Goal: Task Accomplishment & Management: Complete application form

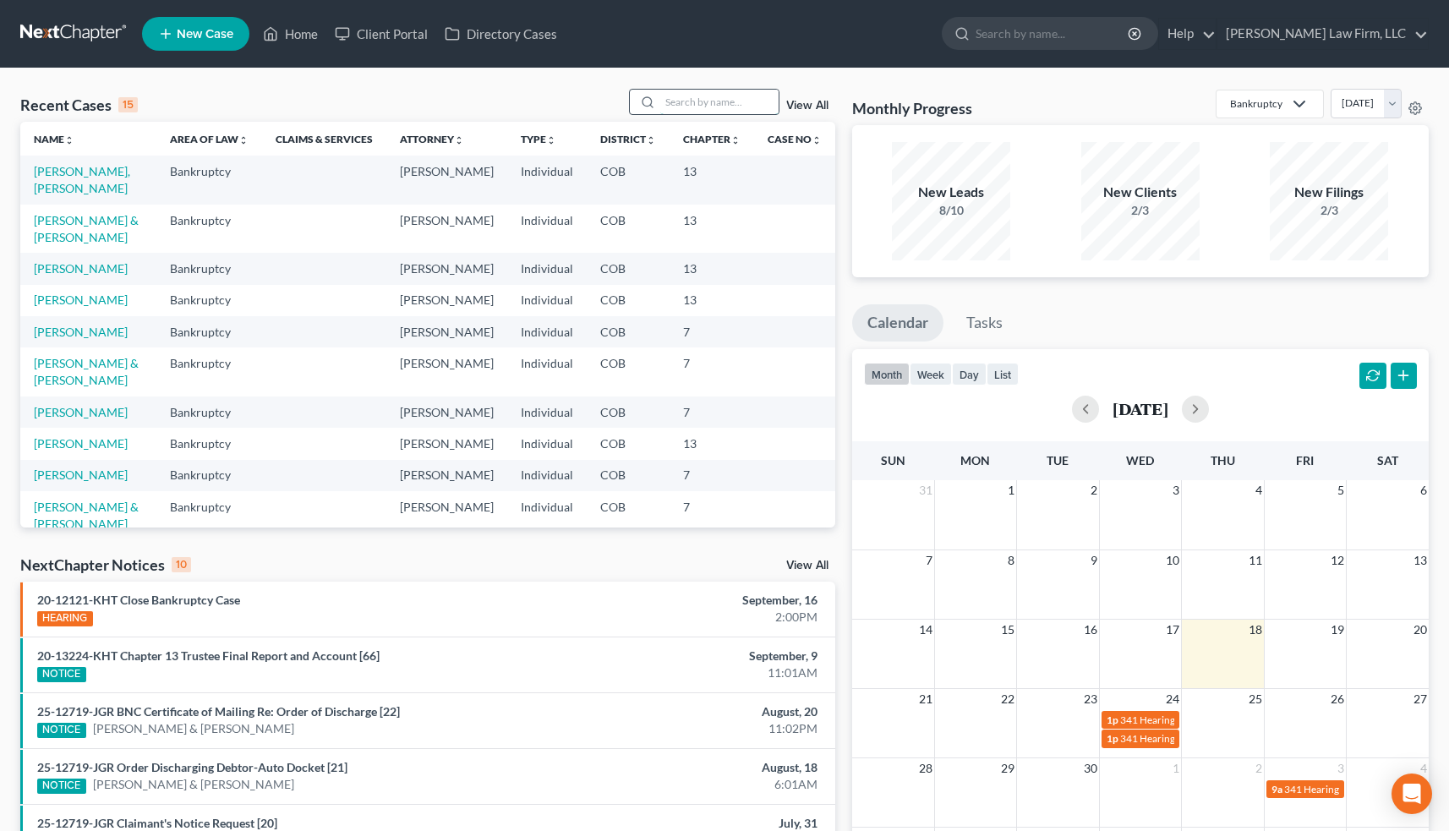
click at [691, 98] on input "search" at bounding box center [719, 102] width 118 height 25
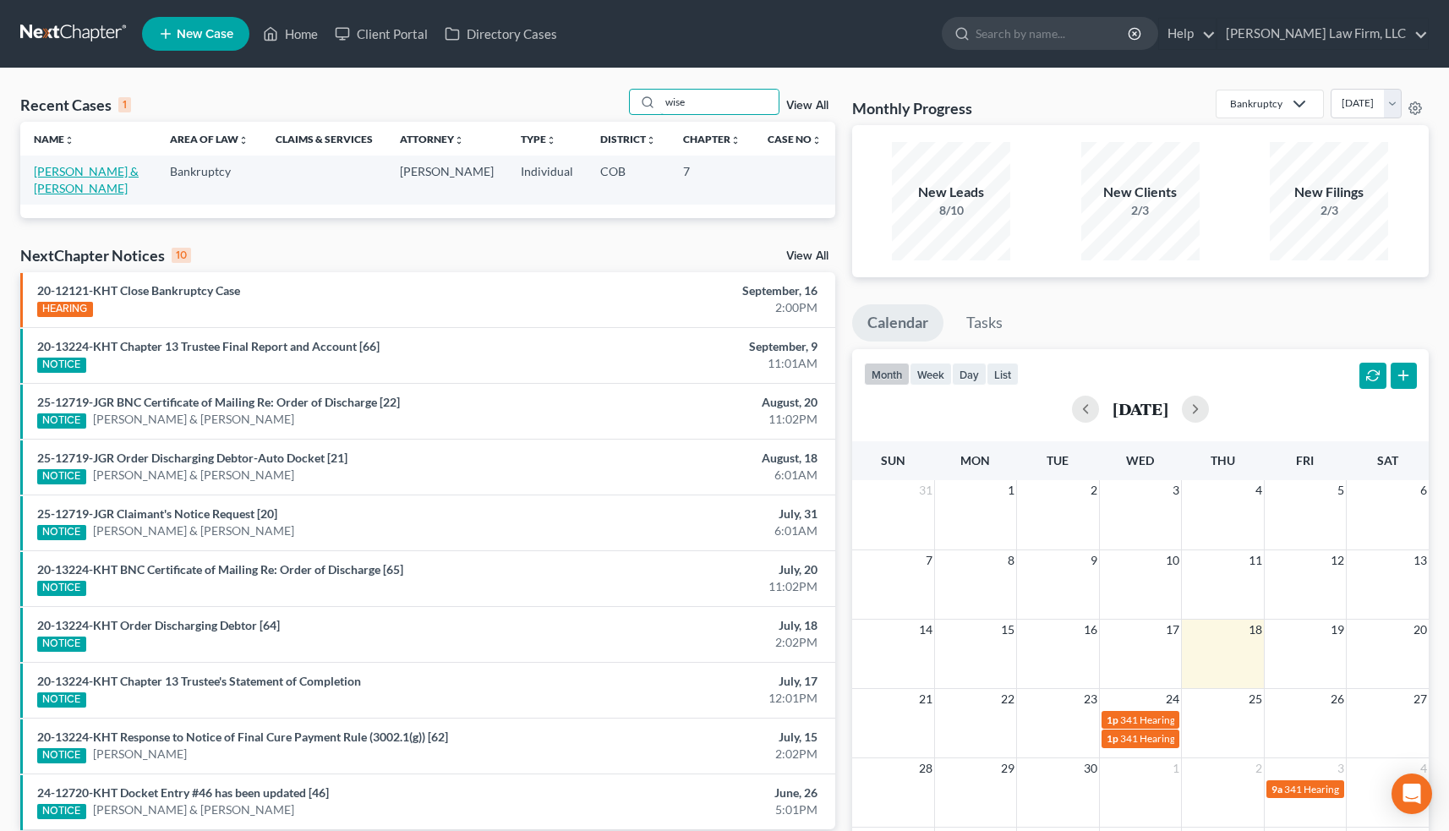
type input "wise"
click at [118, 174] on link "[PERSON_NAME] & [PERSON_NAME]" at bounding box center [86, 179] width 105 height 31
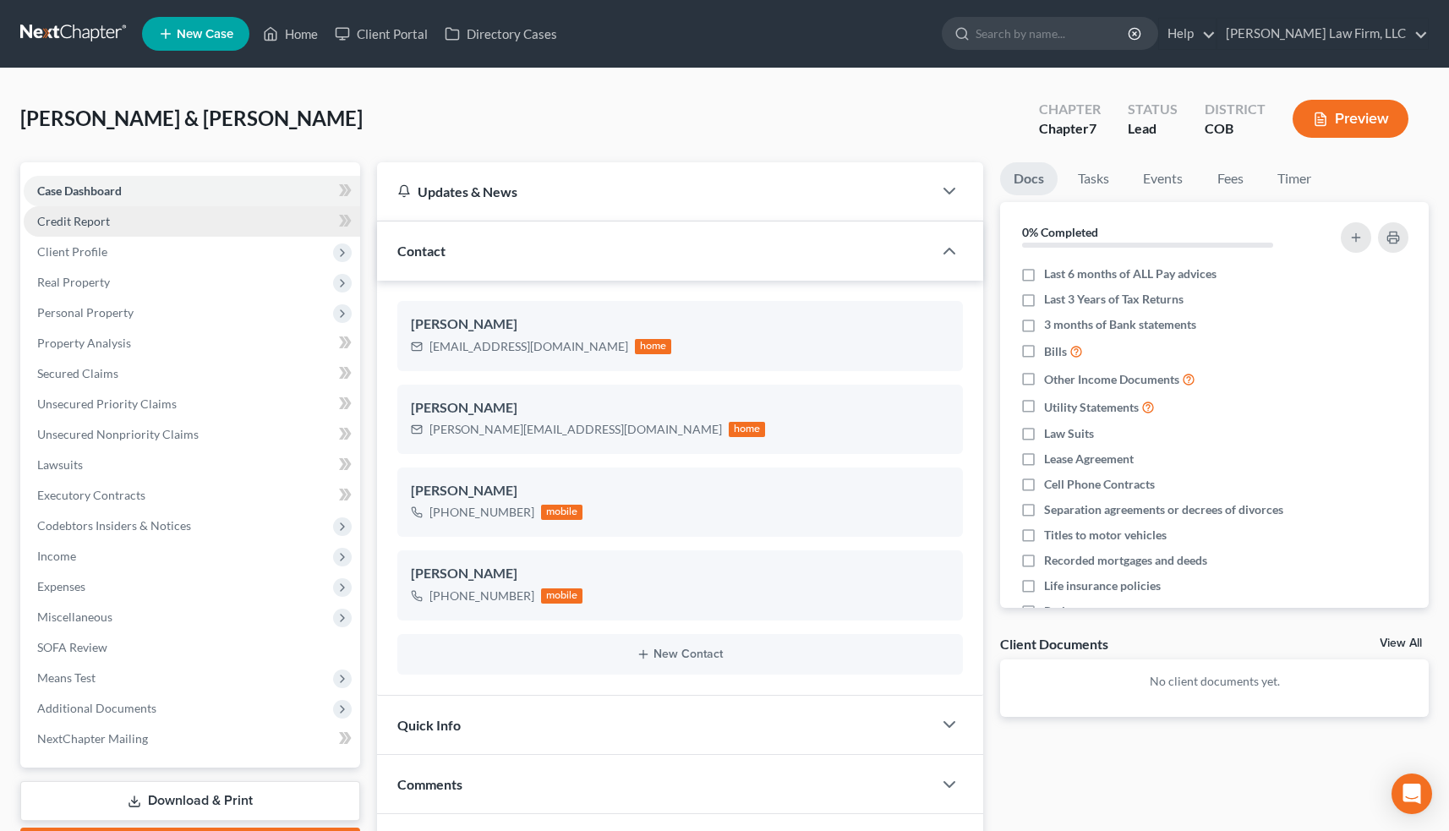
click at [136, 223] on link "Credit Report" at bounding box center [192, 221] width 336 height 30
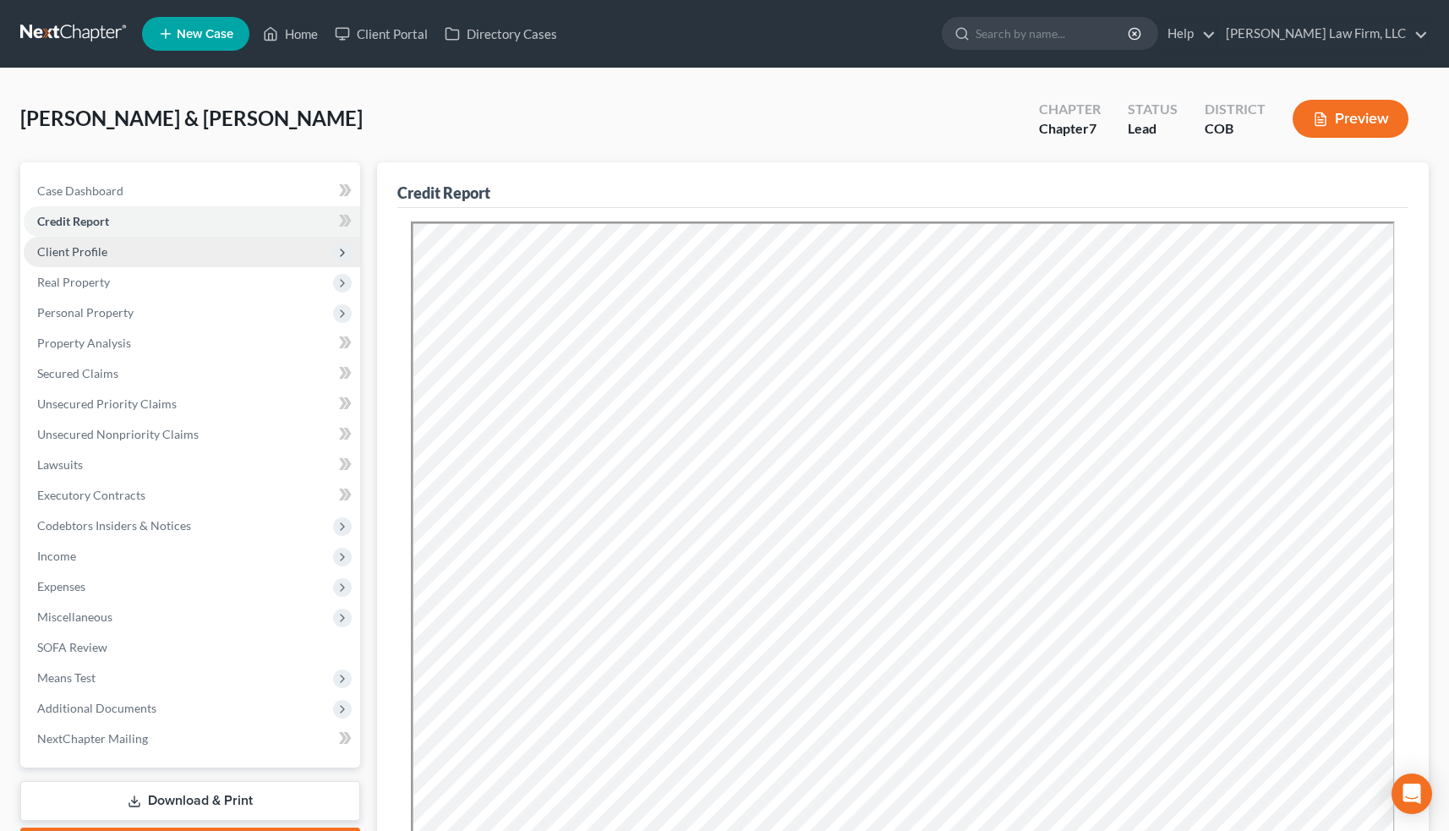
click at [134, 253] on span "Client Profile" at bounding box center [192, 252] width 336 height 30
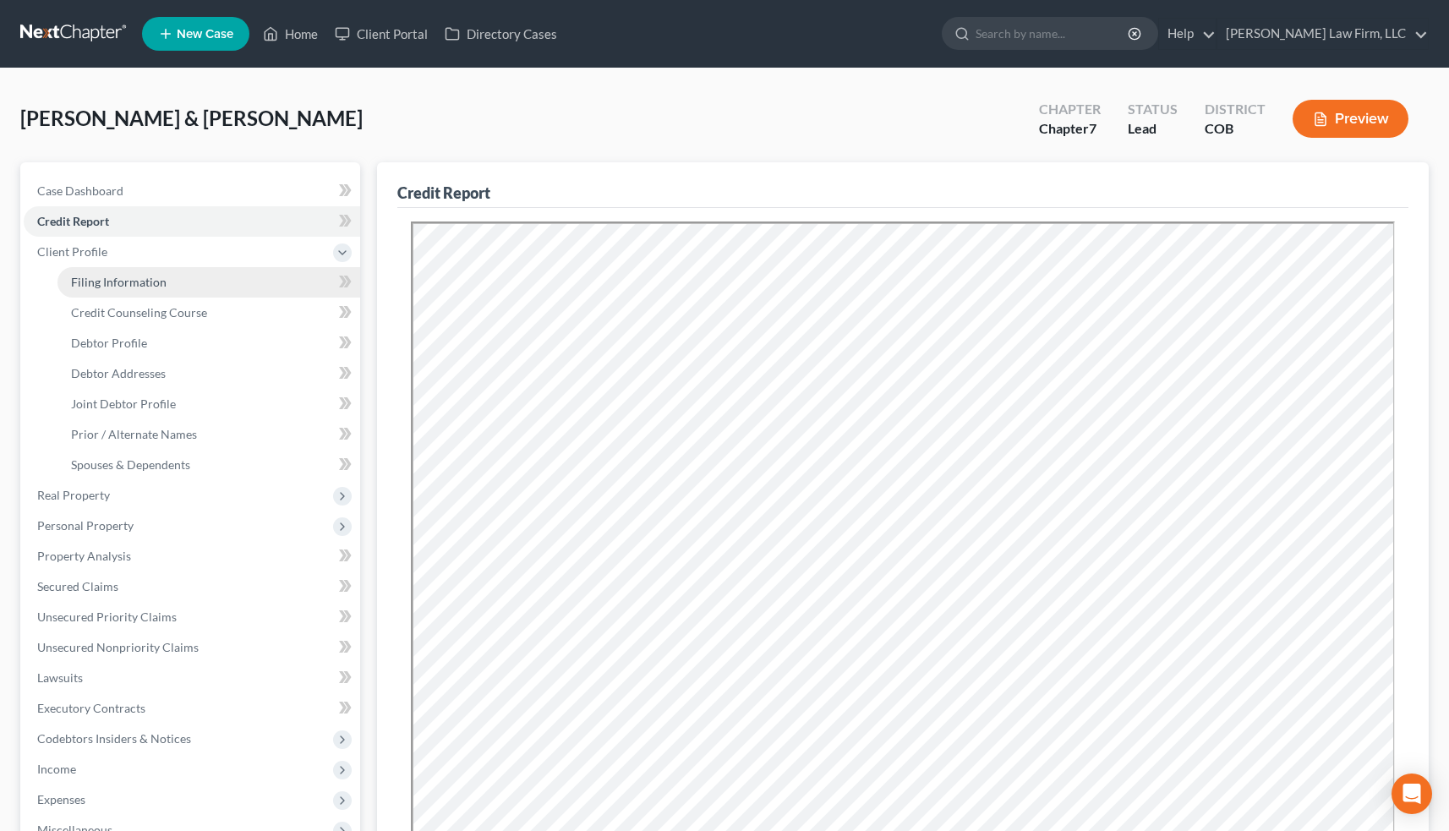
click at [145, 282] on span "Filing Information" at bounding box center [119, 282] width 96 height 14
select select "1"
select select "0"
select select "5"
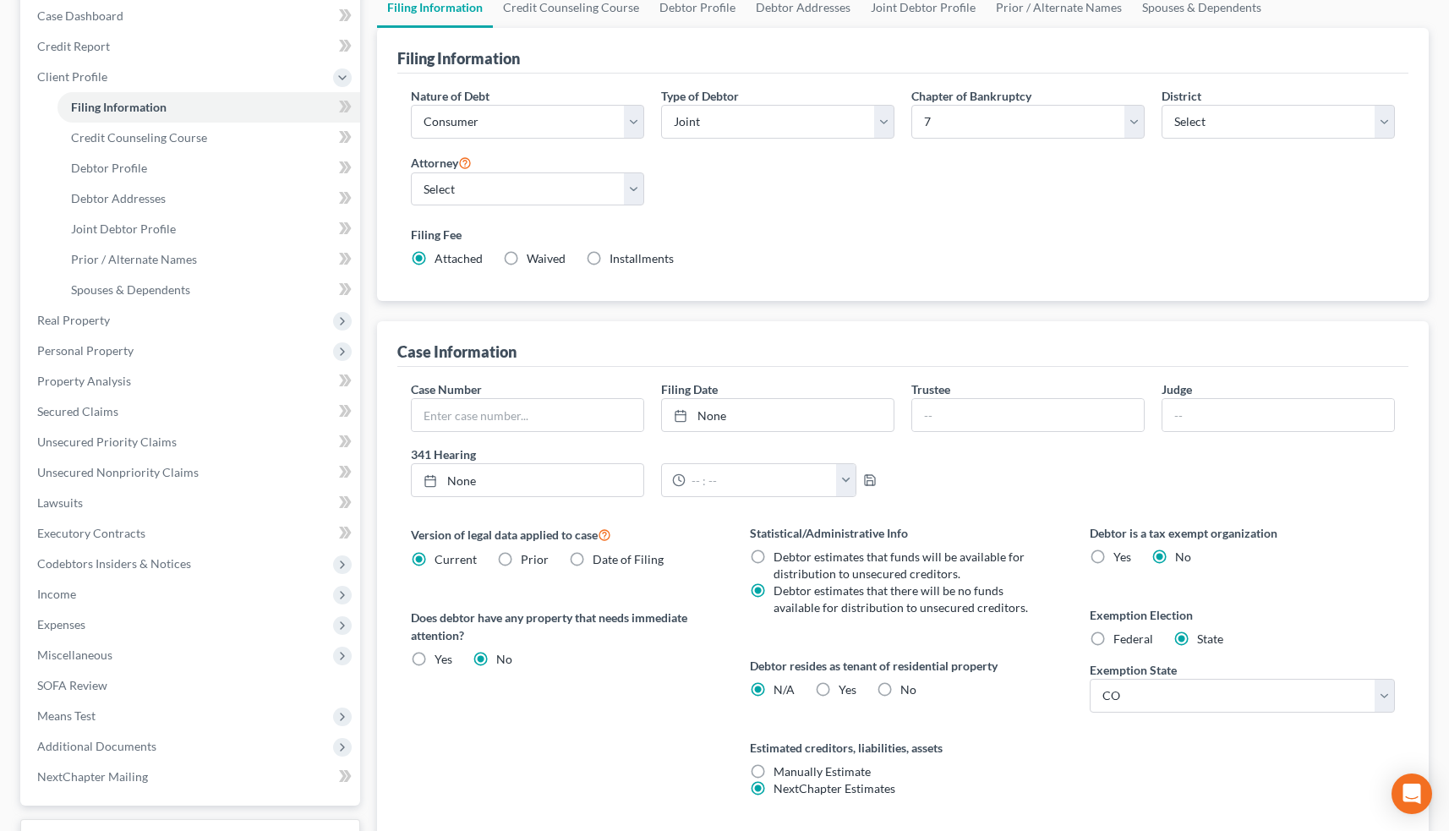
scroll to position [180, 0]
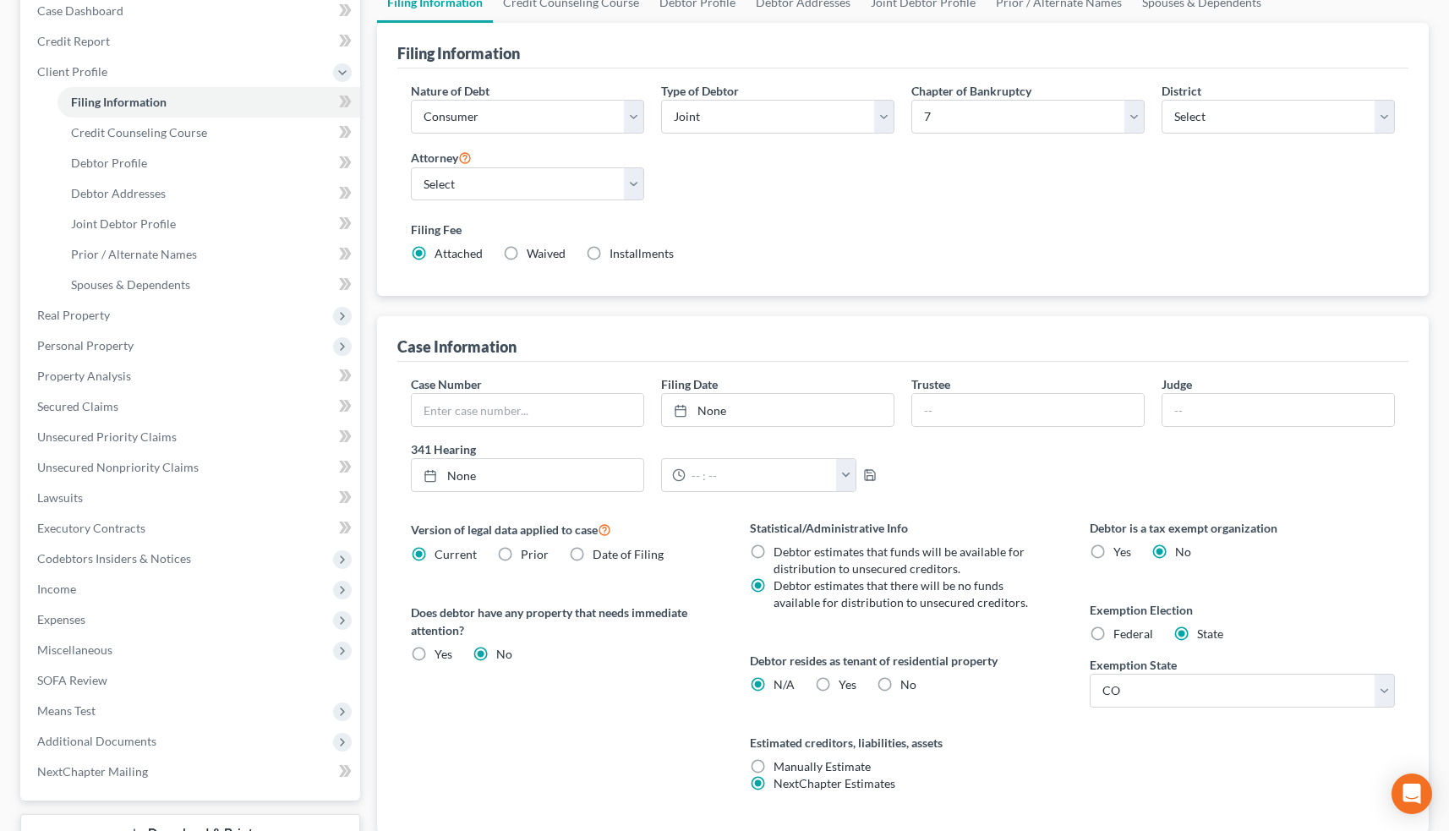
click at [85, 317] on span "Real Property" at bounding box center [73, 315] width 73 height 14
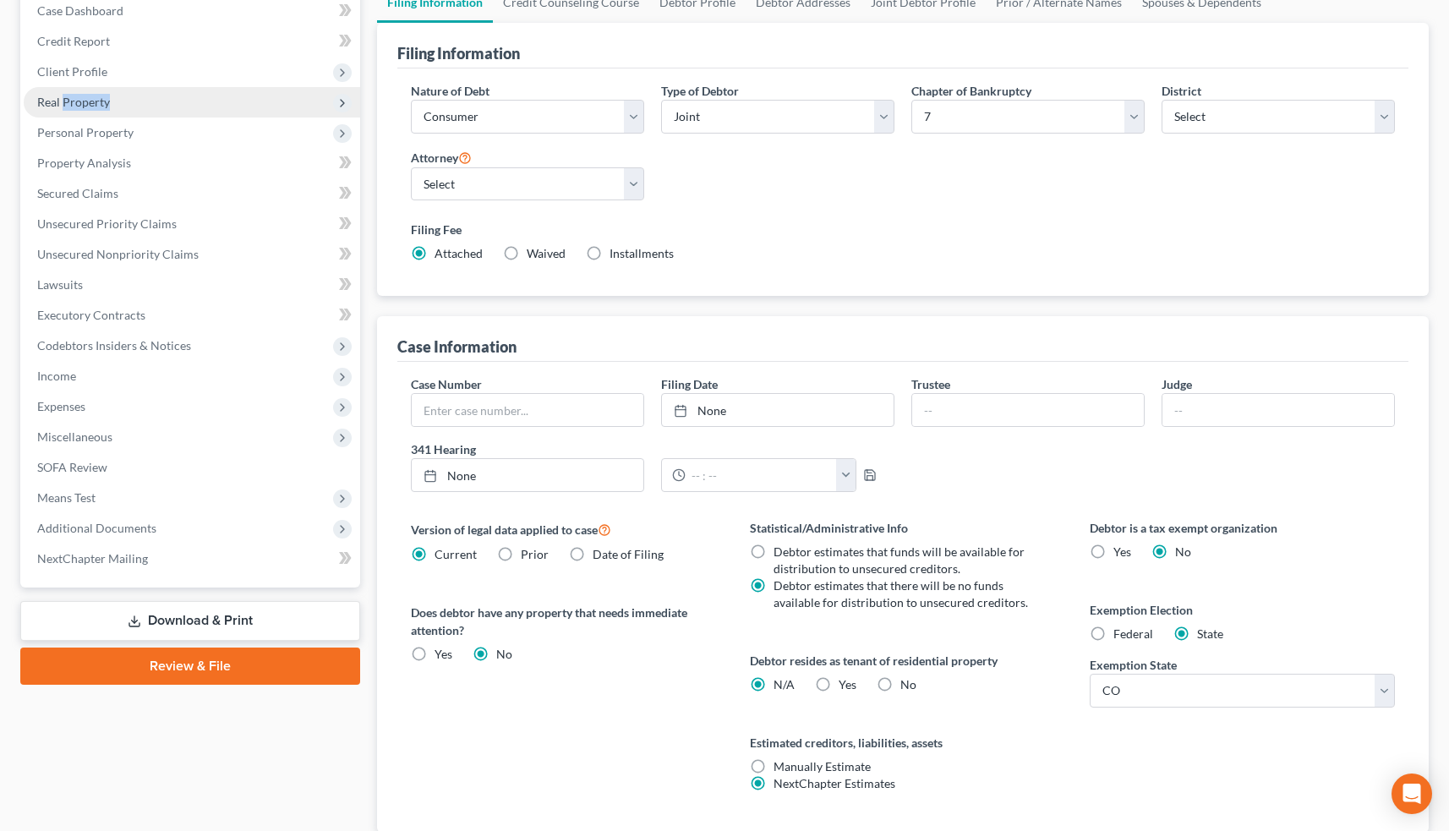
click at [201, 98] on span "Real Property" at bounding box center [192, 102] width 336 height 30
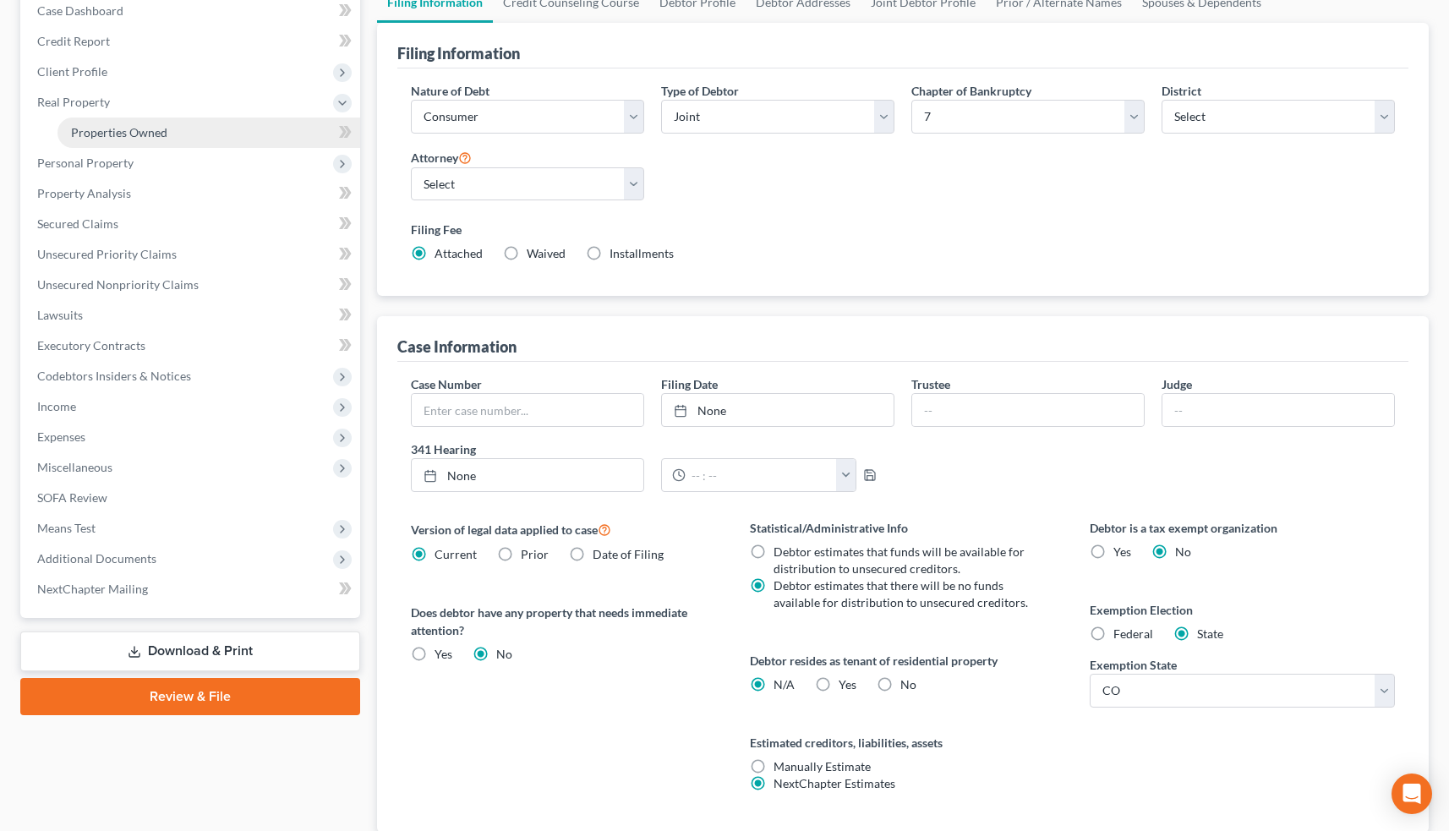
click at [186, 127] on link "Properties Owned" at bounding box center [208, 133] width 303 height 30
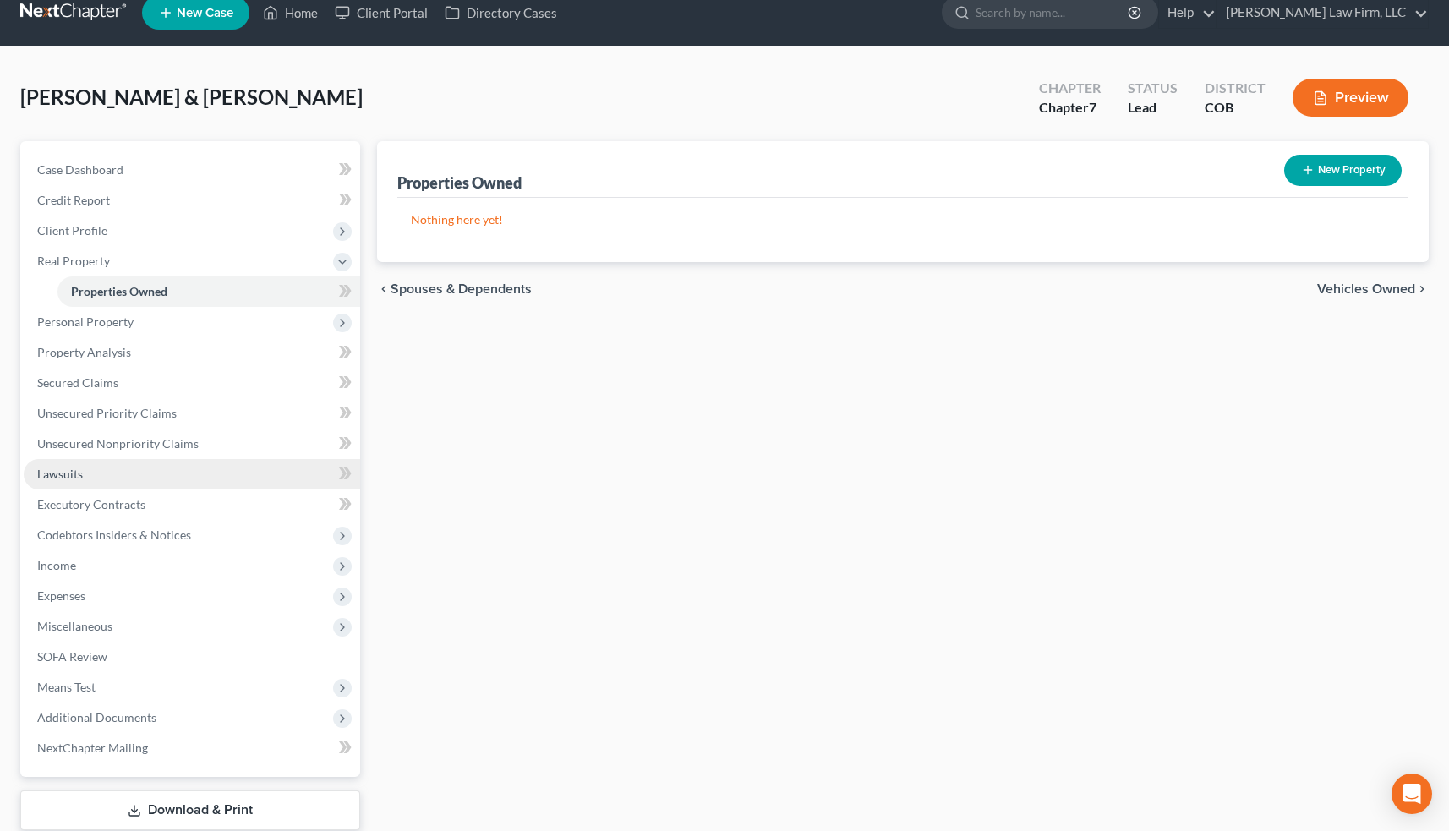
scroll to position [33, 0]
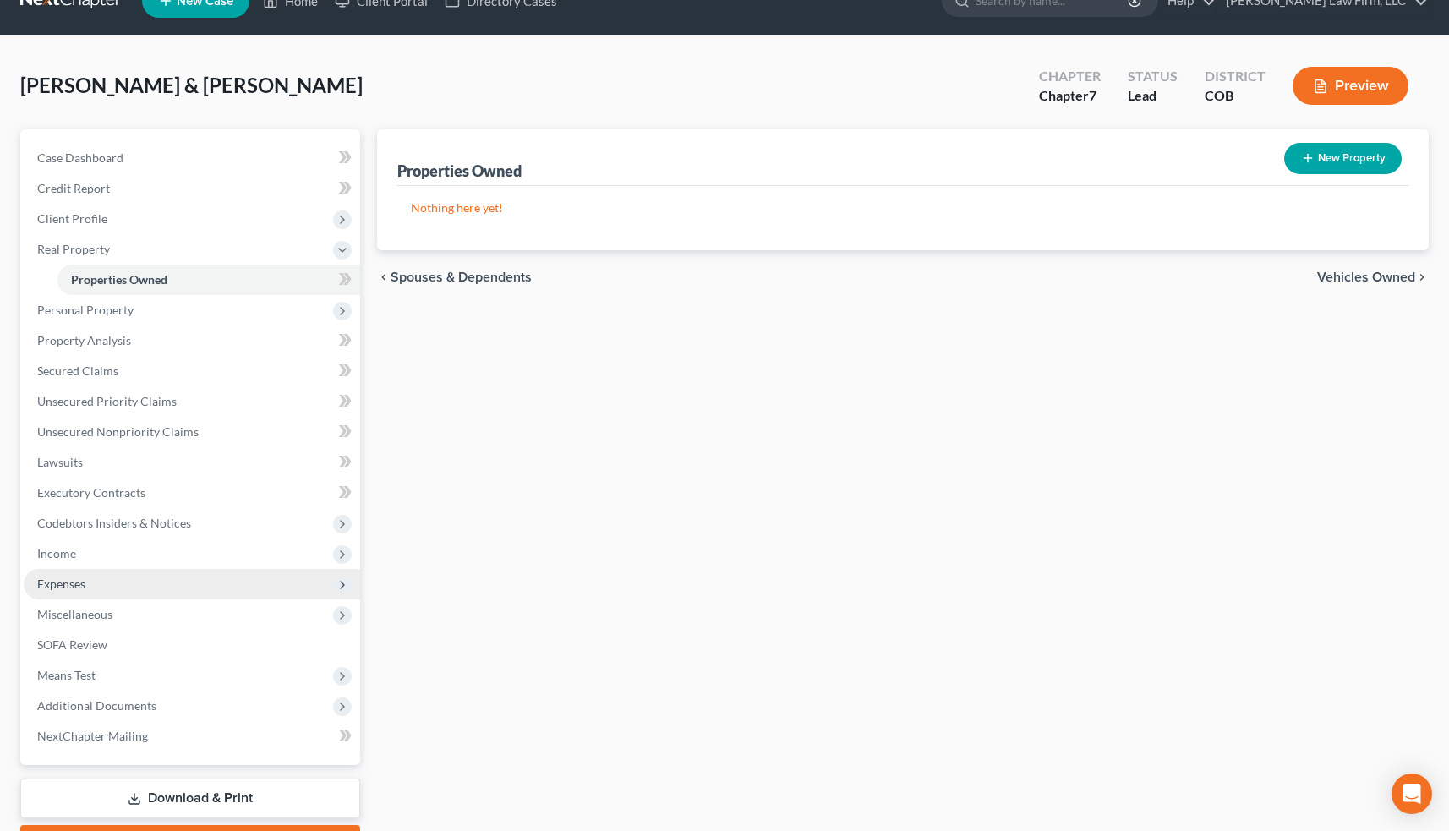
click at [127, 595] on span "Expenses" at bounding box center [192, 584] width 336 height 30
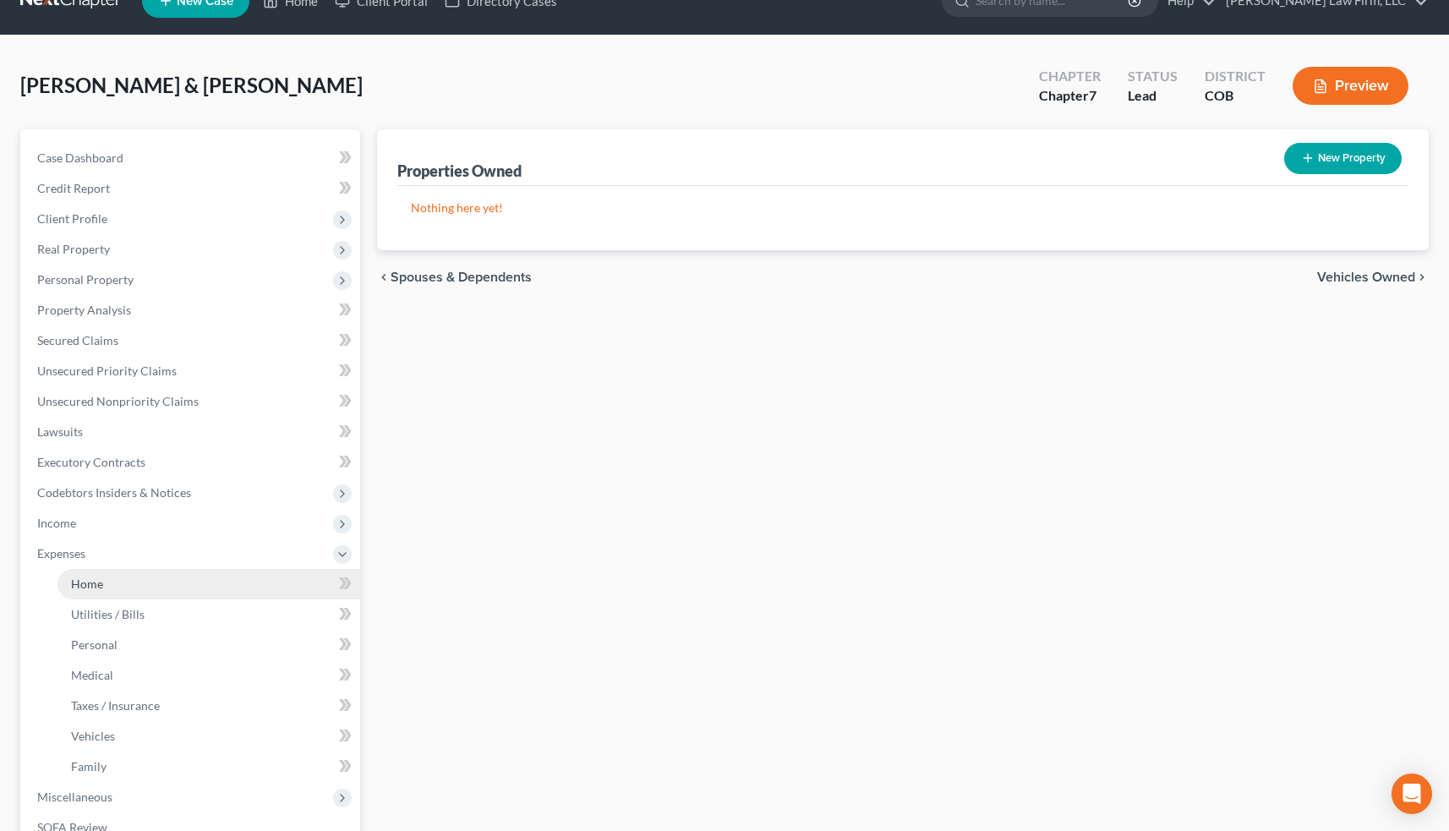
click at [156, 591] on link "Home" at bounding box center [208, 584] width 303 height 30
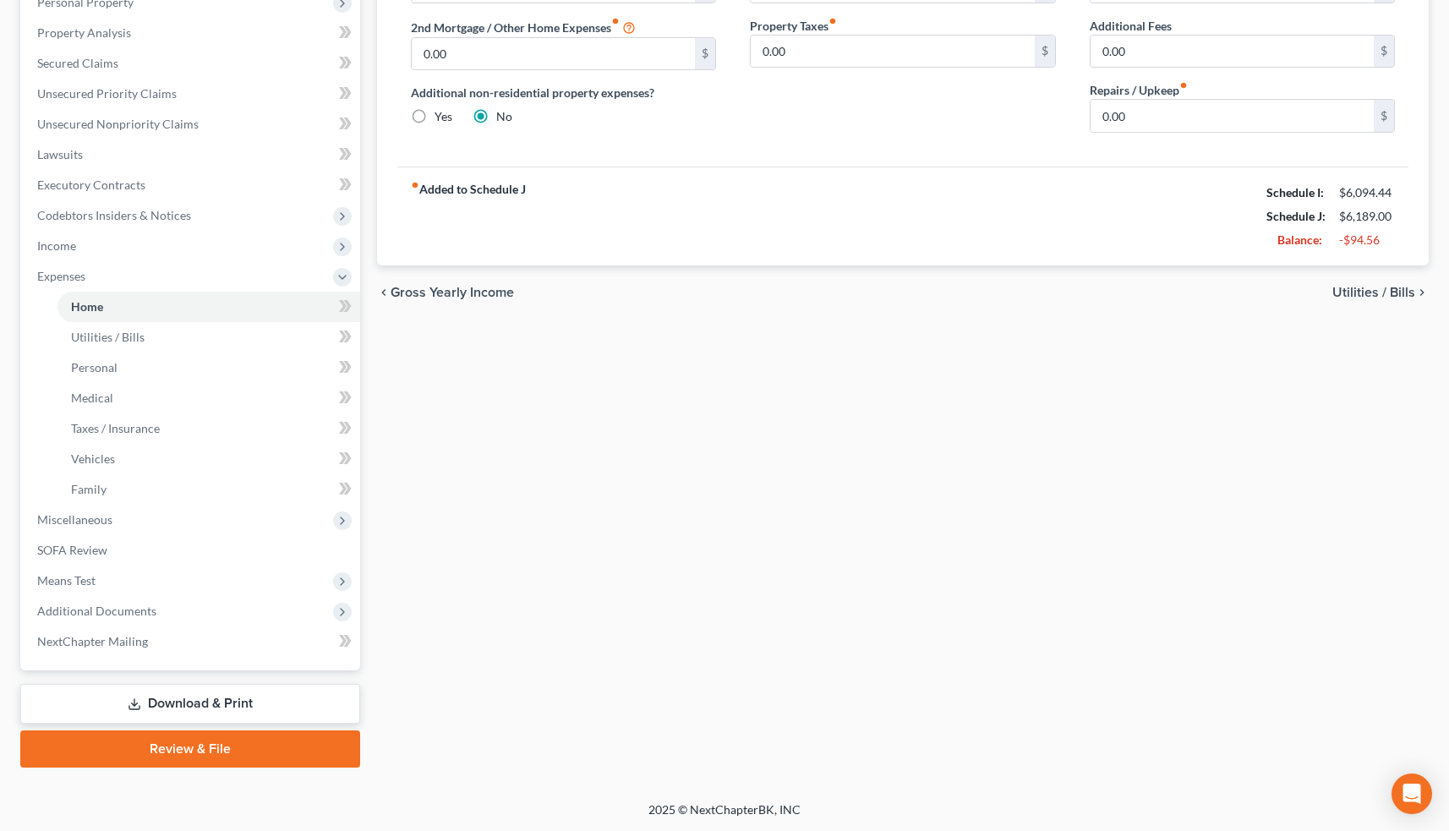
scroll to position [311, 0]
click at [133, 610] on span "Additional Documents" at bounding box center [96, 610] width 119 height 14
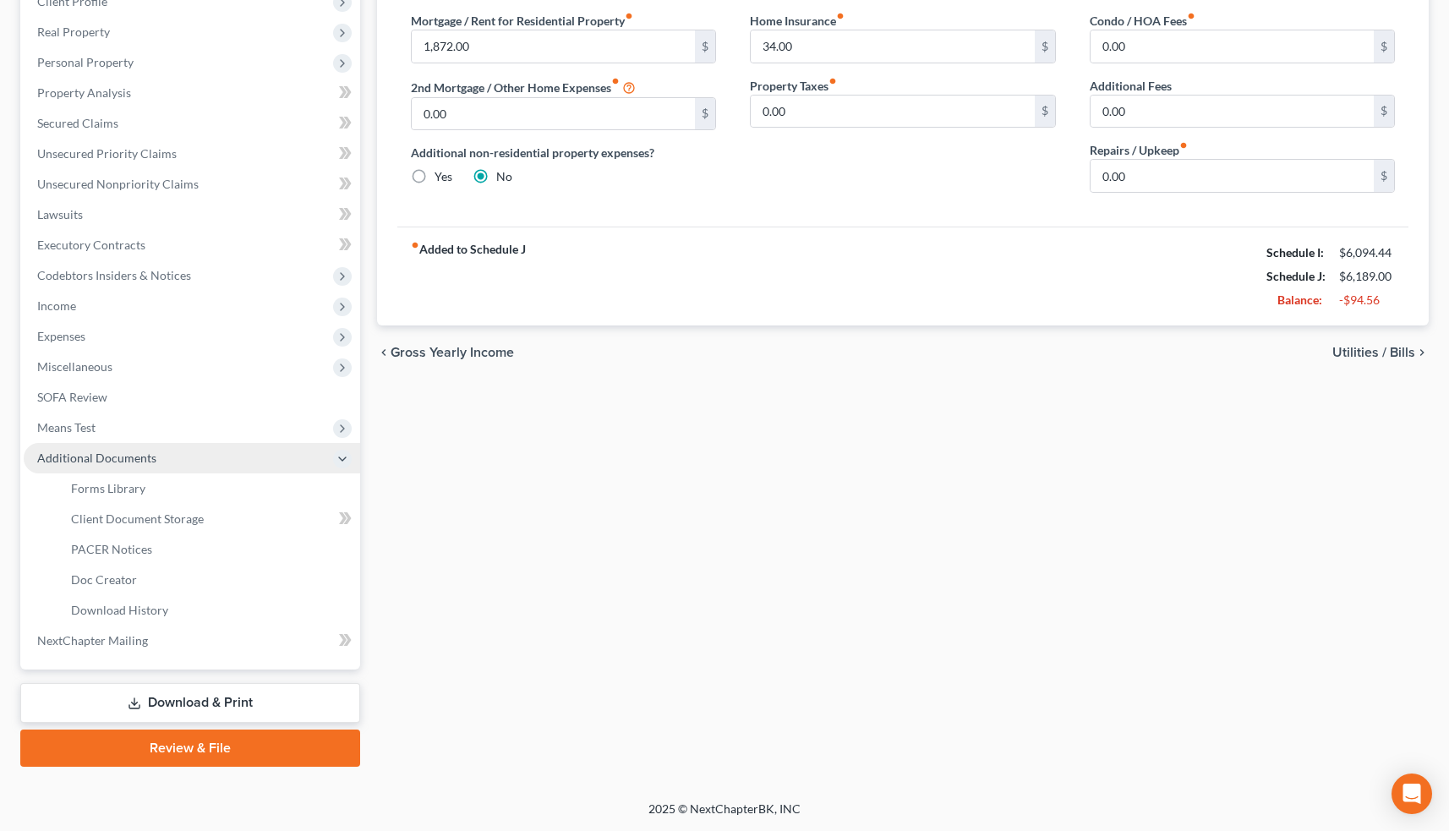
scroll to position [250, 0]
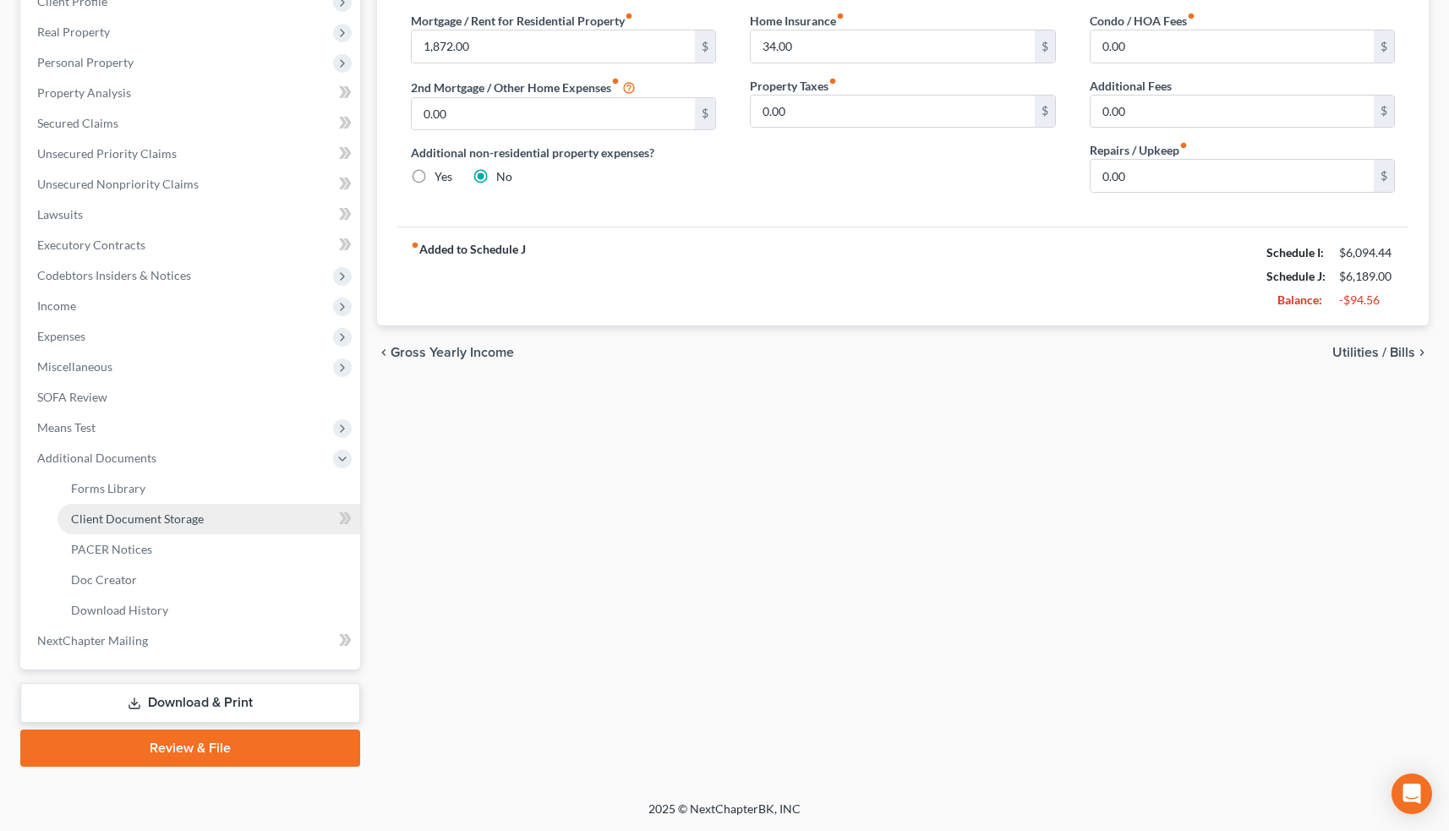
click at [147, 517] on span "Client Document Storage" at bounding box center [137, 518] width 133 height 14
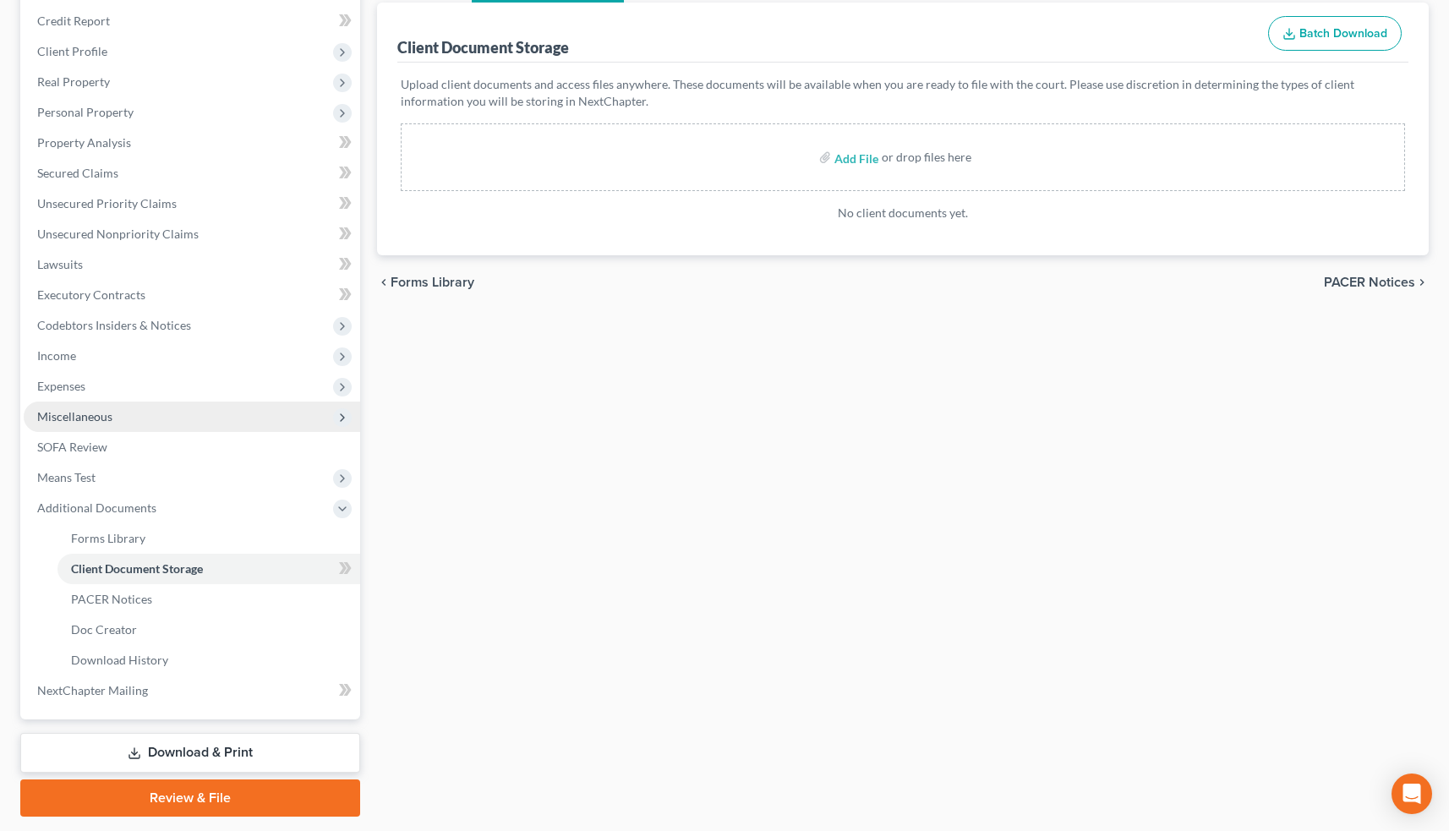
scroll to position [201, 0]
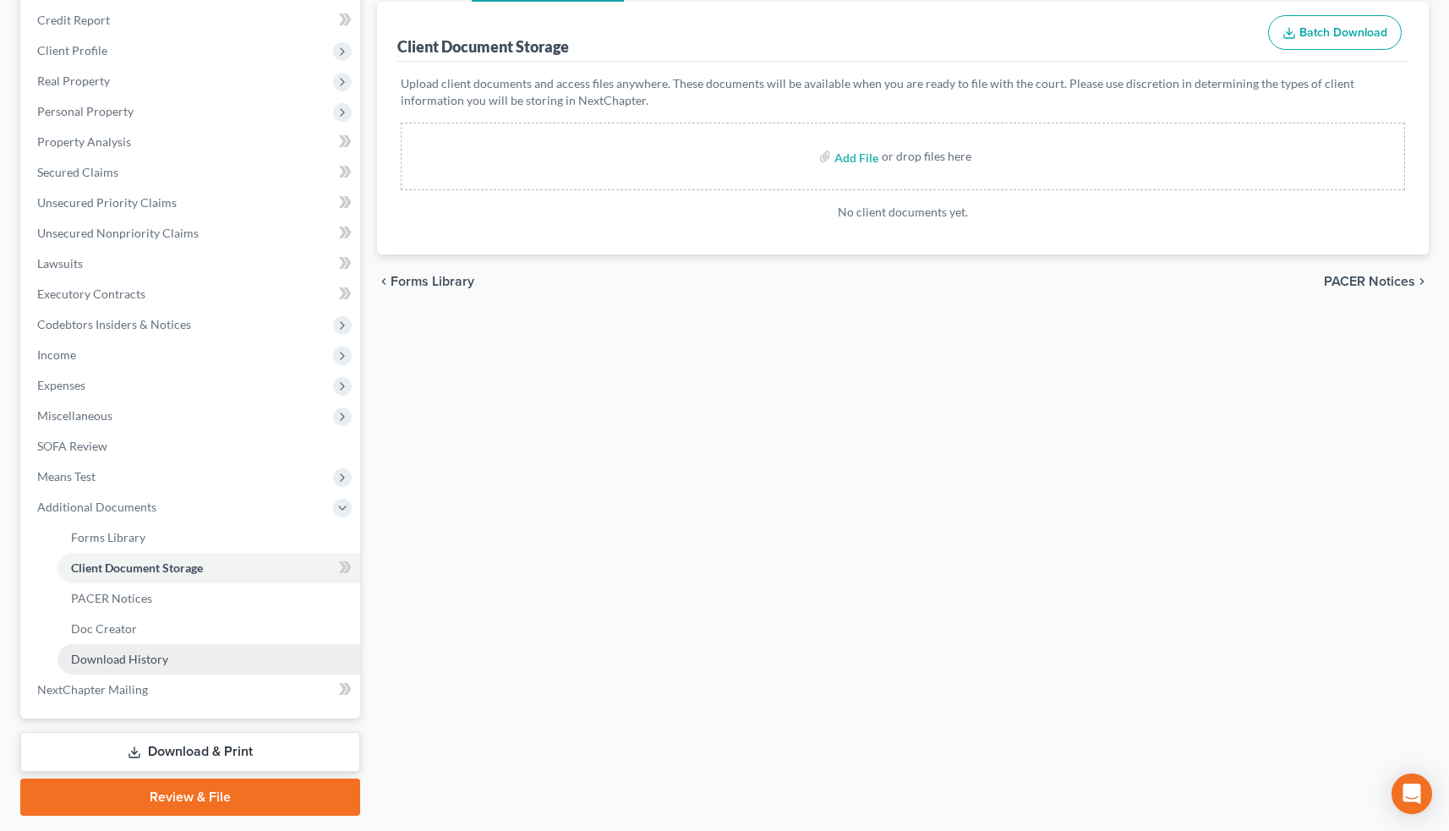
click at [188, 659] on link "Download History" at bounding box center [208, 659] width 303 height 30
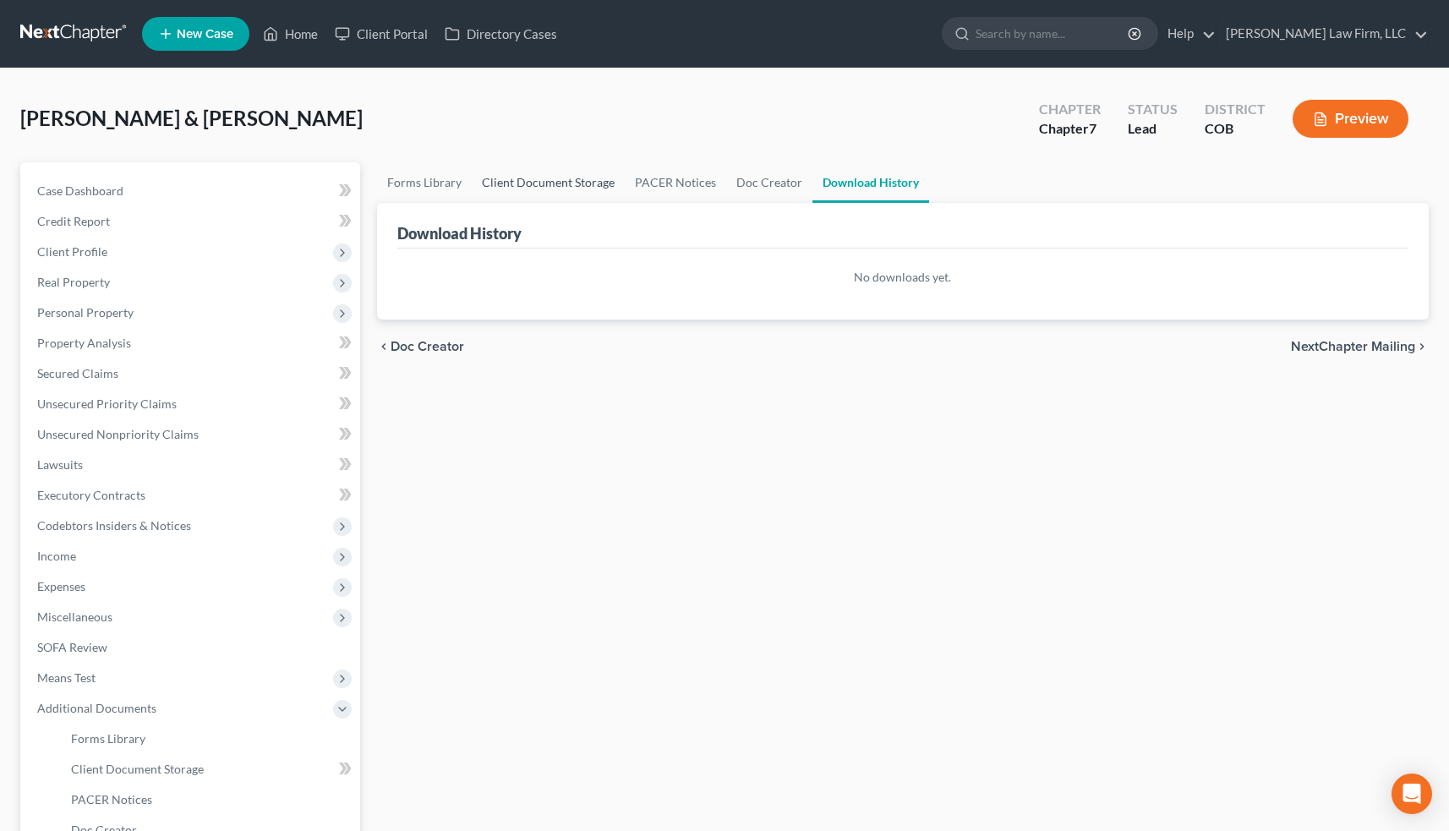
click at [506, 193] on link "Client Document Storage" at bounding box center [548, 182] width 153 height 41
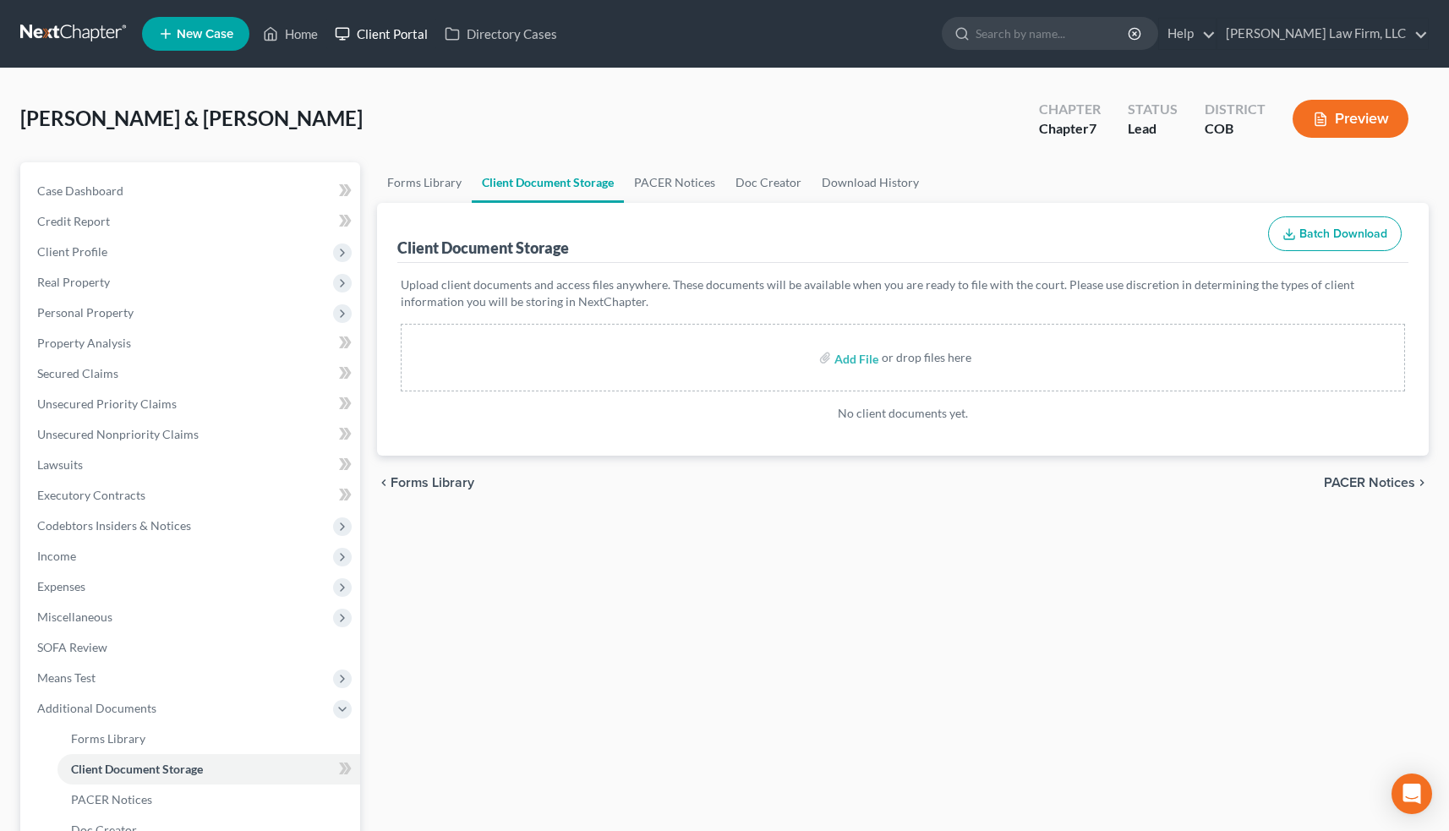
click at [382, 34] on link "Client Portal" at bounding box center [381, 34] width 110 height 30
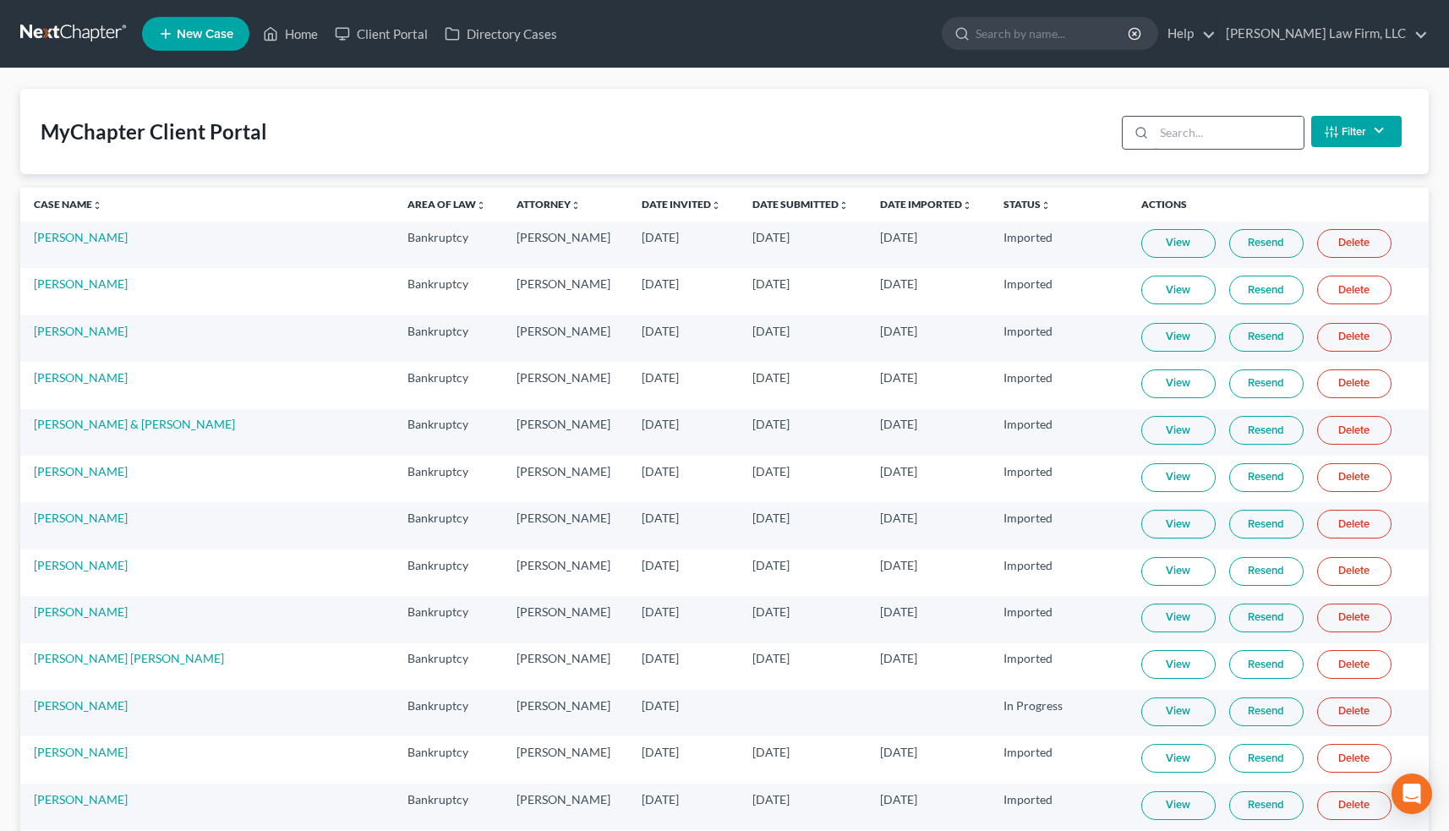
click at [1177, 123] on input "search" at bounding box center [1229, 133] width 150 height 32
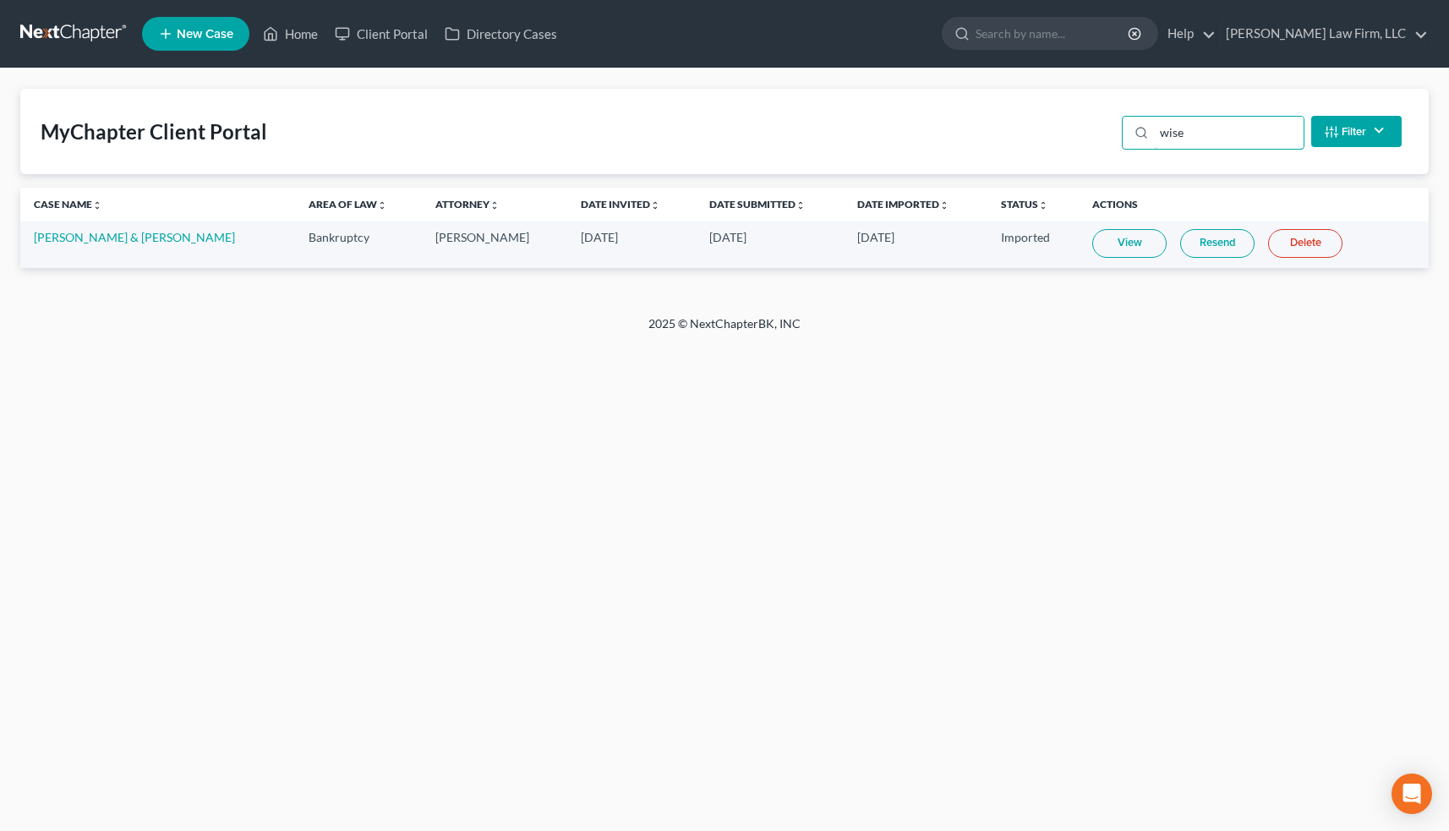
type input "wise"
click at [1094, 249] on link "View" at bounding box center [1129, 243] width 74 height 29
click at [497, 146] on div "MyChapter Client Portal wise Filter Status Filter... Invited In Progress Ready …" at bounding box center [724, 131] width 1408 height 85
click at [307, 29] on link "Home" at bounding box center [290, 34] width 72 height 30
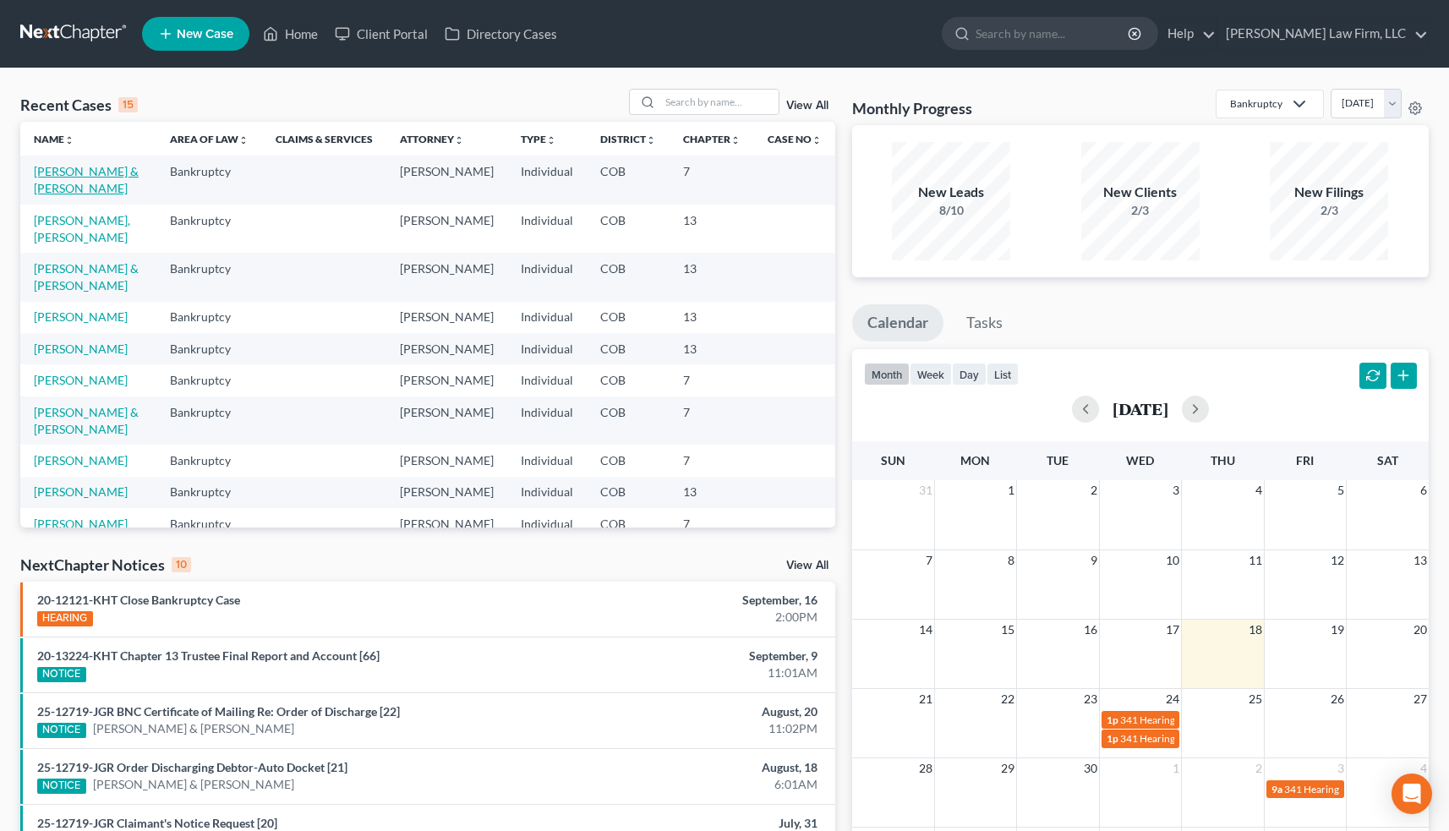
click at [117, 165] on link "[PERSON_NAME] & [PERSON_NAME]" at bounding box center [86, 179] width 105 height 31
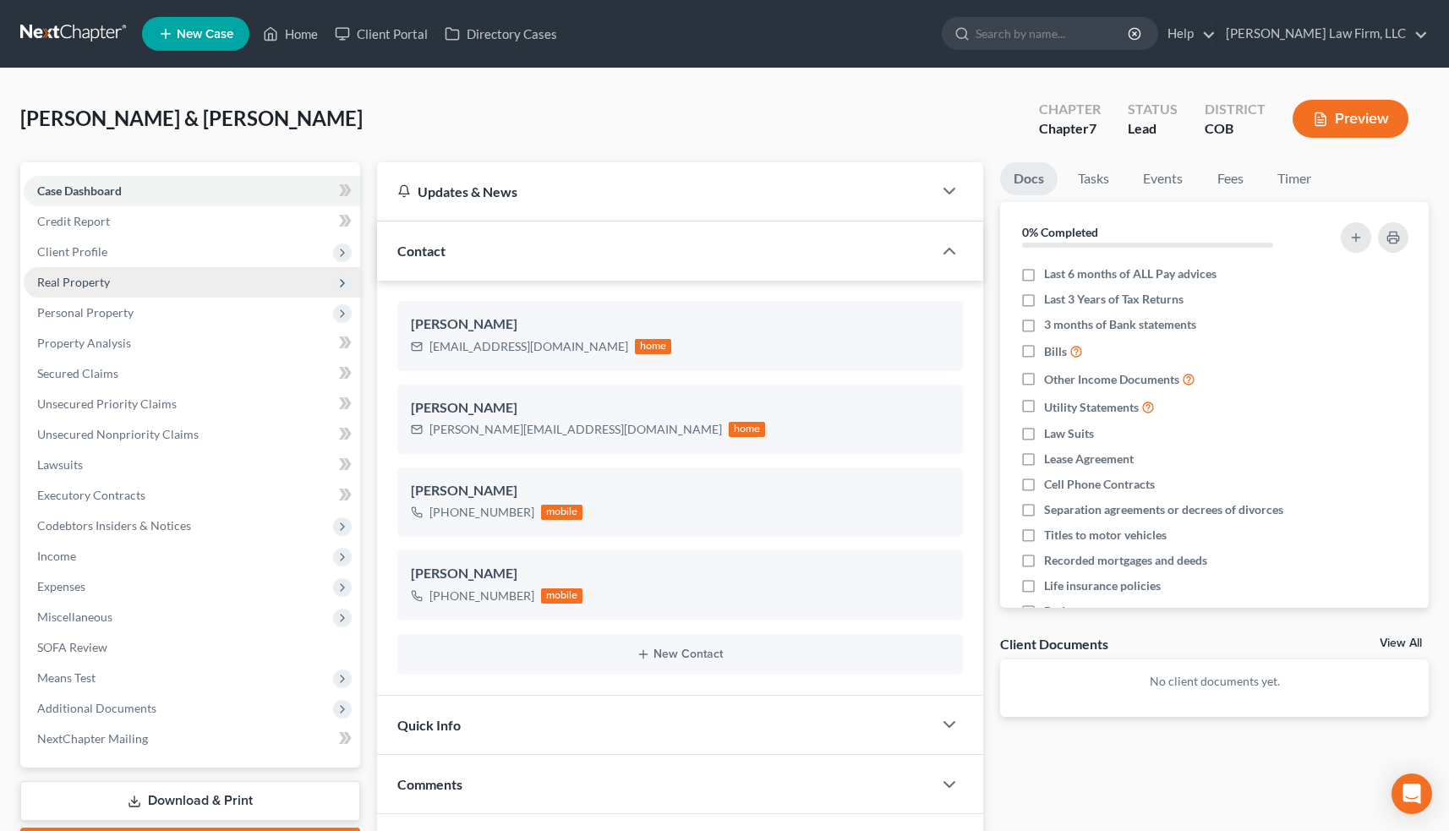
click at [114, 285] on span "Real Property" at bounding box center [192, 282] width 336 height 30
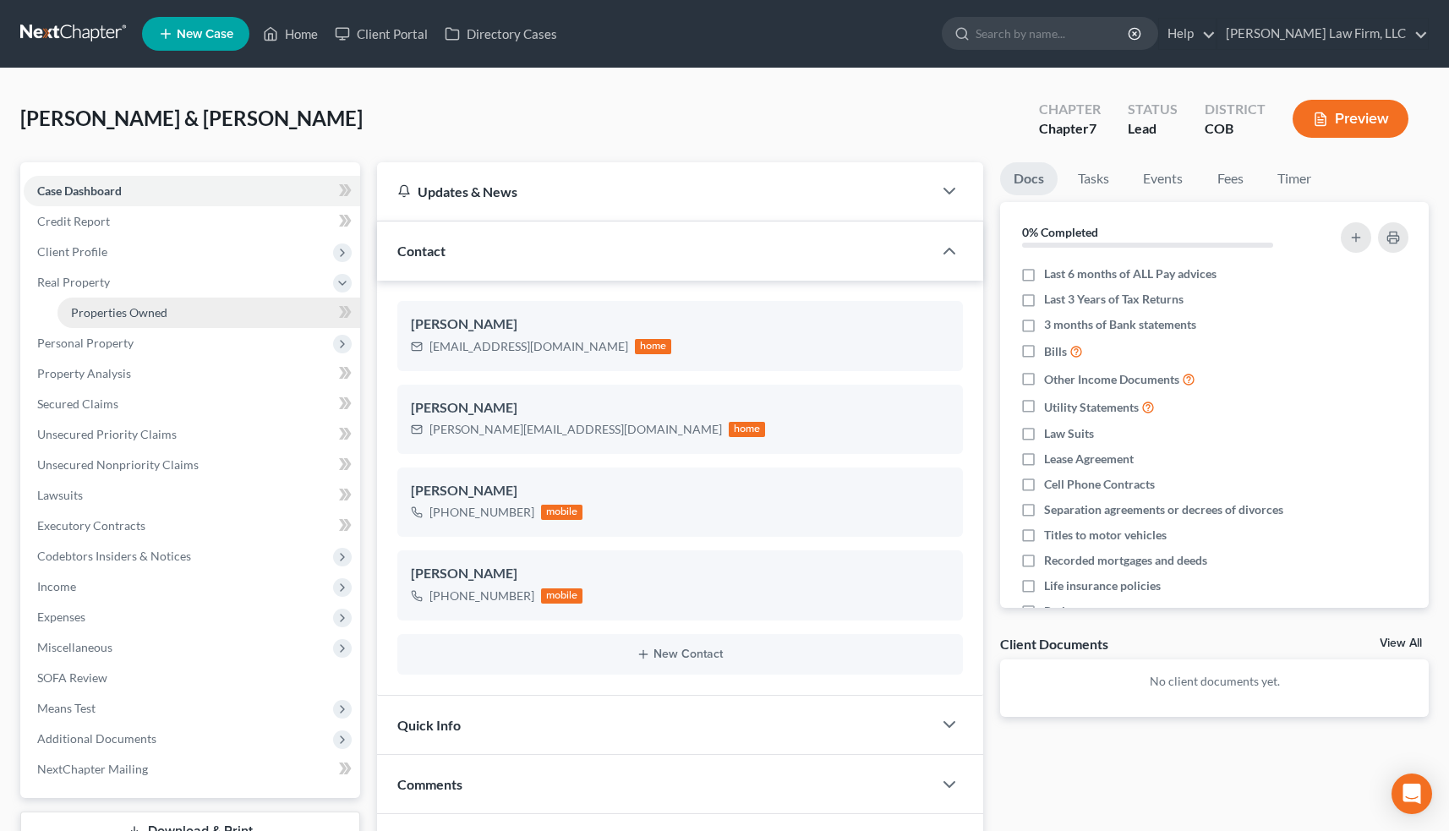
click at [116, 310] on span "Properties Owned" at bounding box center [119, 312] width 96 height 14
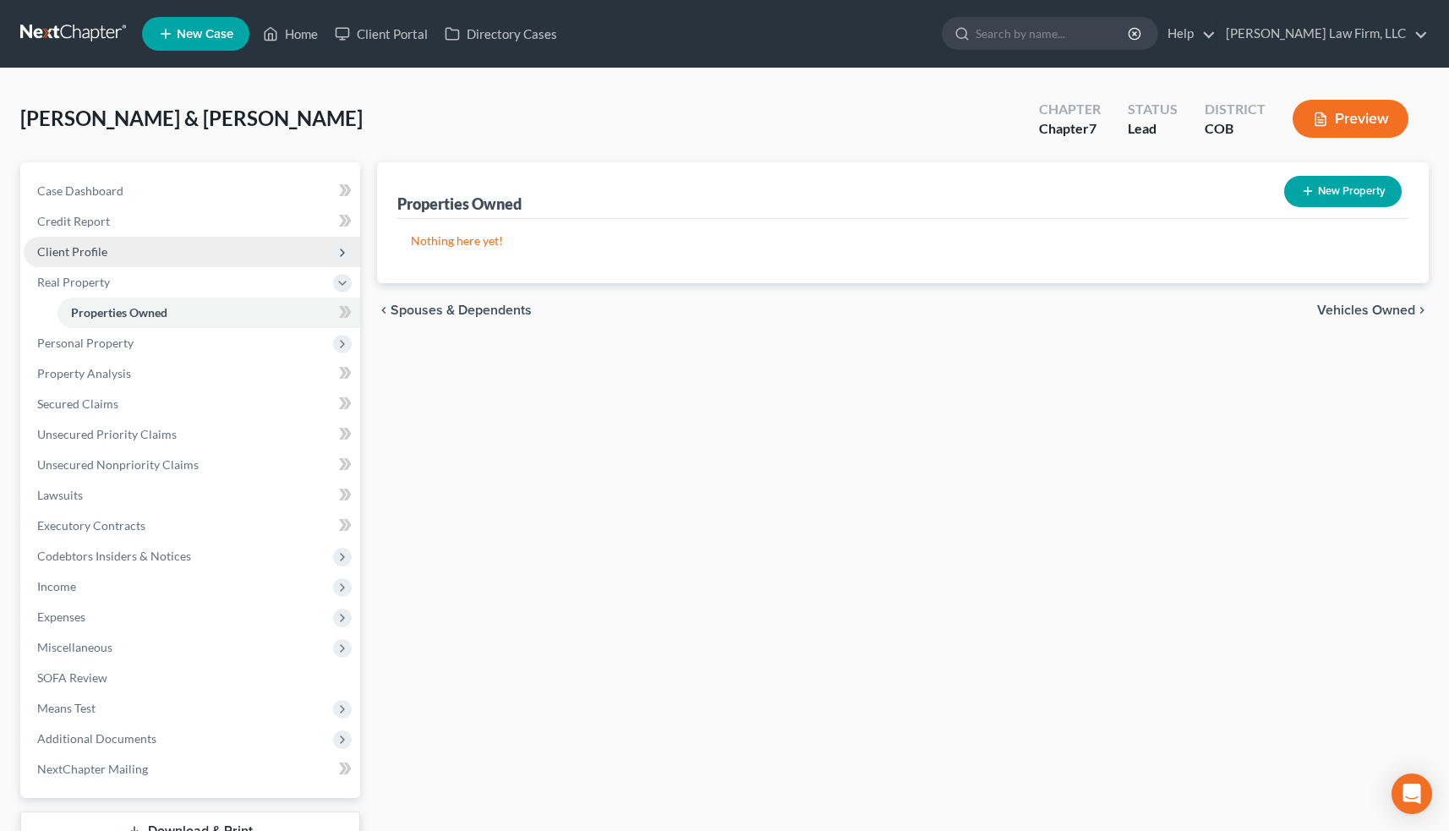
click at [118, 253] on span "Client Profile" at bounding box center [192, 252] width 336 height 30
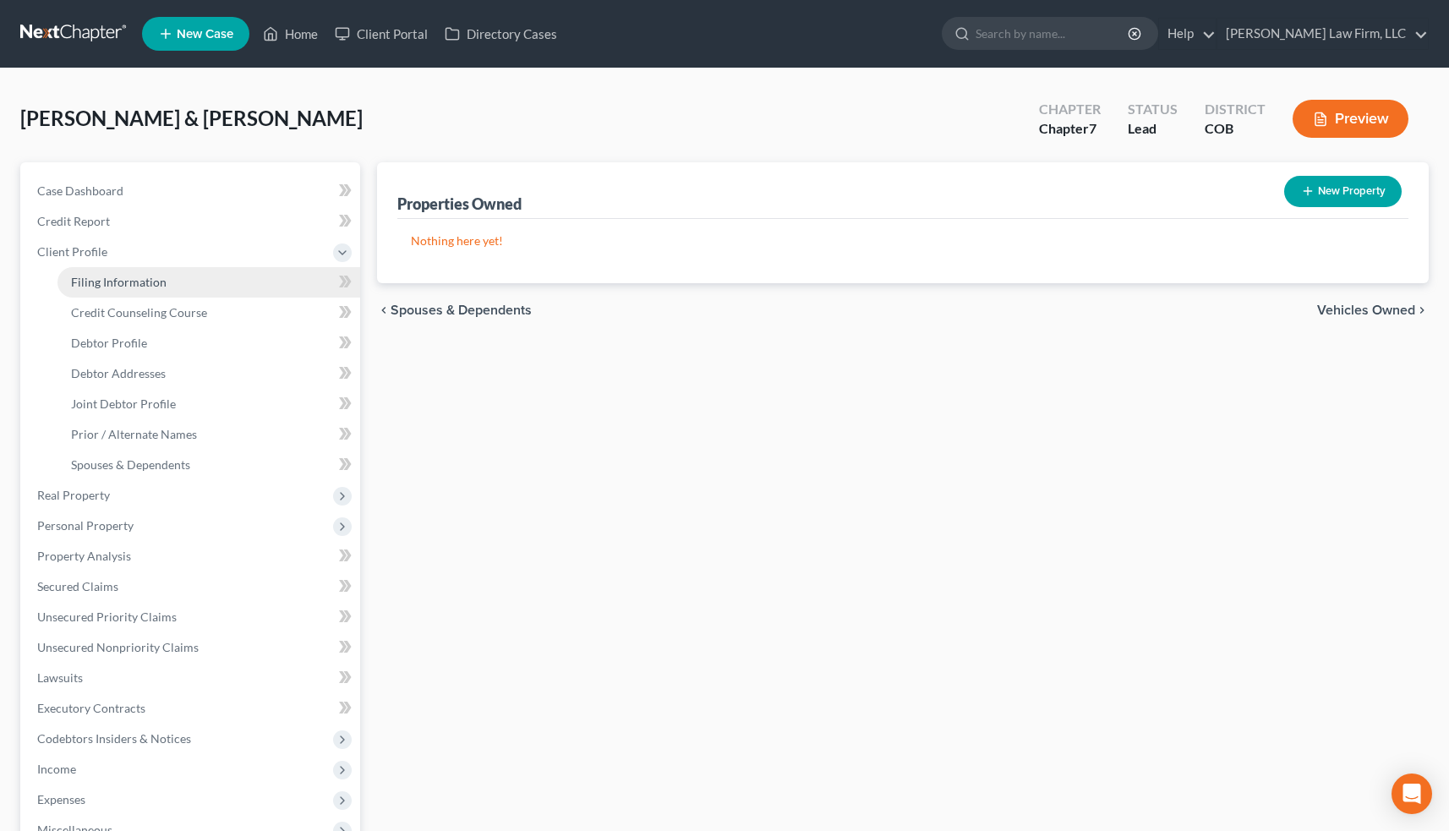
click at [137, 282] on span "Filing Information" at bounding box center [119, 282] width 96 height 14
select select "1"
select select "0"
select select "11"
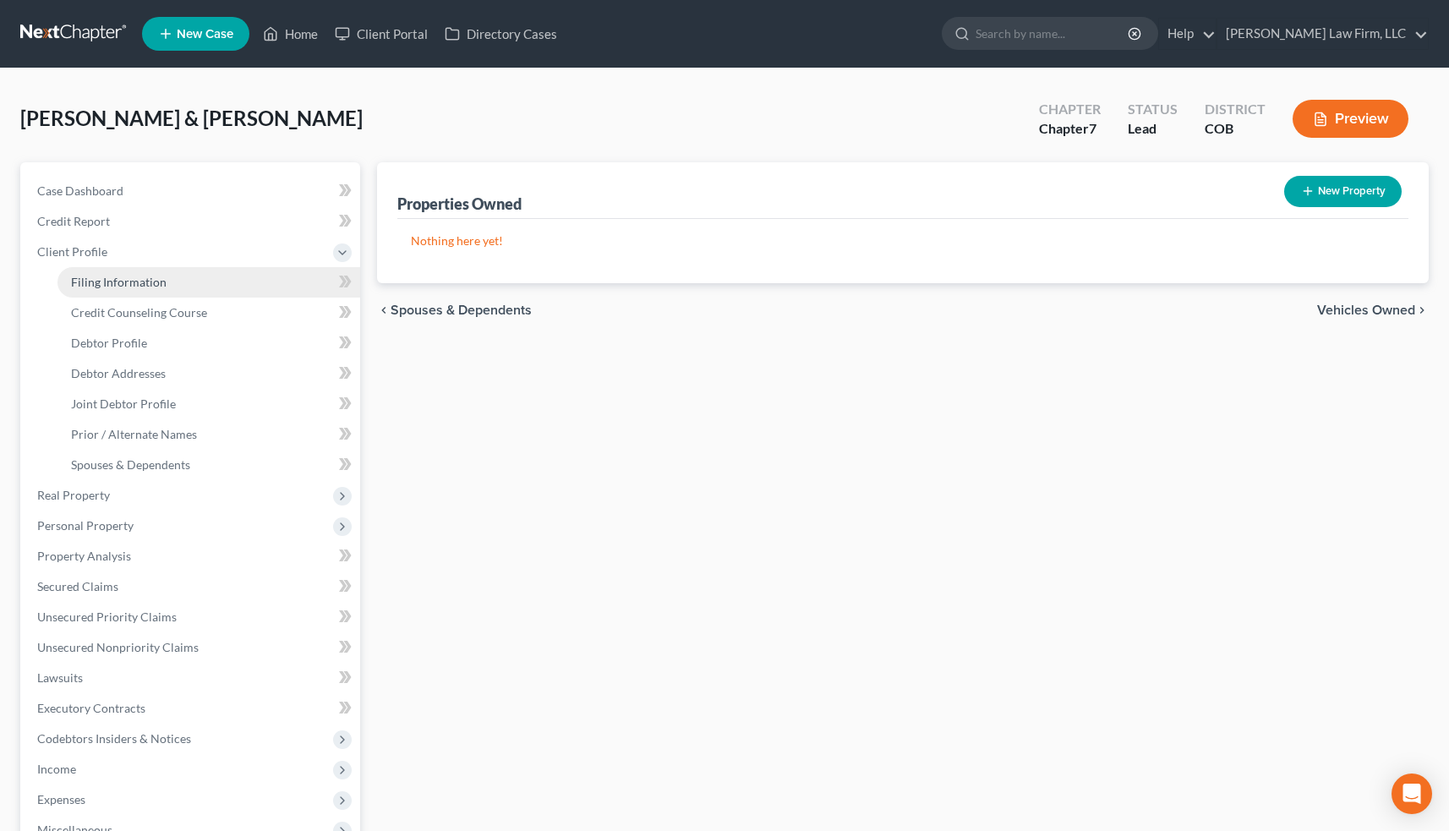
select select "0"
select select "5"
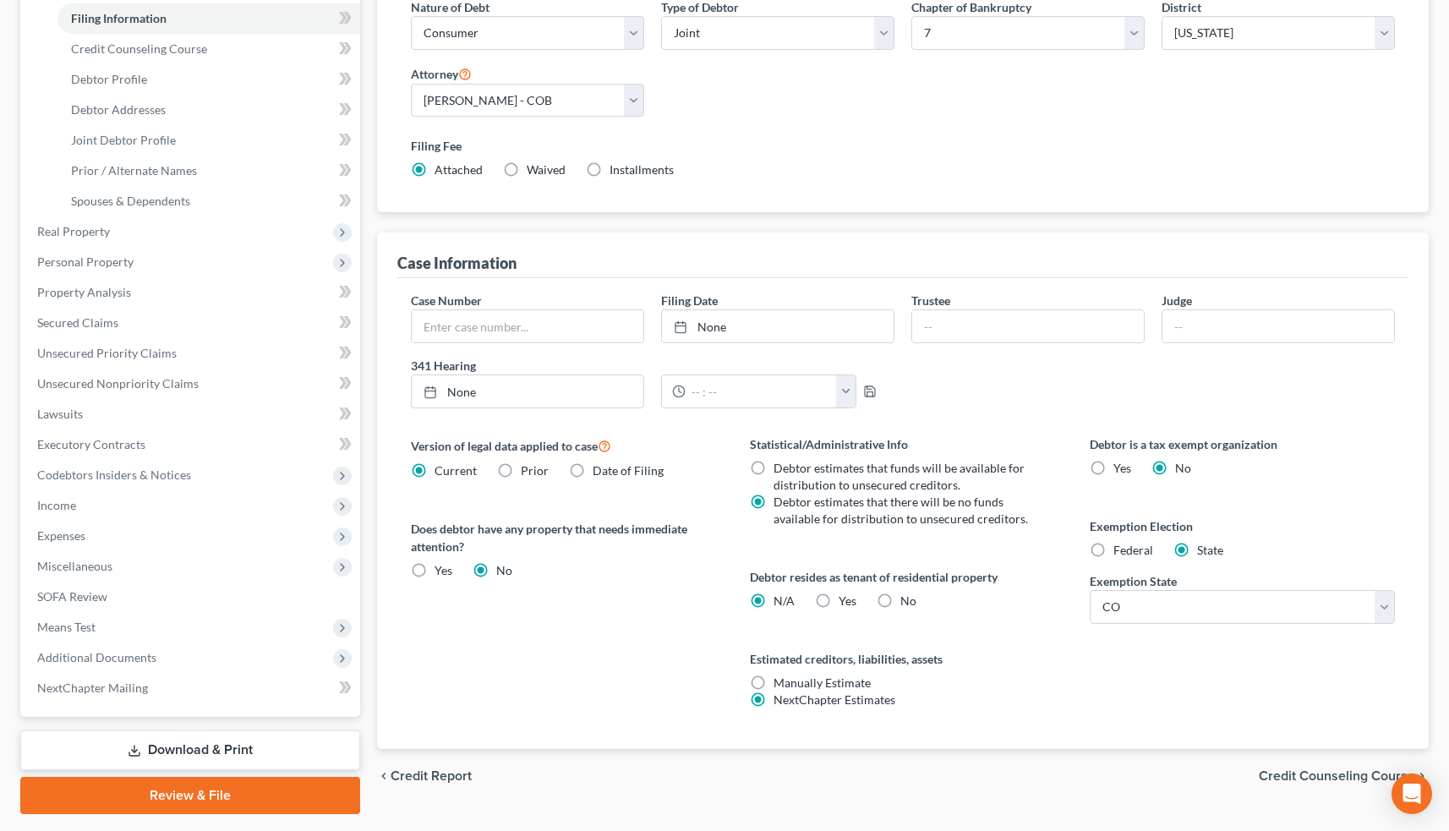
scroll to position [272, 0]
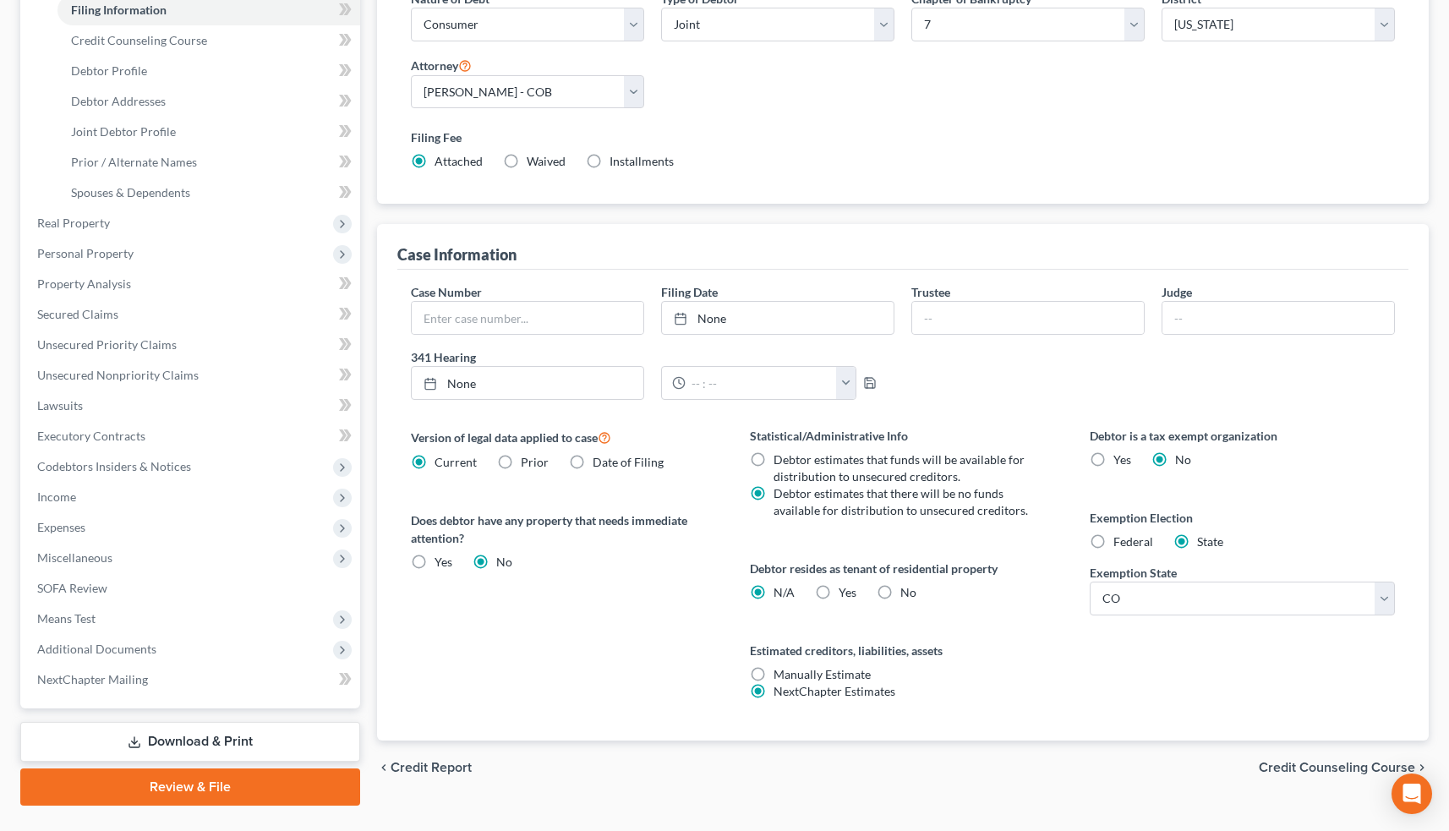
click at [839, 594] on label "Yes Yes" at bounding box center [848, 592] width 18 height 17
click at [845, 594] on input "Yes Yes" at bounding box center [850, 589] width 11 height 11
radio input "true"
radio input "false"
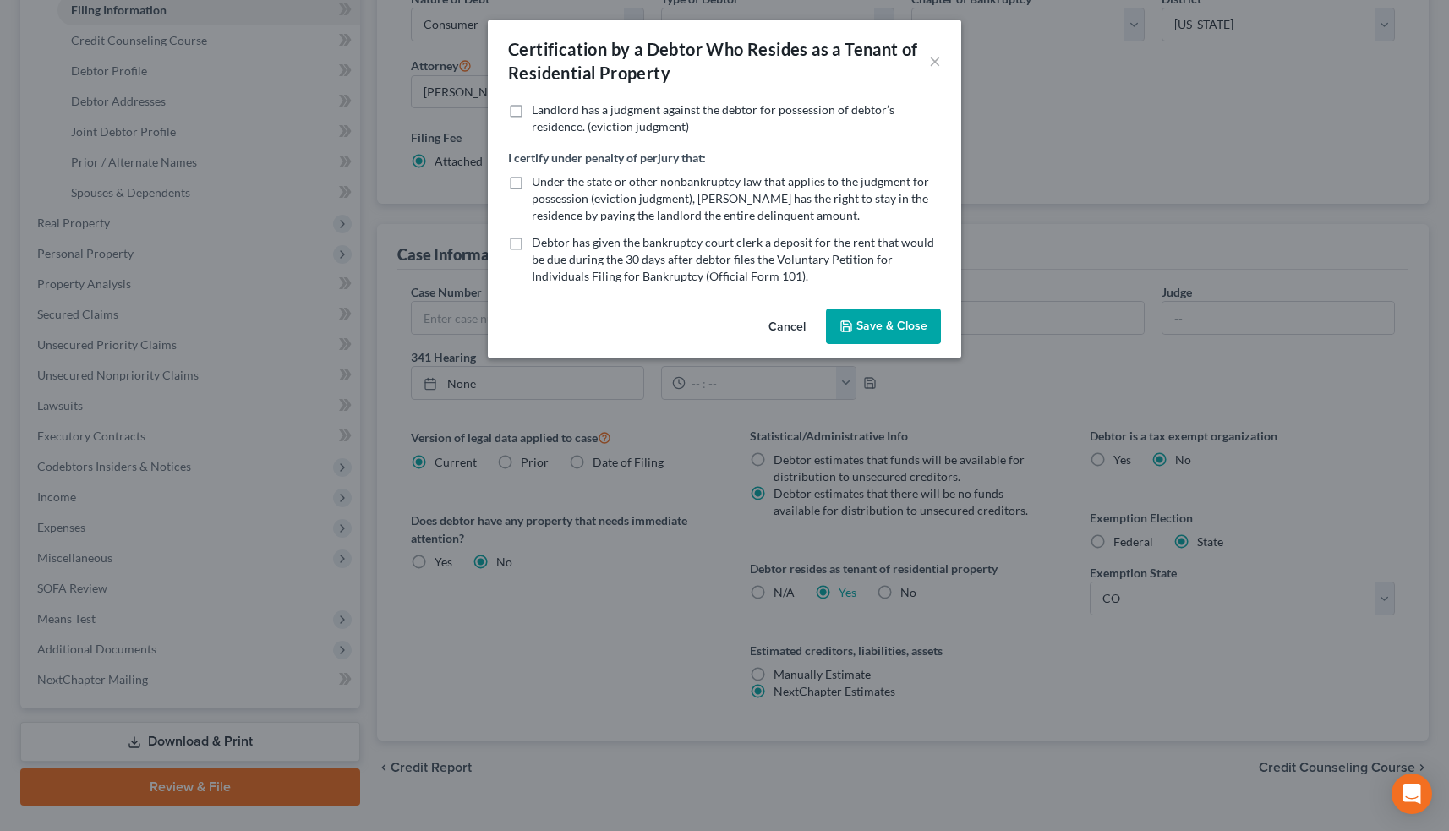
click at [532, 183] on label "Under the state or other nonbankruptcy law that applies to the judgment for pos…" at bounding box center [736, 198] width 409 height 51
click at [539, 183] on input "Under the state or other nonbankruptcy law that applies to the judgment for pos…" at bounding box center [544, 178] width 11 height 11
checkbox input "true"
click at [532, 243] on label "Debtor has given the bankruptcy court clerk a deposit for the rent that would b…" at bounding box center [736, 259] width 409 height 51
click at [539, 243] on input "Debtor has given the bankruptcy court clerk a deposit for the rent that would b…" at bounding box center [544, 239] width 11 height 11
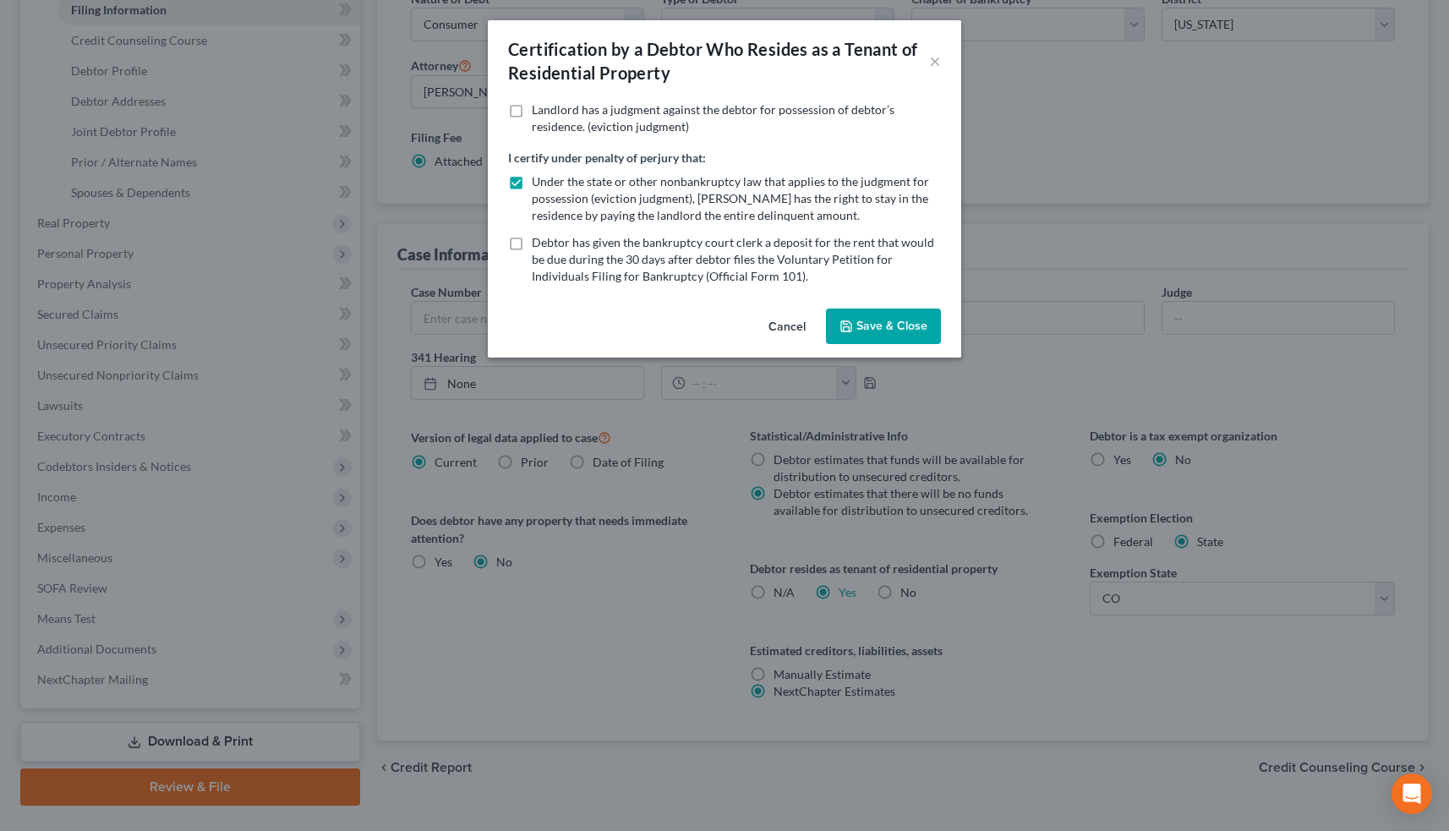
checkbox input "true"
click at [532, 181] on label "Under the state or other nonbankruptcy law that applies to the judgment for pos…" at bounding box center [736, 198] width 409 height 51
click at [539, 181] on input "Under the state or other nonbankruptcy law that applies to the judgment for pos…" at bounding box center [544, 178] width 11 height 11
checkbox input "false"
click at [532, 243] on label "Debtor has given the bankruptcy court clerk a deposit for the rent that would b…" at bounding box center [736, 259] width 409 height 51
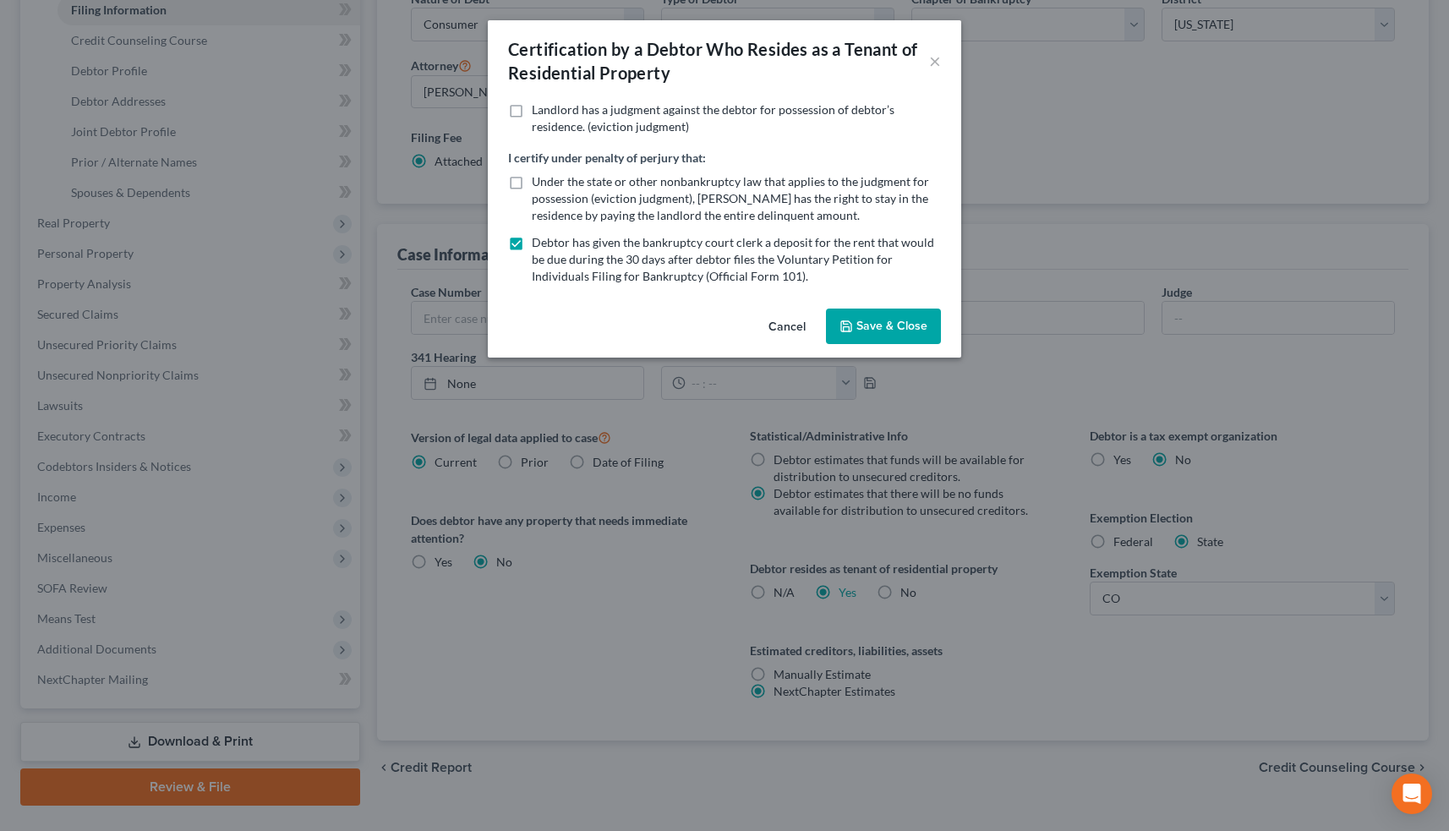
click at [539, 243] on input "Debtor has given the bankruptcy court clerk a deposit for the rent that would b…" at bounding box center [544, 239] width 11 height 11
checkbox input "false"
click at [788, 326] on button "Cancel" at bounding box center [787, 327] width 64 height 34
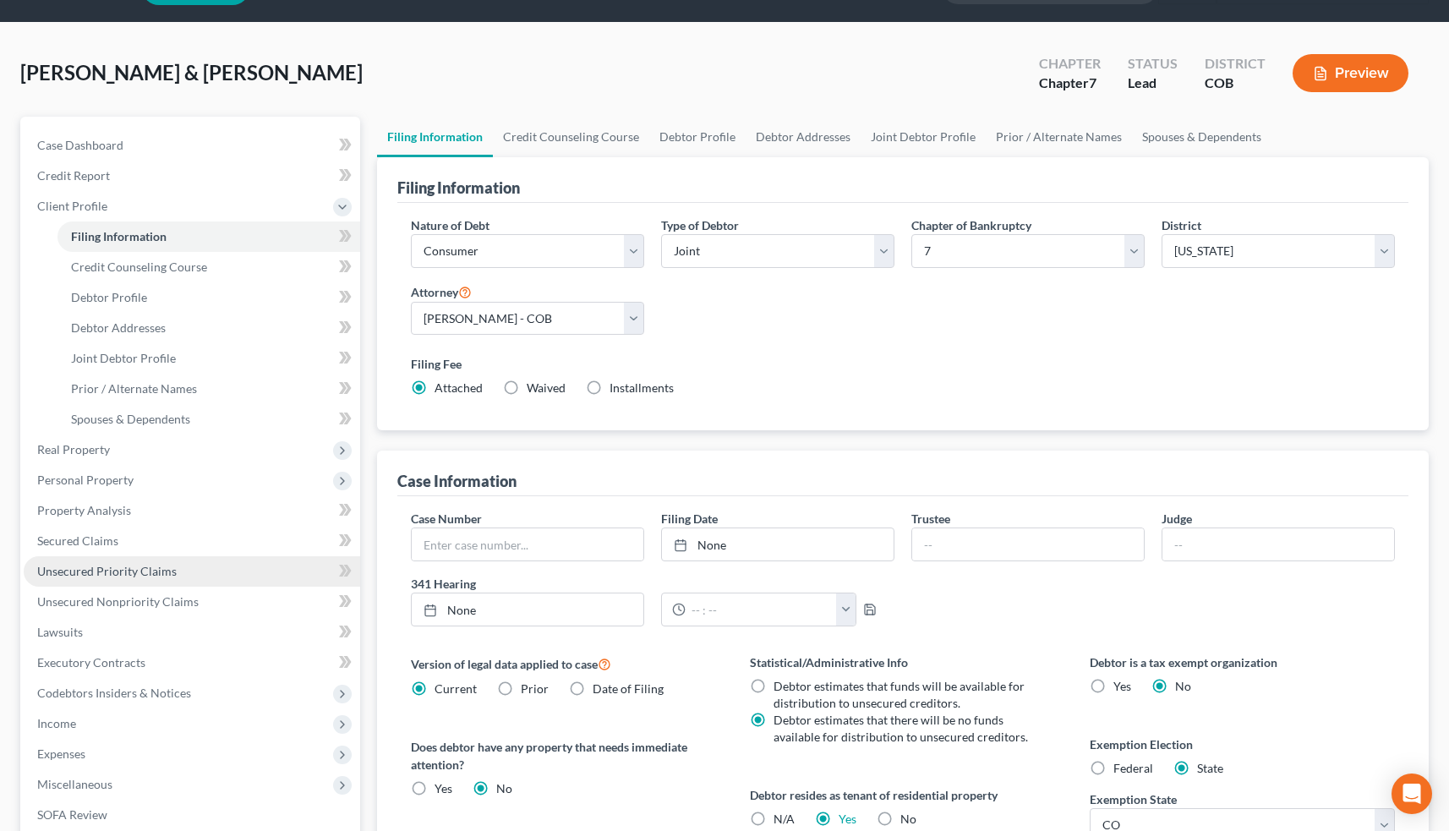
scroll to position [36, 0]
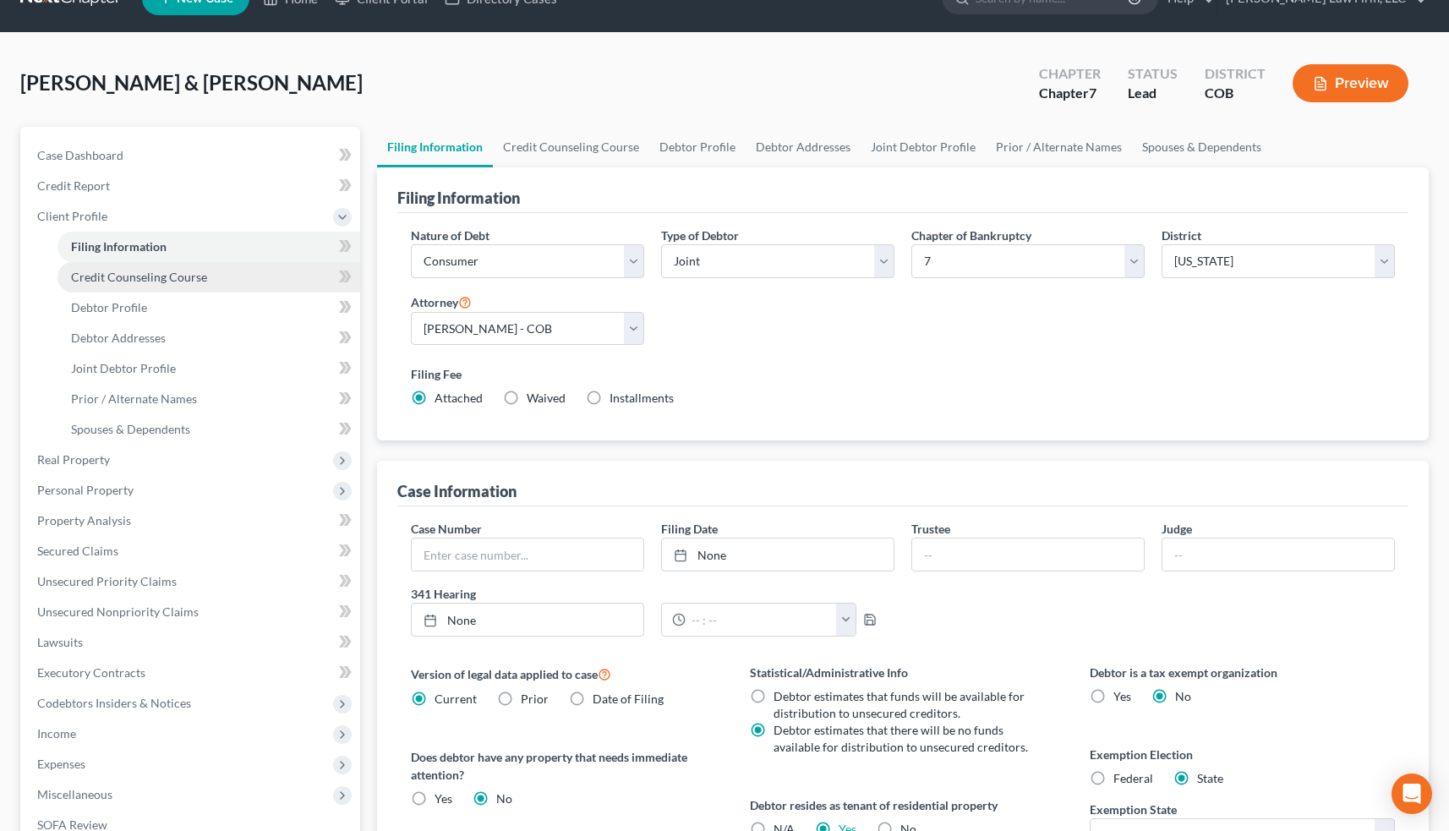
click at [190, 271] on span "Credit Counseling Course" at bounding box center [139, 277] width 136 height 14
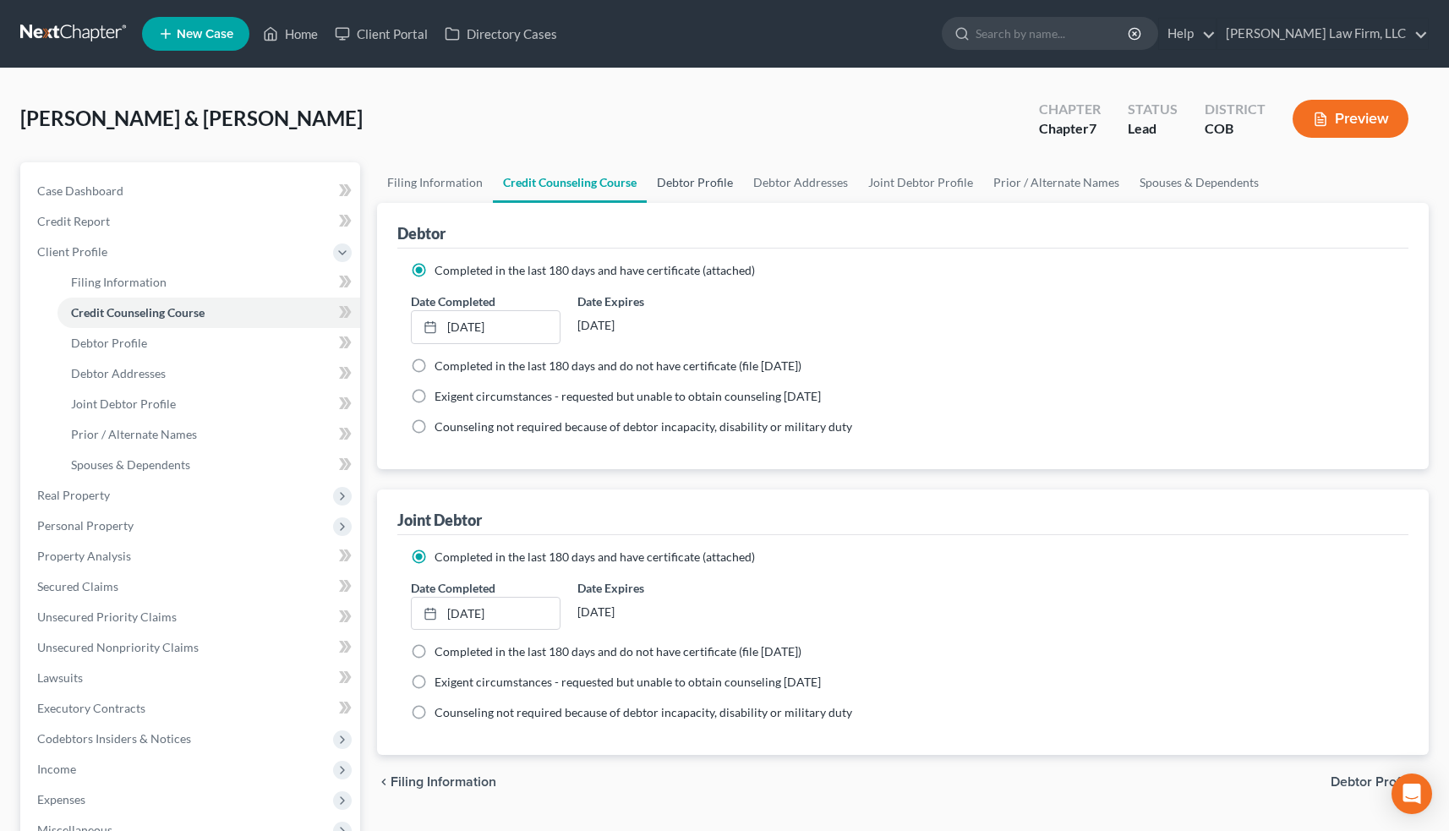
click at [699, 186] on link "Debtor Profile" at bounding box center [695, 182] width 96 height 41
select select "1"
select select "2"
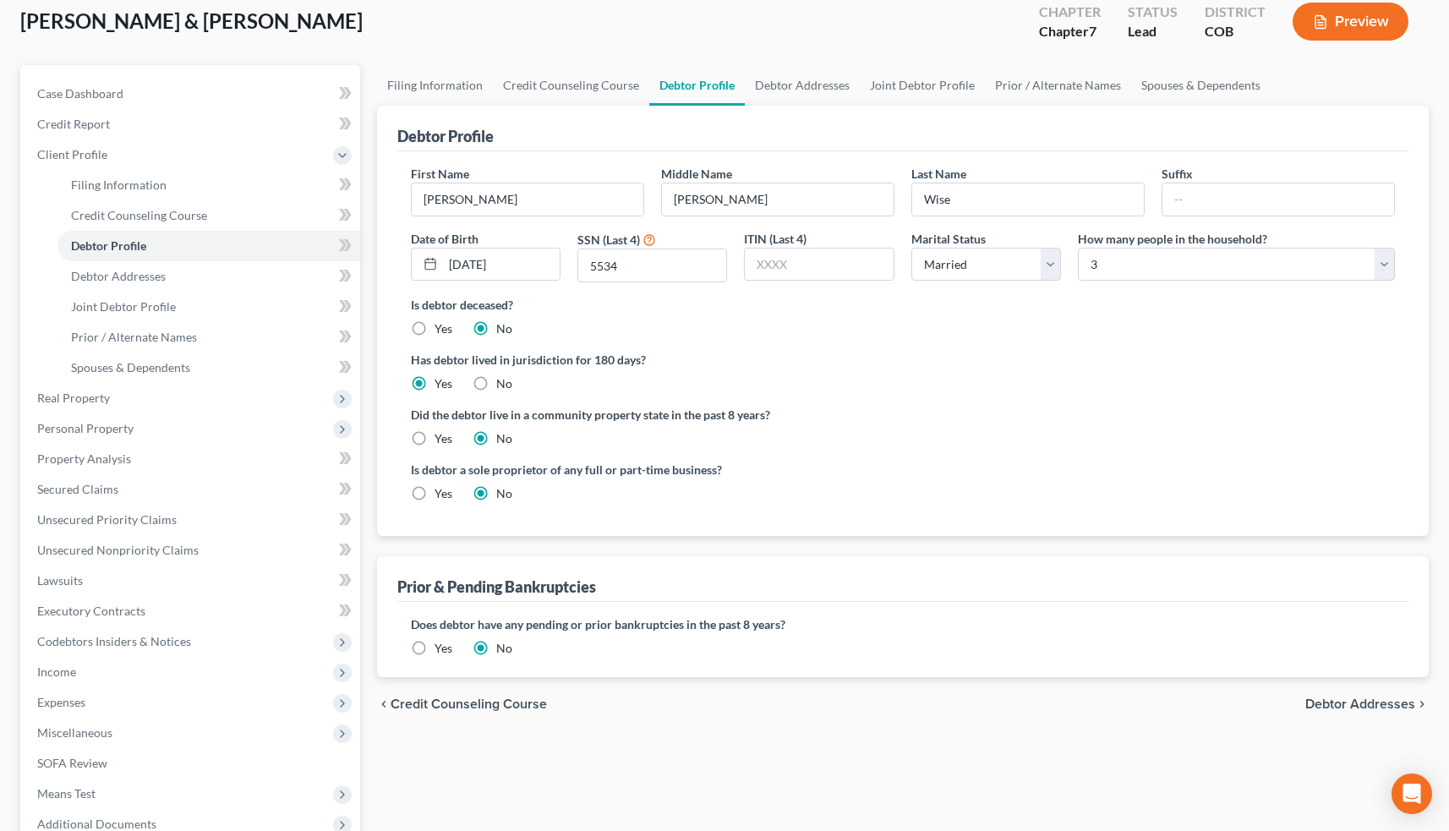
scroll to position [114, 0]
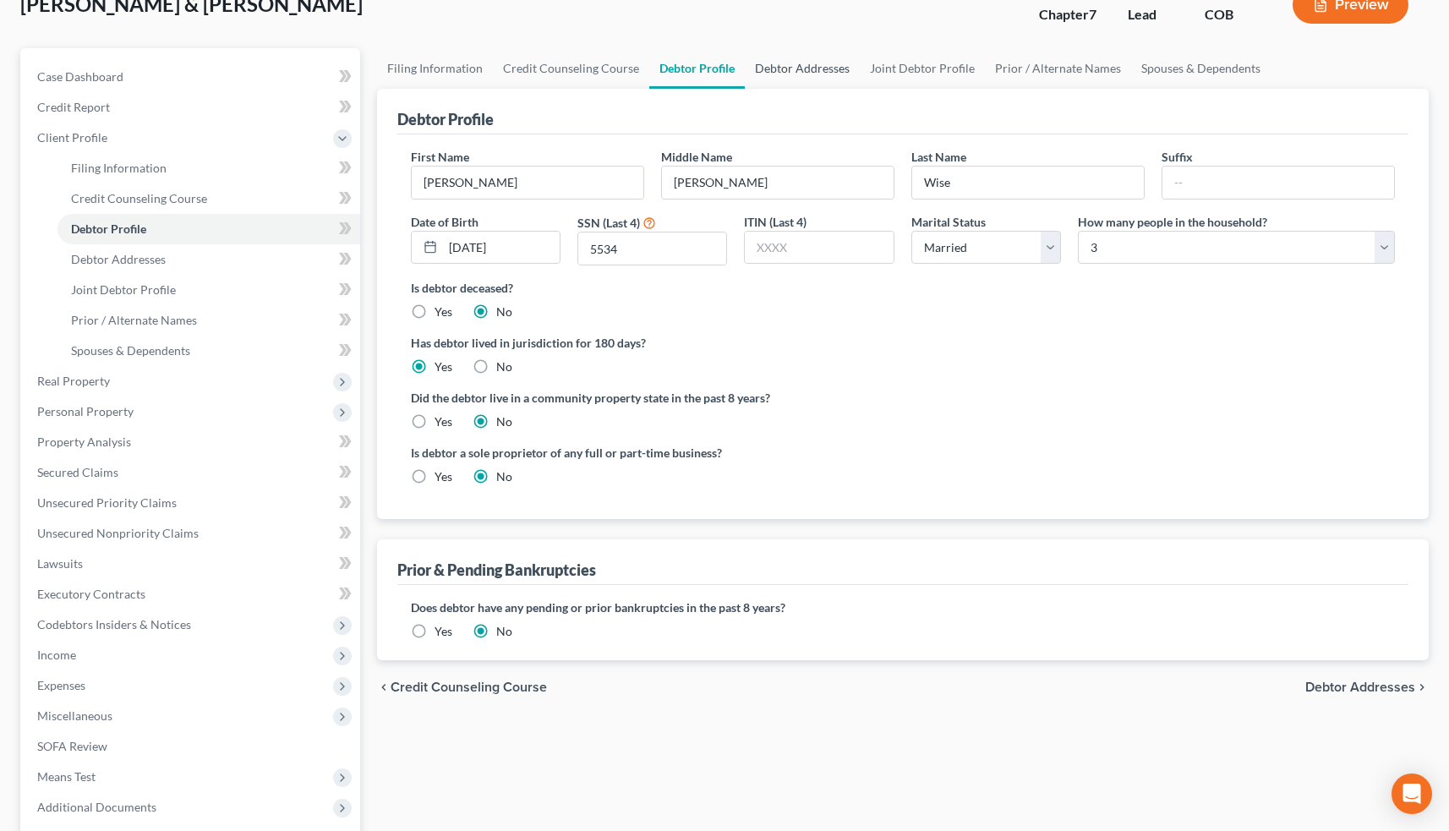
click at [780, 78] on link "Debtor Addresses" at bounding box center [802, 68] width 115 height 41
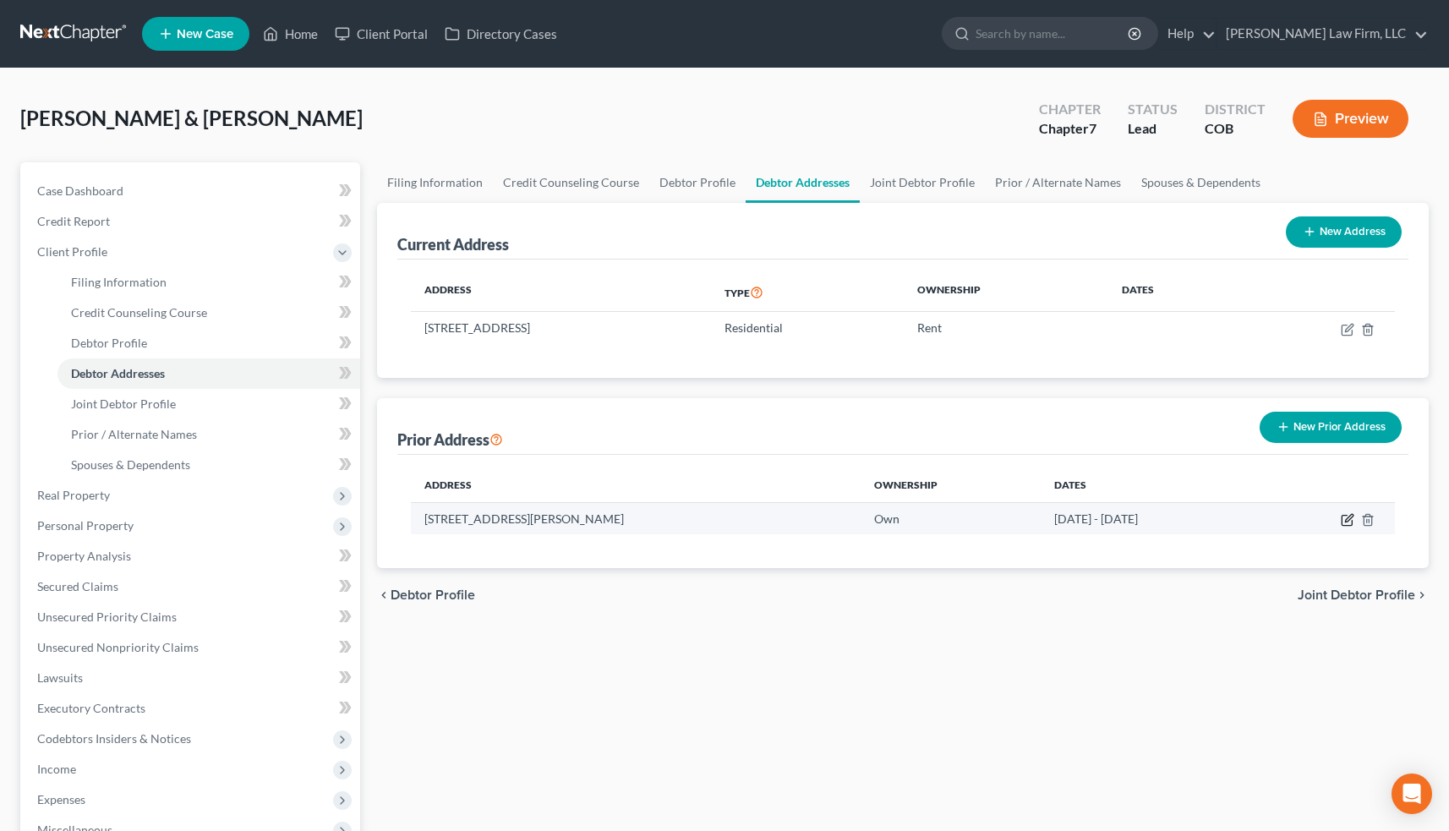
click at [1346, 517] on icon "button" at bounding box center [1348, 520] width 14 height 14
select select "5"
select select "0"
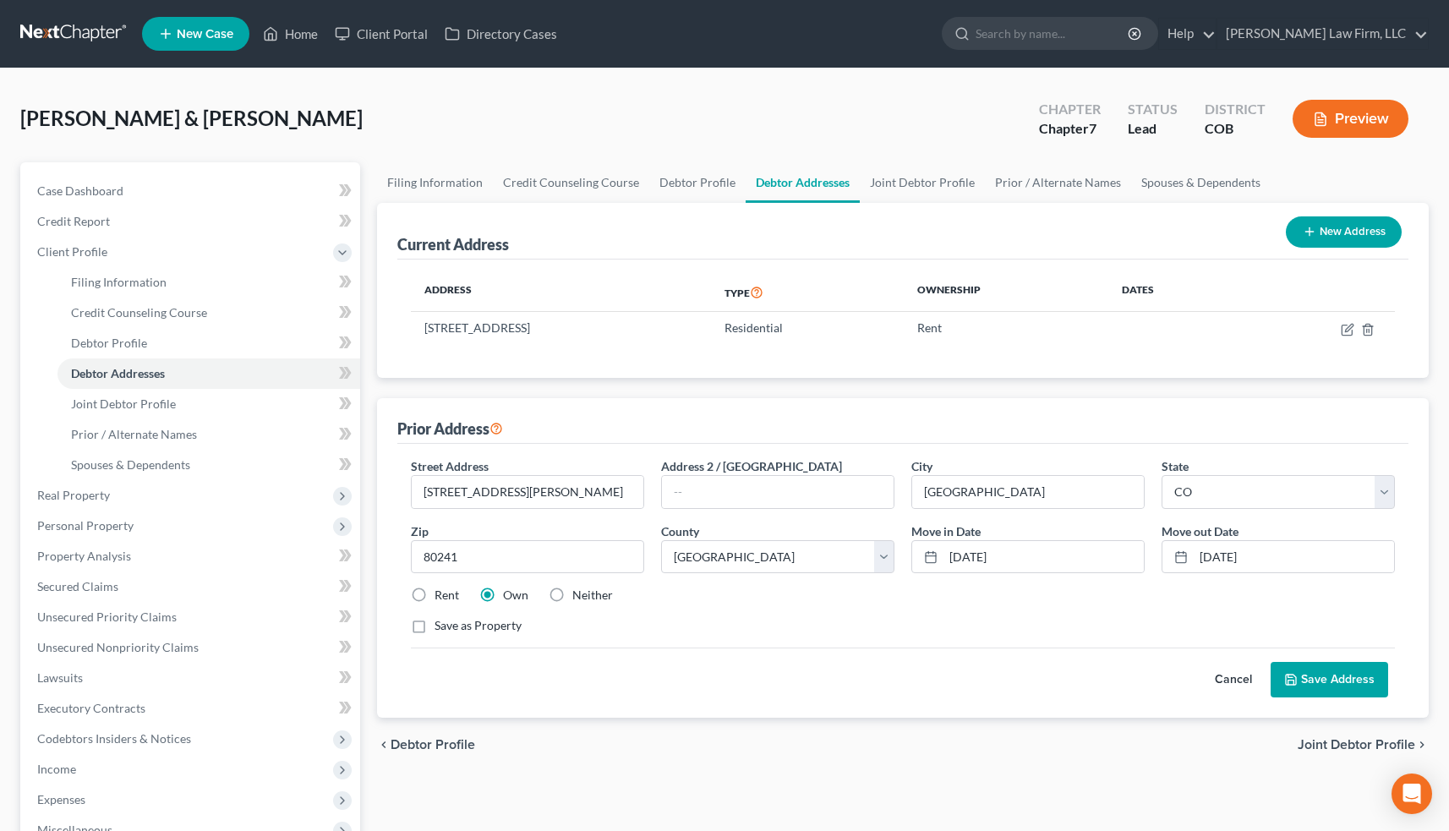
click at [435, 596] on label "Rent" at bounding box center [447, 595] width 25 height 17
click at [441, 596] on input "Rent" at bounding box center [446, 592] width 11 height 11
radio input "true"
drag, startPoint x: 426, startPoint y: 328, endPoint x: 670, endPoint y: 329, distance: 244.3
click at [670, 329] on td "[STREET_ADDRESS]" at bounding box center [561, 328] width 300 height 32
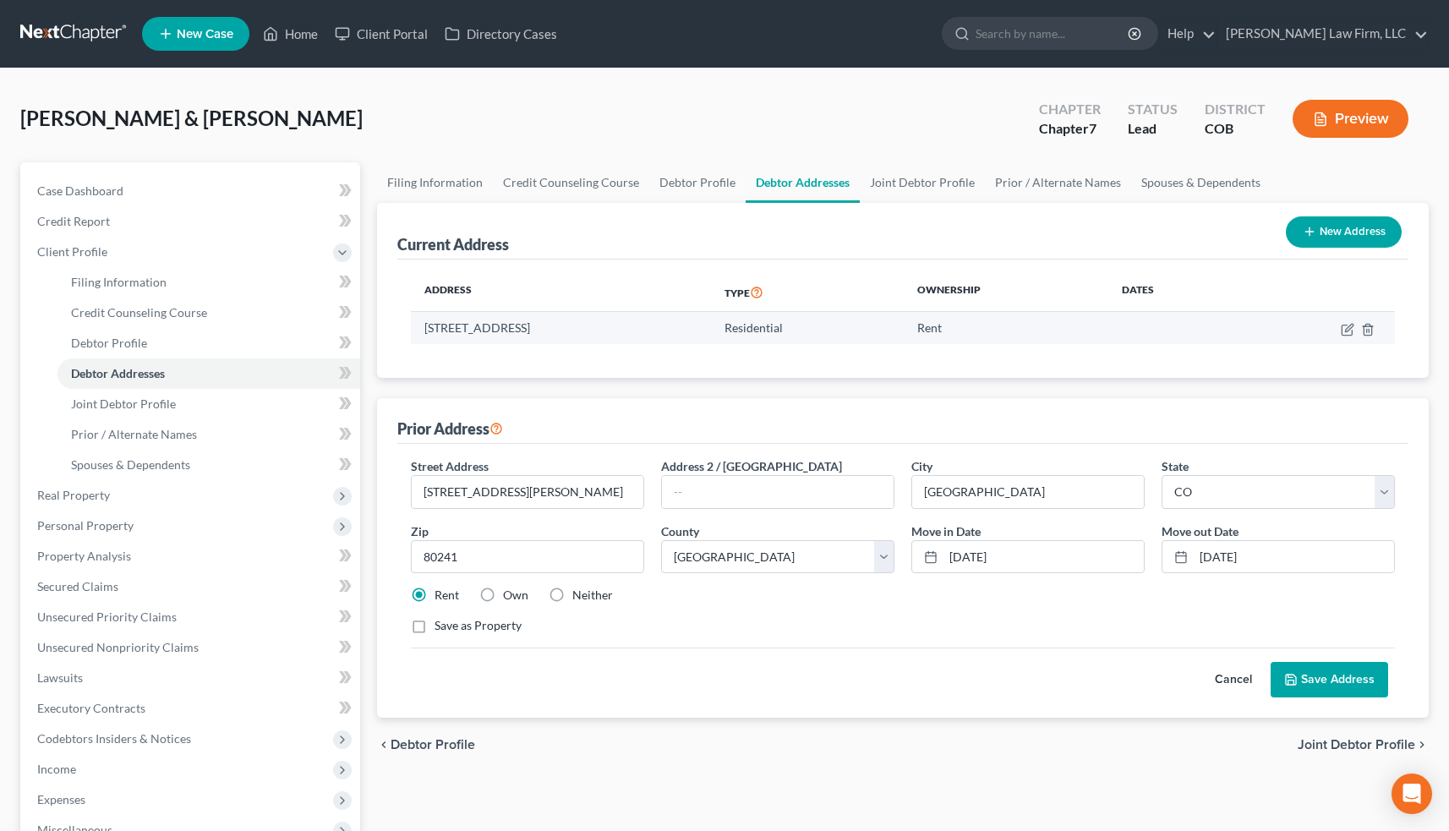
copy td "[STREET_ADDRESS]"
click at [1321, 677] on button "Save Address" at bounding box center [1330, 680] width 118 height 36
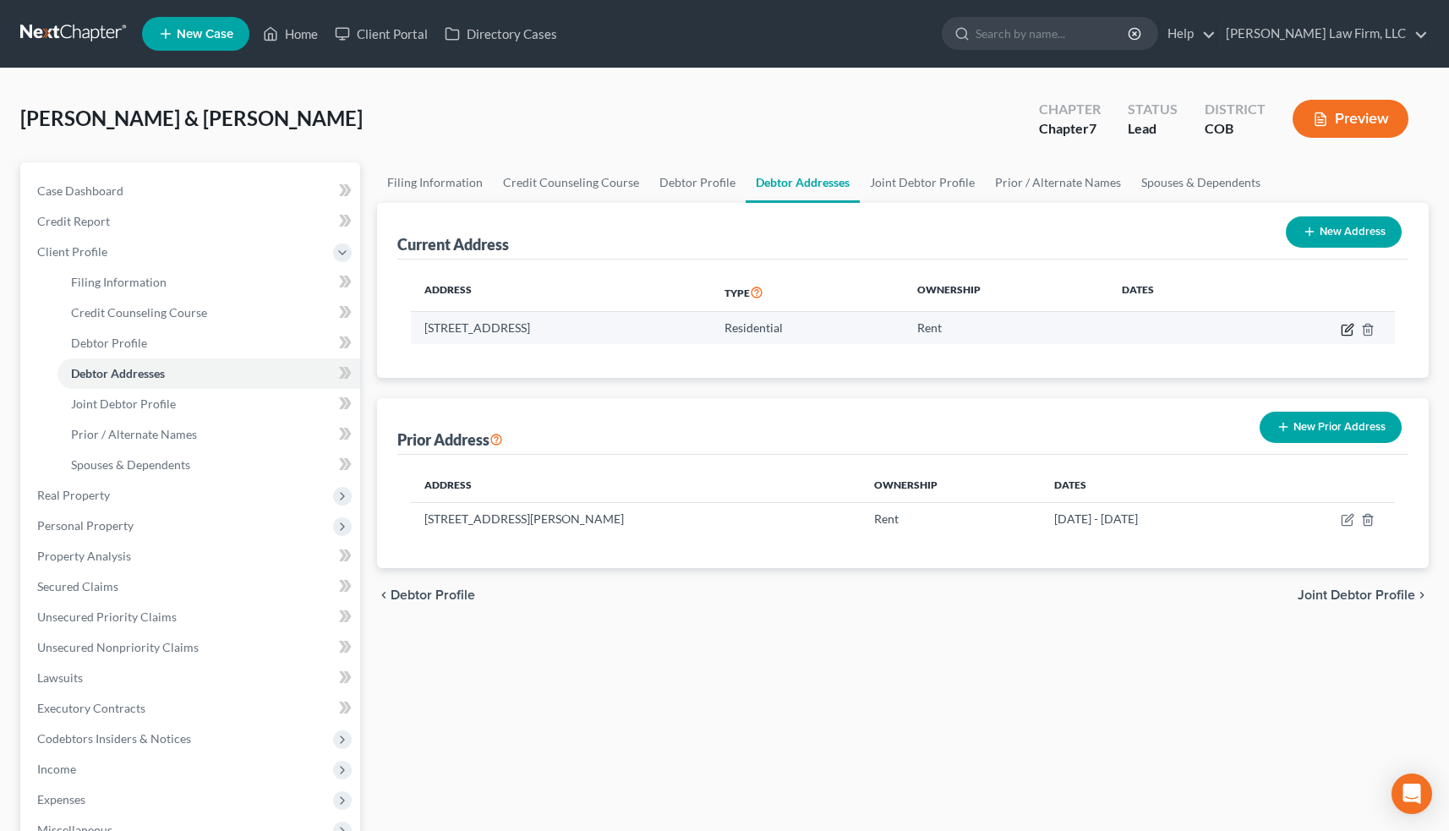
click at [1348, 328] on icon "button" at bounding box center [1348, 330] width 14 height 14
select select "5"
select select "0"
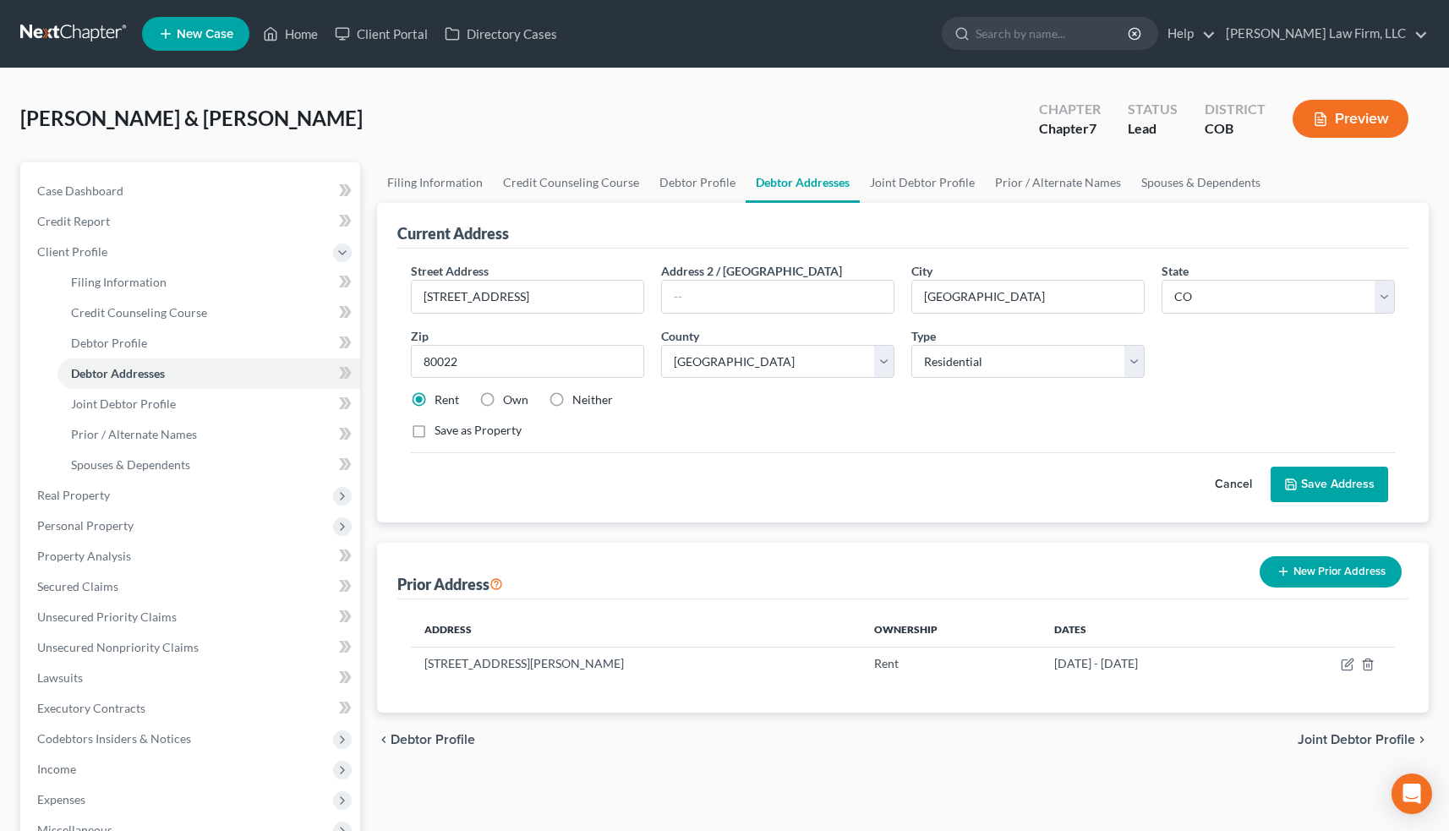
click at [1233, 480] on button "Cancel" at bounding box center [1233, 485] width 74 height 34
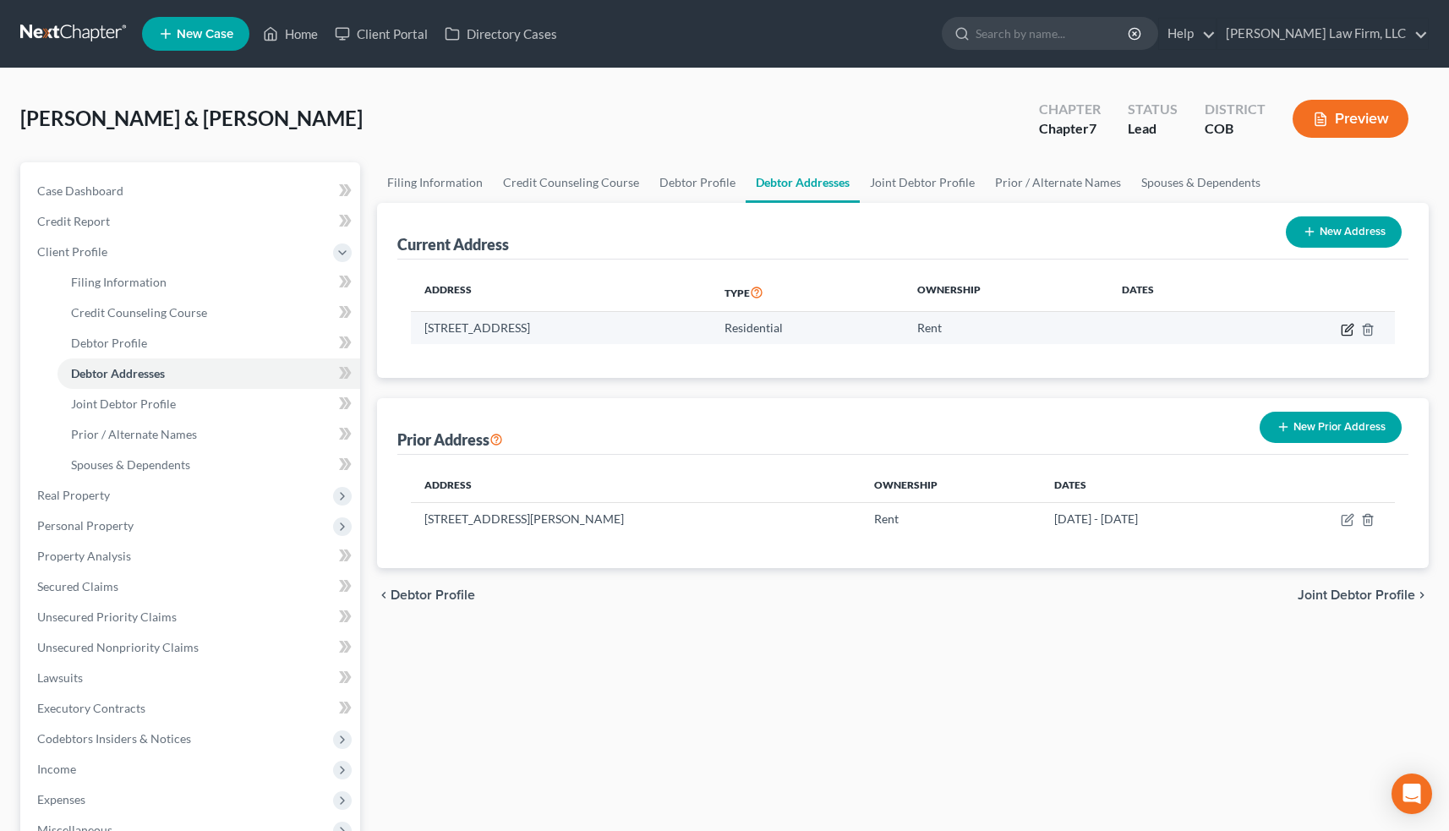
click at [1345, 330] on icon "button" at bounding box center [1348, 330] width 14 height 14
select select "5"
select select "0"
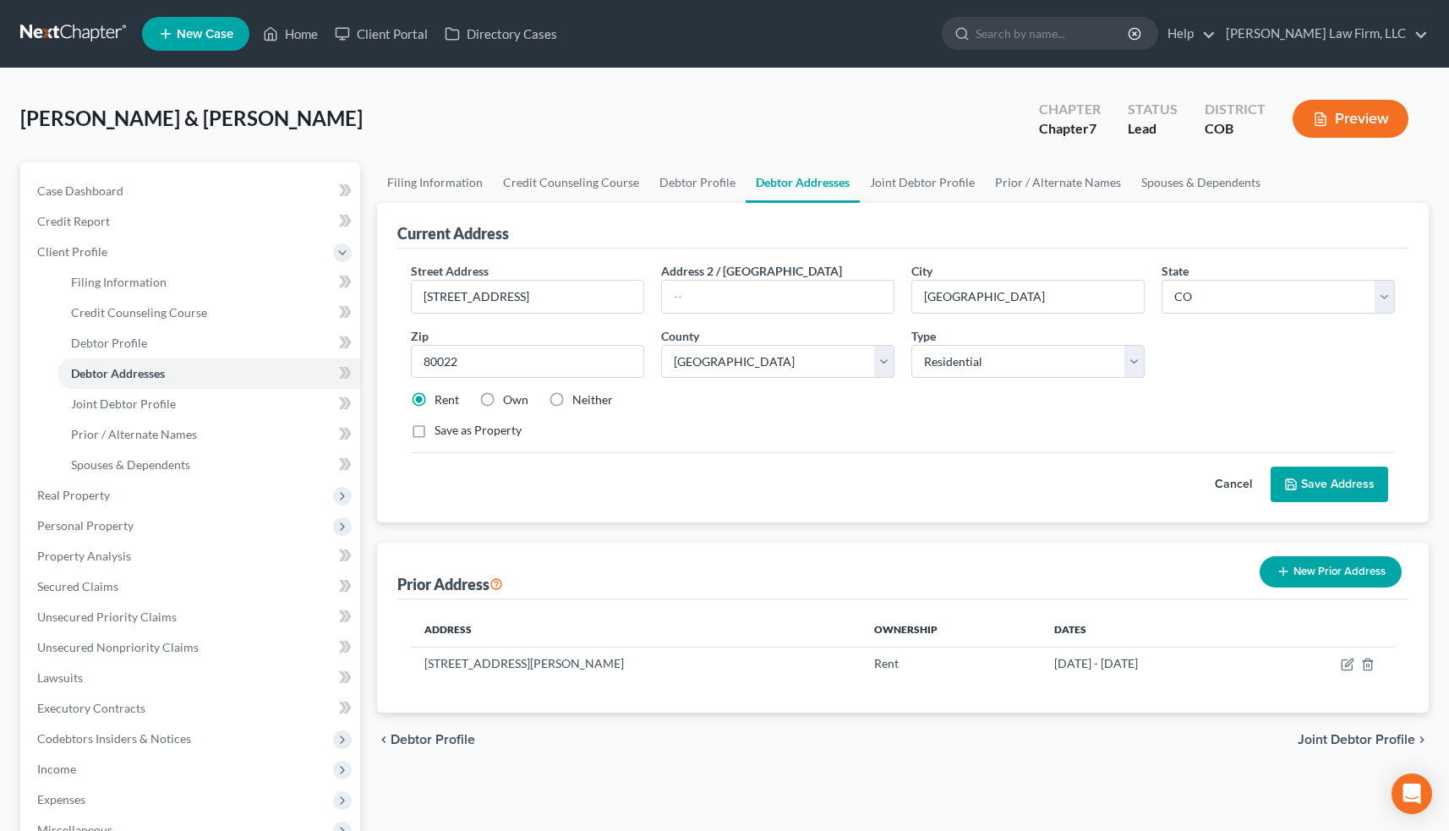
click at [1234, 481] on button "Cancel" at bounding box center [1233, 485] width 74 height 34
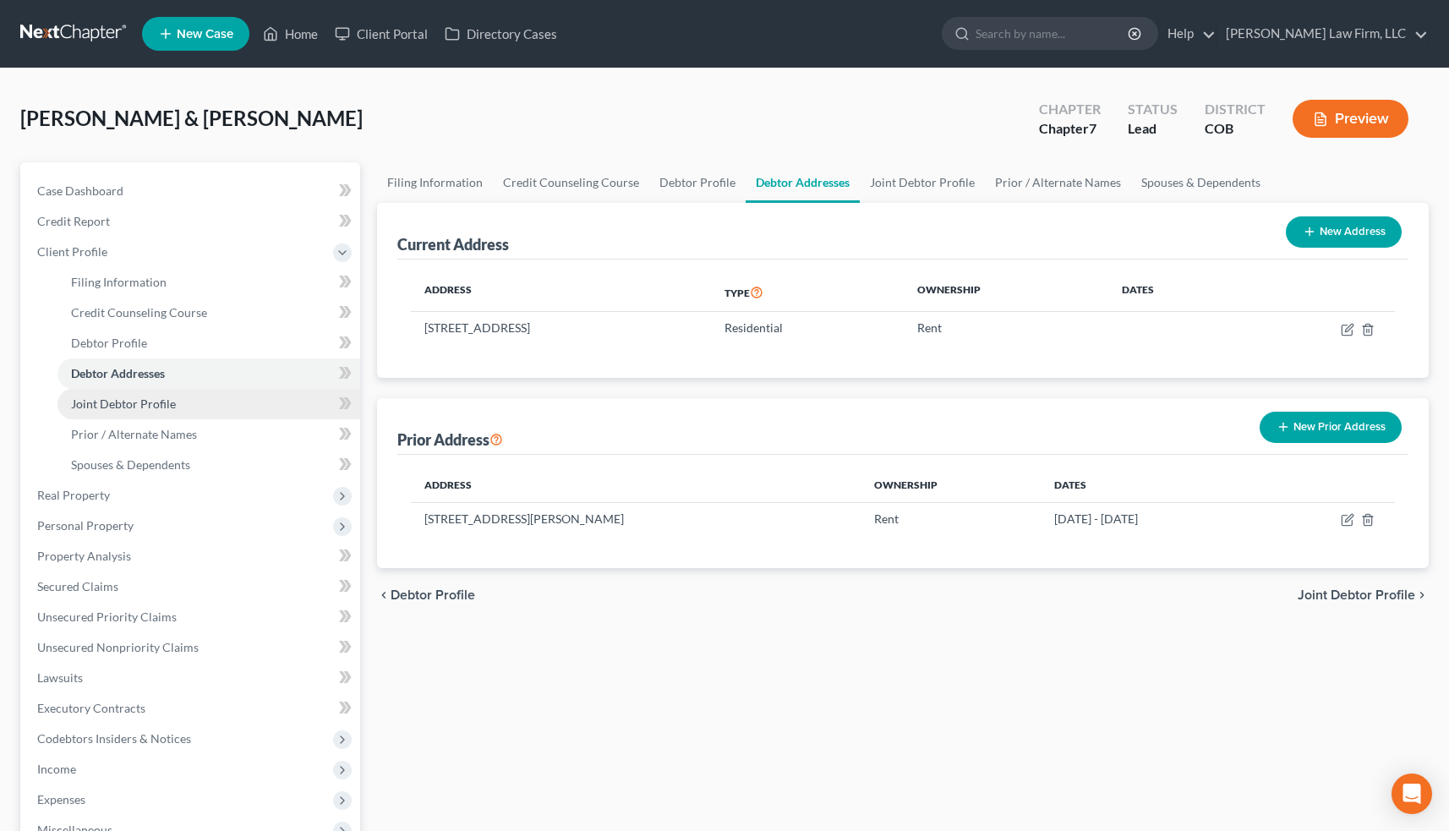
click at [150, 410] on span "Joint Debtor Profile" at bounding box center [123, 403] width 105 height 14
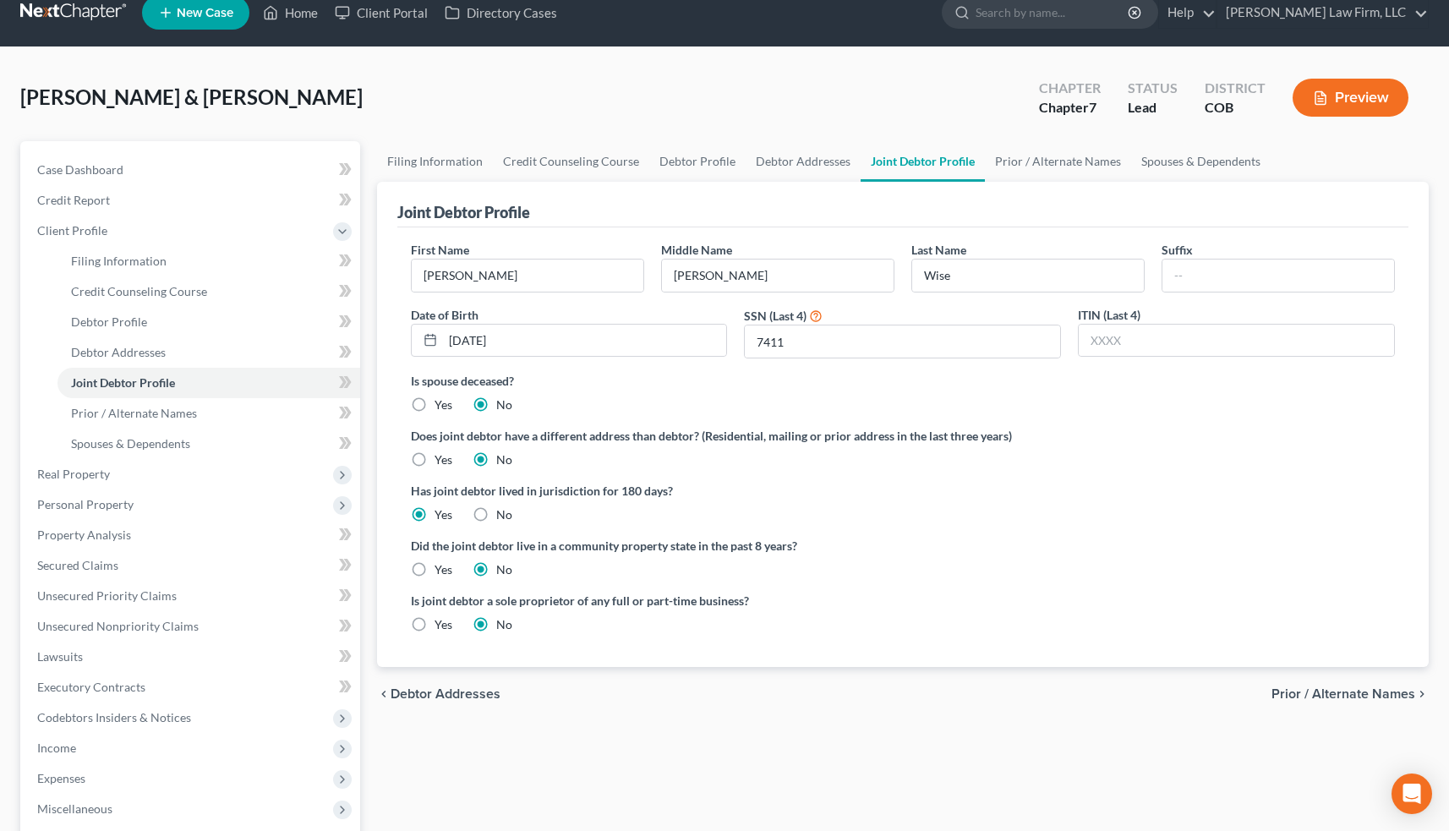
scroll to position [36, 0]
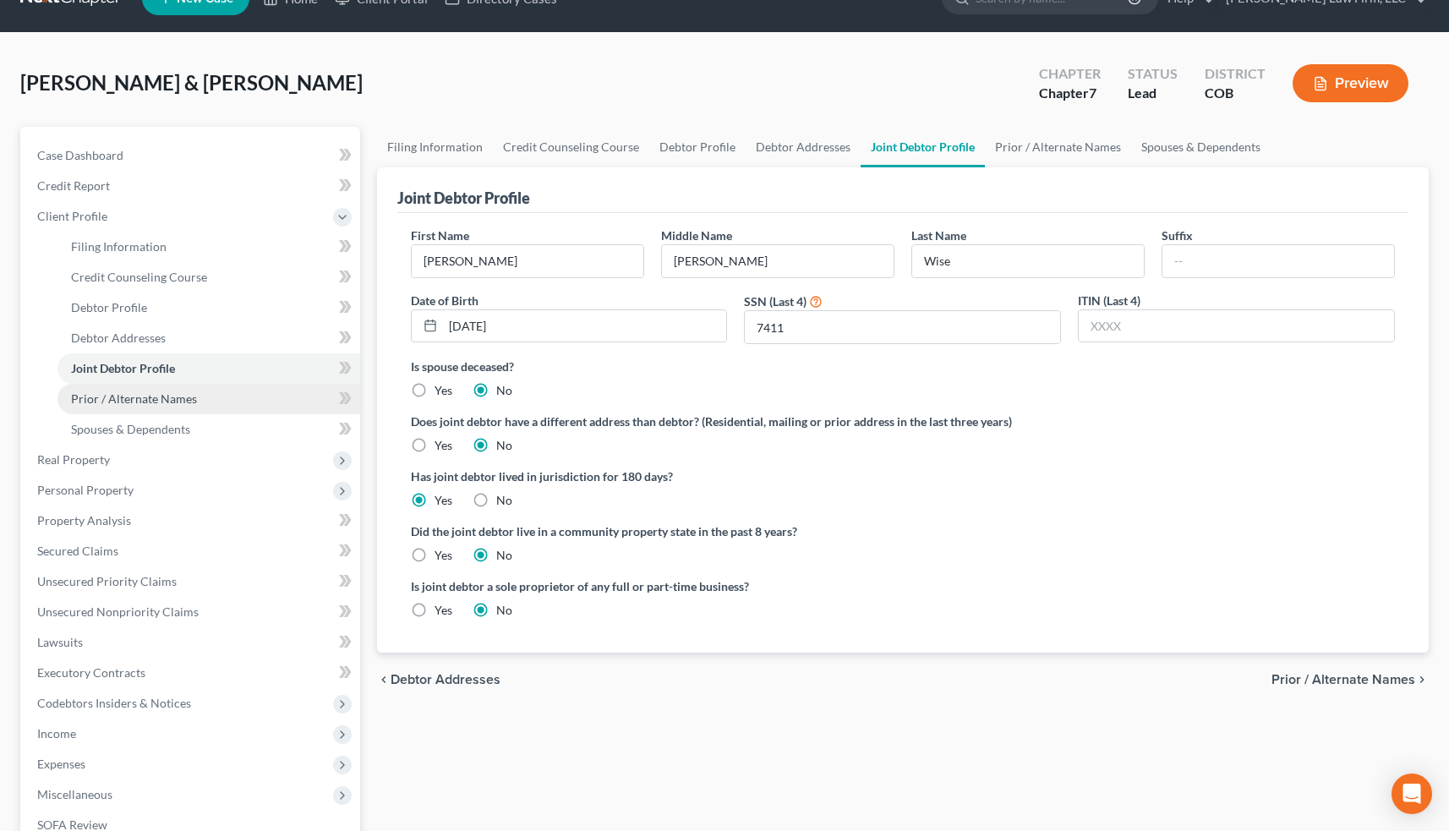
click at [153, 401] on span "Prior / Alternate Names" at bounding box center [134, 398] width 126 height 14
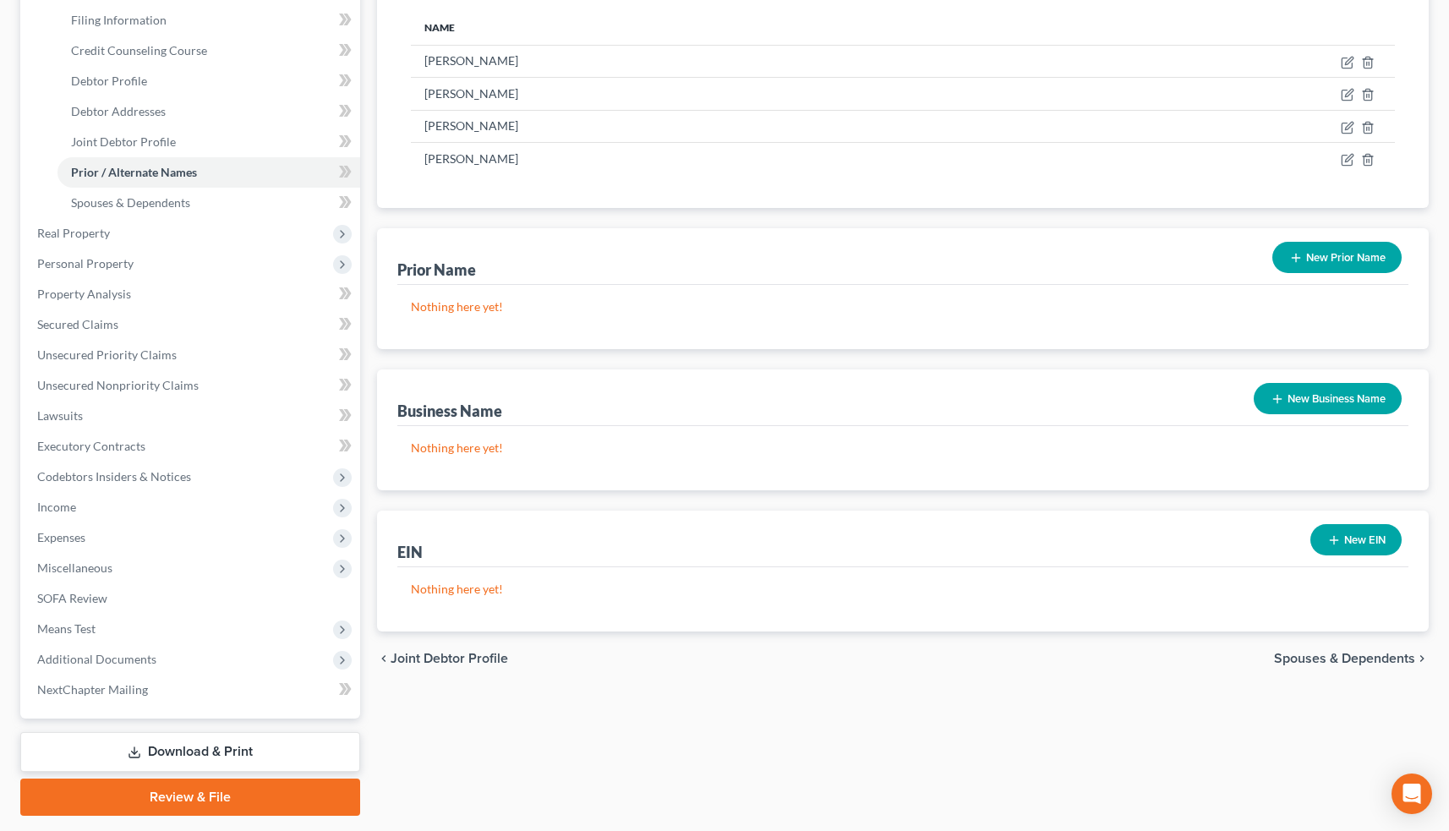
scroll to position [274, 0]
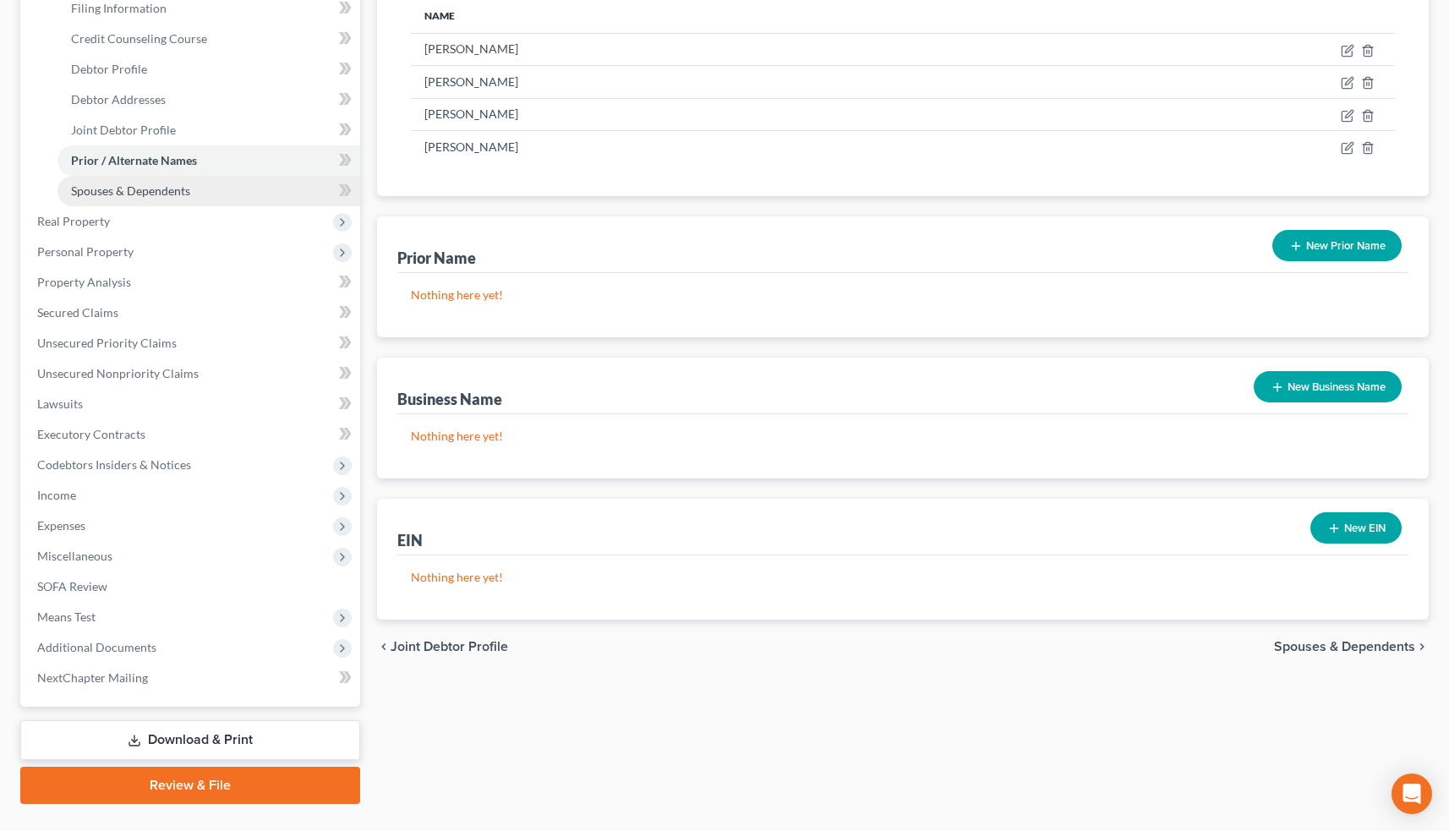
click at [163, 190] on span "Spouses & Dependents" at bounding box center [130, 190] width 119 height 14
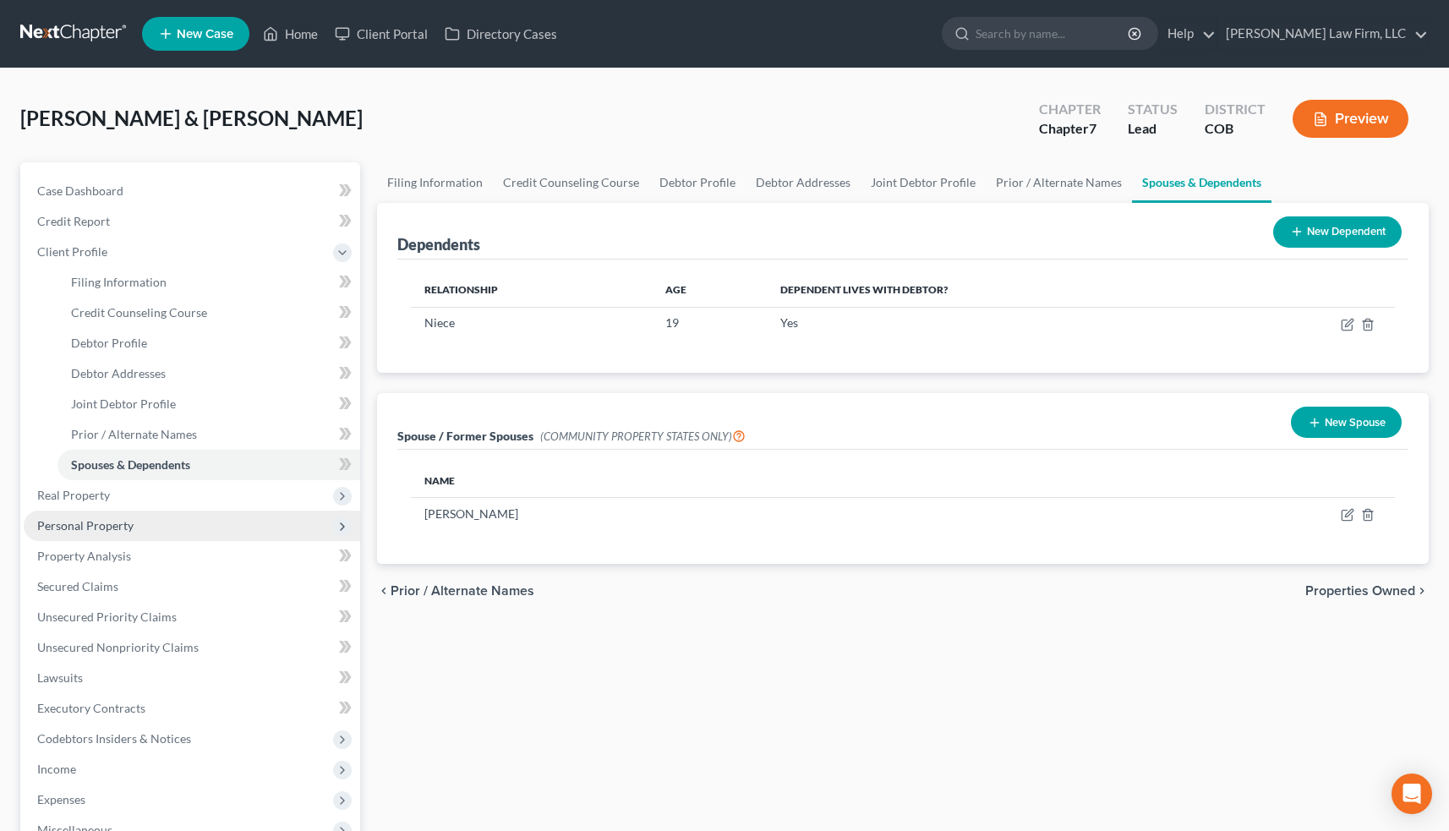
click at [246, 525] on span "Personal Property" at bounding box center [192, 526] width 336 height 30
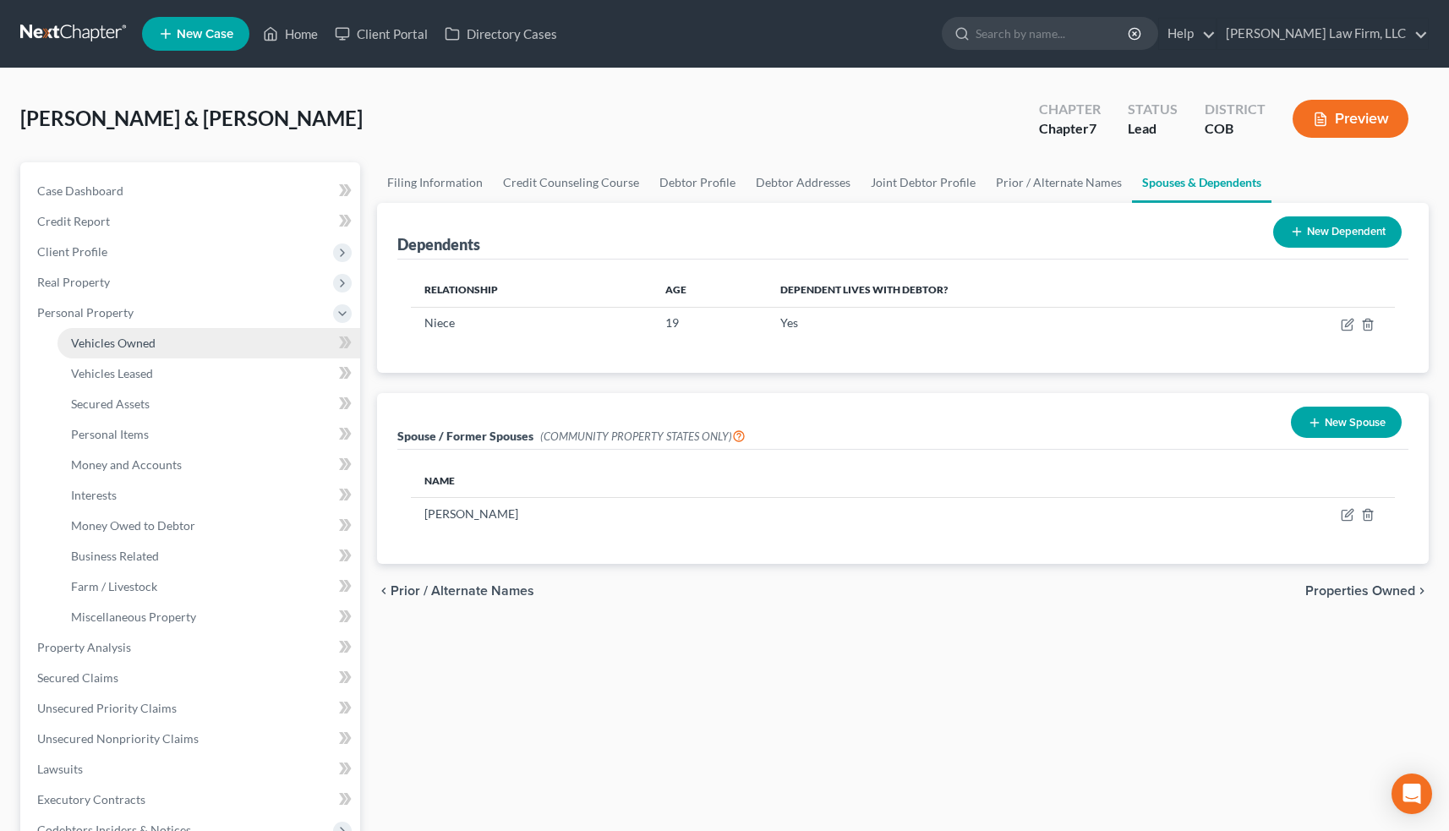
click at [172, 342] on link "Vehicles Owned" at bounding box center [208, 343] width 303 height 30
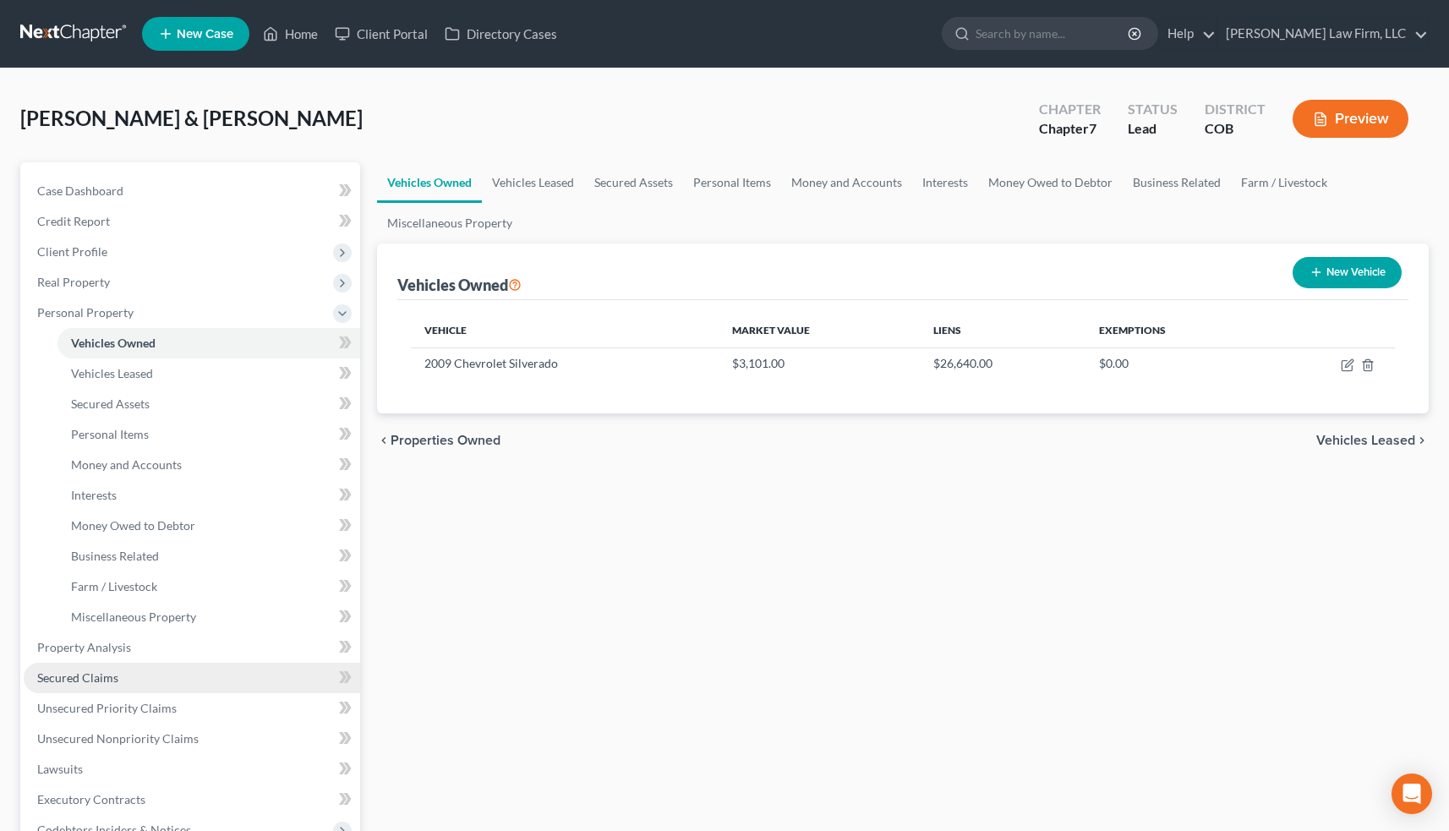
click at [130, 672] on link "Secured Claims" at bounding box center [192, 678] width 336 height 30
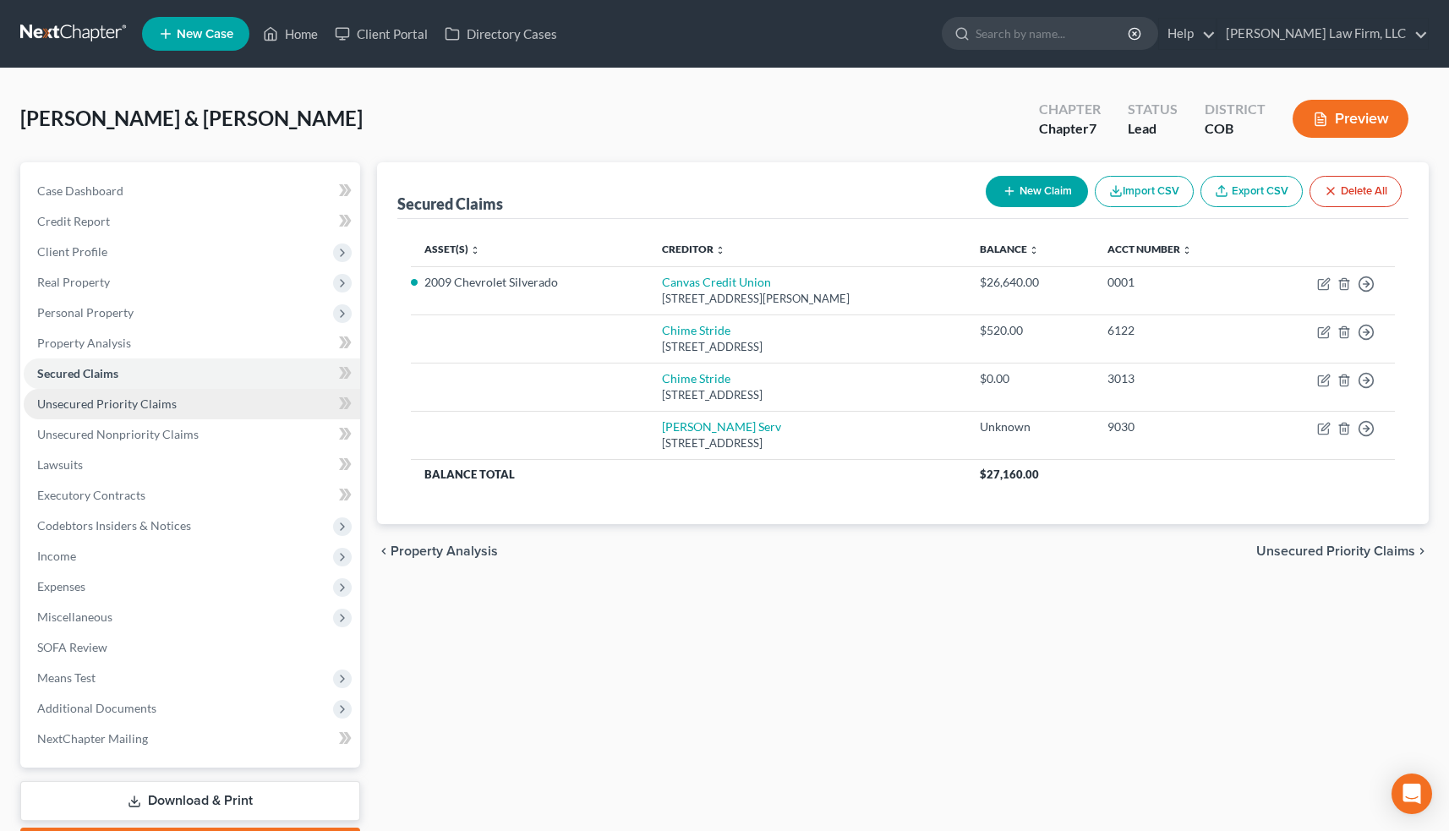
click at [194, 398] on link "Unsecured Priority Claims" at bounding box center [192, 404] width 336 height 30
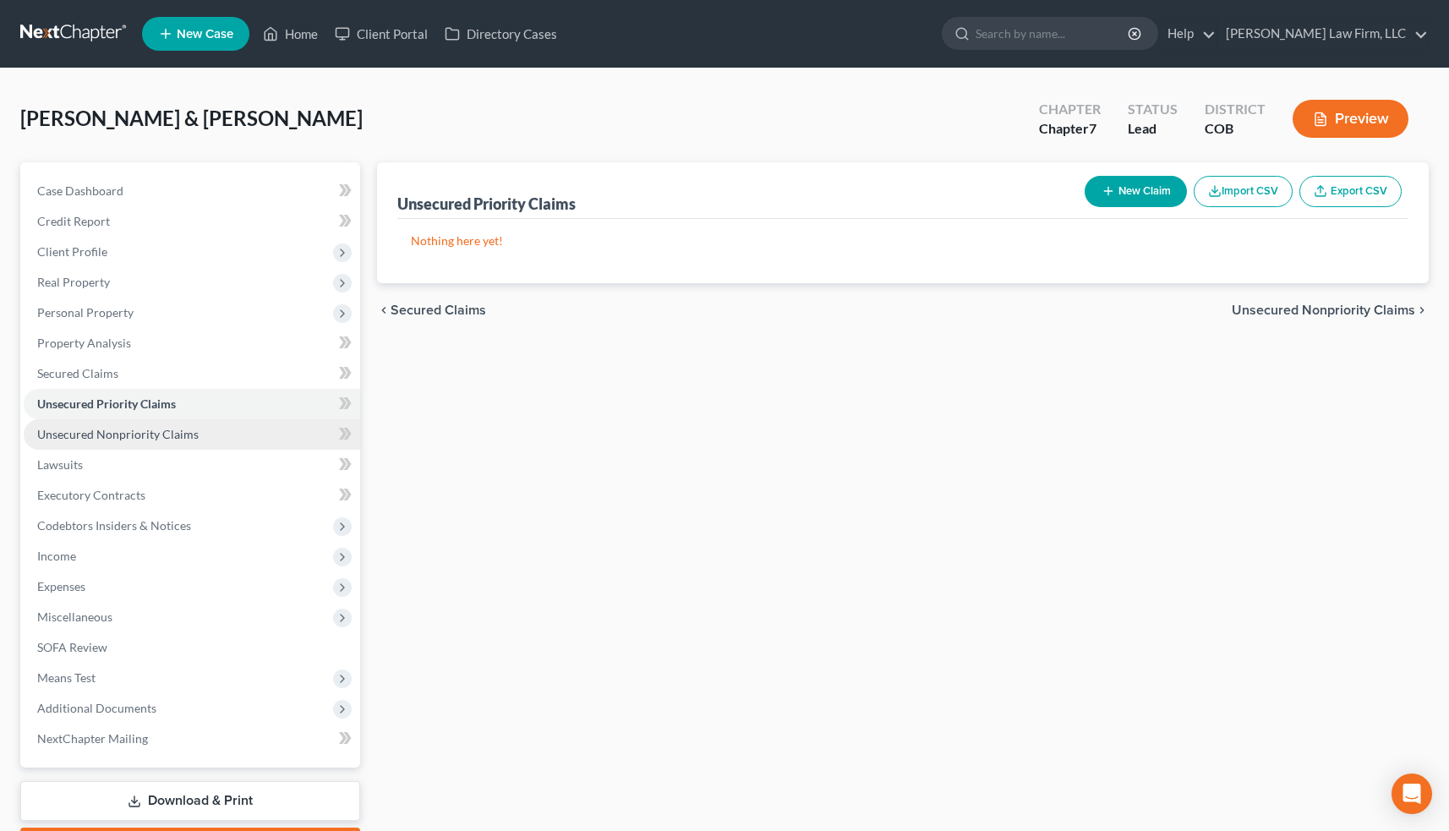
click at [190, 435] on span "Unsecured Nonpriority Claims" at bounding box center [117, 434] width 161 height 14
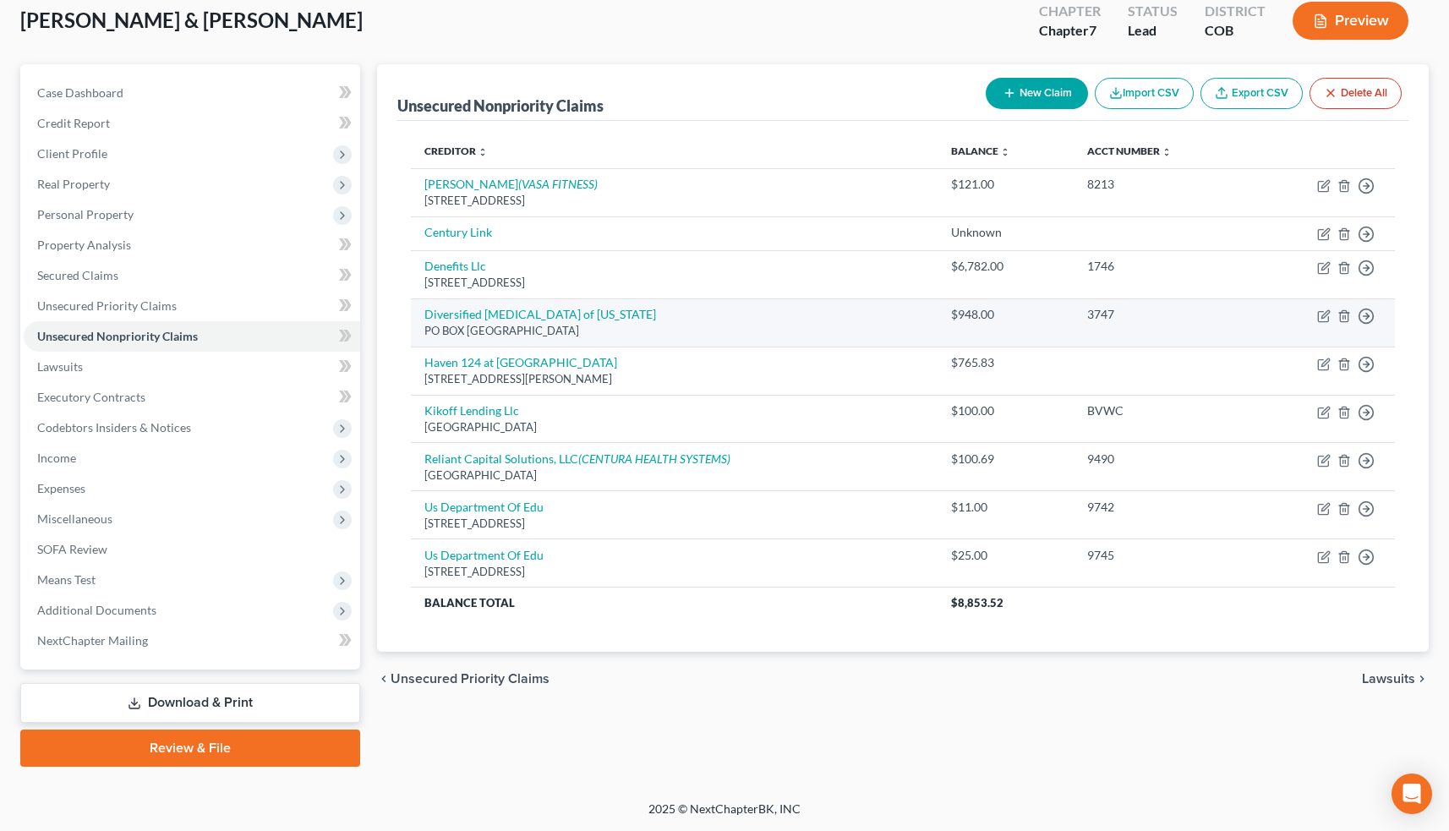
scroll to position [98, 0]
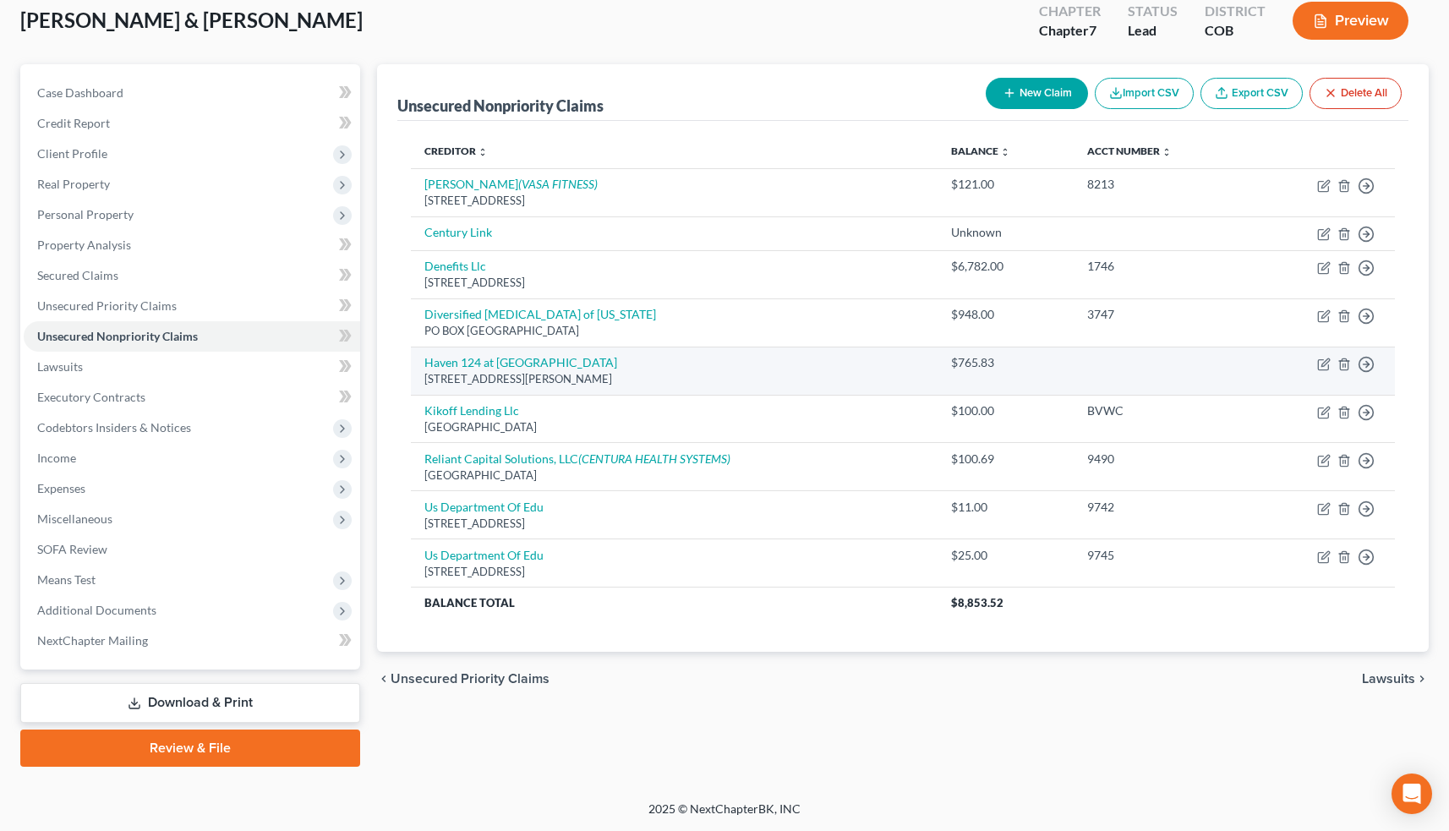
click at [93, 153] on span "Client Profile" at bounding box center [72, 153] width 70 height 14
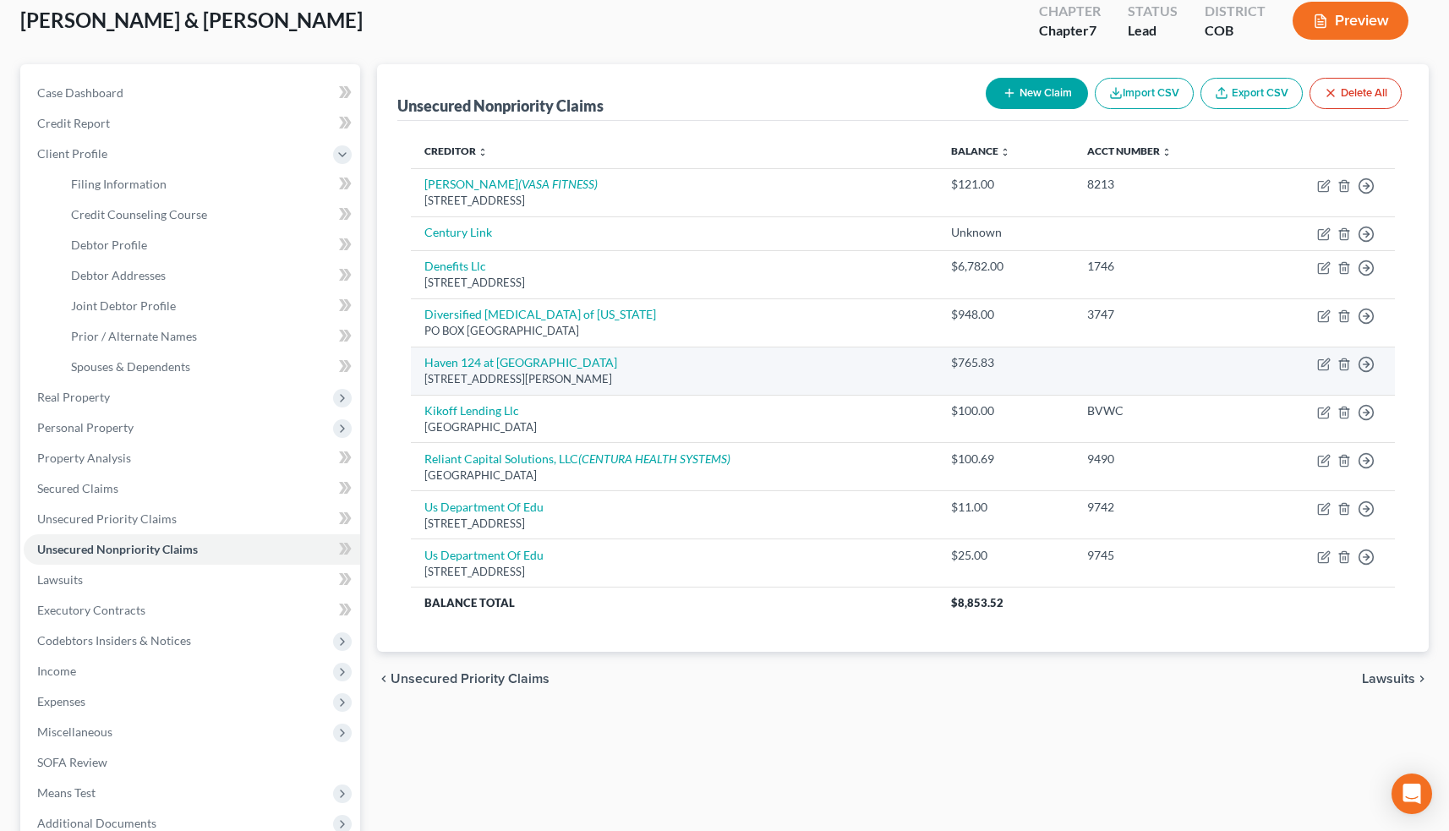
click at [93, 153] on span "Client Profile" at bounding box center [72, 153] width 70 height 14
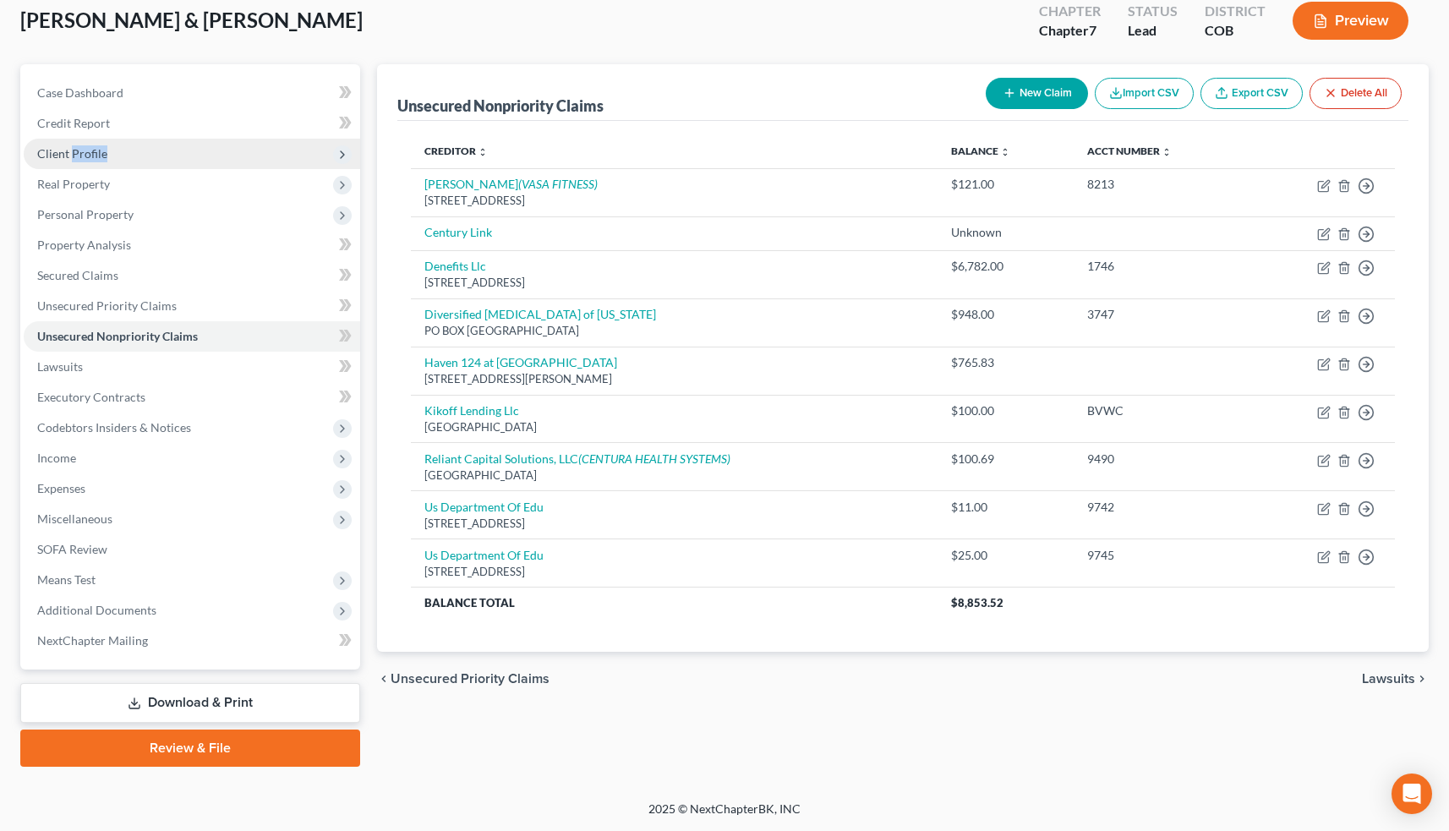
click at [76, 153] on span "Client Profile" at bounding box center [72, 153] width 70 height 14
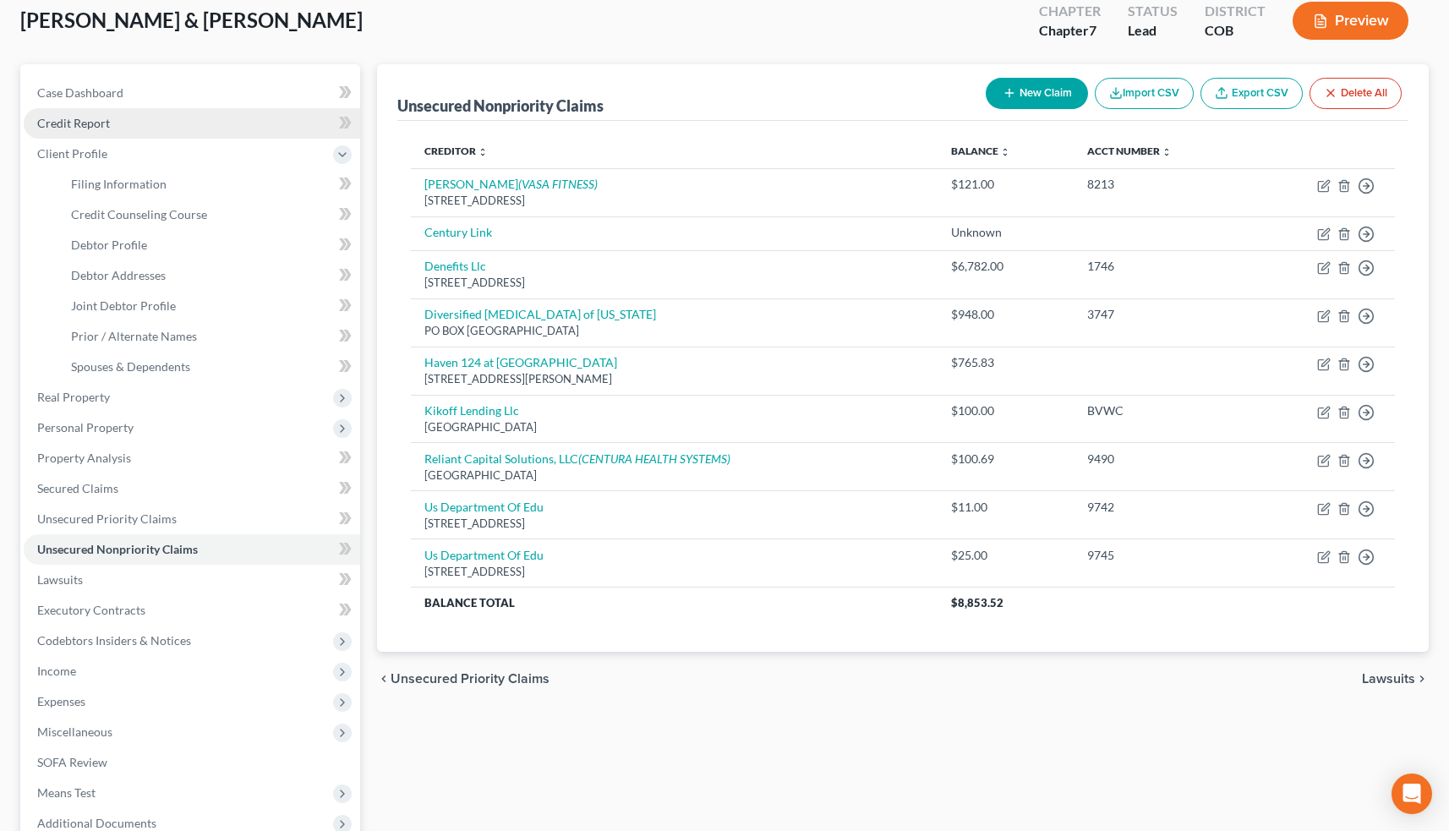
click at [98, 118] on span "Credit Report" at bounding box center [73, 123] width 73 height 14
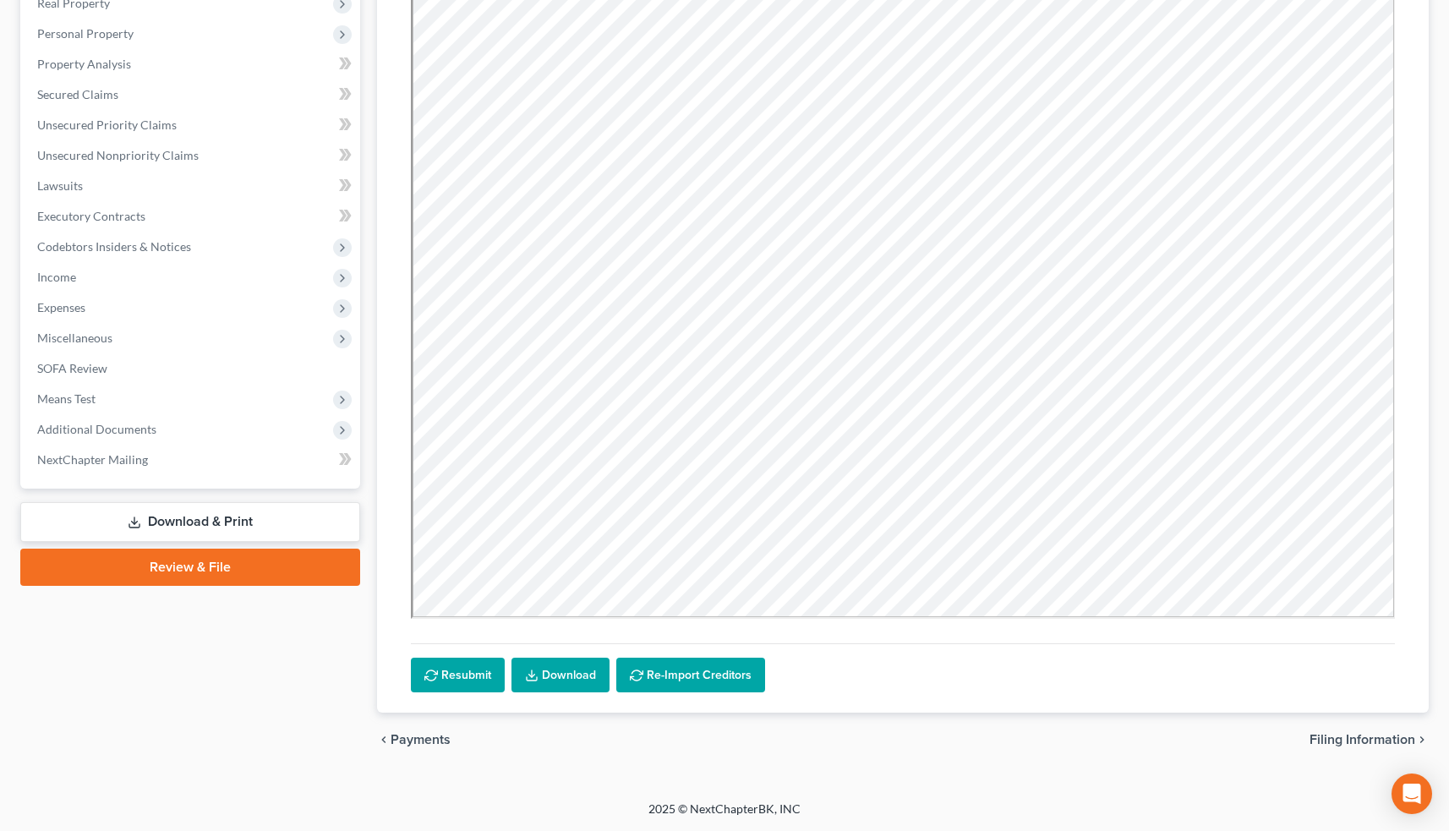
scroll to position [279, 0]
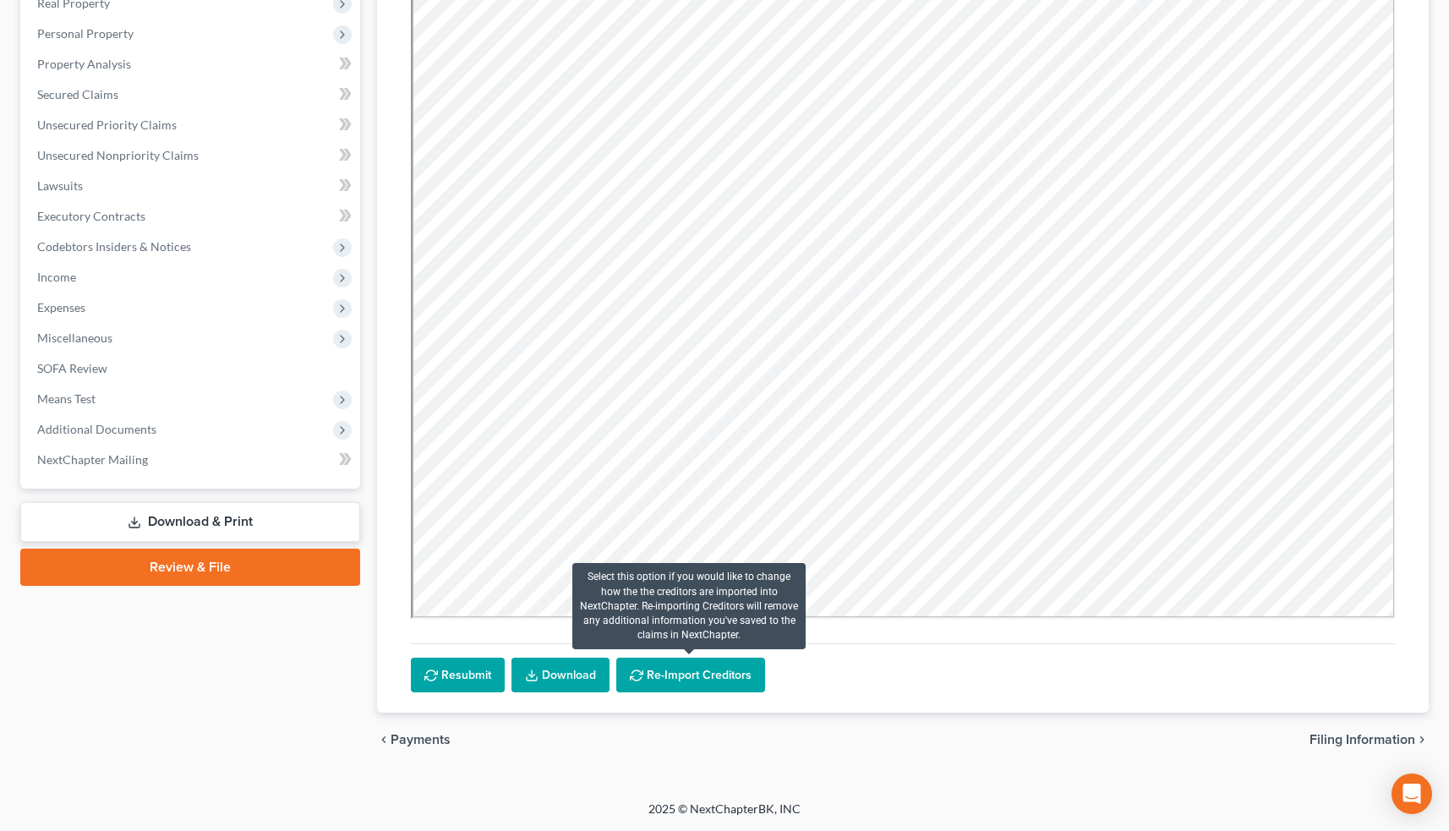
click at [699, 677] on button "Re-Import Creditors" at bounding box center [690, 676] width 149 height 36
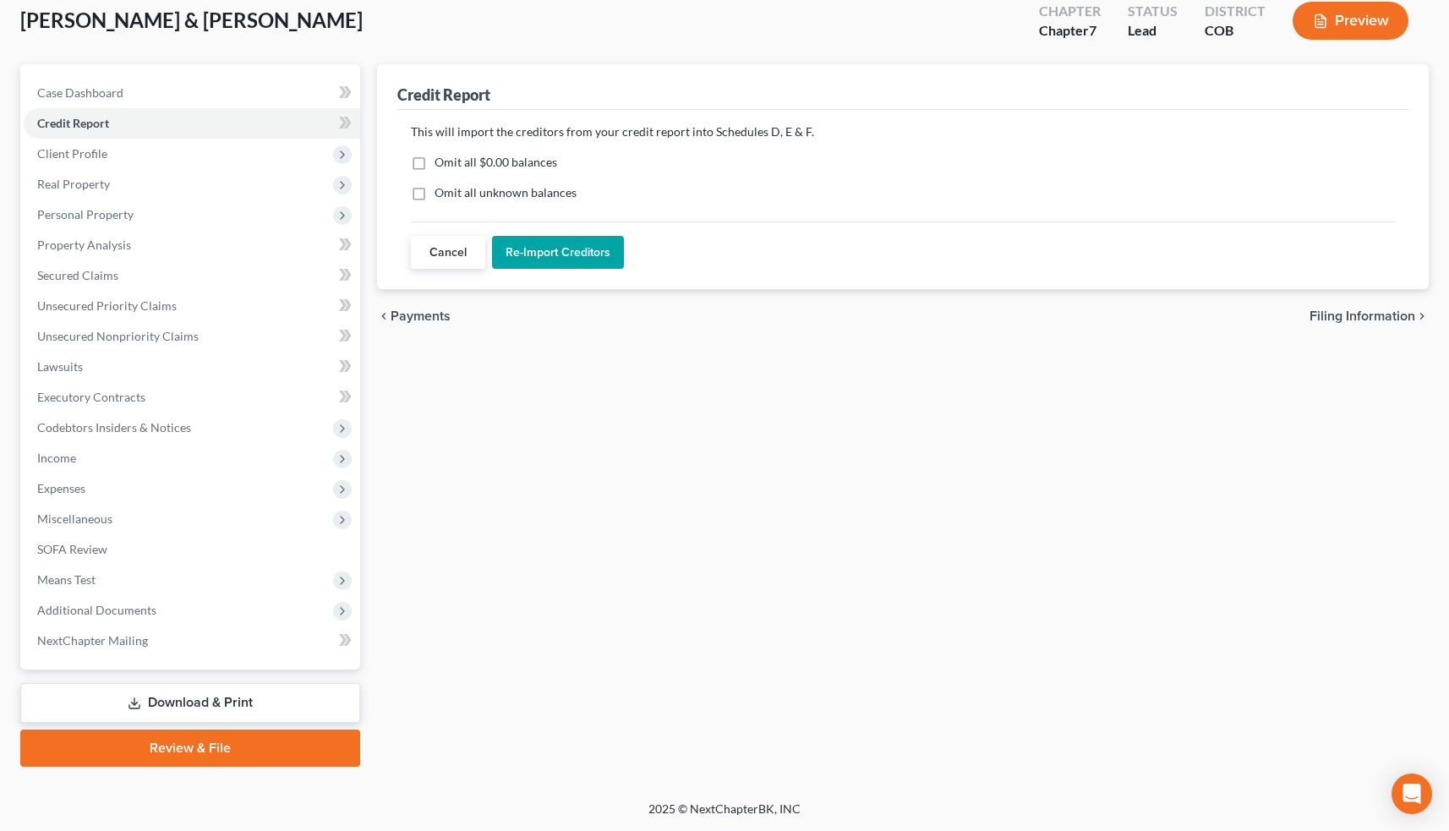
scroll to position [98, 0]
click at [555, 249] on button "Re-Import Creditors" at bounding box center [558, 253] width 132 height 34
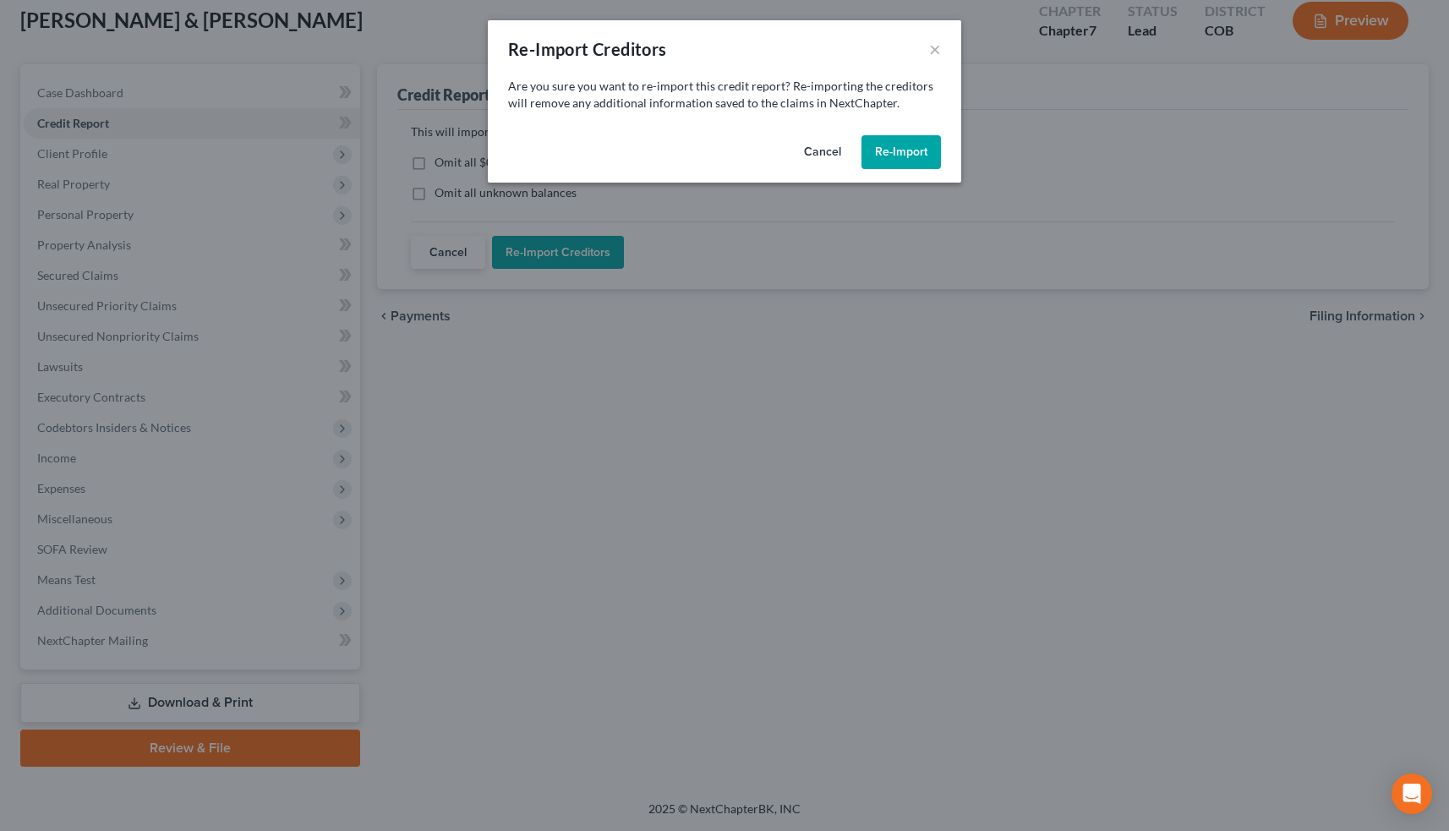
click at [827, 150] on button "Cancel" at bounding box center [822, 152] width 64 height 34
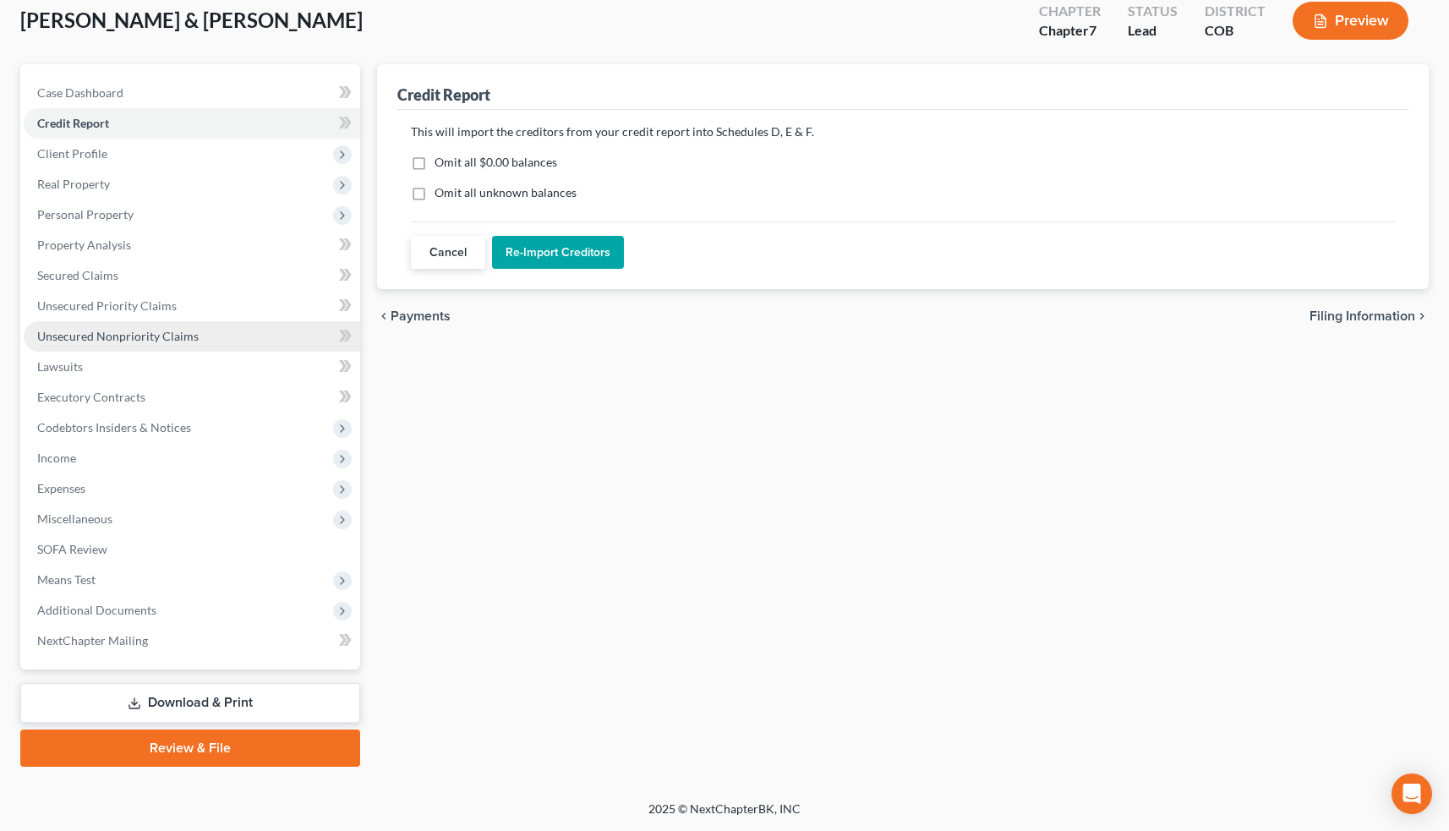
click at [118, 334] on span "Unsecured Nonpriority Claims" at bounding box center [117, 336] width 161 height 14
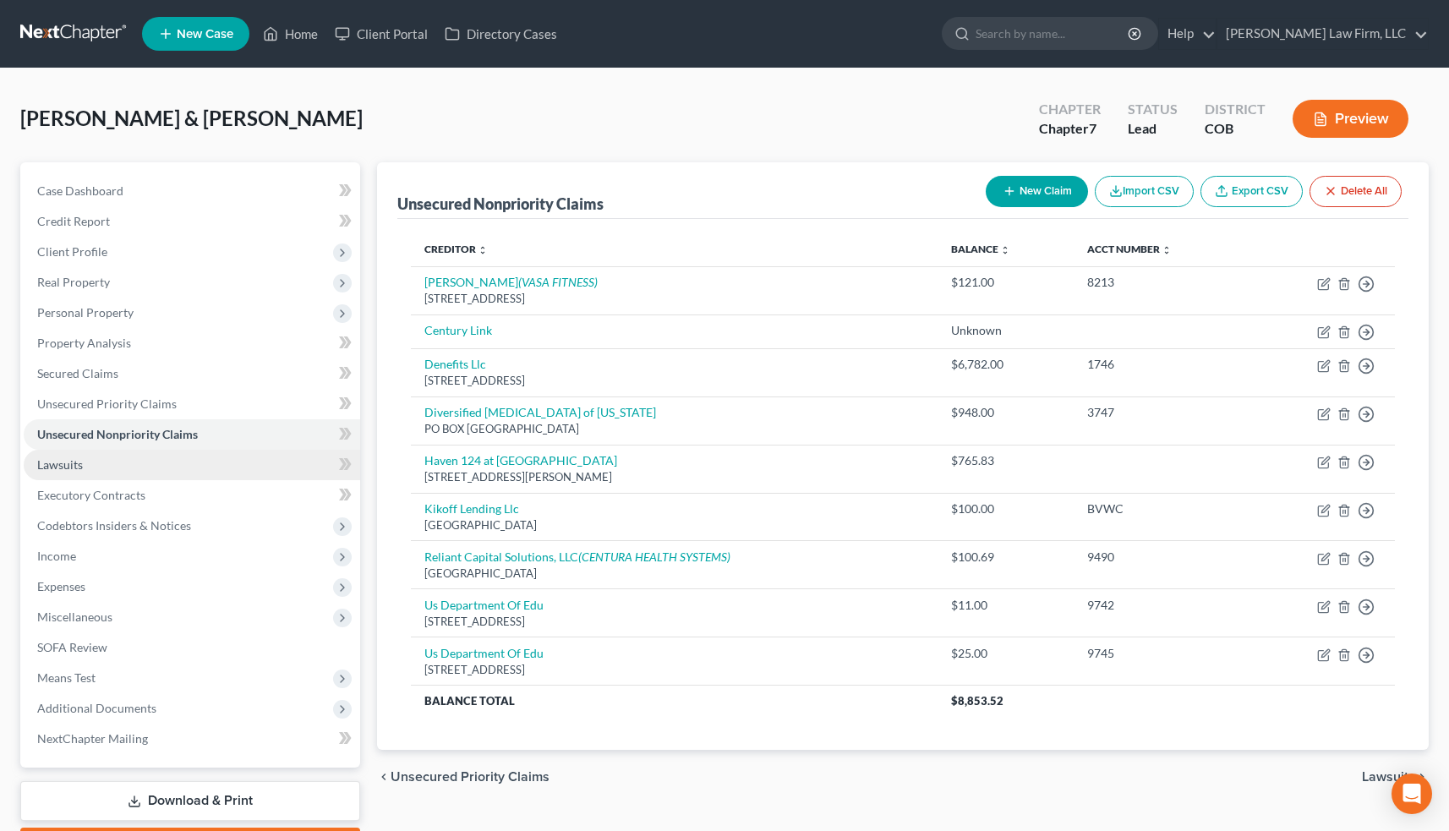
click at [161, 450] on link "Lawsuits" at bounding box center [192, 465] width 336 height 30
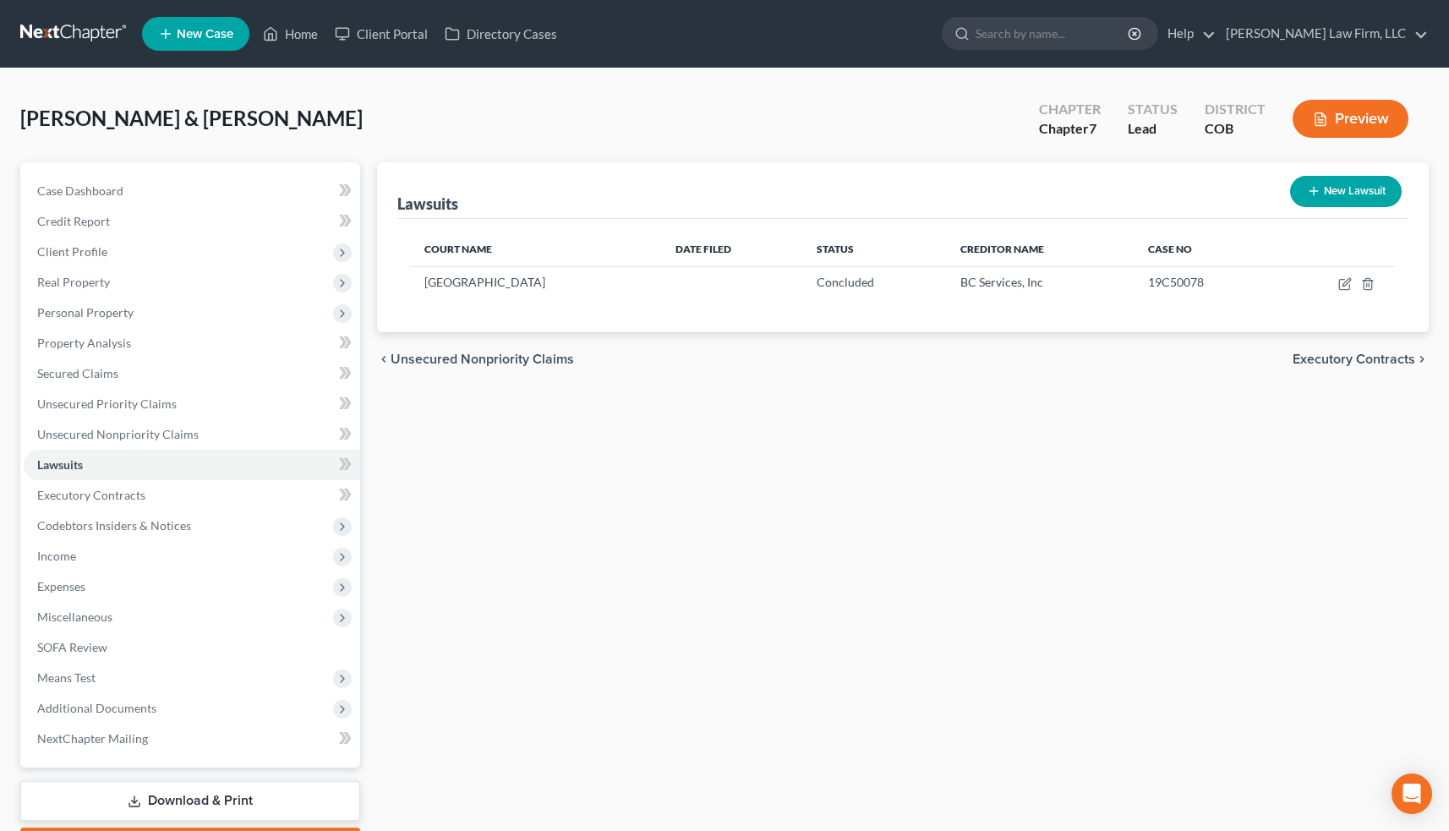
click at [1343, 280] on icon "button" at bounding box center [1344, 285] width 10 height 10
select select "5"
select select "2"
select select "1"
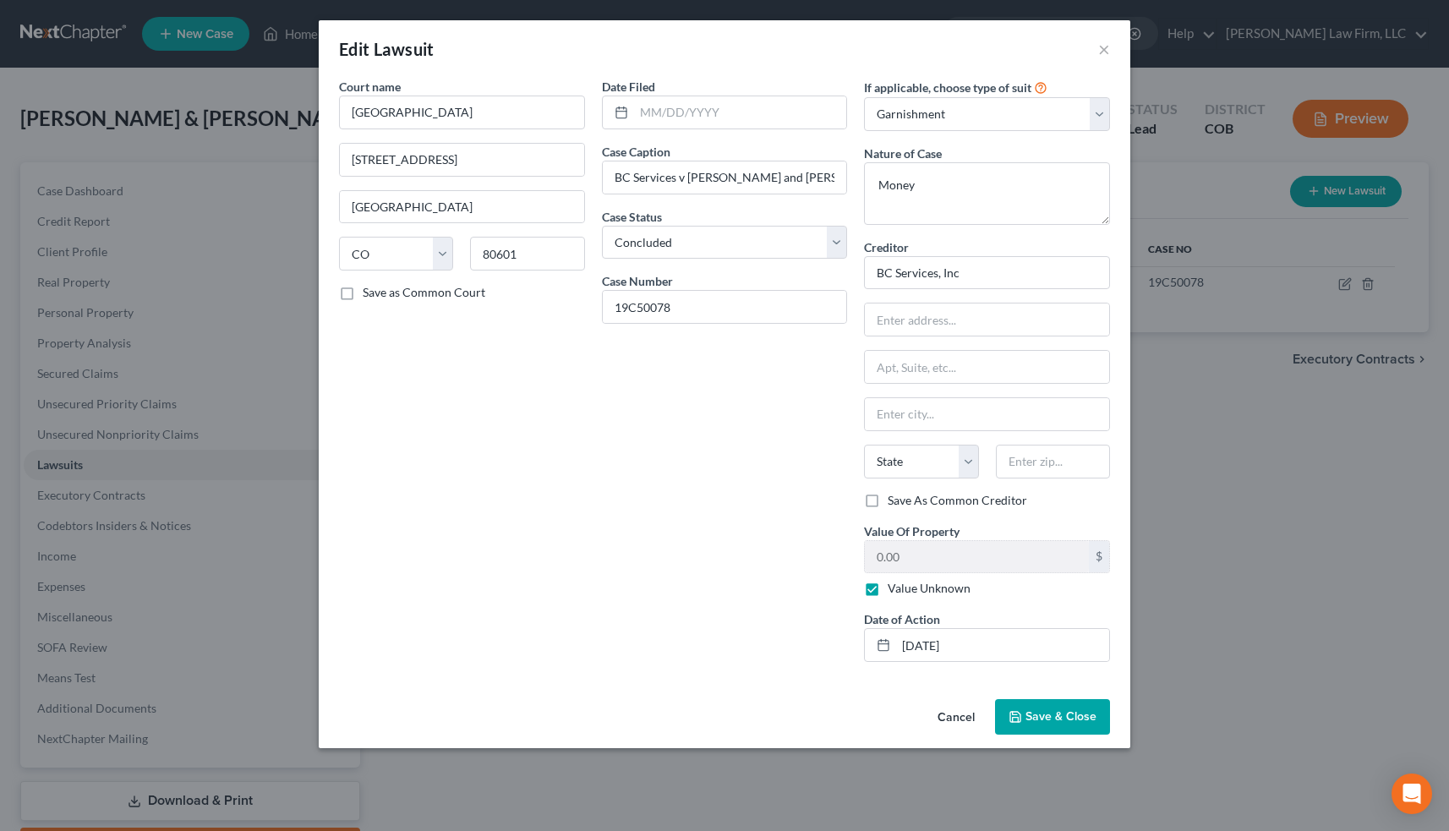
click at [1105, 48] on button "×" at bounding box center [1104, 49] width 12 height 20
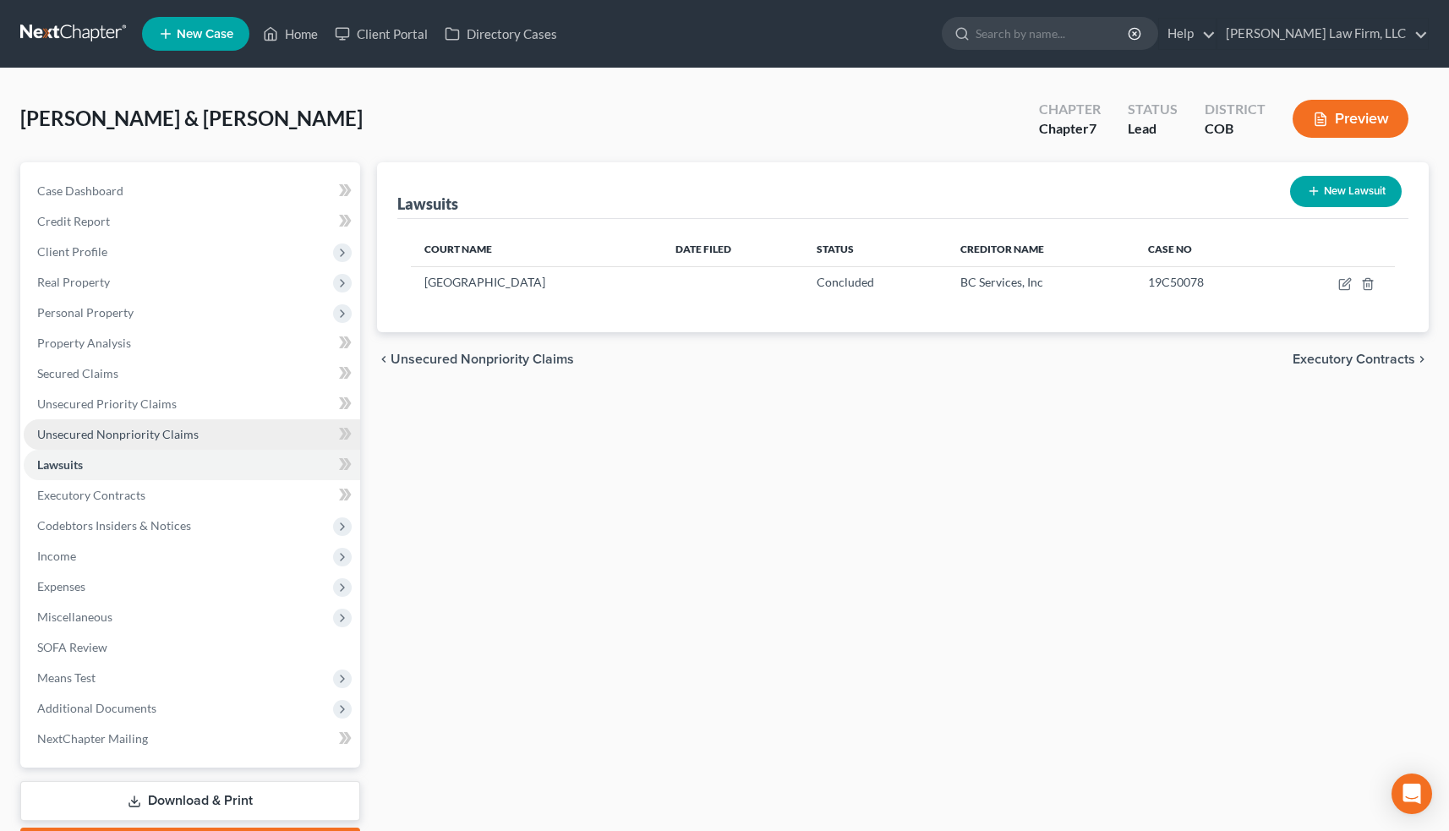
click at [124, 429] on span "Unsecured Nonpriority Claims" at bounding box center [117, 434] width 161 height 14
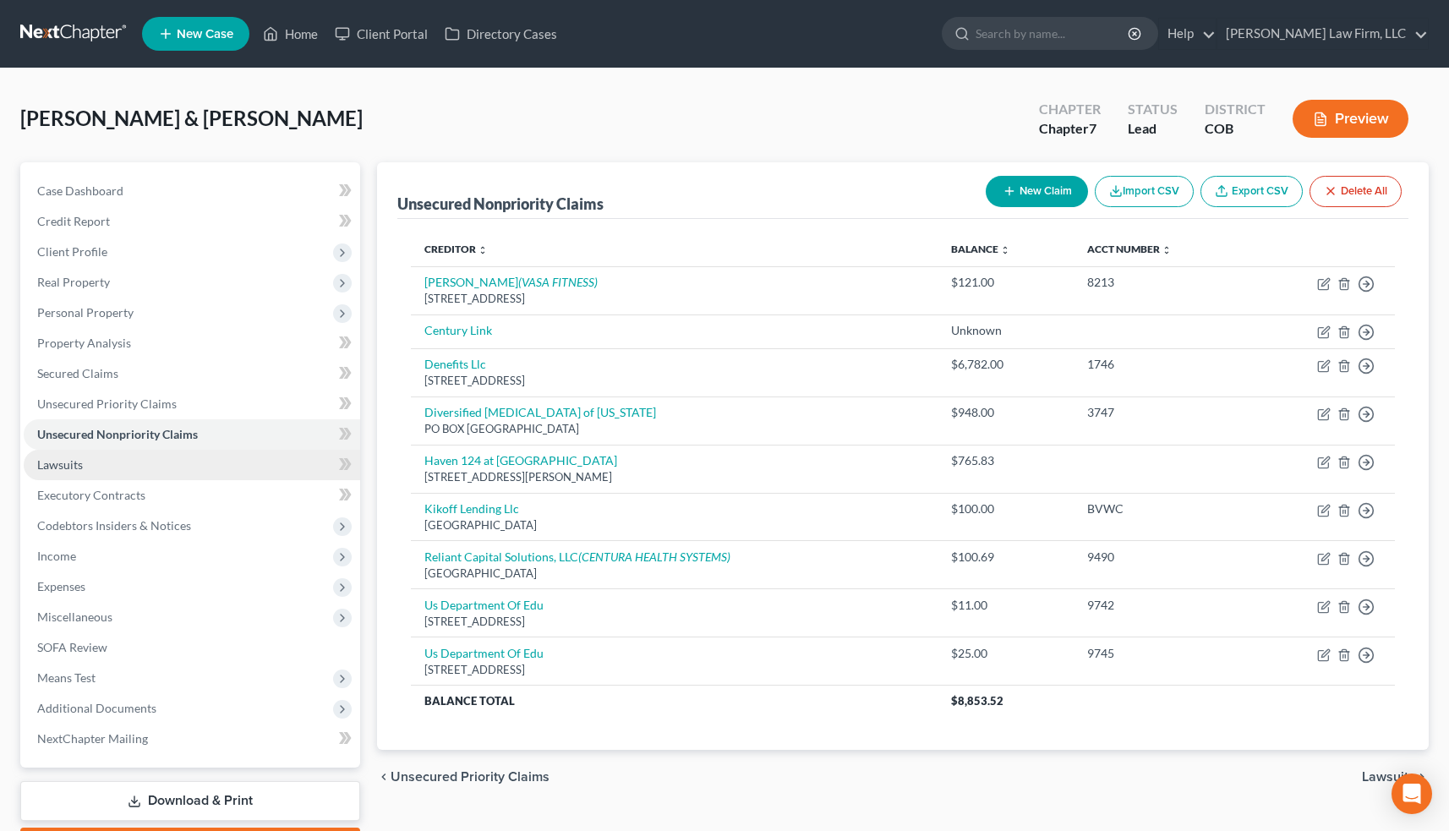
click at [134, 468] on link "Lawsuits" at bounding box center [192, 465] width 336 height 30
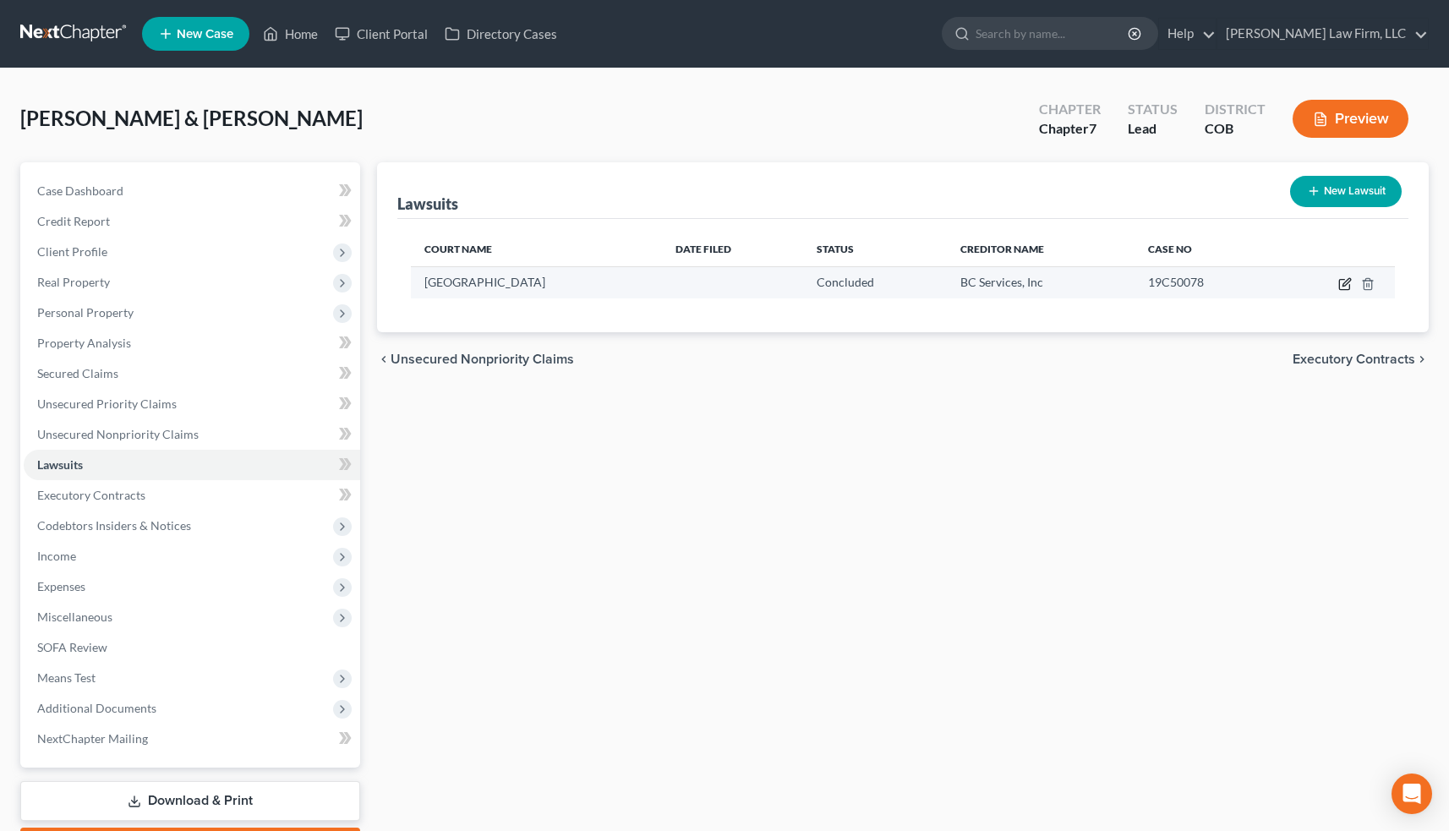
click at [1348, 282] on icon "button" at bounding box center [1345, 284] width 14 height 14
select select "5"
select select "2"
select select "1"
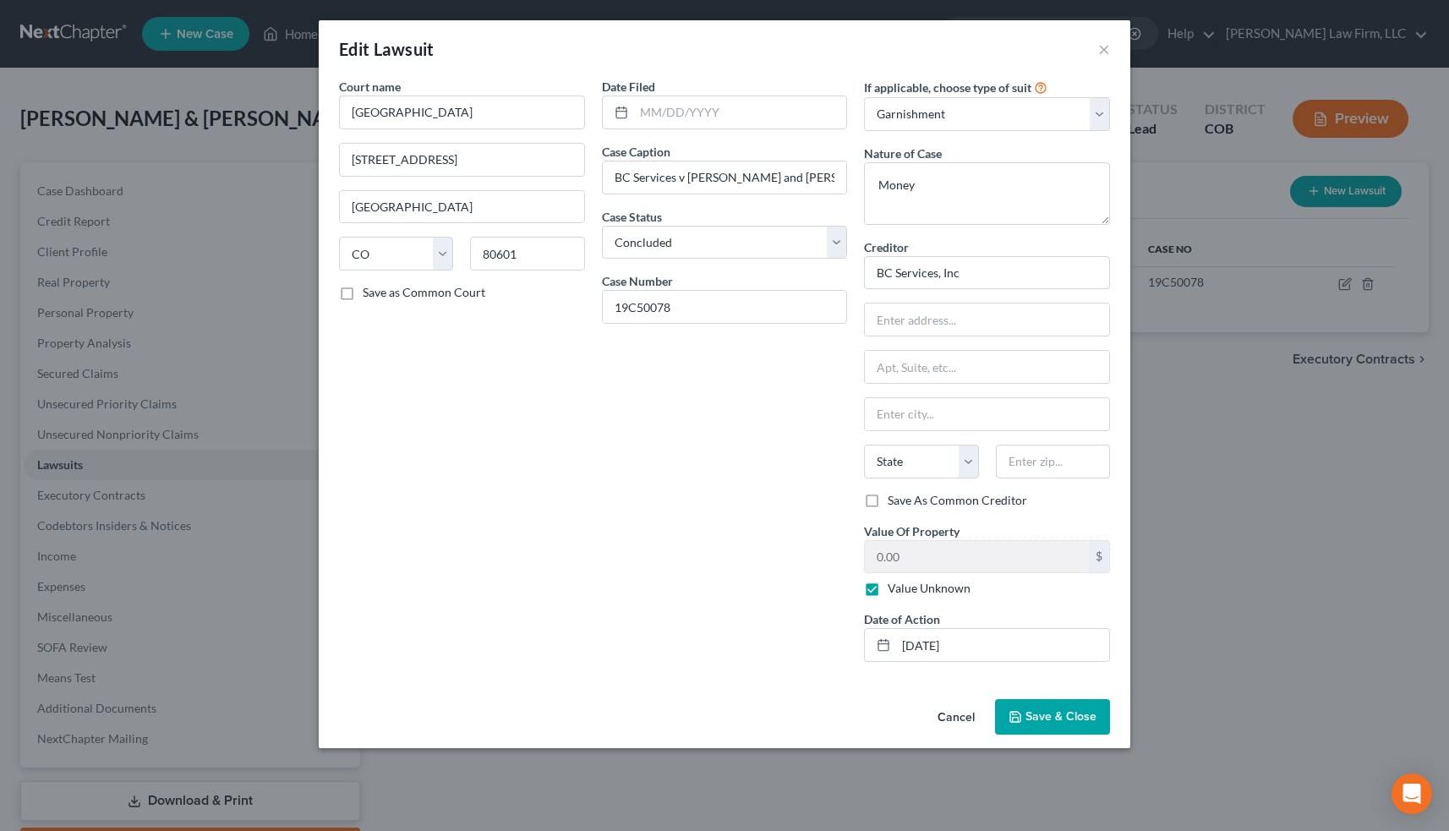
click at [963, 718] on button "Cancel" at bounding box center [956, 718] width 64 height 34
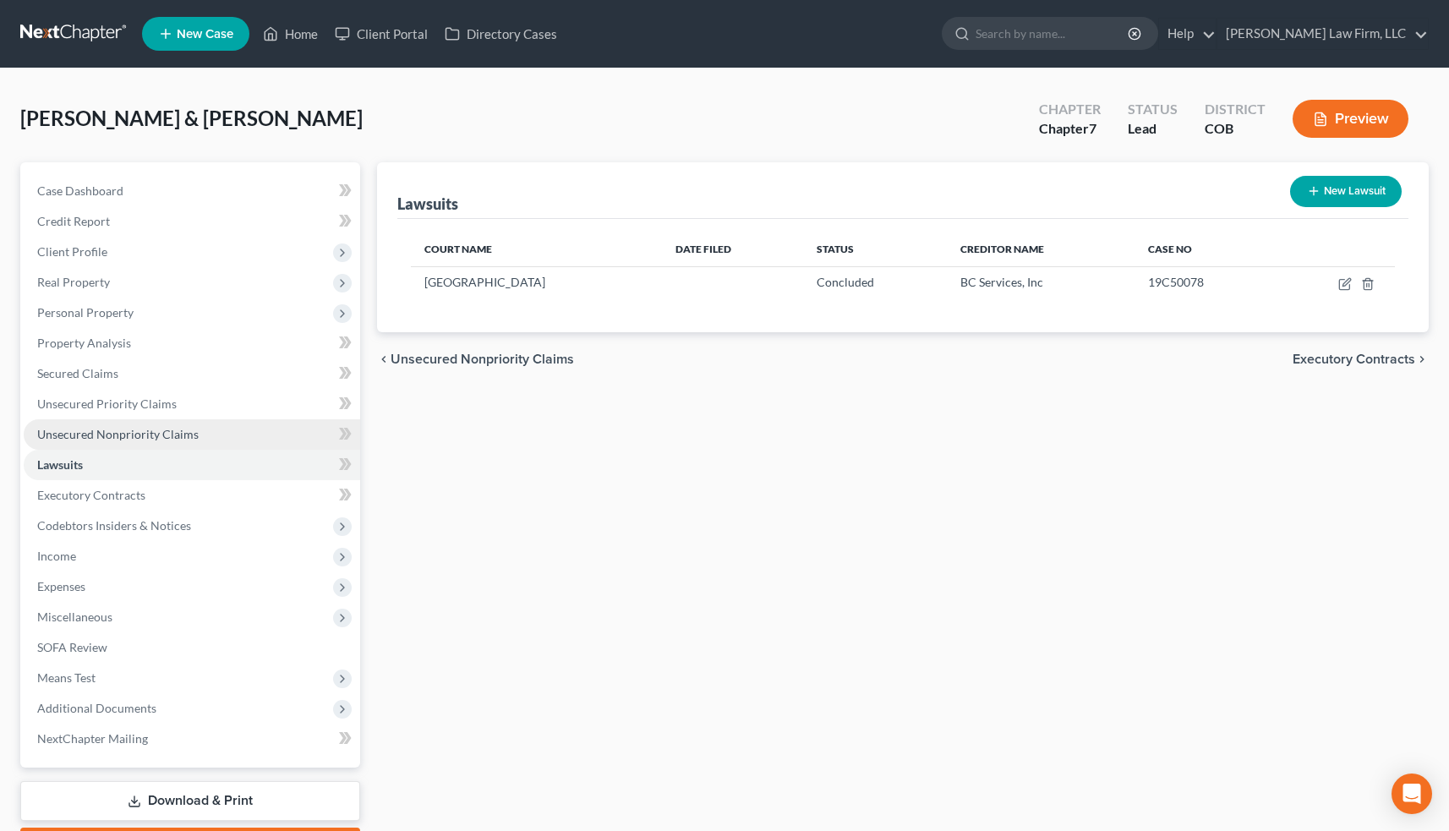
click at [155, 439] on span "Unsecured Nonpriority Claims" at bounding box center [117, 434] width 161 height 14
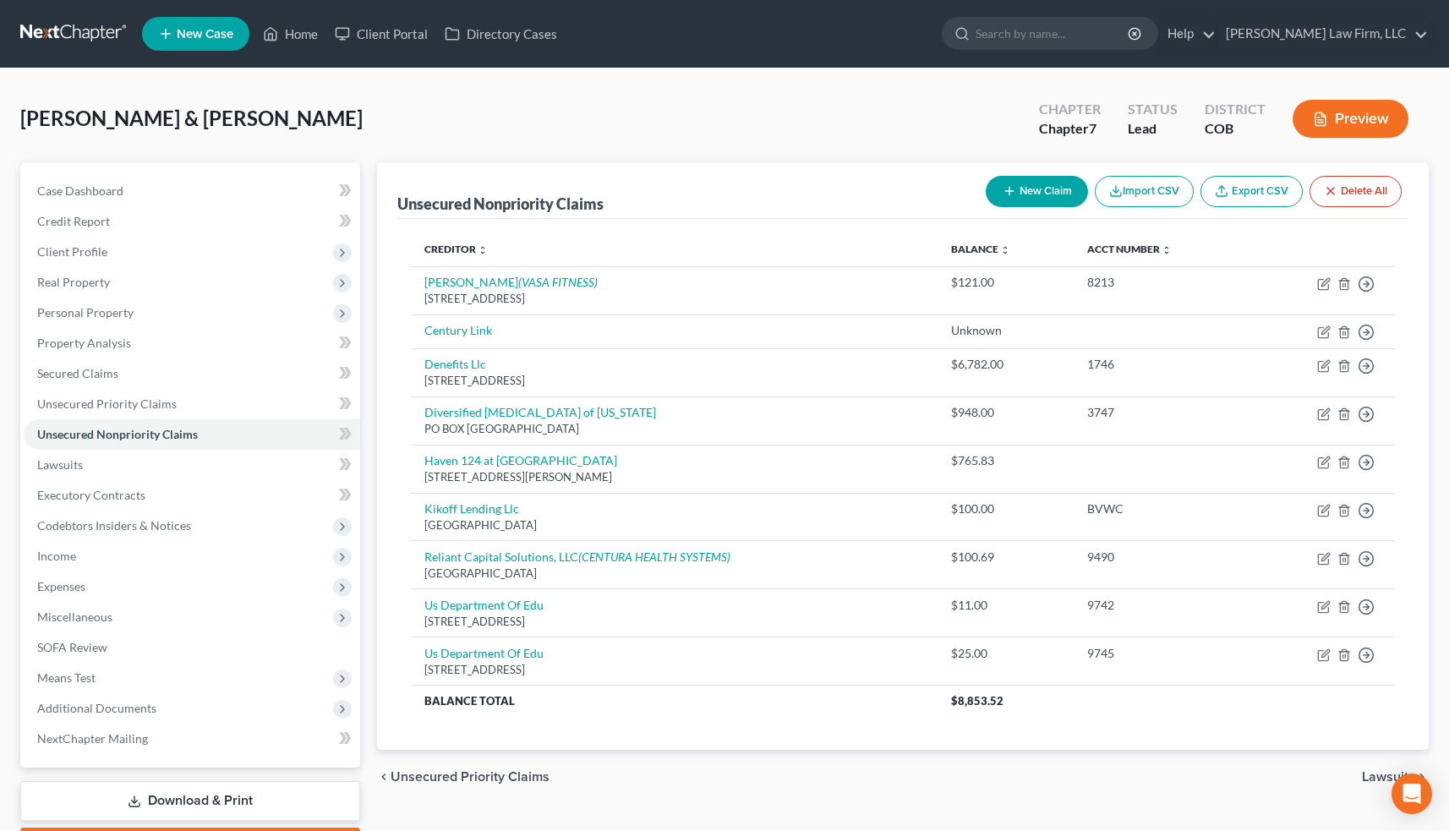
click at [1046, 189] on button "New Claim" at bounding box center [1037, 191] width 102 height 31
select select "2"
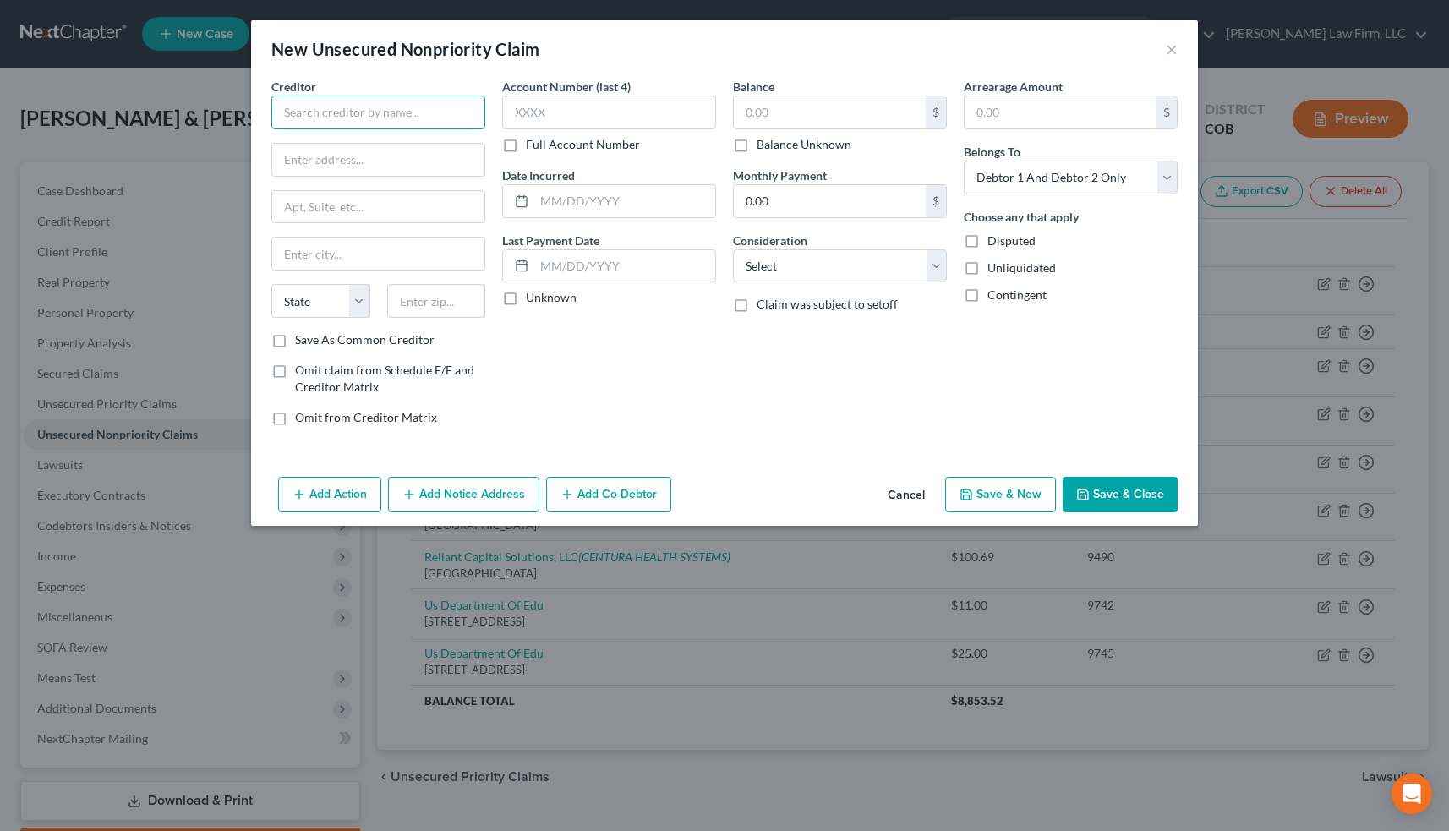
click at [336, 104] on input "text" at bounding box center [378, 113] width 214 height 34
type input "BC Services, Inc"
click at [780, 118] on input "text" at bounding box center [830, 112] width 192 height 32
type input "14,049.81"
click at [615, 199] on input "text" at bounding box center [624, 201] width 181 height 32
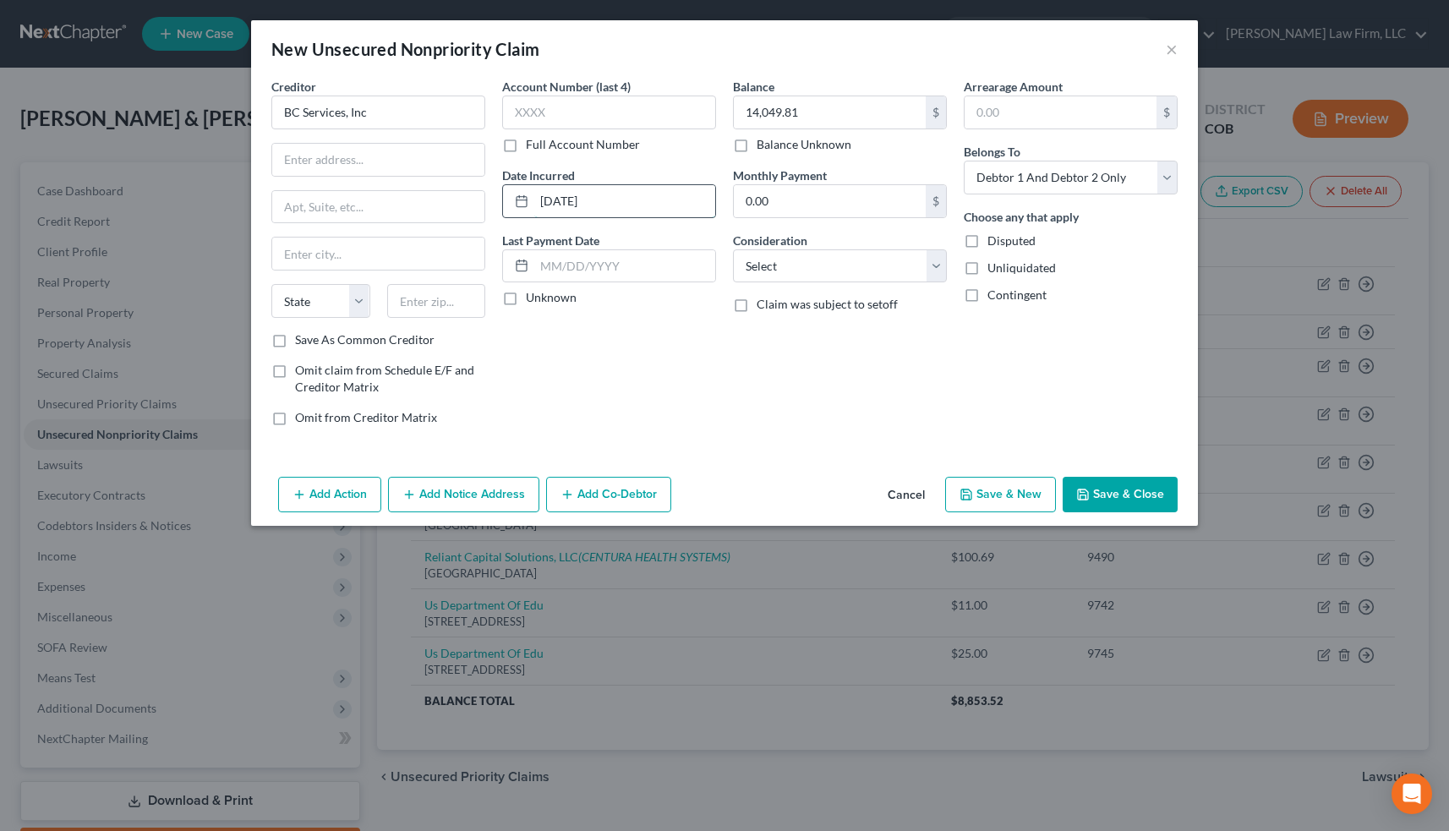
type input "[DATE]"
select select "10"
click at [346, 498] on button "Add Action" at bounding box center [329, 495] width 103 height 36
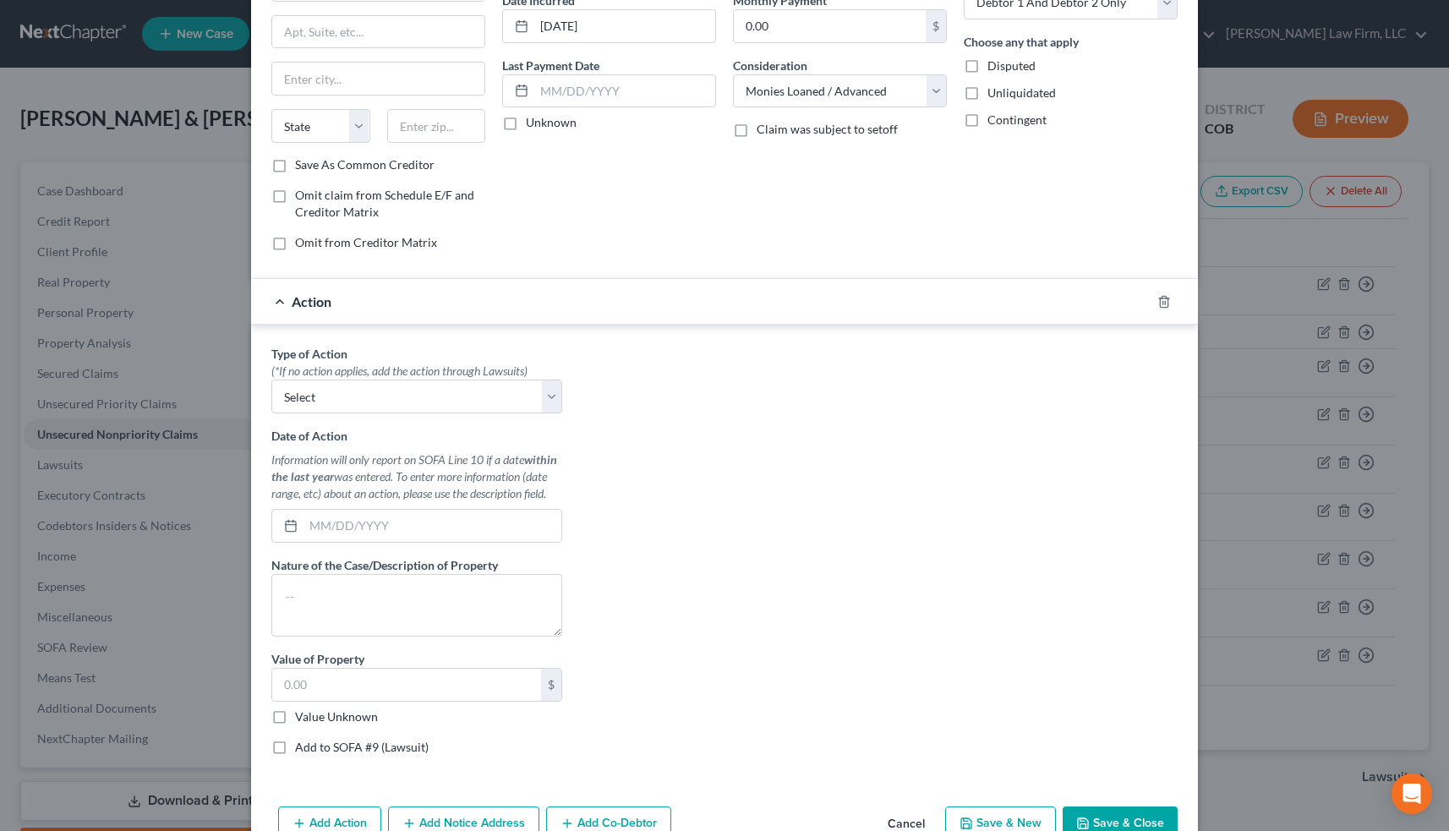
scroll to position [178, 0]
select select "1"
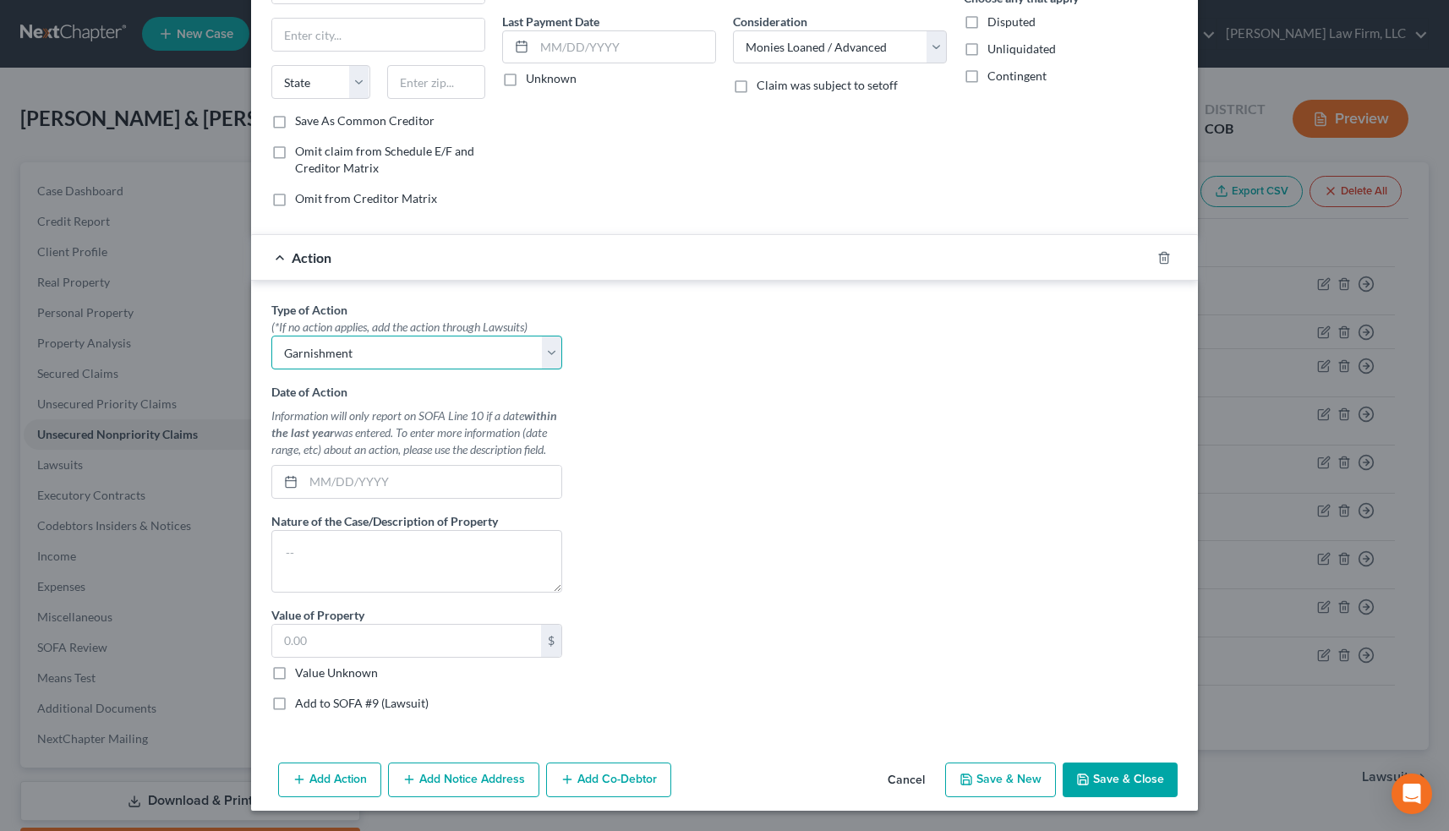
scroll to position [219, 0]
click at [295, 701] on label "Add to SOFA #9 (Lawsuit)" at bounding box center [362, 703] width 134 height 17
click at [302, 701] on input "Add to SOFA #9 (Lawsuit)" at bounding box center [307, 700] width 11 height 11
checkbox input "true"
select select "0"
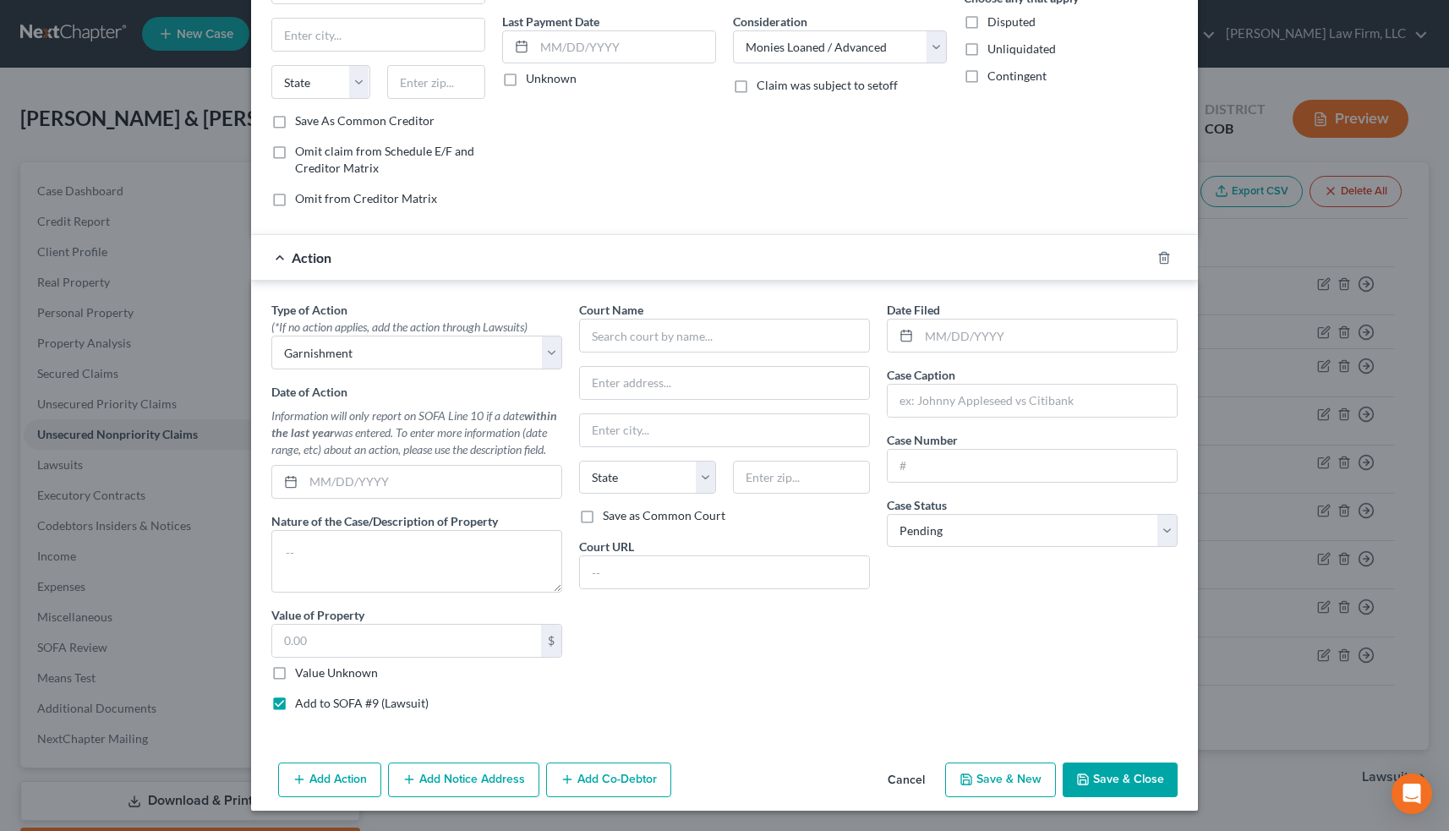
click at [916, 781] on button "Cancel" at bounding box center [906, 781] width 64 height 34
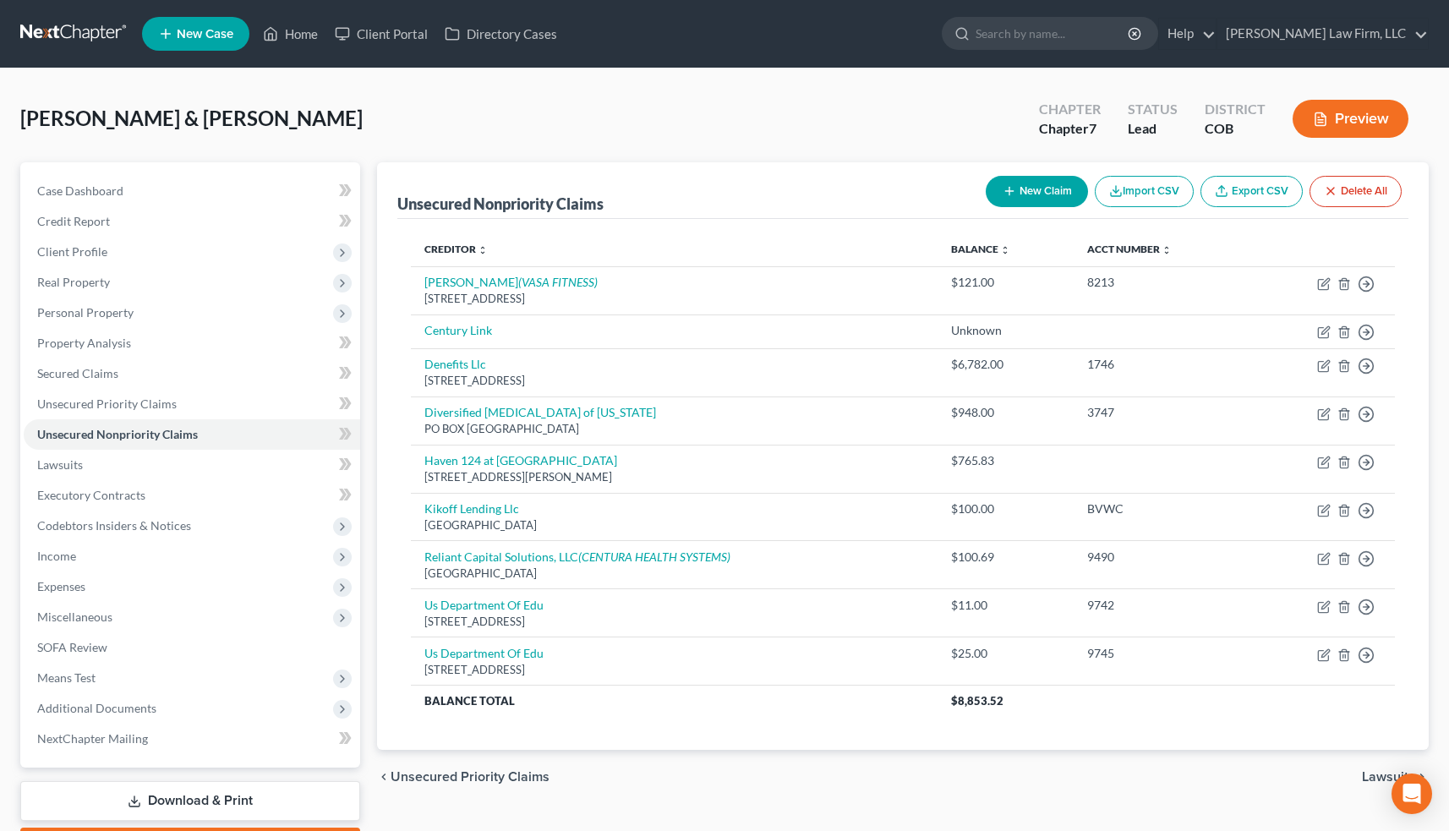
click at [1043, 206] on button "New Claim" at bounding box center [1037, 191] width 102 height 31
select select "2"
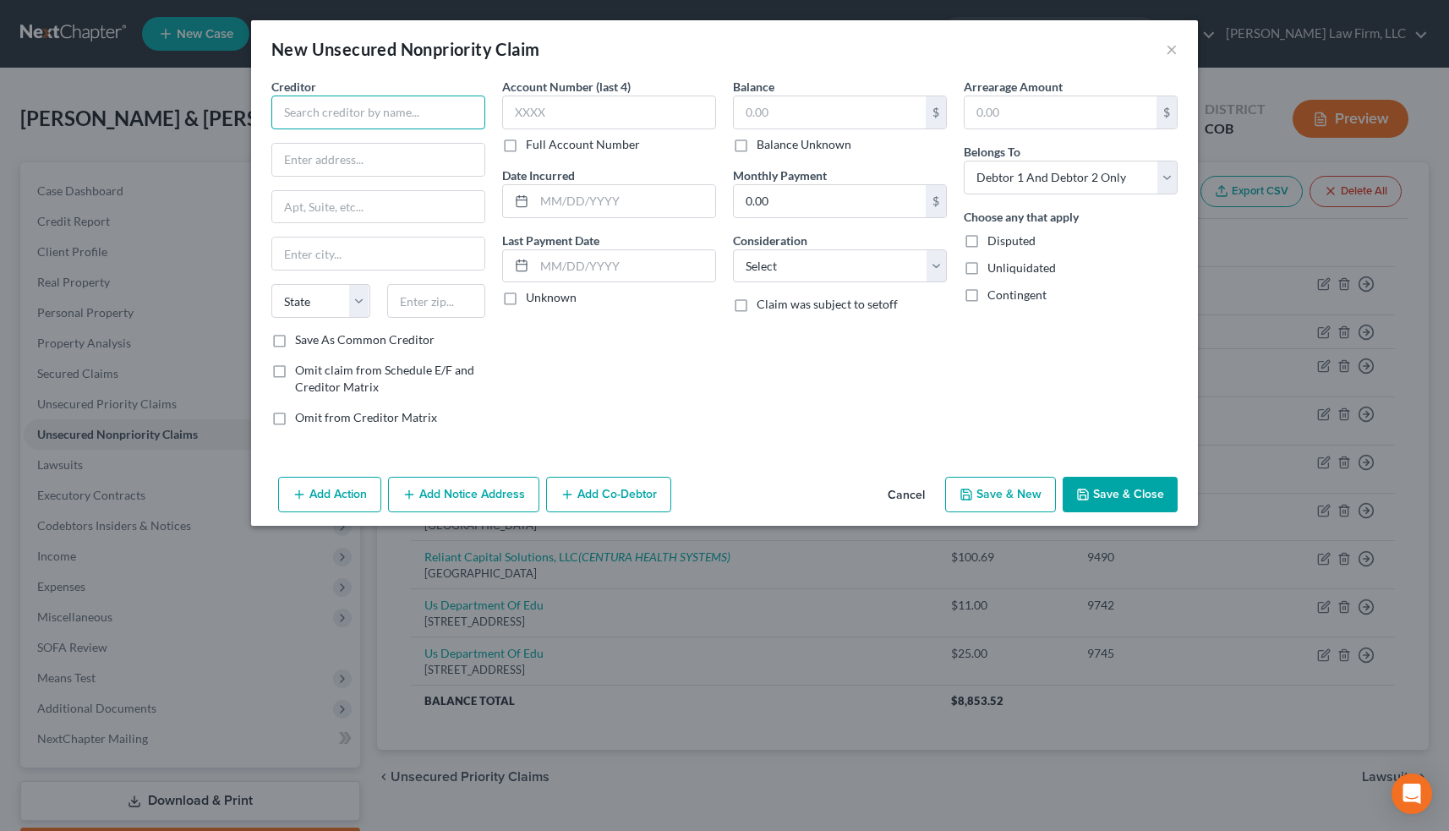
click at [315, 114] on input "text" at bounding box center [378, 113] width 214 height 34
click at [1172, 51] on button "×" at bounding box center [1172, 49] width 12 height 20
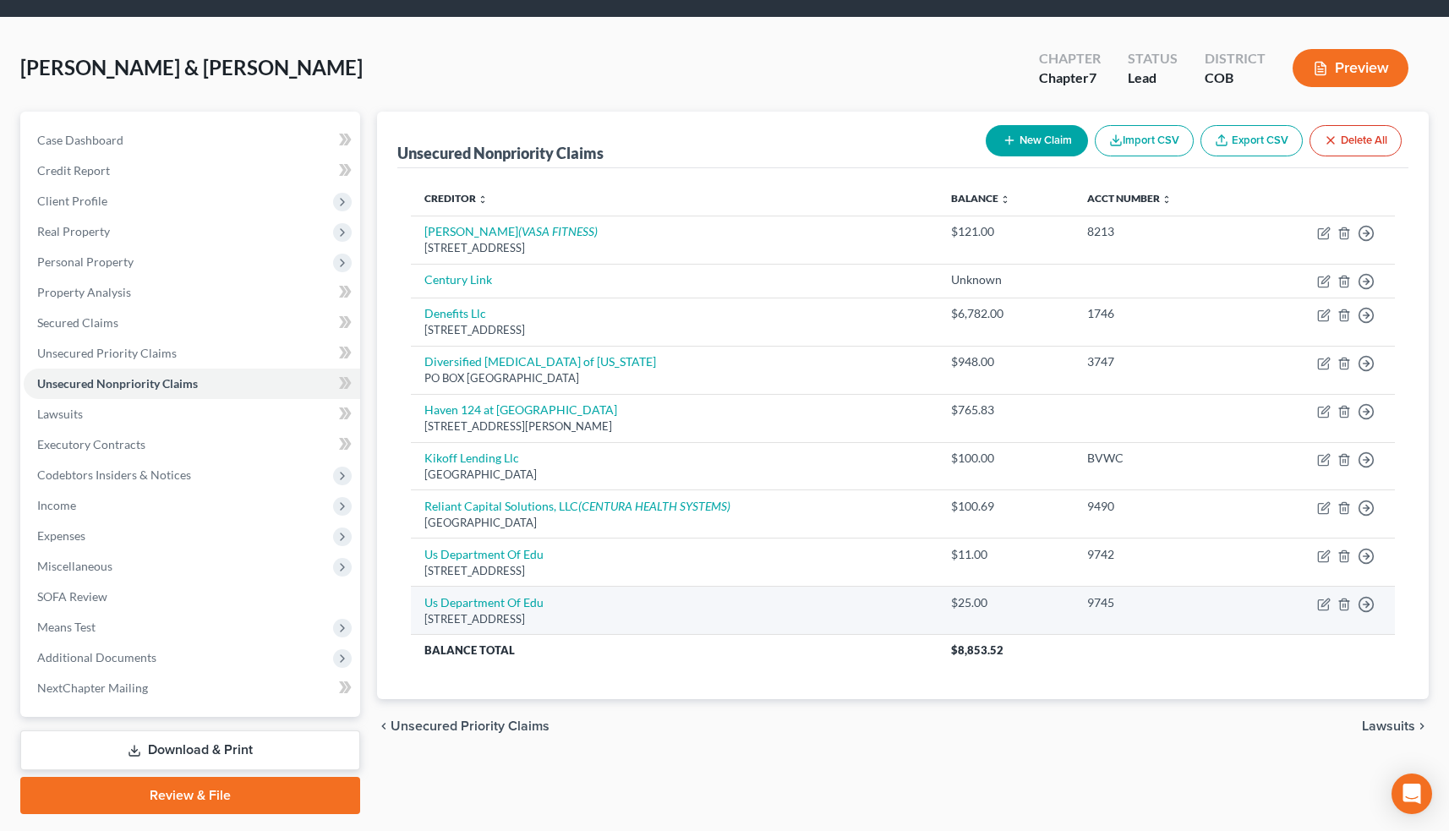
scroll to position [30, 0]
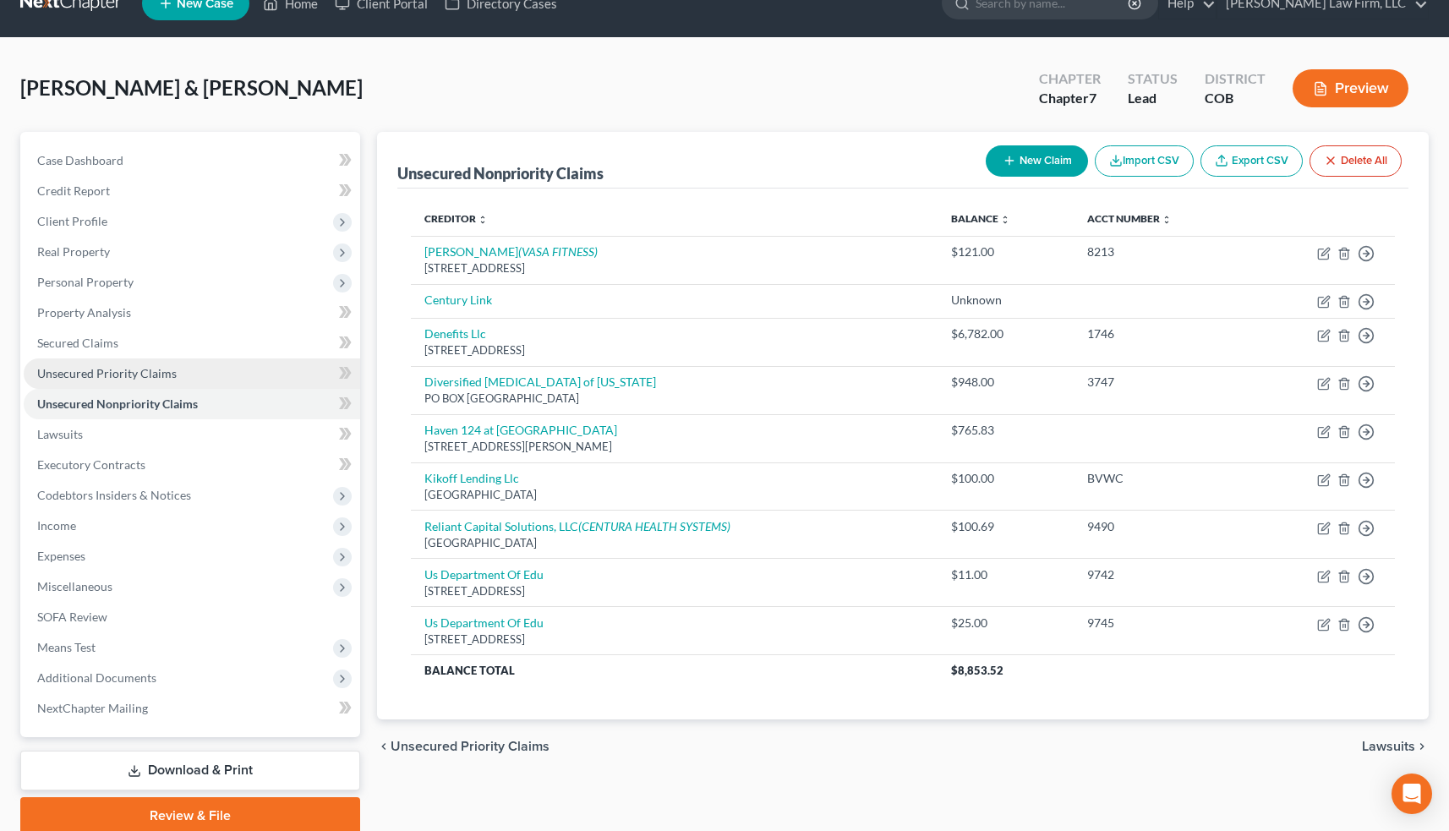
click at [183, 383] on link "Unsecured Priority Claims" at bounding box center [192, 373] width 336 height 30
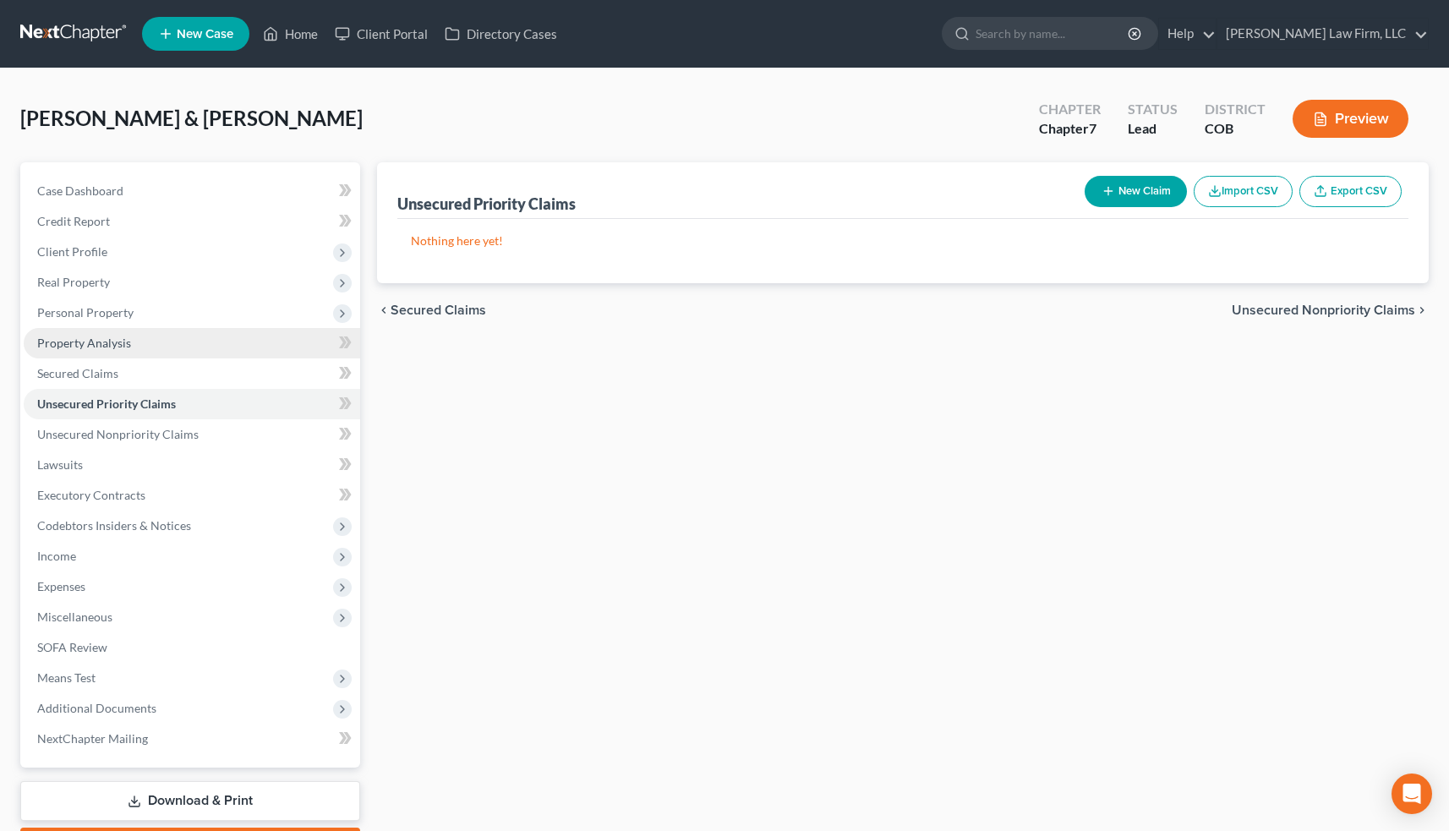
click at [167, 351] on link "Property Analysis" at bounding box center [192, 343] width 336 height 30
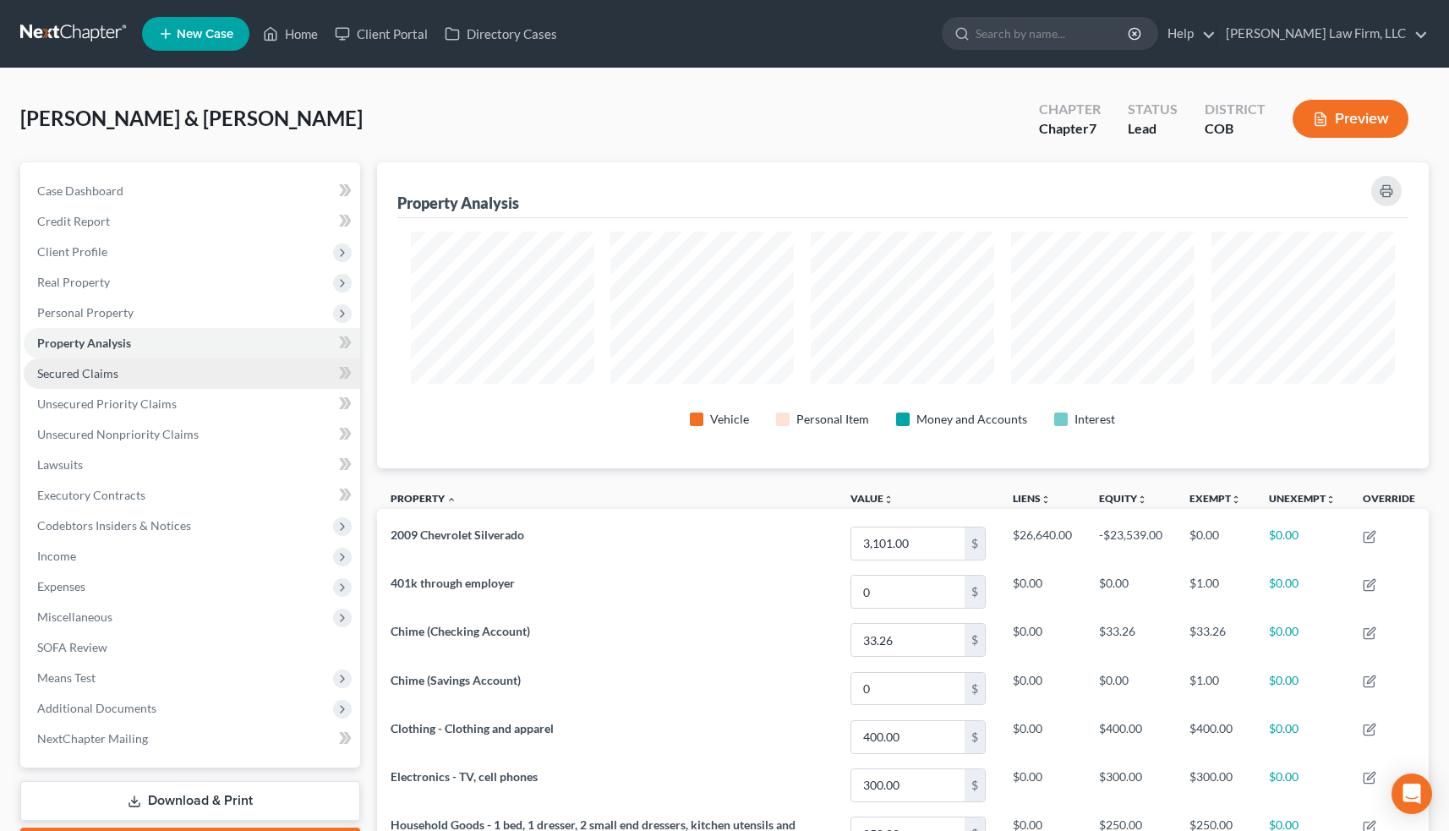
scroll to position [306, 1052]
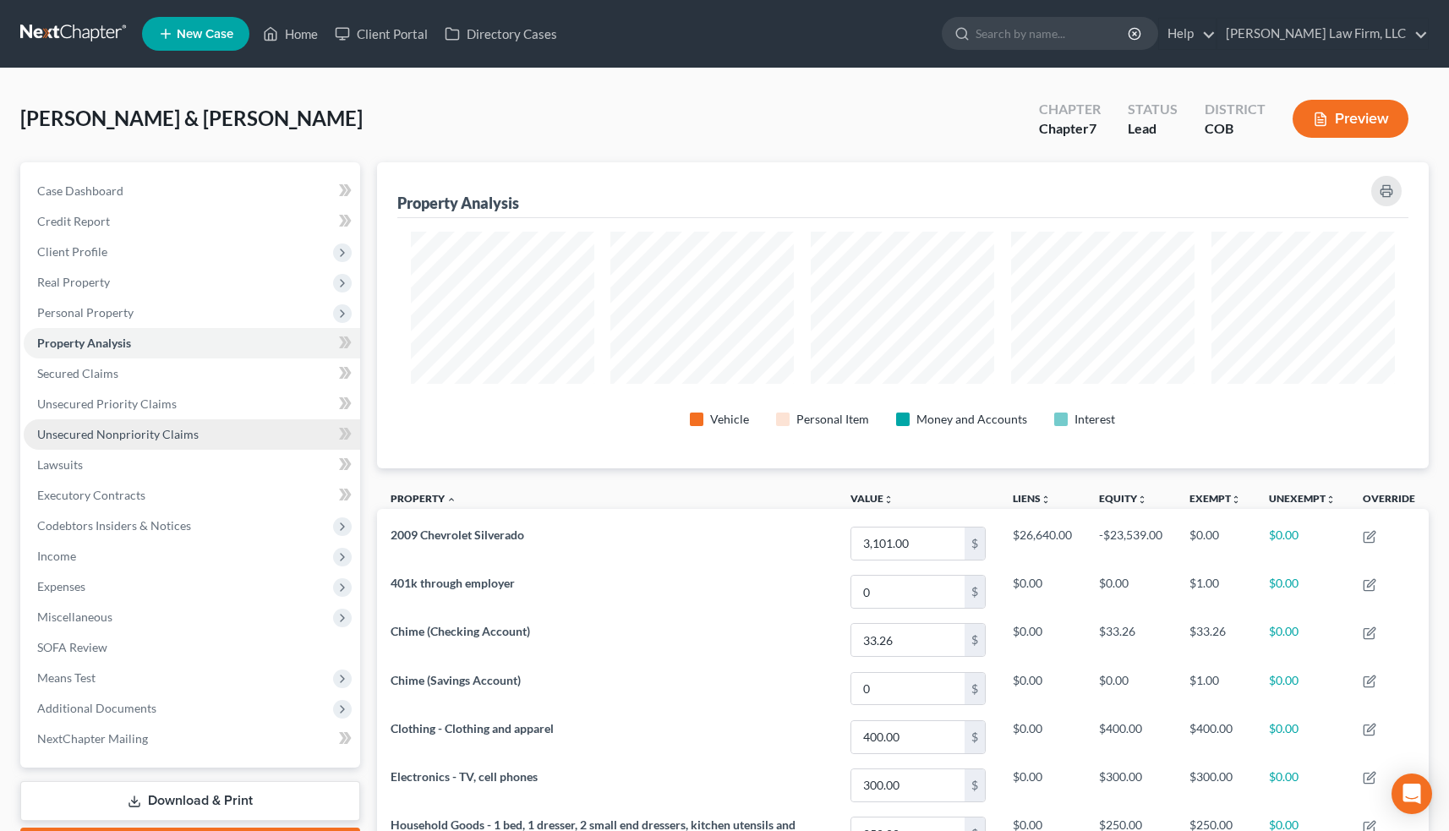
click at [161, 432] on span "Unsecured Nonpriority Claims" at bounding box center [117, 434] width 161 height 14
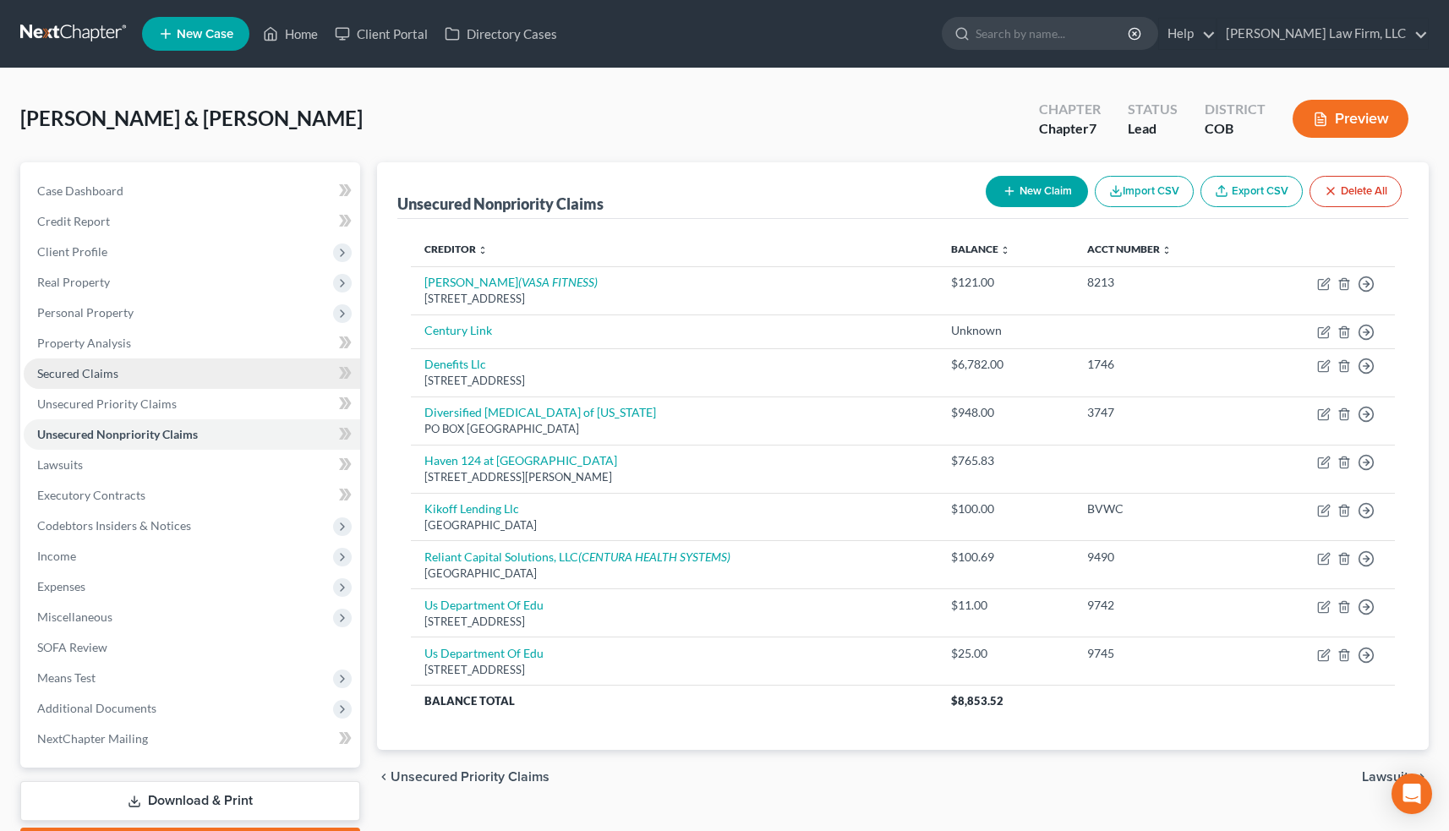
click at [155, 376] on link "Secured Claims" at bounding box center [192, 373] width 336 height 30
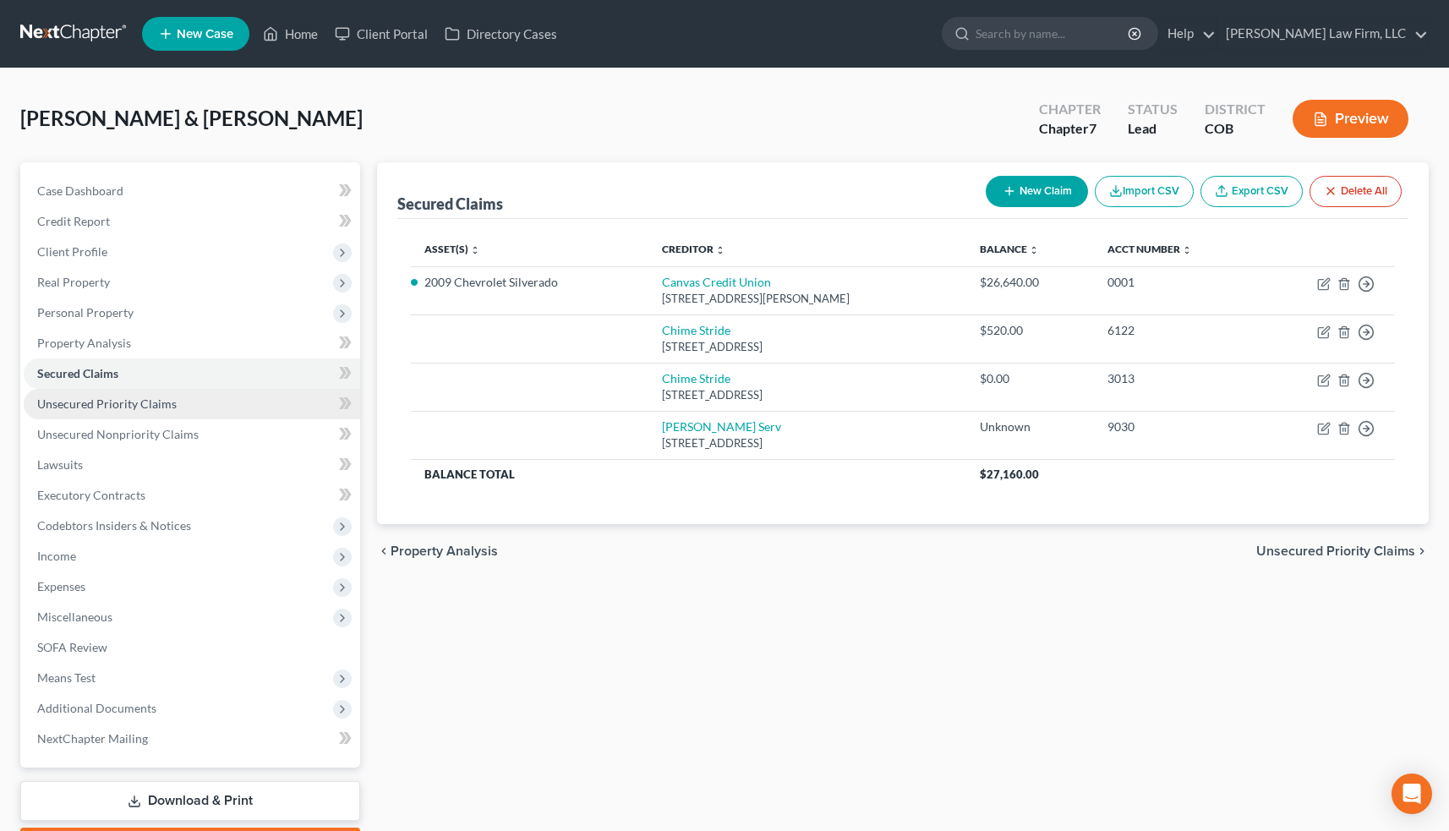
click at [152, 406] on span "Unsecured Priority Claims" at bounding box center [106, 403] width 139 height 14
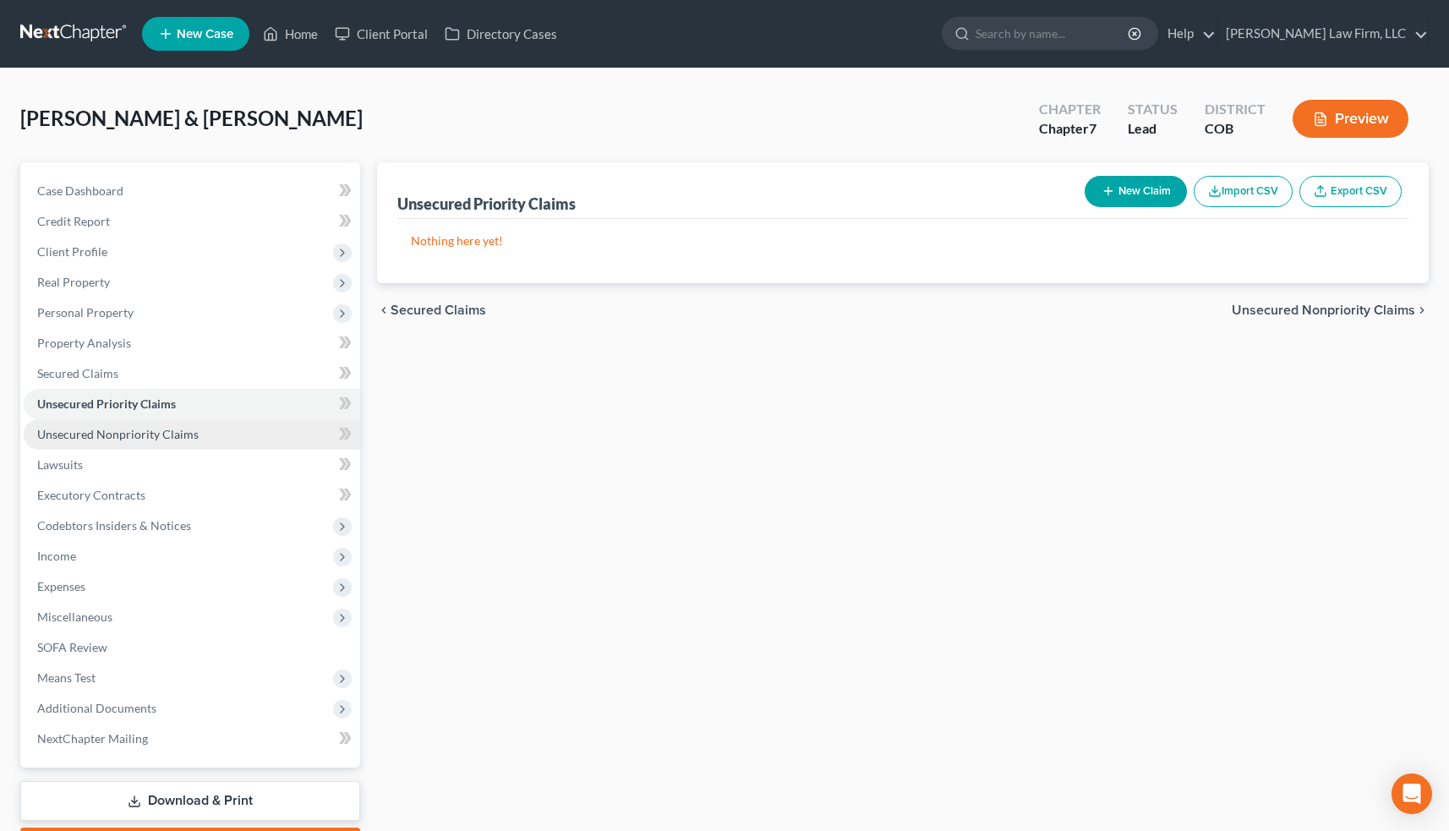
click at [152, 433] on span "Unsecured Nonpriority Claims" at bounding box center [117, 434] width 161 height 14
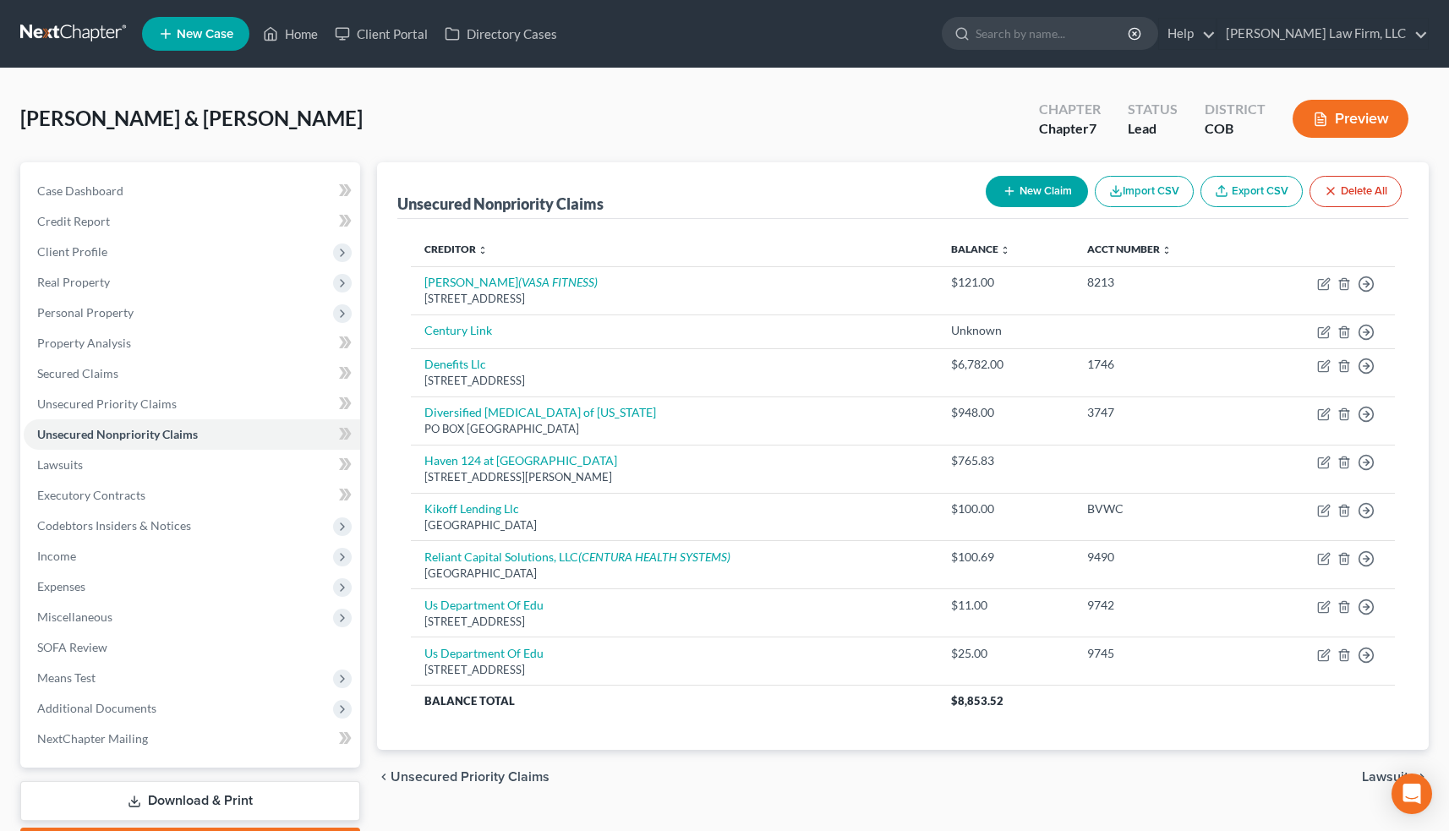
click at [1051, 188] on button "New Claim" at bounding box center [1037, 191] width 102 height 31
select select "2"
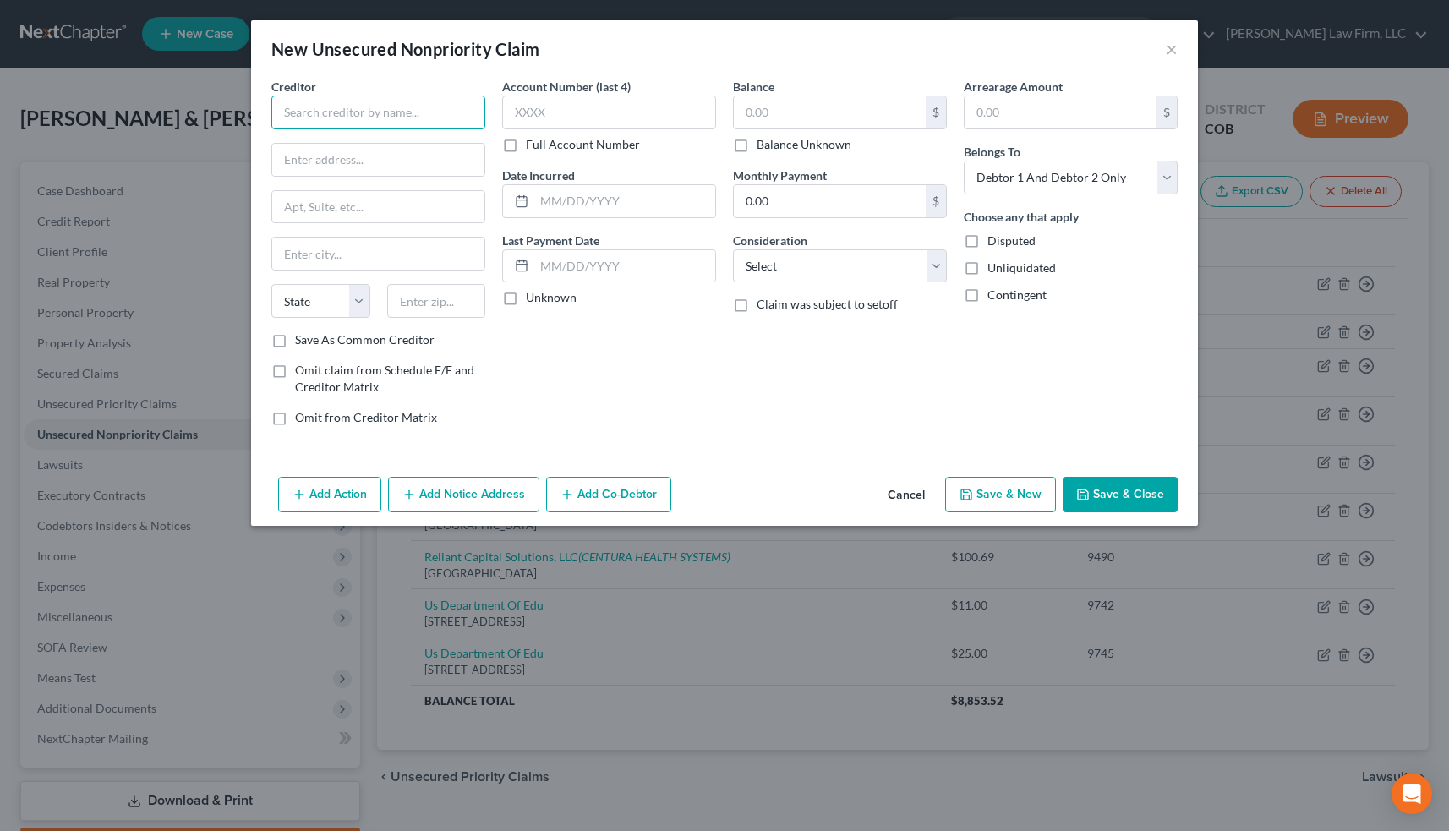
click at [304, 116] on input "text" at bounding box center [378, 113] width 214 height 34
type input "BC Services, Inc"
click at [469, 500] on button "Add Notice Address" at bounding box center [463, 495] width 151 height 36
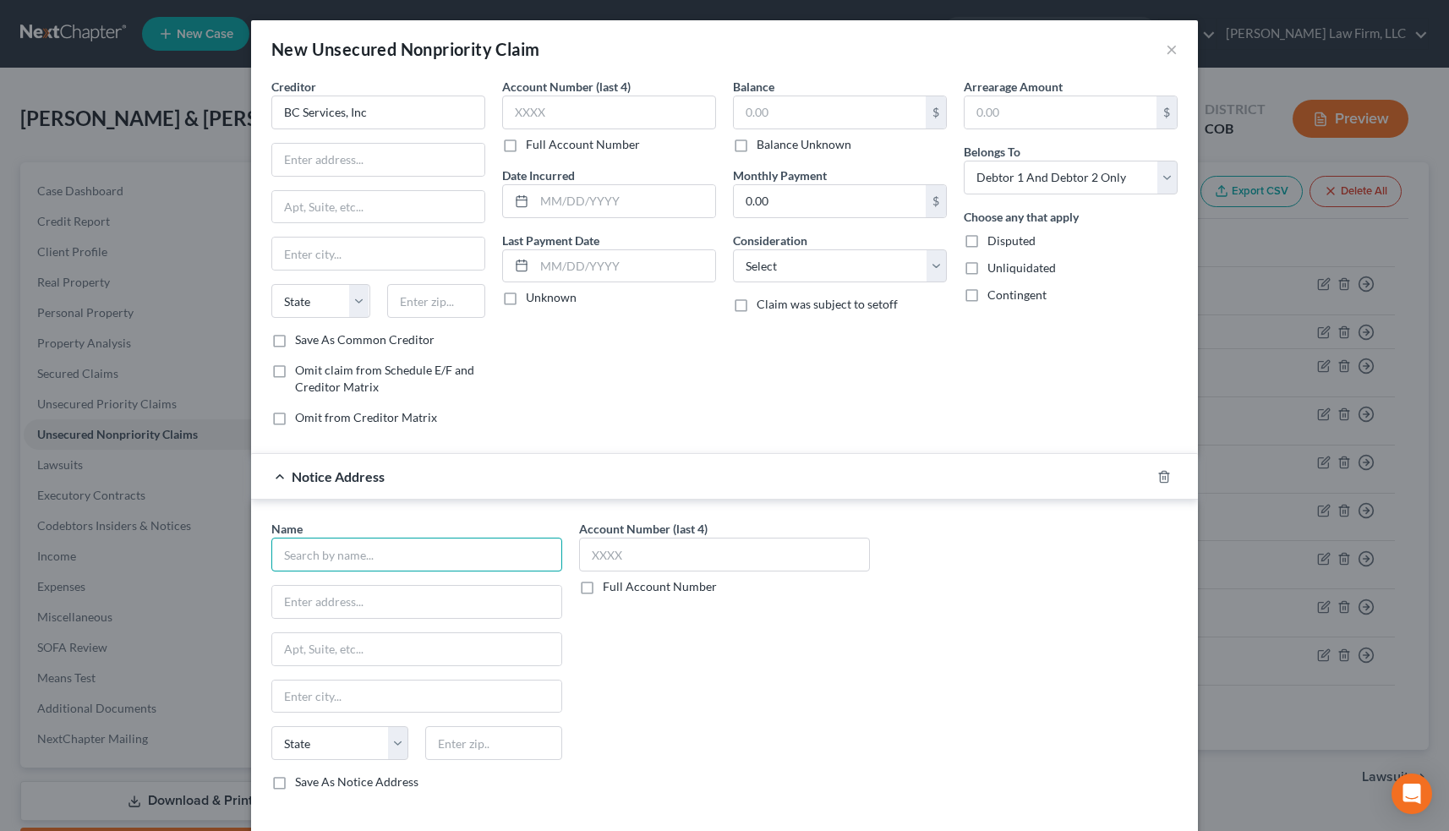
click at [384, 550] on input "text" at bounding box center [416, 555] width 291 height 34
type input "[PERSON_NAME]"
type input "PO Box 1317"
type input "Longmont"
select select "5"
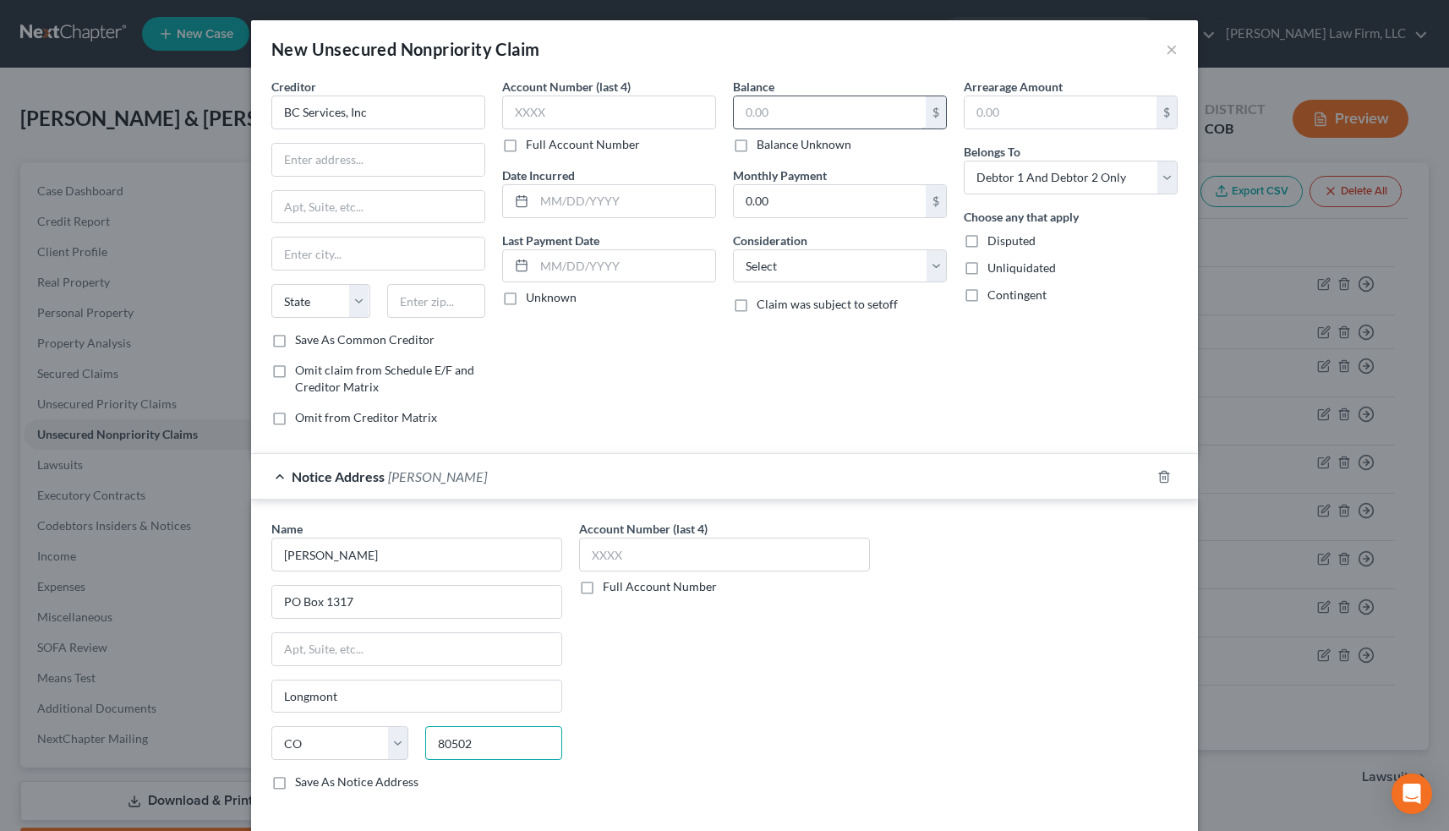
type input "80502"
click at [776, 105] on input "text" at bounding box center [830, 112] width 192 height 32
type input "14,049.81"
click at [562, 204] on input "text" at bounding box center [624, 201] width 181 height 32
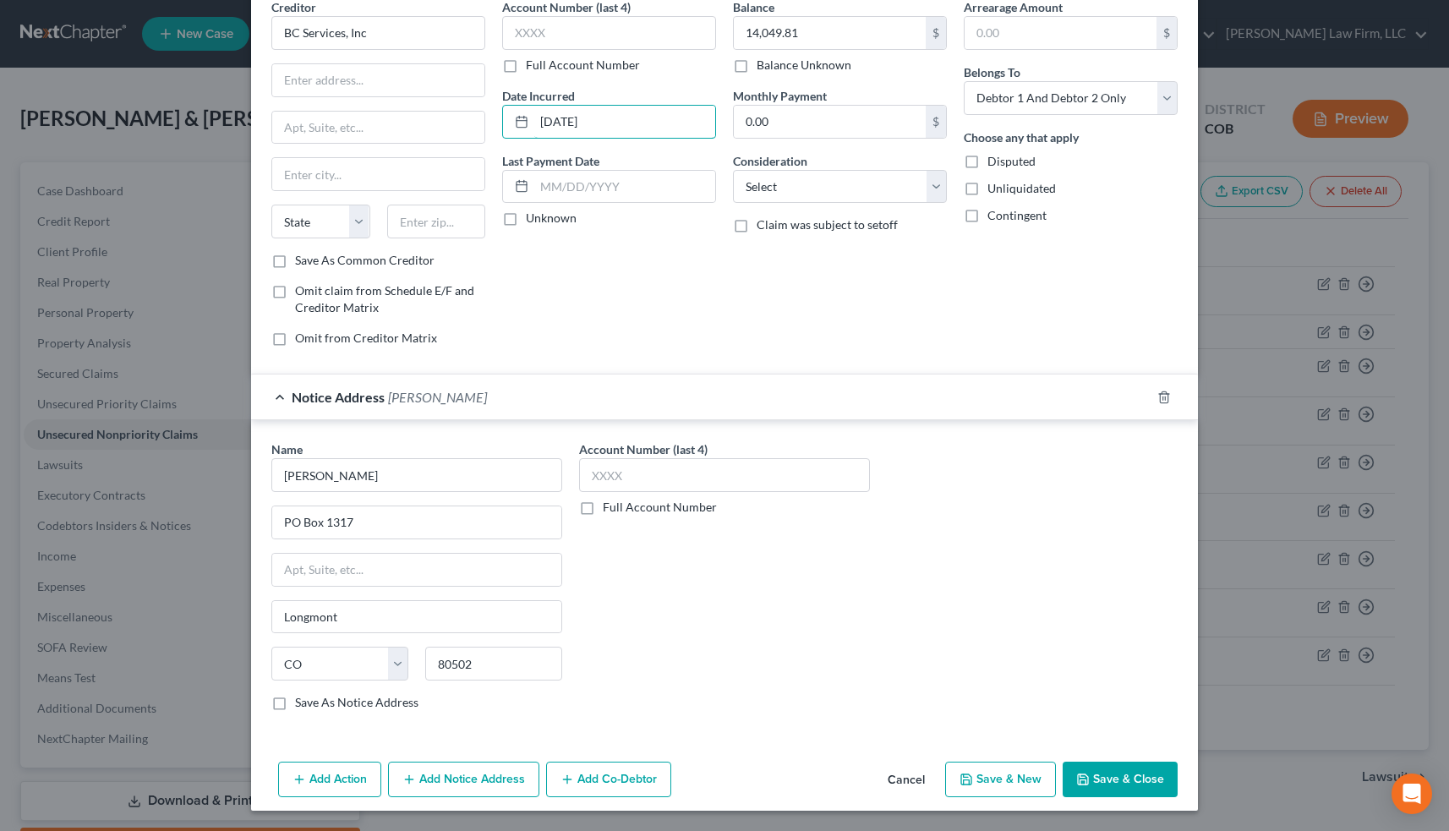
scroll to position [79, 0]
type input "[DATE]"
click at [1139, 776] on button "Save & Close" at bounding box center [1120, 781] width 115 height 36
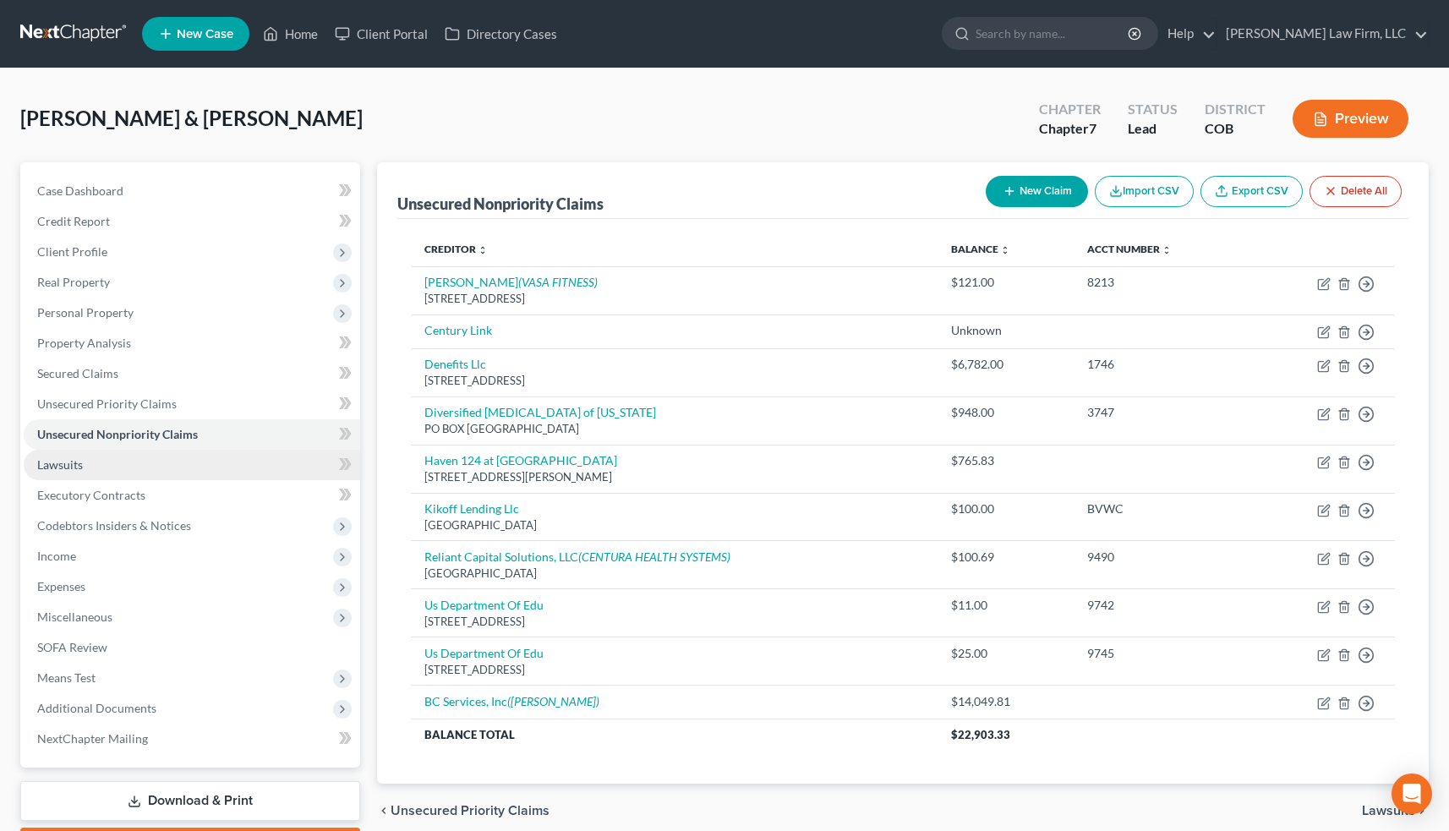
click at [129, 462] on link "Lawsuits" at bounding box center [192, 465] width 336 height 30
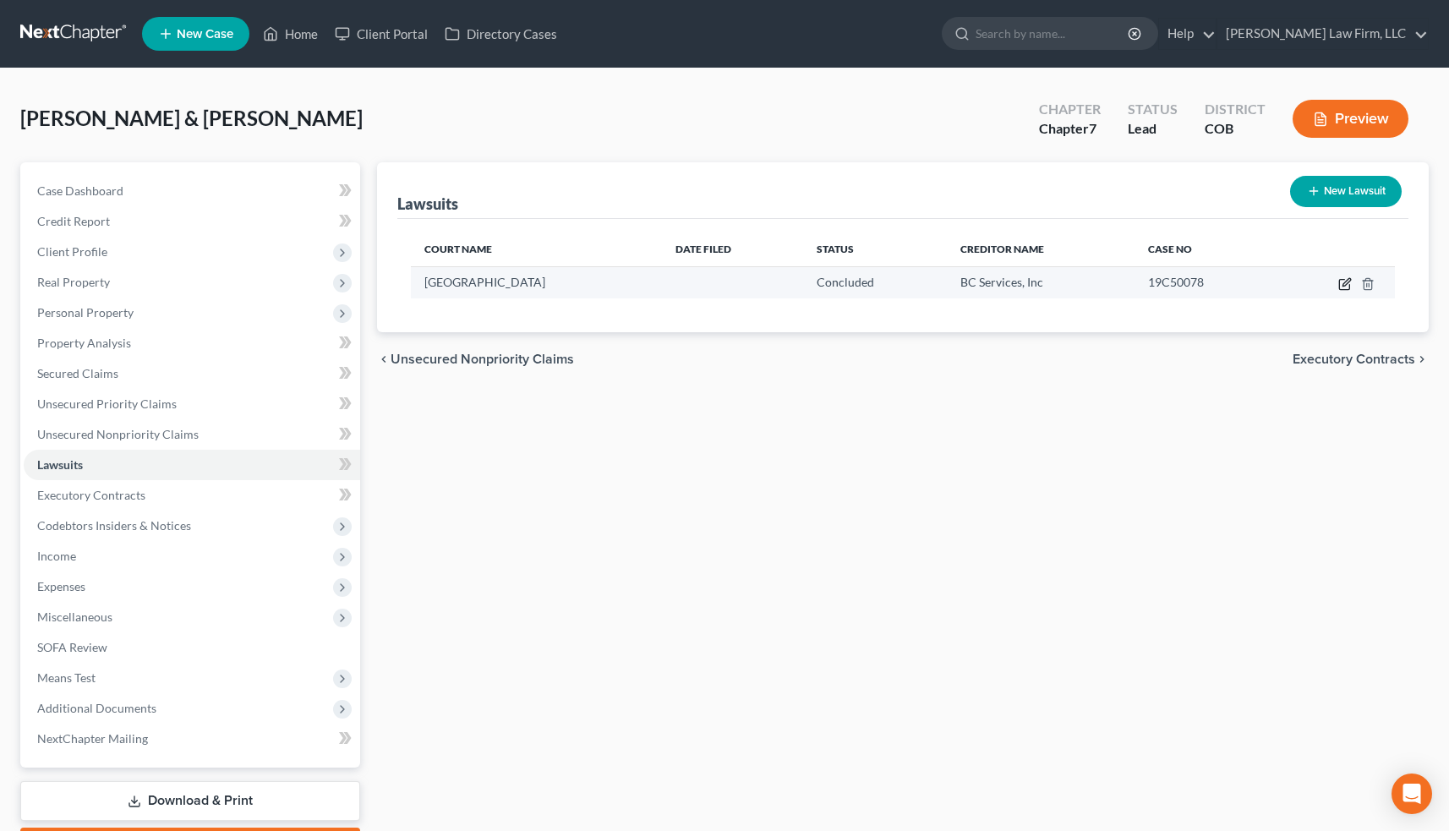
click at [1345, 282] on icon "button" at bounding box center [1345, 284] width 14 height 14
select select "5"
select select "2"
select select "1"
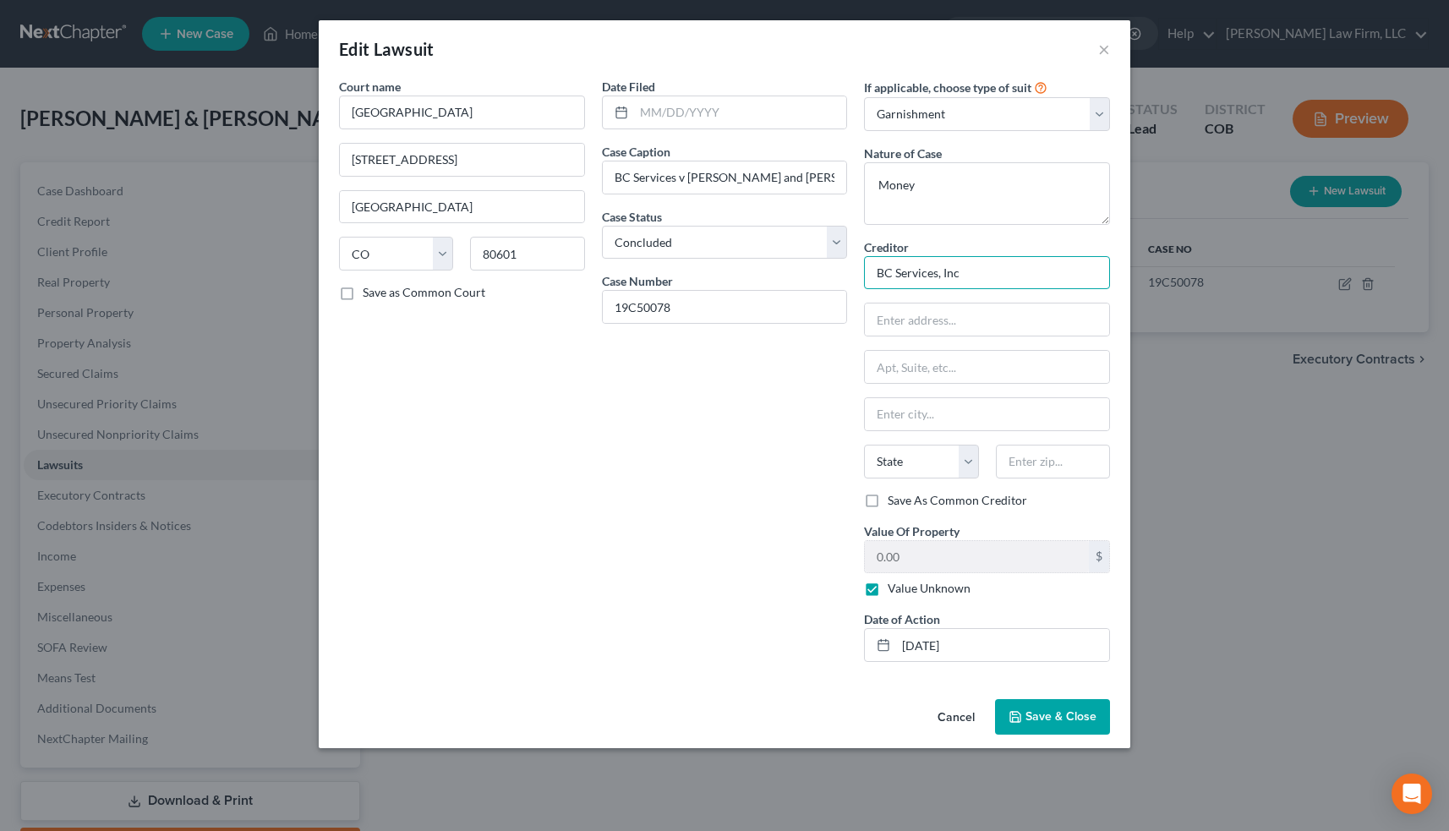
click at [988, 276] on input "BC Services, Inc" at bounding box center [987, 273] width 246 height 34
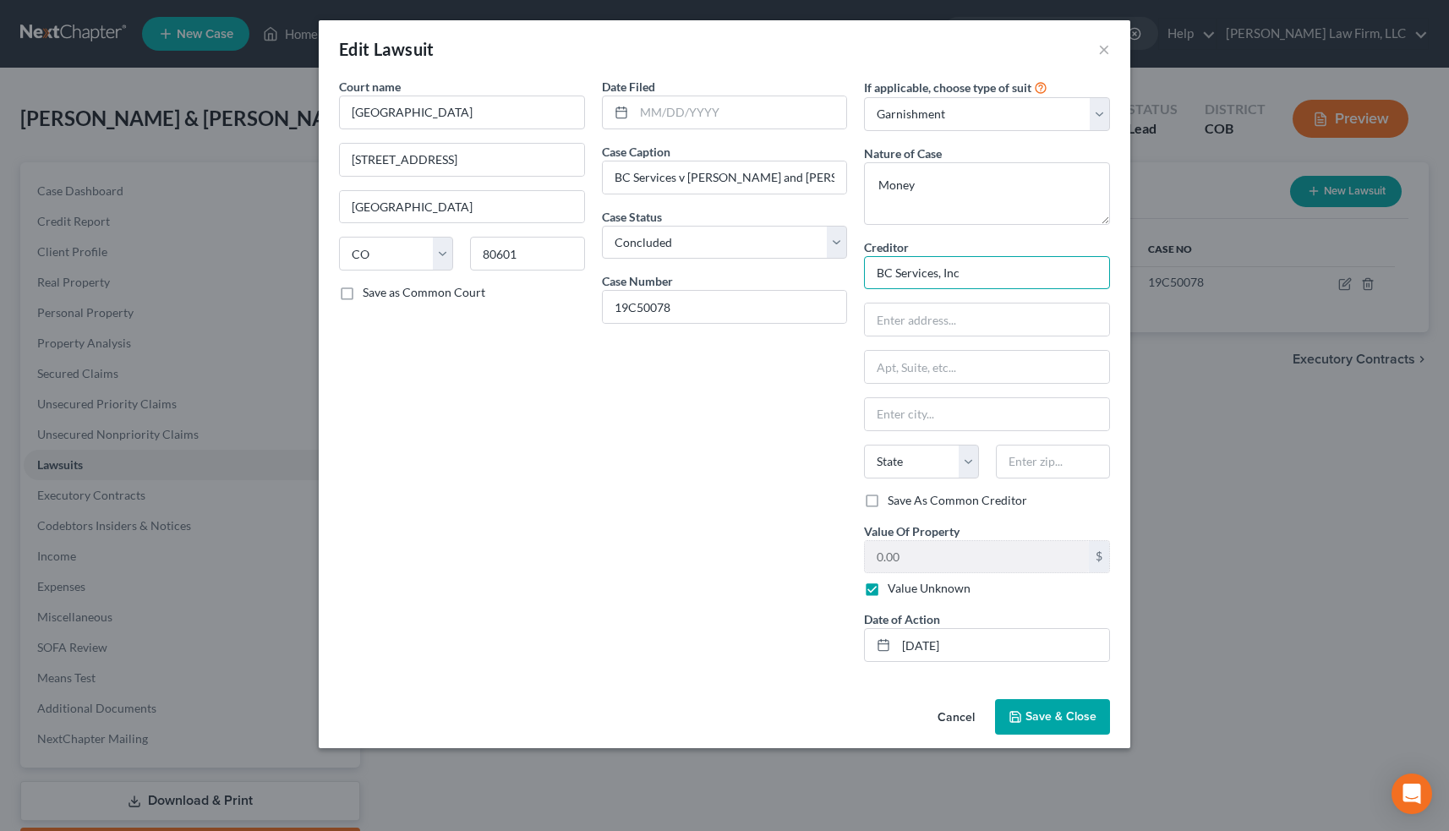
click at [988, 276] on input "BC Services, Inc" at bounding box center [987, 273] width 246 height 34
click at [965, 719] on button "Cancel" at bounding box center [956, 718] width 64 height 34
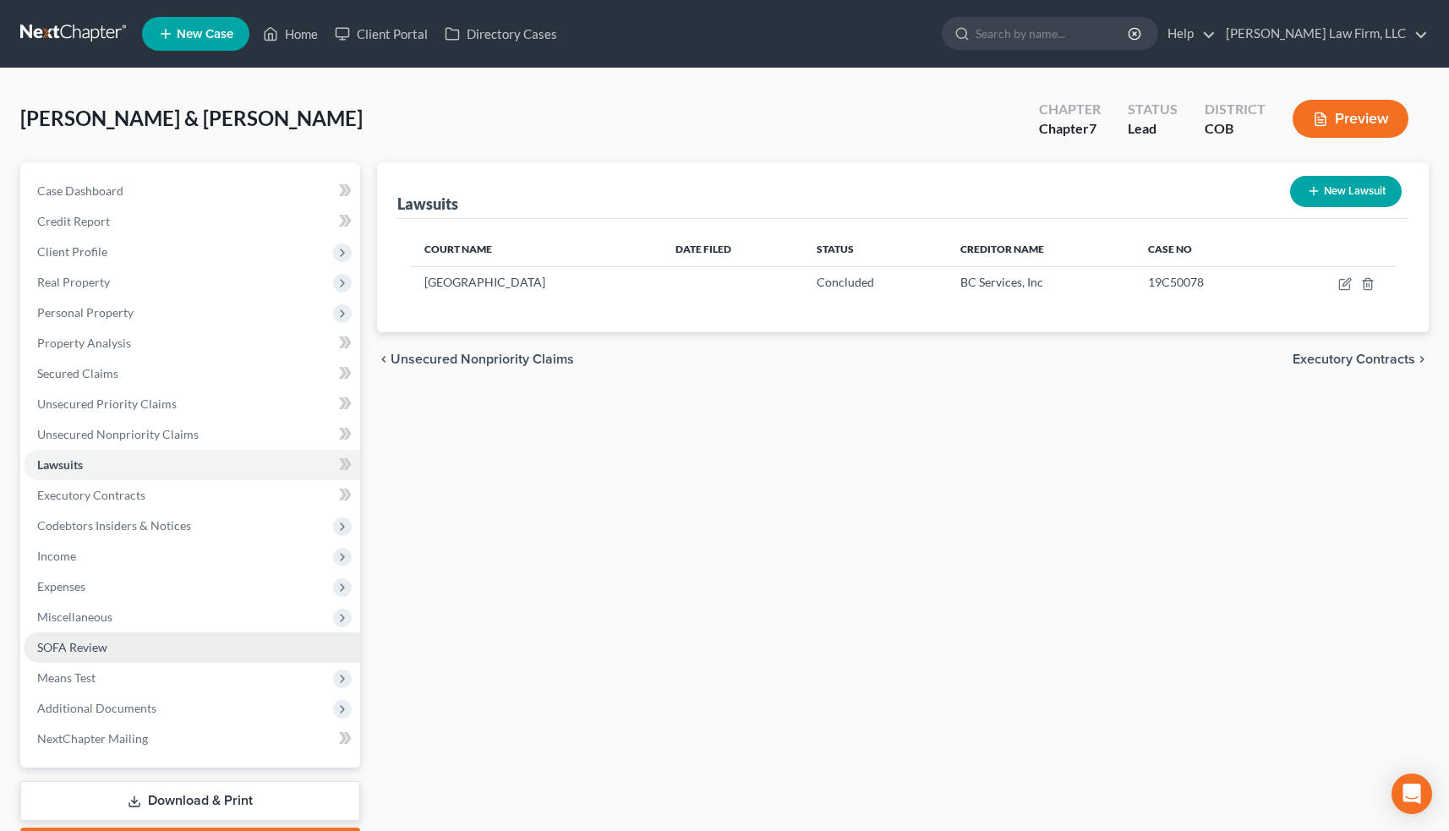
click at [117, 638] on link "SOFA Review" at bounding box center [192, 647] width 336 height 30
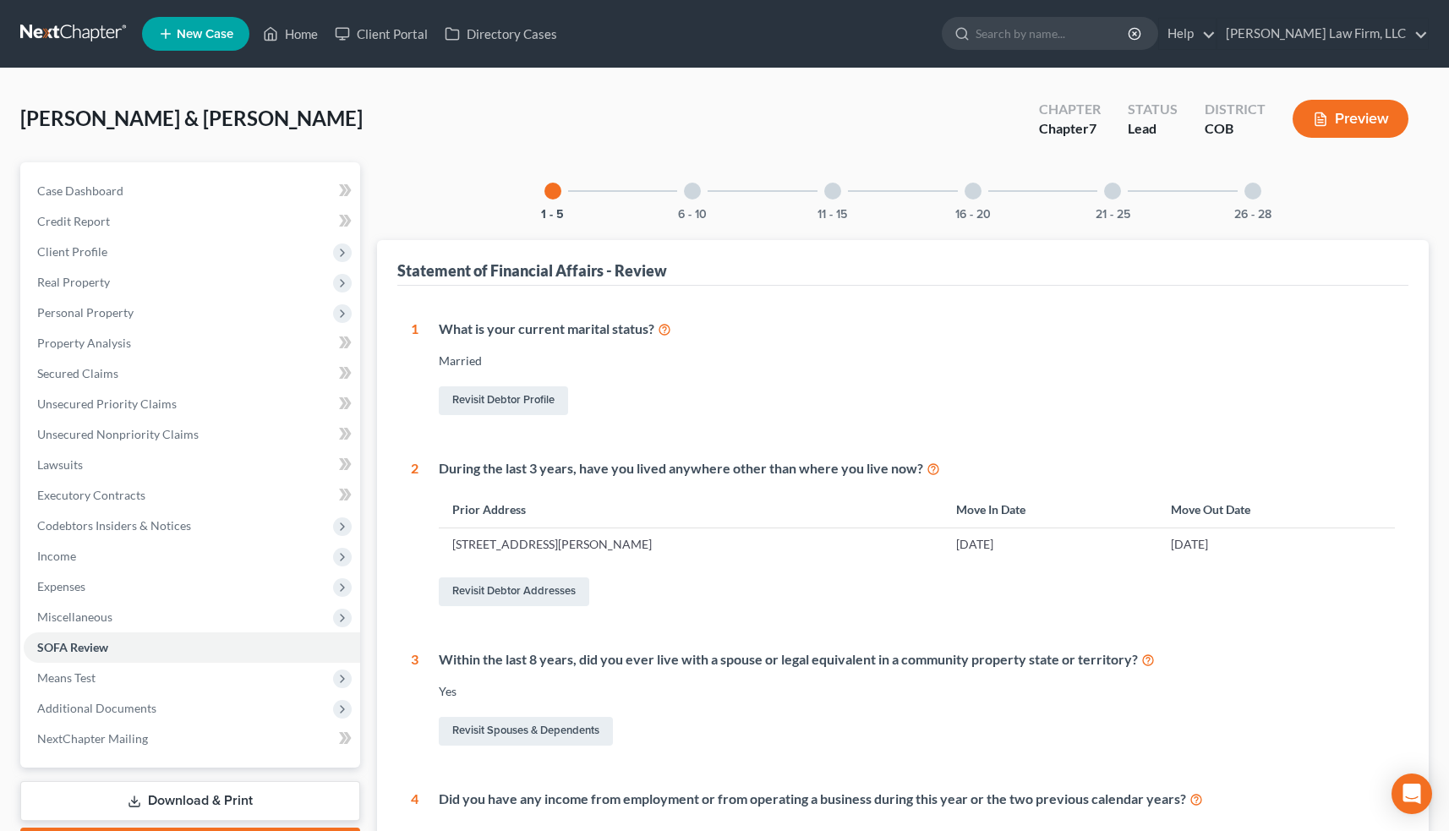
click at [689, 204] on div "6 - 10" at bounding box center [692, 190] width 57 height 57
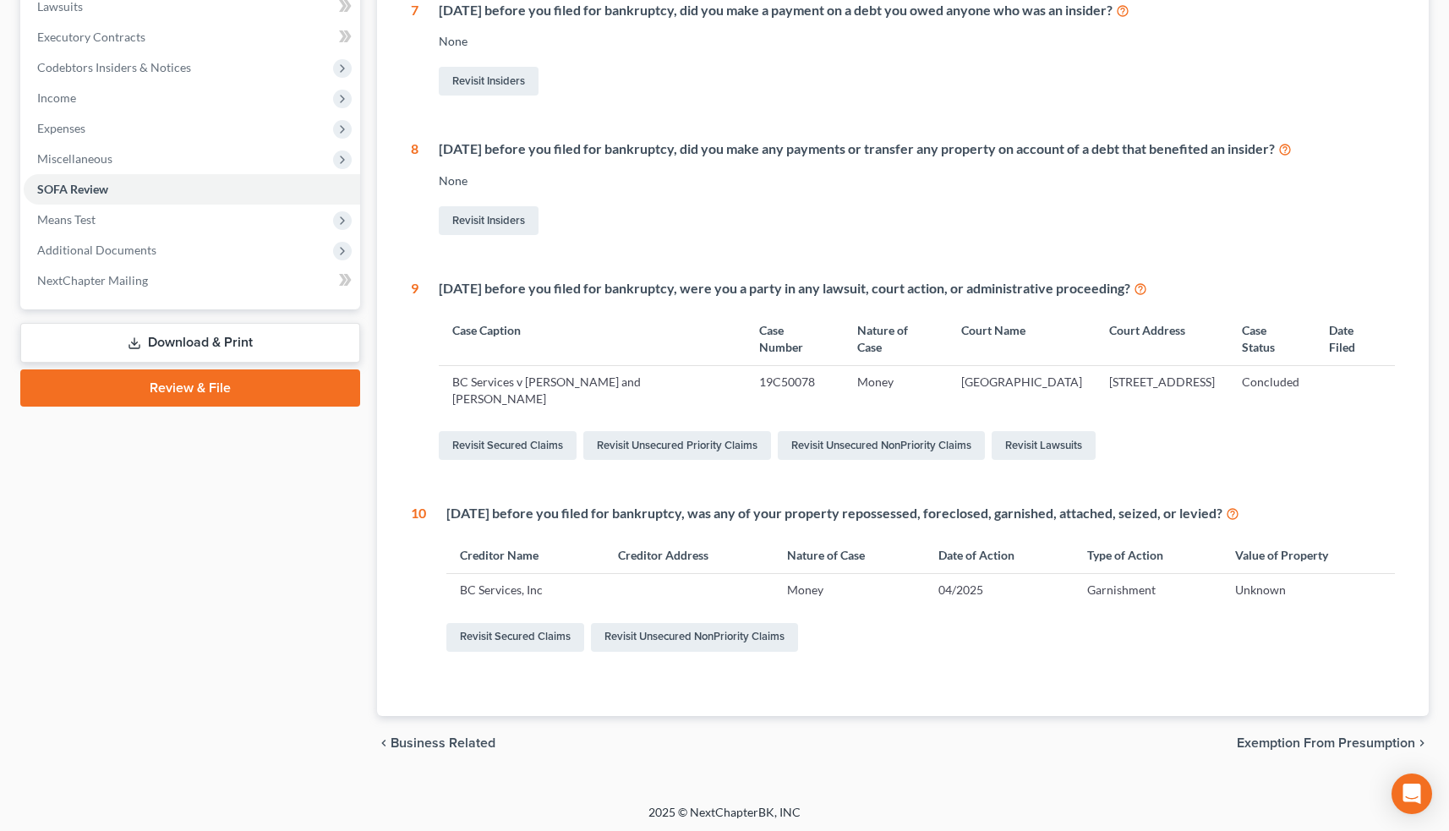
scroll to position [457, 0]
click at [863, 434] on link "Revisit Unsecured NonPriority Claims" at bounding box center [881, 446] width 207 height 29
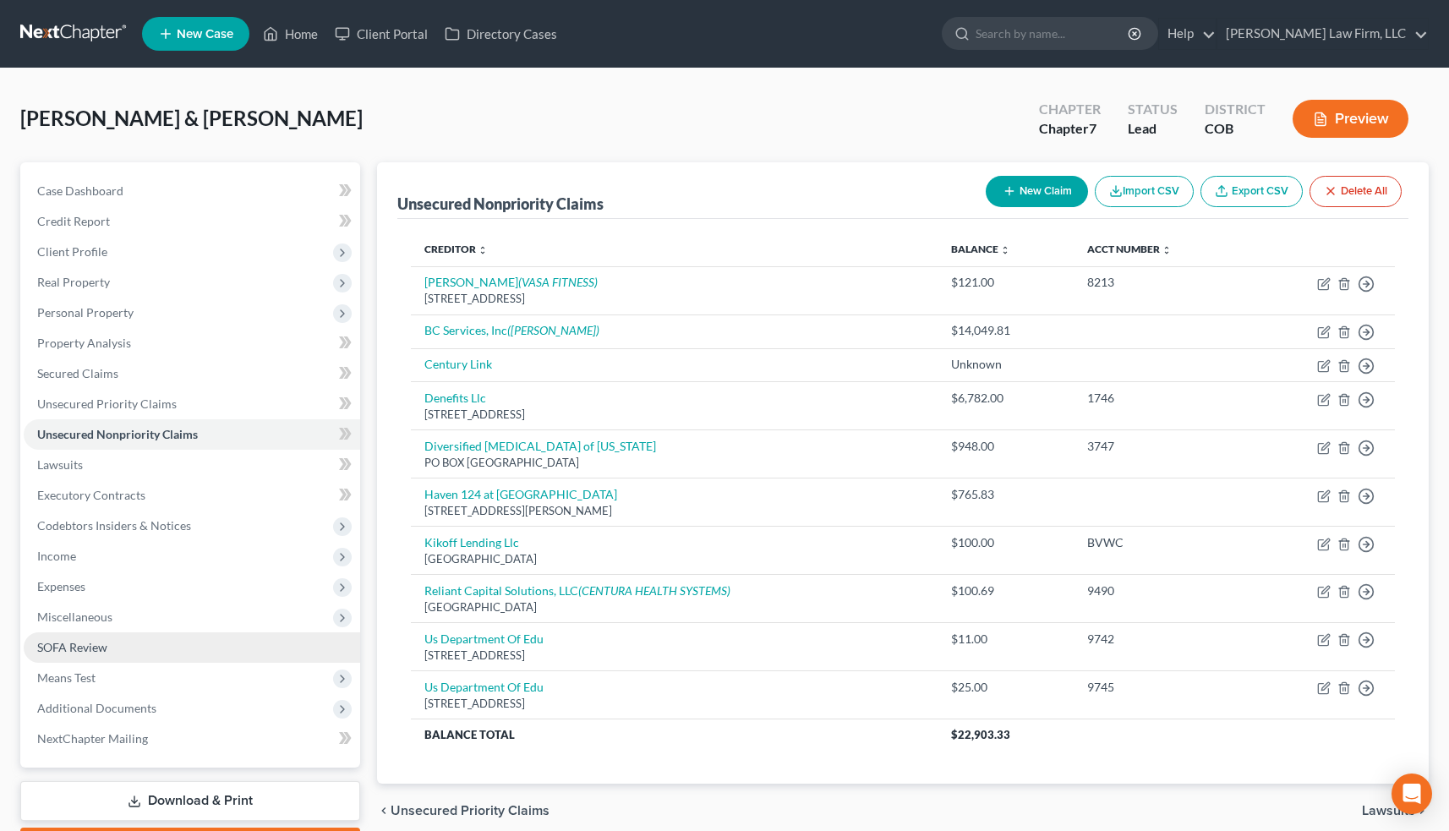
click at [101, 643] on span "SOFA Review" at bounding box center [72, 647] width 70 height 14
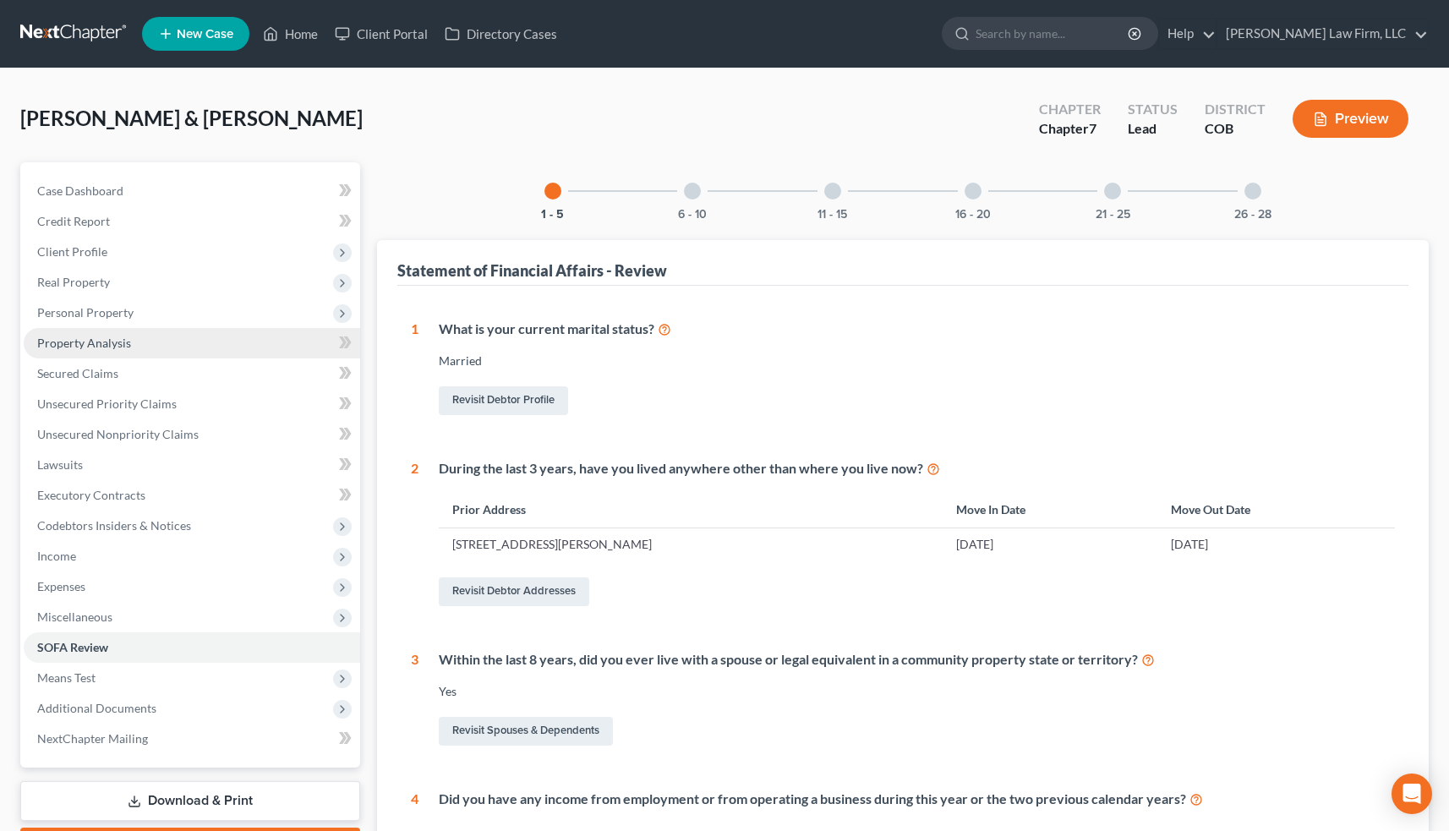
click at [93, 350] on link "Property Analysis" at bounding box center [192, 343] width 336 height 30
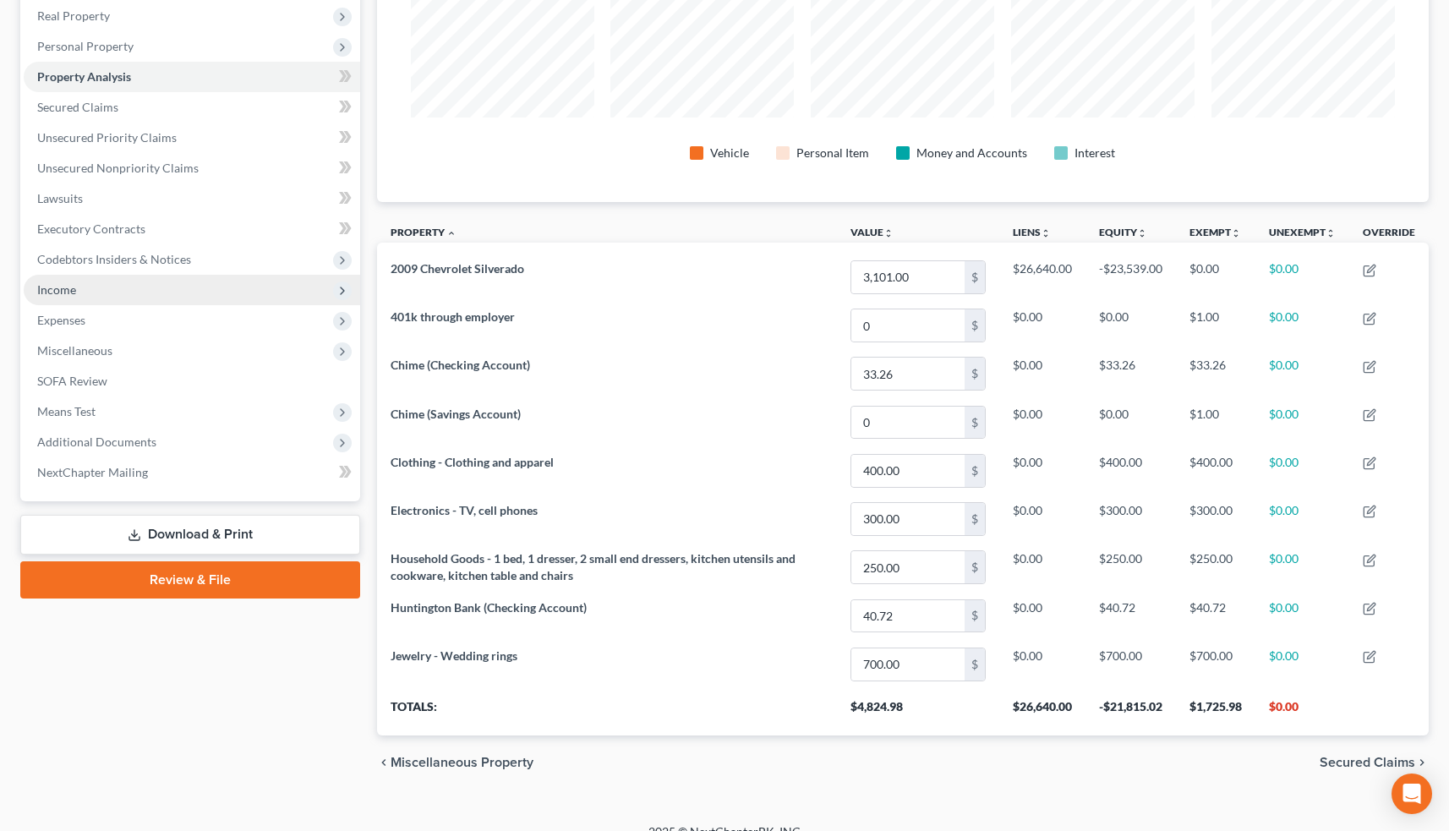
scroll to position [250, 0]
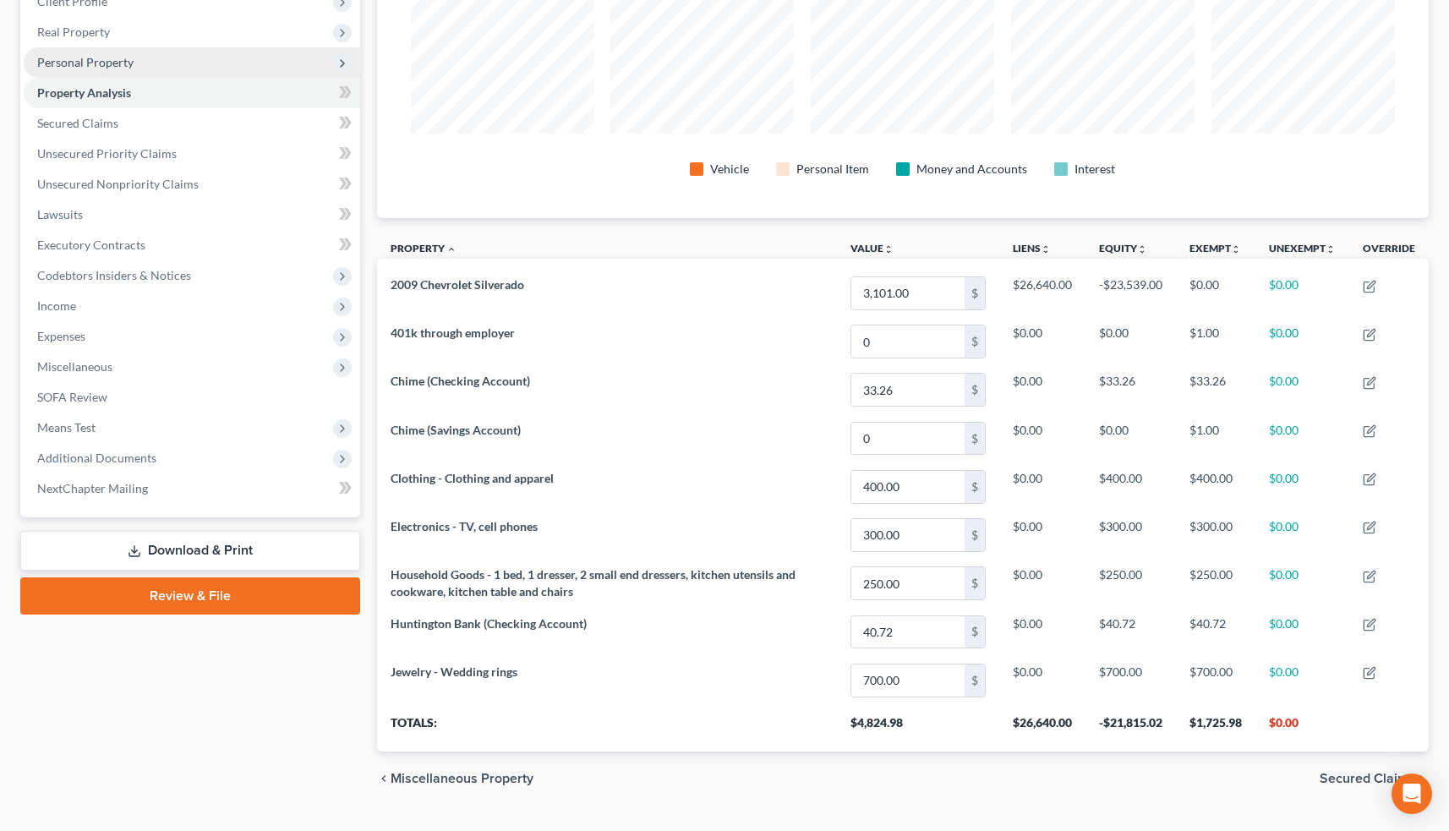
click at [141, 68] on span "Personal Property" at bounding box center [192, 62] width 336 height 30
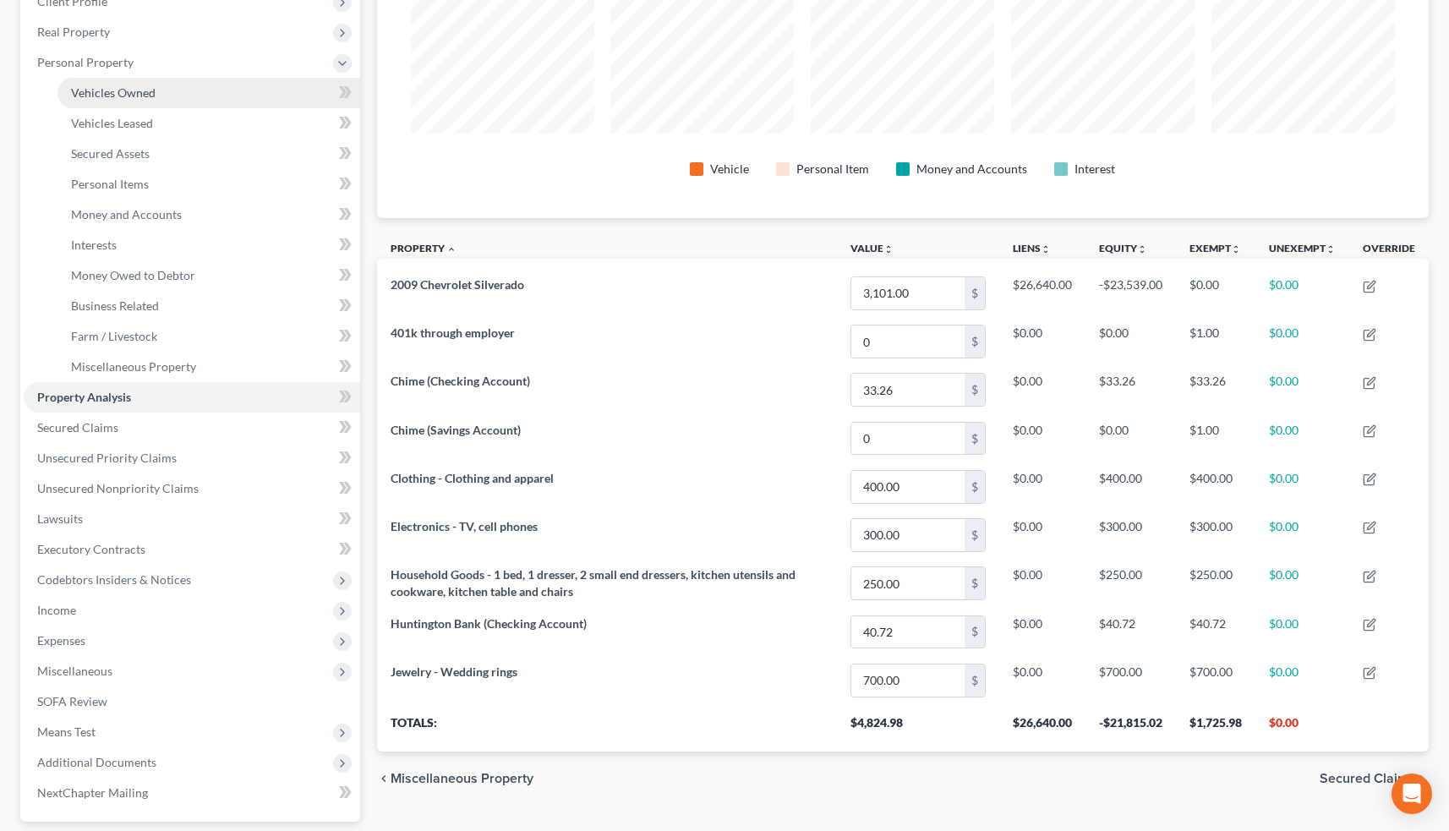
click at [147, 90] on span "Vehicles Owned" at bounding box center [113, 92] width 85 height 14
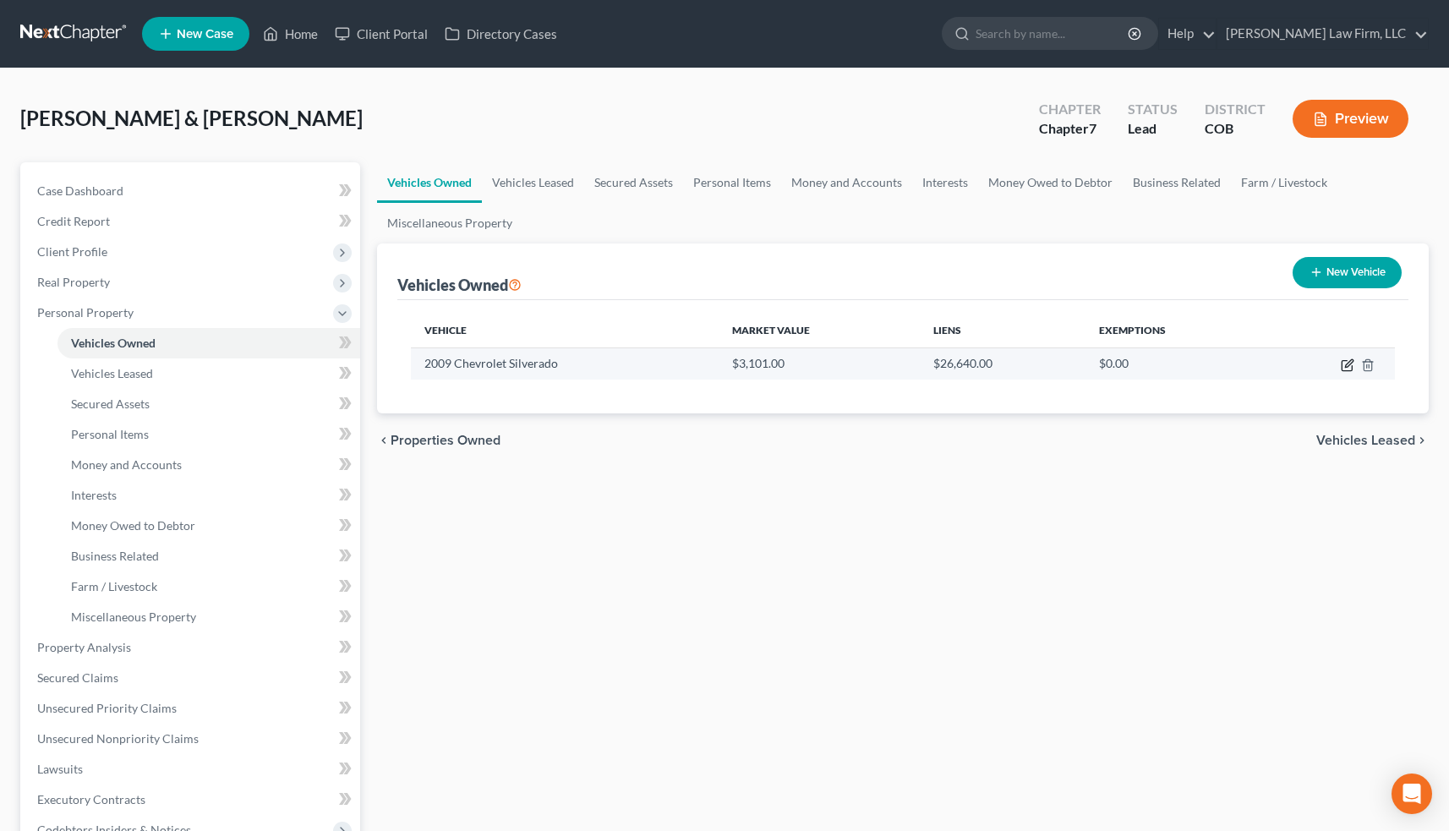
click at [1348, 366] on icon "button" at bounding box center [1349, 363] width 8 height 8
select select "0"
select select "17"
select select "3"
select select "1"
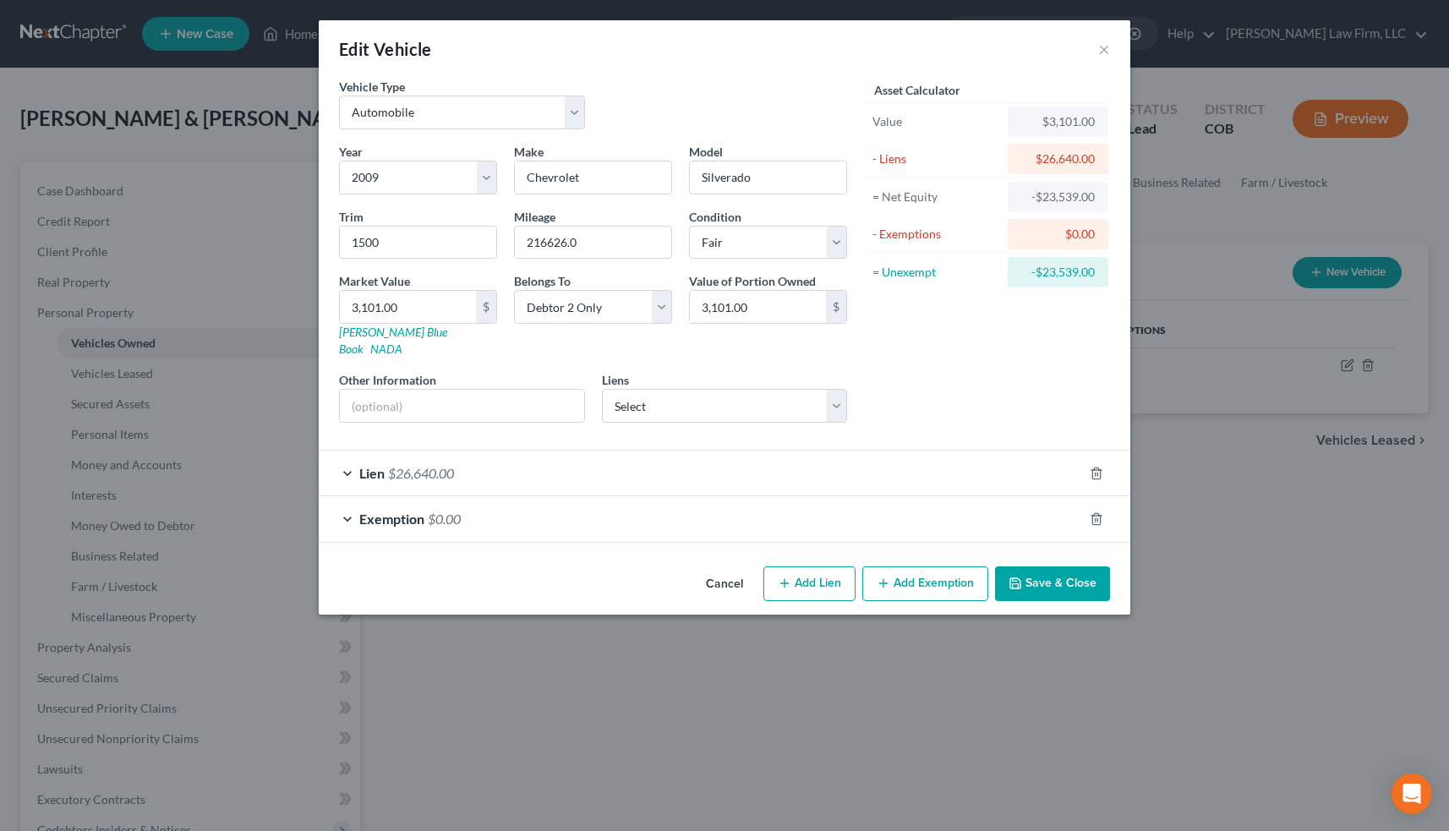
click at [350, 503] on div "Exemption $0.00" at bounding box center [701, 518] width 764 height 45
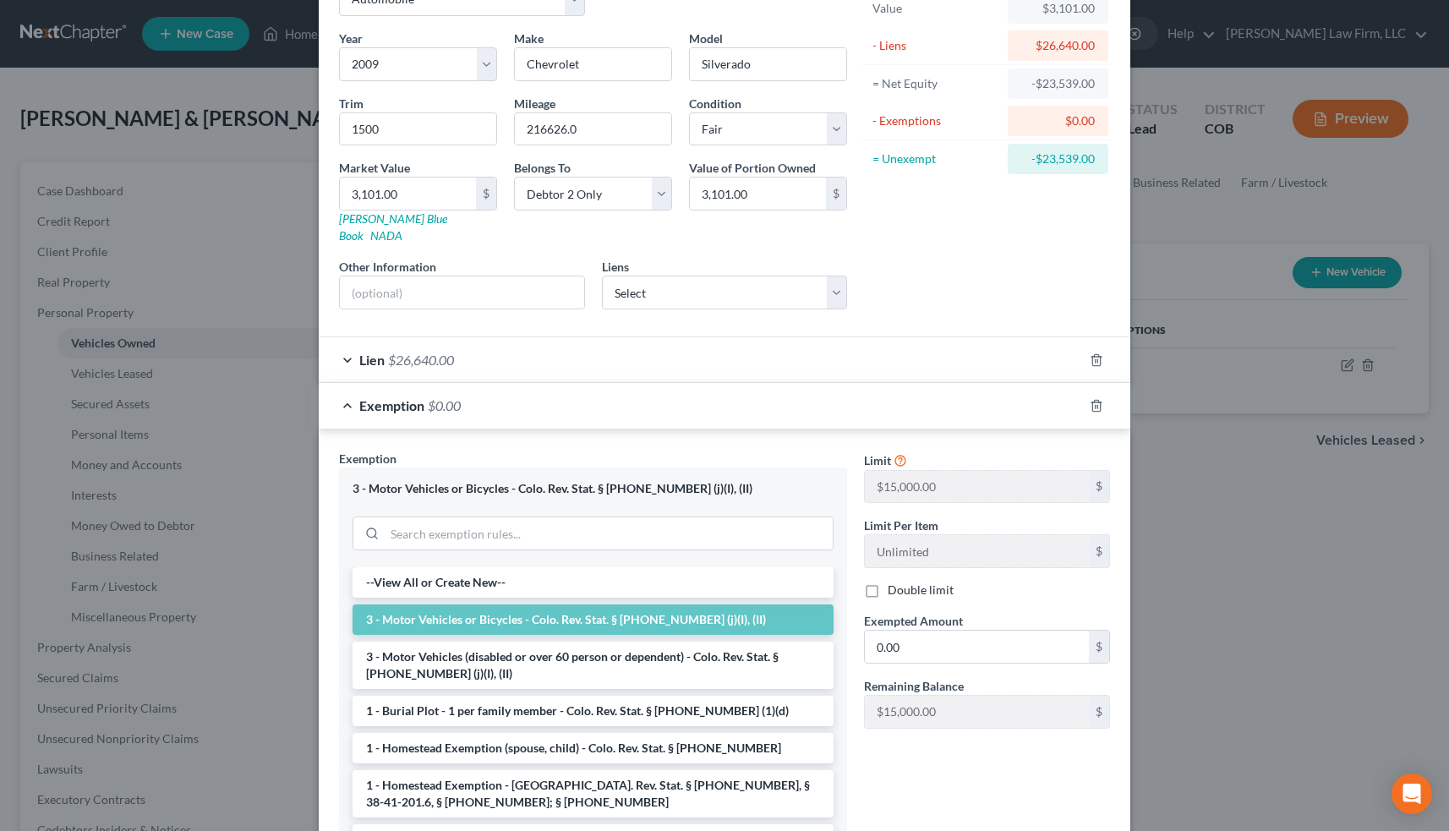
scroll to position [116, 0]
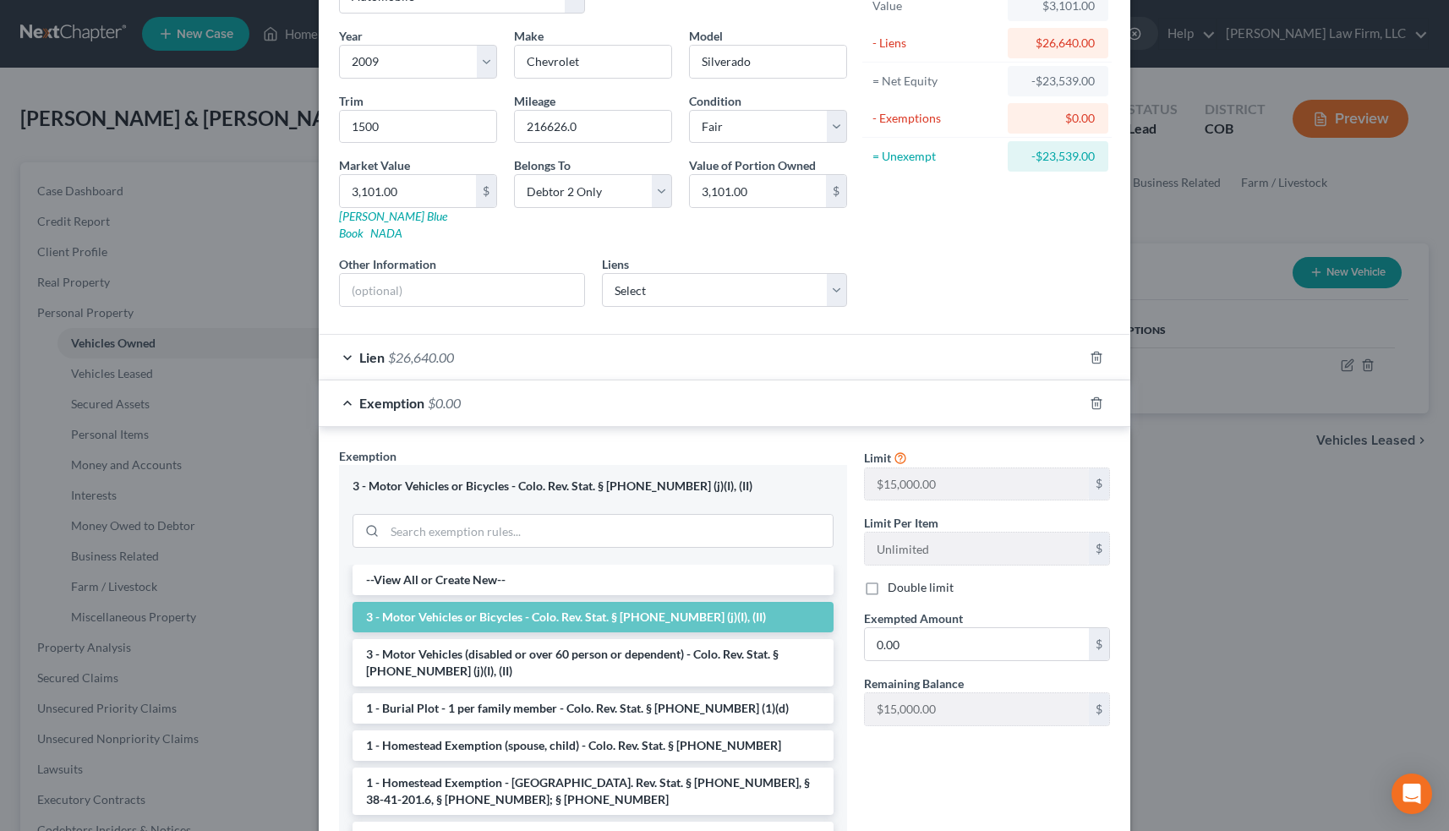
click at [444, 602] on li "3 - Motor Vehicles or Bicycles - Colo. Rev. Stat. § [PHONE_NUMBER] (j)(I), (II)" at bounding box center [593, 617] width 481 height 30
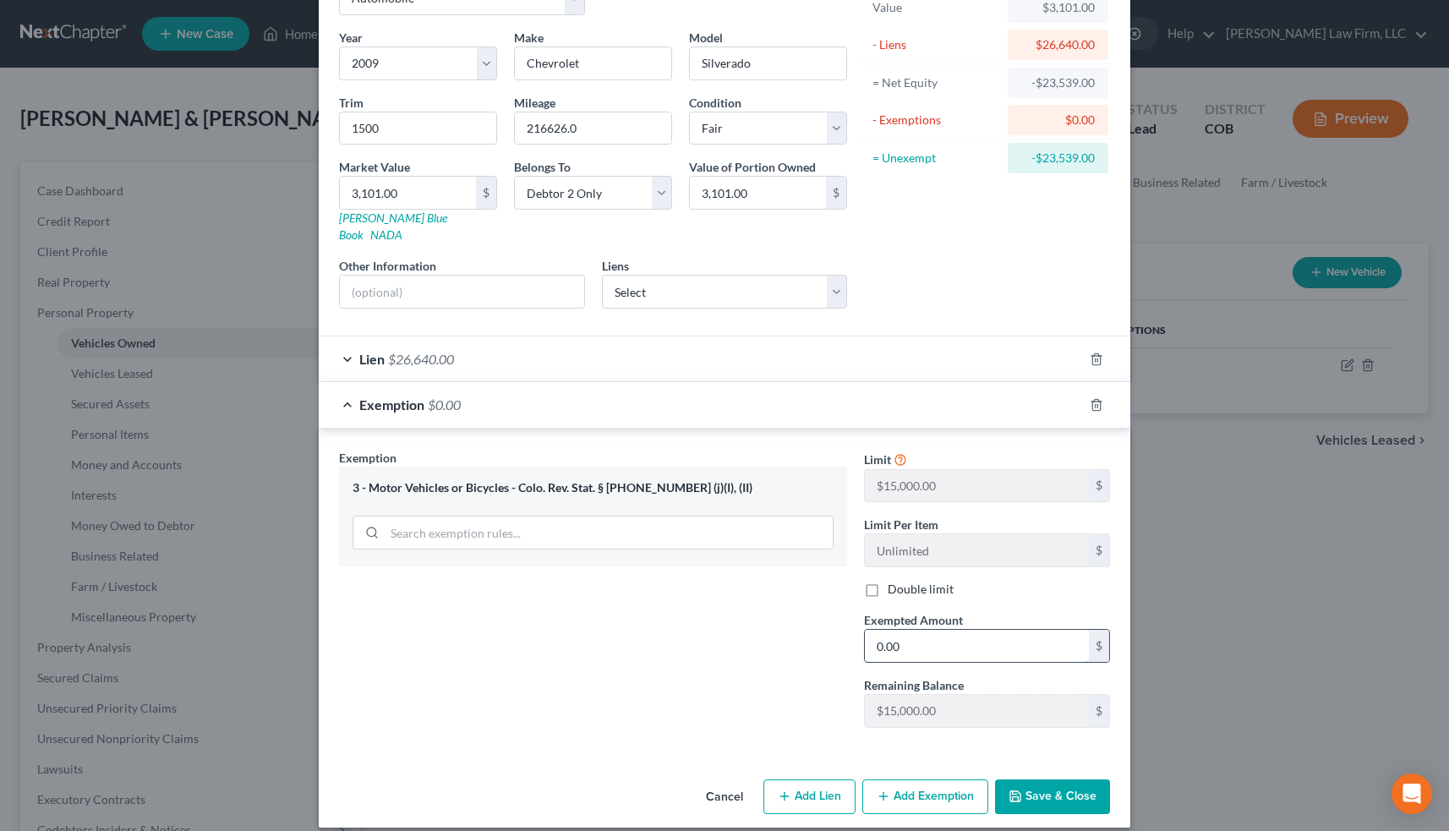
click at [932, 630] on input "0.00" at bounding box center [977, 646] width 224 height 32
type input "4,000"
click at [1058, 783] on button "Save & Close" at bounding box center [1052, 797] width 115 height 36
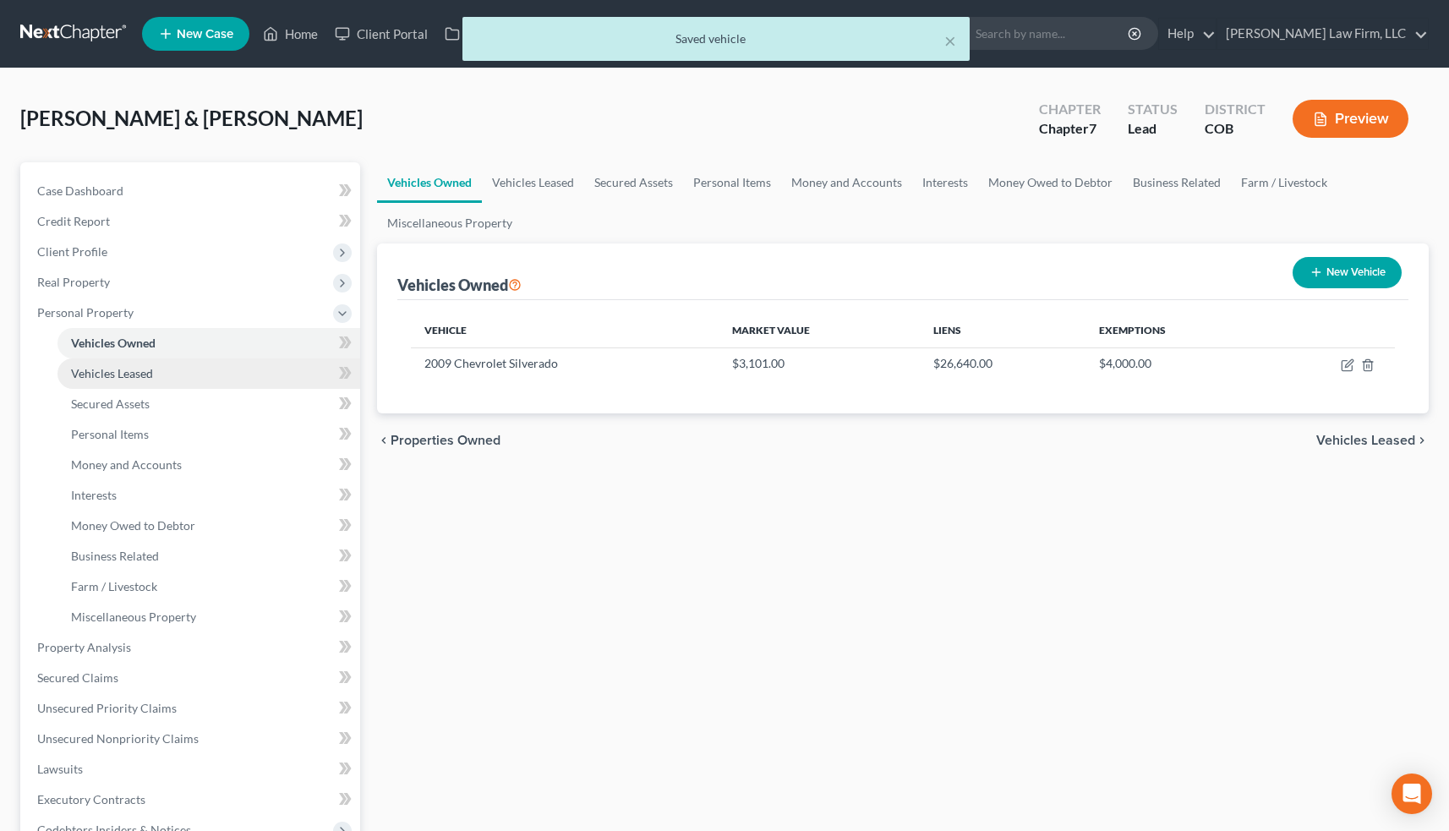
click at [161, 375] on link "Vehicles Leased" at bounding box center [208, 373] width 303 height 30
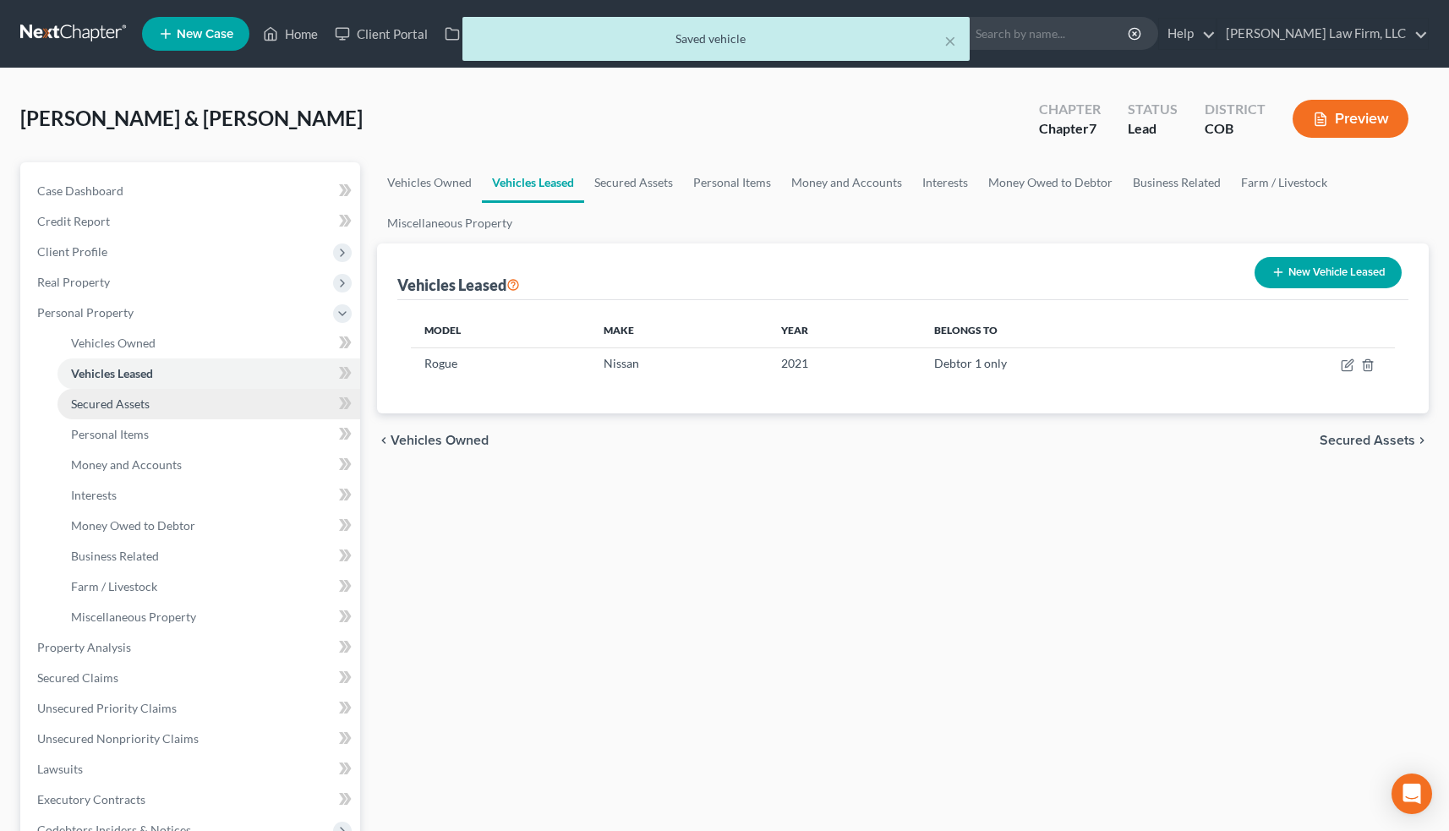
click at [151, 408] on link "Secured Assets" at bounding box center [208, 404] width 303 height 30
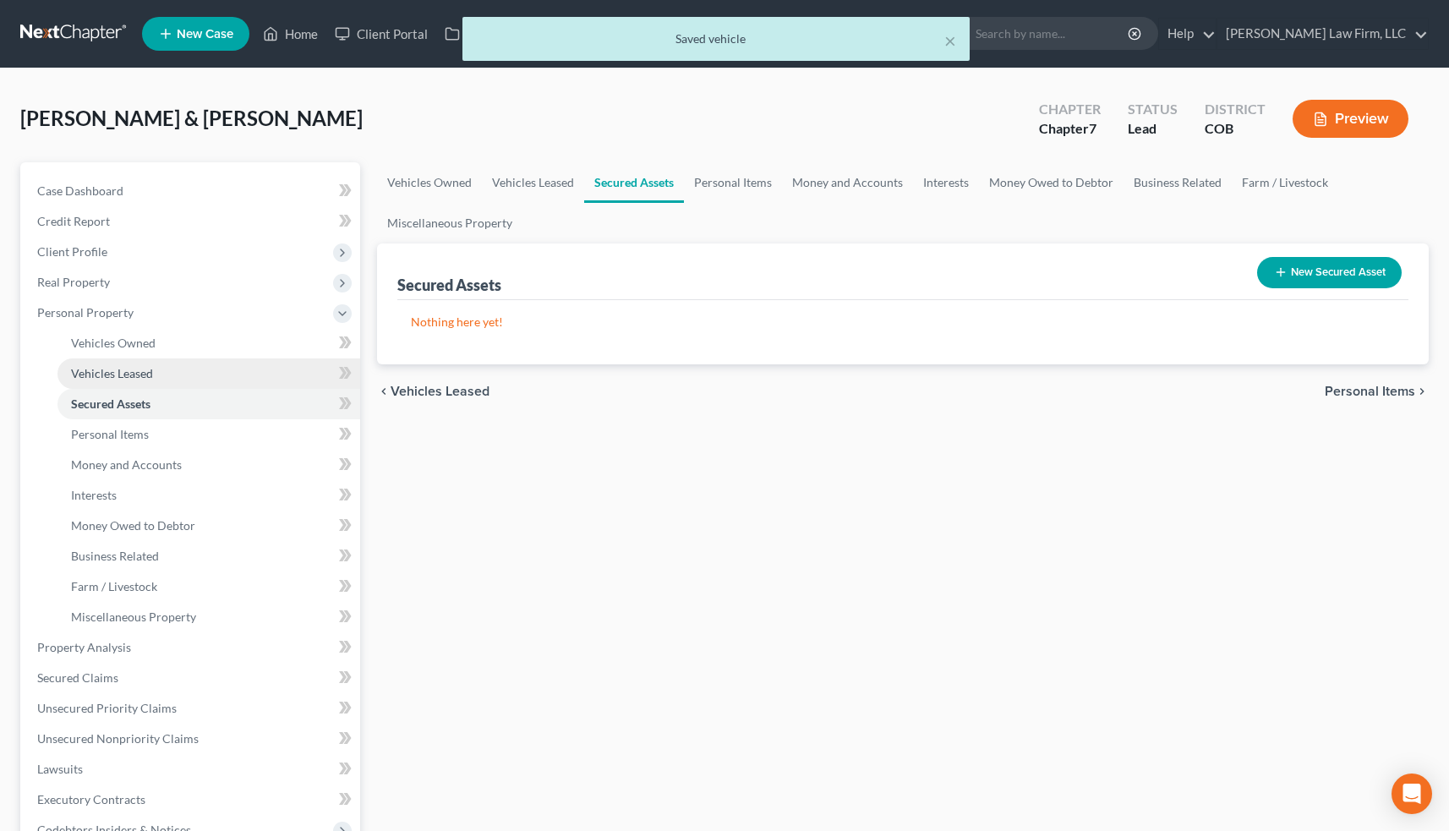
click at [150, 371] on span "Vehicles Leased" at bounding box center [112, 373] width 82 height 14
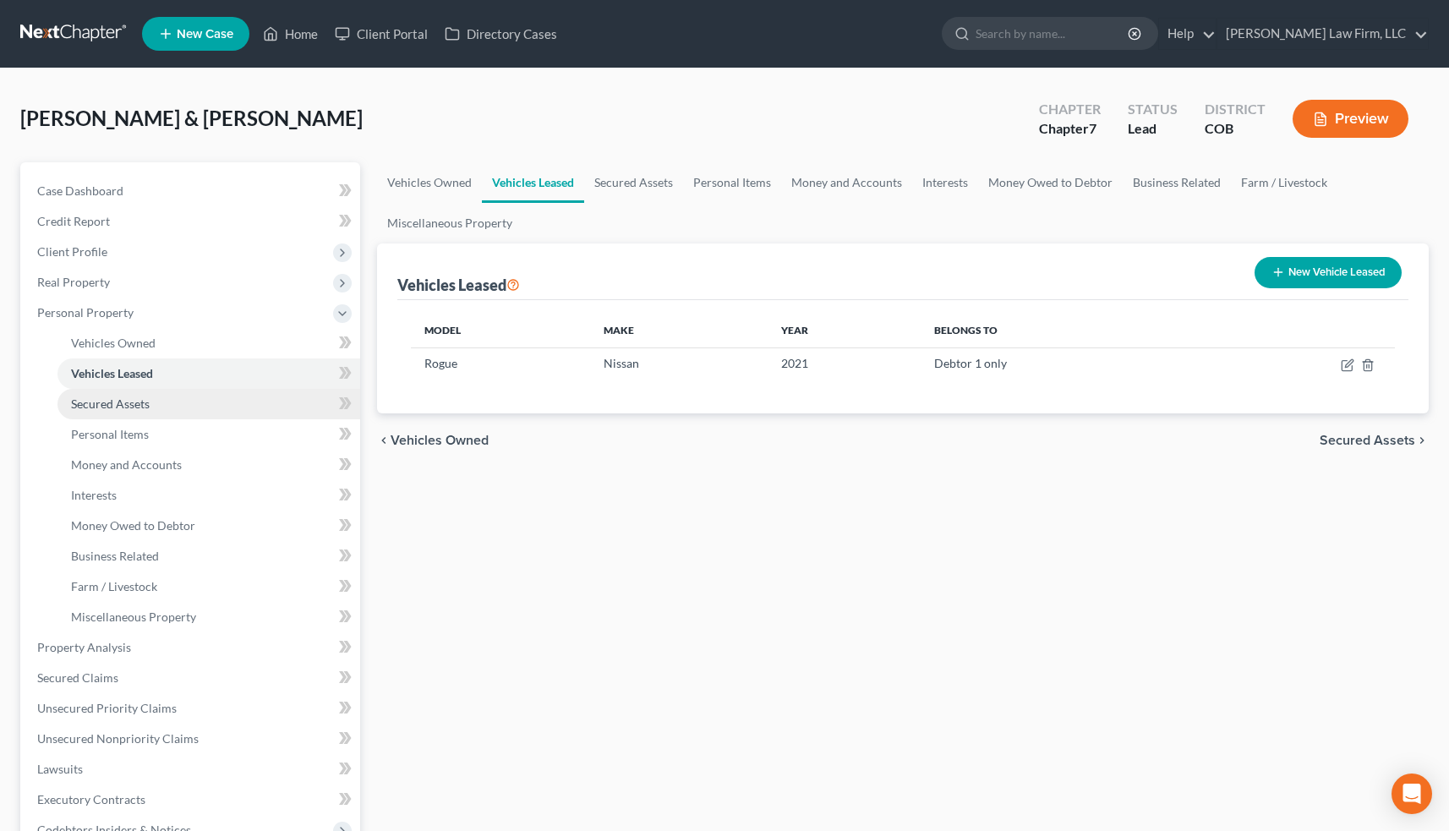
click at [147, 403] on span "Secured Assets" at bounding box center [110, 403] width 79 height 14
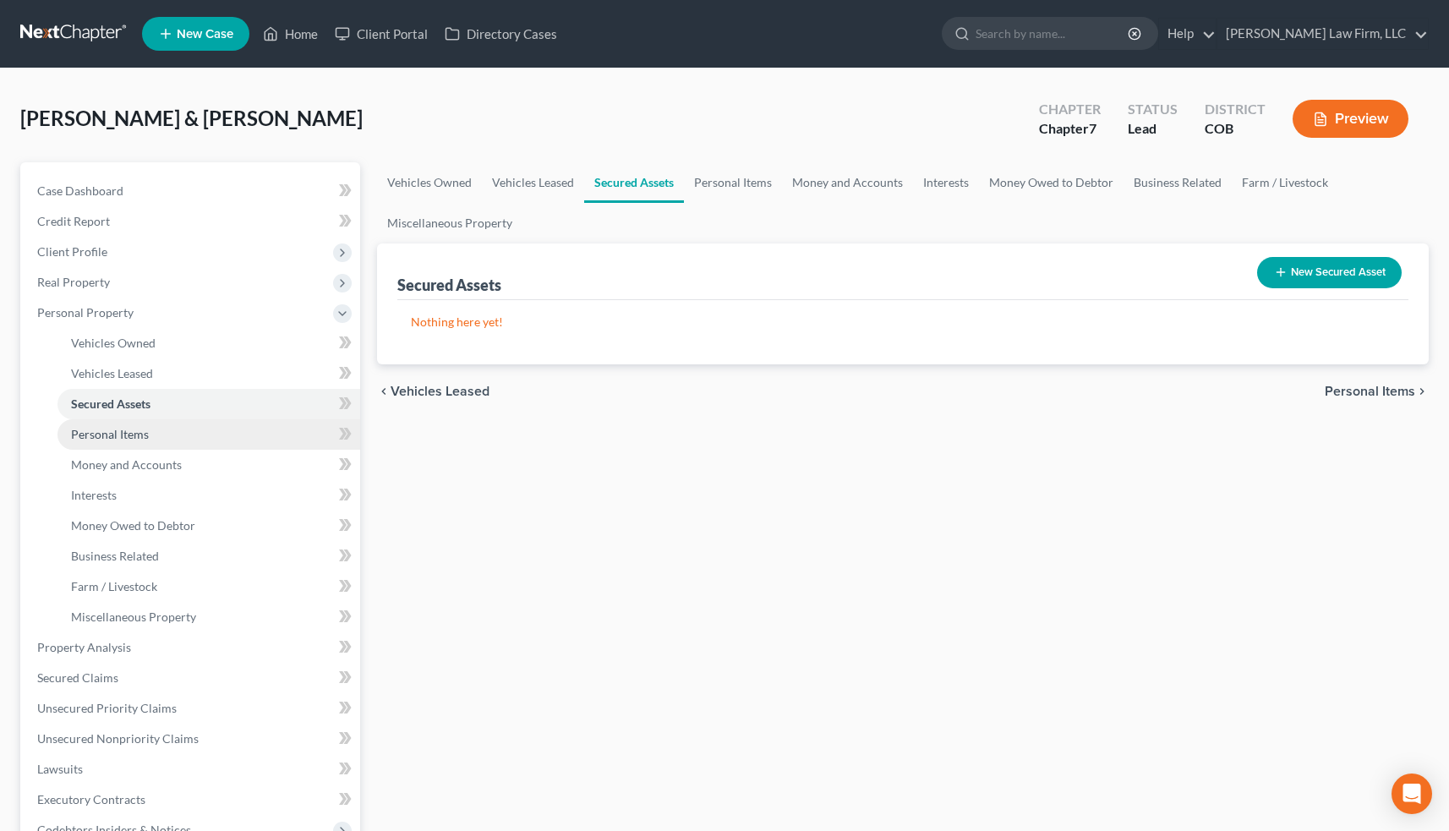
click at [142, 434] on span "Personal Items" at bounding box center [110, 434] width 78 height 14
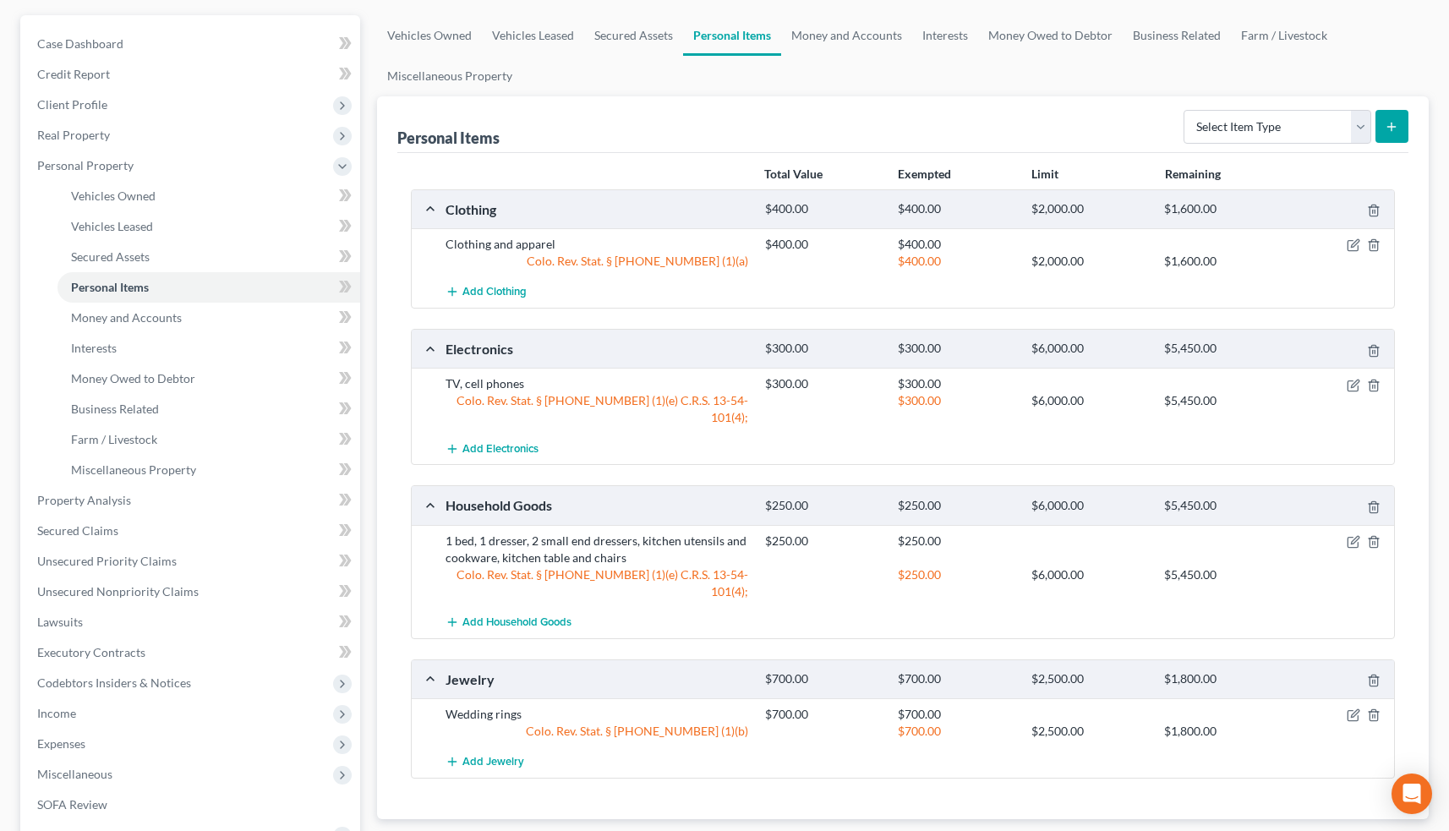
scroll to position [138, 0]
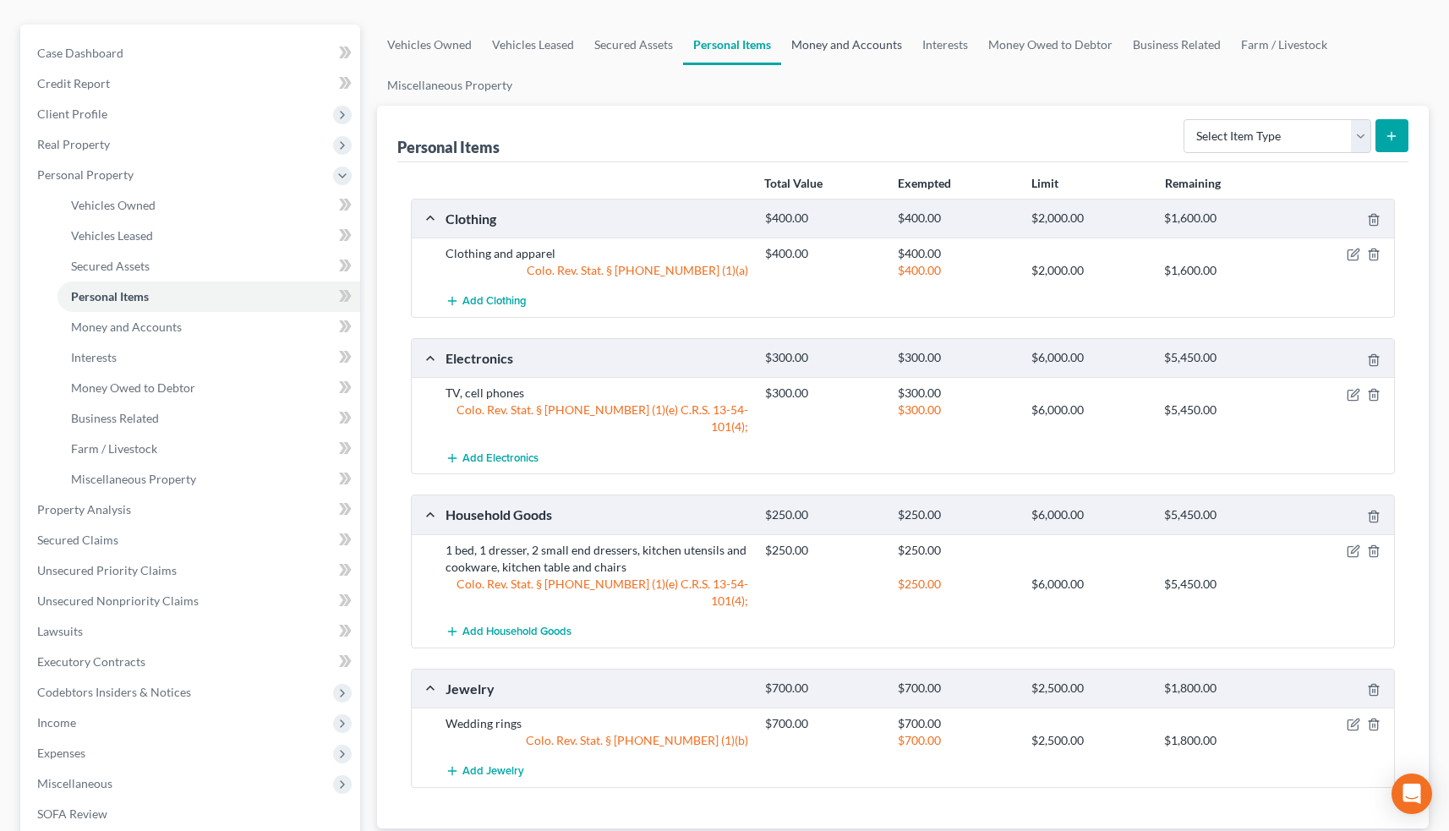
click at [849, 51] on link "Money and Accounts" at bounding box center [846, 45] width 131 height 41
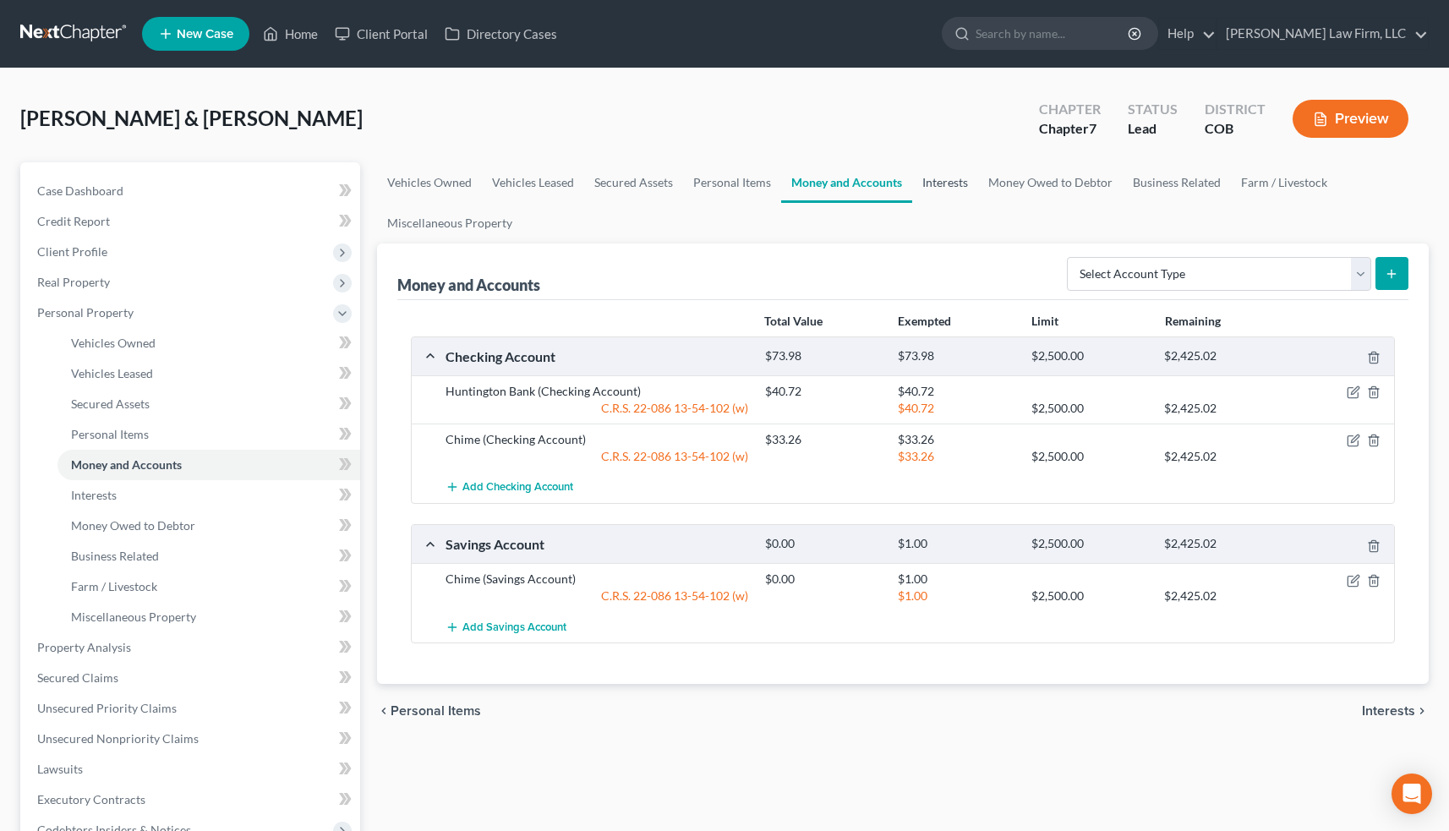
click at [939, 181] on link "Interests" at bounding box center [945, 182] width 66 height 41
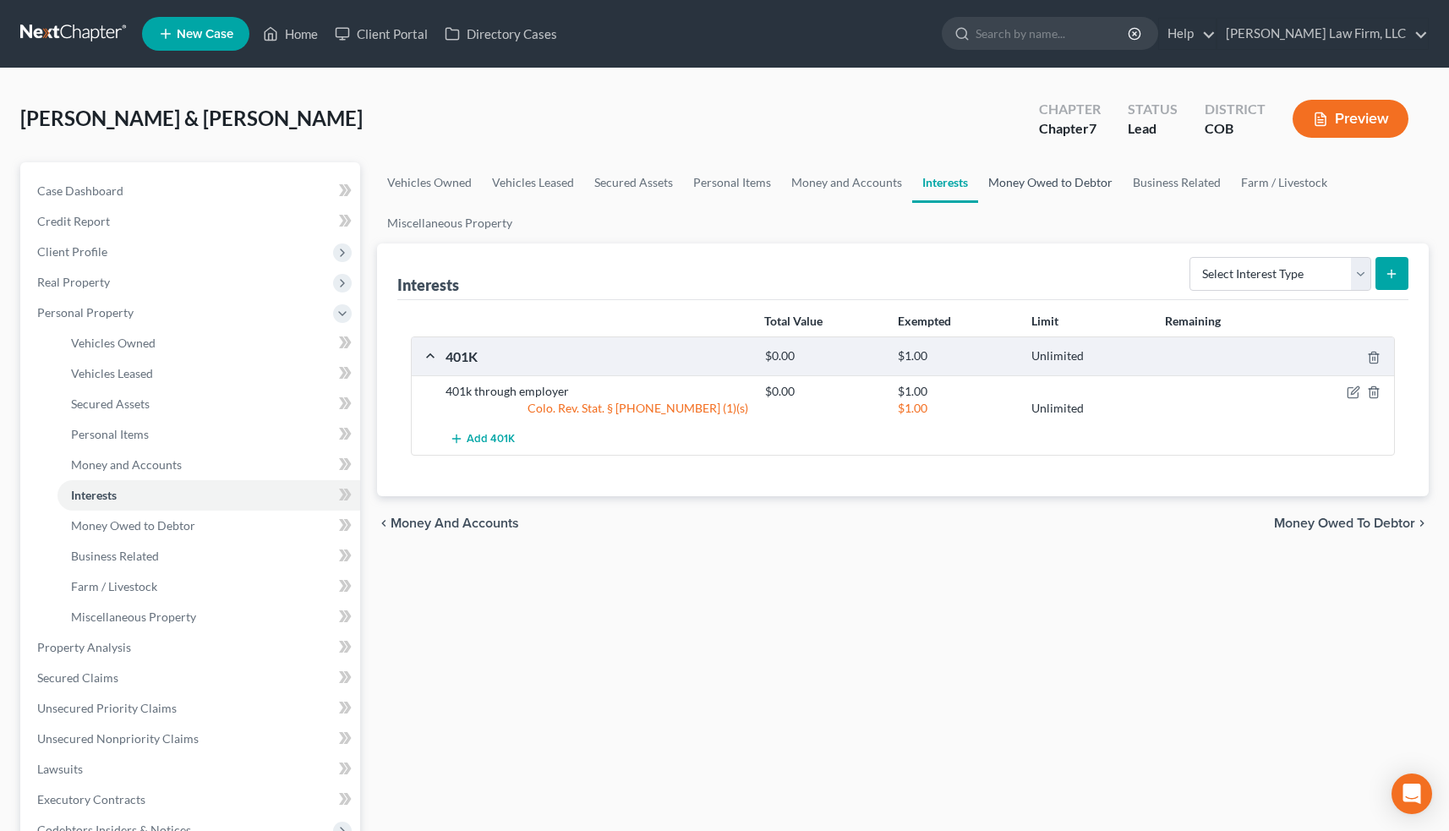
click at [1036, 182] on link "Money Owed to Debtor" at bounding box center [1050, 182] width 145 height 41
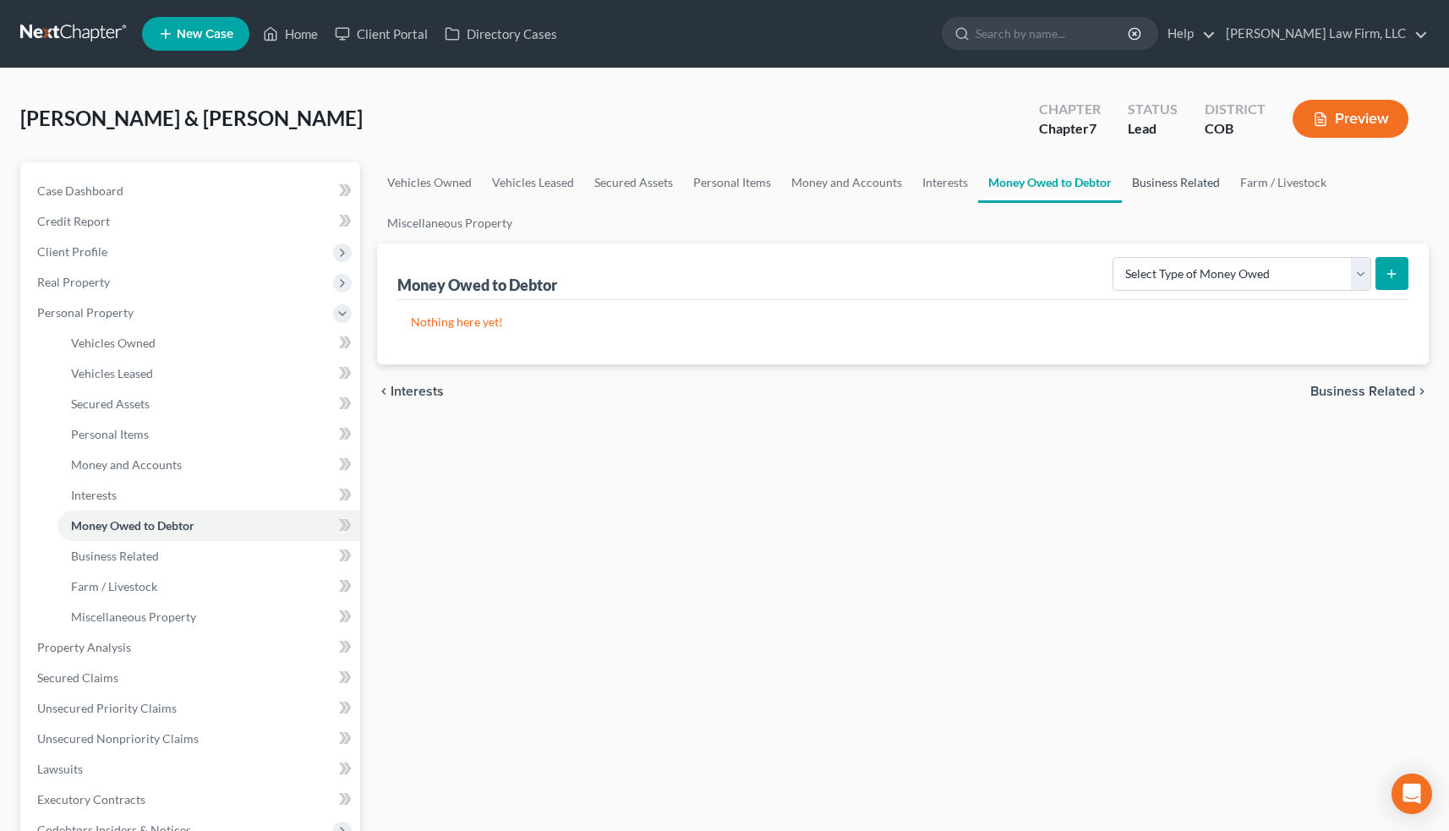
click at [1189, 178] on link "Business Related" at bounding box center [1176, 182] width 108 height 41
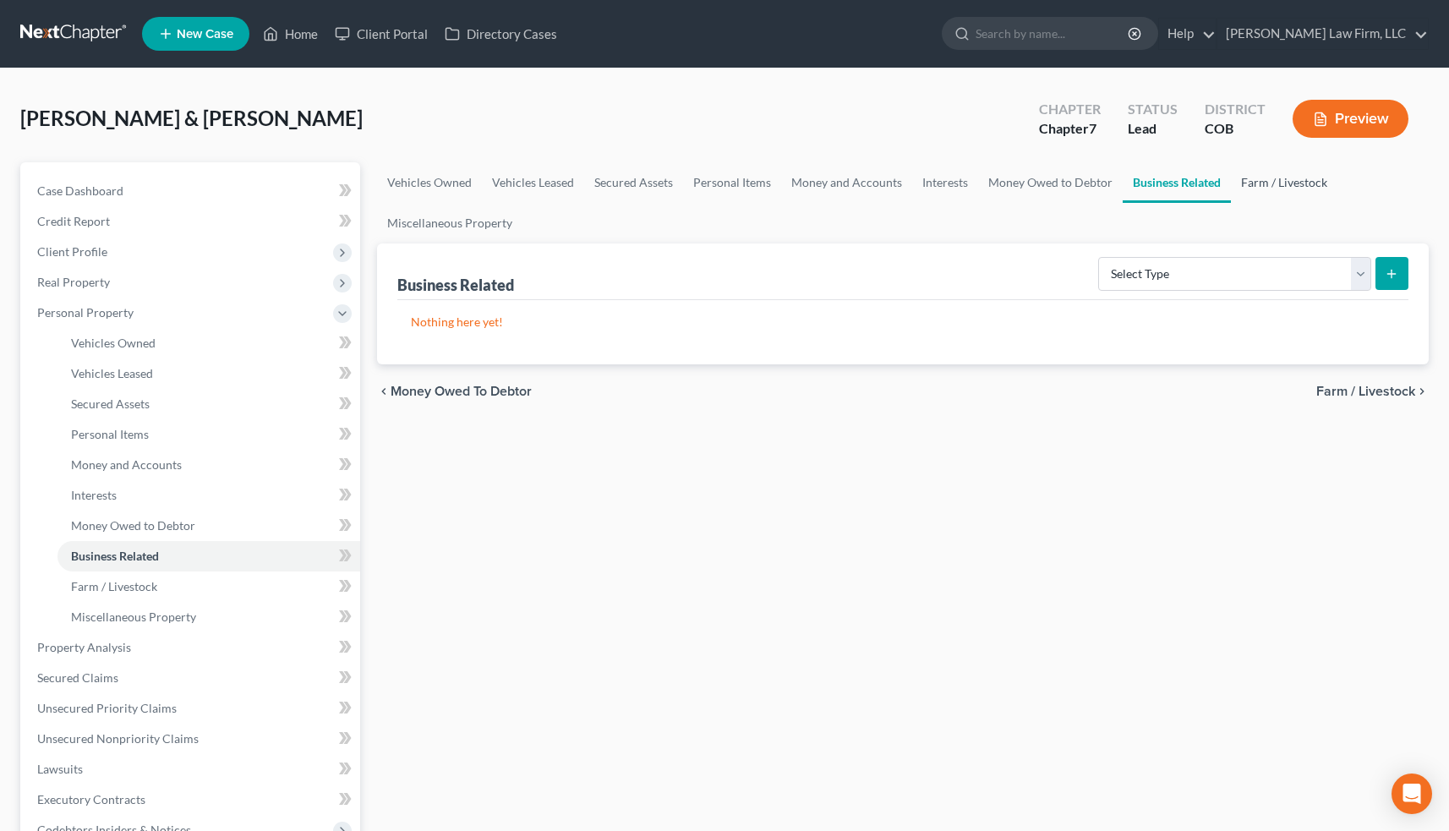
click at [1264, 177] on link "Farm / Livestock" at bounding box center [1284, 182] width 107 height 41
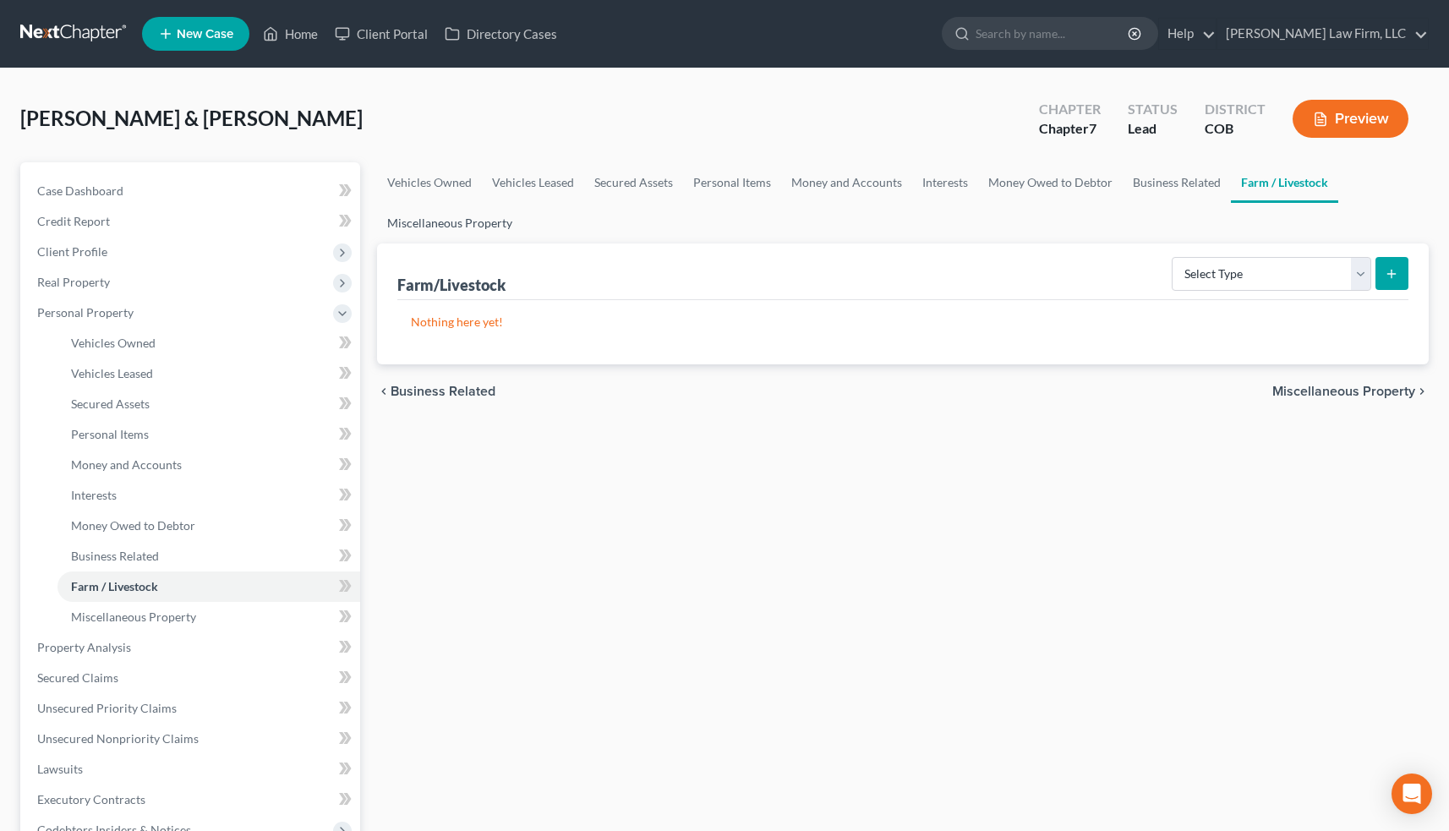
click at [461, 220] on link "Miscellaneous Property" at bounding box center [449, 223] width 145 height 41
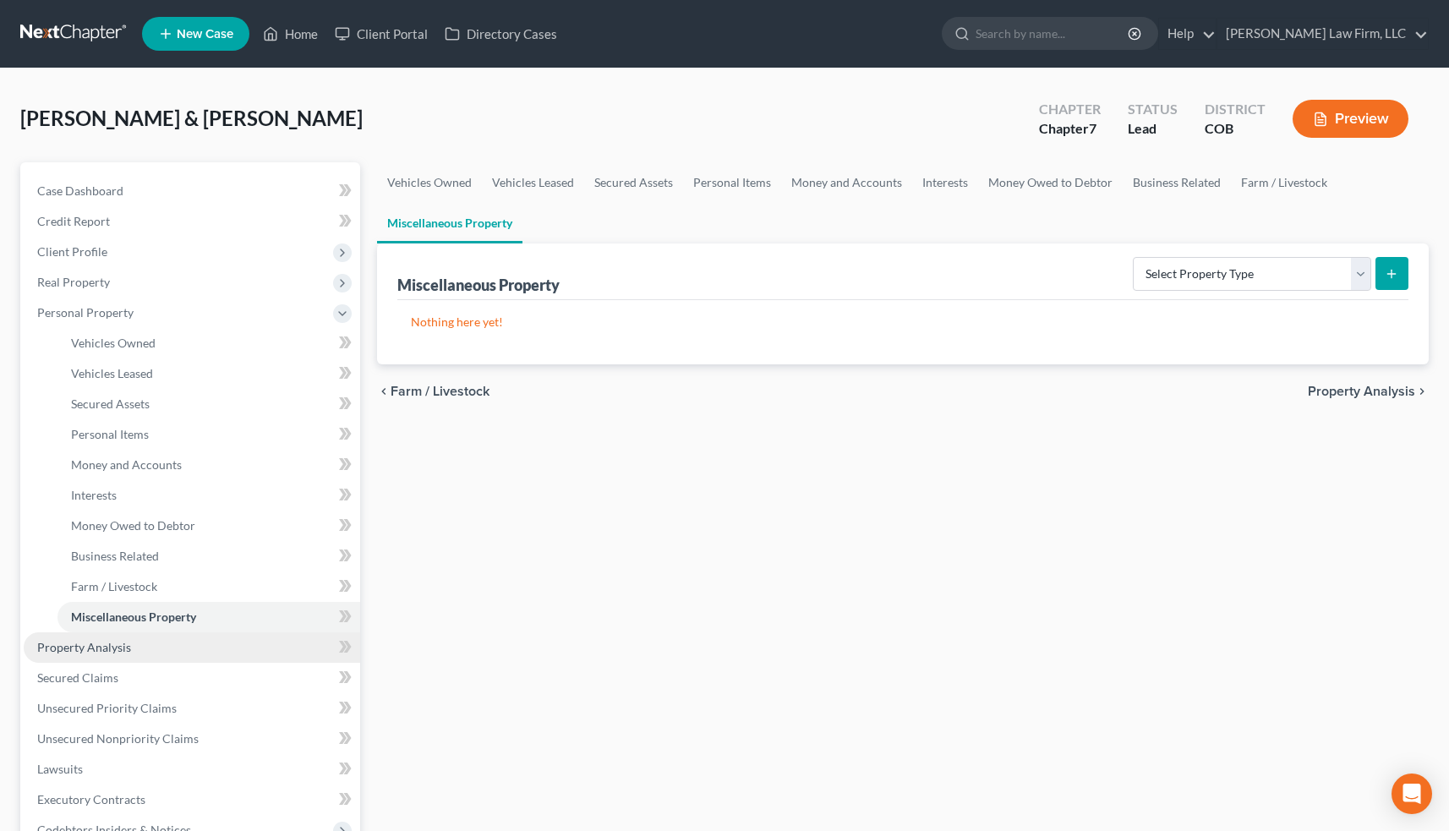
click at [138, 646] on link "Property Analysis" at bounding box center [192, 647] width 336 height 30
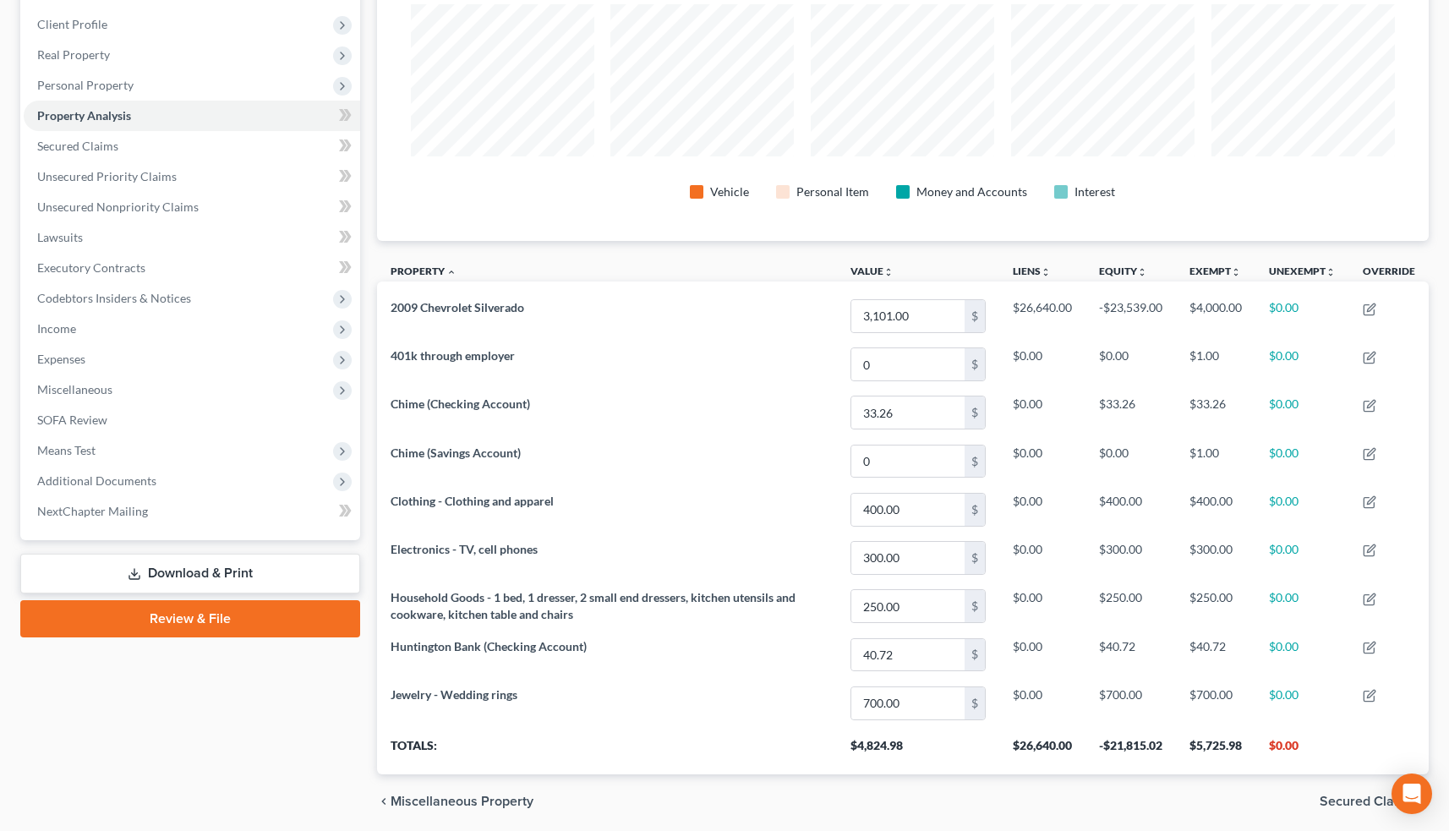
scroll to position [185, 0]
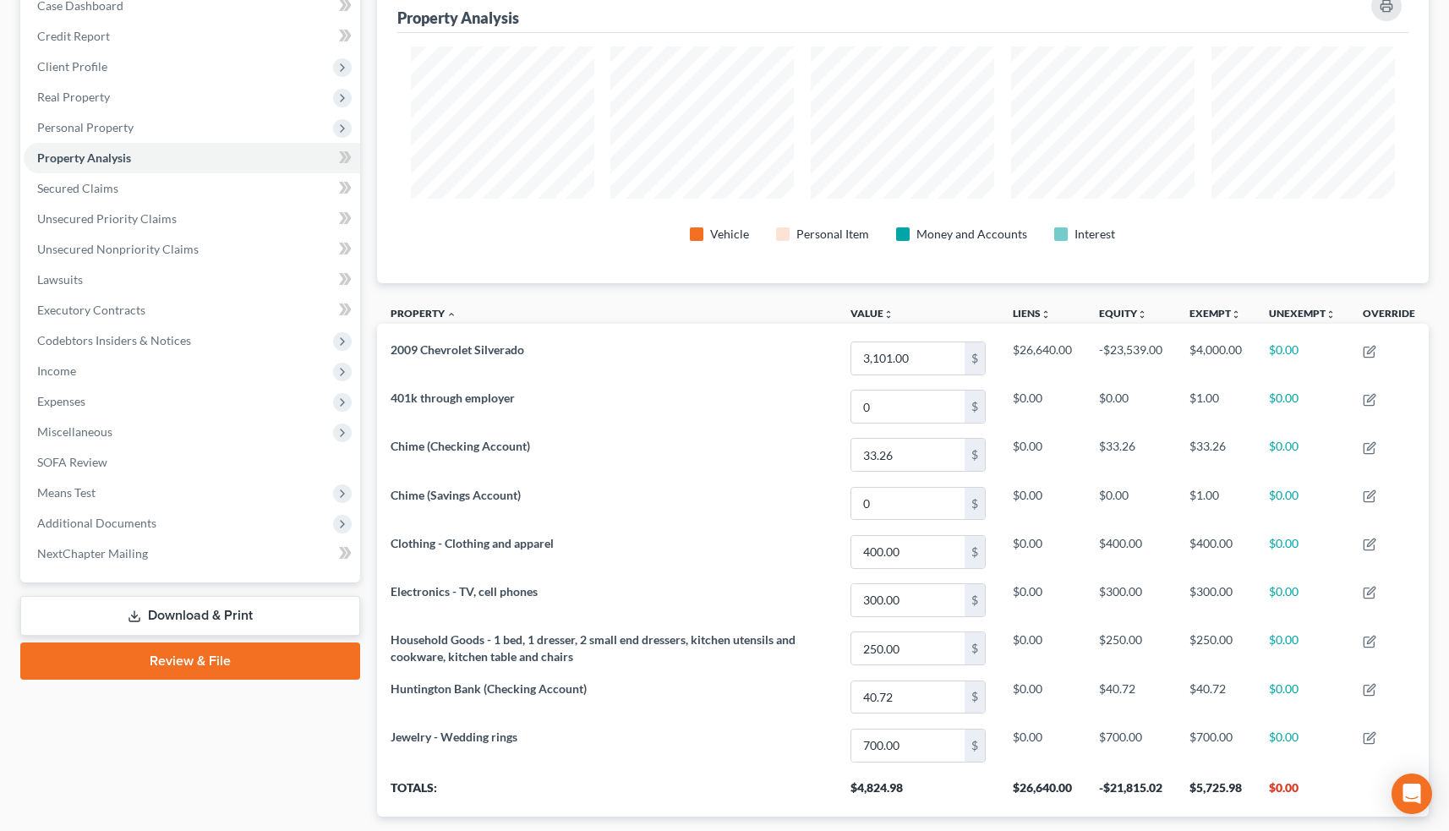
click at [203, 128] on span "Personal Property" at bounding box center [192, 127] width 336 height 30
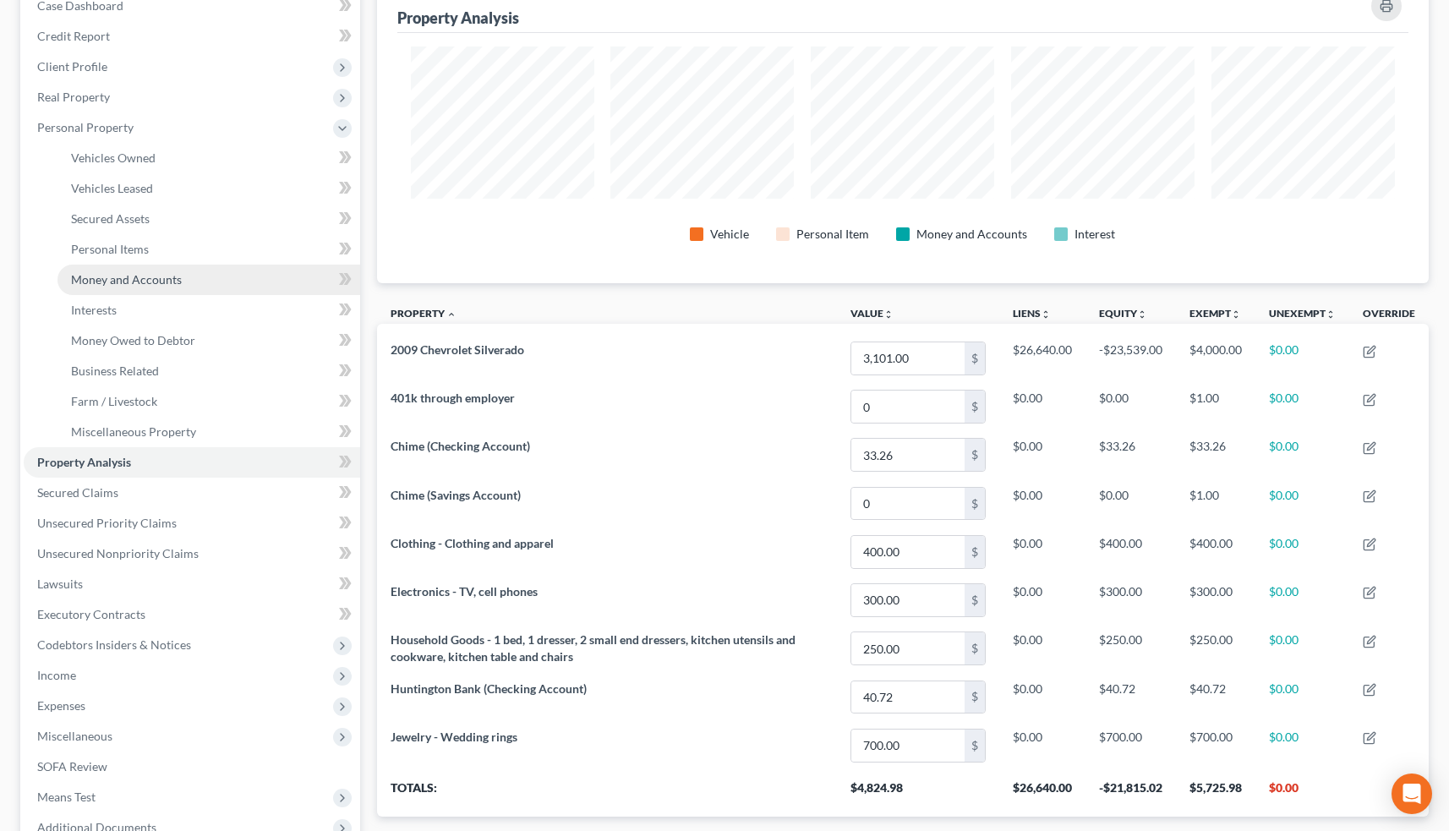
click at [178, 276] on span "Money and Accounts" at bounding box center [126, 279] width 111 height 14
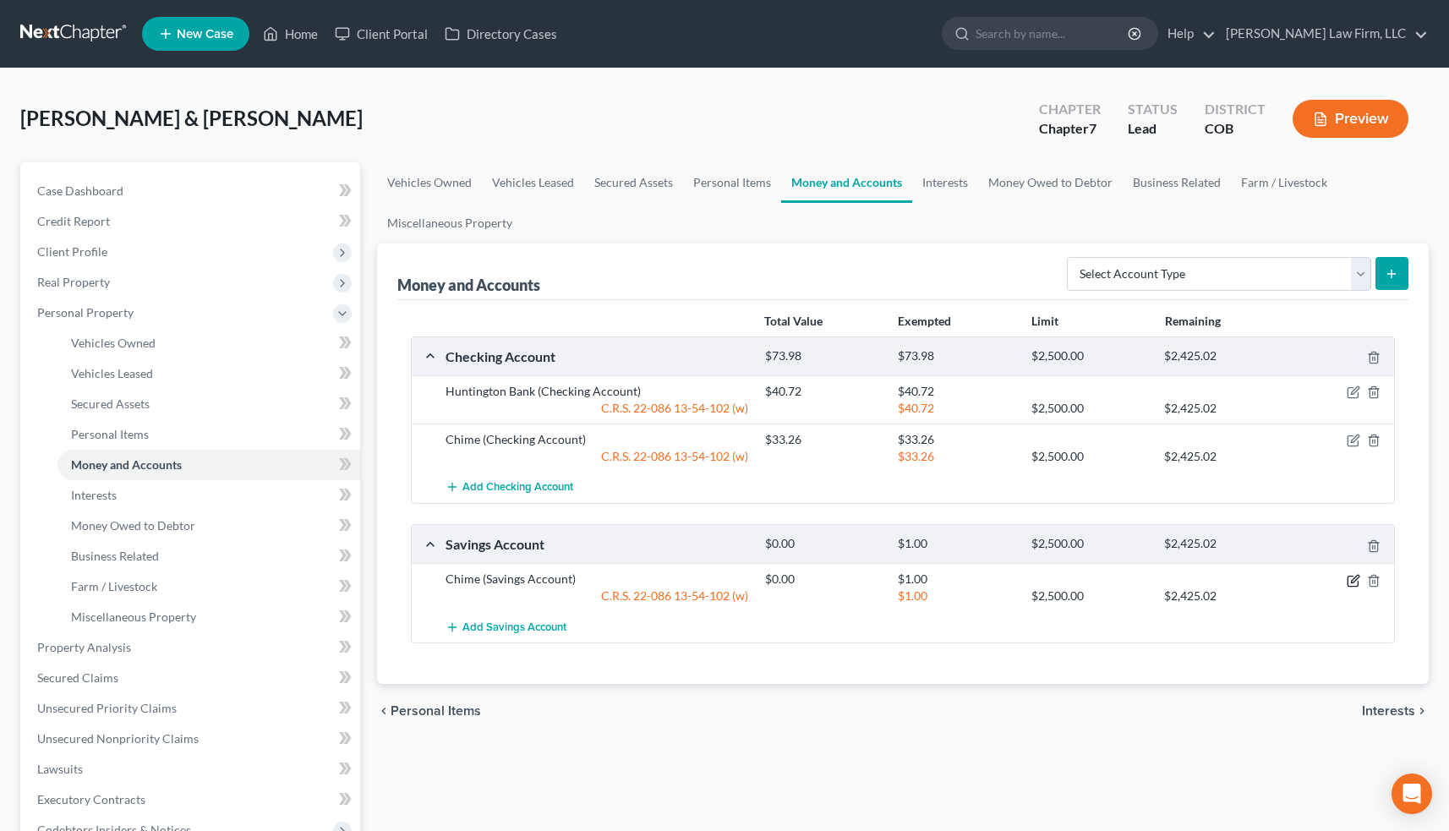
click at [1353, 578] on icon "button" at bounding box center [1355, 579] width 8 height 8
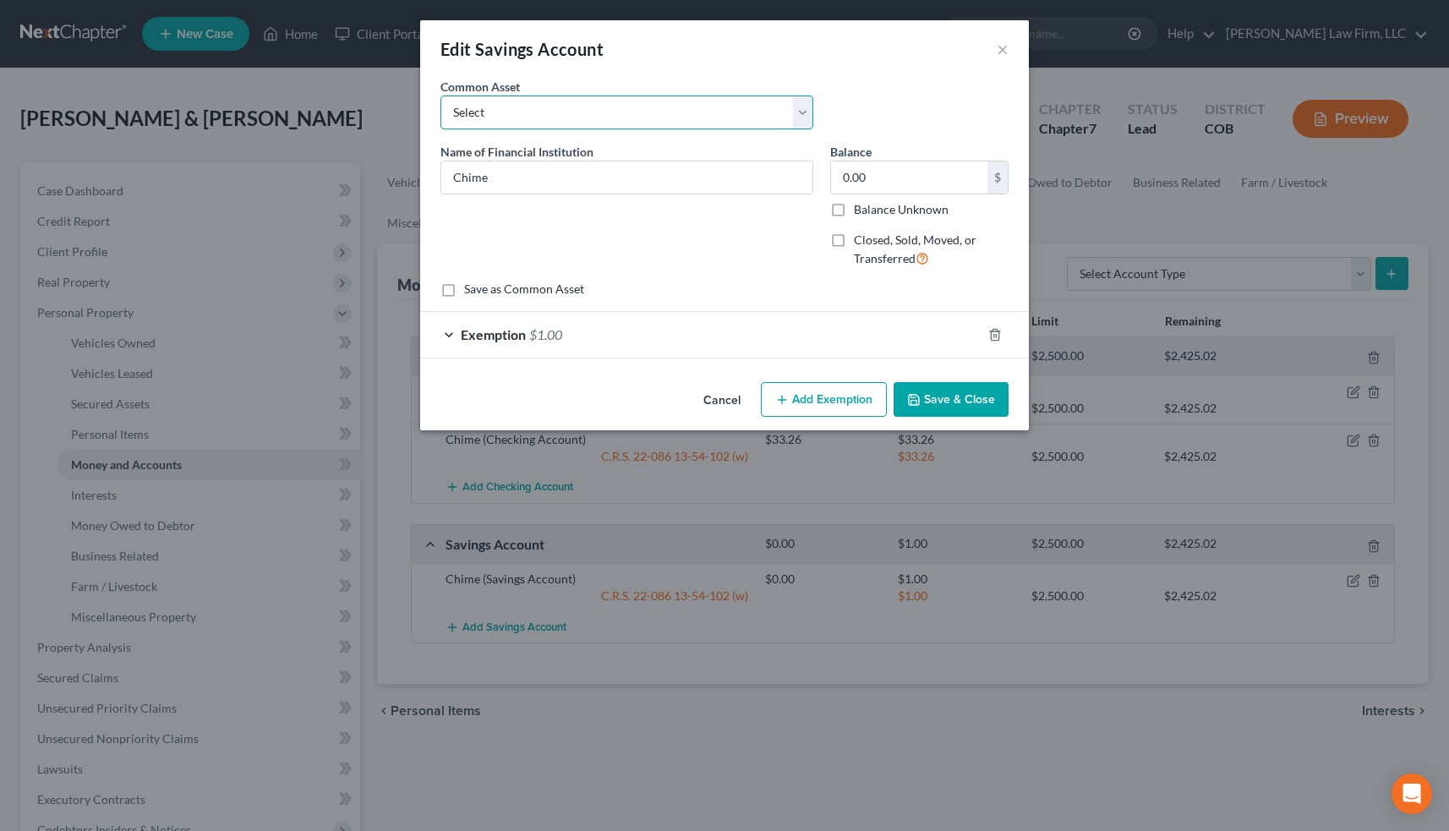
click at [801, 110] on select "Select [PERSON_NAME] Fargo Minor Child's Account" at bounding box center [626, 113] width 373 height 34
click at [870, 177] on input "0.00" at bounding box center [909, 177] width 156 height 32
type input "119"
click at [591, 321] on div "Exemption $1.00" at bounding box center [700, 334] width 561 height 45
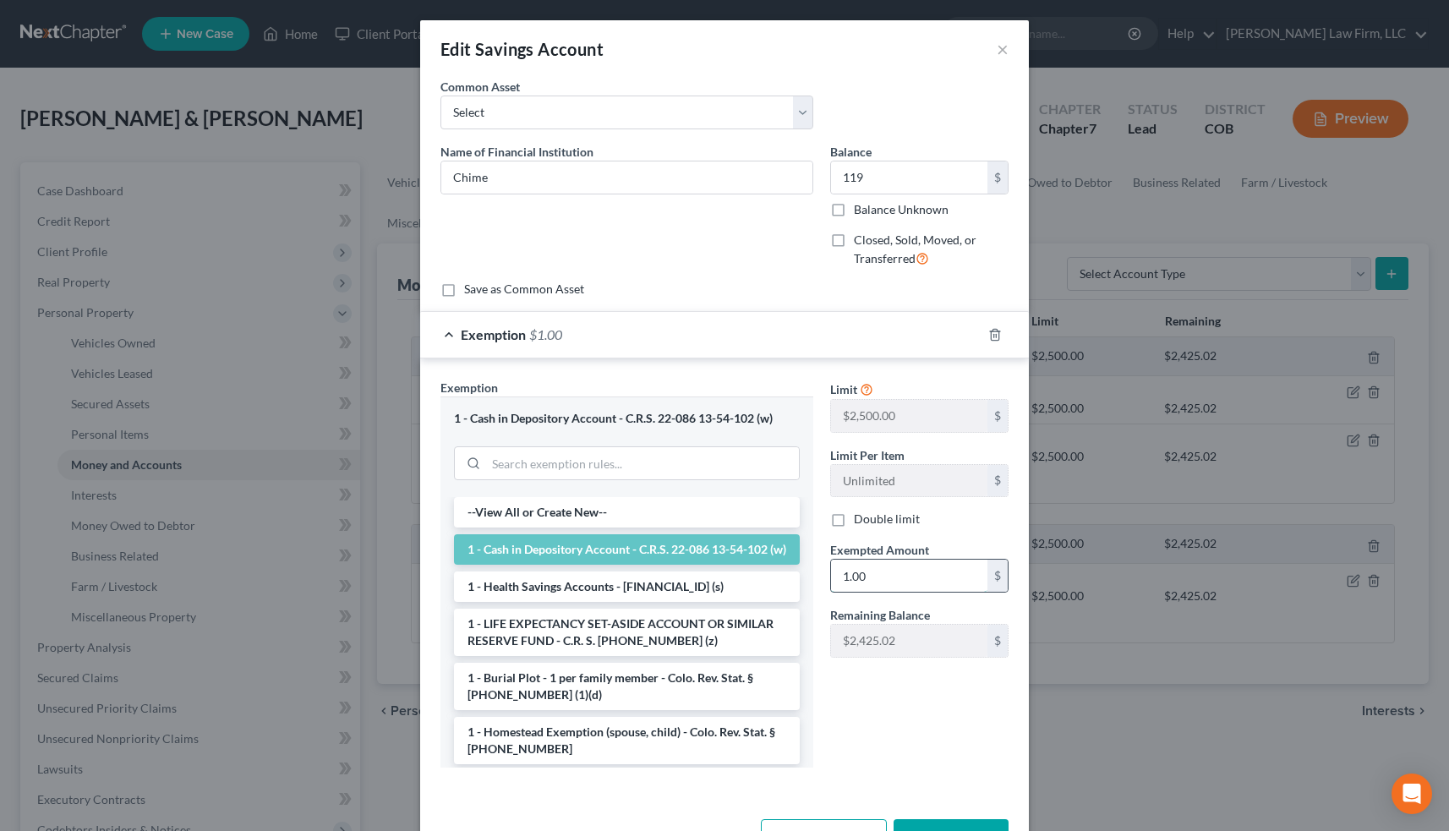
click at [878, 572] on input "1.00" at bounding box center [909, 576] width 156 height 32
type input "119"
click at [957, 819] on button "Save & Close" at bounding box center [951, 837] width 115 height 36
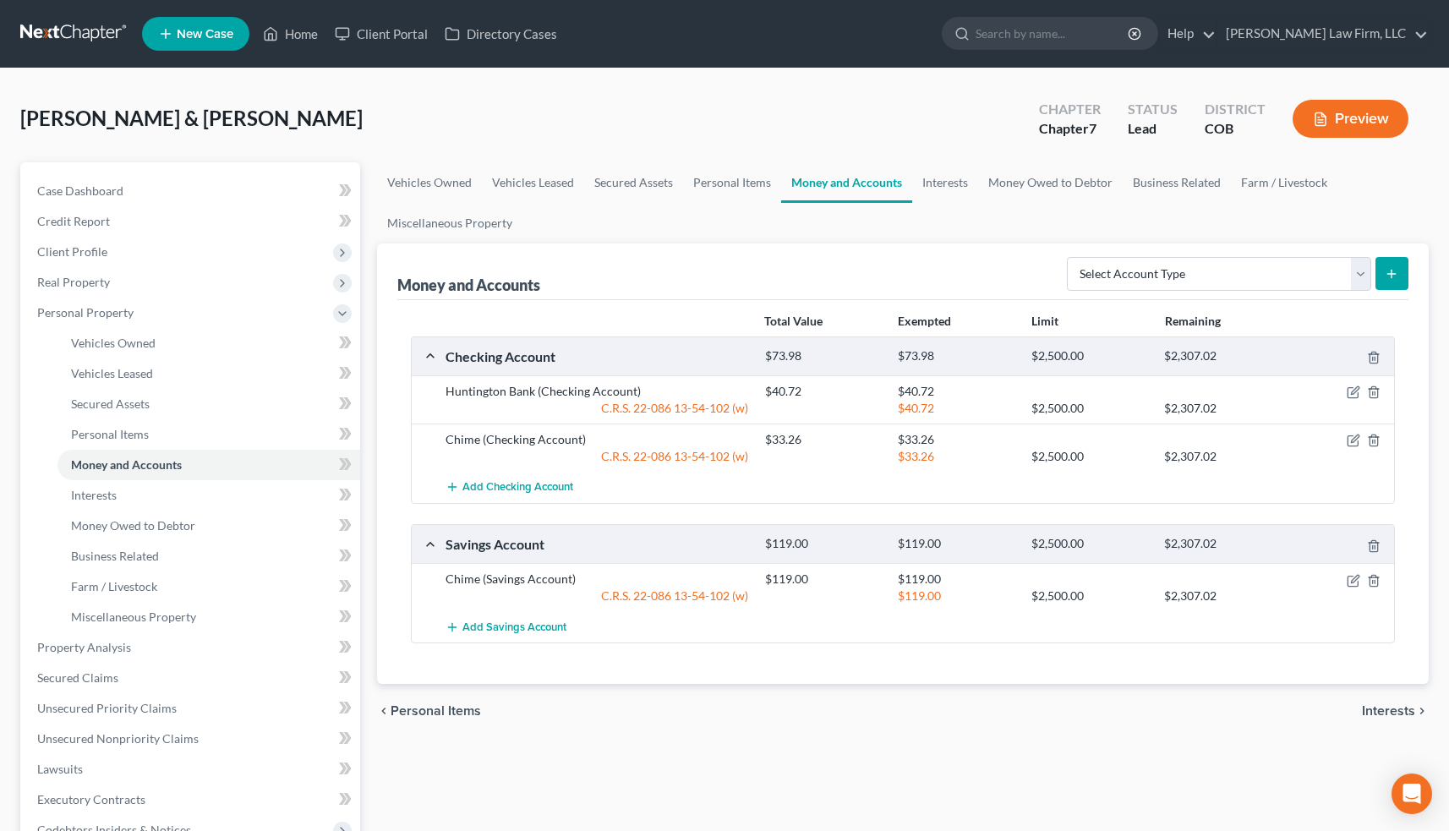
click at [1351, 439] on icon "button" at bounding box center [1354, 441] width 14 height 14
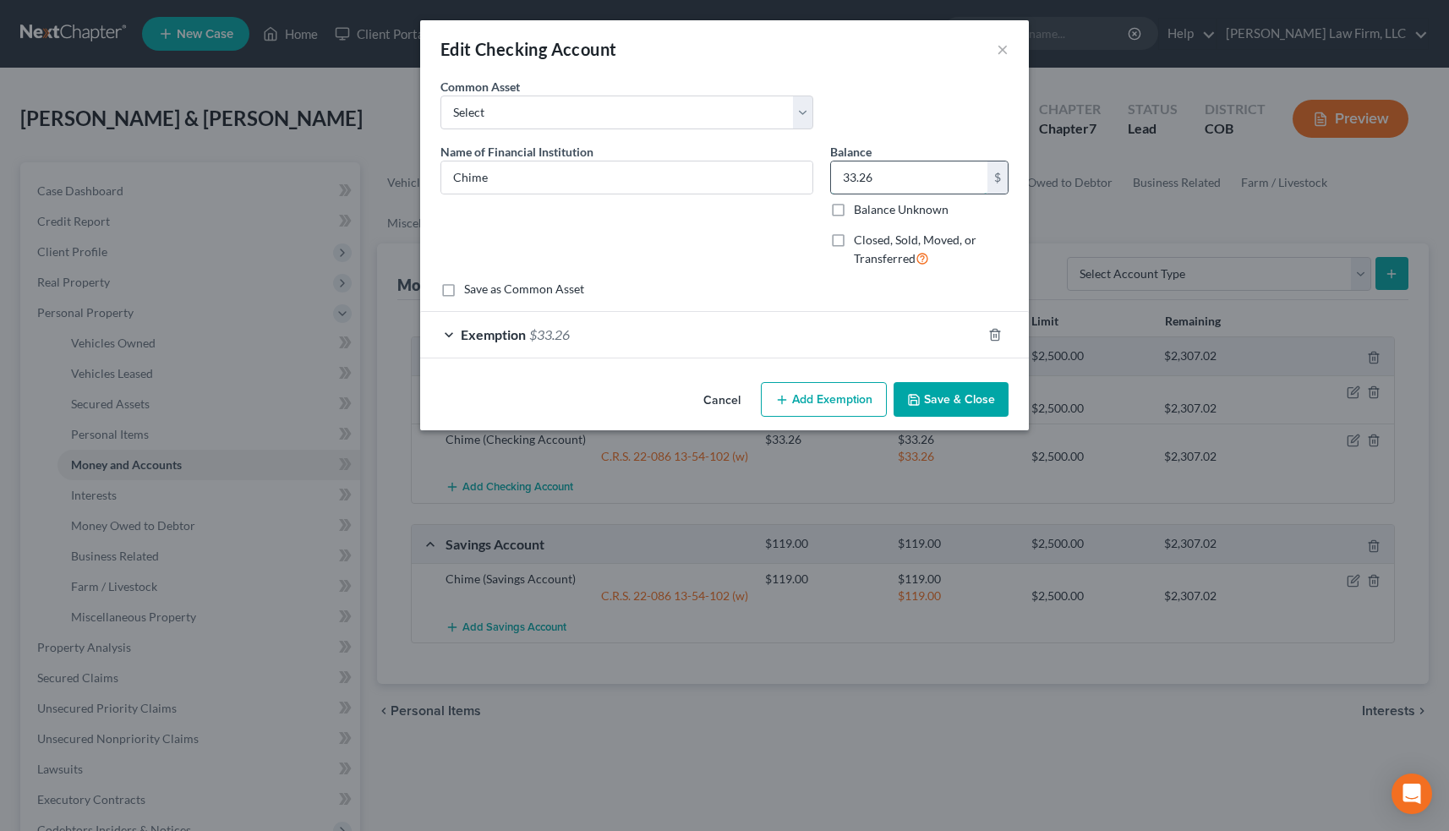
drag, startPoint x: 876, startPoint y: 175, endPoint x: 839, endPoint y: 175, distance: 37.2
click at [839, 175] on input "33.26" at bounding box center [909, 177] width 156 height 32
type input "436.27"
click at [570, 330] on span "$33.26" at bounding box center [549, 334] width 41 height 16
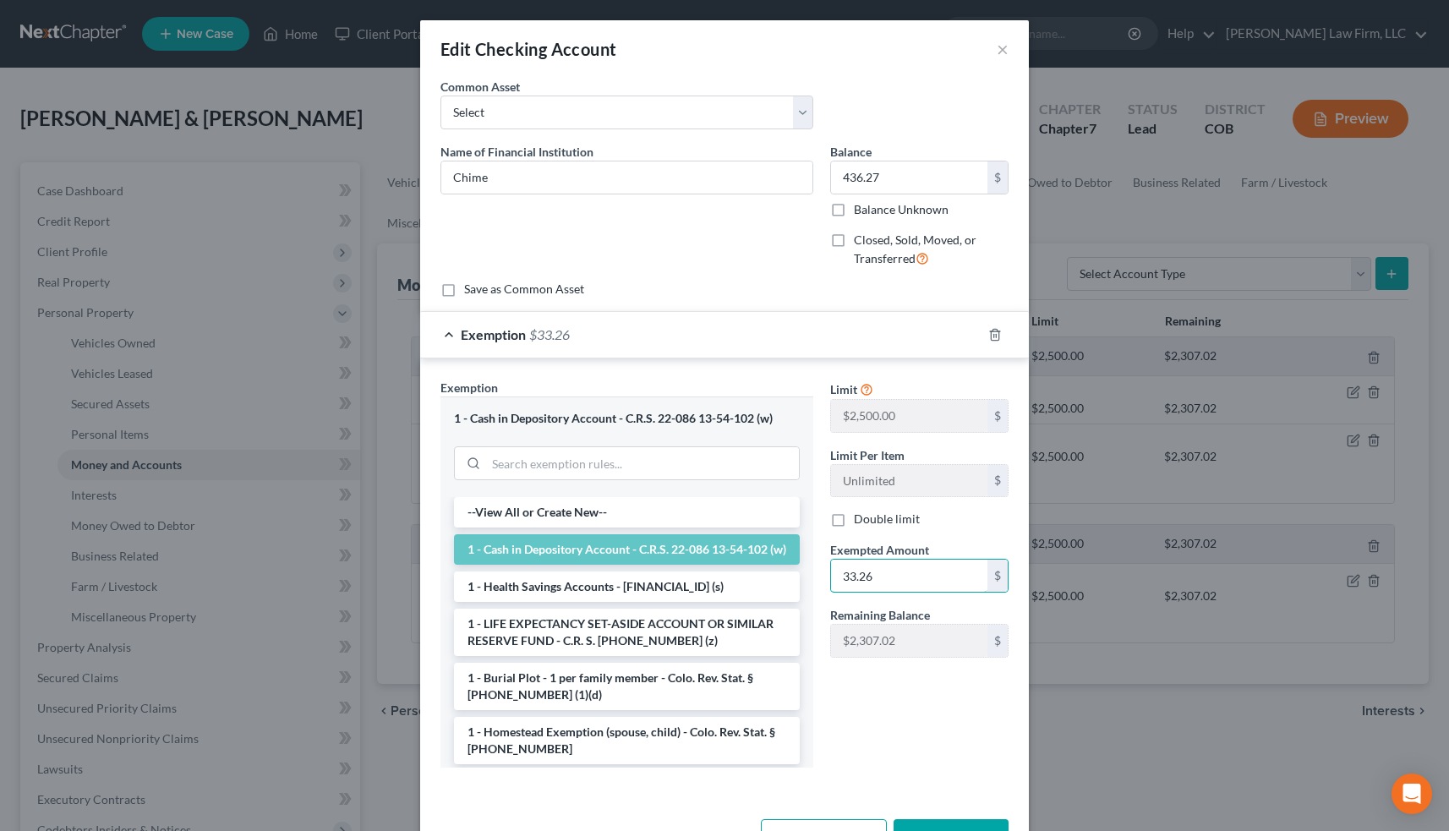
drag, startPoint x: 881, startPoint y: 572, endPoint x: 823, endPoint y: 572, distance: 57.5
click at [823, 572] on div "Exempted Amount * 33.26 $" at bounding box center [919, 567] width 195 height 52
type input "436.27"
click at [962, 825] on button "Save & Close" at bounding box center [951, 837] width 115 height 36
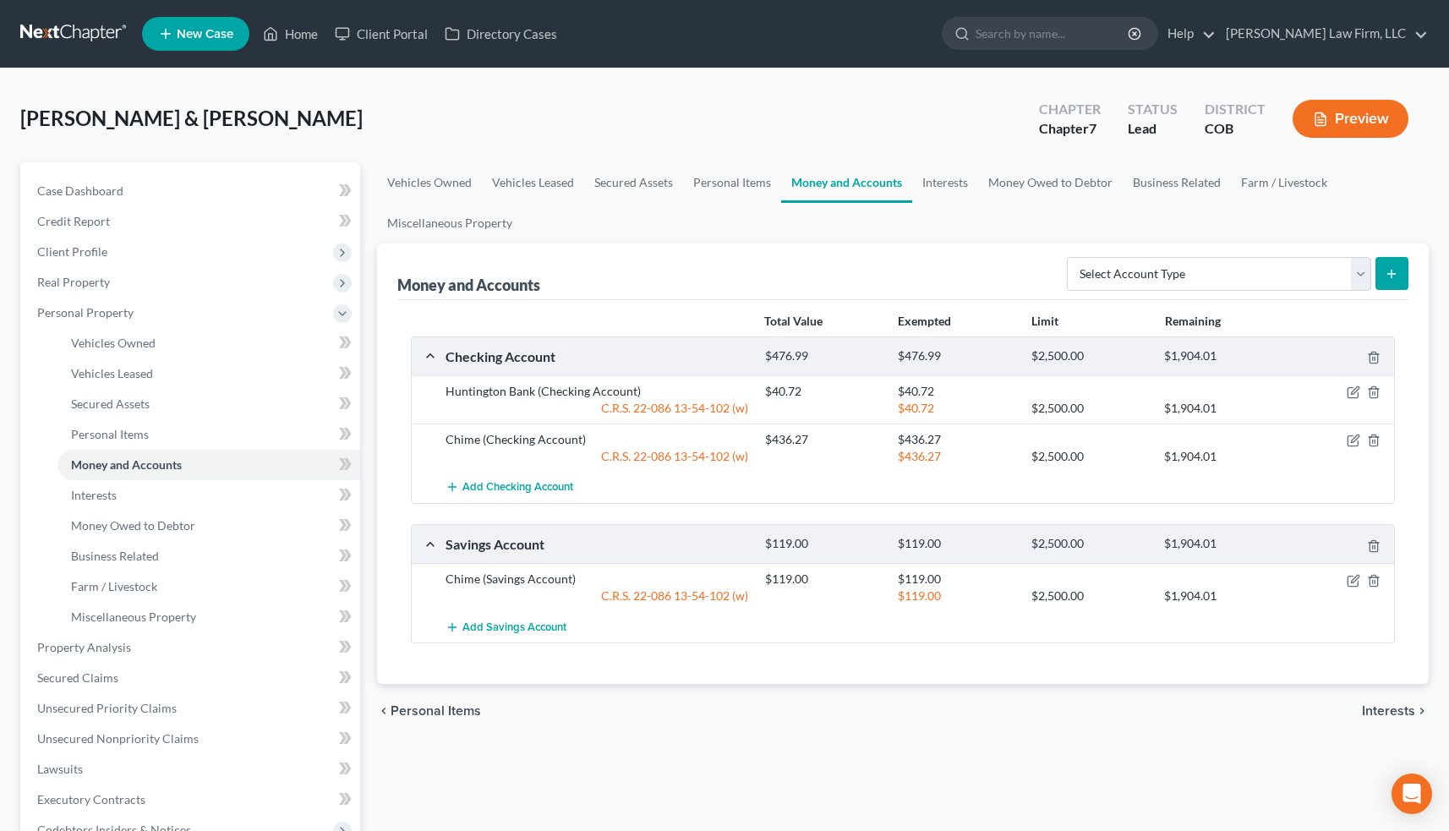
click at [1348, 394] on icon "button" at bounding box center [1354, 393] width 14 height 14
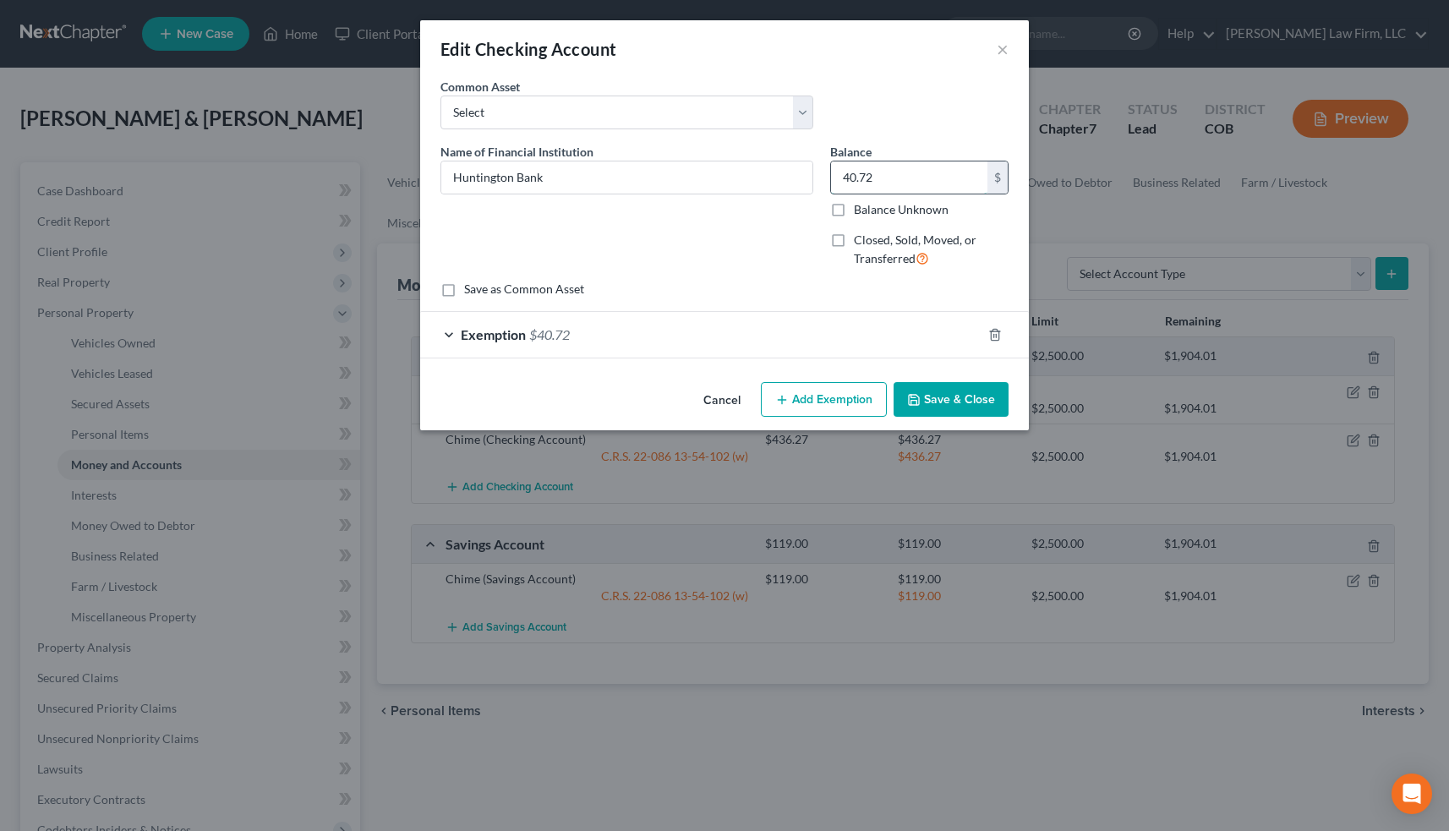
drag, startPoint x: 891, startPoint y: 175, endPoint x: 839, endPoint y: 175, distance: 52.4
click at [839, 175] on input "40.72" at bounding box center [909, 177] width 156 height 32
type input "0"
click at [959, 400] on button "Save & Close" at bounding box center [951, 400] width 115 height 36
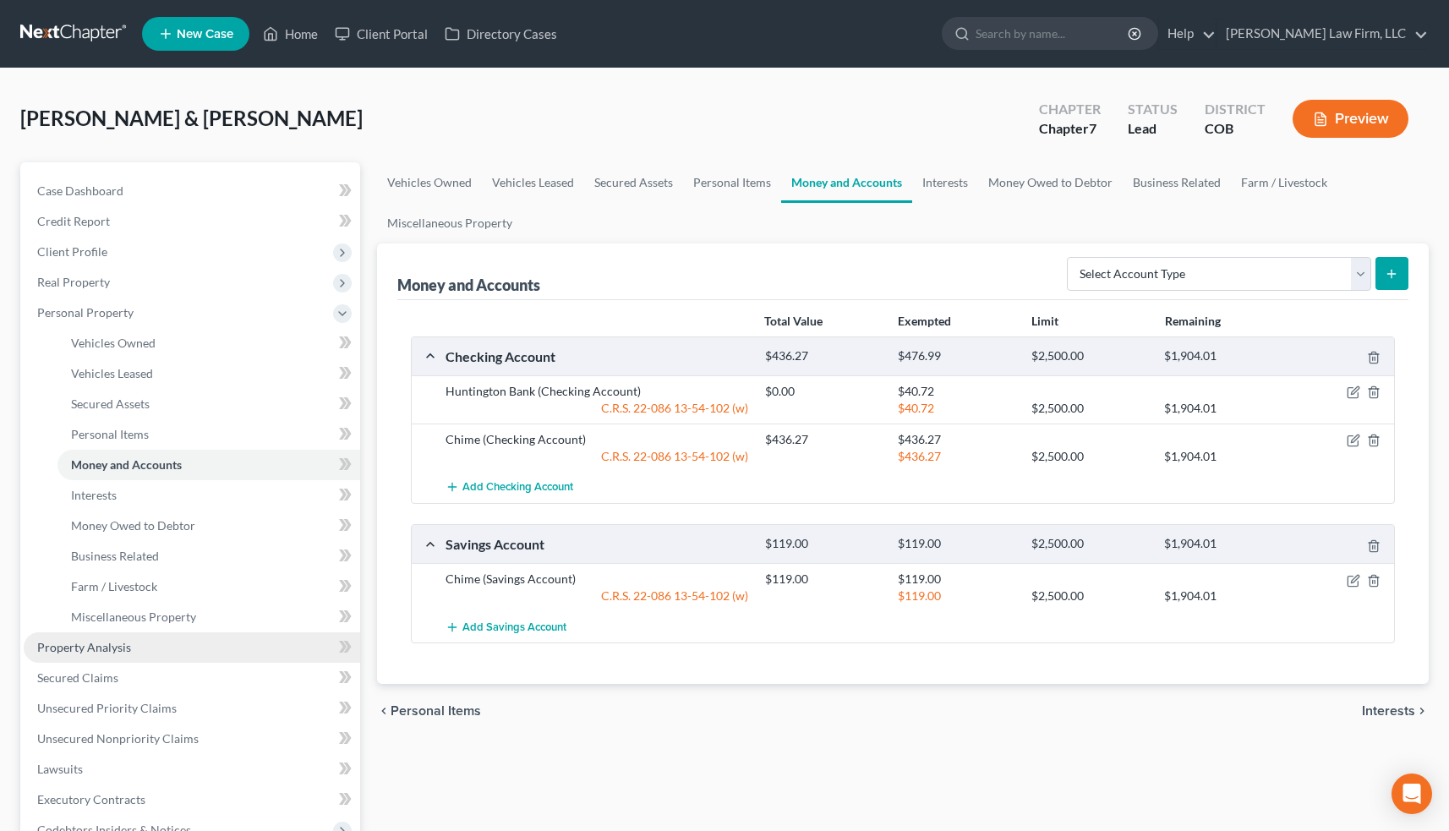
click at [155, 640] on link "Property Analysis" at bounding box center [192, 647] width 336 height 30
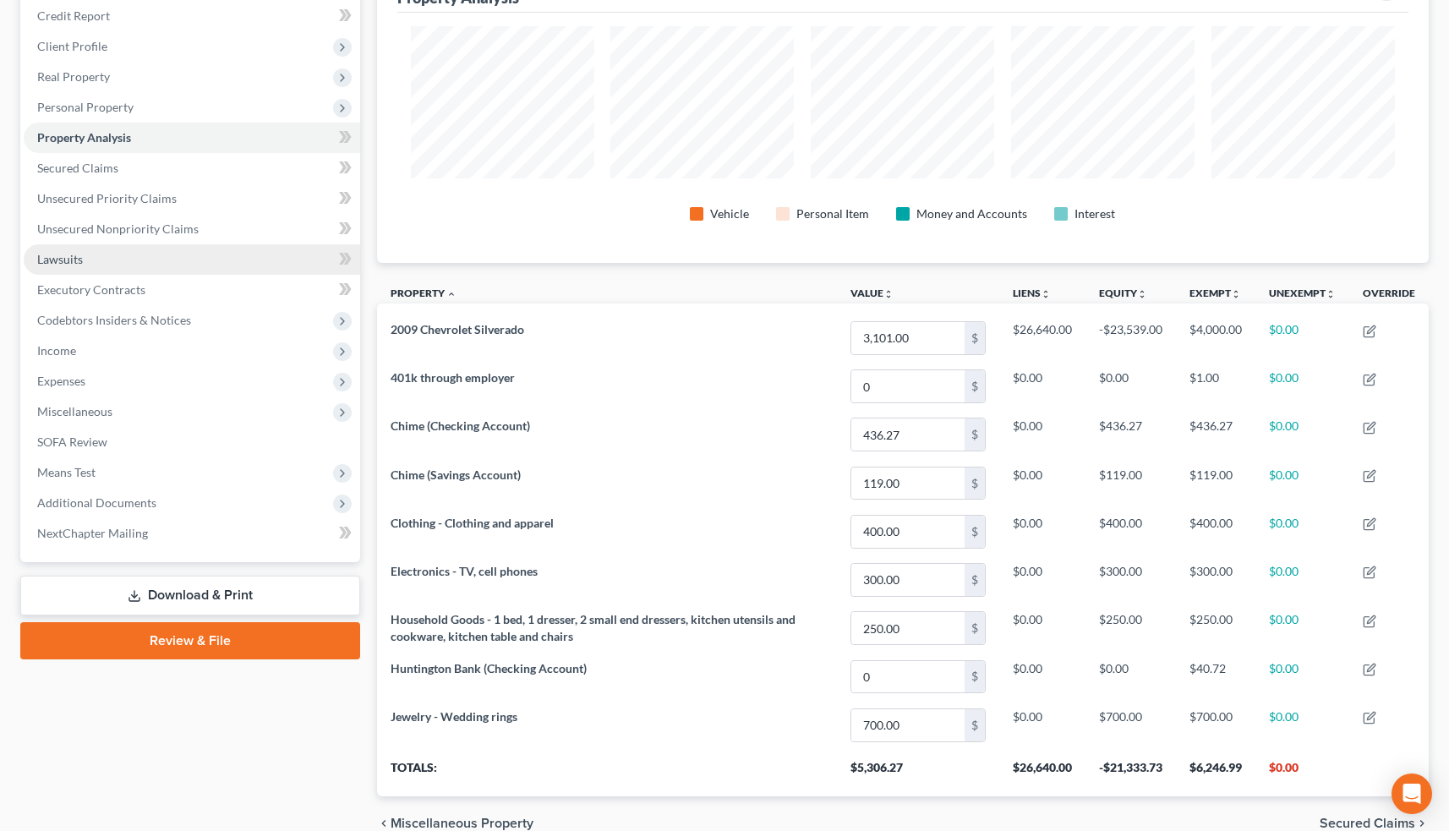
scroll to position [197, 0]
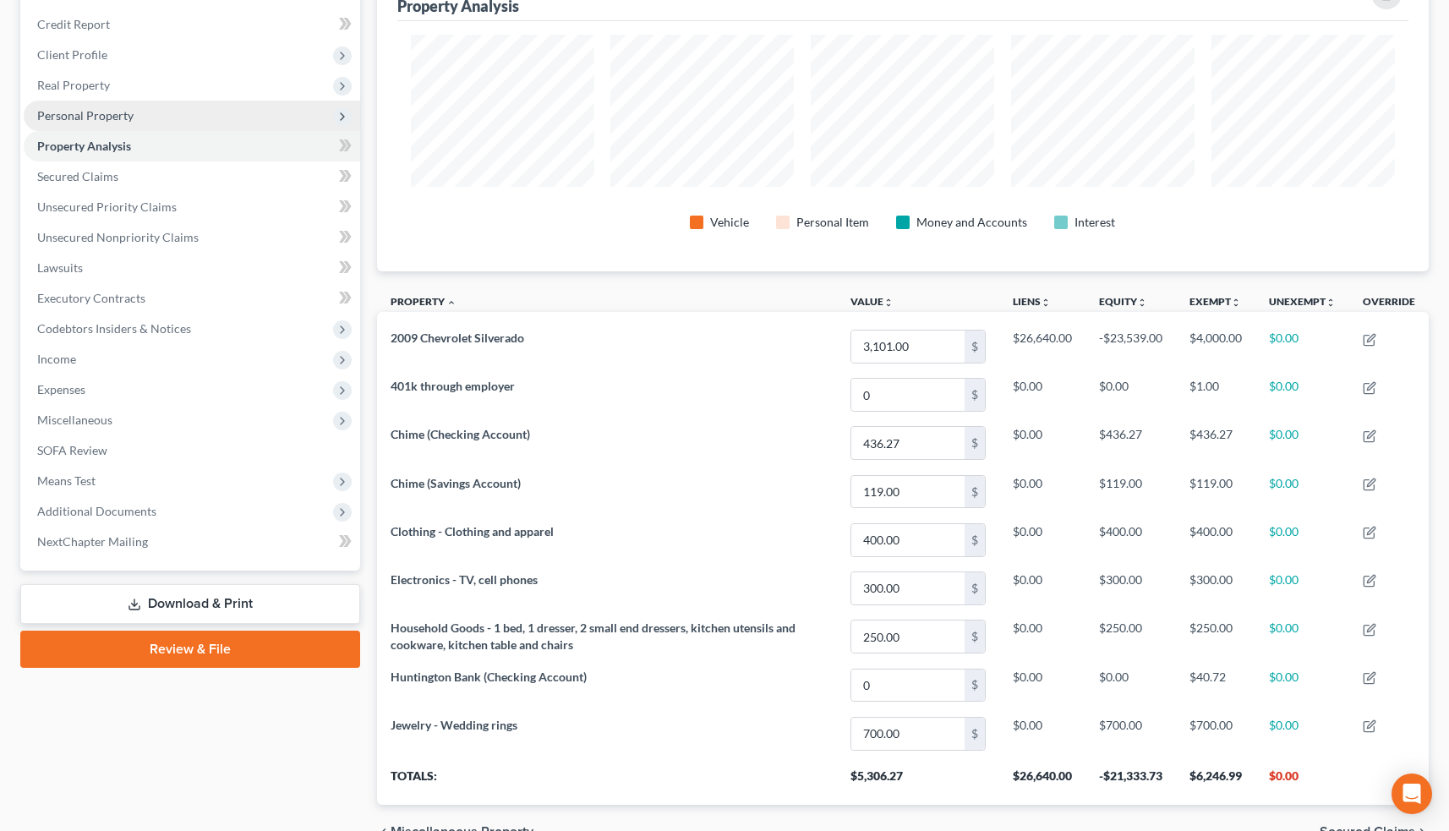
click at [131, 121] on span "Personal Property" at bounding box center [85, 115] width 96 height 14
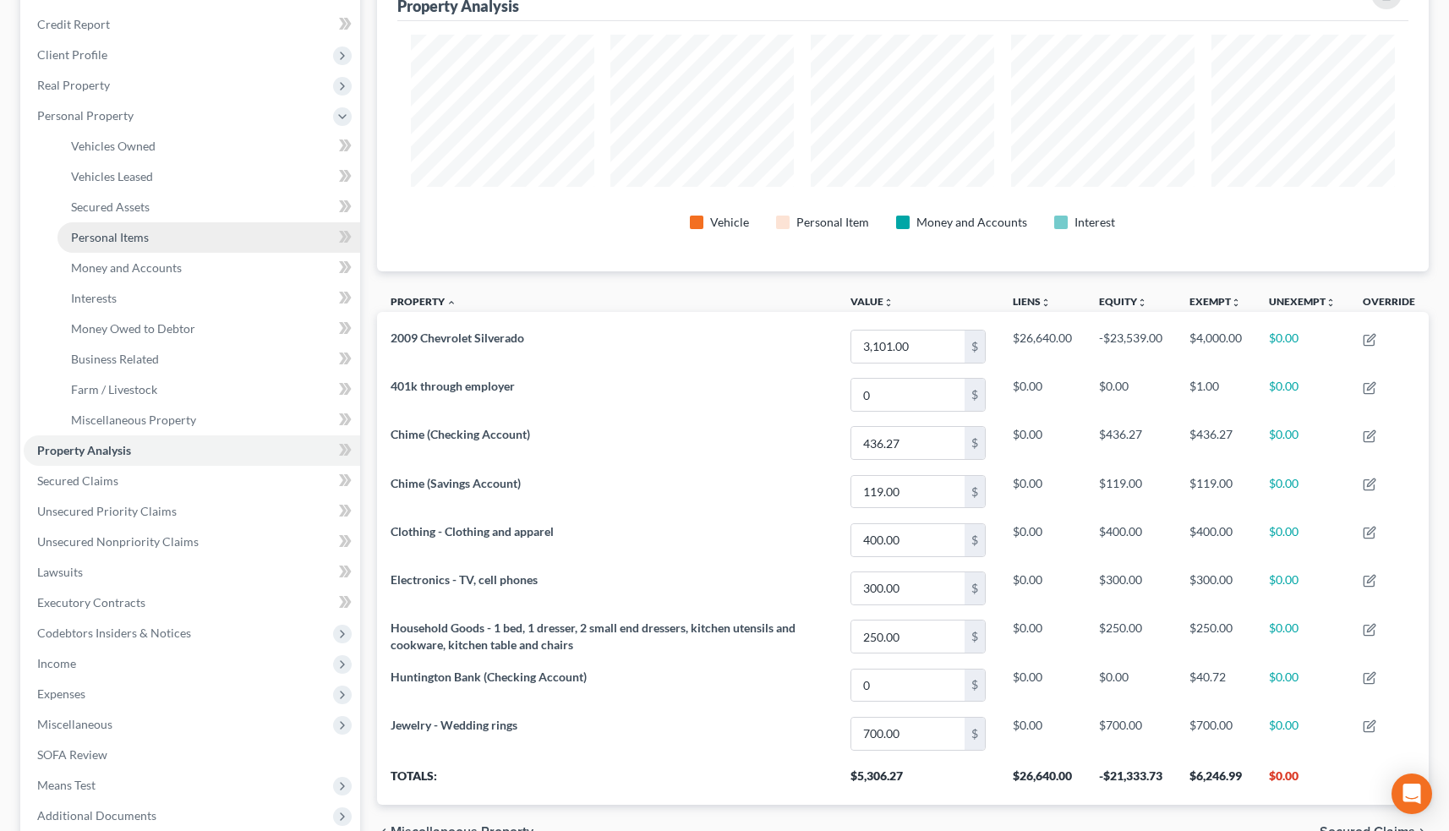
click at [152, 238] on link "Personal Items" at bounding box center [208, 237] width 303 height 30
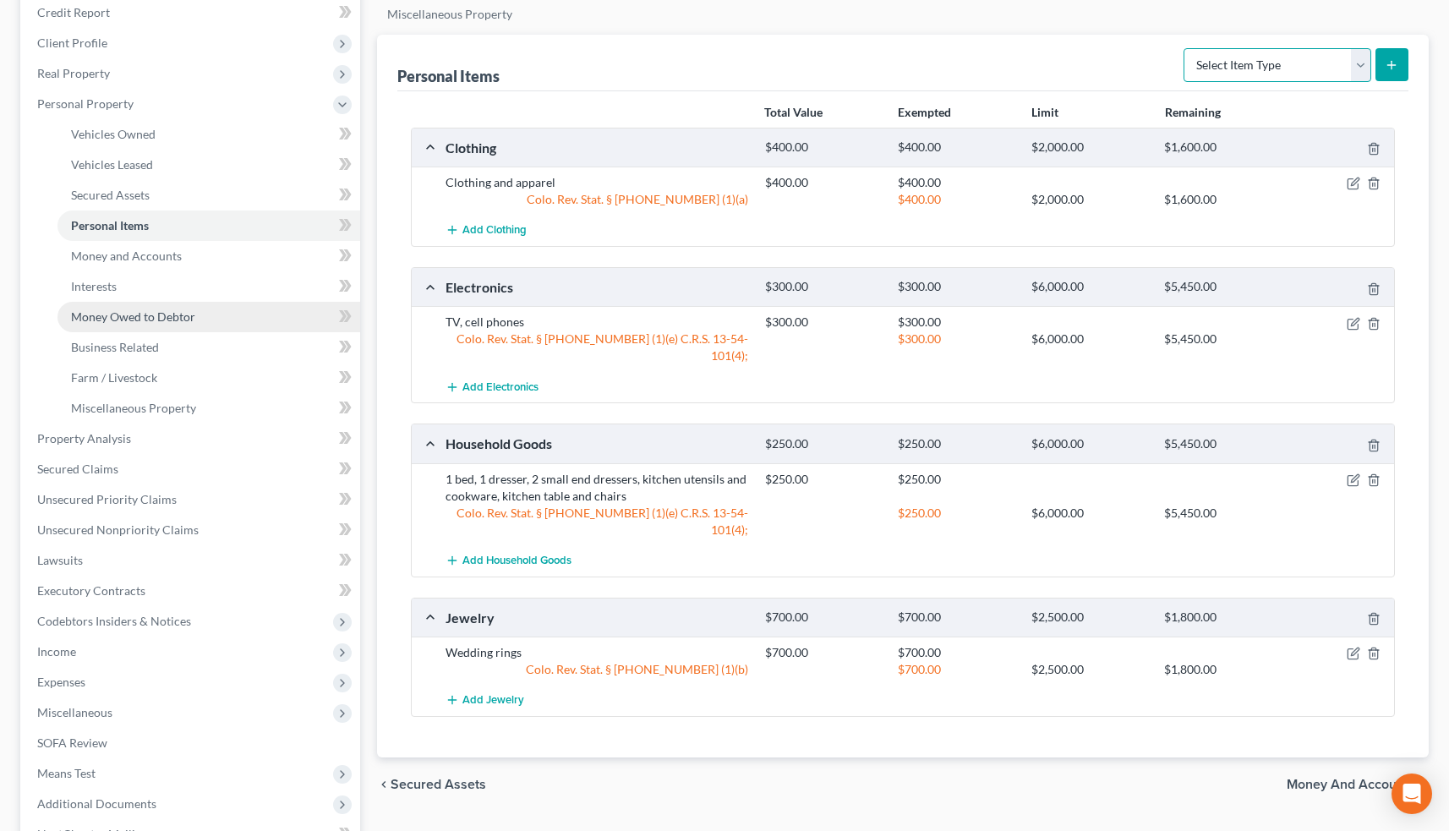
scroll to position [227, 0]
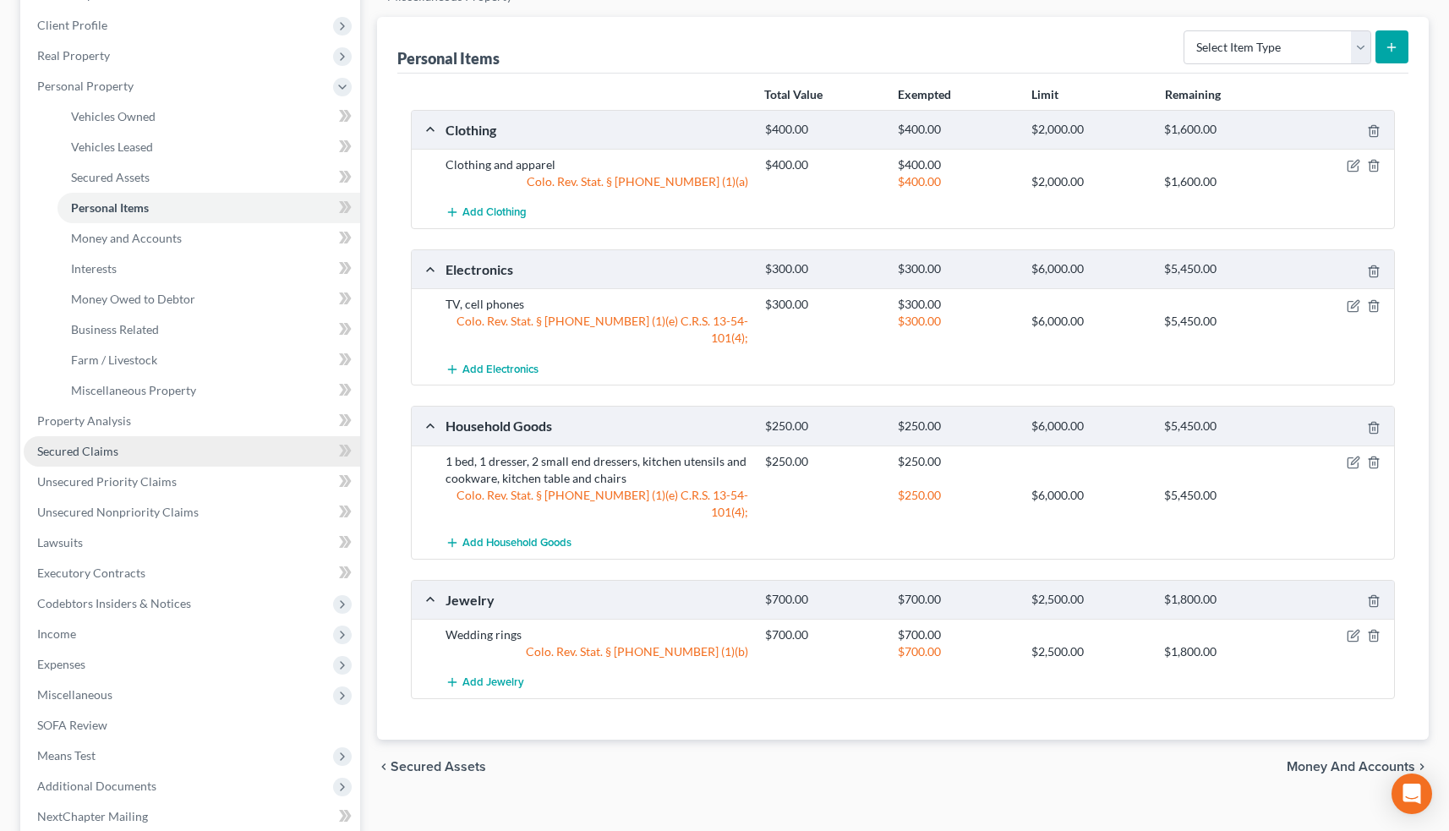
click at [187, 446] on link "Secured Claims" at bounding box center [192, 451] width 336 height 30
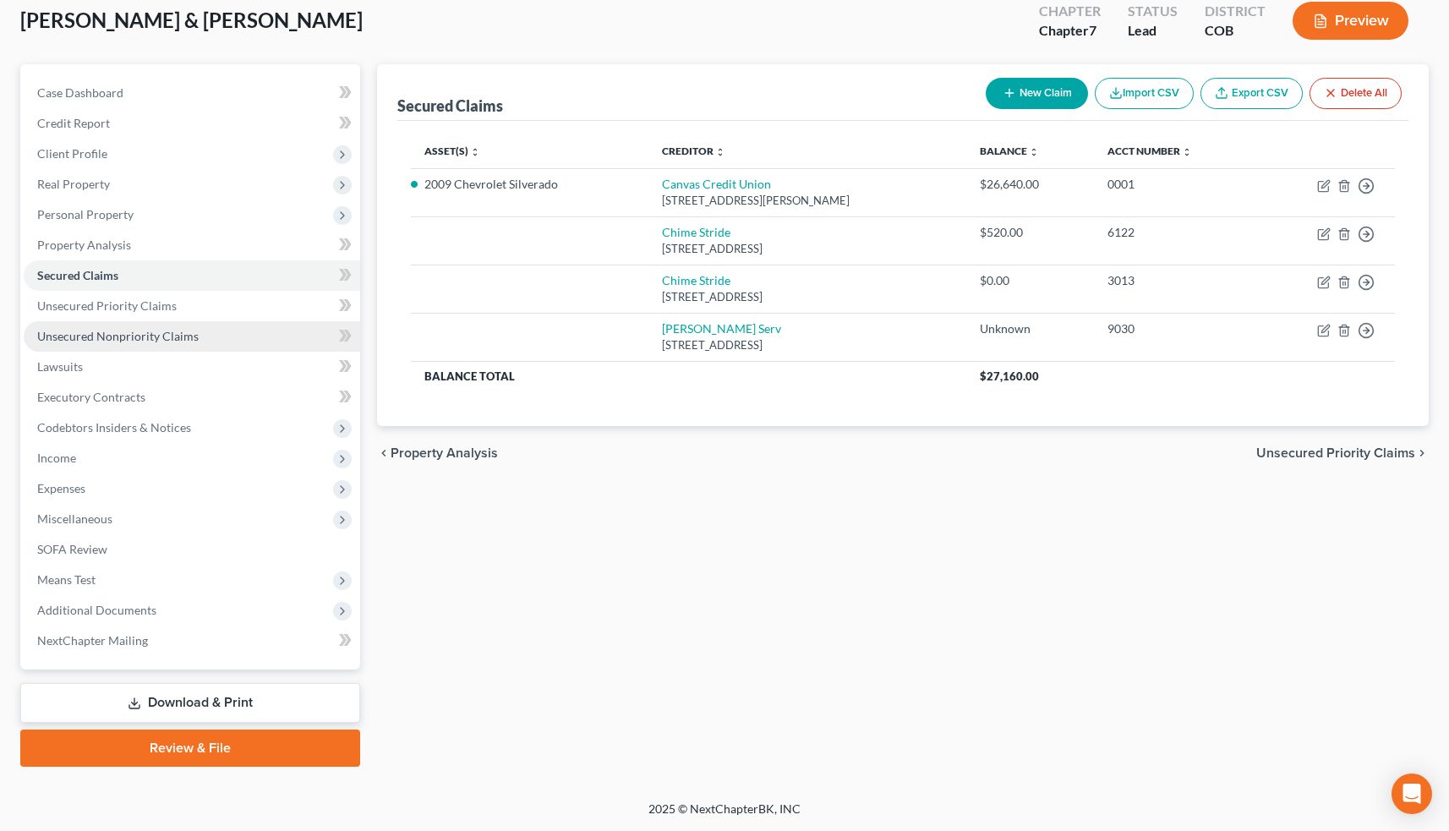
scroll to position [98, 0]
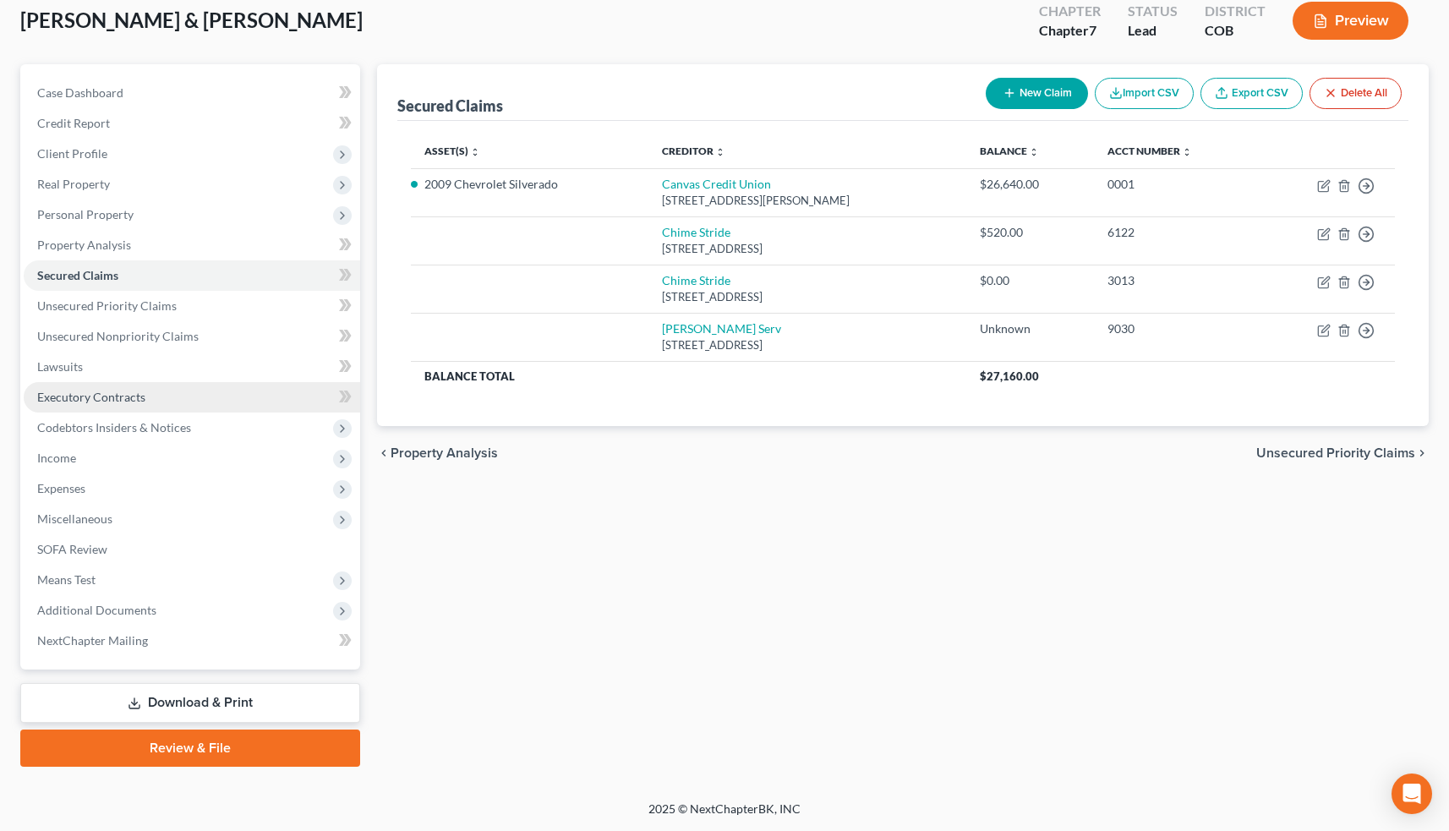
click at [184, 402] on link "Executory Contracts" at bounding box center [192, 397] width 336 height 30
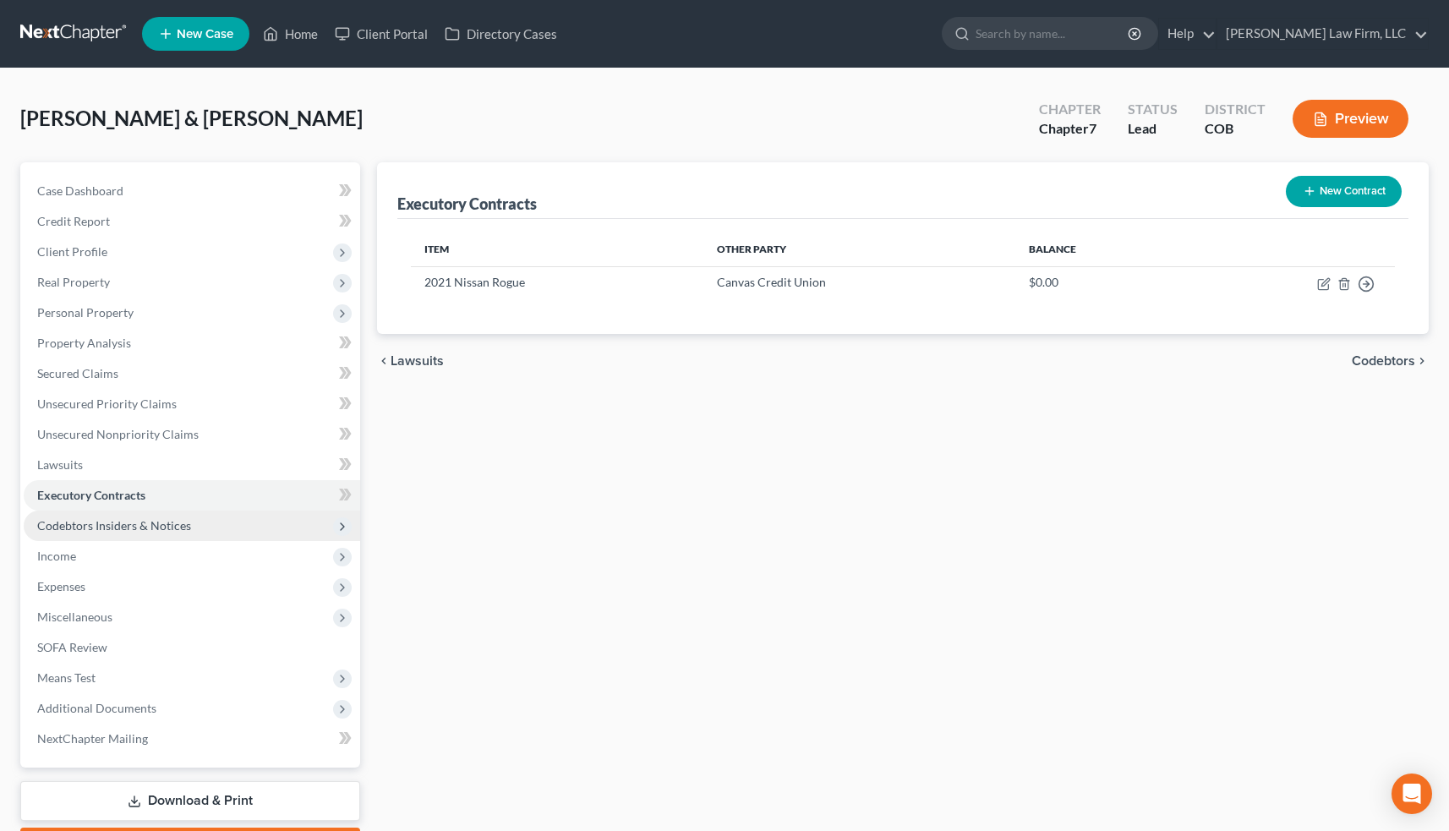
click at [178, 528] on span "Codebtors Insiders & Notices" at bounding box center [114, 525] width 154 height 14
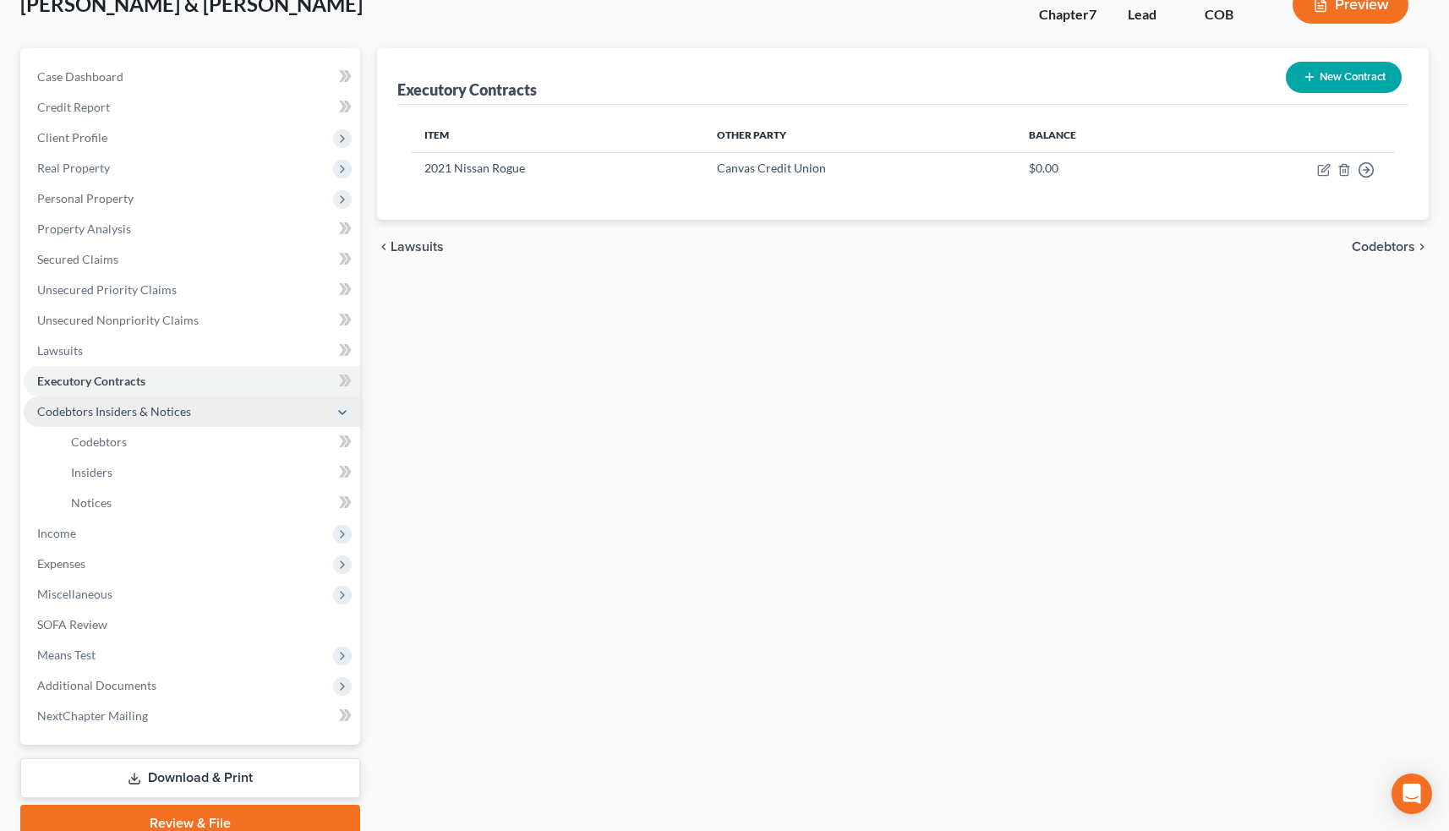
scroll to position [133, 0]
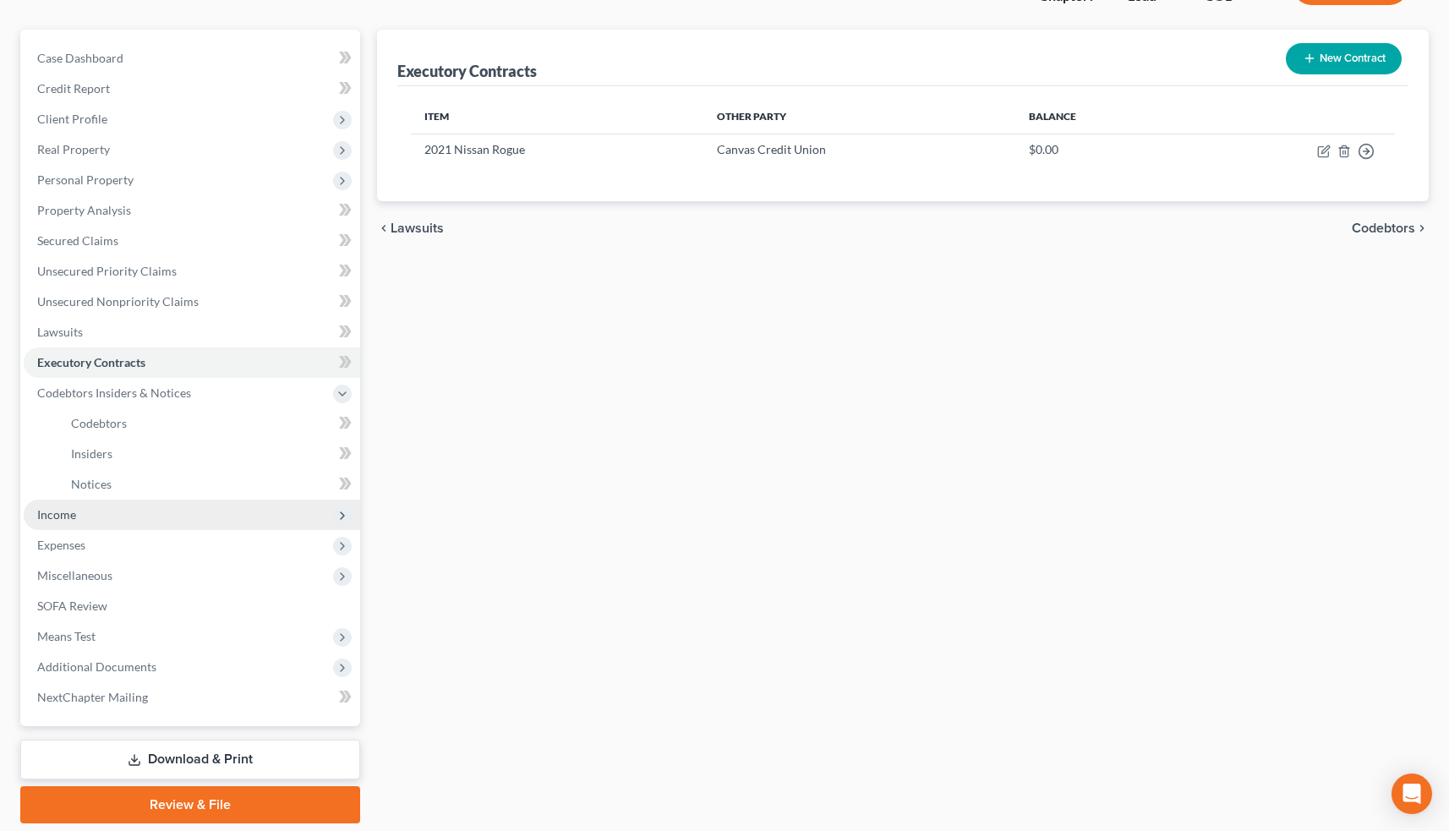
click at [153, 527] on span "Income" at bounding box center [192, 515] width 336 height 30
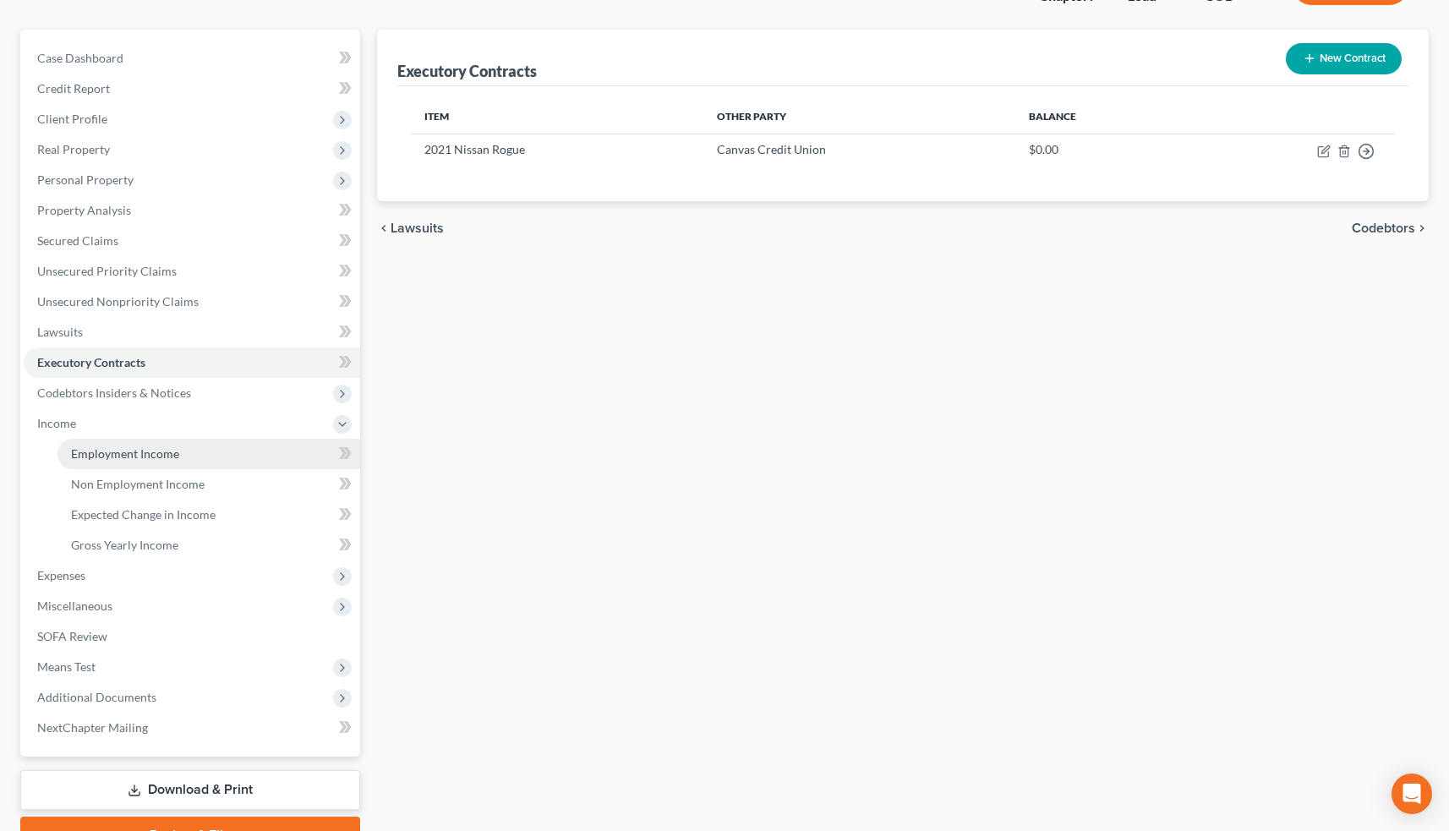
click at [189, 457] on link "Employment Income" at bounding box center [208, 454] width 303 height 30
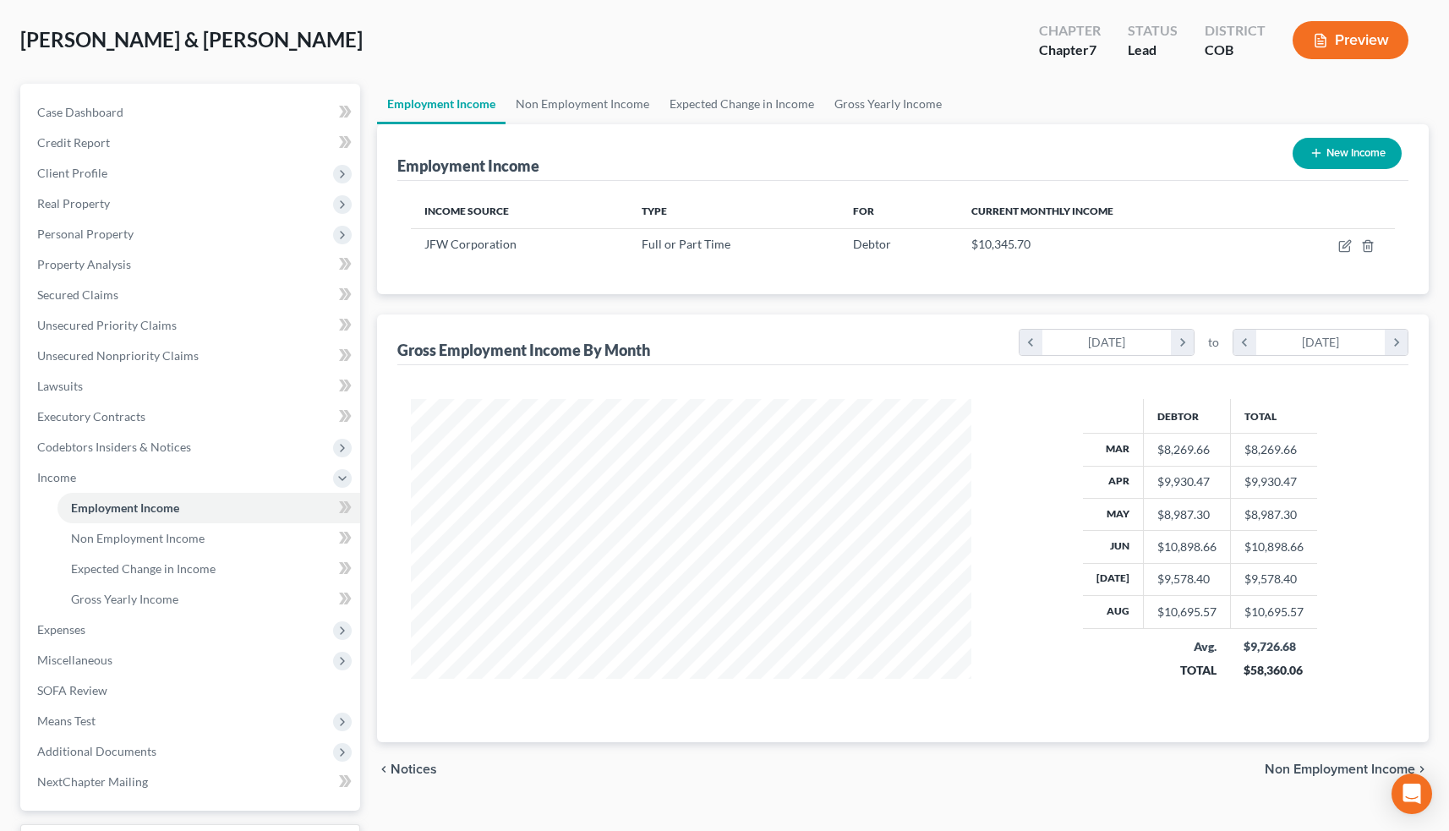
scroll to position [80, 0]
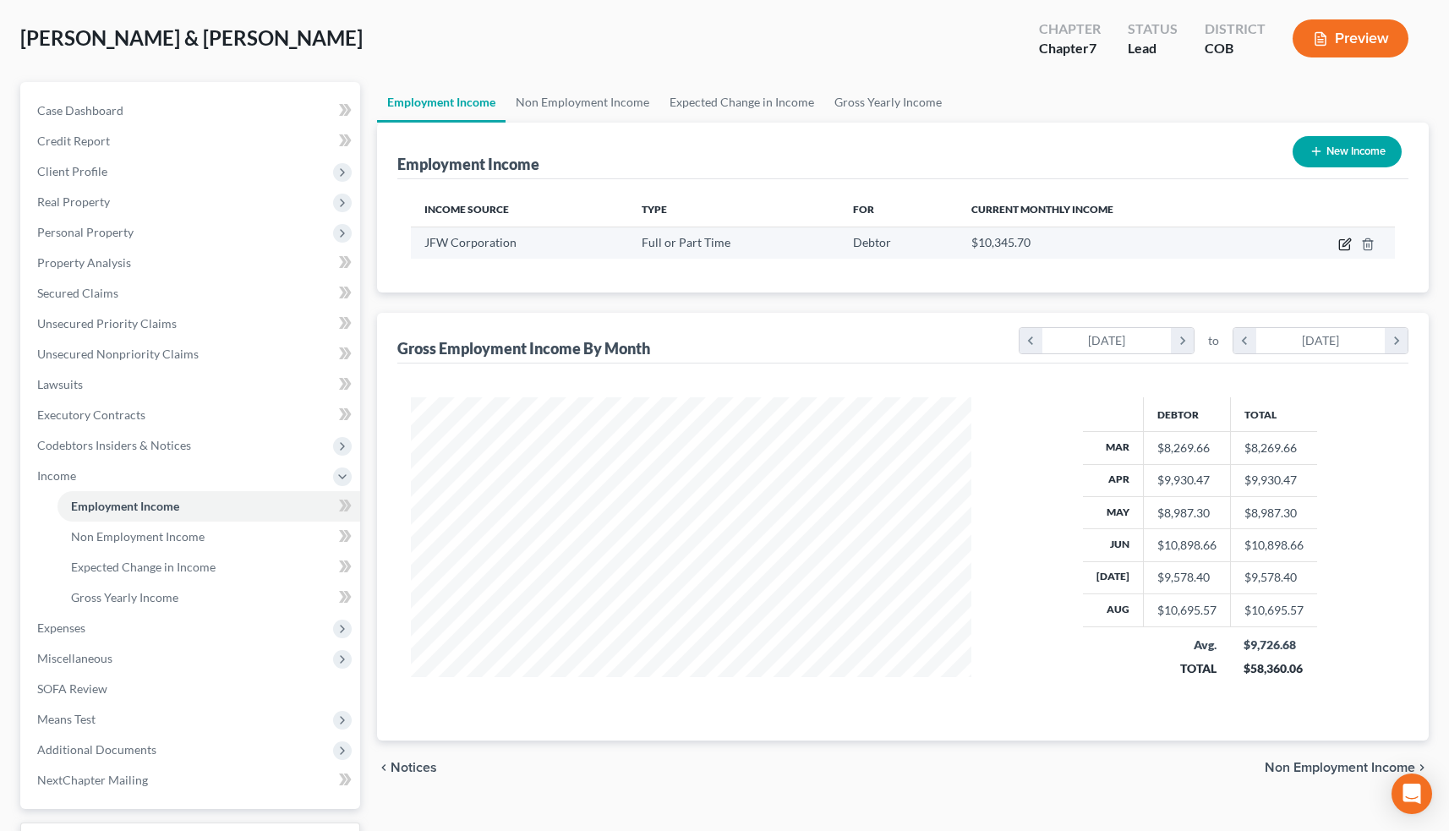
click at [1345, 243] on icon "button" at bounding box center [1347, 242] width 8 height 8
select select "0"
select select "5"
select select "3"
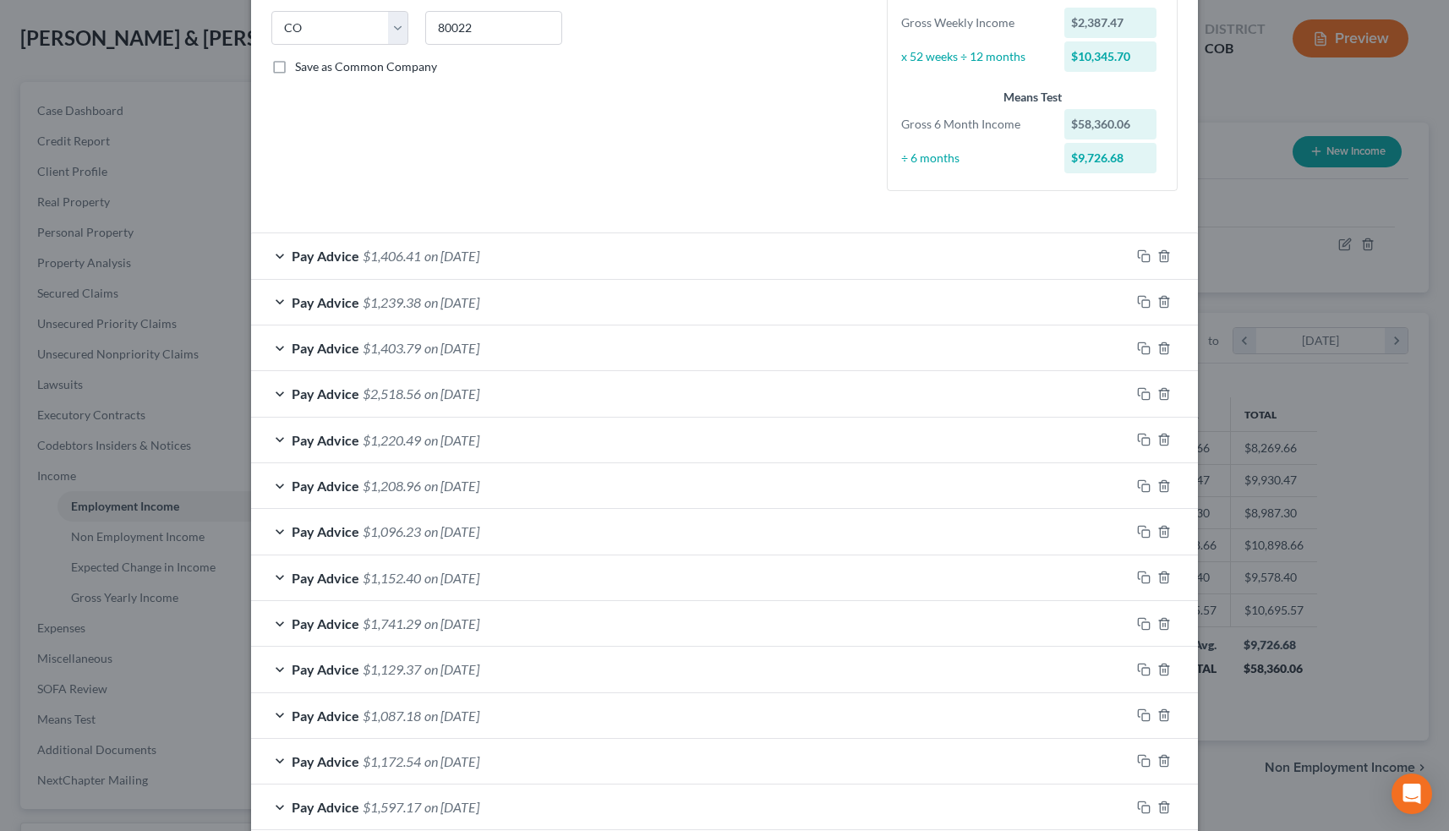
scroll to position [304, 0]
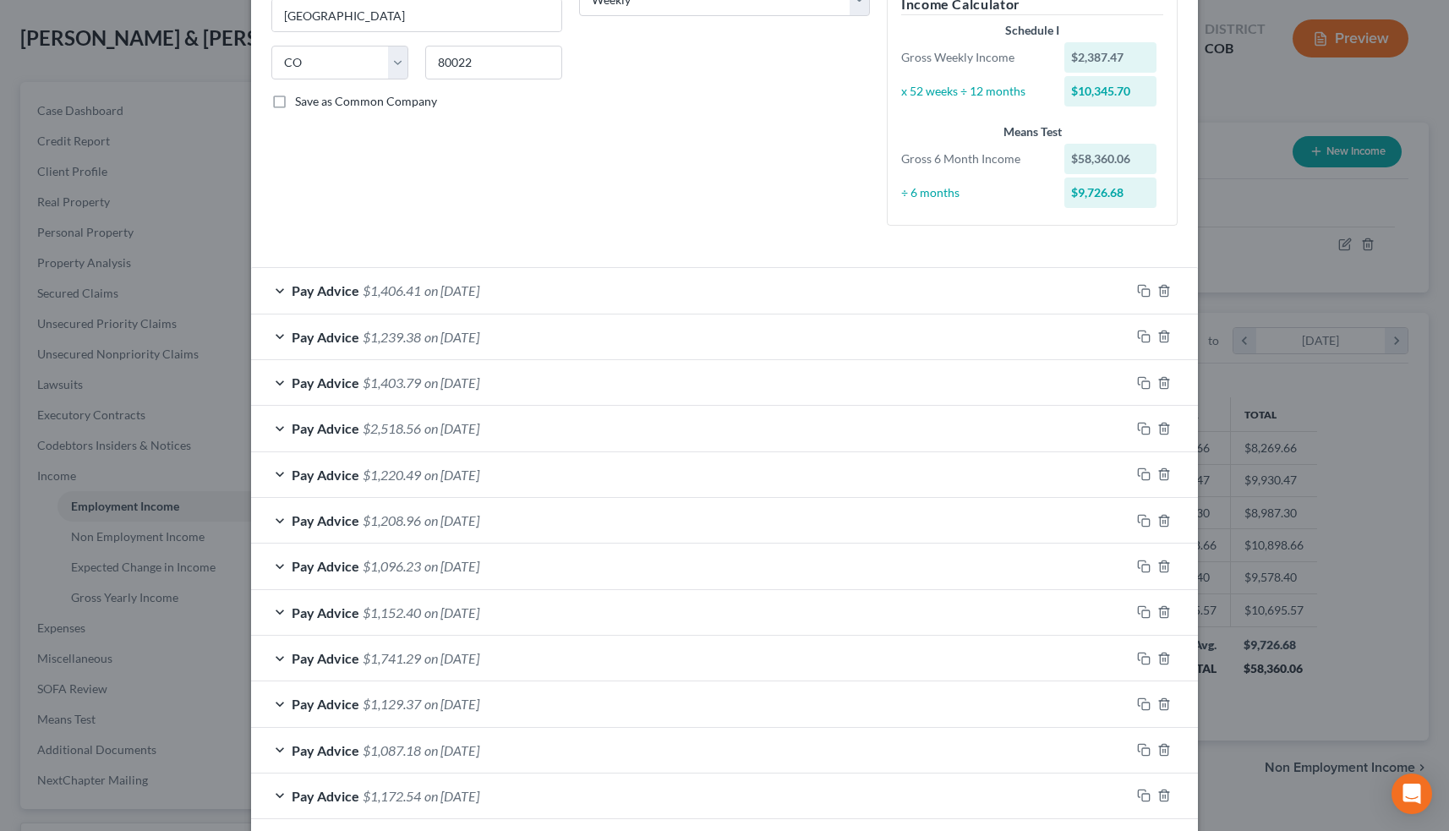
click at [1141, 285] on icon "button" at bounding box center [1144, 291] width 14 height 14
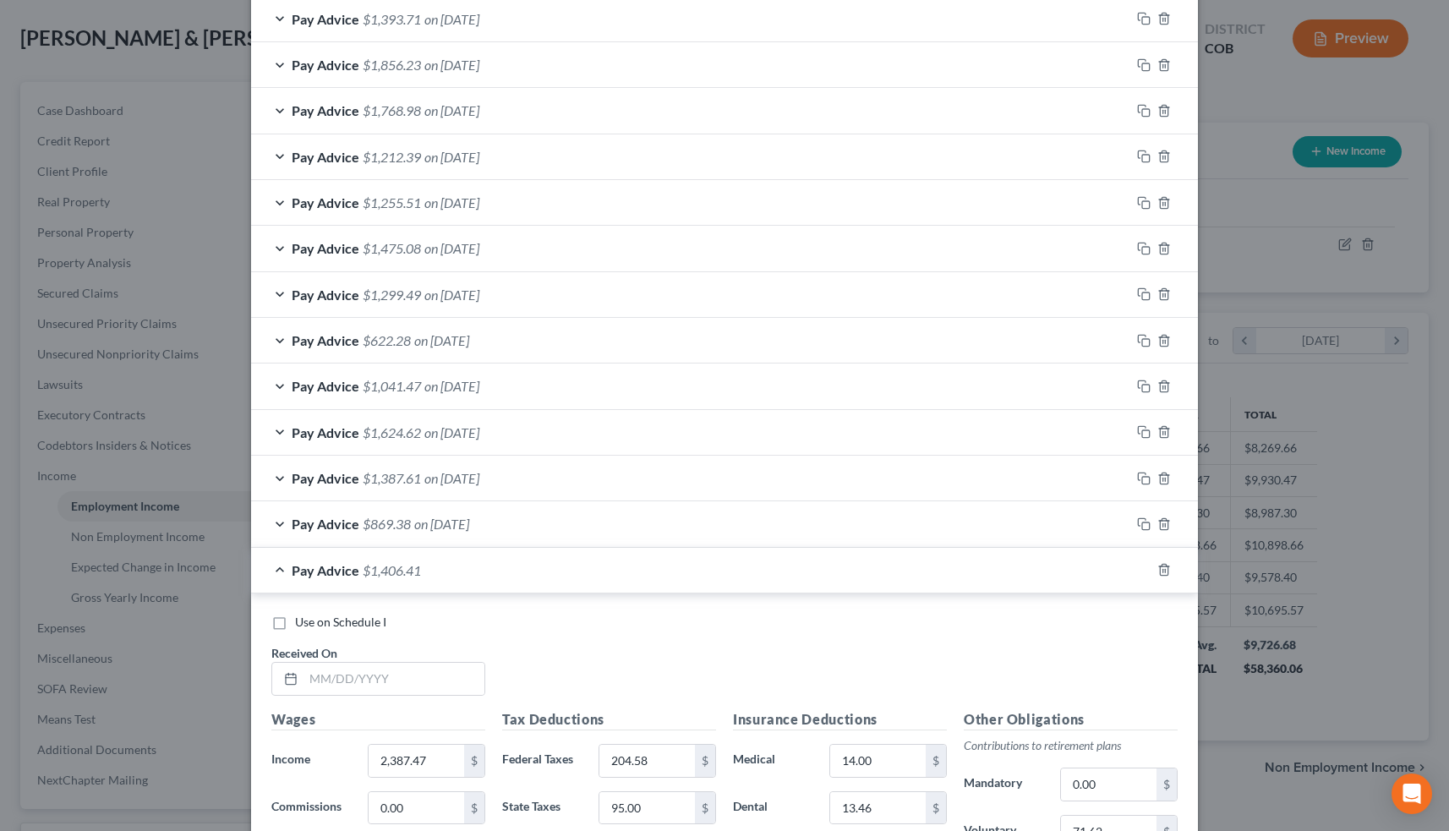
scroll to position [1612, 0]
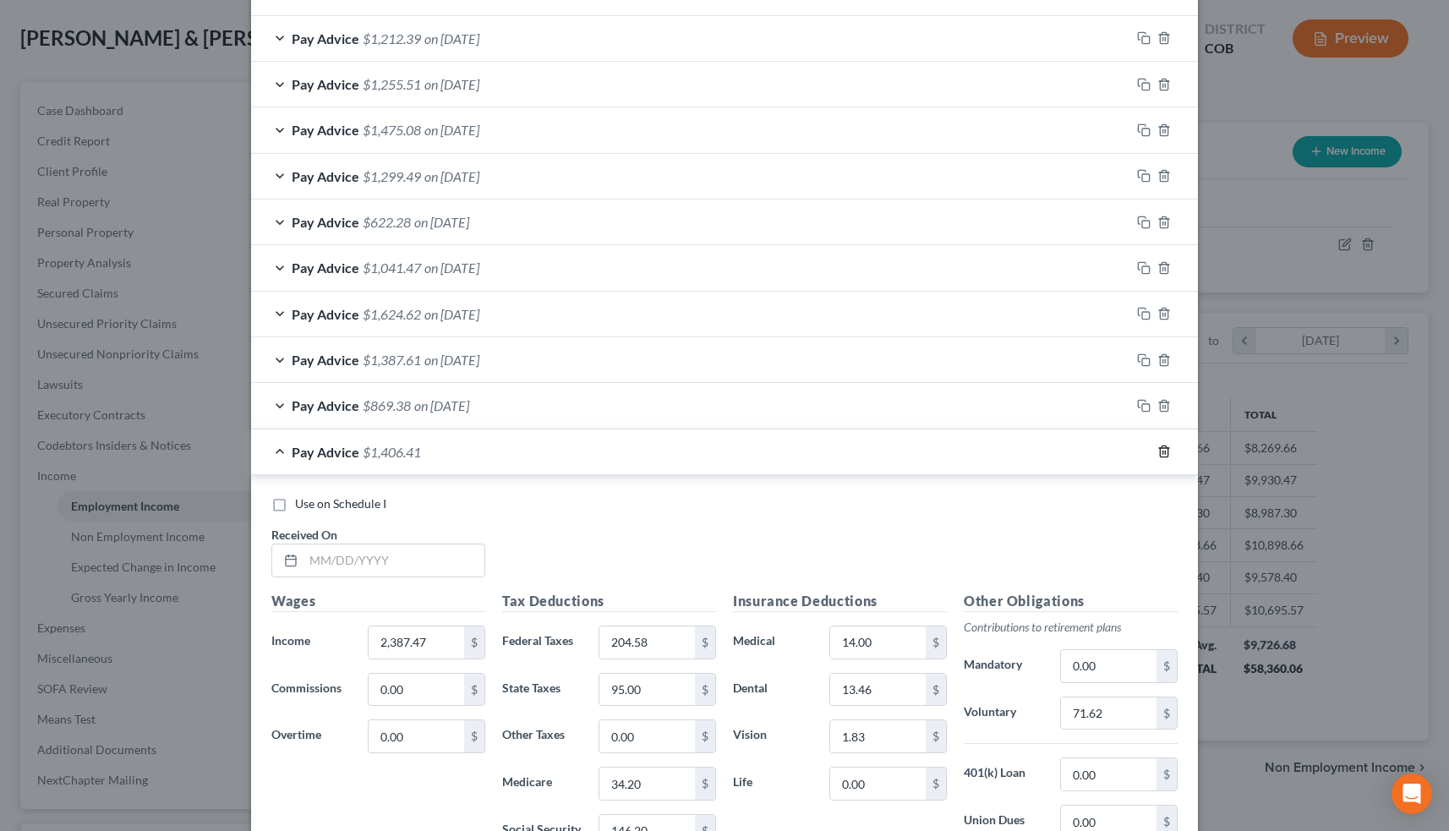
click at [1166, 445] on icon "button" at bounding box center [1164, 452] width 14 height 14
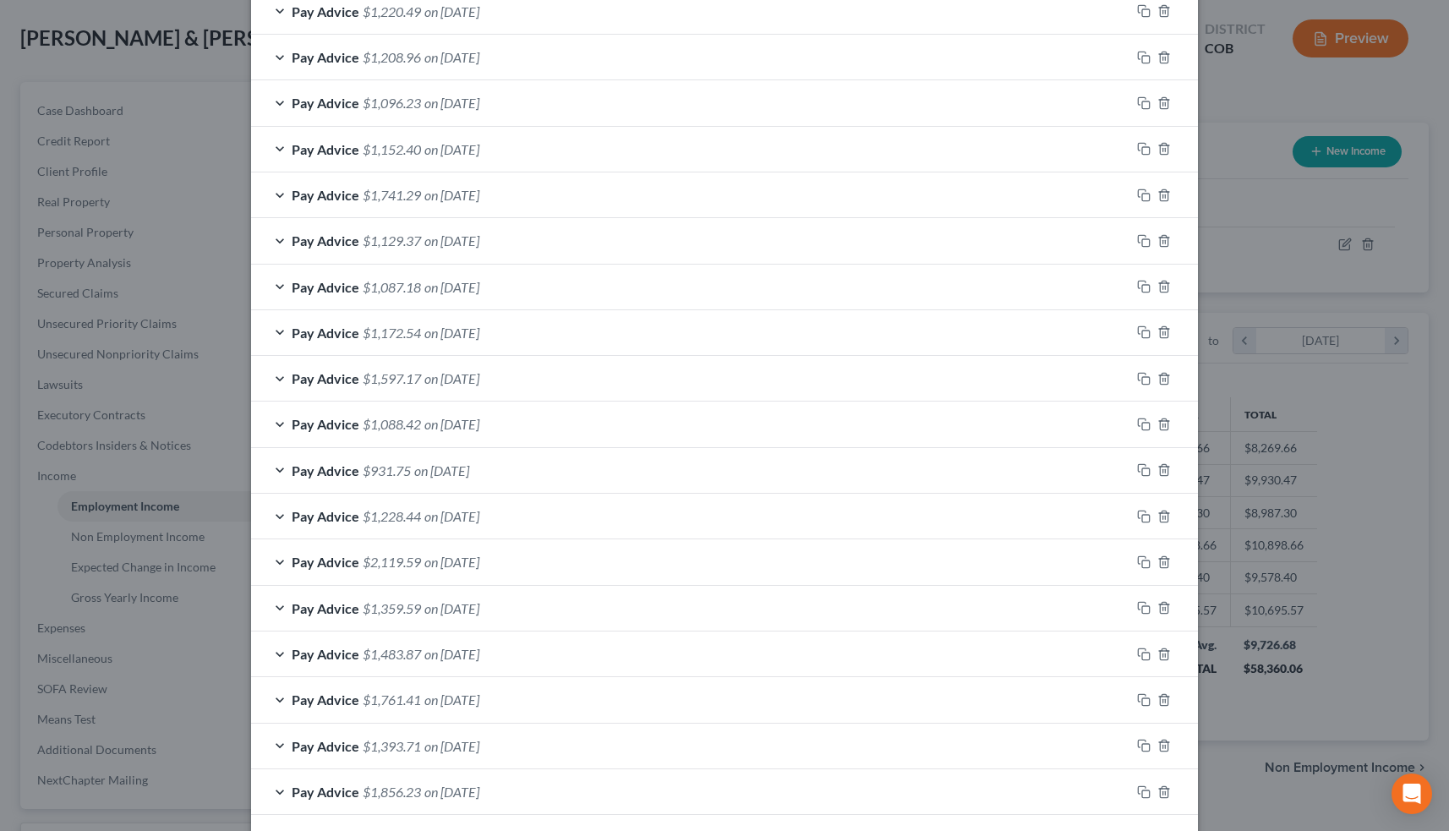
scroll to position [411, 0]
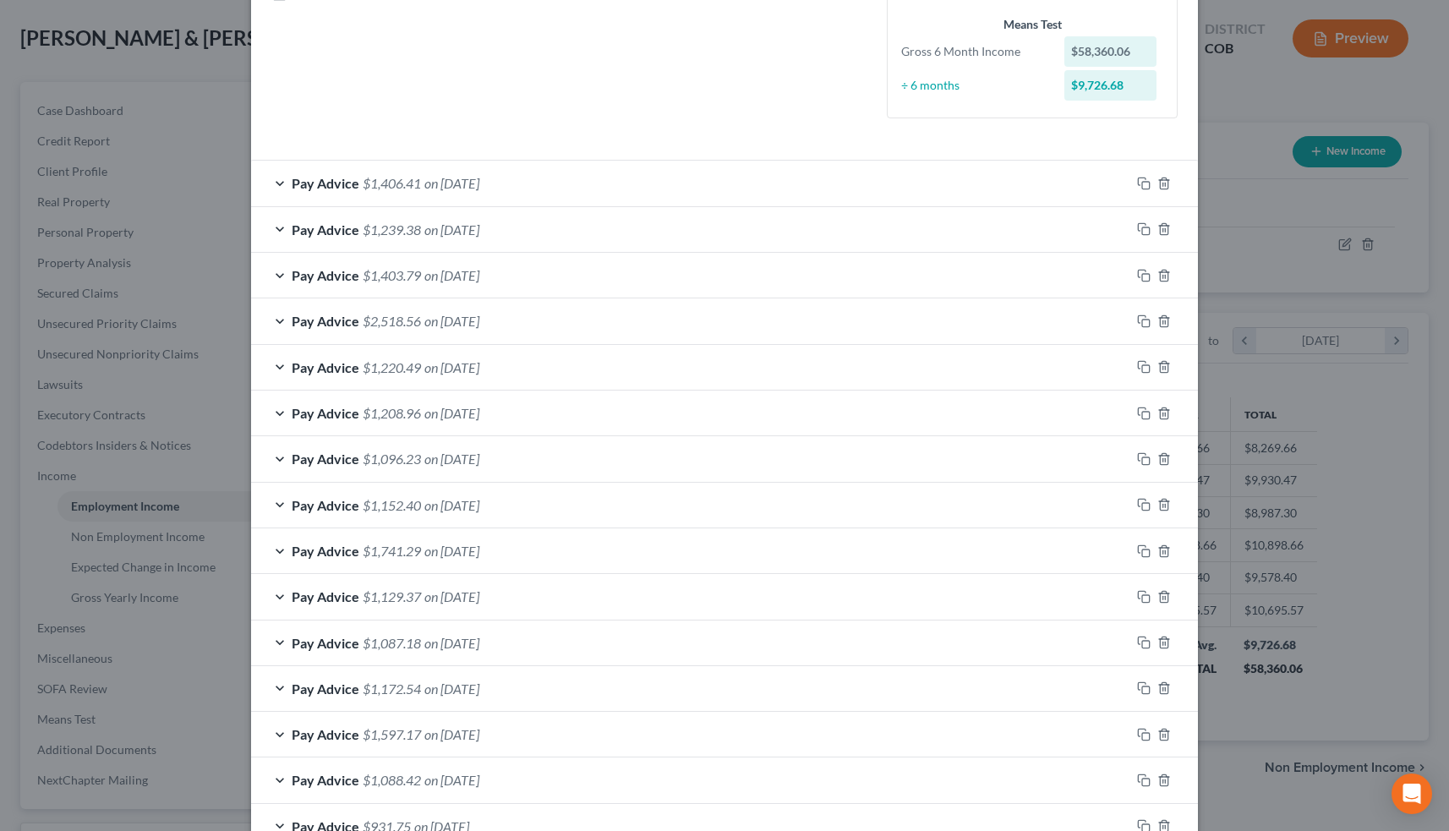
click at [286, 179] on div "Pay Advice $1,406.41 on [DATE]" at bounding box center [690, 183] width 879 height 45
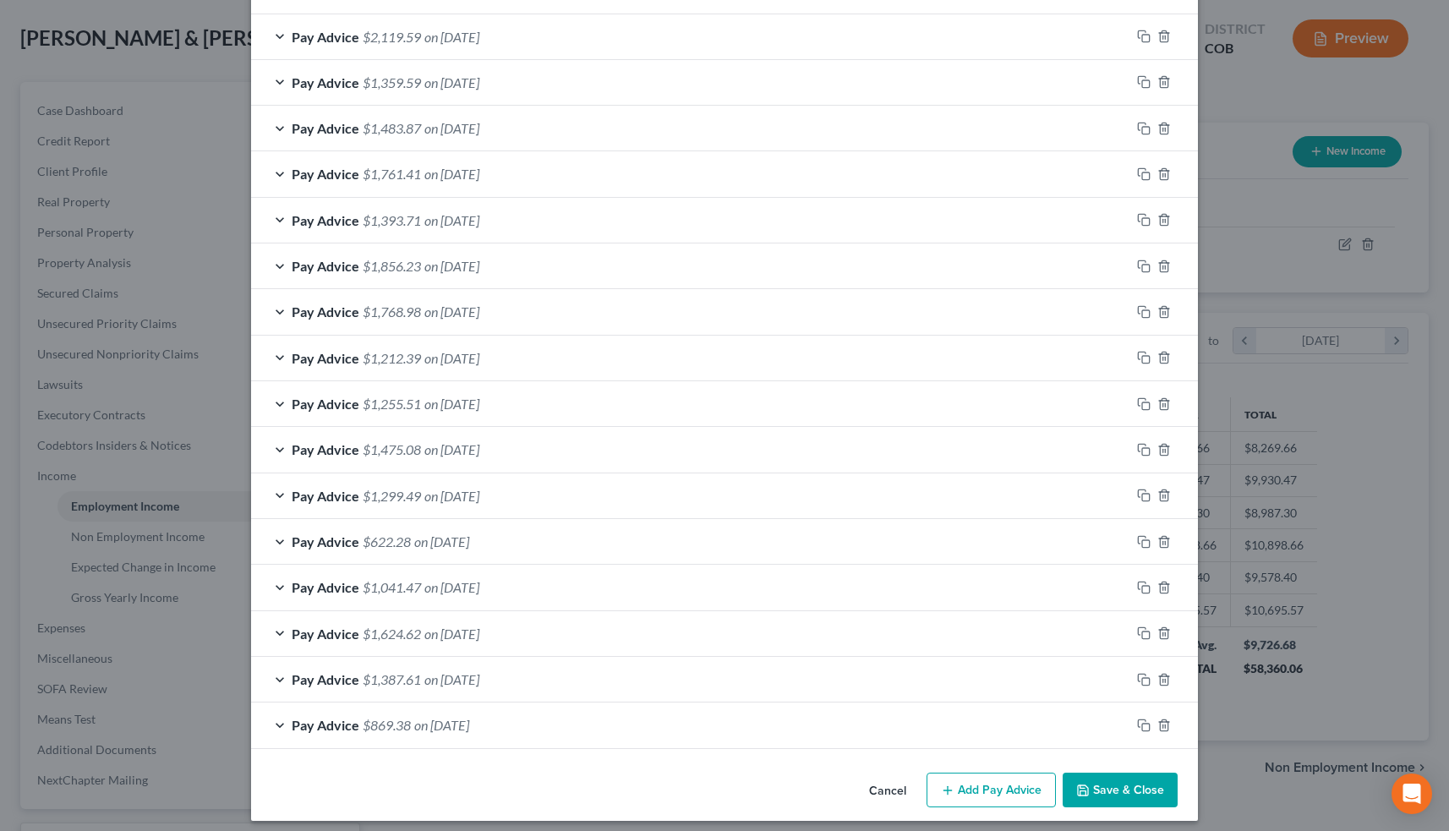
scroll to position [1895, 0]
click at [896, 776] on button "Cancel" at bounding box center [888, 793] width 64 height 34
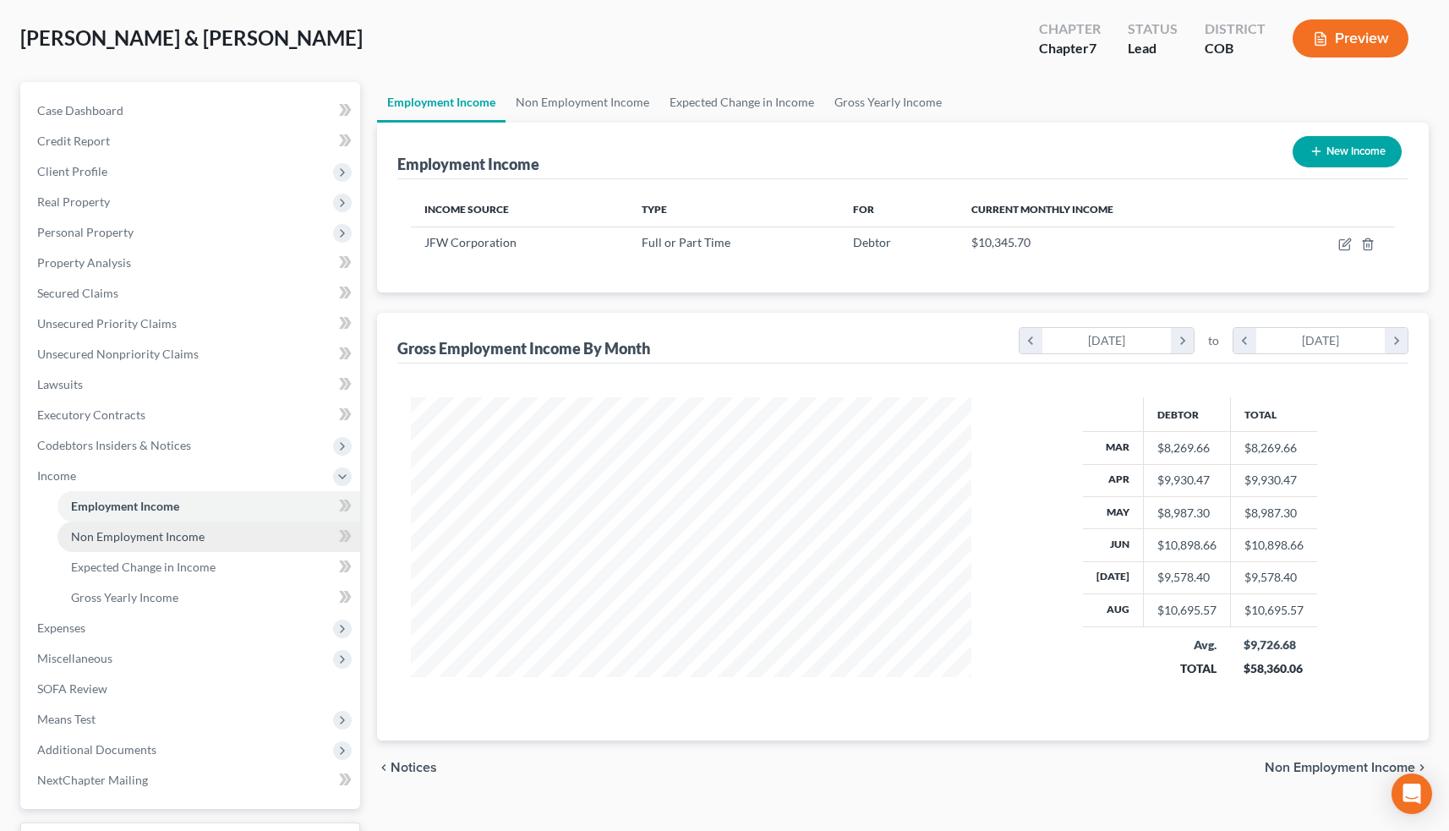
click at [215, 537] on link "Non Employment Income" at bounding box center [208, 537] width 303 height 30
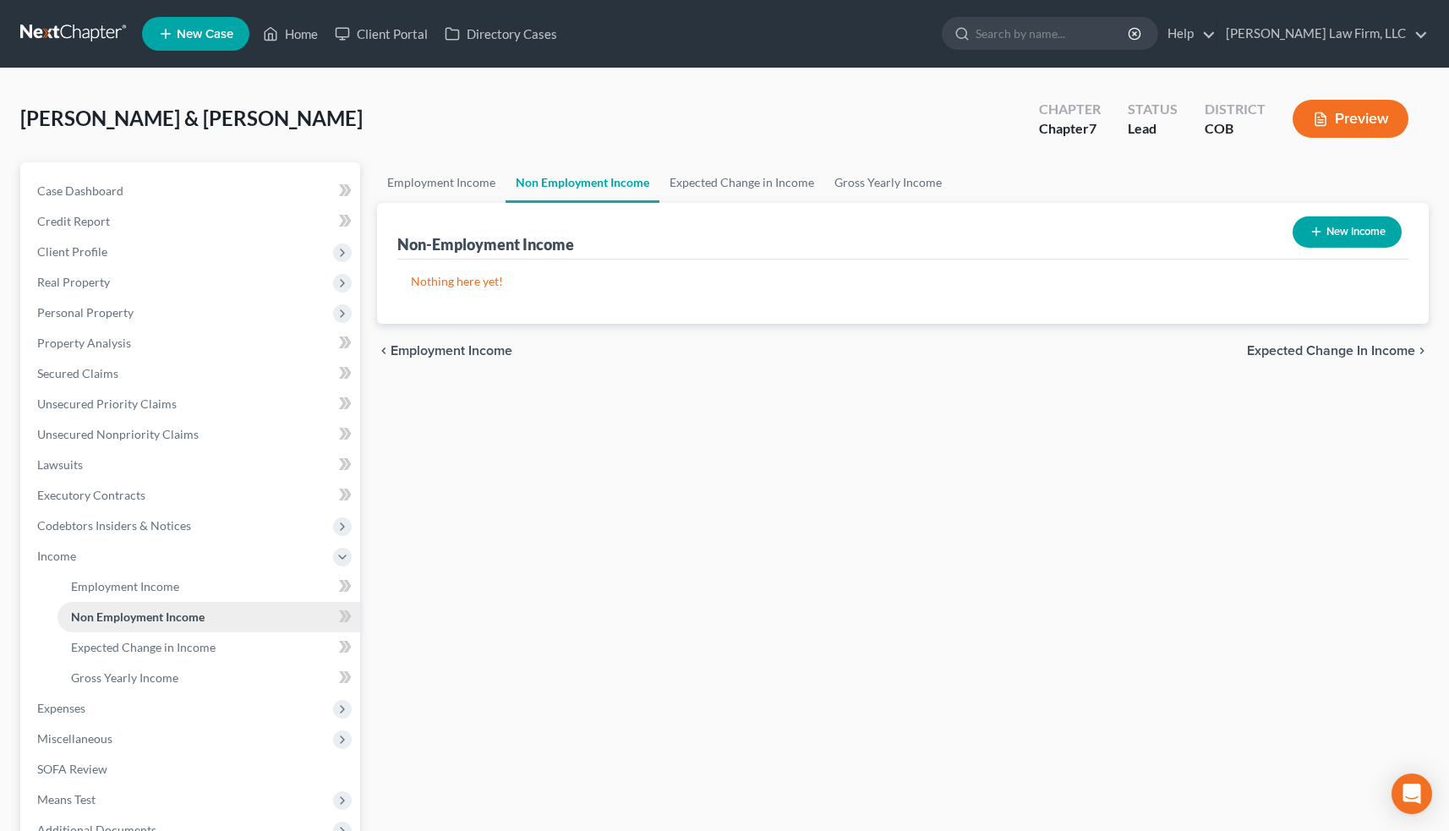
scroll to position [59, 0]
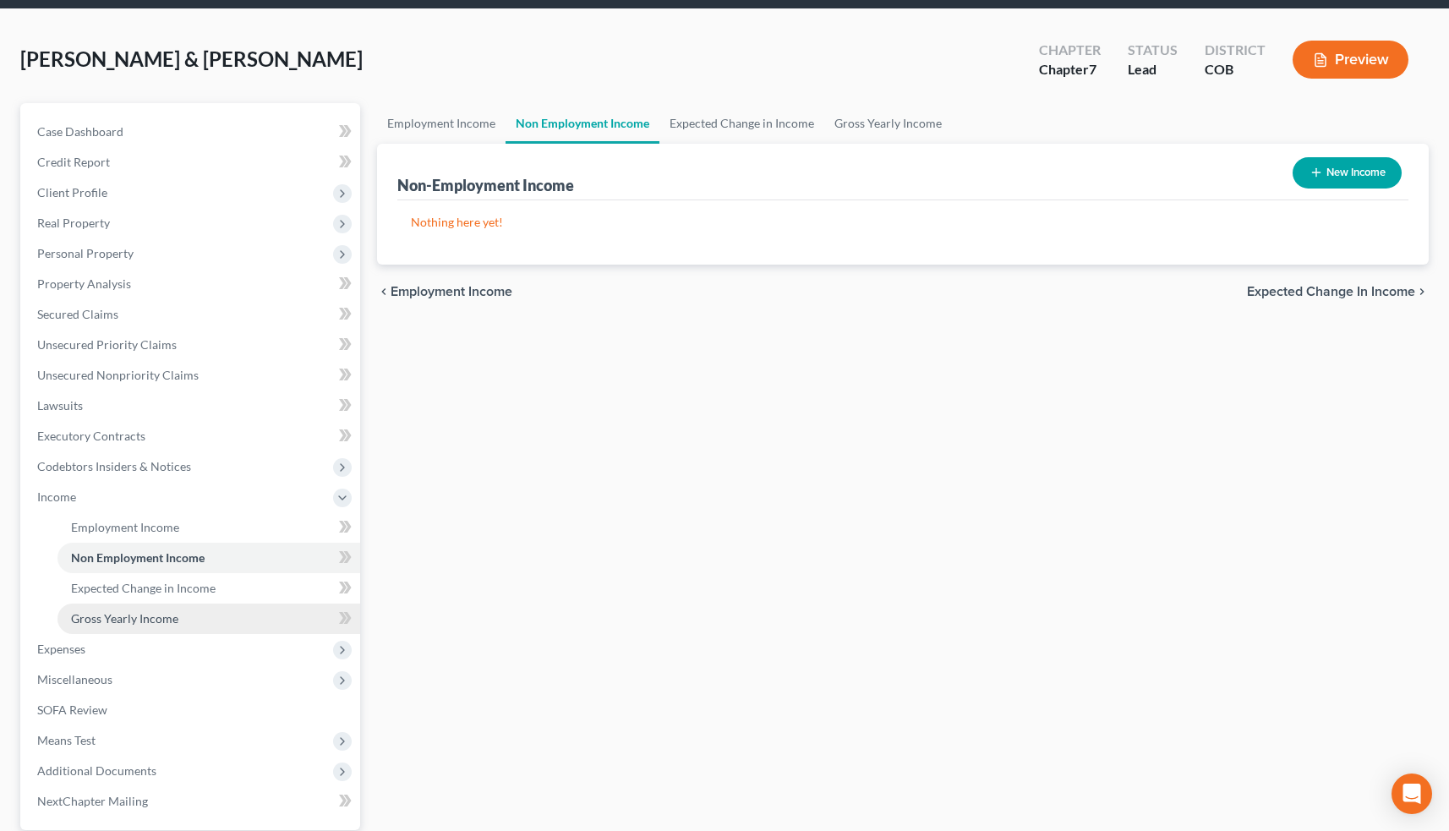
click at [168, 613] on span "Gross Yearly Income" at bounding box center [124, 618] width 107 height 14
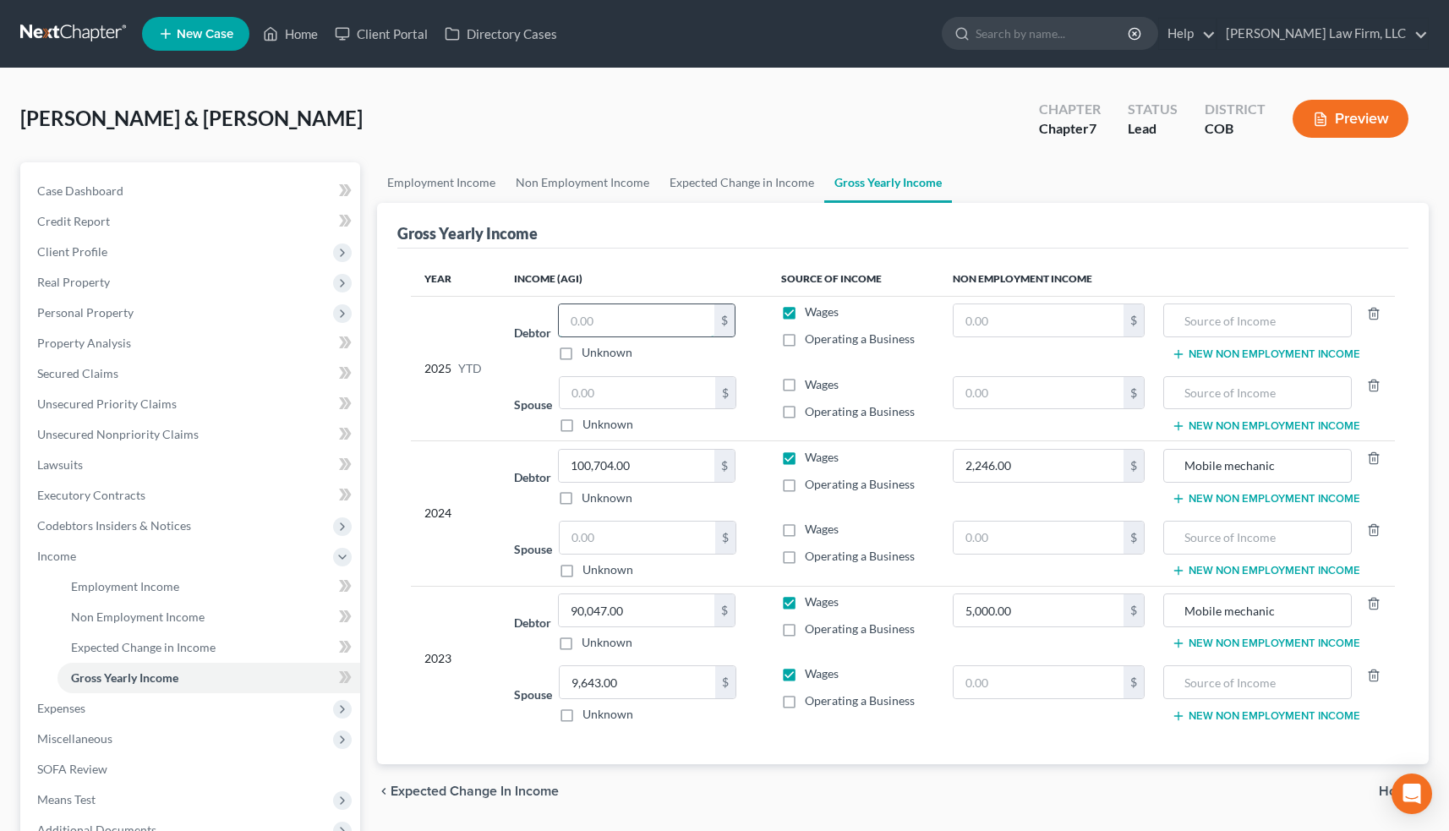
click at [612, 316] on input "text" at bounding box center [637, 320] width 156 height 32
paste input "77641.22"
type input "77,641.22"
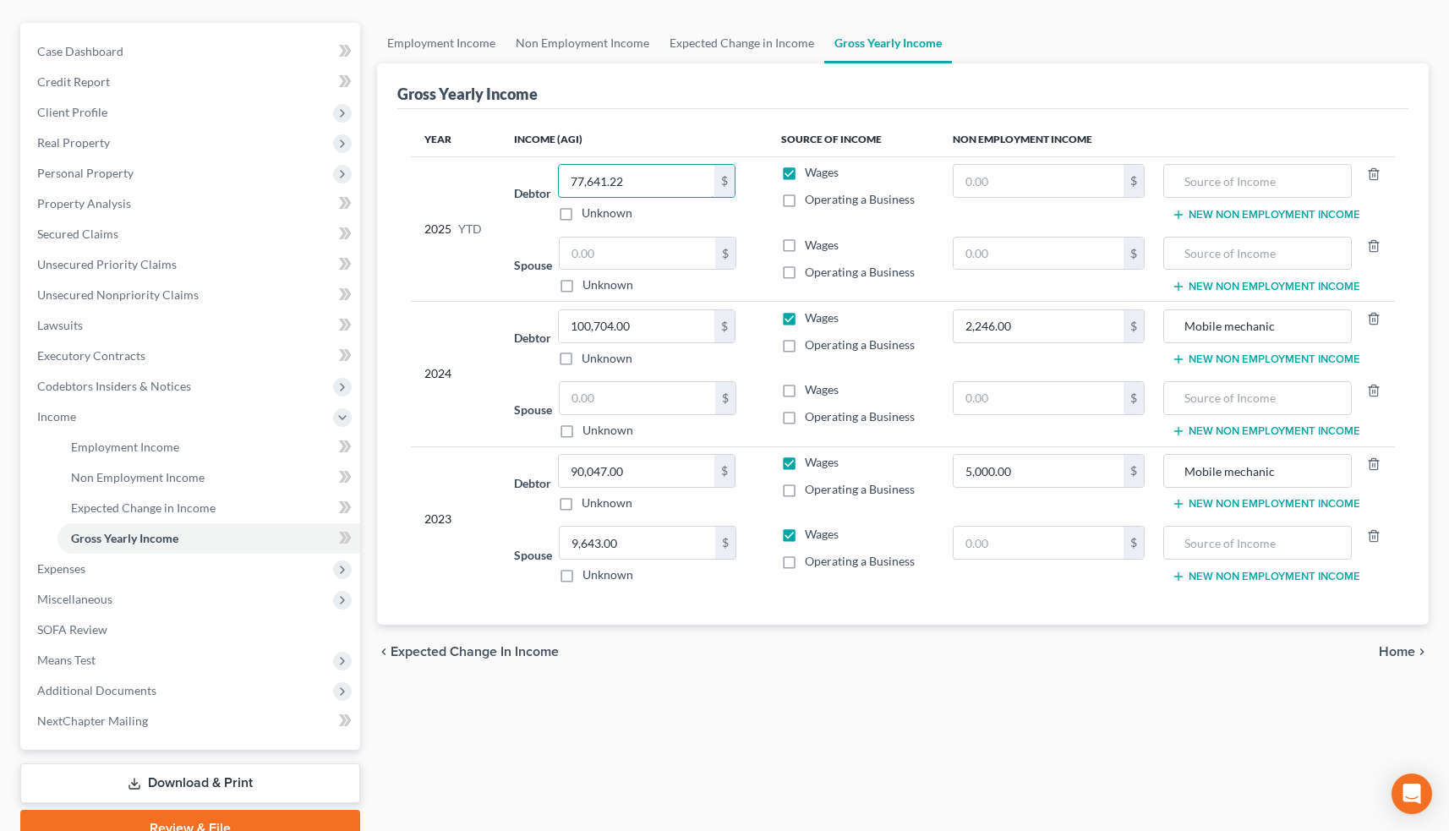
scroll to position [161, 0]
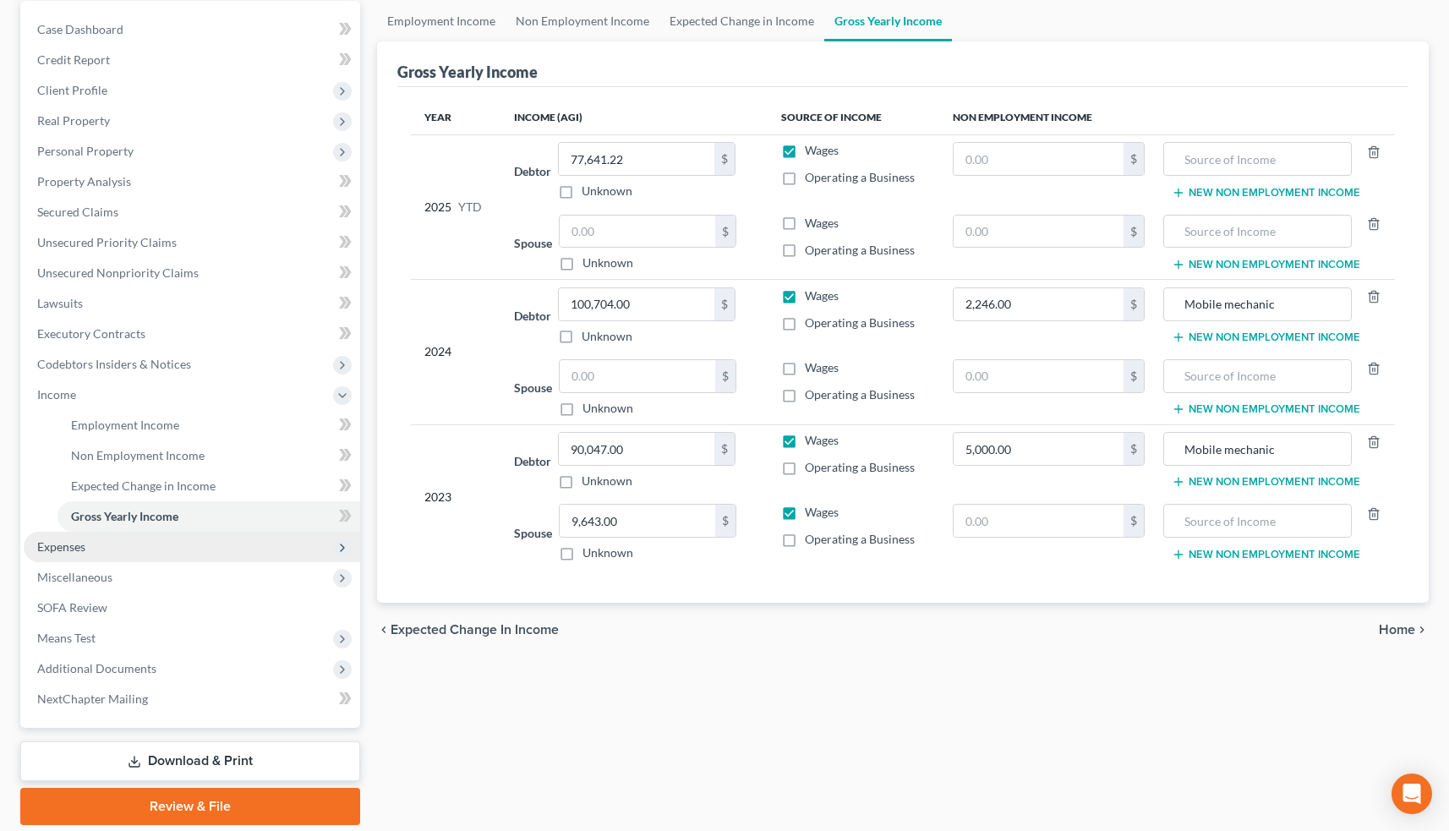
click at [230, 553] on span "Expenses" at bounding box center [192, 547] width 336 height 30
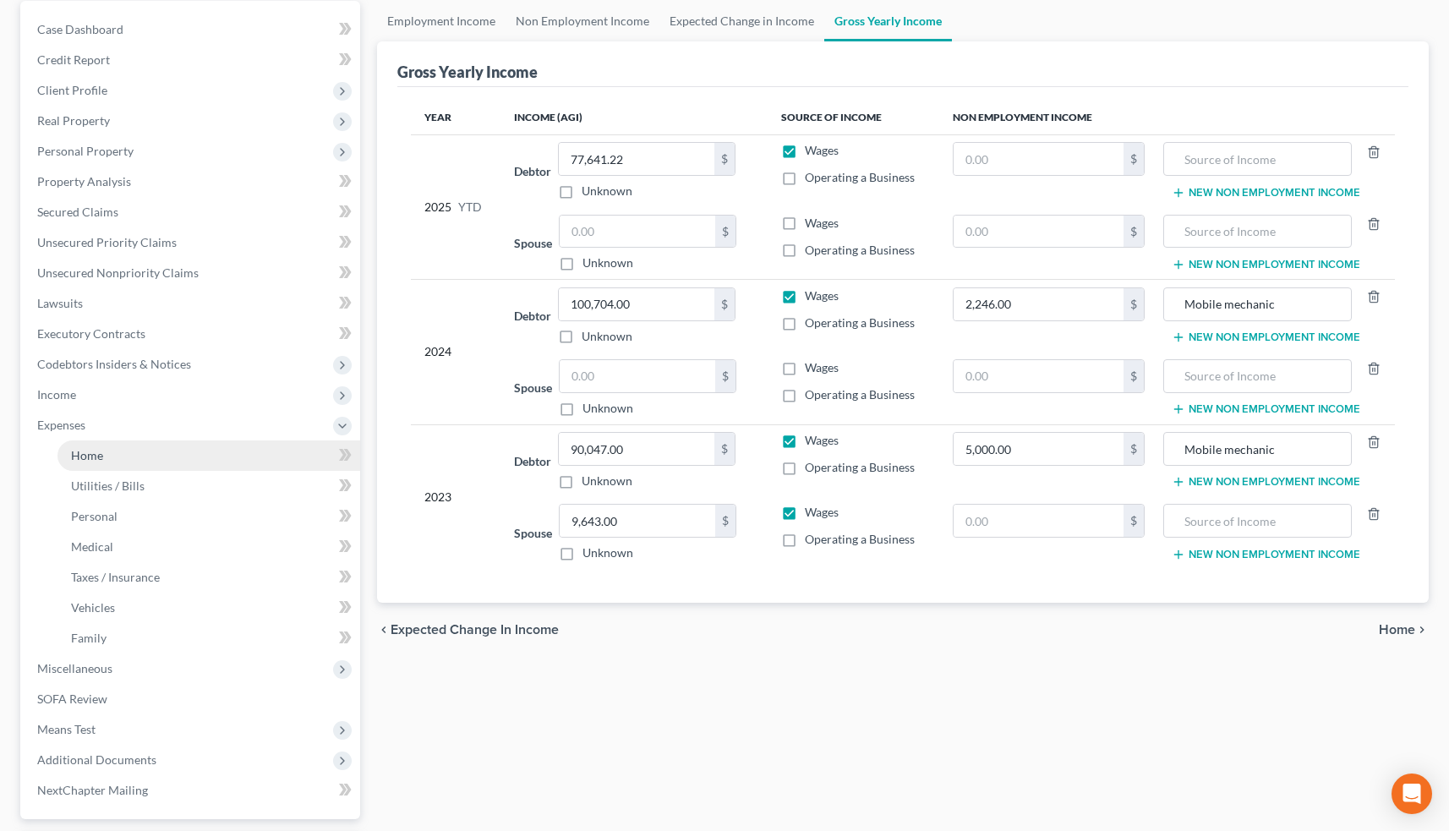
click at [158, 457] on link "Home" at bounding box center [208, 455] width 303 height 30
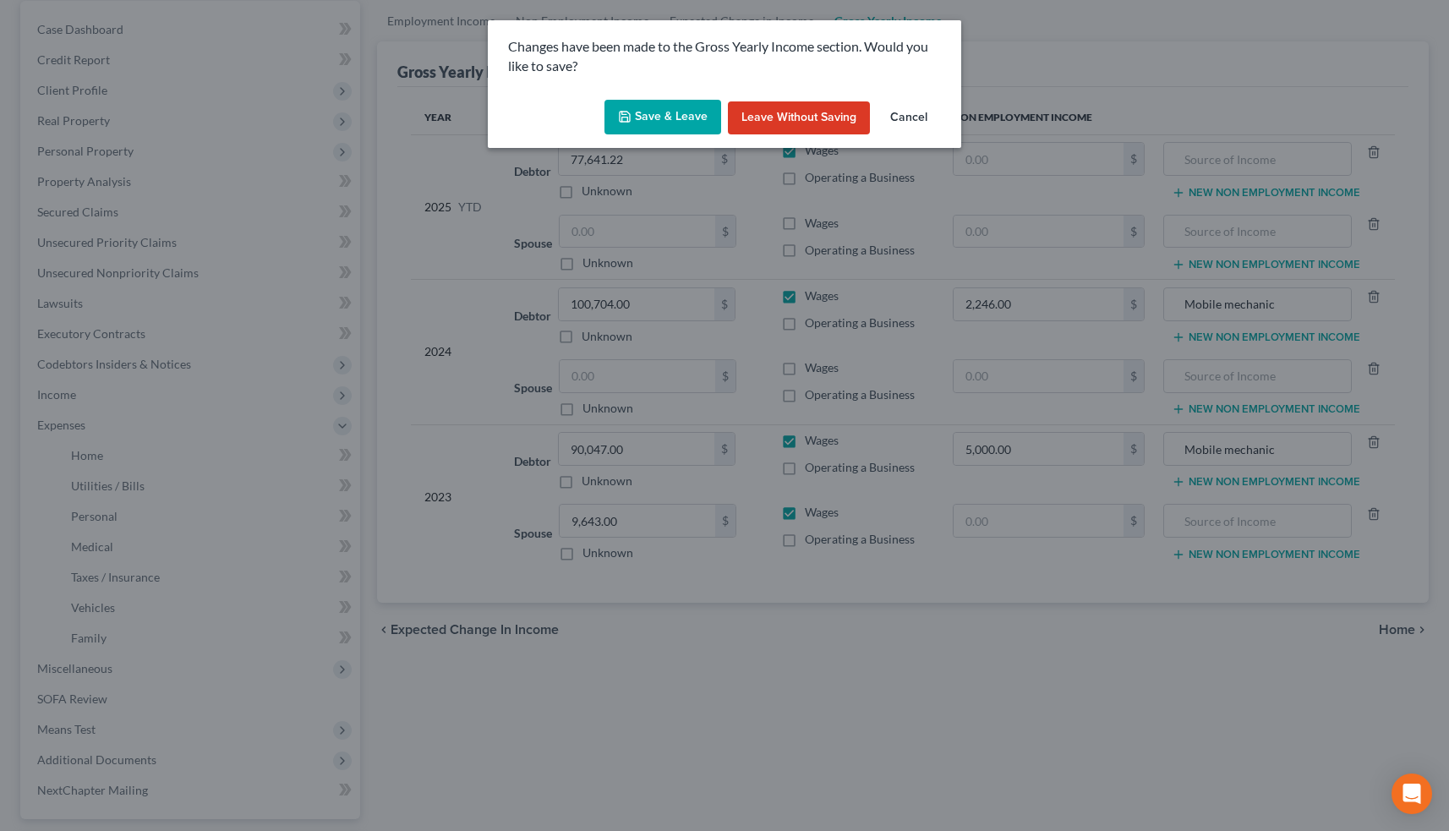
click at [684, 118] on button "Save & Leave" at bounding box center [662, 118] width 117 height 36
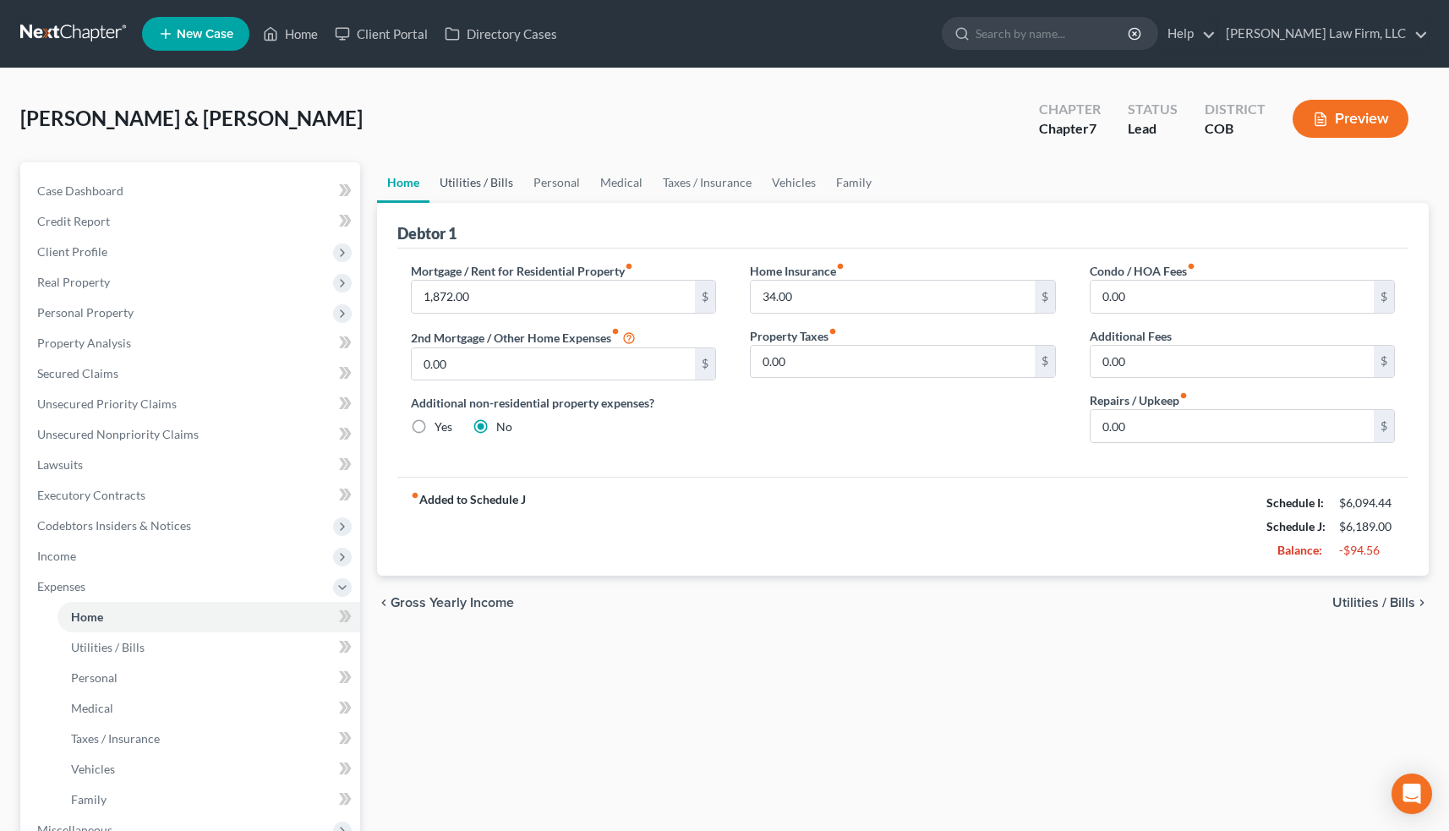
click at [481, 192] on link "Utilities / Bills" at bounding box center [476, 182] width 94 height 41
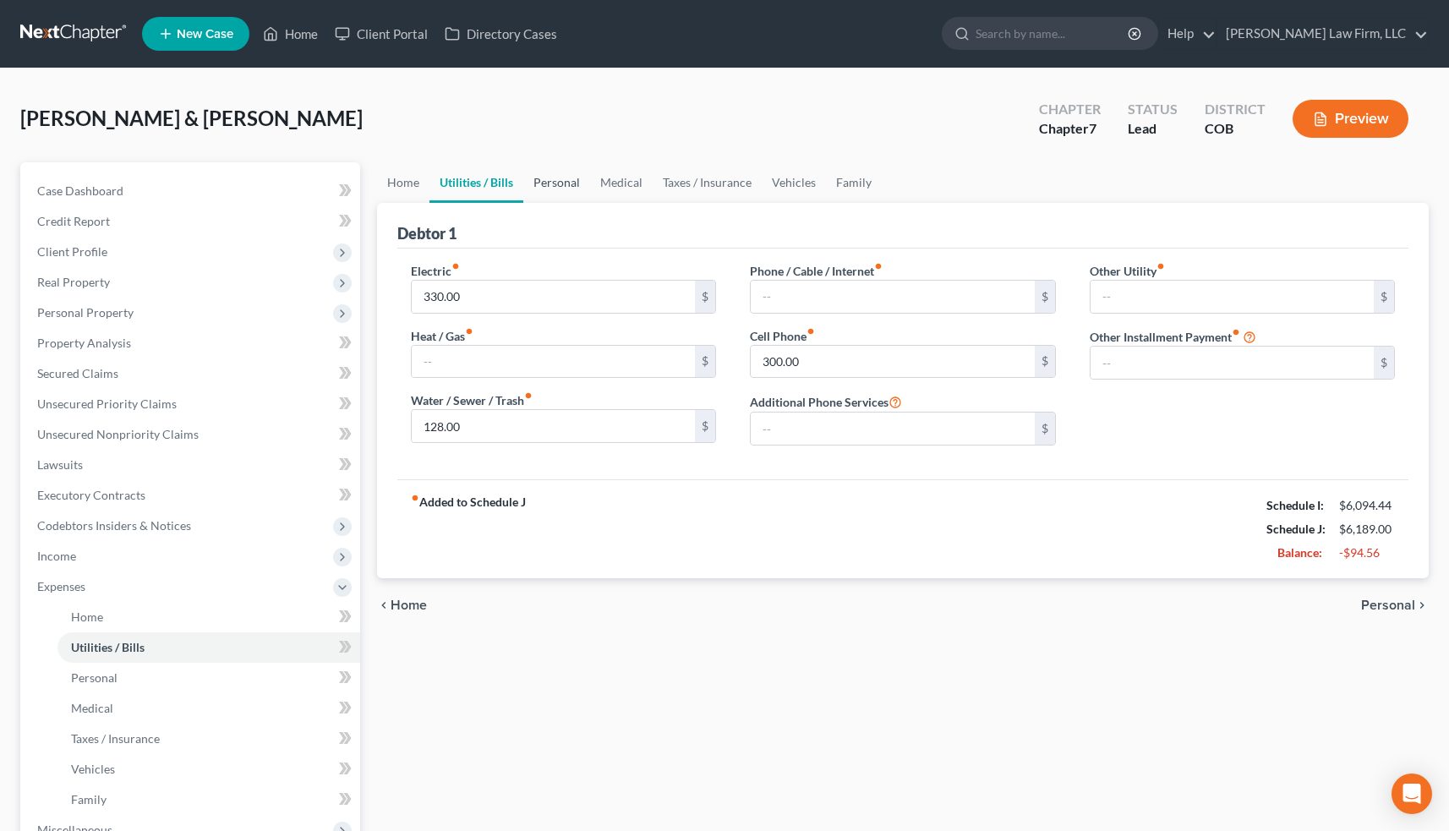
click at [561, 188] on link "Personal" at bounding box center [556, 182] width 67 height 41
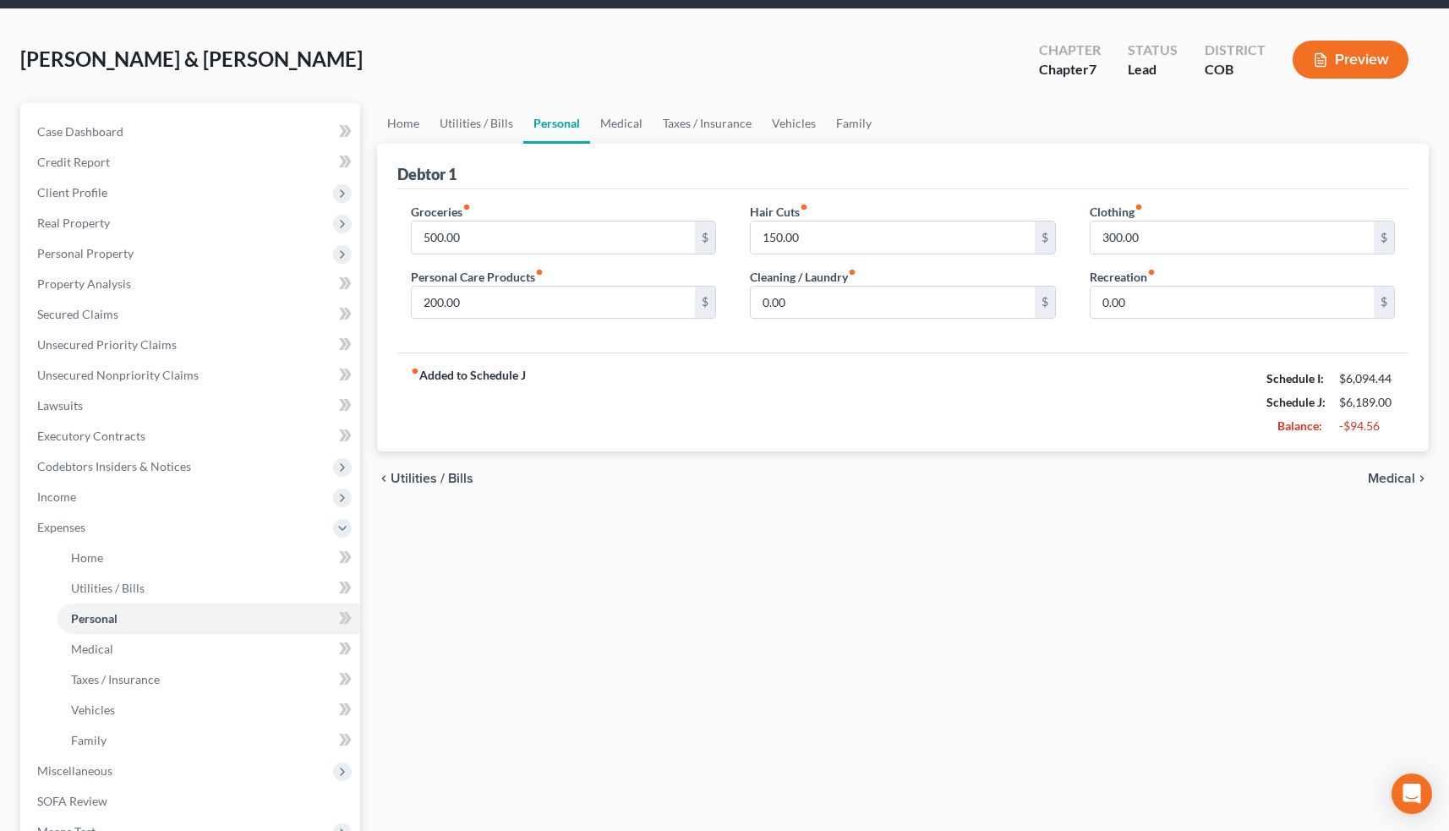
scroll to position [68, 0]
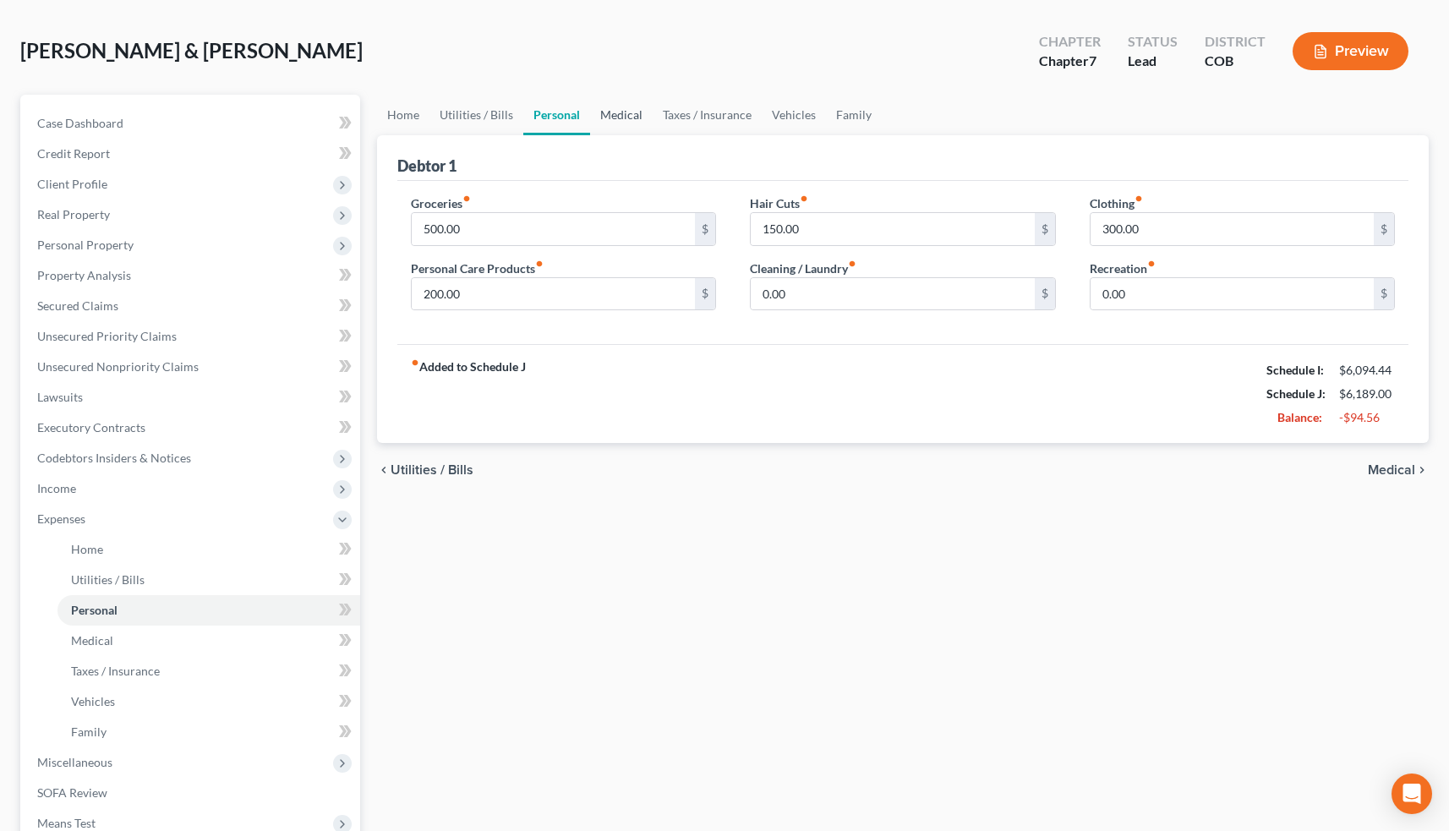
click at [620, 111] on link "Medical" at bounding box center [621, 115] width 63 height 41
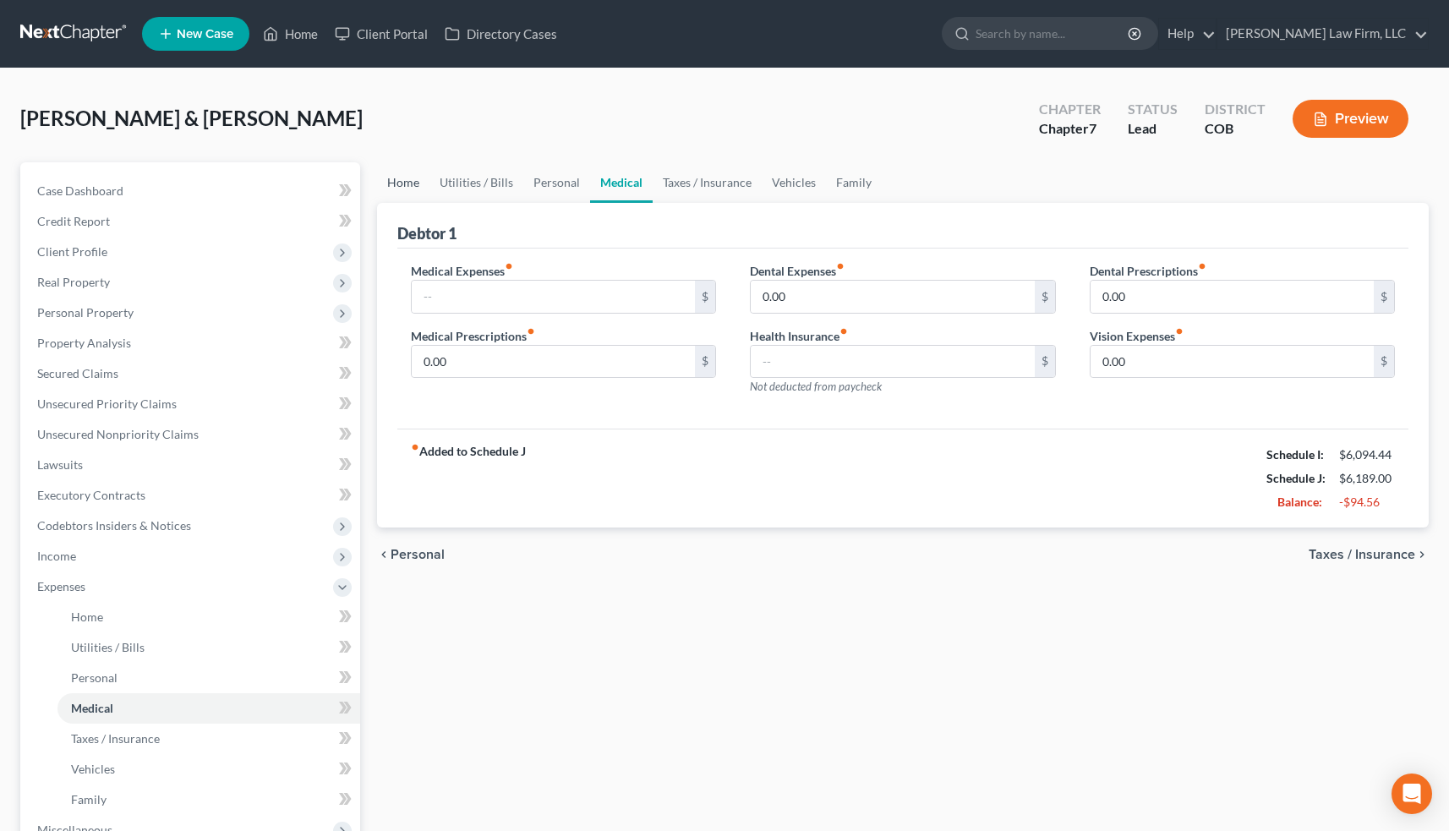
click at [416, 183] on link "Home" at bounding box center [403, 182] width 52 height 41
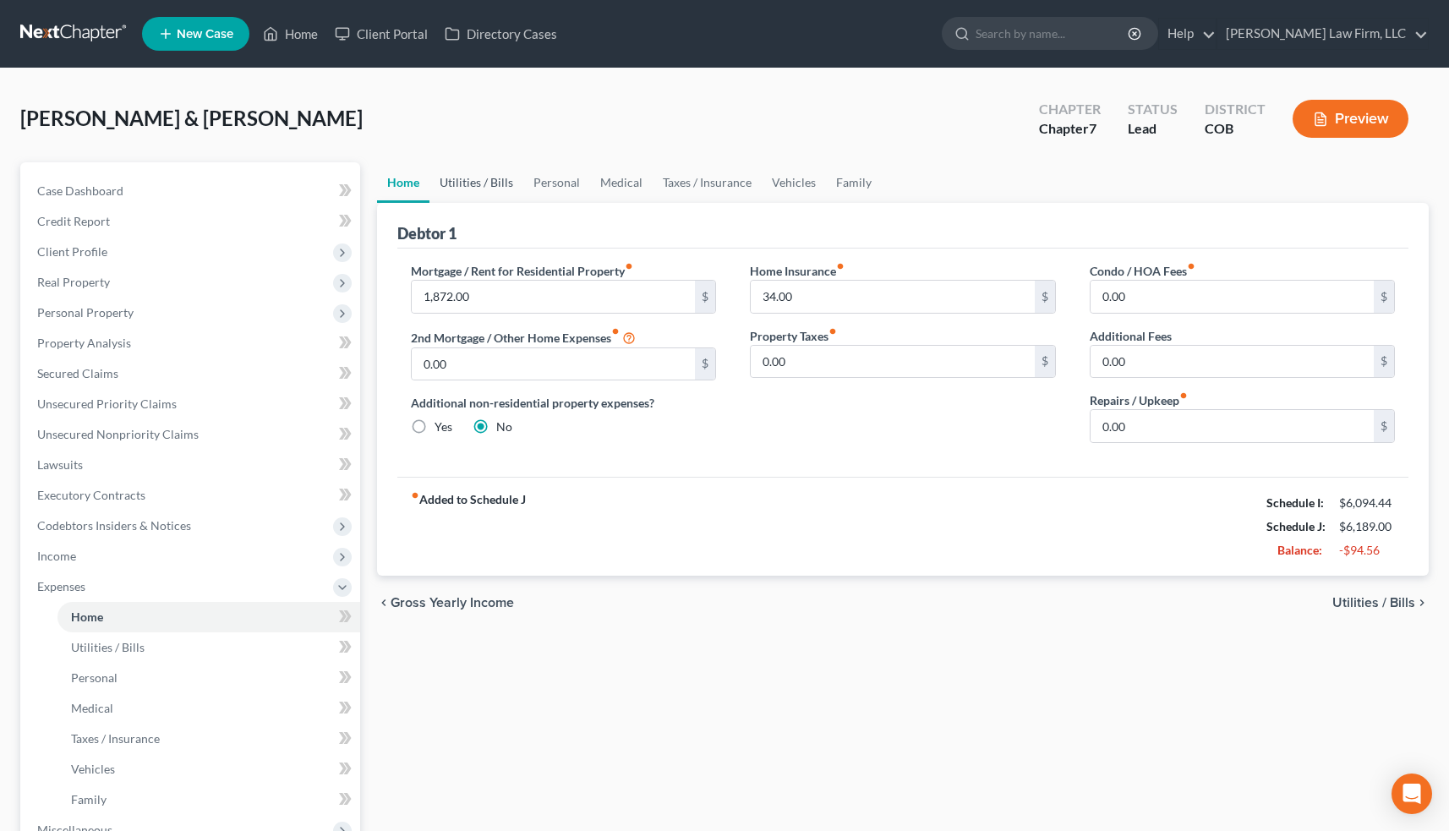
click at [483, 191] on link "Utilities / Bills" at bounding box center [476, 182] width 94 height 41
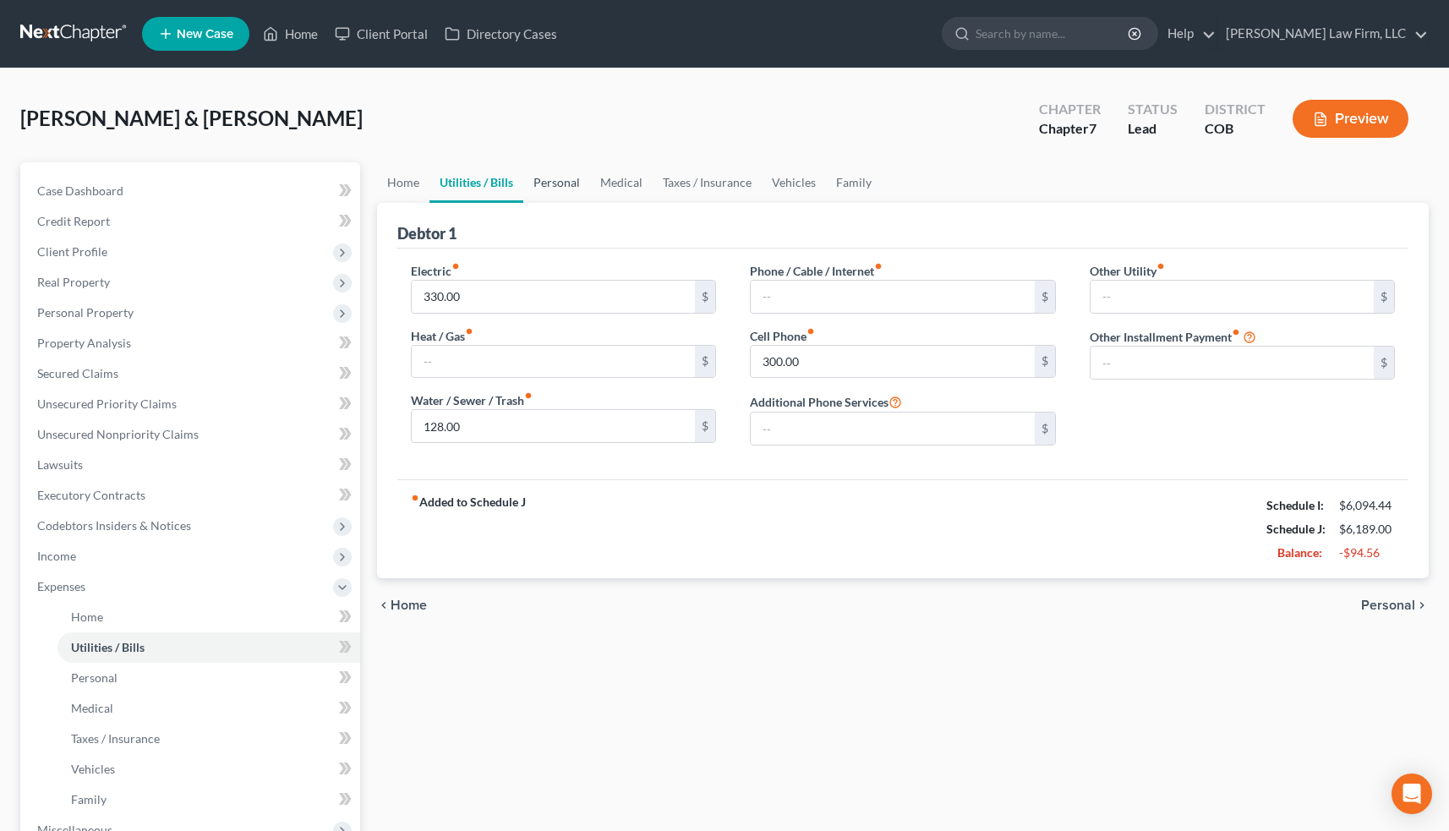
click at [555, 189] on link "Personal" at bounding box center [556, 182] width 67 height 41
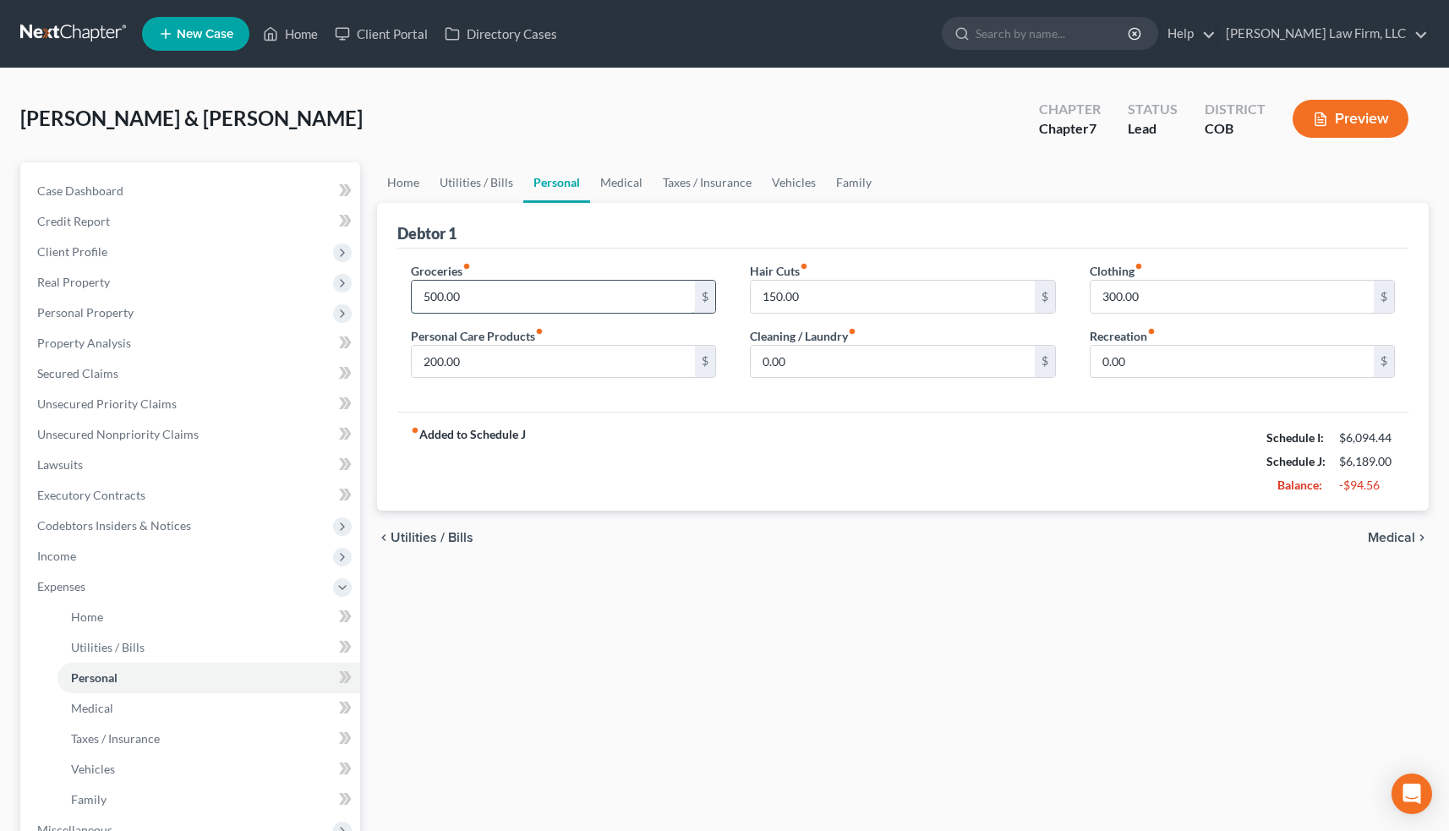
drag, startPoint x: 470, startPoint y: 293, endPoint x: 415, endPoint y: 305, distance: 56.4
click at [415, 305] on input "500.00" at bounding box center [554, 297] width 284 height 32
drag, startPoint x: 464, startPoint y: 298, endPoint x: 417, endPoint y: 298, distance: 47.3
click at [417, 298] on input "500.00" at bounding box center [554, 297] width 284 height 32
drag, startPoint x: 446, startPoint y: 298, endPoint x: 397, endPoint y: 298, distance: 48.2
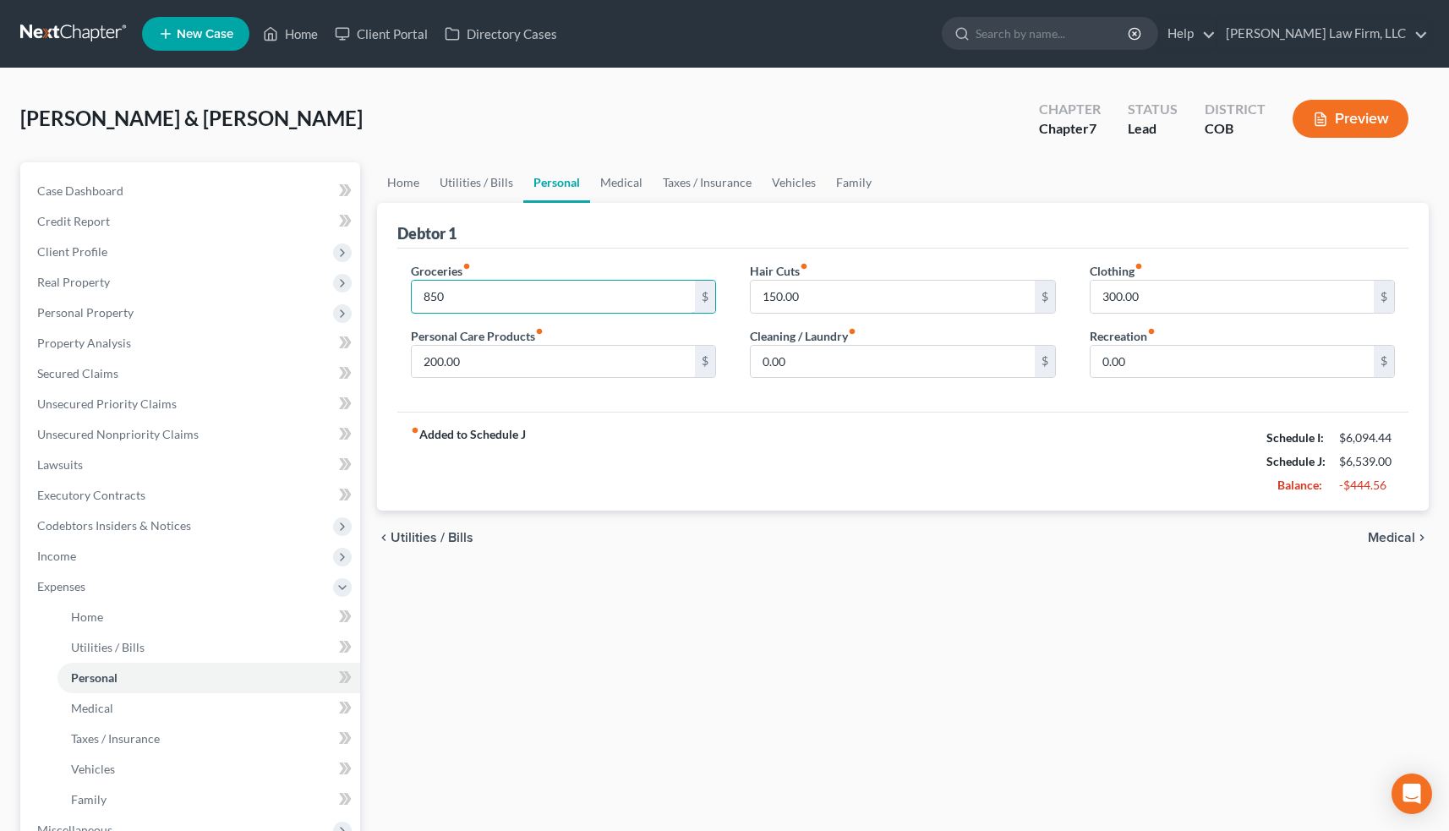
click at [397, 298] on div "Groceries fiber_manual_record 850 $ Personal Care Products fiber_manual_record …" at bounding box center [564, 327] width 340 height 130
type input "700"
drag, startPoint x: 463, startPoint y: 359, endPoint x: 407, endPoint y: 359, distance: 56.6
click at [407, 359] on div "Groceries fiber_manual_record 700 $ Personal Care Products fiber_manual_record …" at bounding box center [564, 327] width 340 height 130
type input "90"
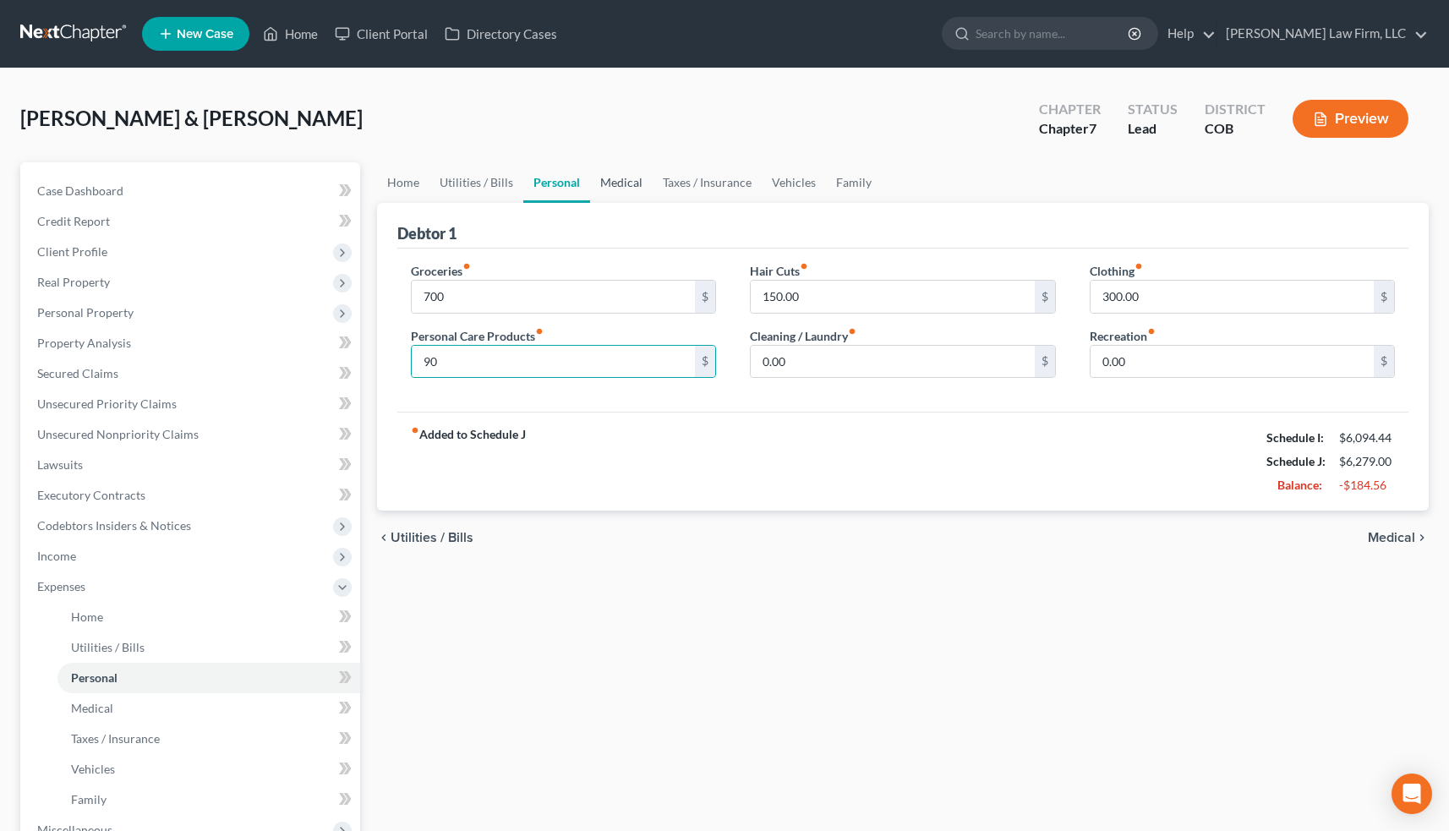
click at [612, 184] on link "Medical" at bounding box center [621, 182] width 63 height 41
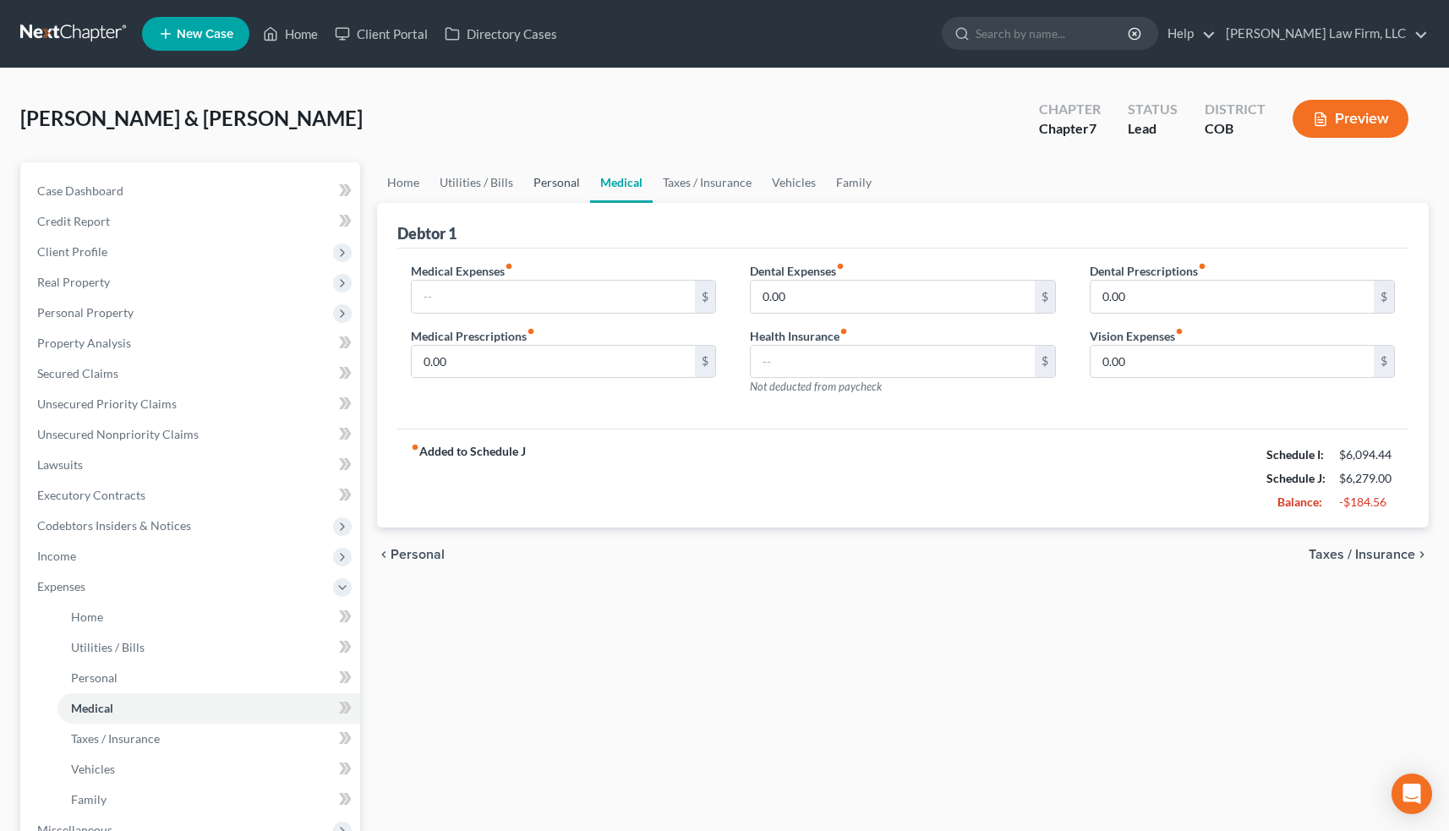
click at [555, 186] on link "Personal" at bounding box center [556, 182] width 67 height 41
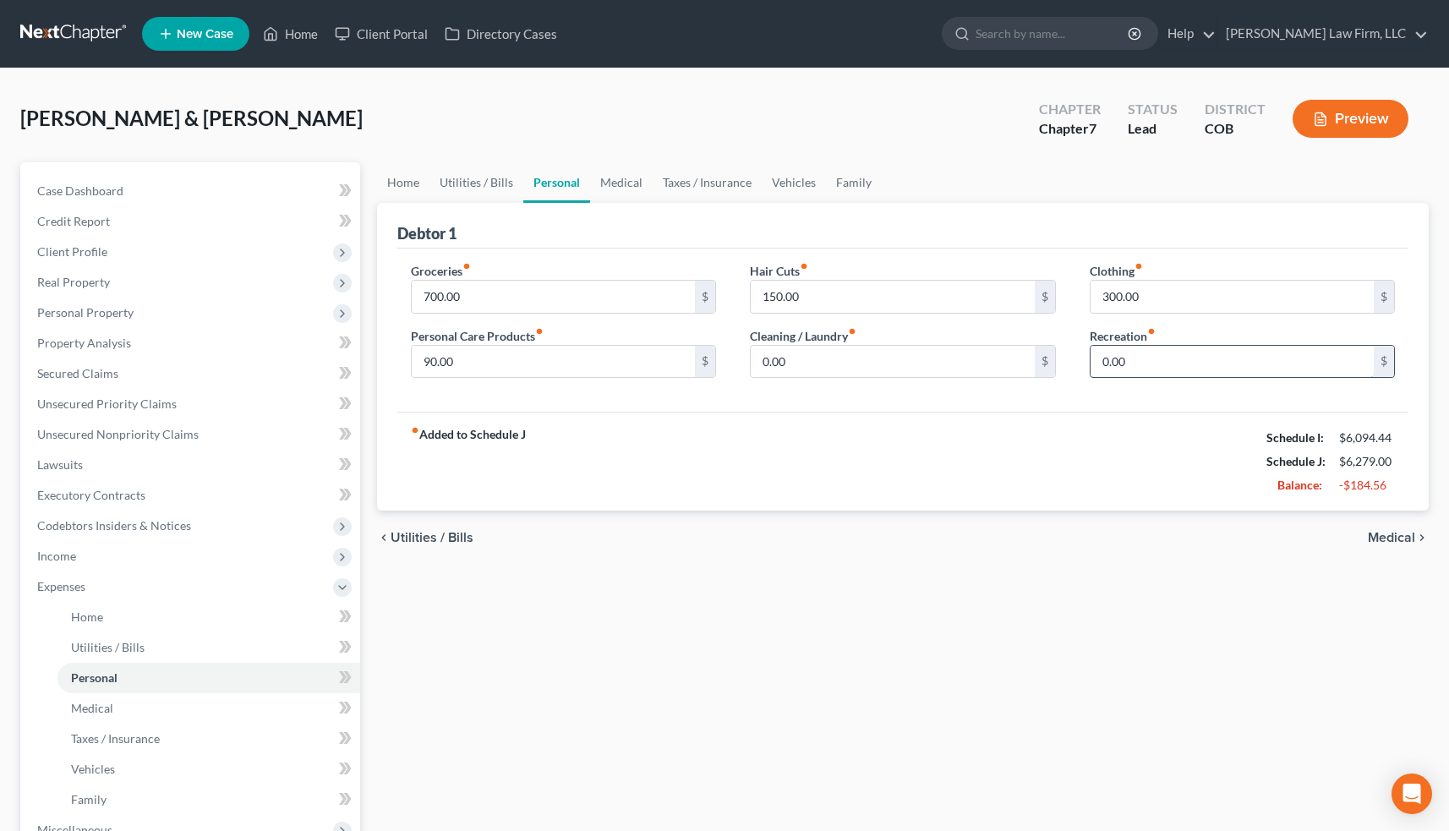
drag, startPoint x: 1142, startPoint y: 364, endPoint x: 1093, endPoint y: 364, distance: 49.0
click at [1093, 364] on input "0.00" at bounding box center [1233, 362] width 284 height 32
type input "150"
click at [626, 189] on link "Medical" at bounding box center [621, 182] width 63 height 41
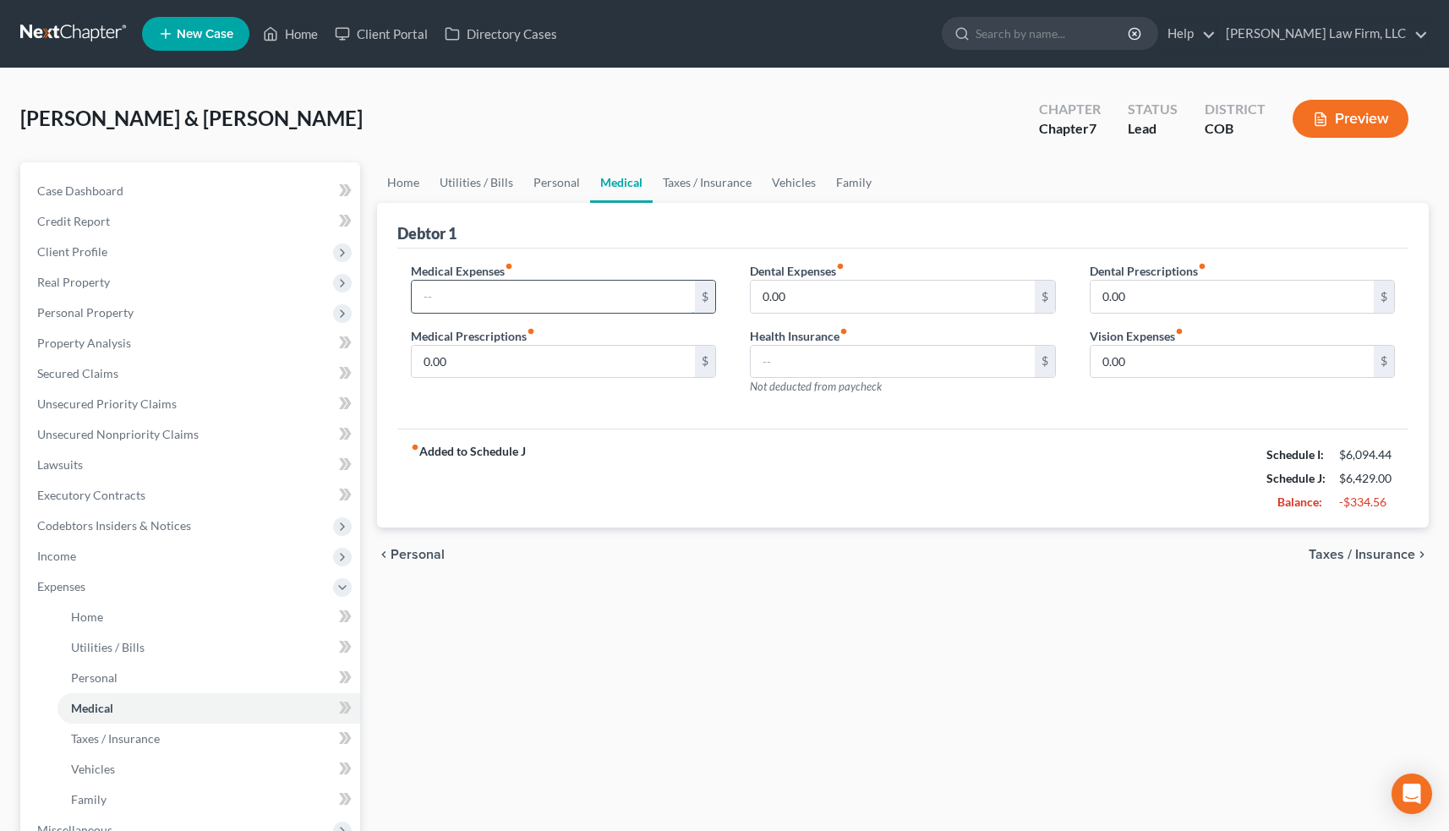
click at [495, 291] on input "text" at bounding box center [554, 297] width 284 height 32
type input "100"
click at [466, 358] on input "0.00" at bounding box center [554, 362] width 284 height 32
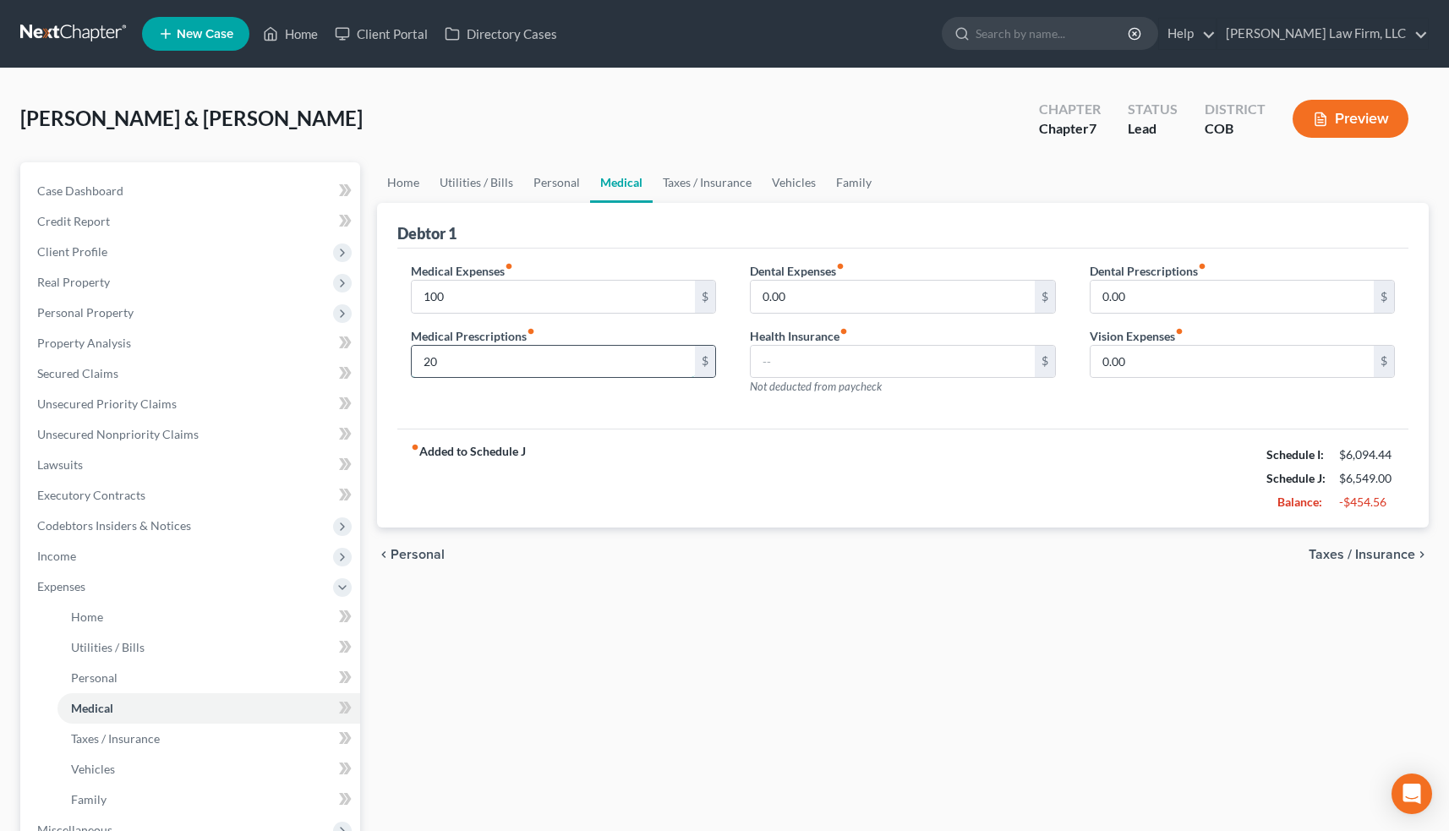
type input "2"
type input "40"
click at [796, 295] on input "0.00" at bounding box center [893, 297] width 284 height 32
type input "20"
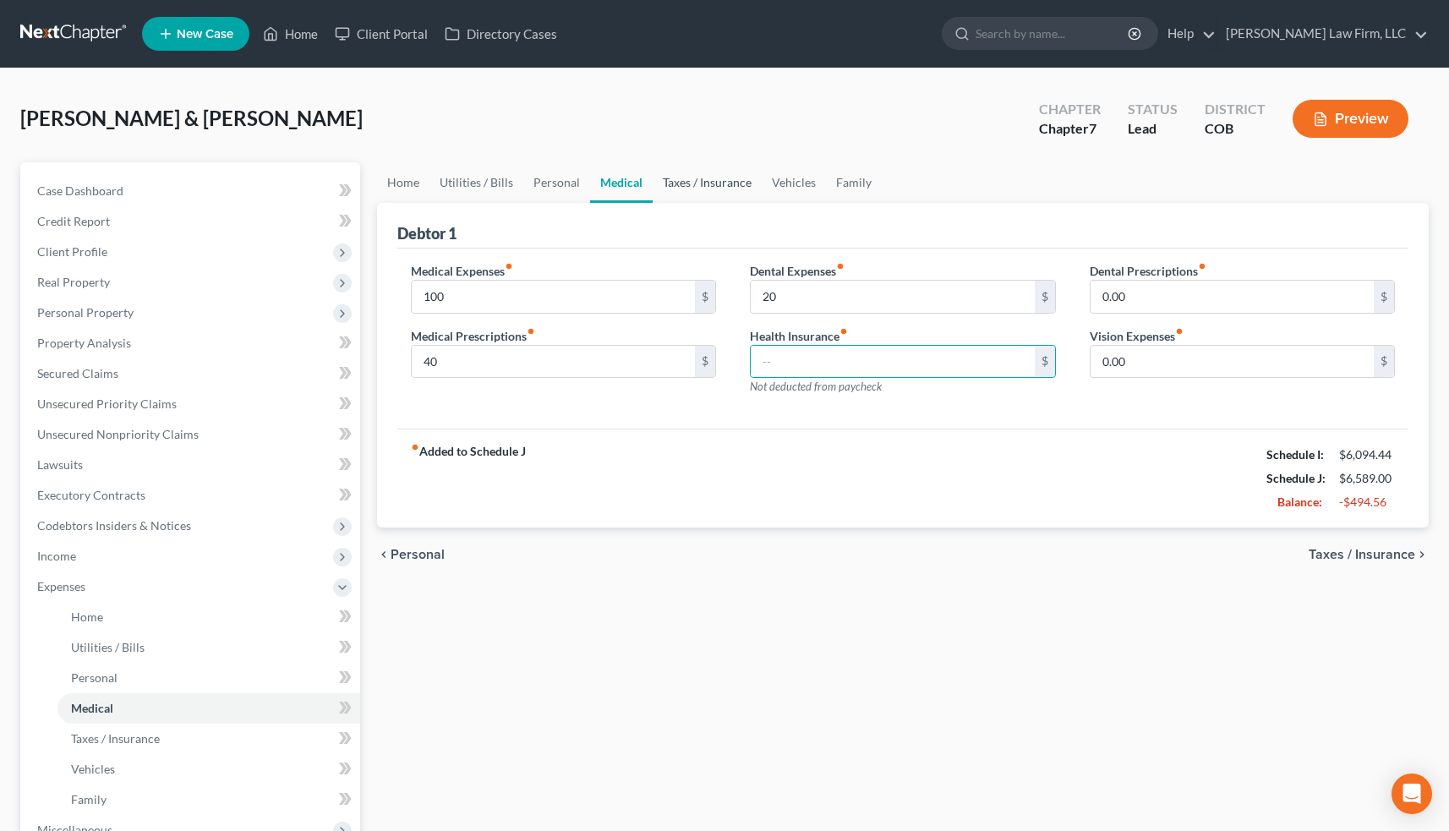
click at [693, 183] on link "Taxes / Insurance" at bounding box center [707, 182] width 109 height 41
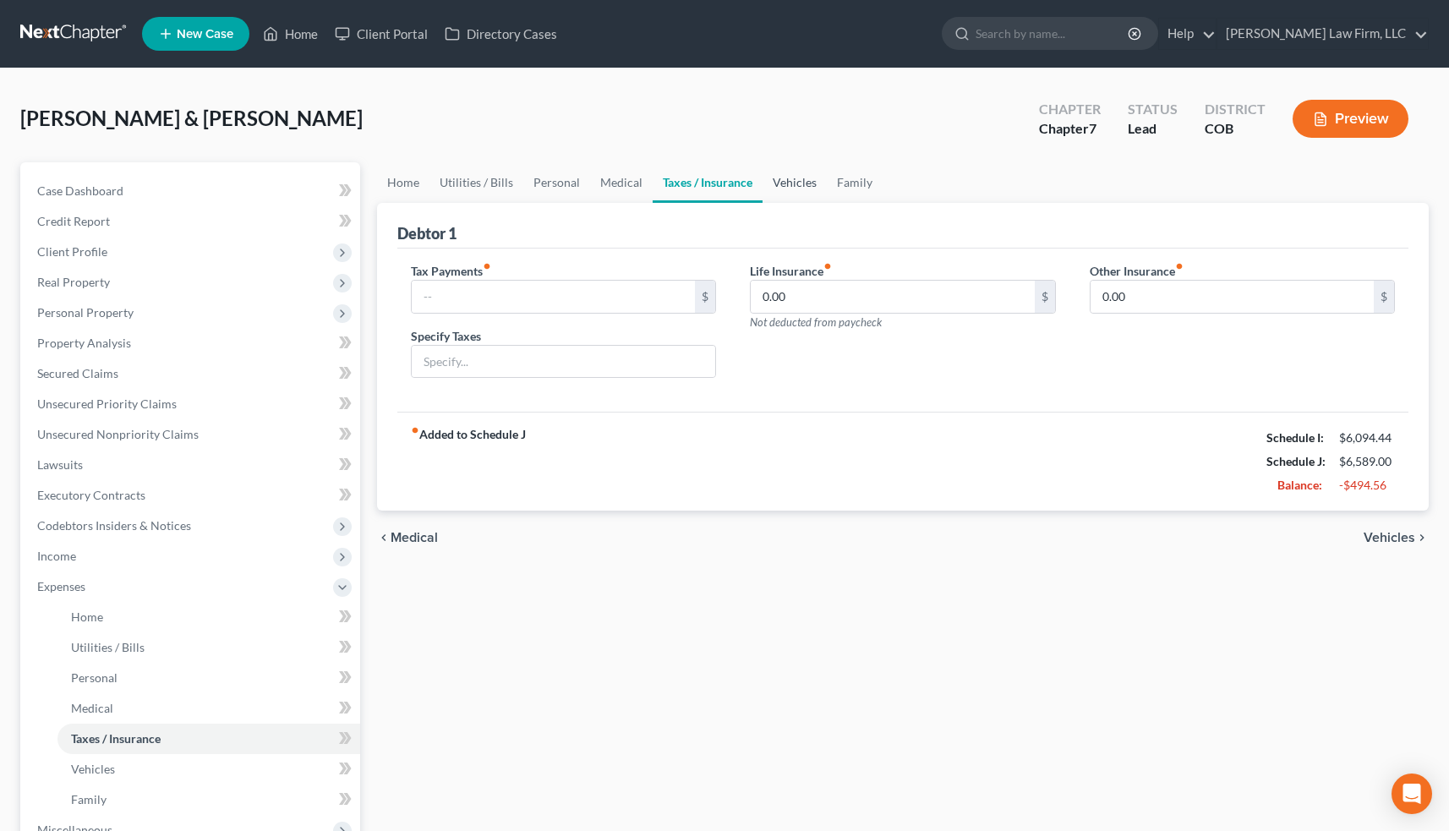
click at [785, 183] on link "Vehicles" at bounding box center [795, 182] width 64 height 41
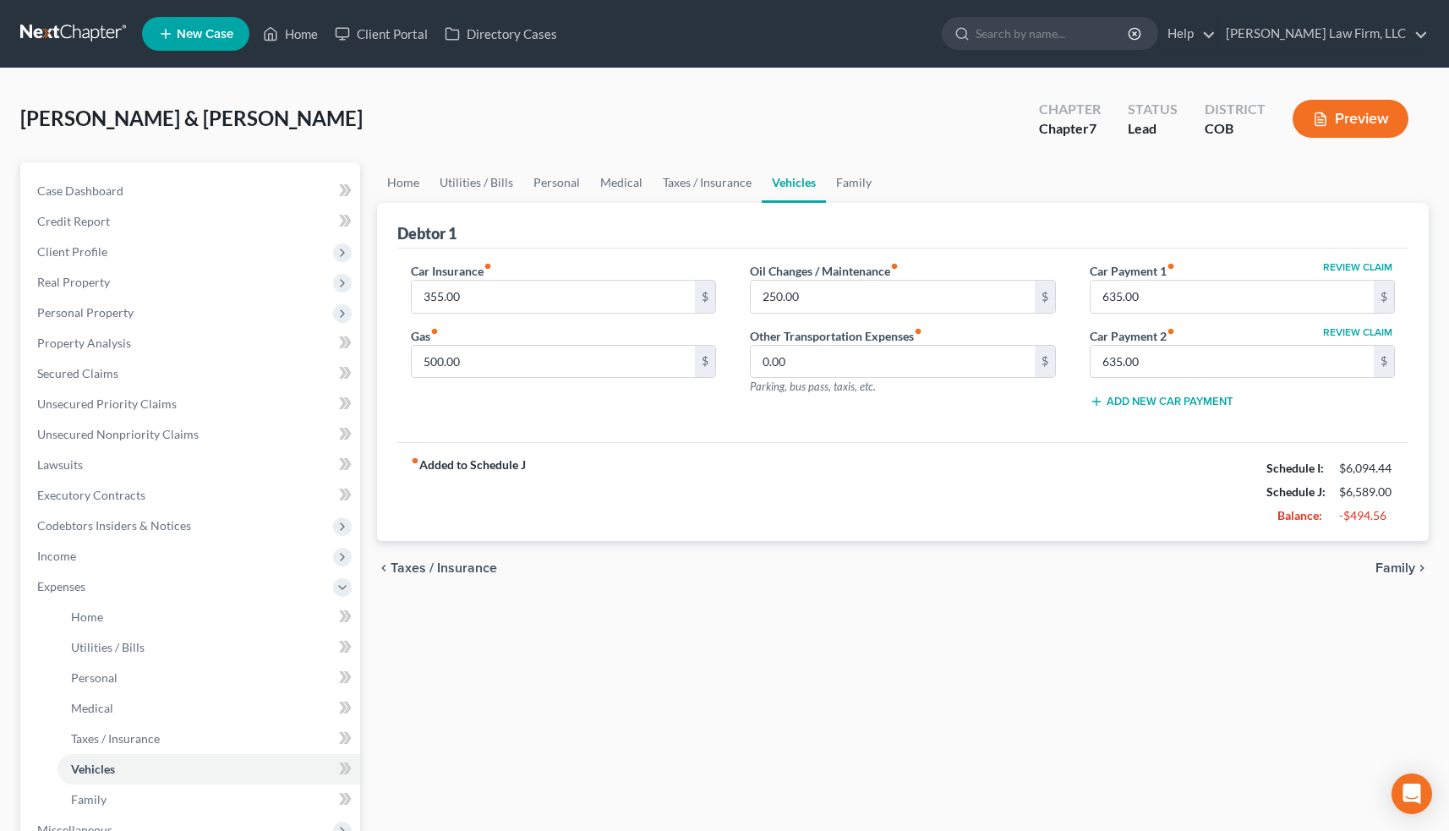
click at [1367, 266] on button "Review Claim" at bounding box center [1358, 267] width 74 height 10
select select "5"
select select "0"
select select "1"
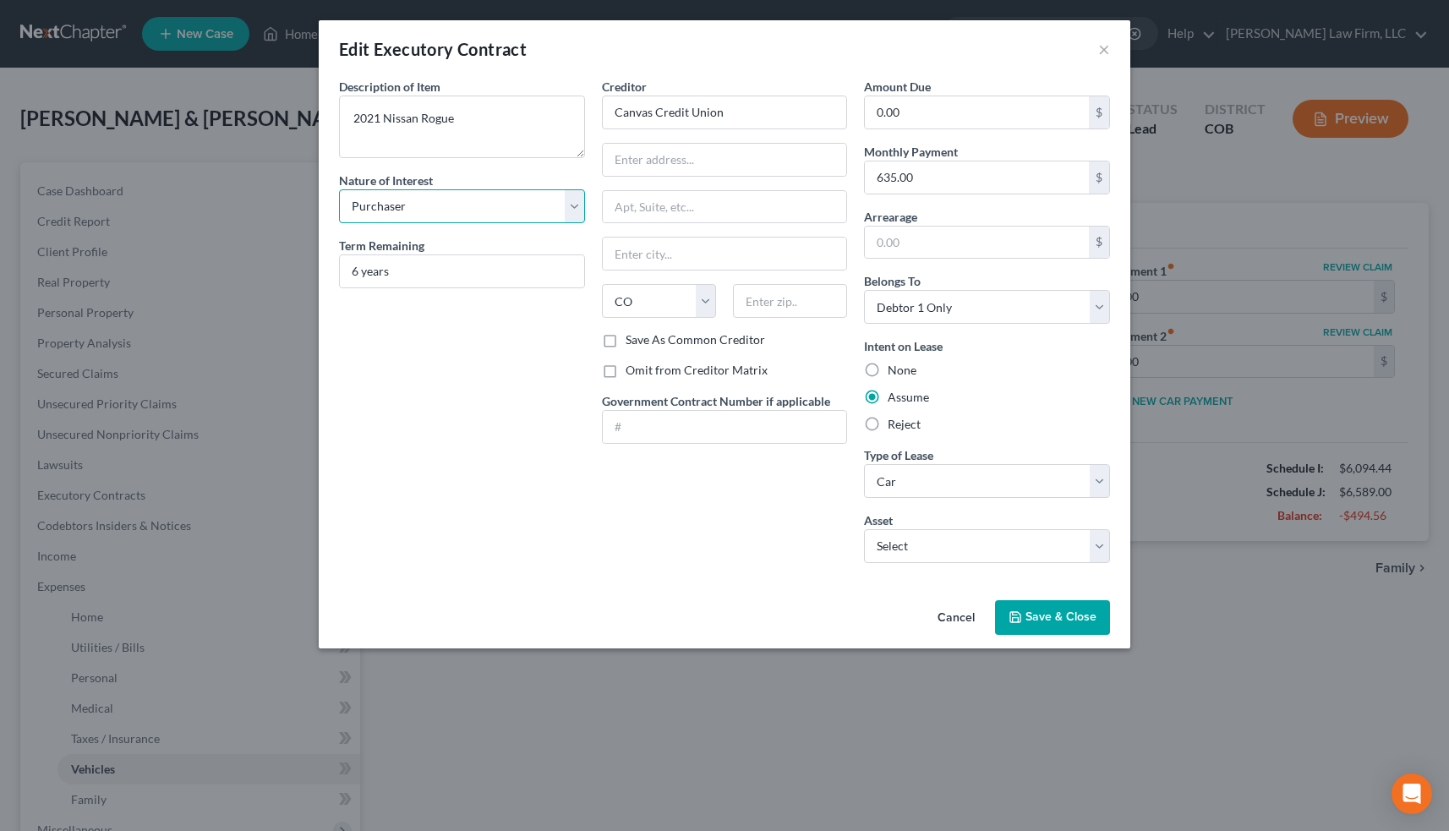
select select "2"
click at [1058, 619] on span "Save & Close" at bounding box center [1060, 617] width 71 height 14
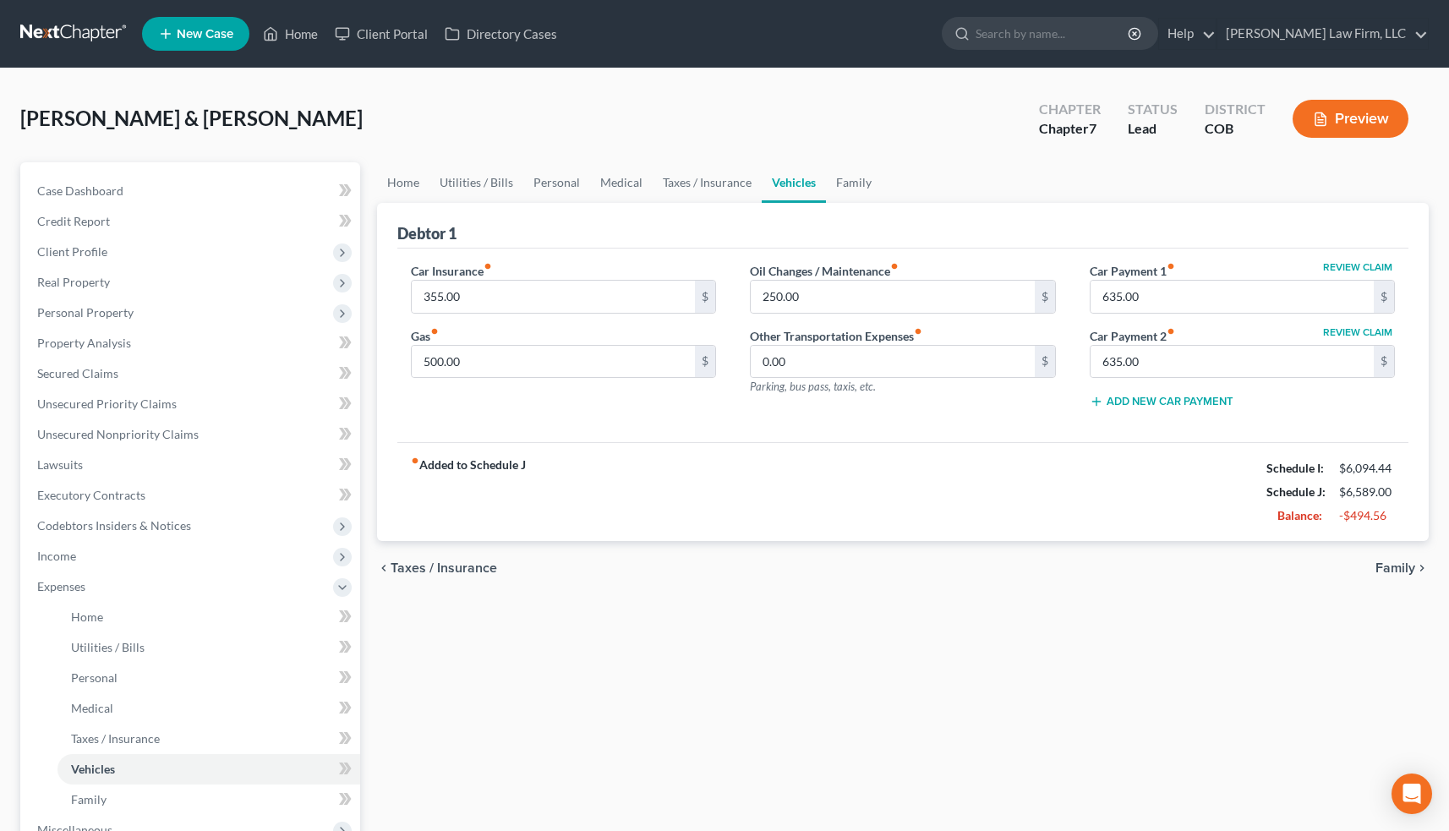
click at [1354, 334] on button "Review Claim" at bounding box center [1358, 332] width 74 height 10
select select "5"
select select "1"
select select "0"
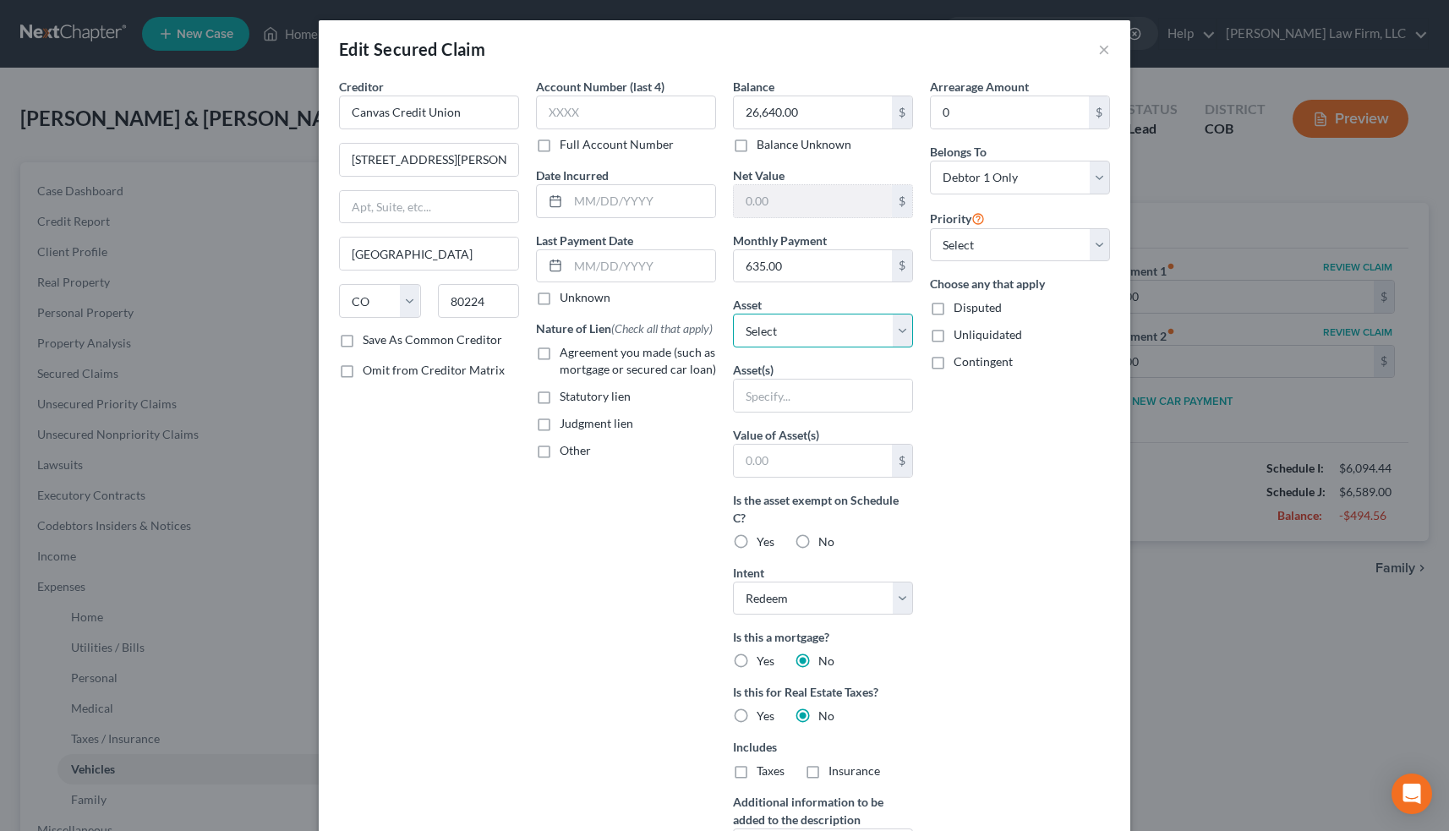
select select "2"
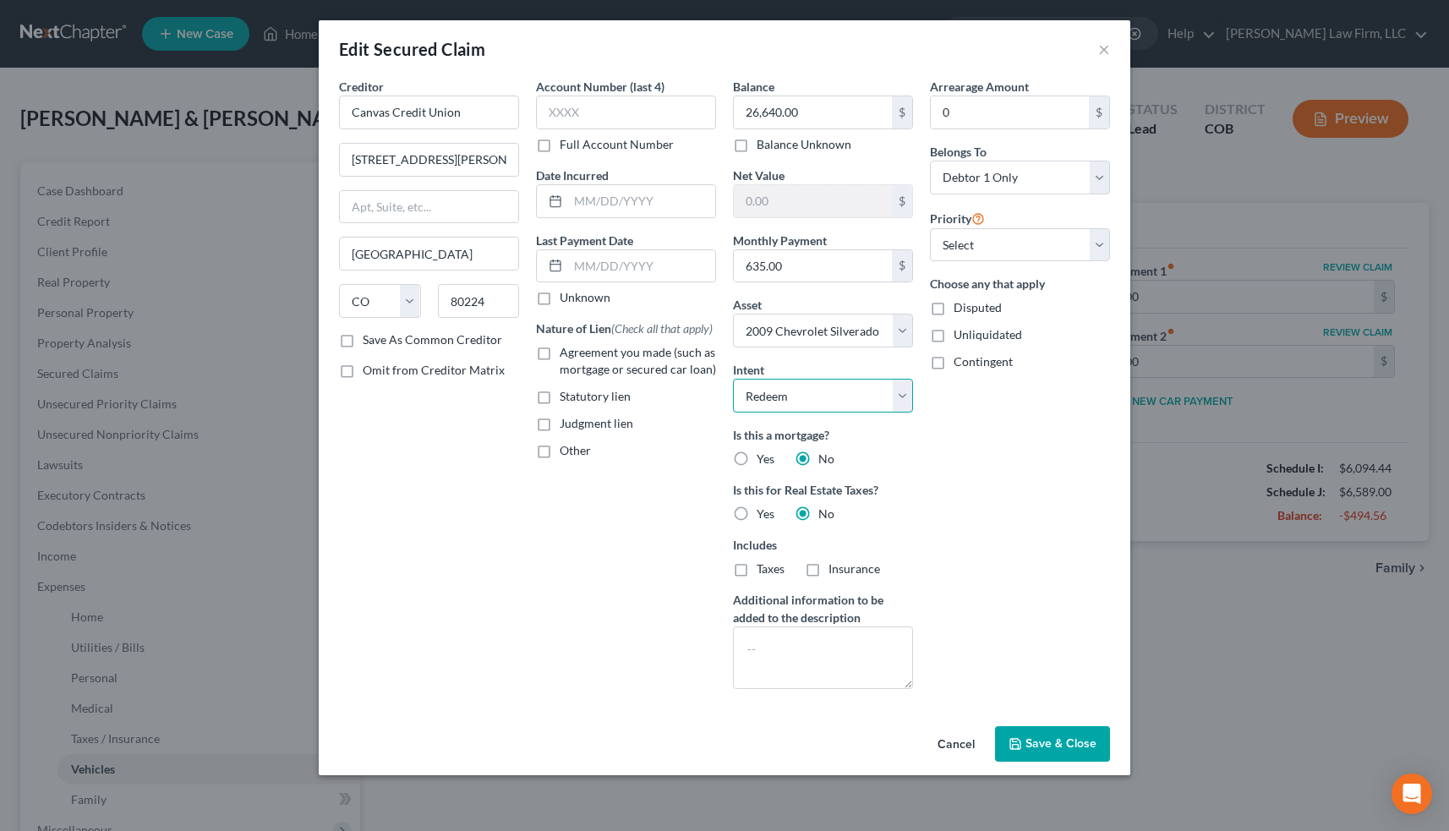
select select "4"
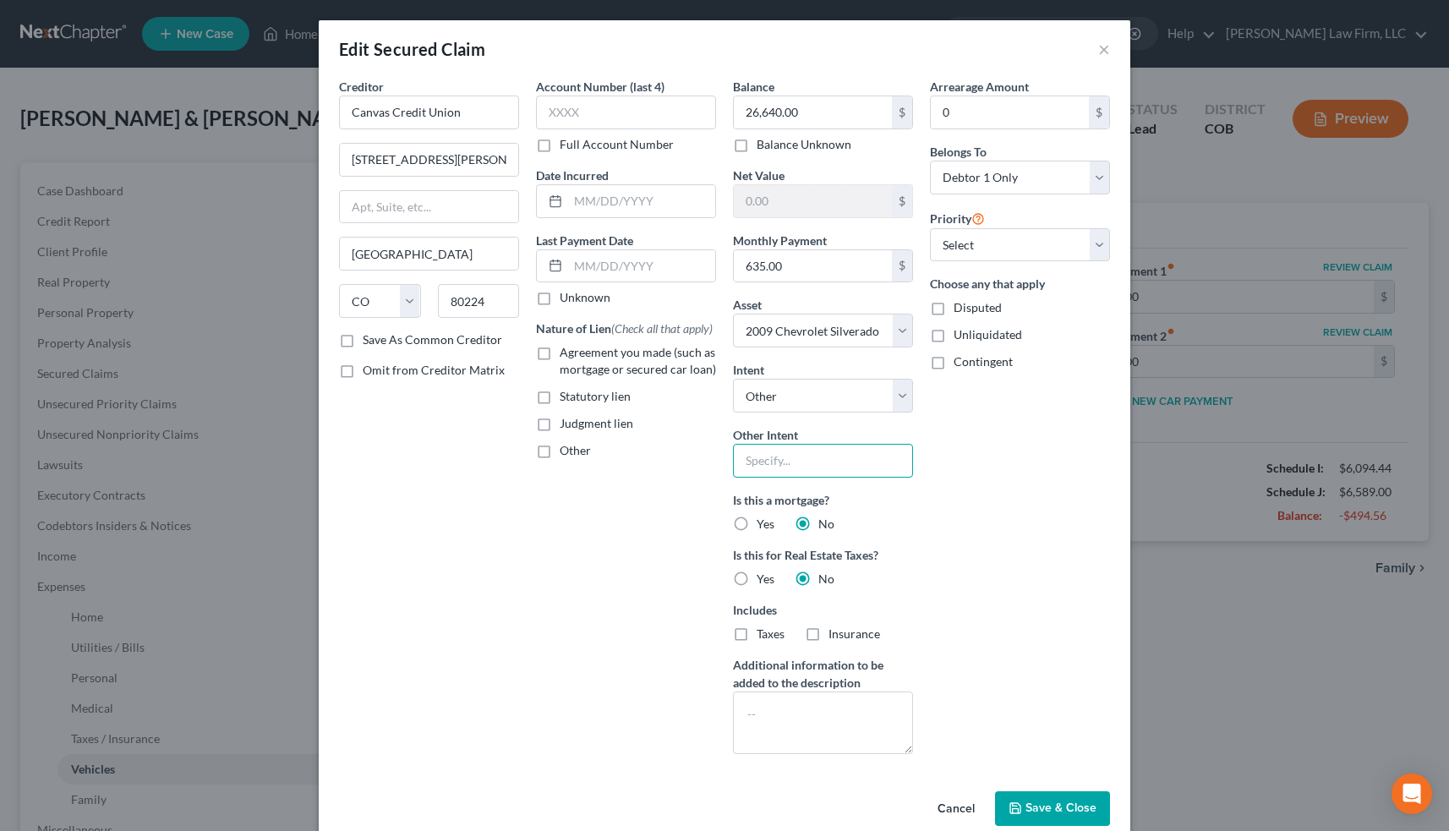
click at [851, 456] on input "text" at bounding box center [823, 461] width 180 height 34
type input "Retain & Repay"
click at [560, 354] on label "Agreement you made (such as mortgage or secured car loan)" at bounding box center [638, 361] width 156 height 34
click at [566, 354] on input "Agreement you made (such as mortgage or secured car loan)" at bounding box center [571, 349] width 11 height 11
checkbox input "true"
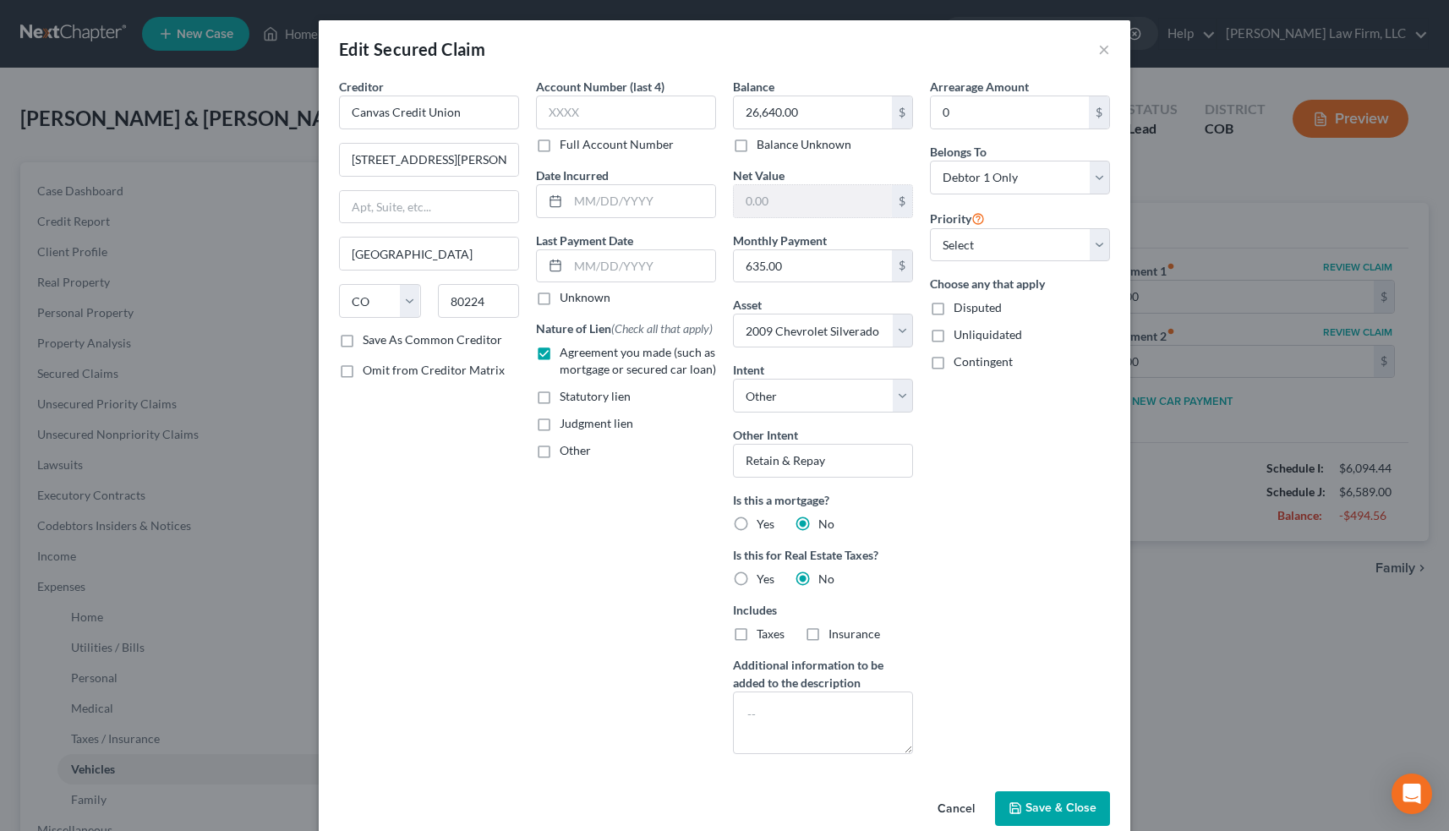
click at [1049, 802] on span "Save & Close" at bounding box center [1060, 808] width 71 height 14
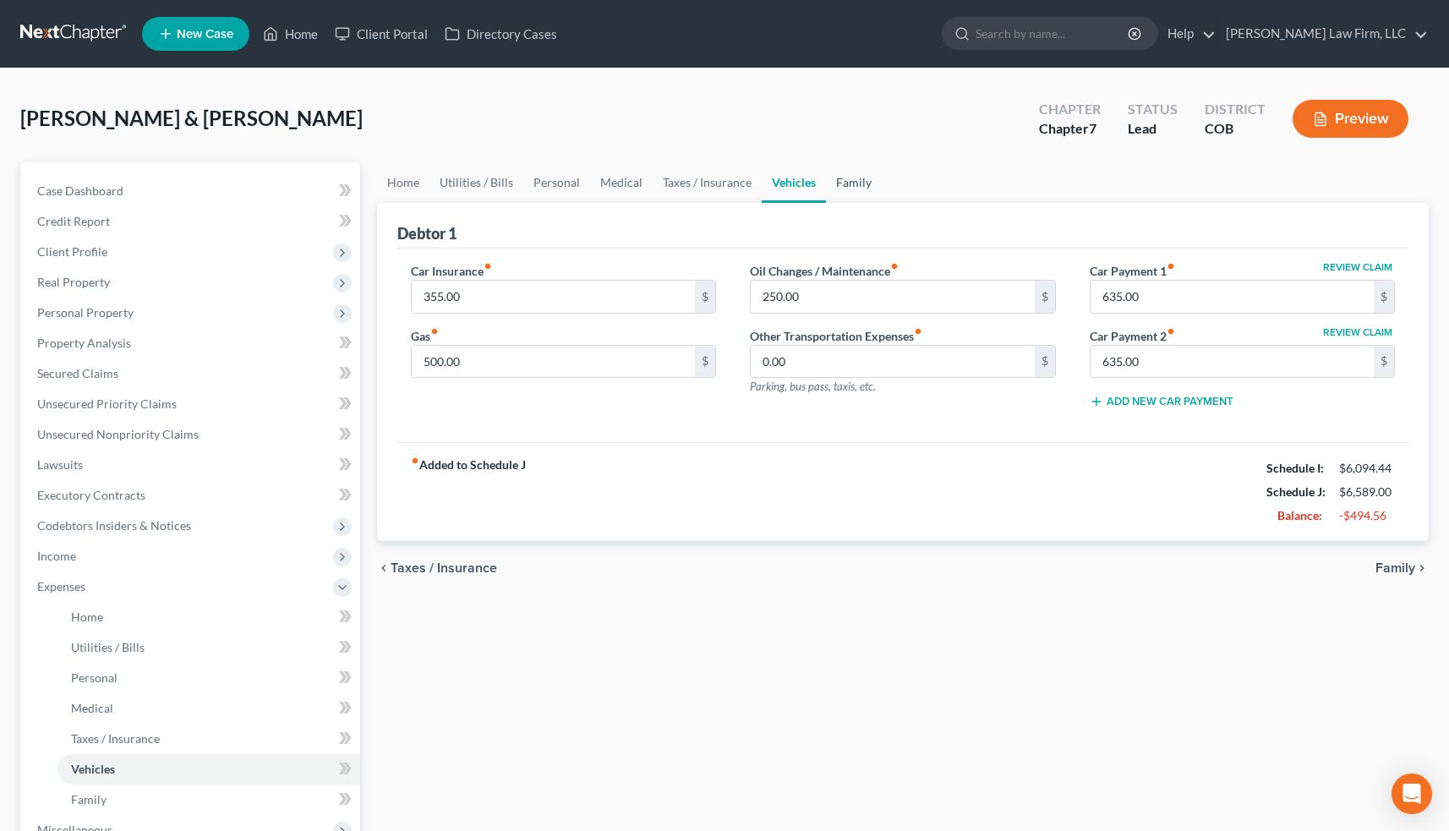
click at [859, 181] on link "Family" at bounding box center [854, 182] width 56 height 41
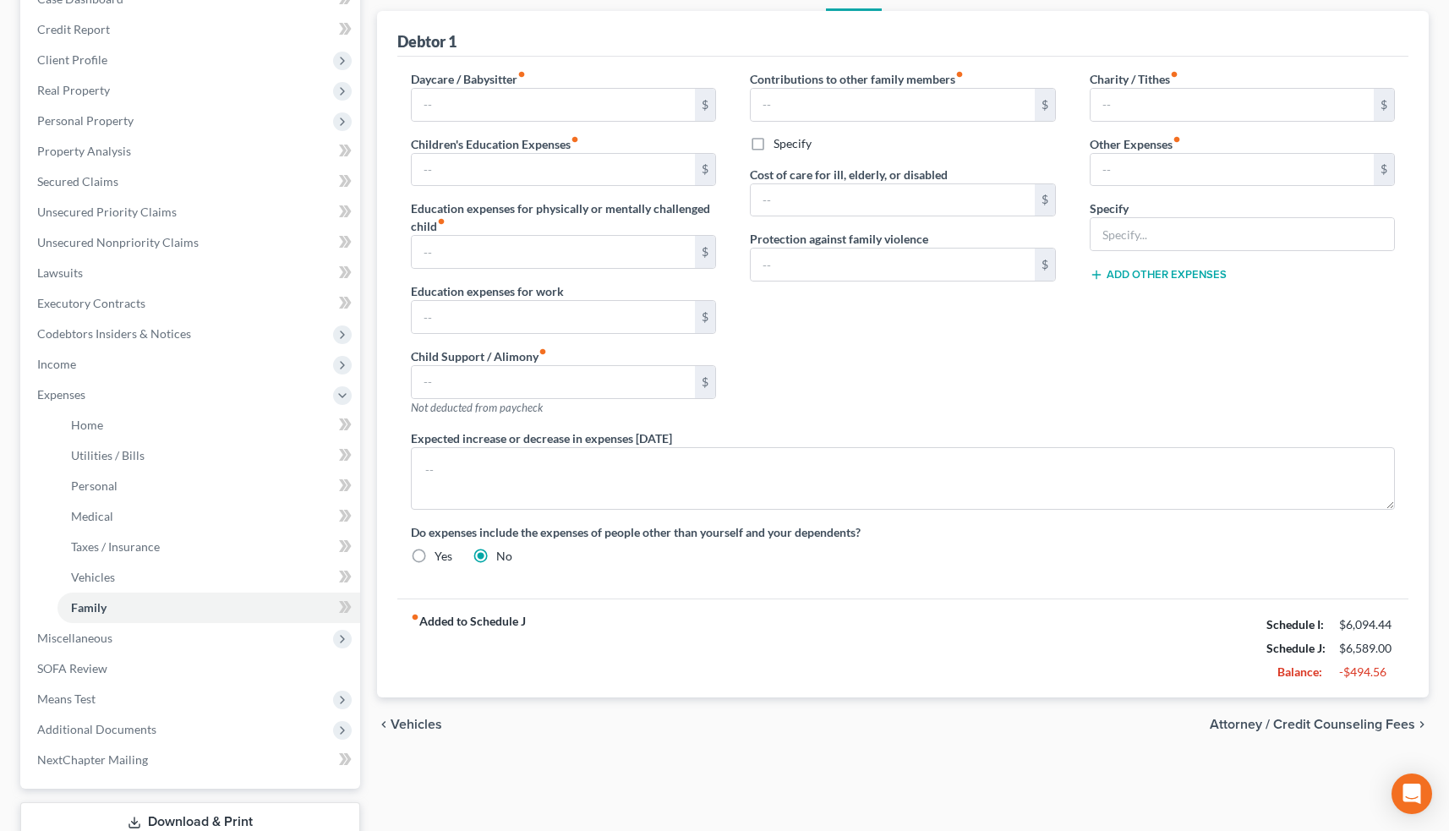
scroll to position [206, 0]
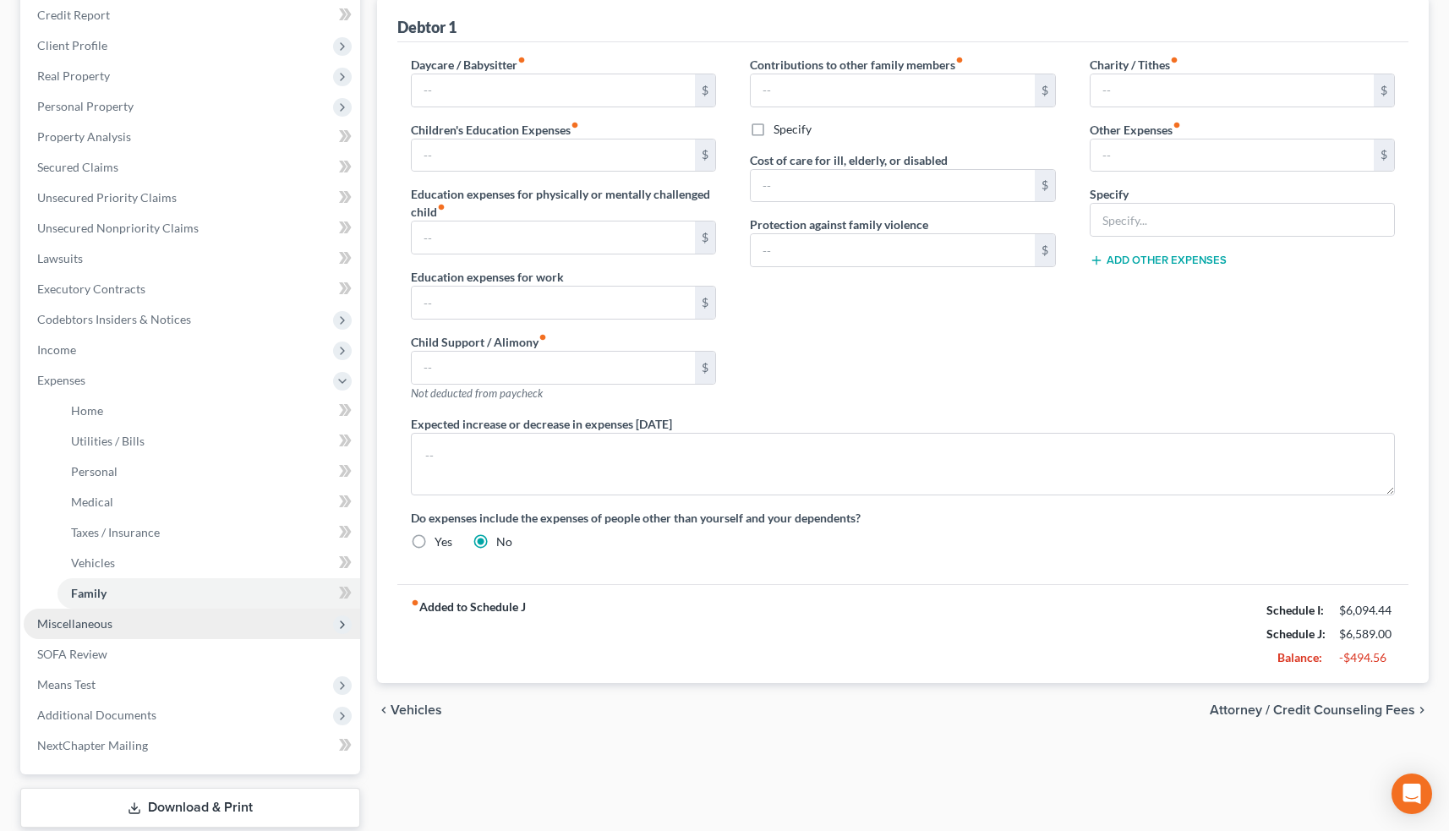
click at [162, 620] on span "Miscellaneous" at bounding box center [192, 624] width 336 height 30
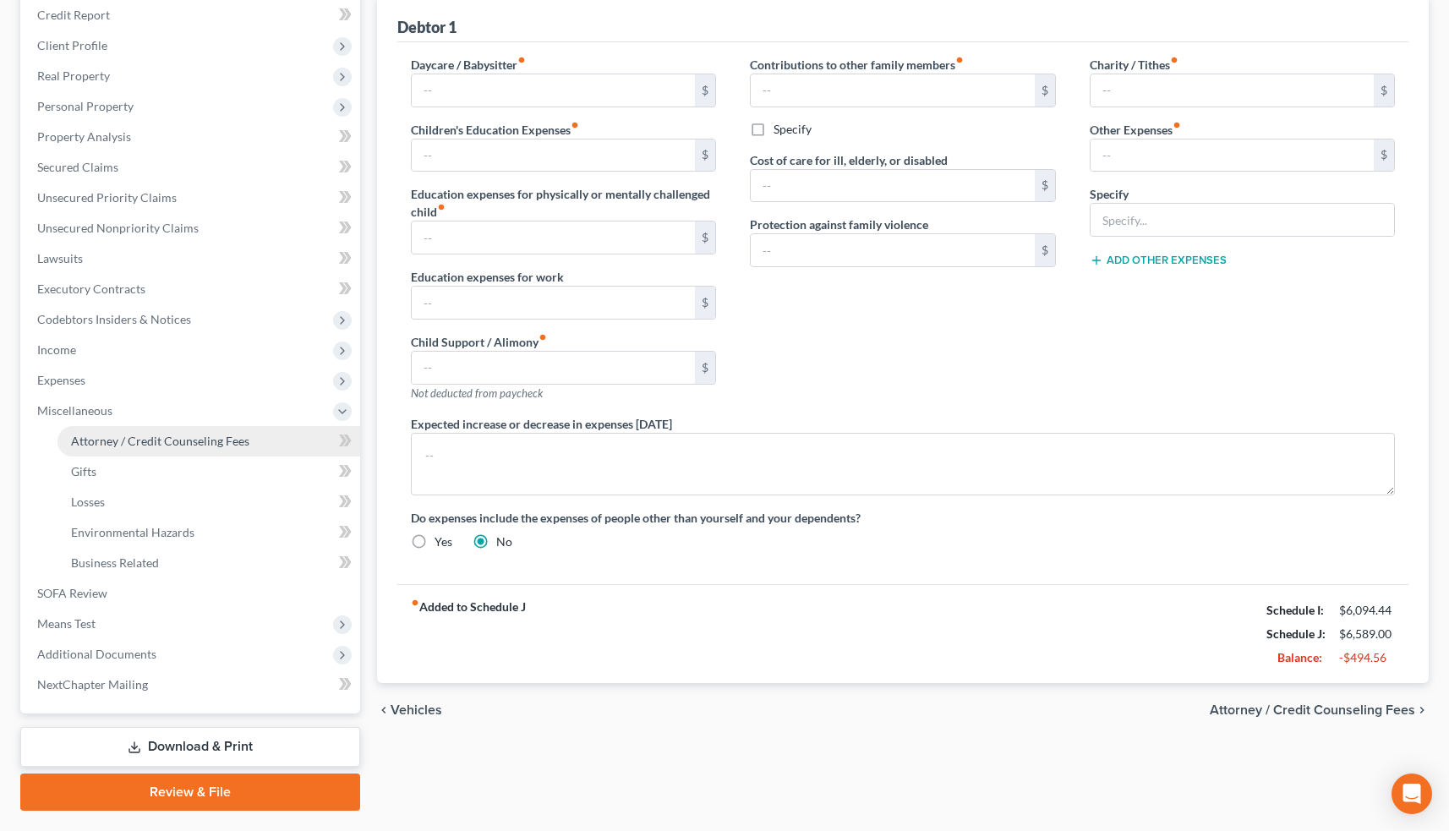
click at [178, 445] on span "Attorney / Credit Counseling Fees" at bounding box center [160, 441] width 178 height 14
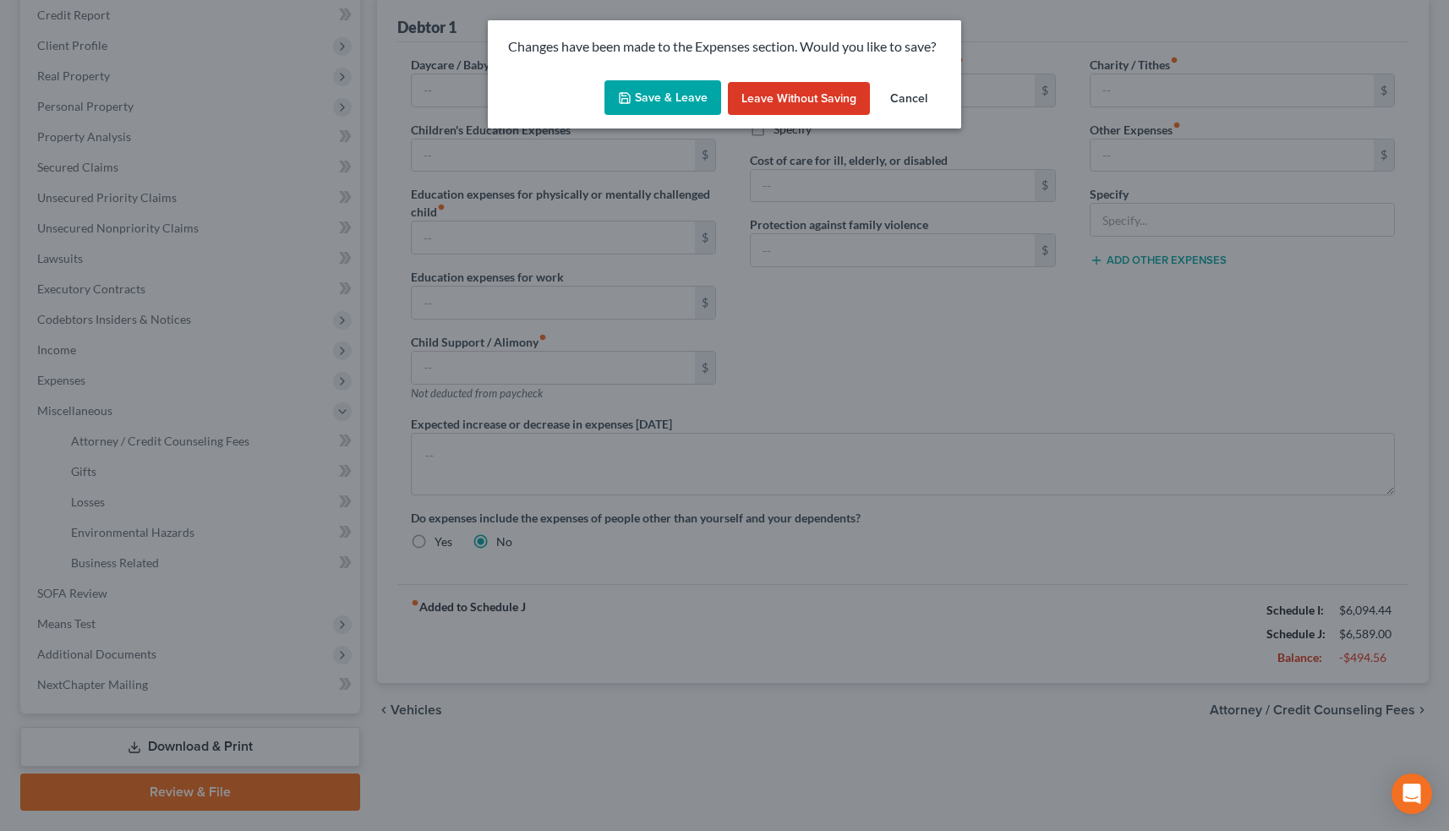
click at [675, 94] on button "Save & Leave" at bounding box center [662, 98] width 117 height 36
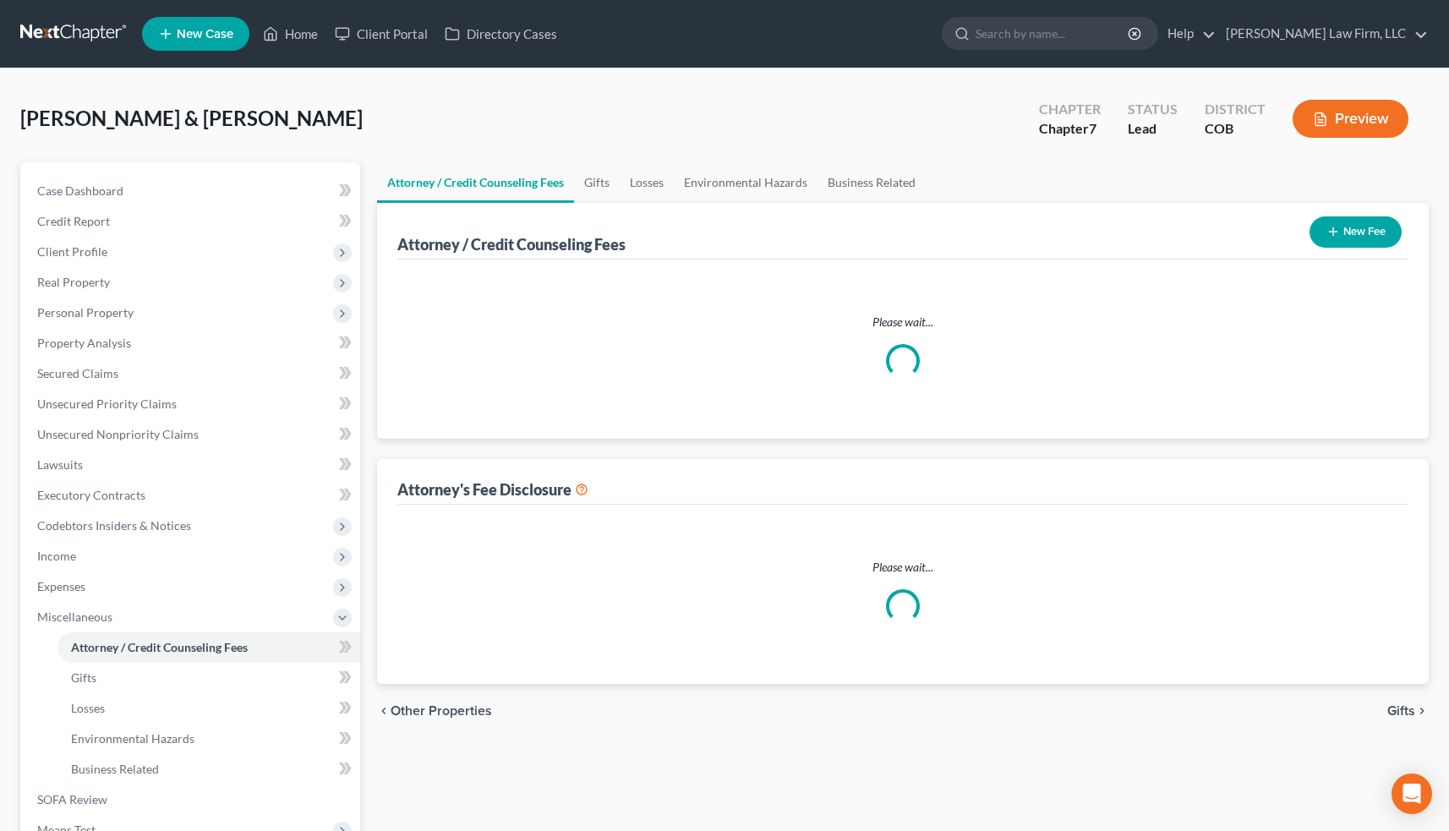
select select "0"
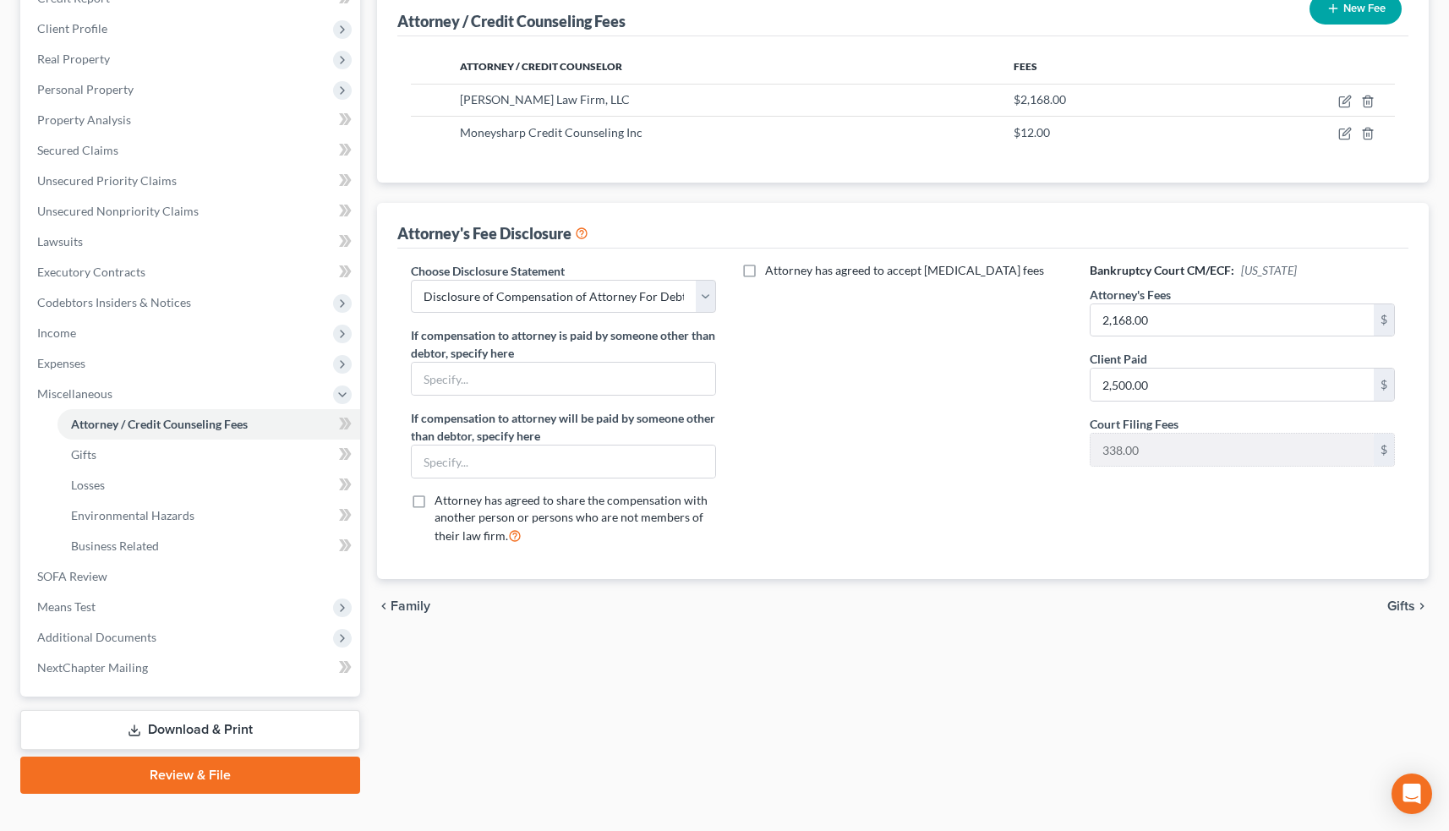
scroll to position [238, 0]
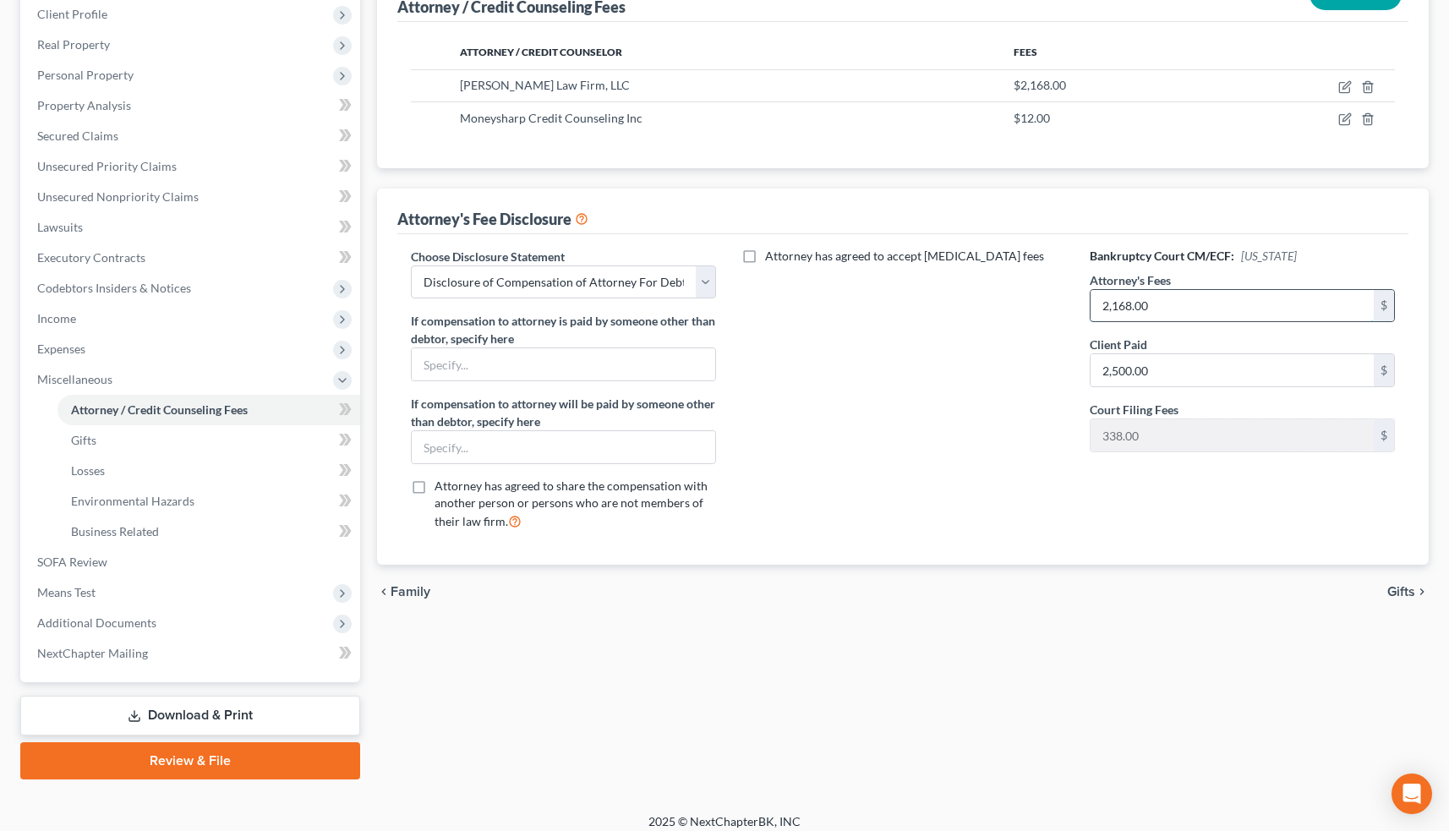
drag, startPoint x: 1157, startPoint y: 304, endPoint x: 1098, endPoint y: 304, distance: 58.3
click at [1098, 304] on input "2,168.00" at bounding box center [1233, 306] width 284 height 32
type input "2,500"
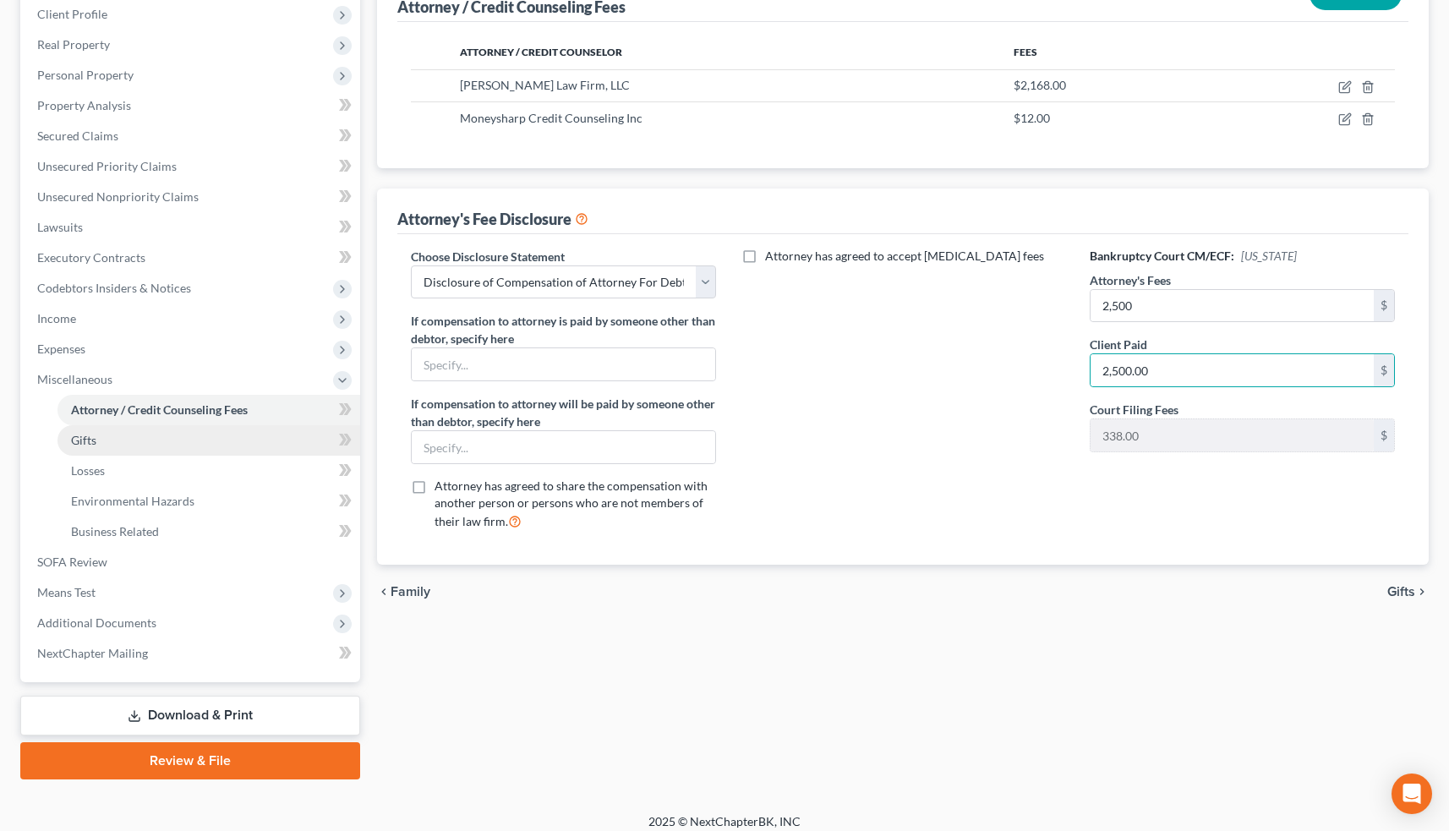
click at [161, 444] on link "Gifts" at bounding box center [208, 440] width 303 height 30
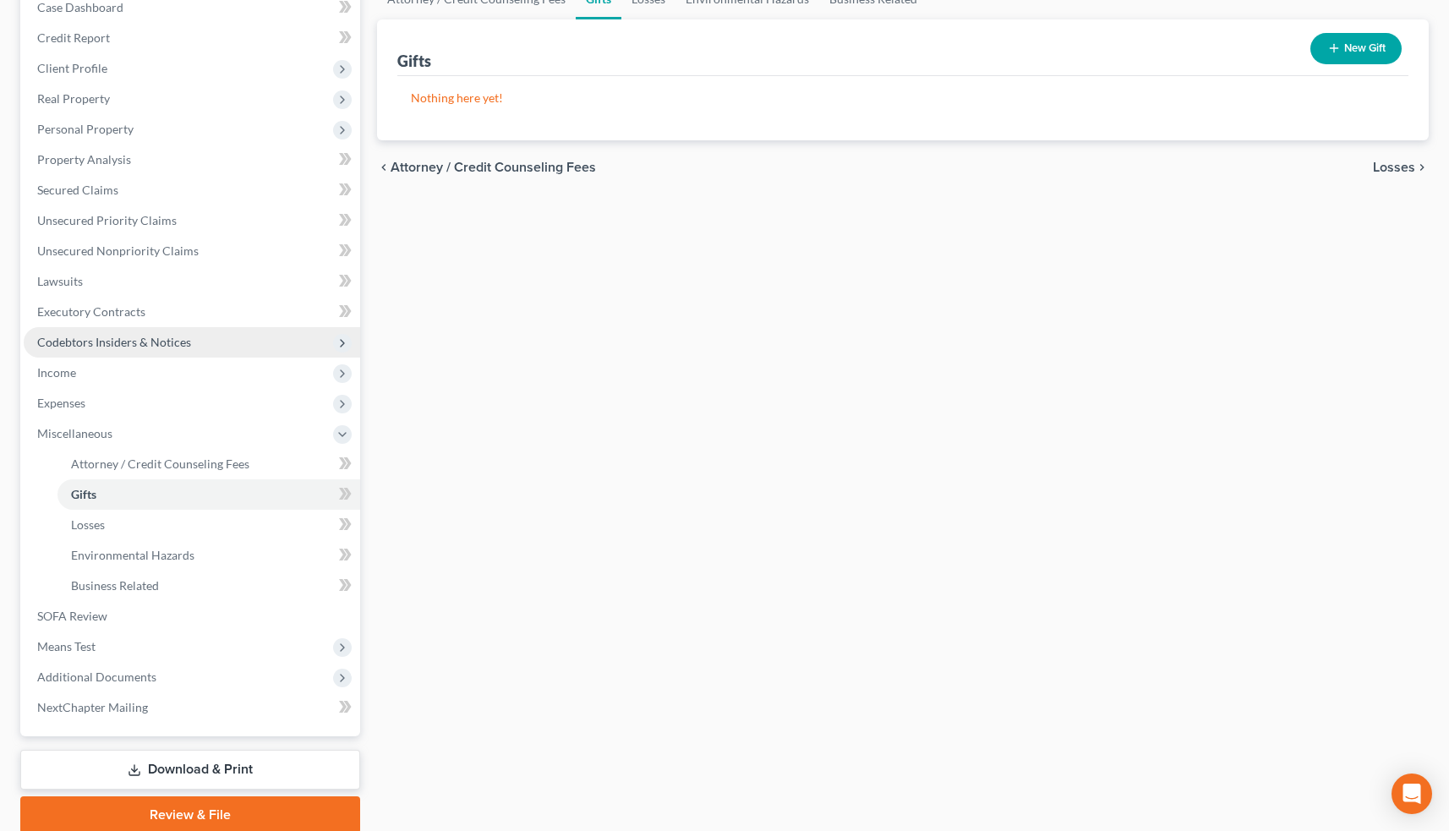
scroll to position [184, 0]
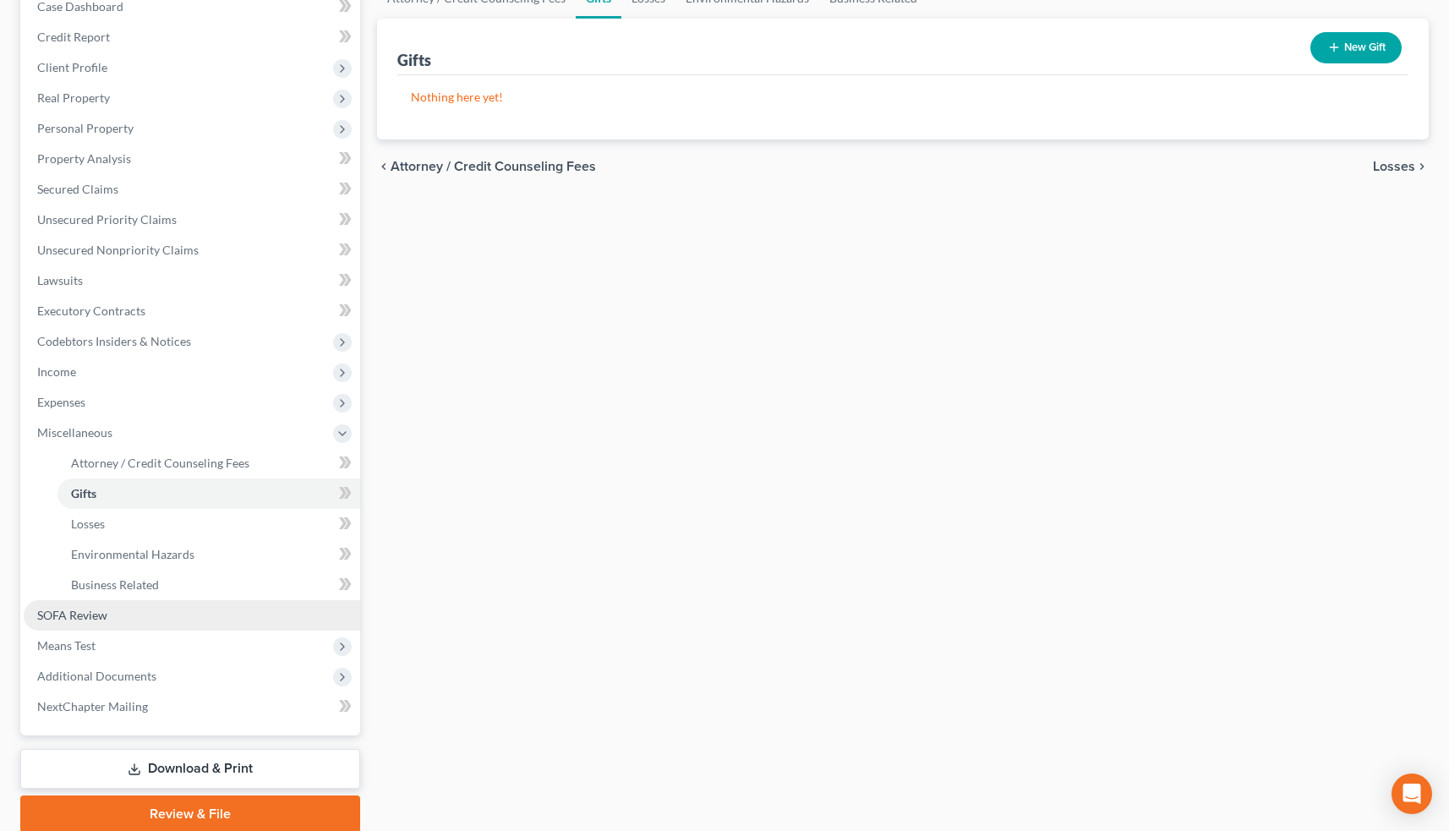
click at [183, 609] on link "SOFA Review" at bounding box center [192, 615] width 336 height 30
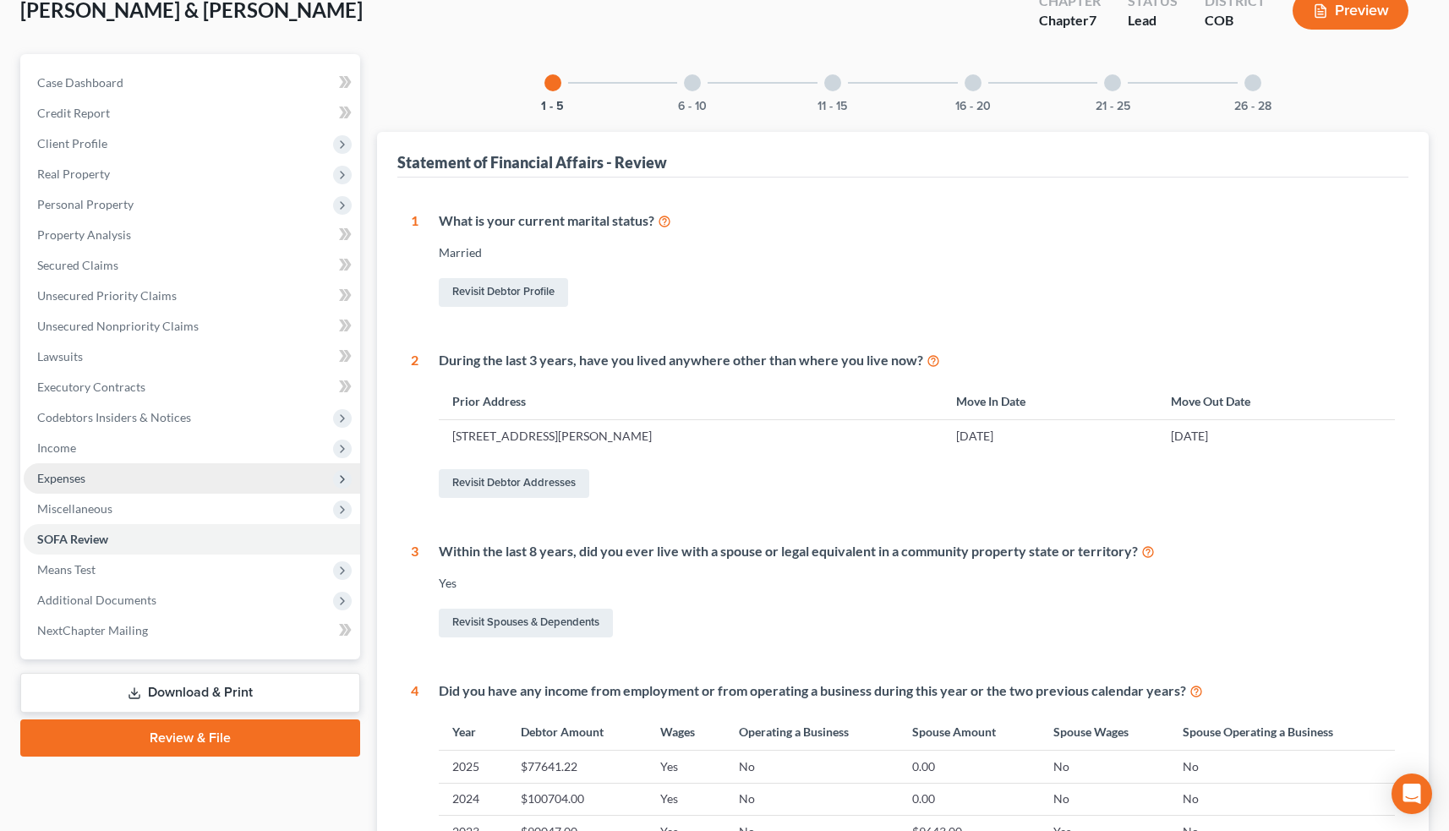
scroll to position [114, 0]
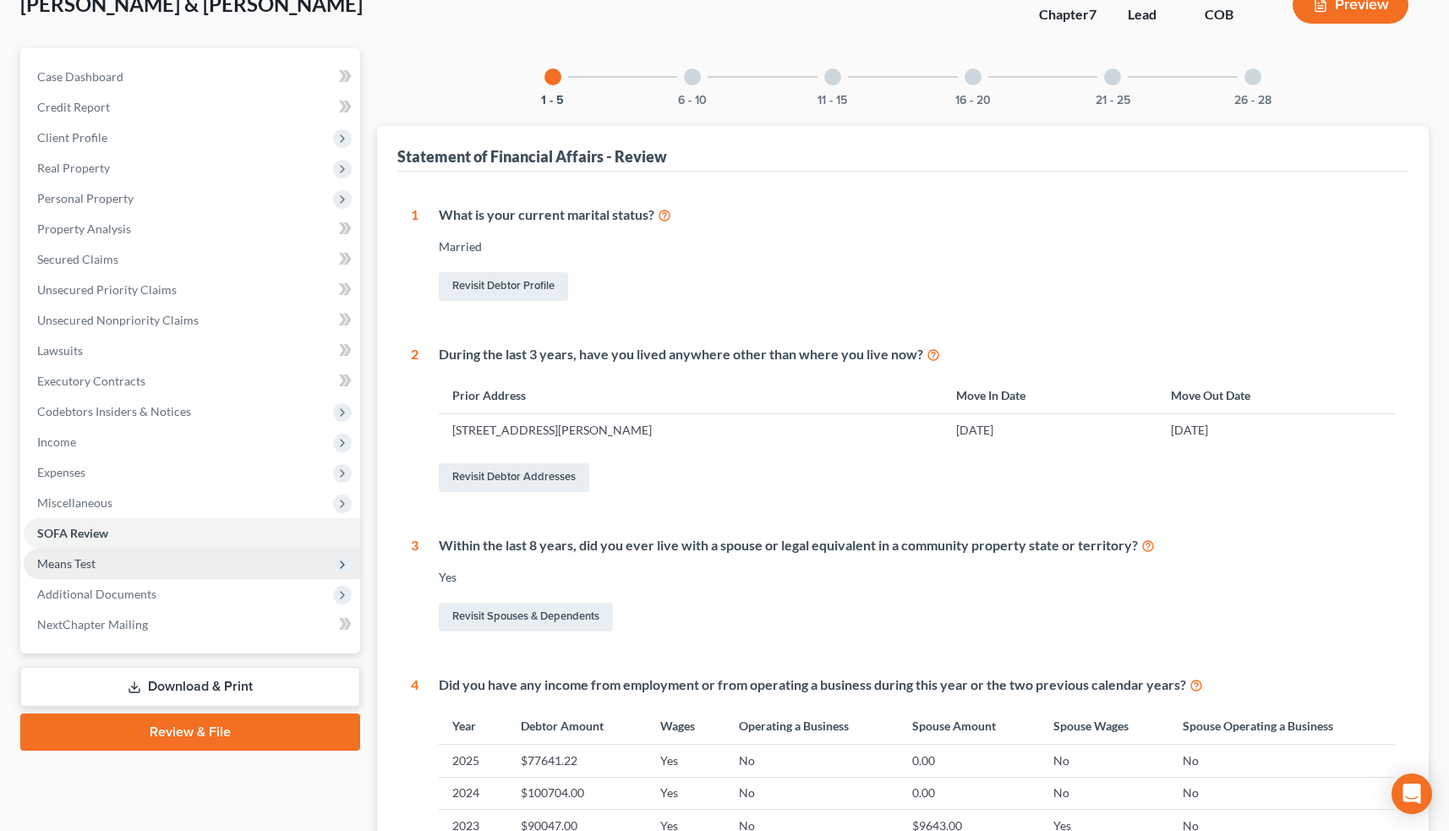
click at [190, 561] on span "Means Test" at bounding box center [192, 564] width 336 height 30
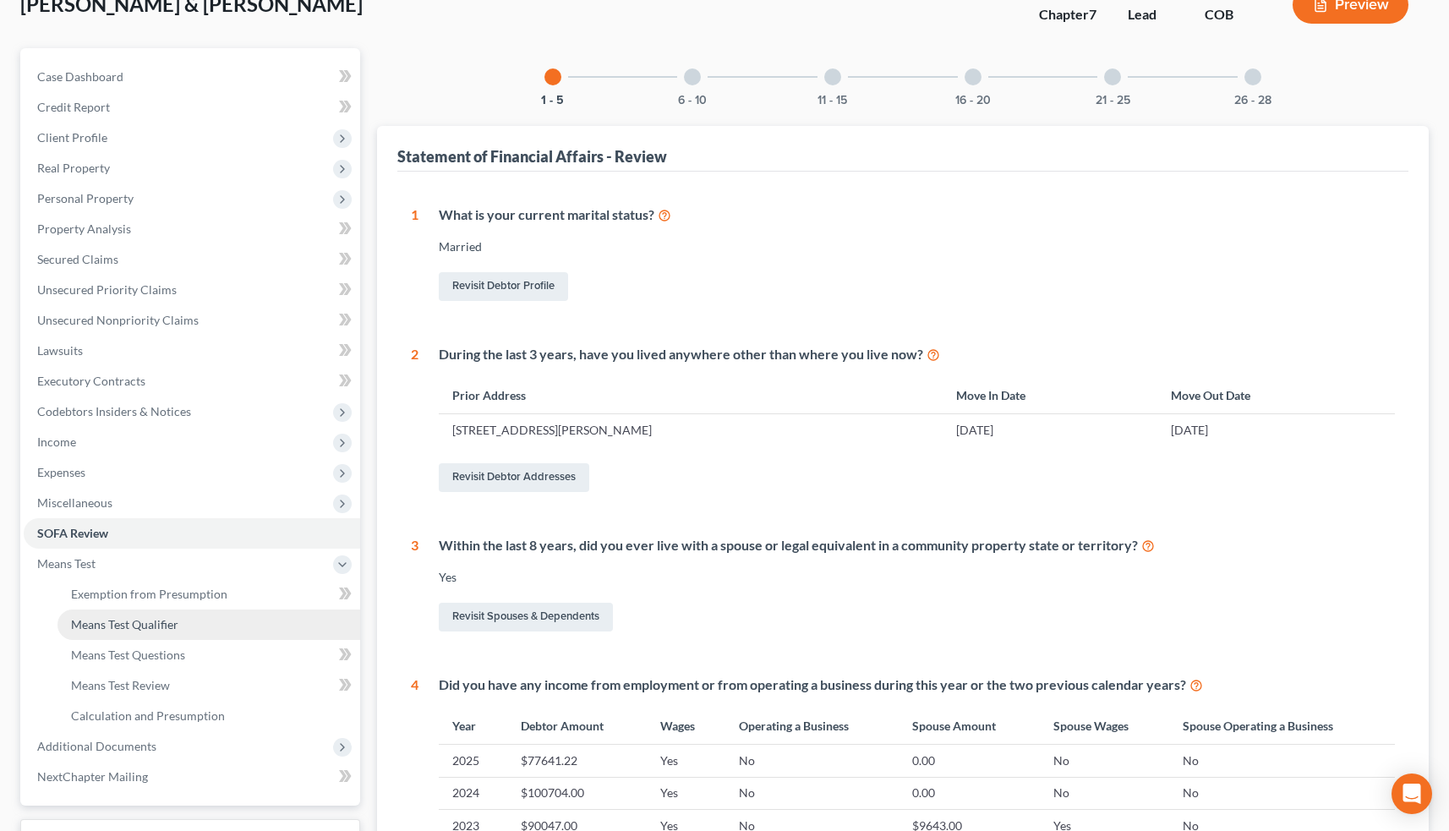
click at [178, 628] on span "Means Test Qualifier" at bounding box center [124, 624] width 107 height 14
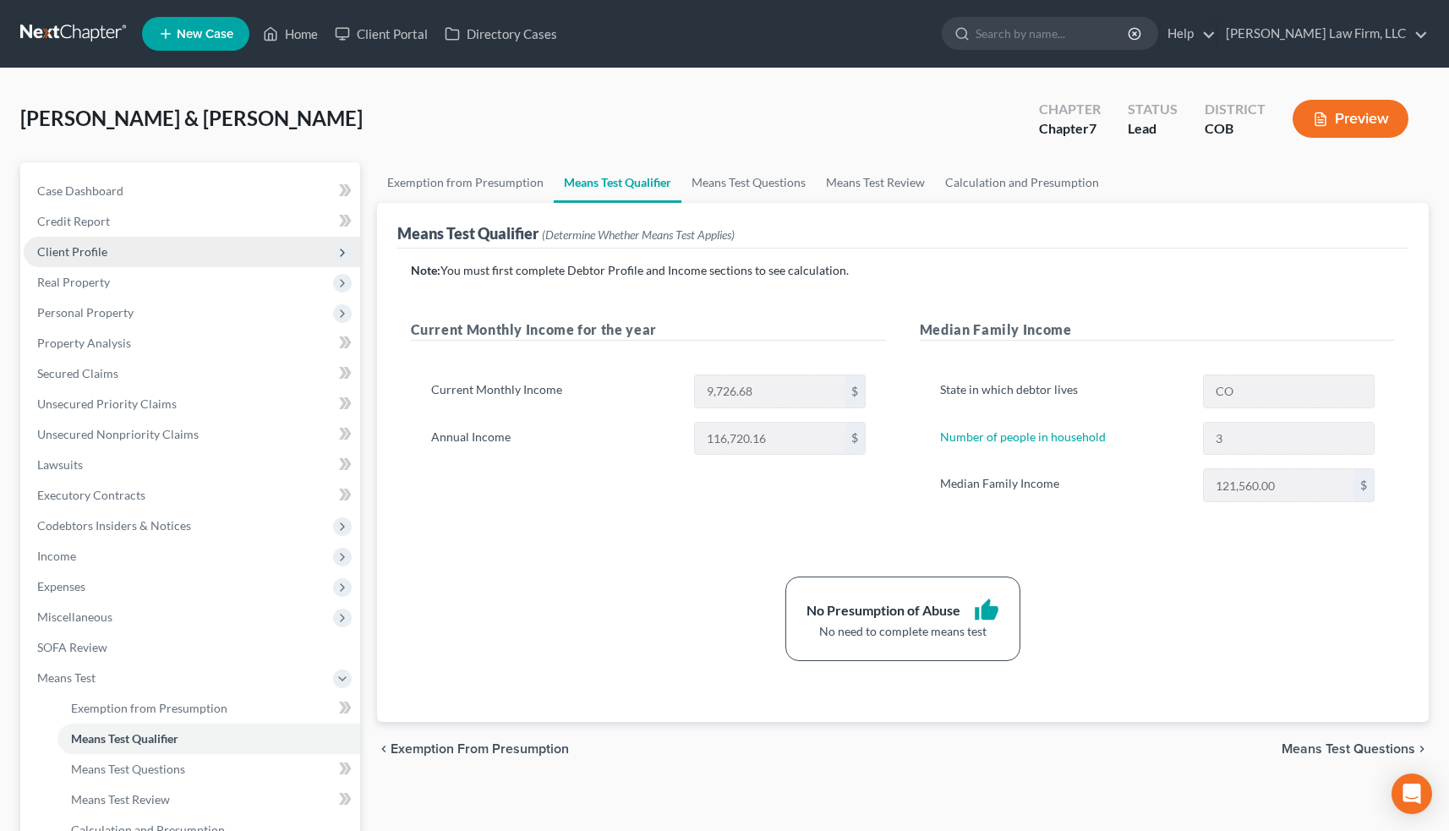
click at [178, 250] on span "Client Profile" at bounding box center [192, 252] width 336 height 30
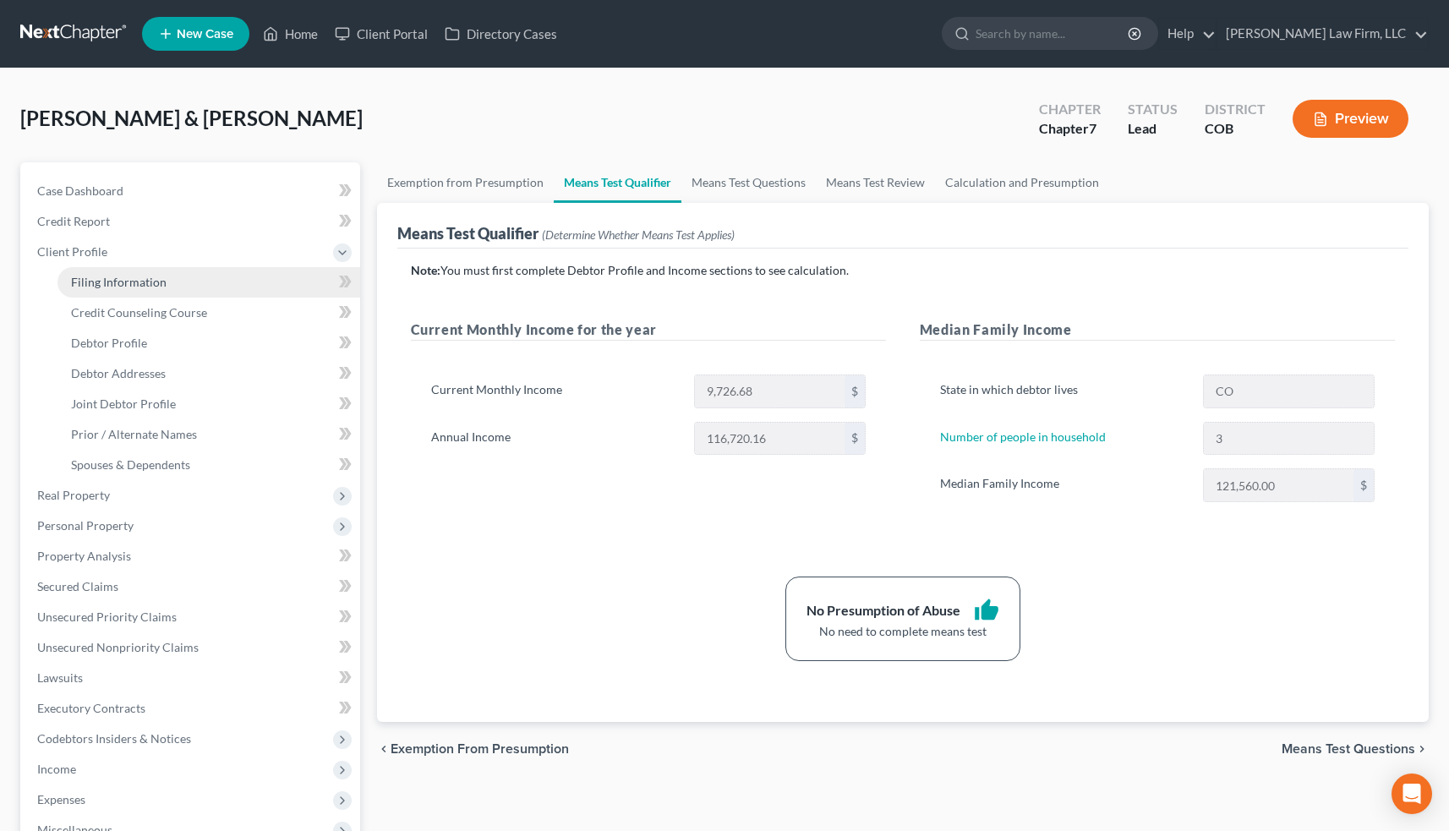
click at [179, 282] on link "Filing Information" at bounding box center [208, 282] width 303 height 30
select select "1"
select select "0"
select select "11"
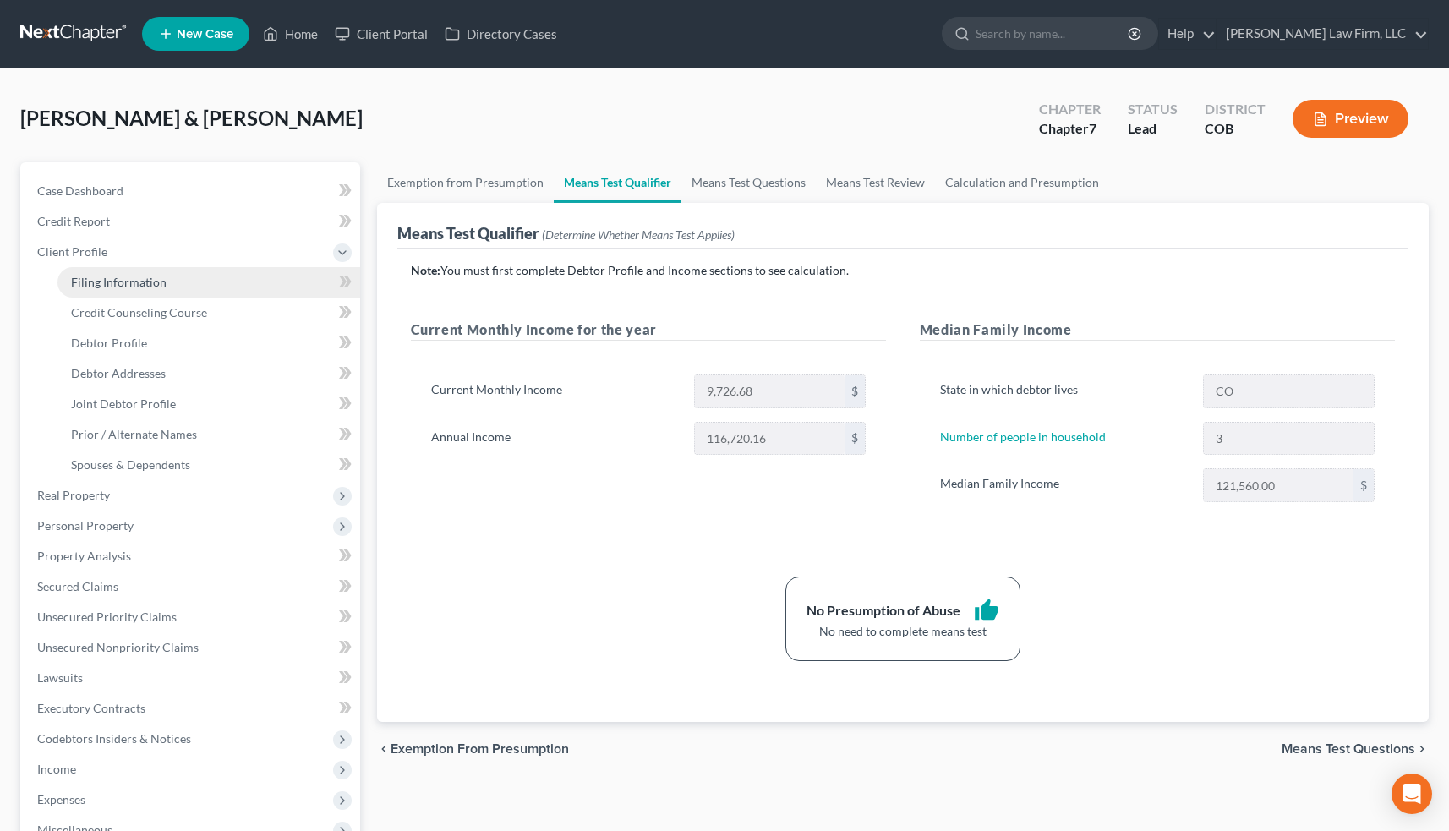
select select "0"
select select "5"
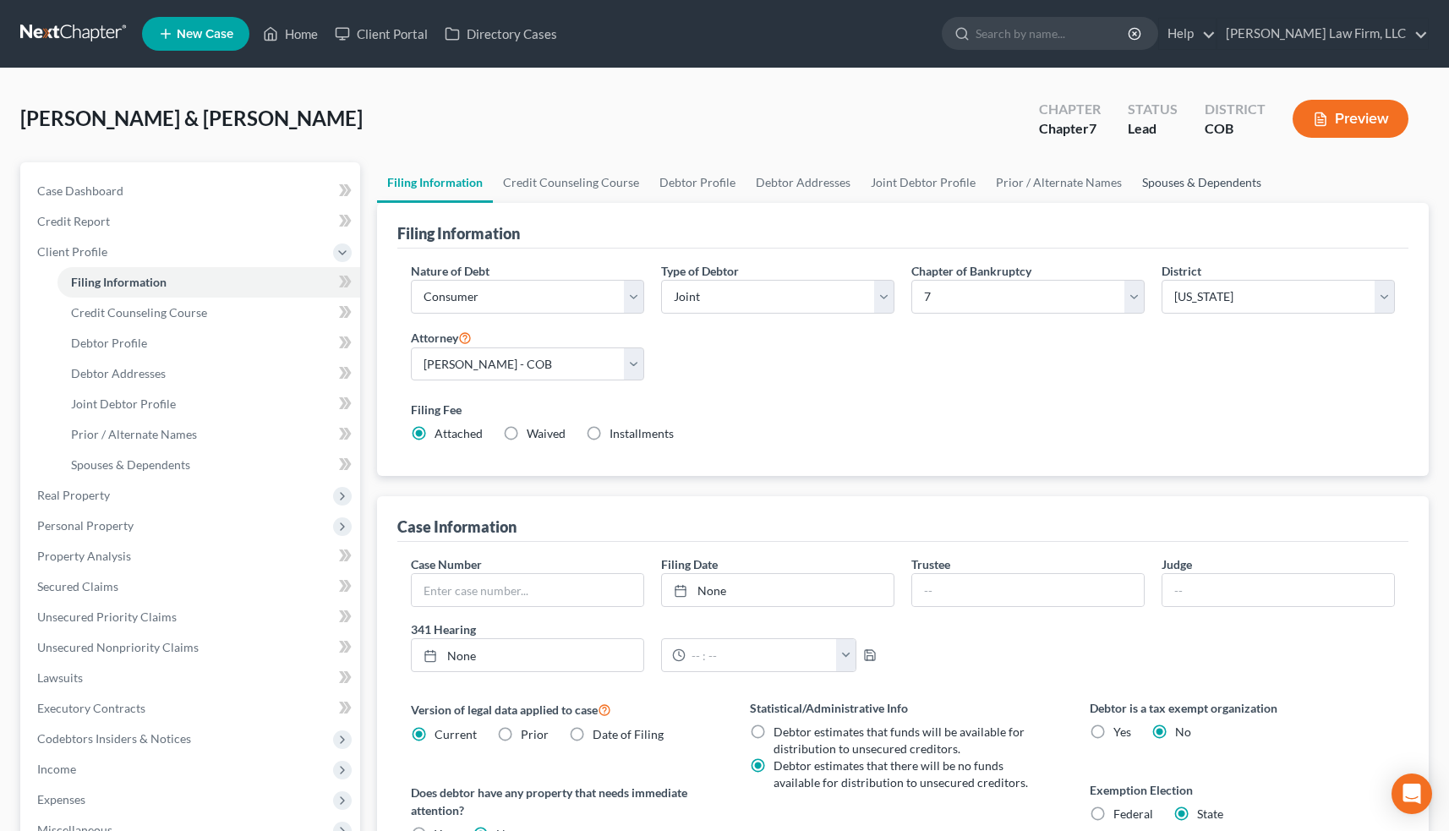
click at [1184, 180] on link "Spouses & Dependents" at bounding box center [1201, 182] width 139 height 41
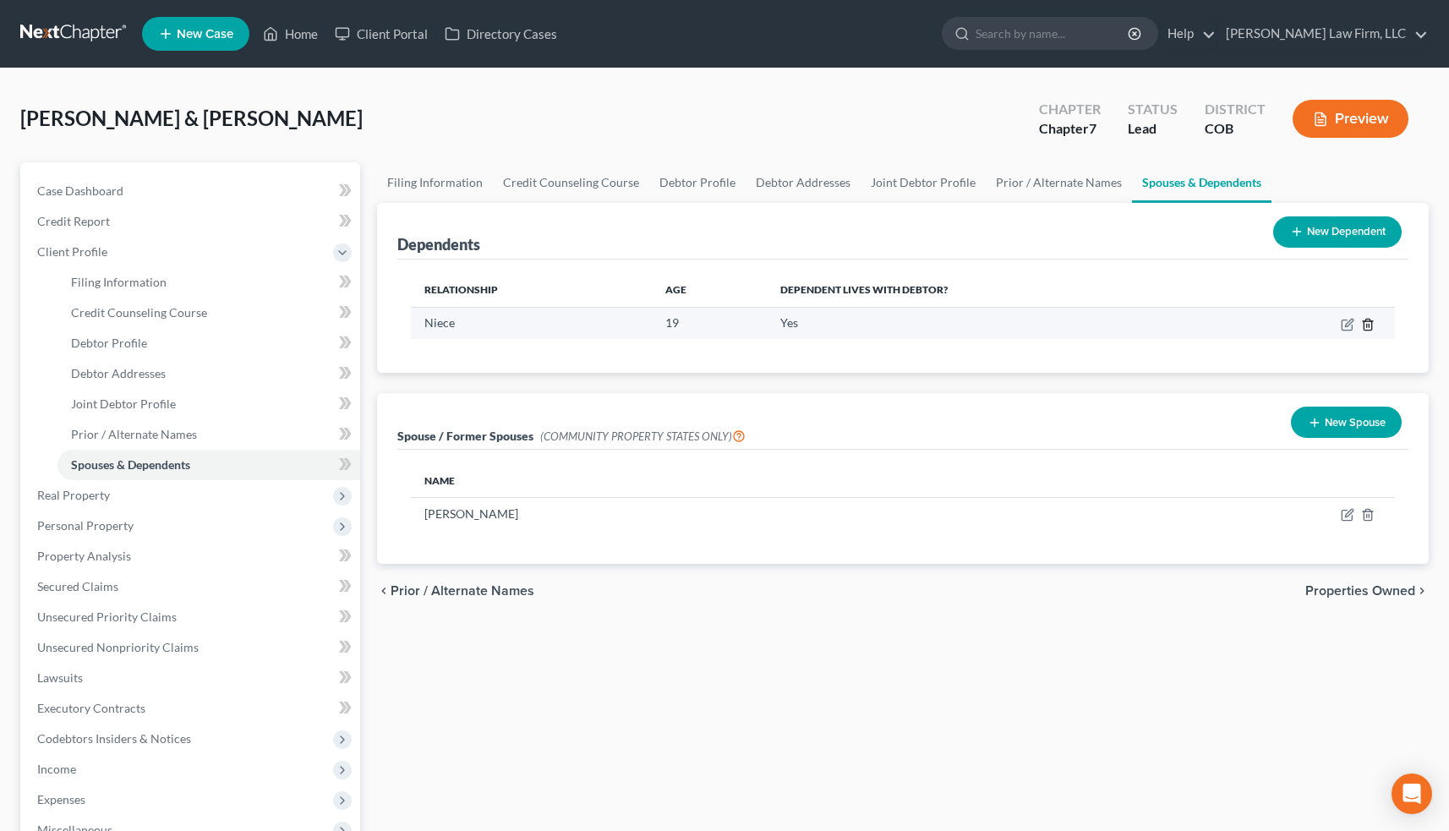
click at [1370, 323] on icon "button" at bounding box center [1368, 325] width 14 height 14
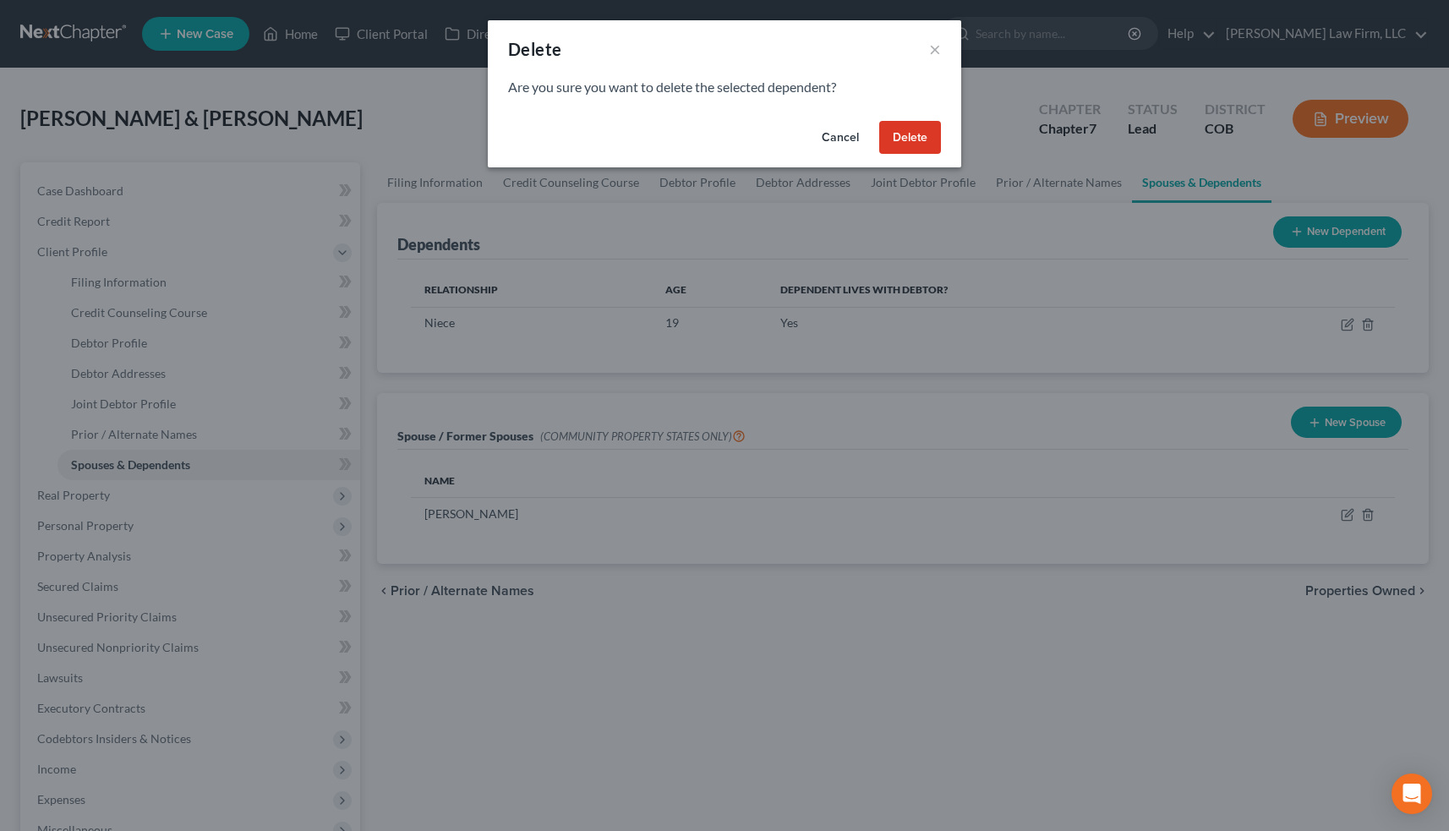
click at [915, 136] on button "Delete" at bounding box center [910, 138] width 62 height 34
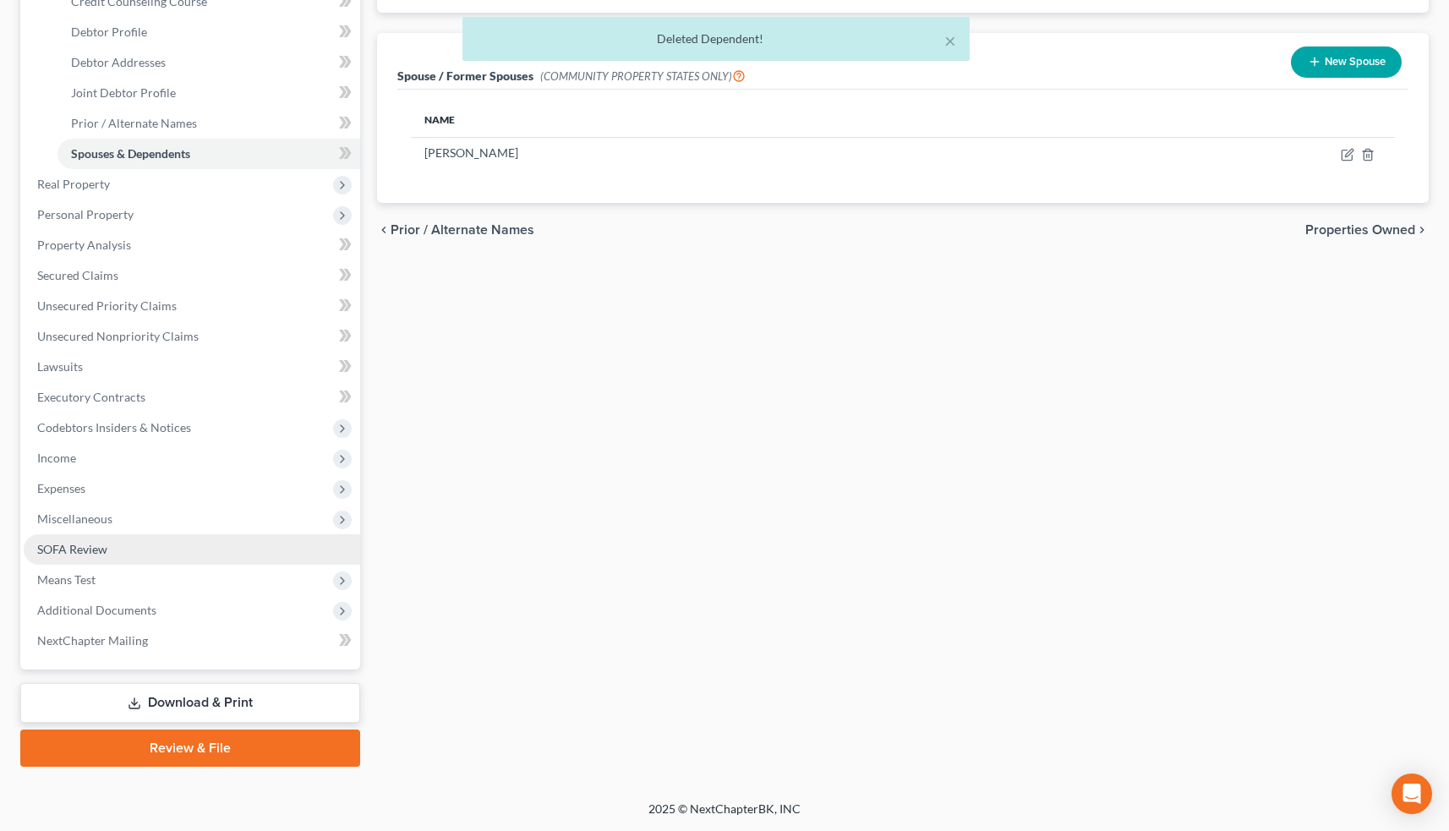
scroll to position [311, 0]
click at [227, 593] on span "Means Test" at bounding box center [192, 580] width 336 height 30
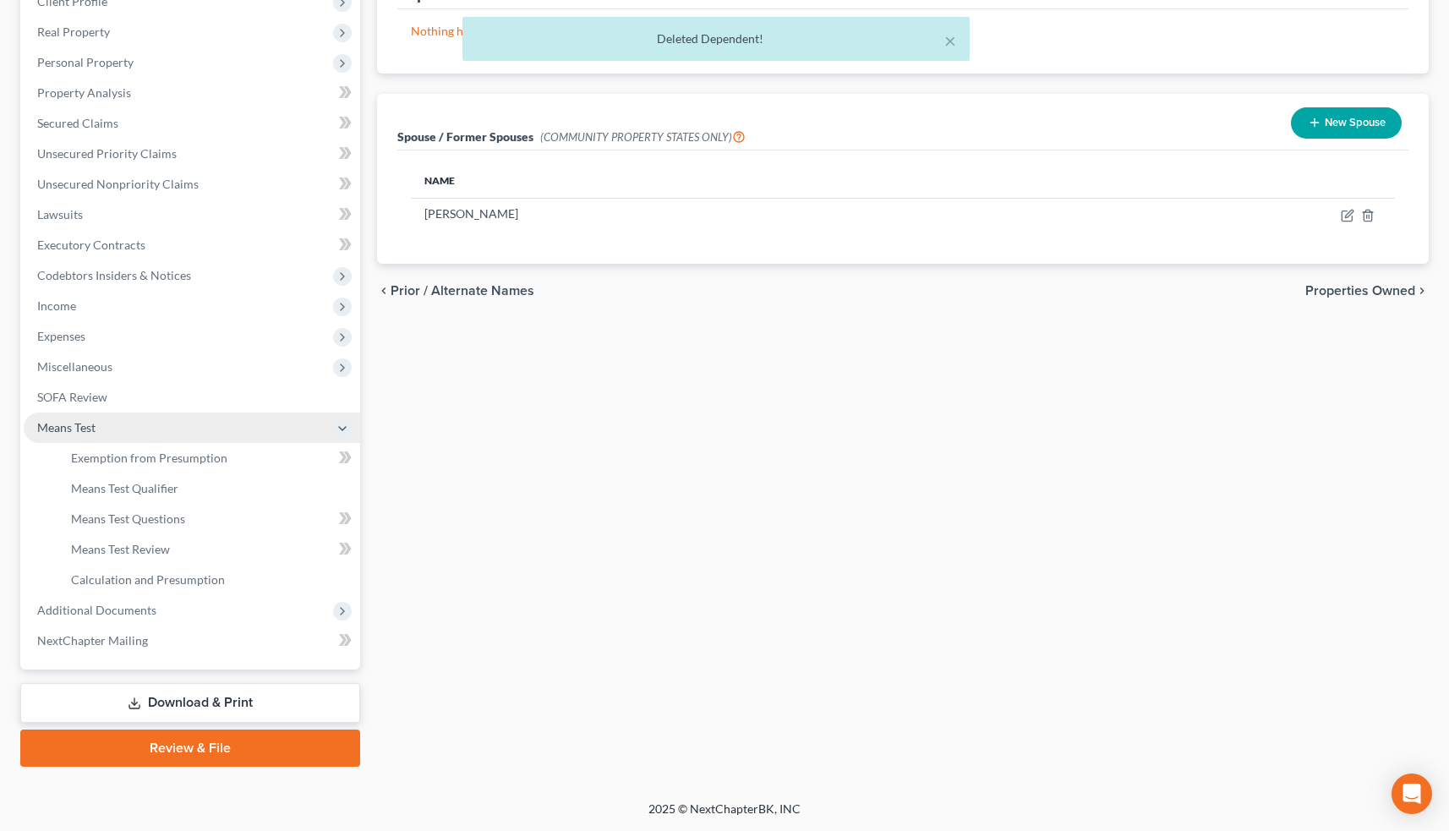
scroll to position [250, 0]
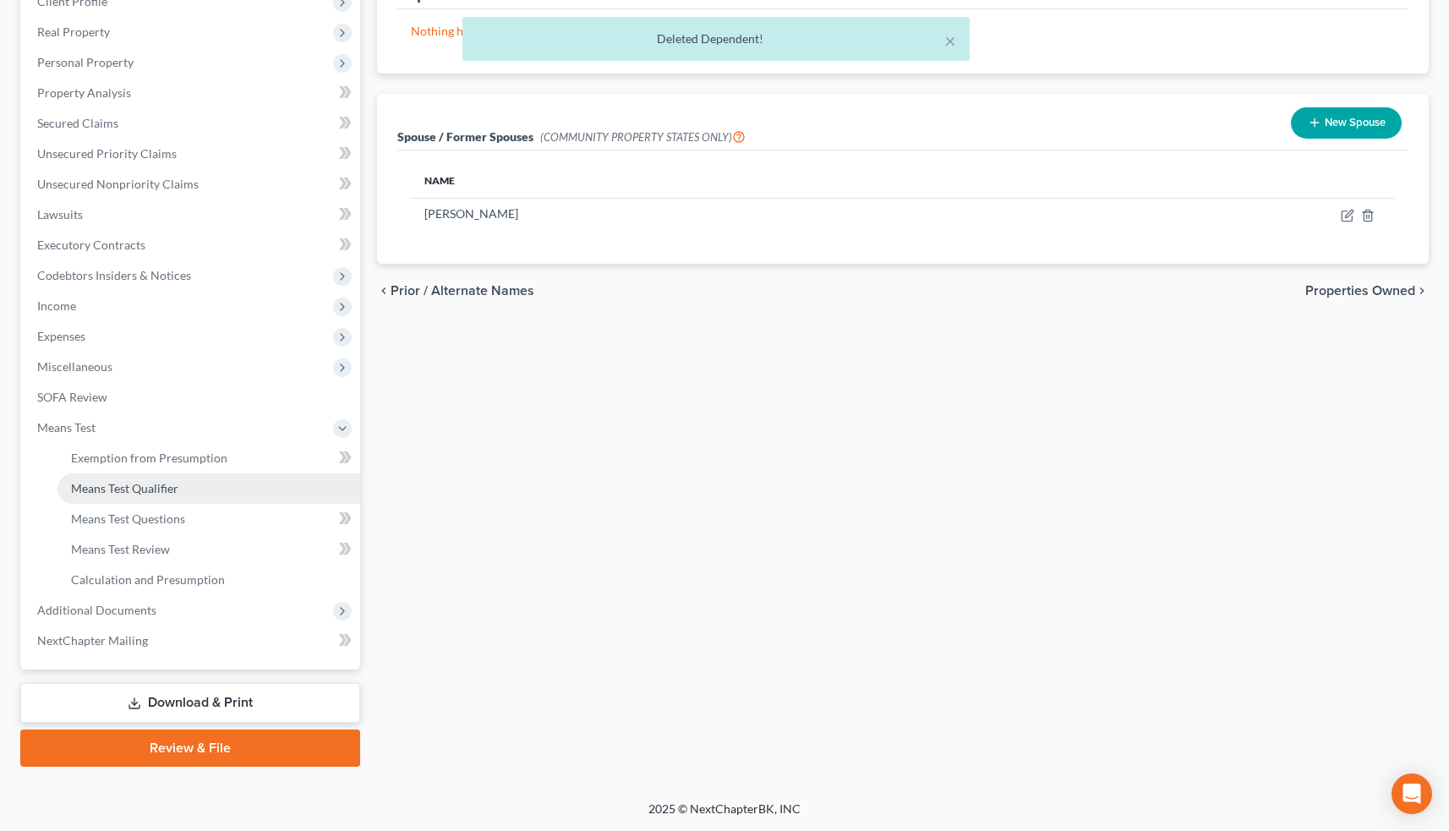
click at [198, 494] on link "Means Test Qualifier" at bounding box center [208, 488] width 303 height 30
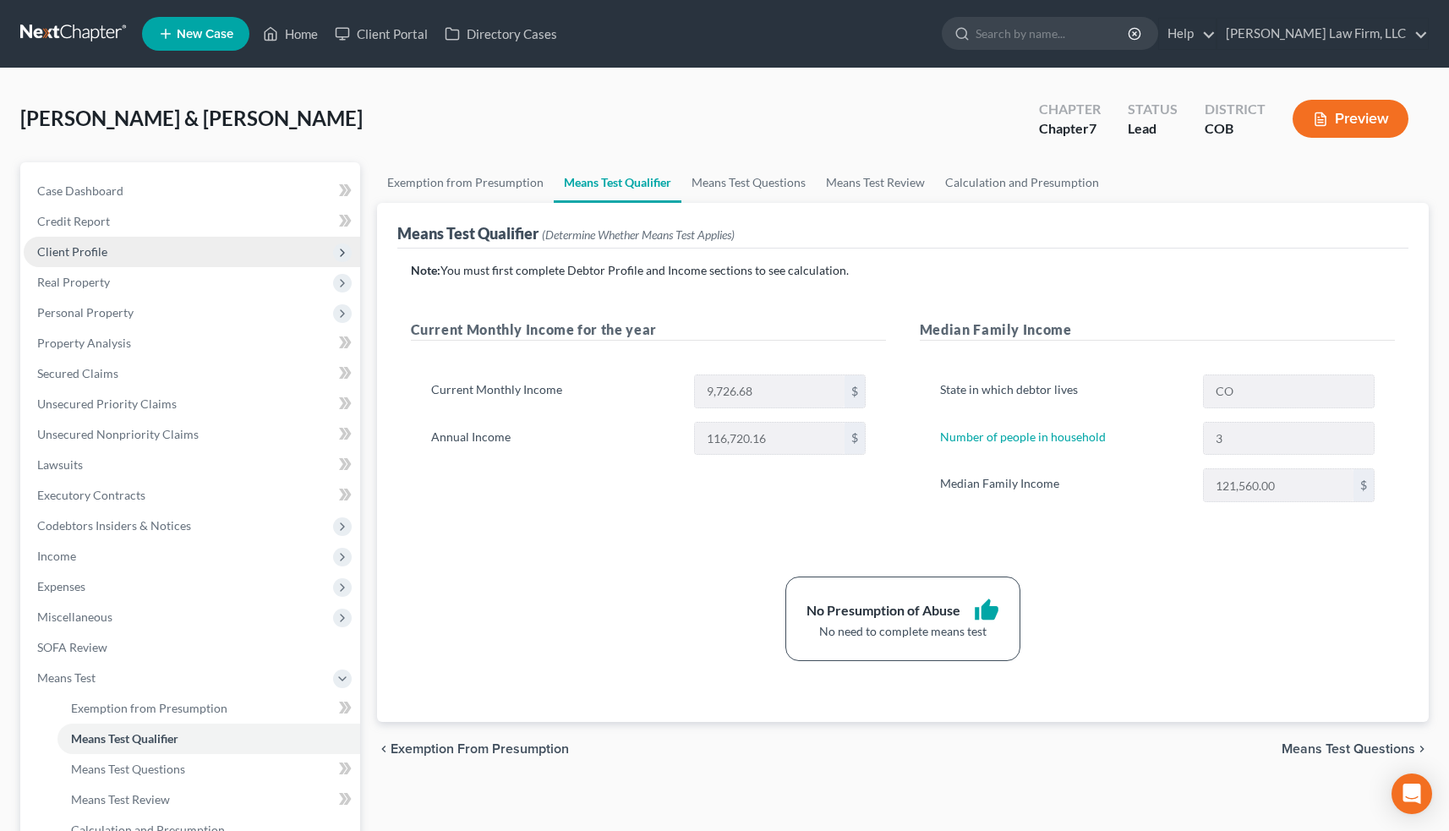
click at [186, 246] on span "Client Profile" at bounding box center [192, 252] width 336 height 30
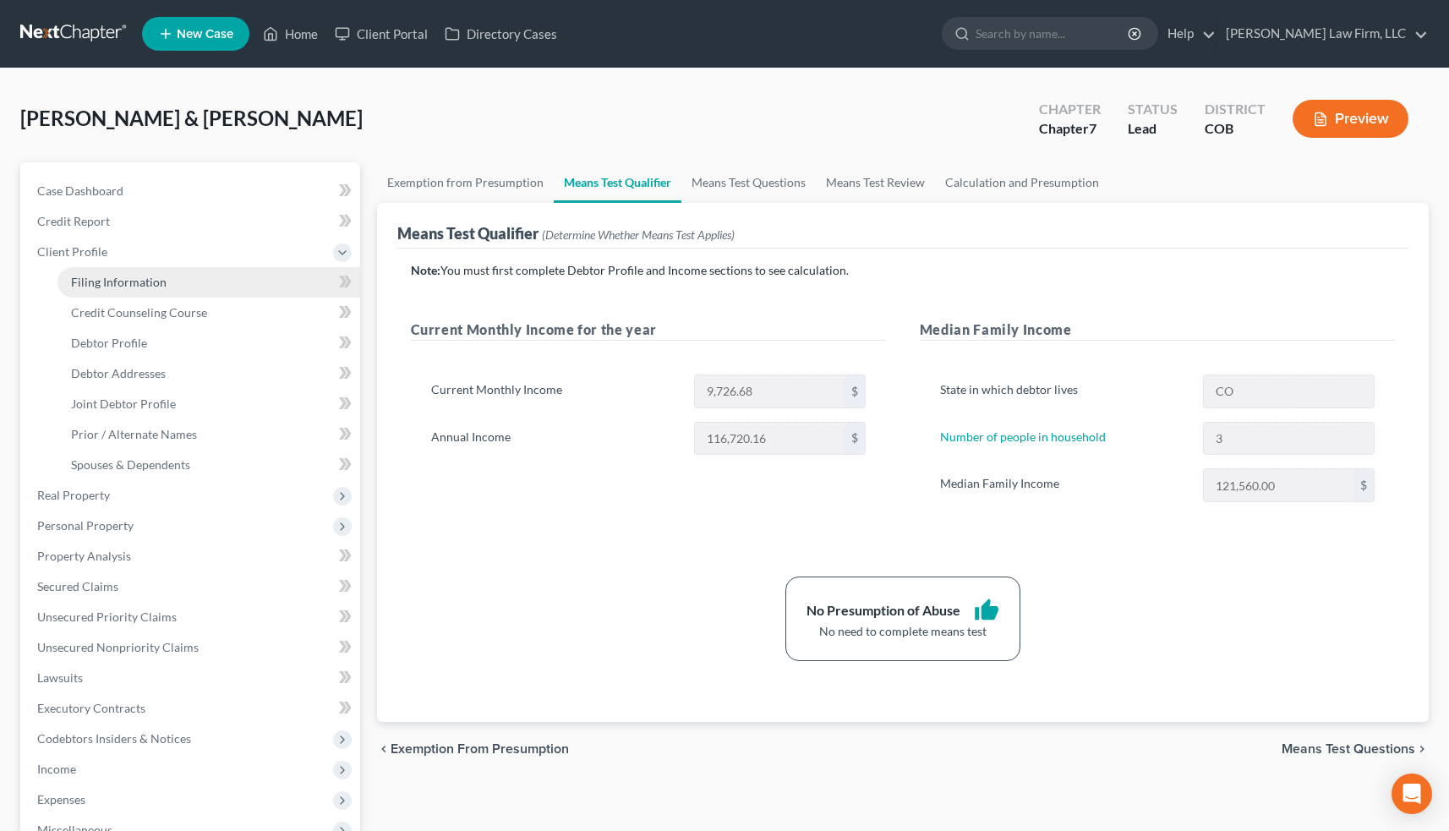
click at [189, 276] on link "Filing Information" at bounding box center [208, 282] width 303 height 30
select select "1"
select select "0"
select select "11"
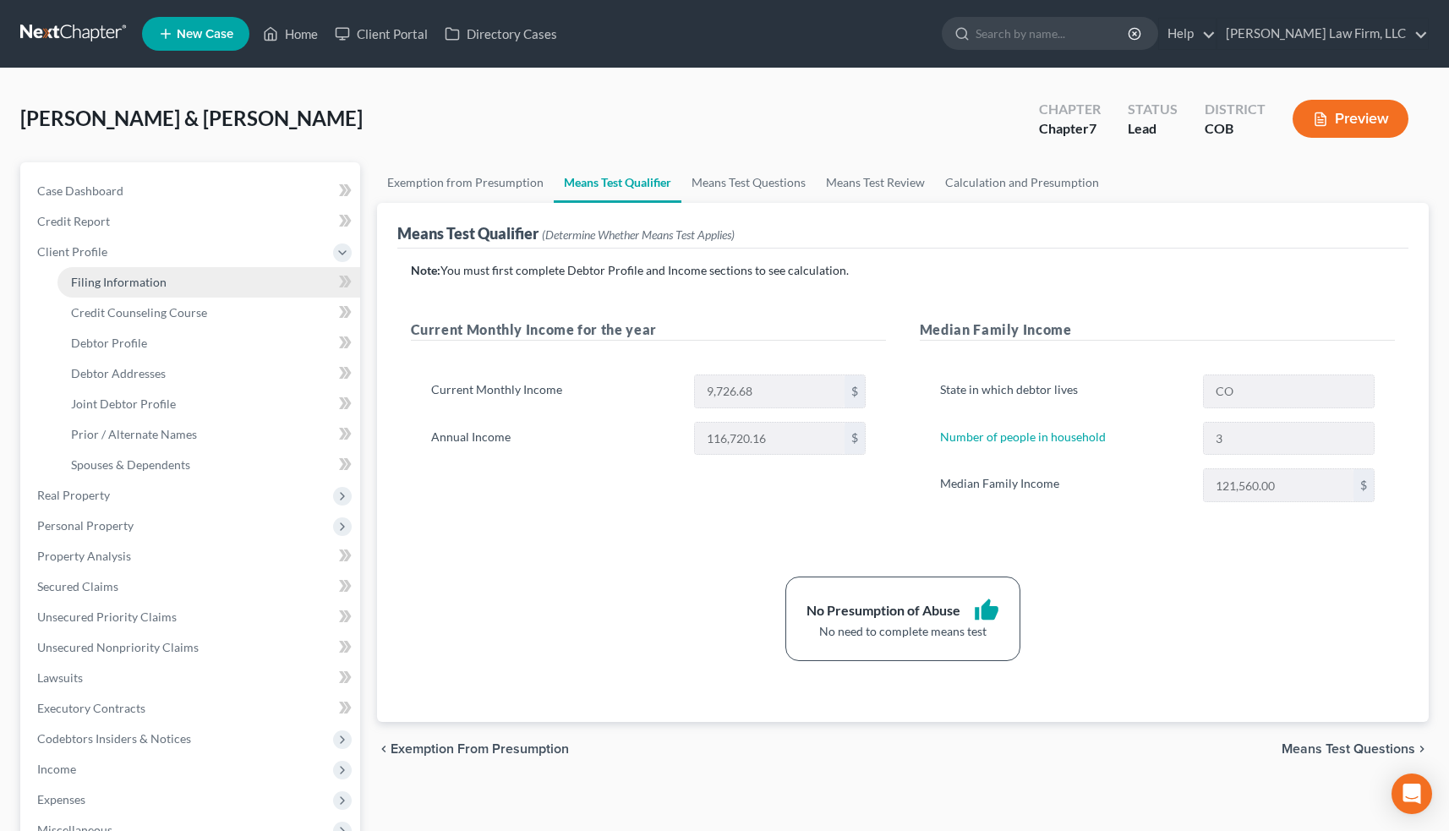
select select "0"
select select "5"
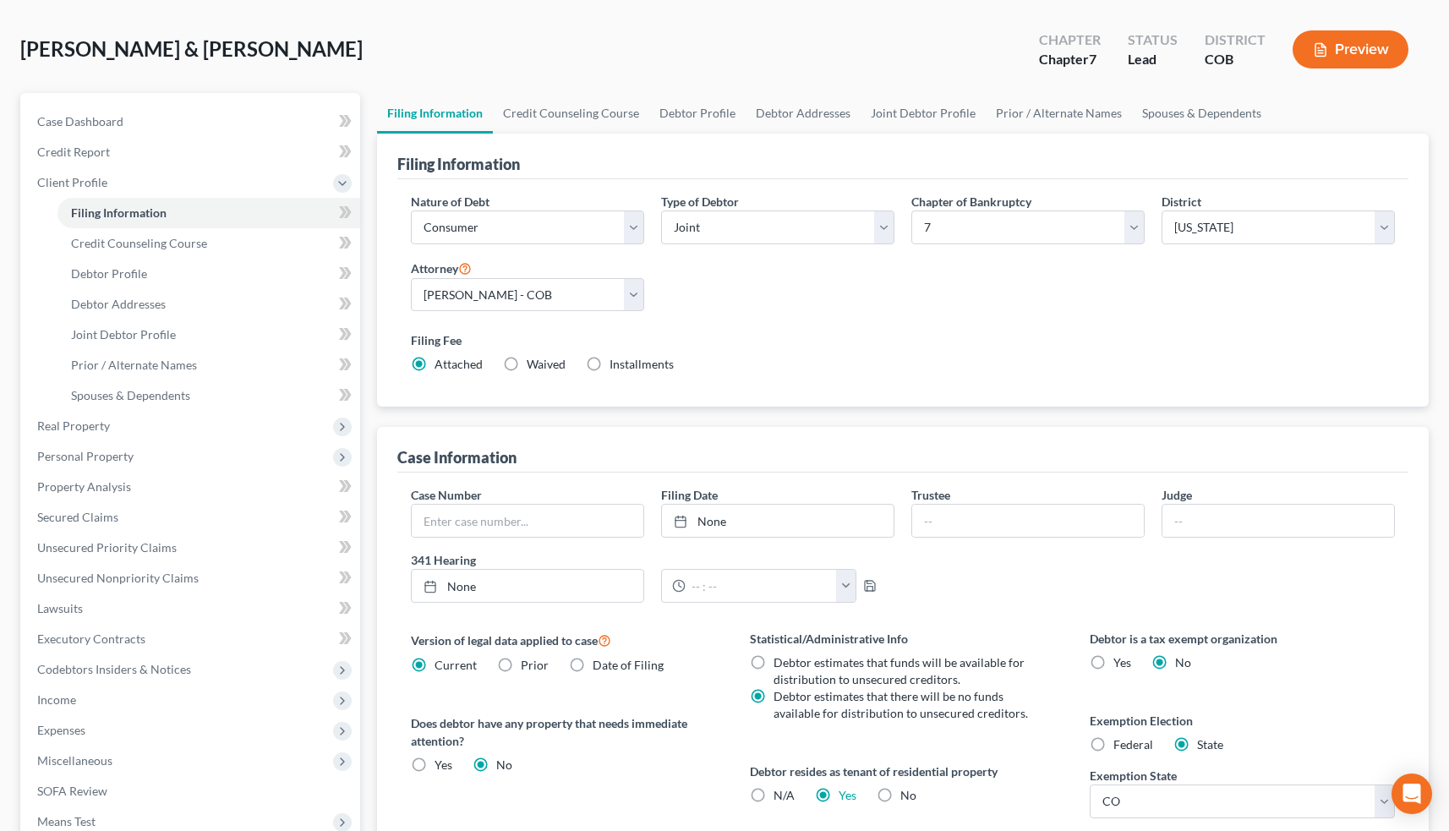
scroll to position [65, 0]
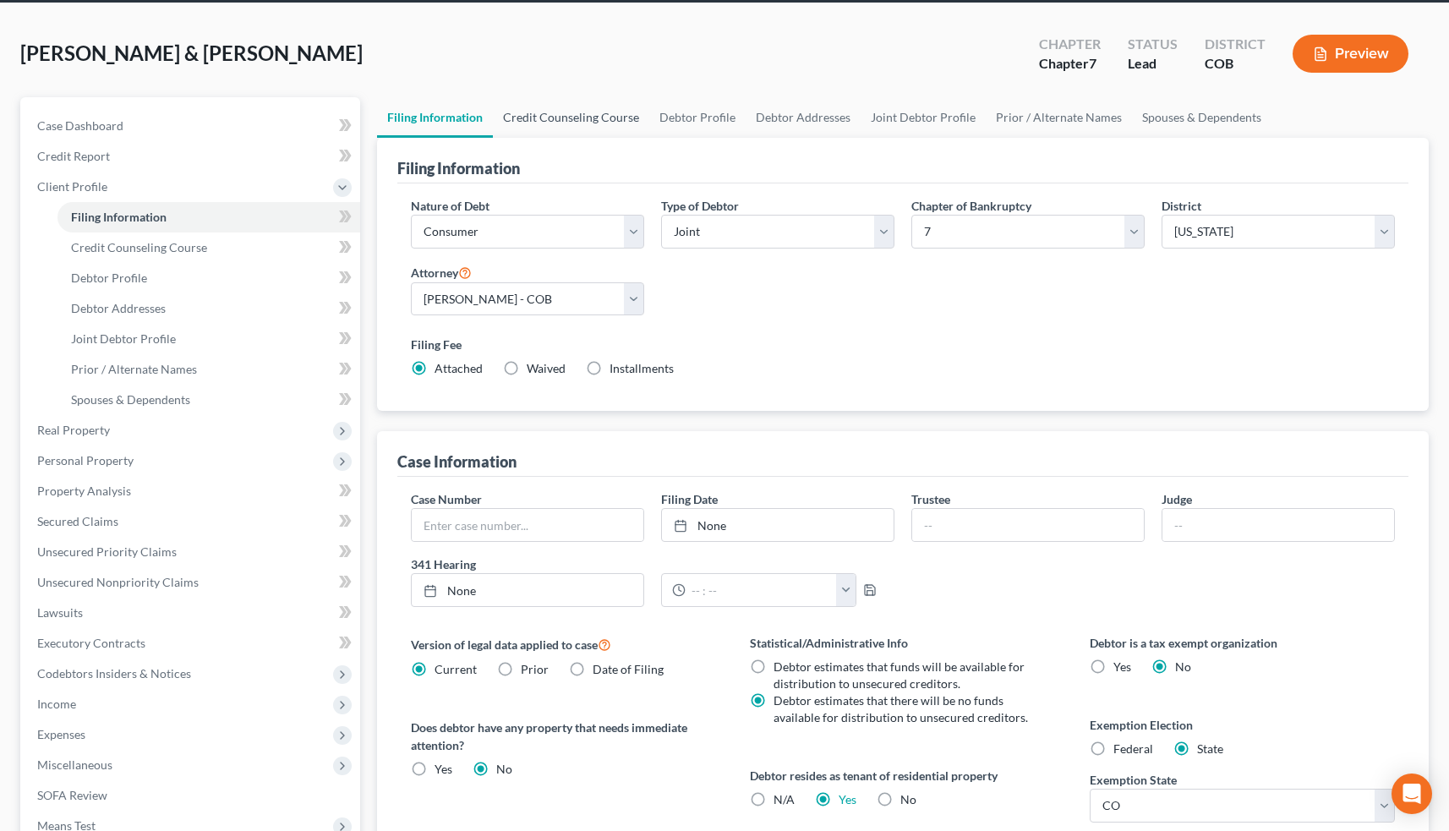
click at [572, 120] on link "Credit Counseling Course" at bounding box center [571, 117] width 156 height 41
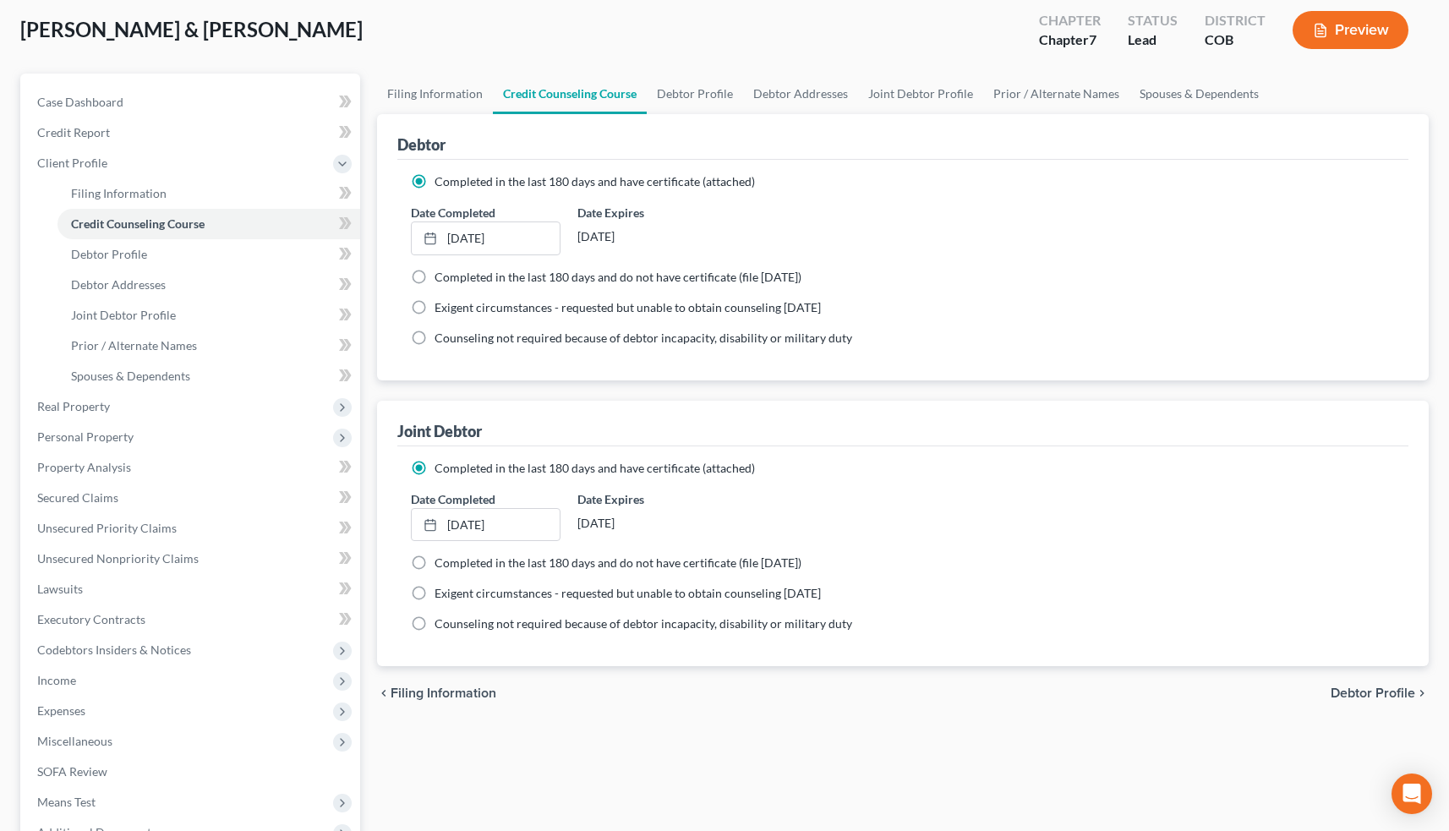
scroll to position [75, 0]
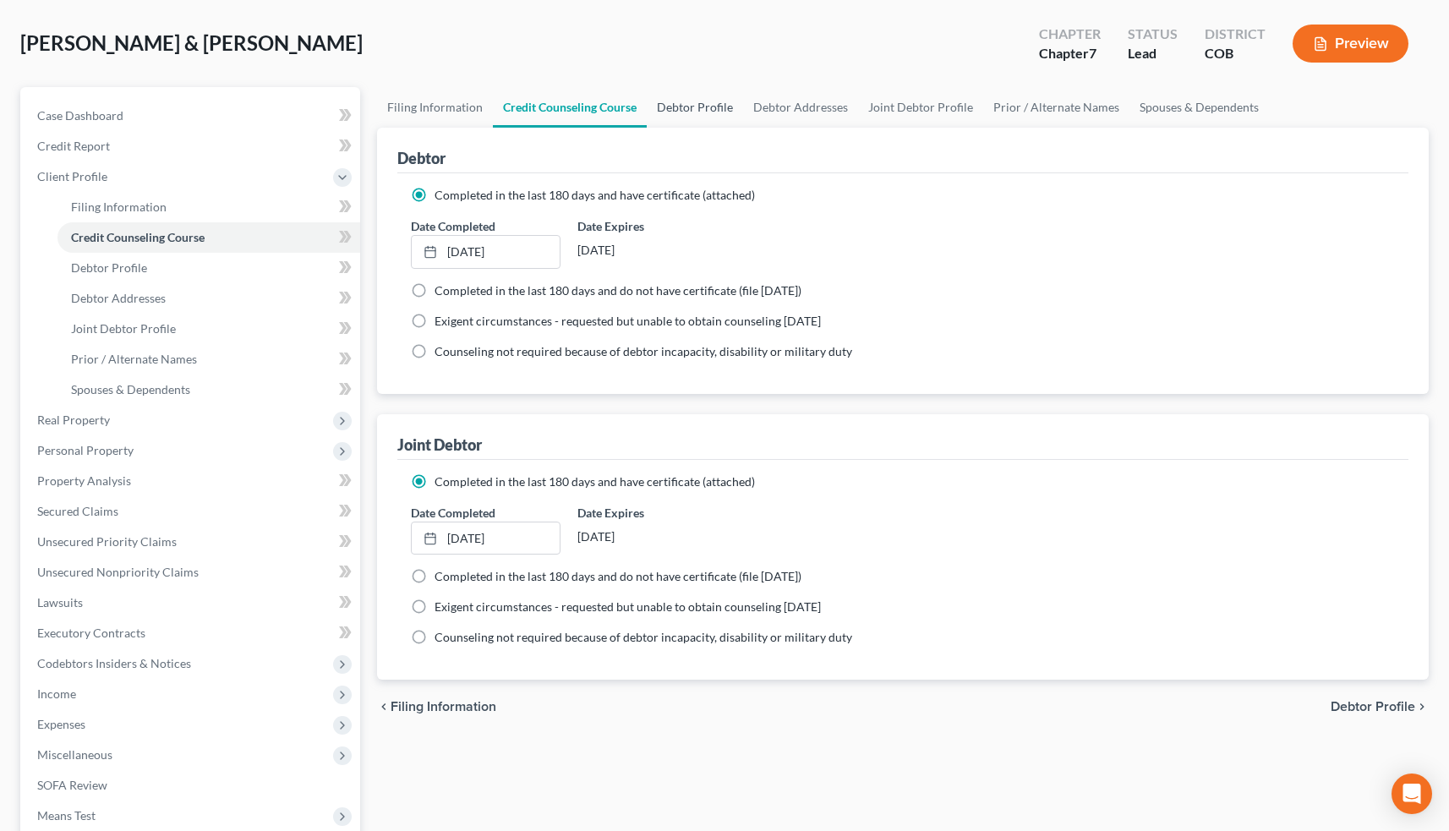
click at [700, 115] on link "Debtor Profile" at bounding box center [695, 107] width 96 height 41
select select "1"
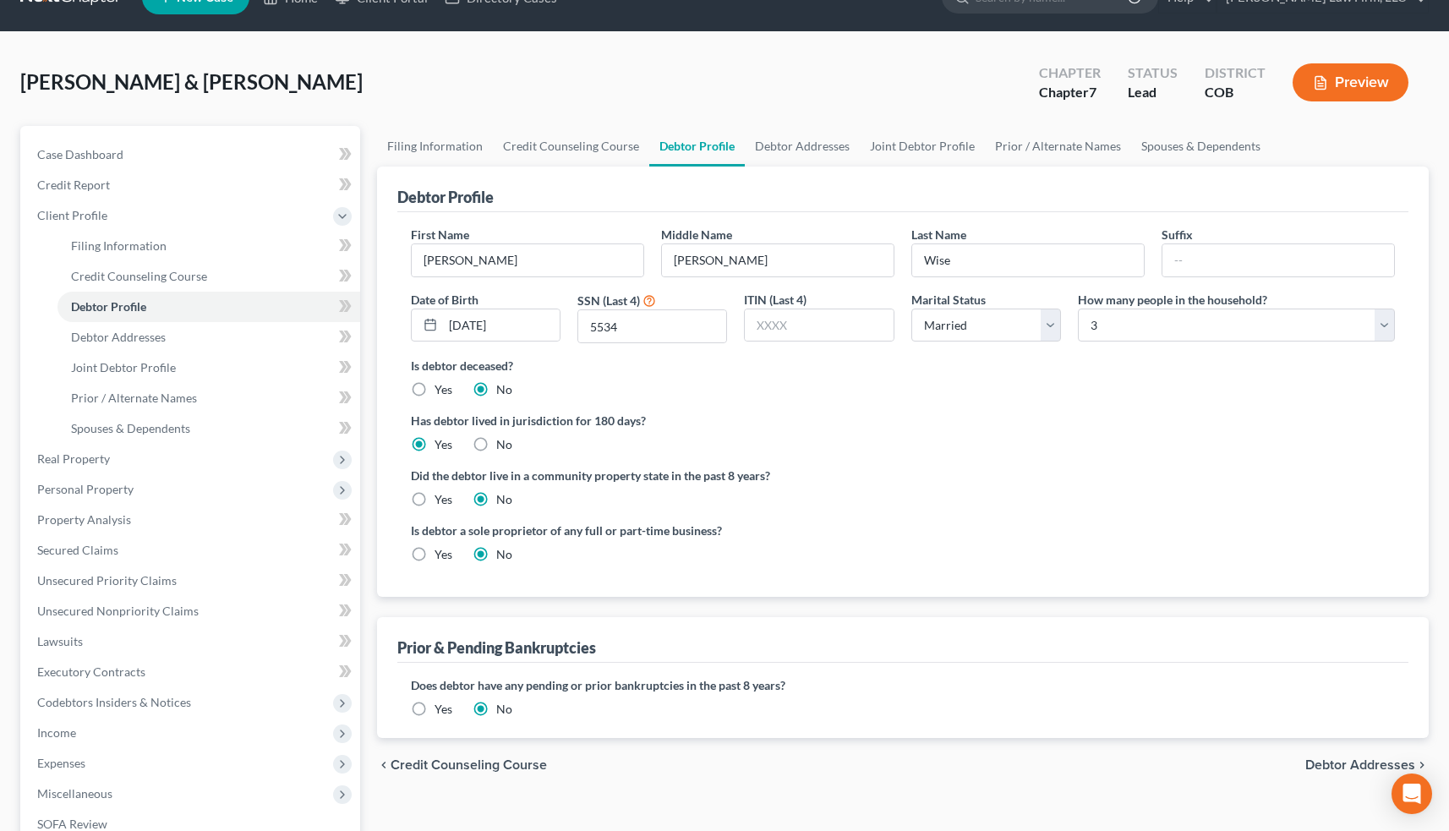
scroll to position [38, 0]
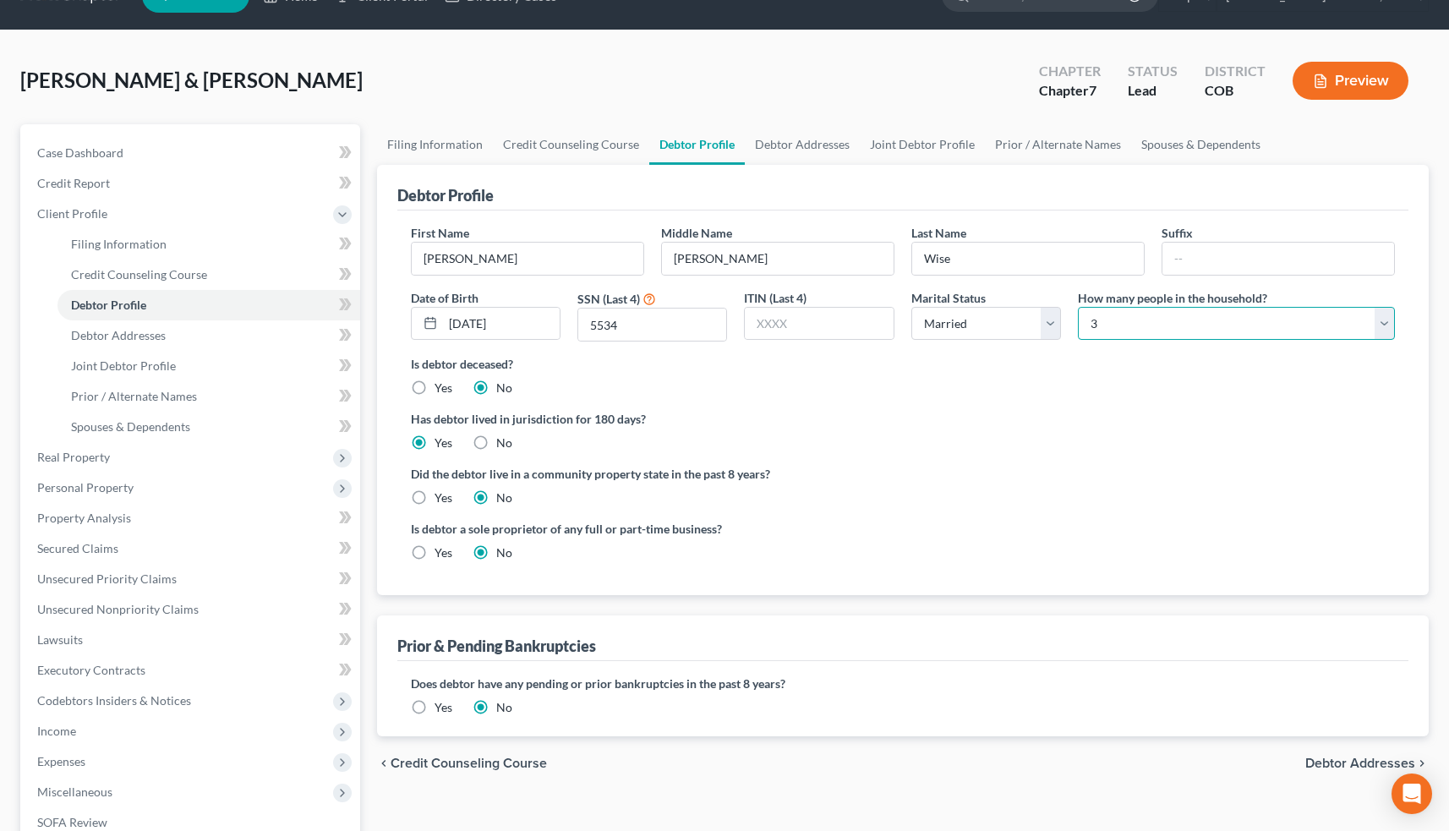
click at [1382, 321] on select "Select 1 2 3 4 5 6 7 8 9 10 11 12 13 14 15 16 17 18 19 20" at bounding box center [1236, 324] width 317 height 34
select select "1"
click at [961, 394] on div "Is debtor deceased? Yes No" at bounding box center [903, 375] width 985 height 41
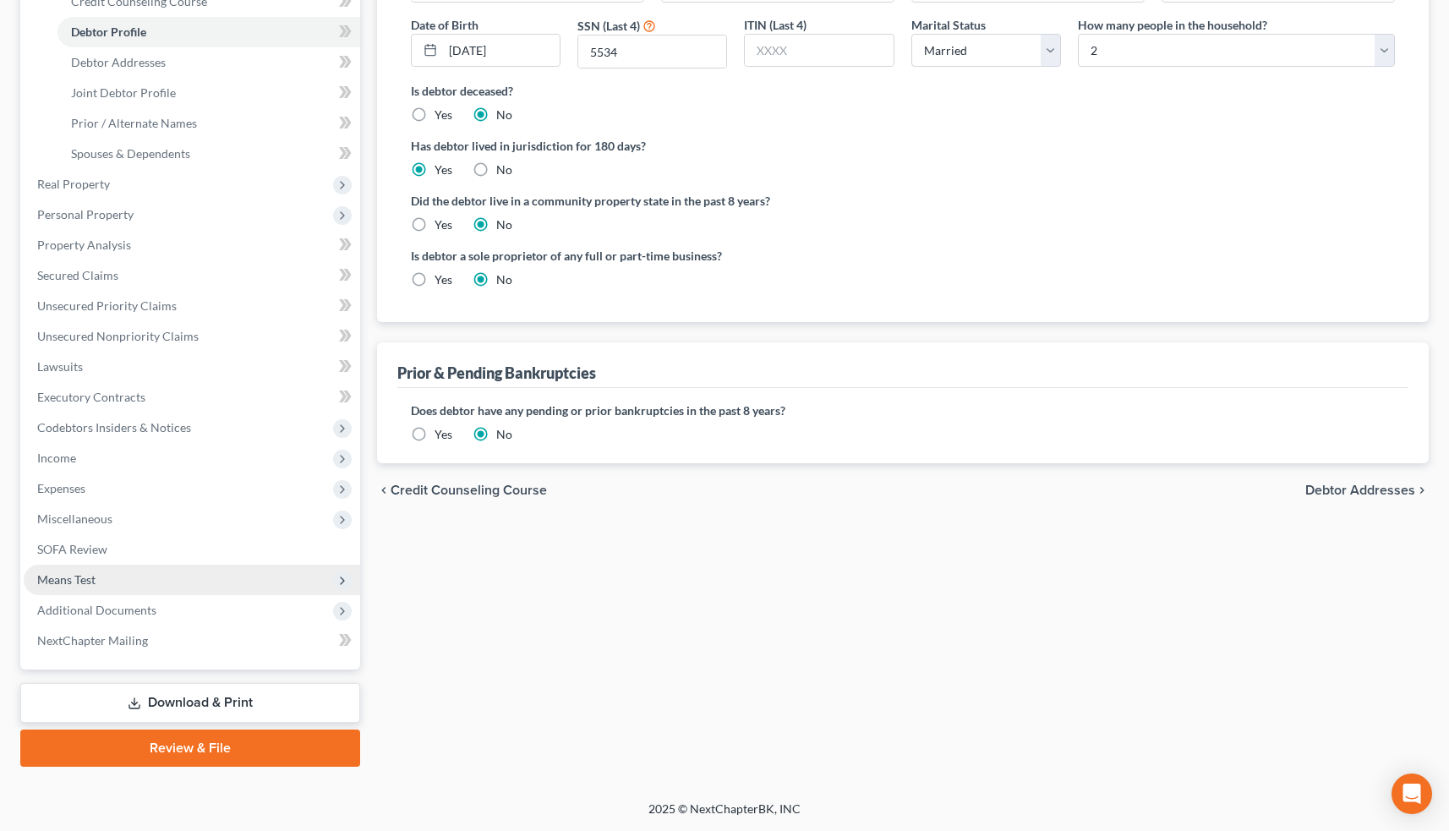
click at [146, 579] on span "Means Test" at bounding box center [192, 580] width 336 height 30
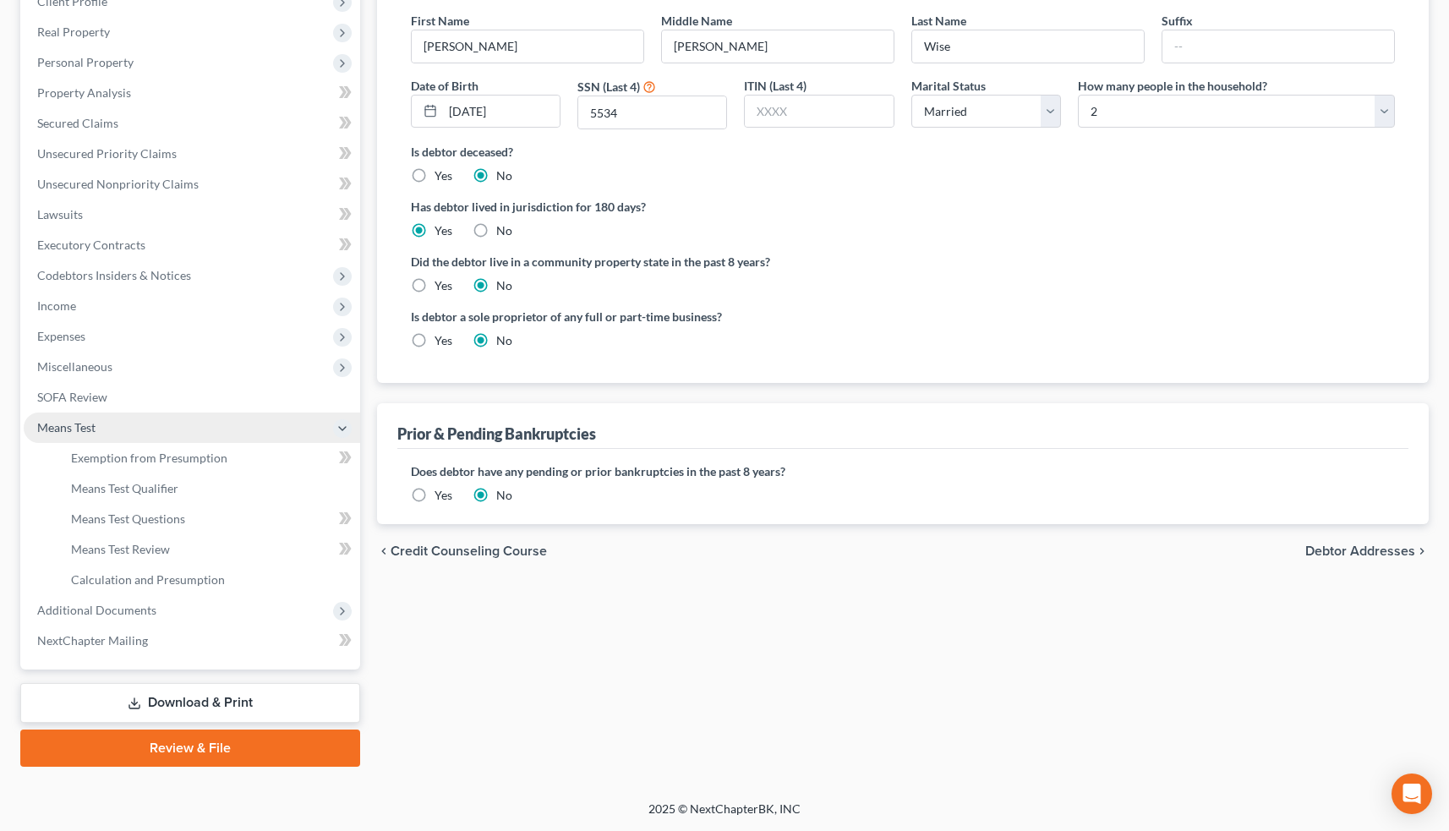
scroll to position [250, 0]
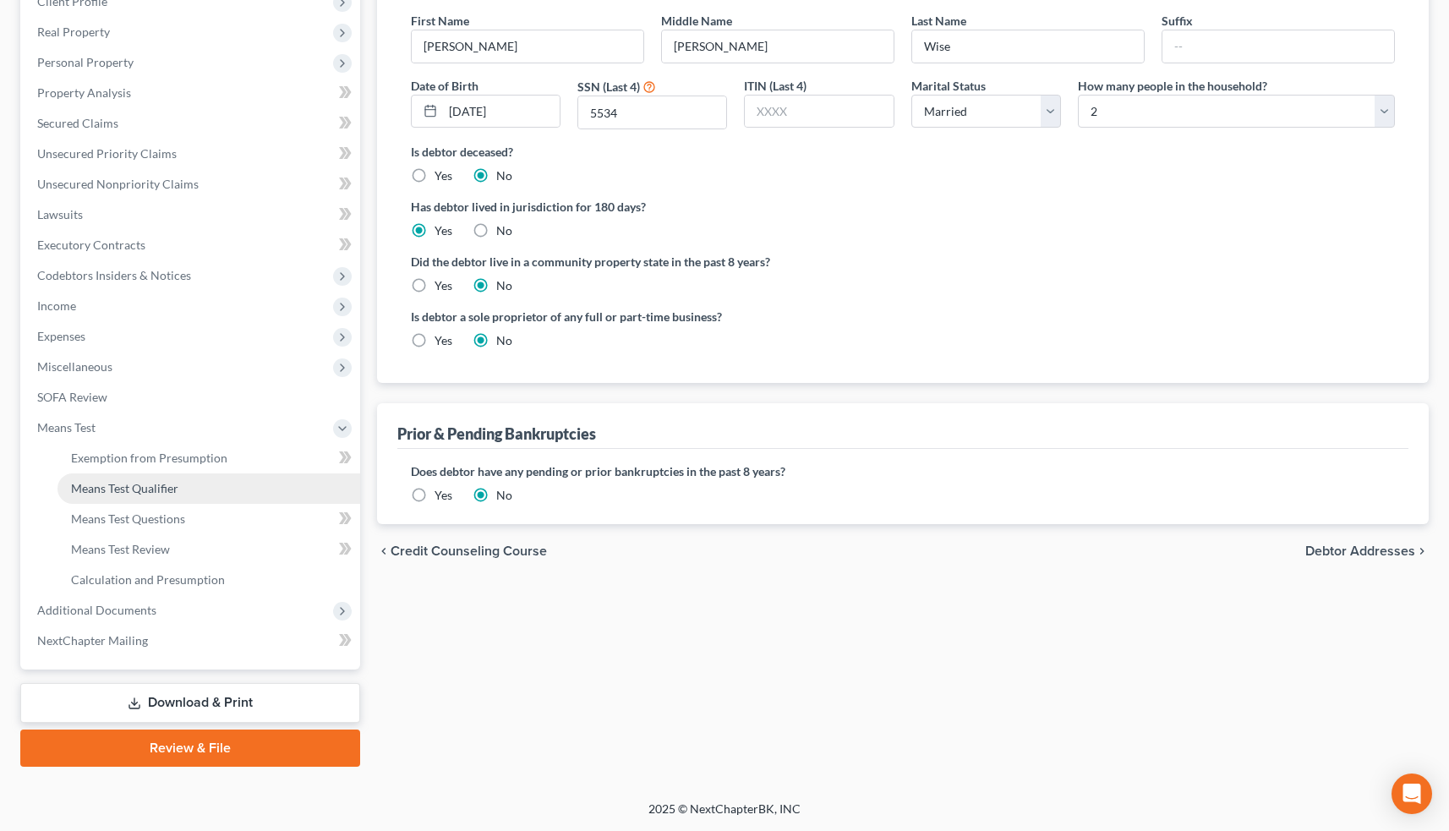
click at [163, 493] on span "Means Test Qualifier" at bounding box center [124, 488] width 107 height 14
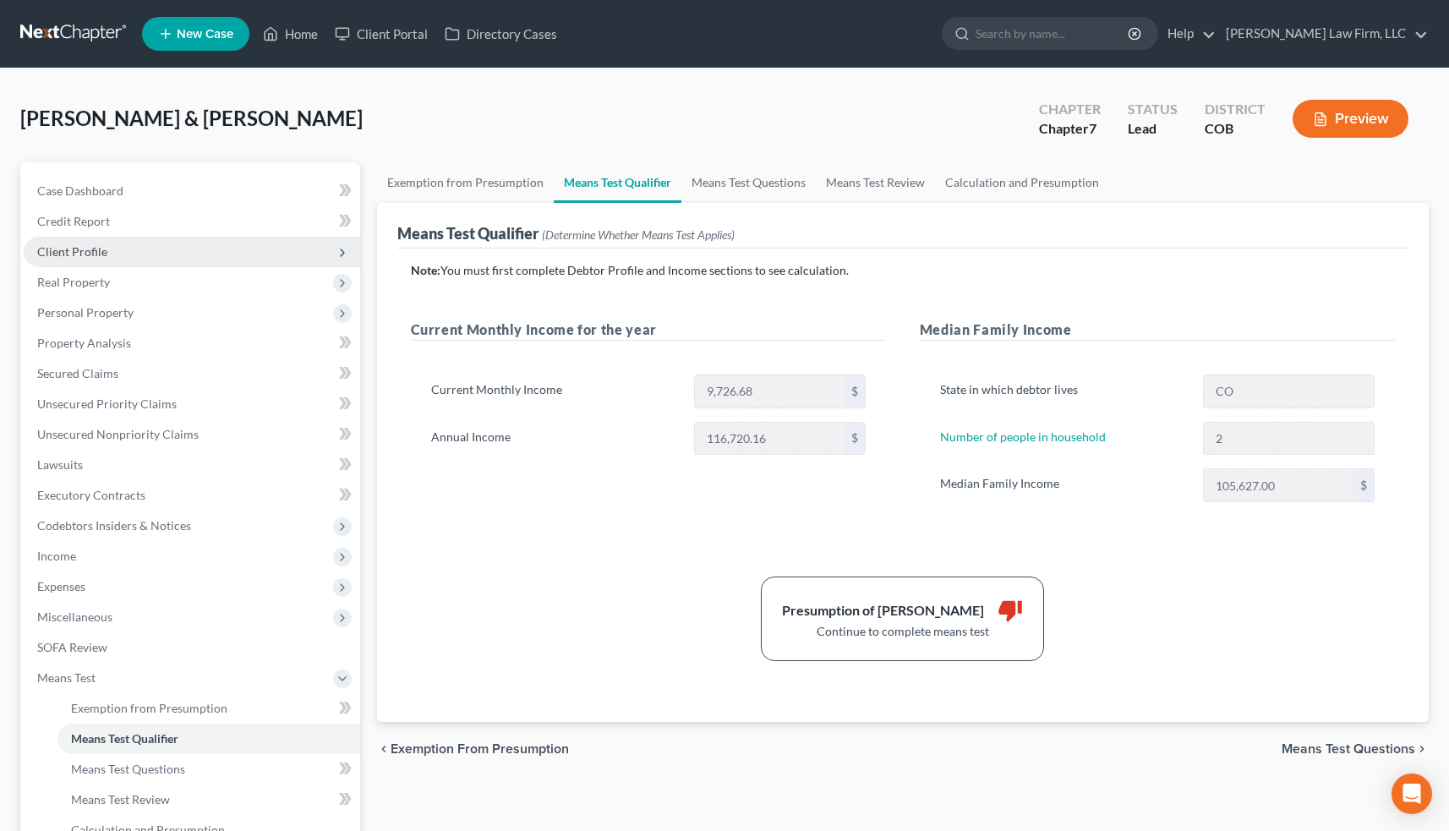
click at [227, 252] on span "Client Profile" at bounding box center [192, 252] width 336 height 30
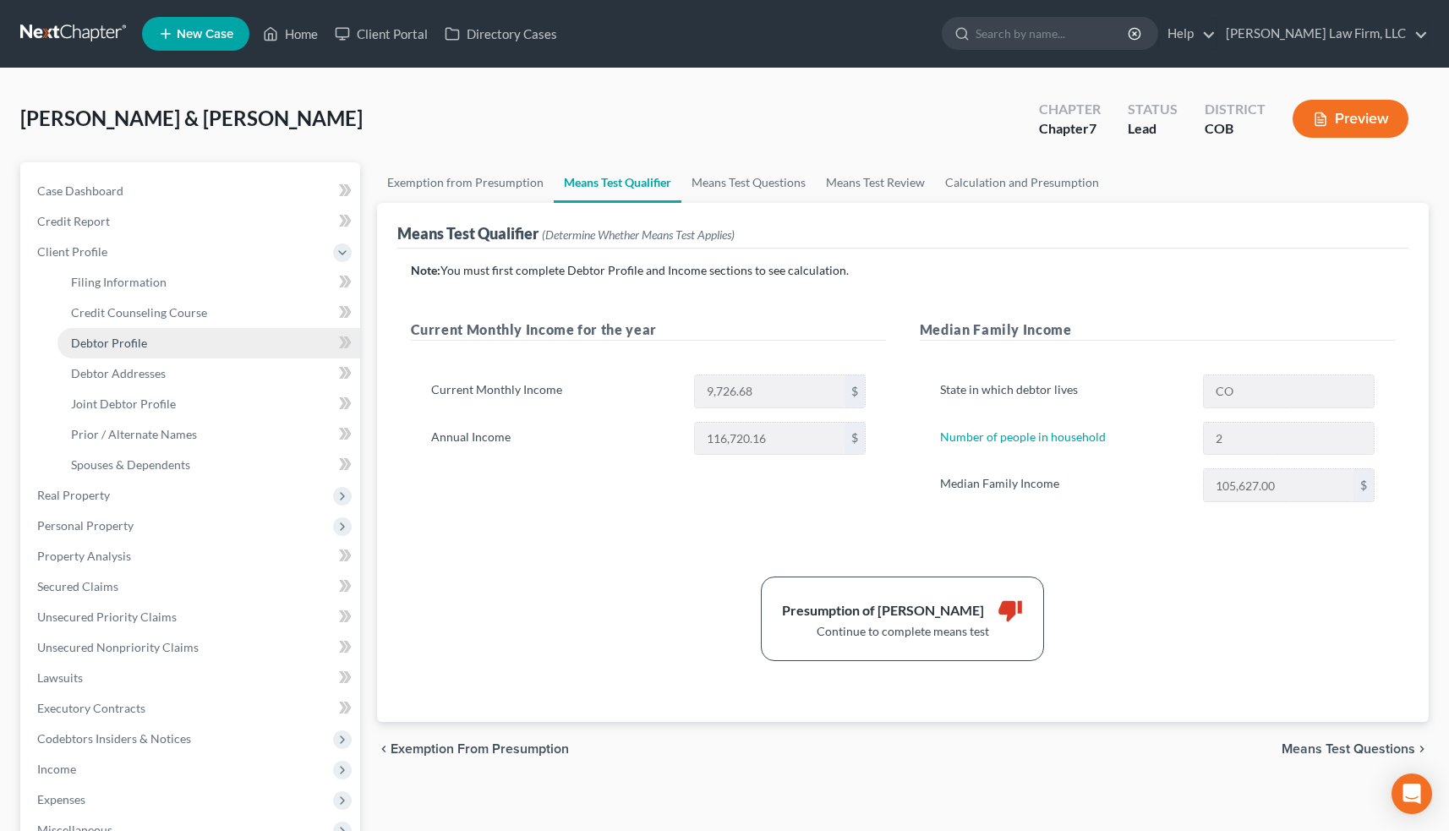
click at [221, 336] on link "Debtor Profile" at bounding box center [208, 343] width 303 height 30
select select "1"
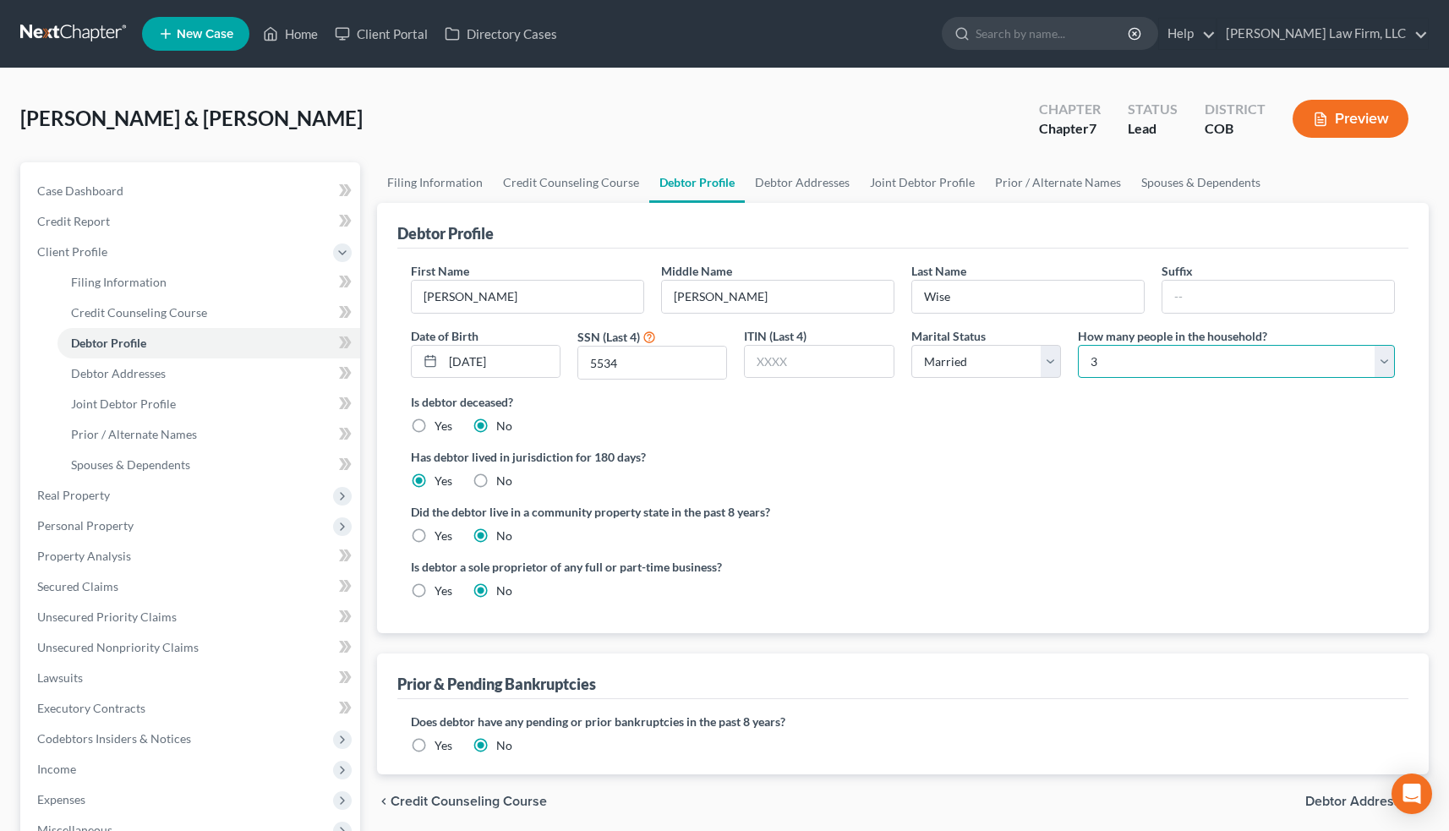
click at [1390, 358] on select "Select 1 2 3 4 5 6 7 8 9 10 11 12 13 14 15 16 17 18 19 20" at bounding box center [1236, 362] width 317 height 34
select select "1"
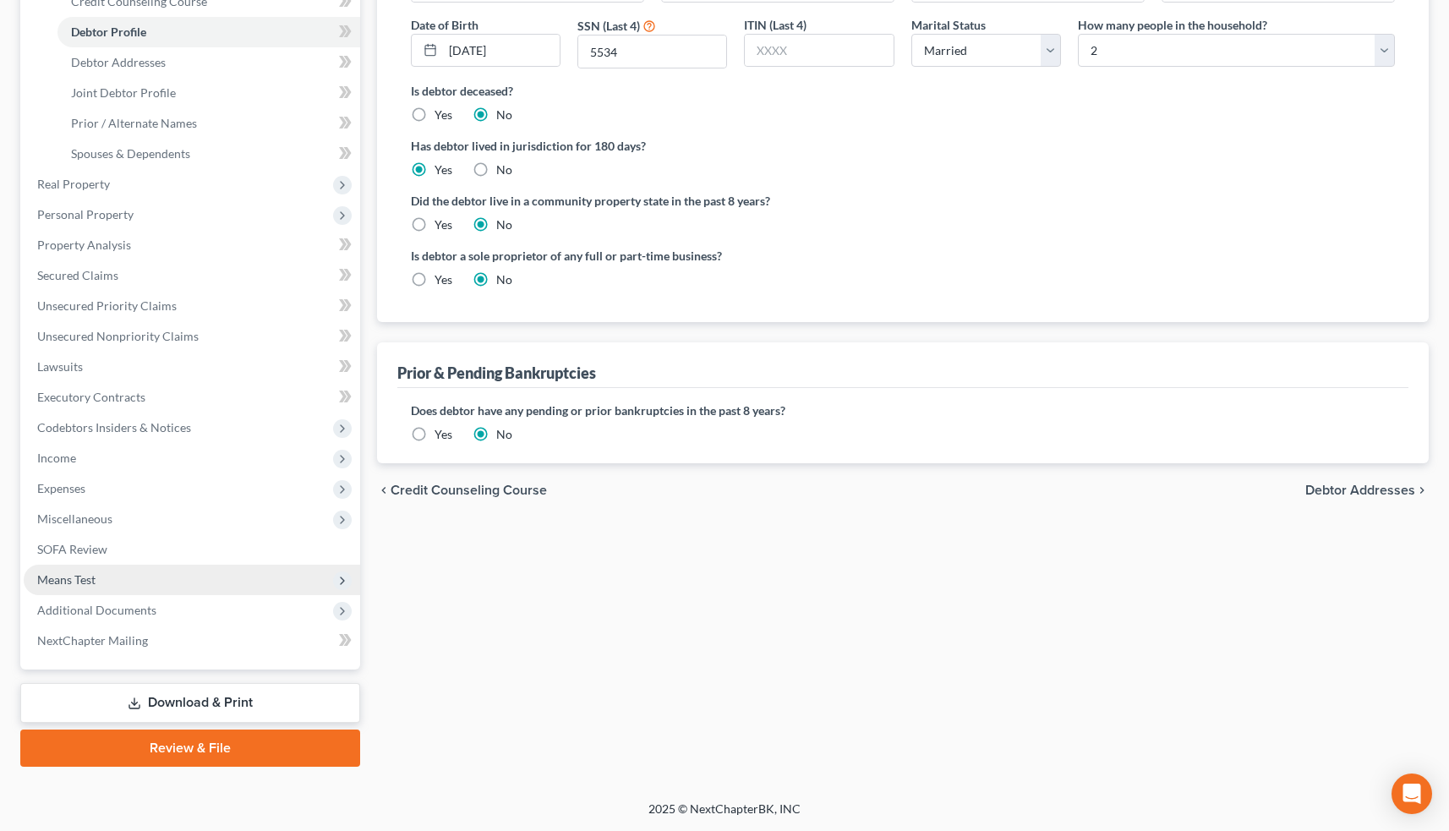
click at [198, 575] on span "Means Test" at bounding box center [192, 580] width 336 height 30
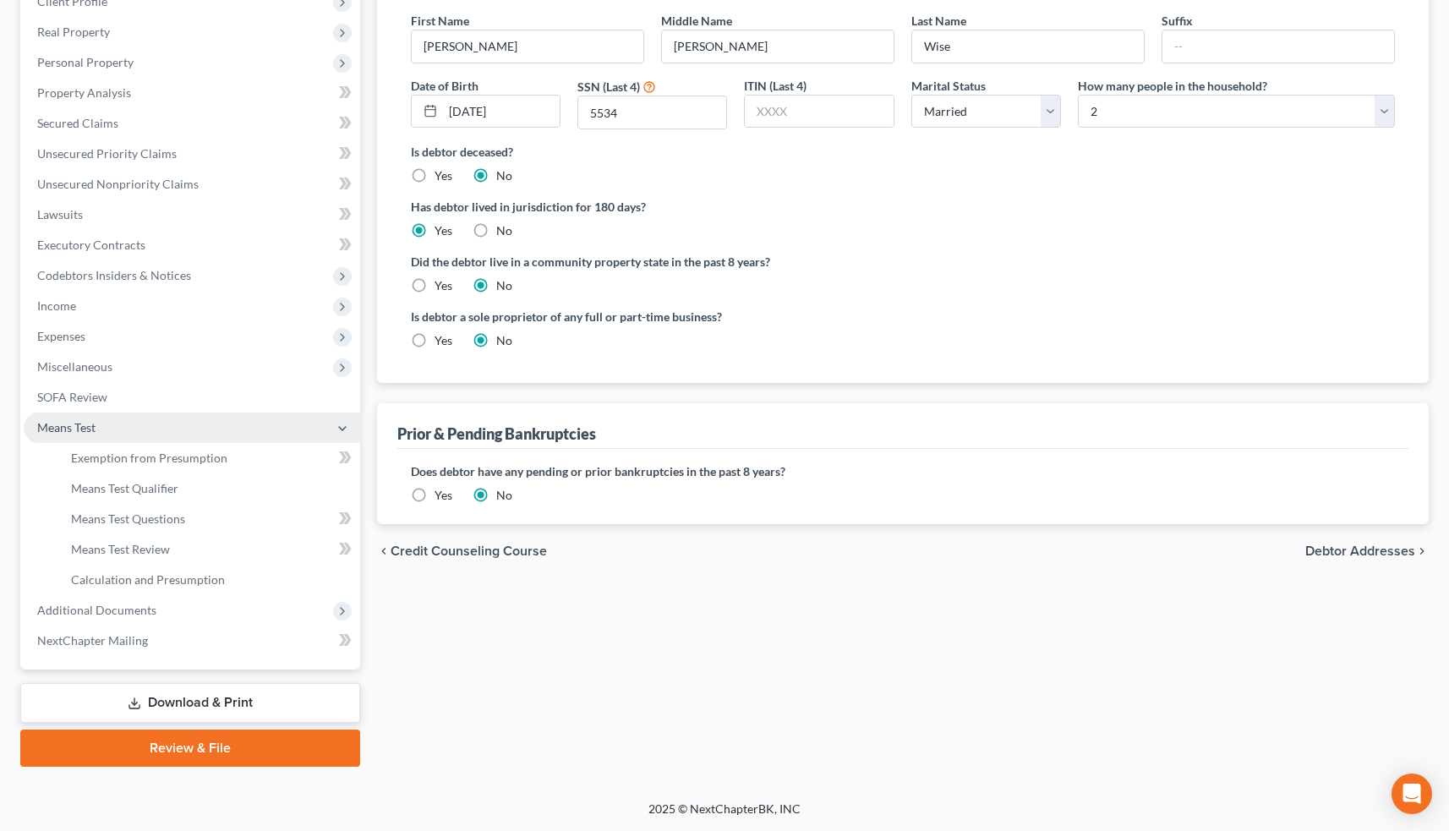
scroll to position [250, 0]
click at [211, 459] on span "Exemption from Presumption" at bounding box center [149, 458] width 156 height 14
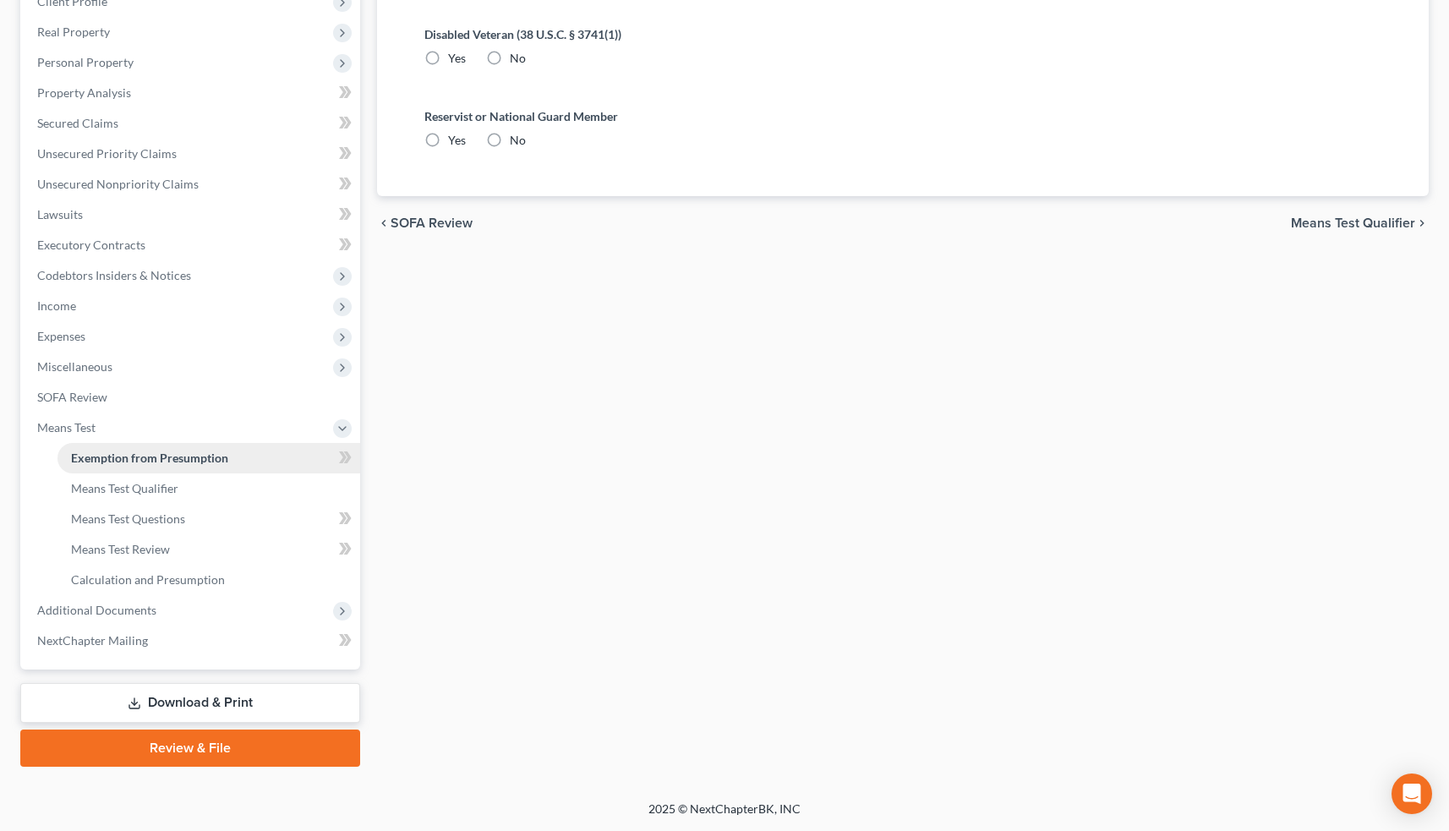
scroll to position [40, 0]
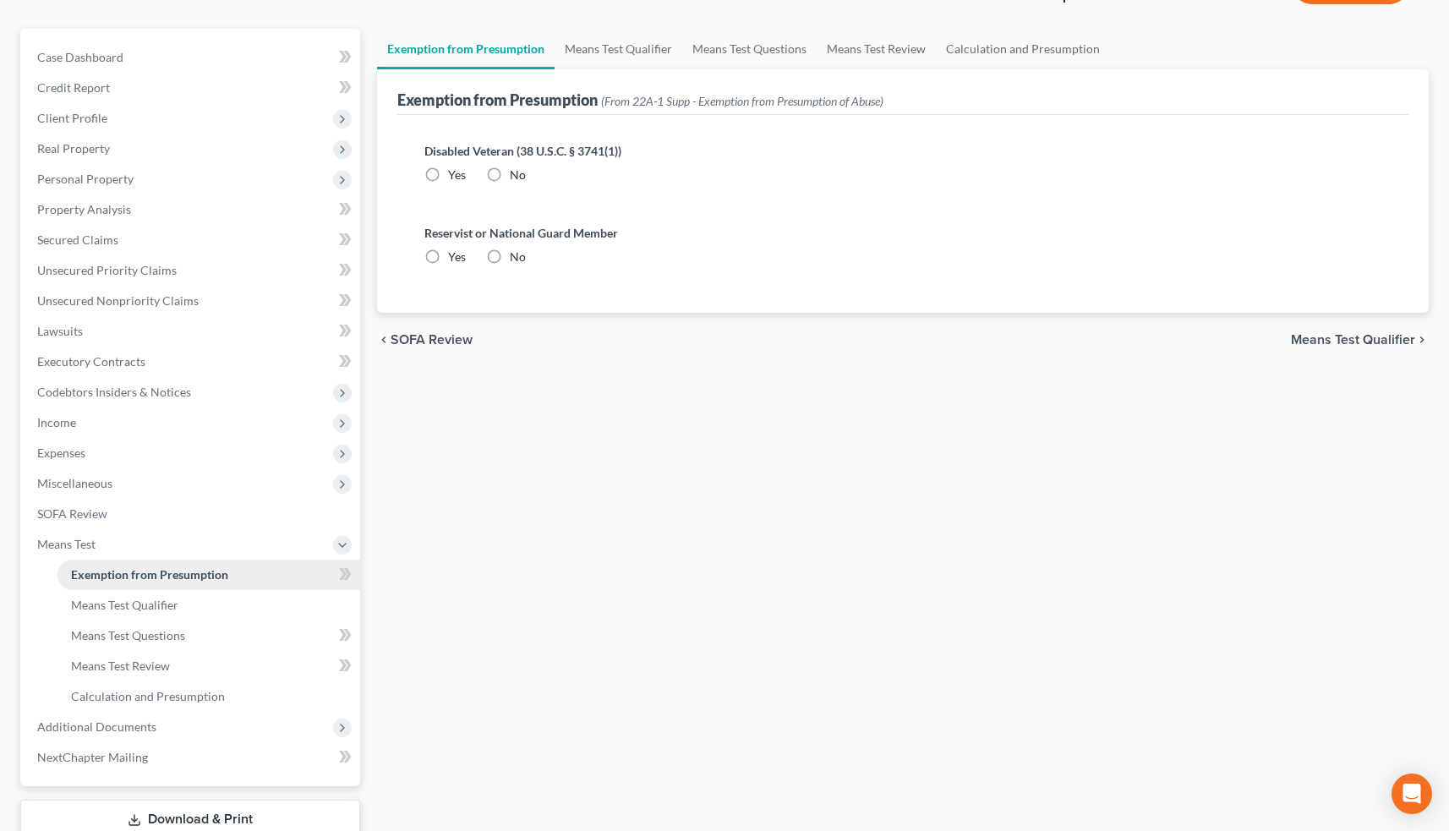
radio input "true"
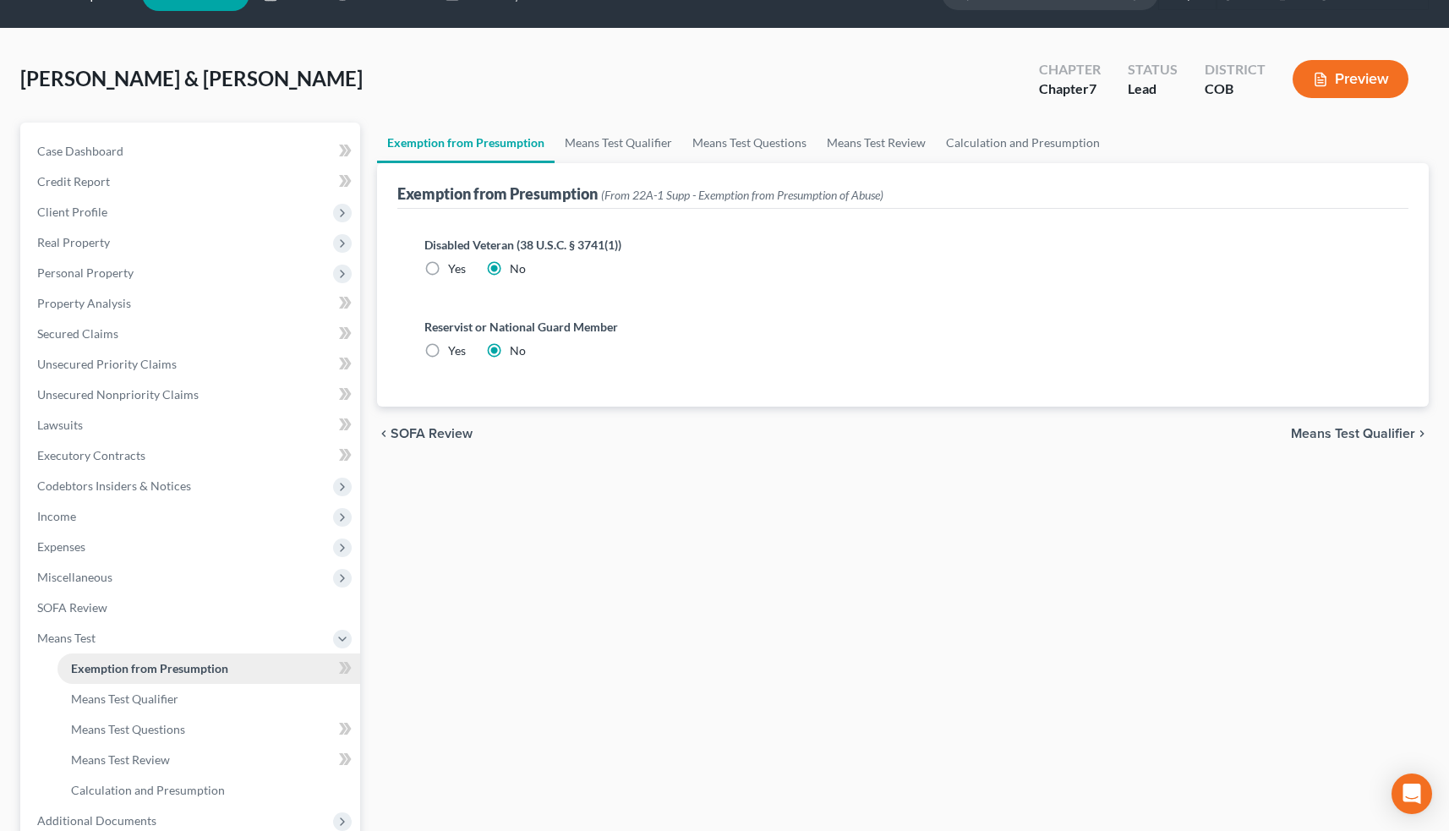
scroll to position [0, 0]
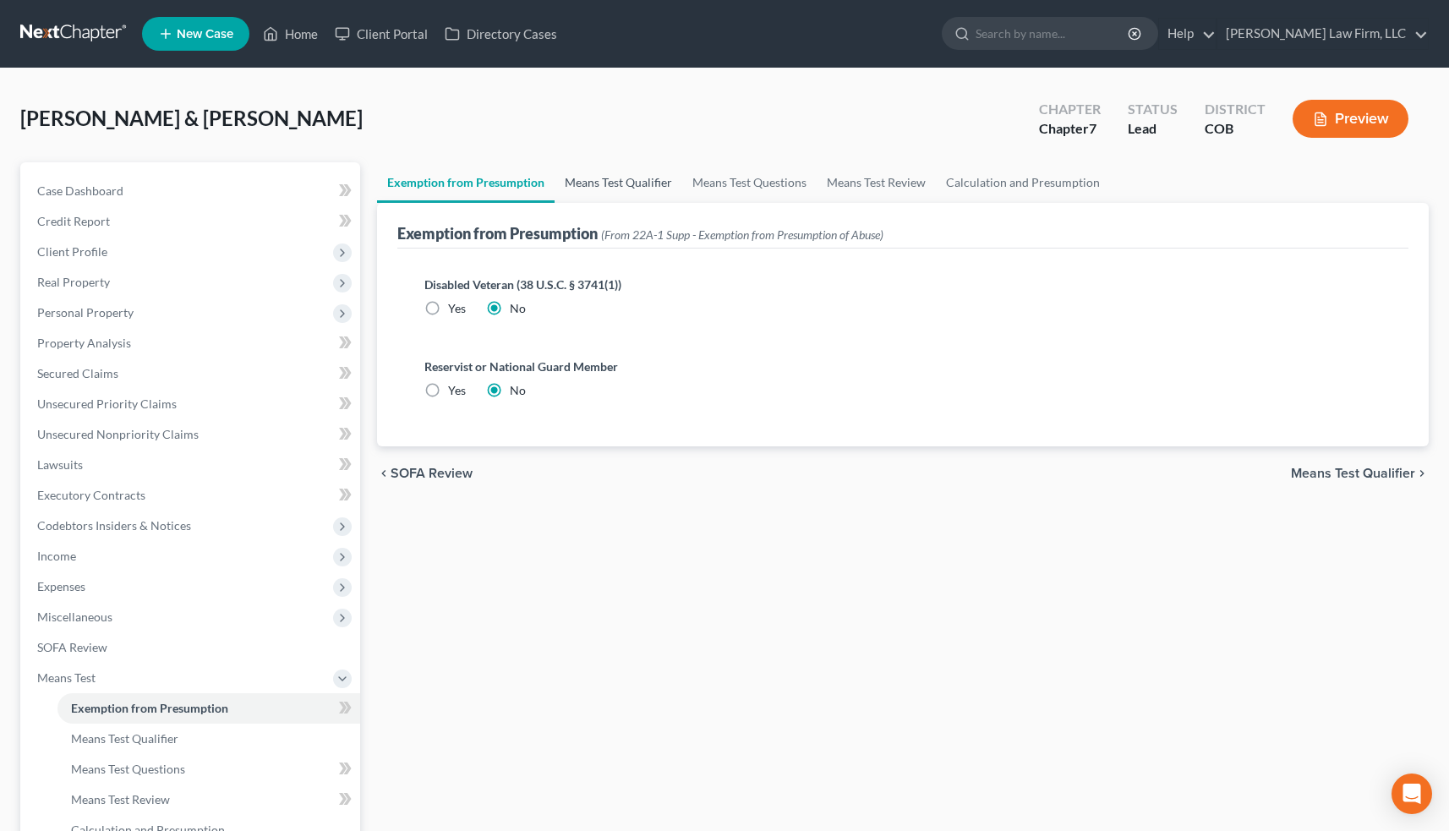
click at [590, 189] on link "Means Test Qualifier" at bounding box center [619, 182] width 128 height 41
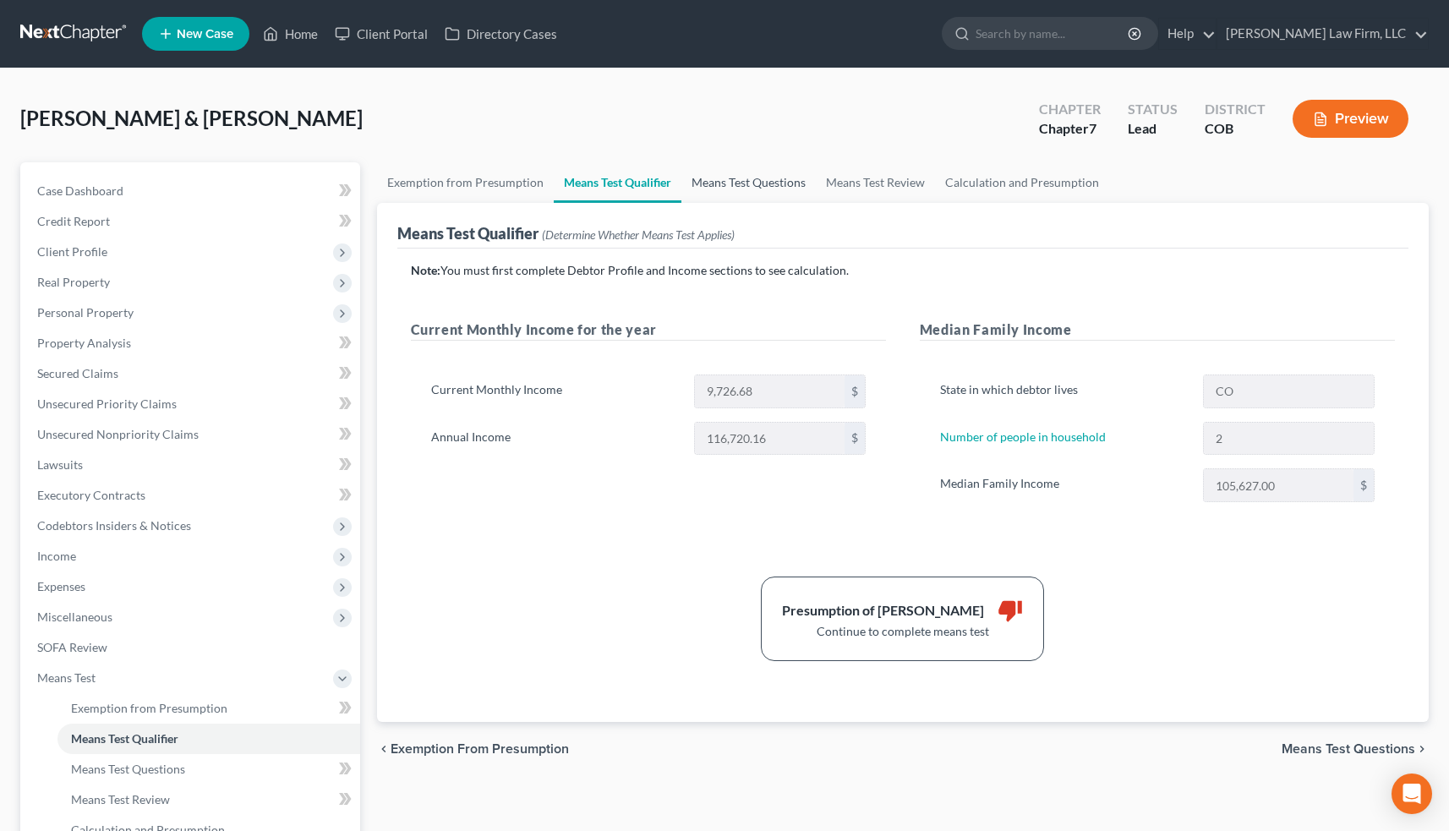
click at [762, 189] on link "Means Test Questions" at bounding box center [748, 182] width 134 height 41
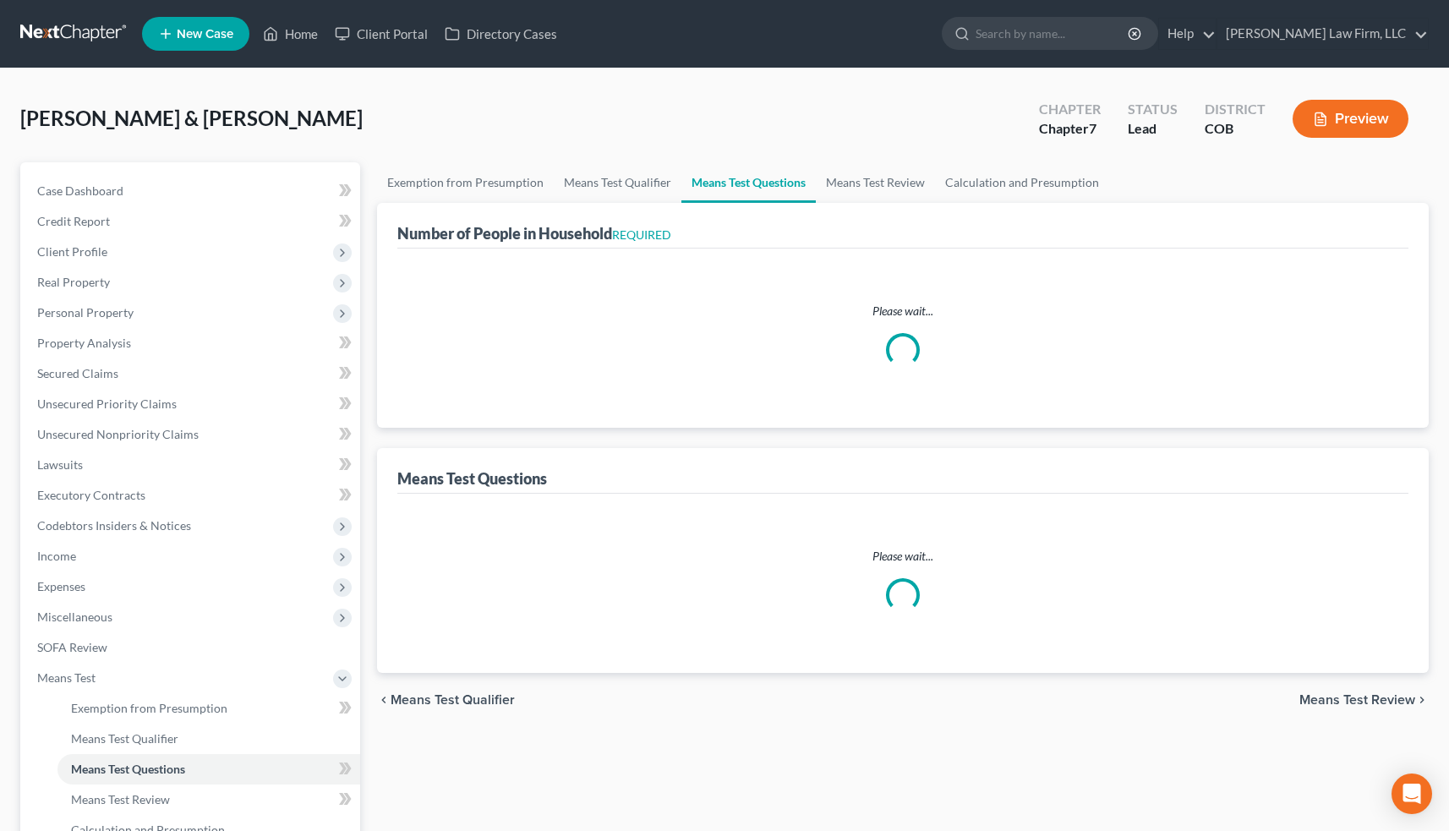
select select "60"
select select "2"
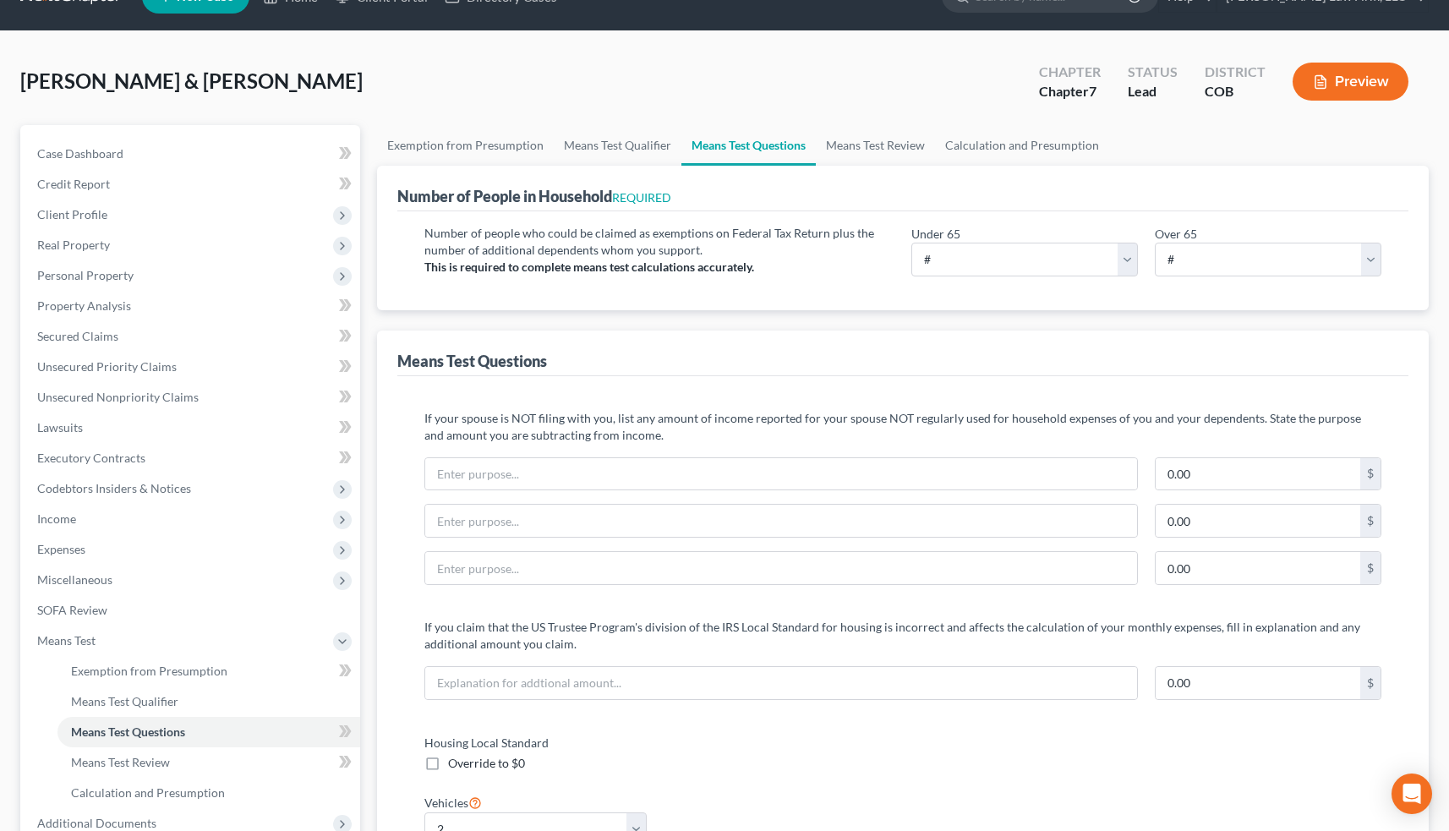
scroll to position [38, 0]
select select "3"
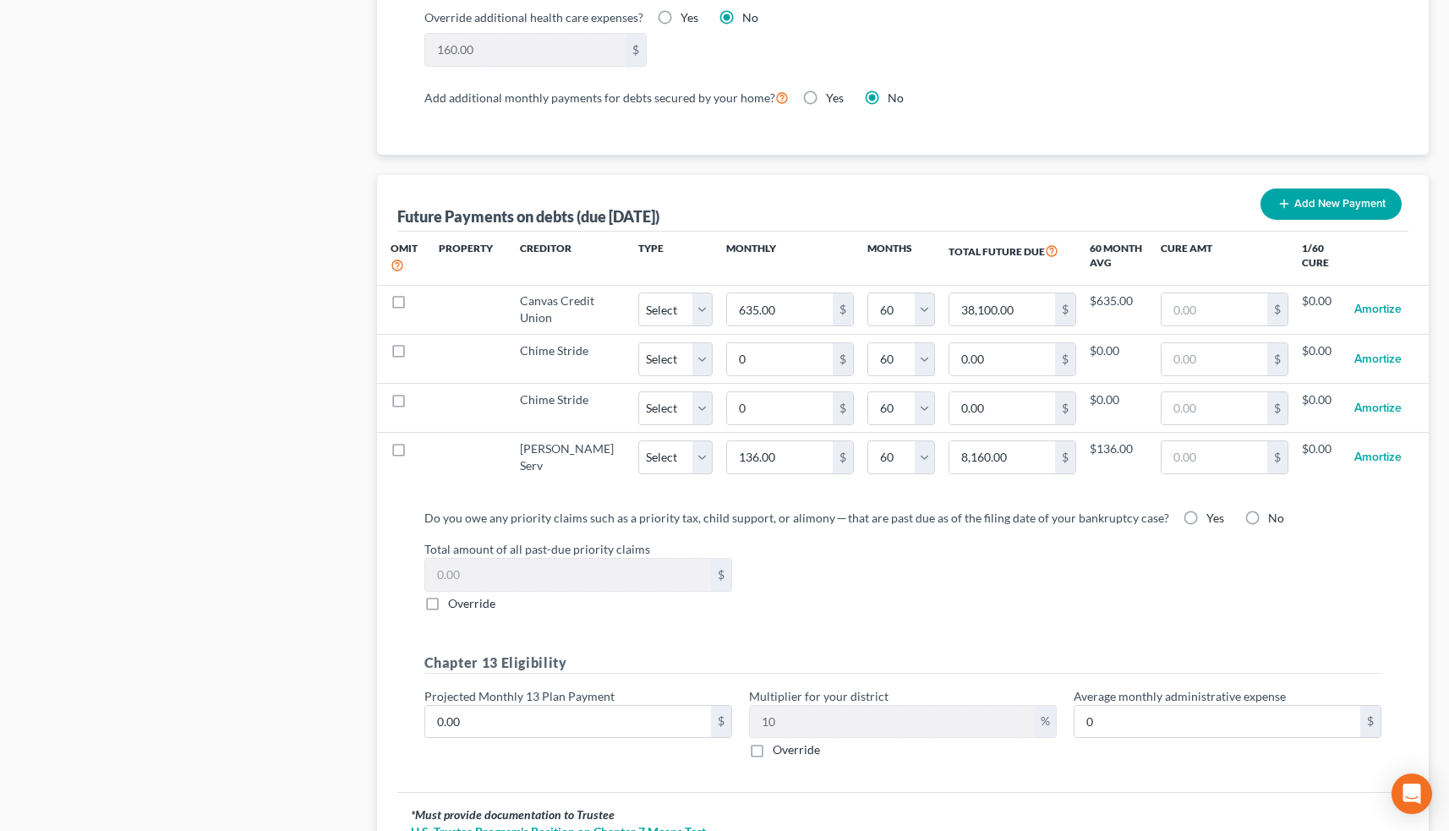
scroll to position [1527, 0]
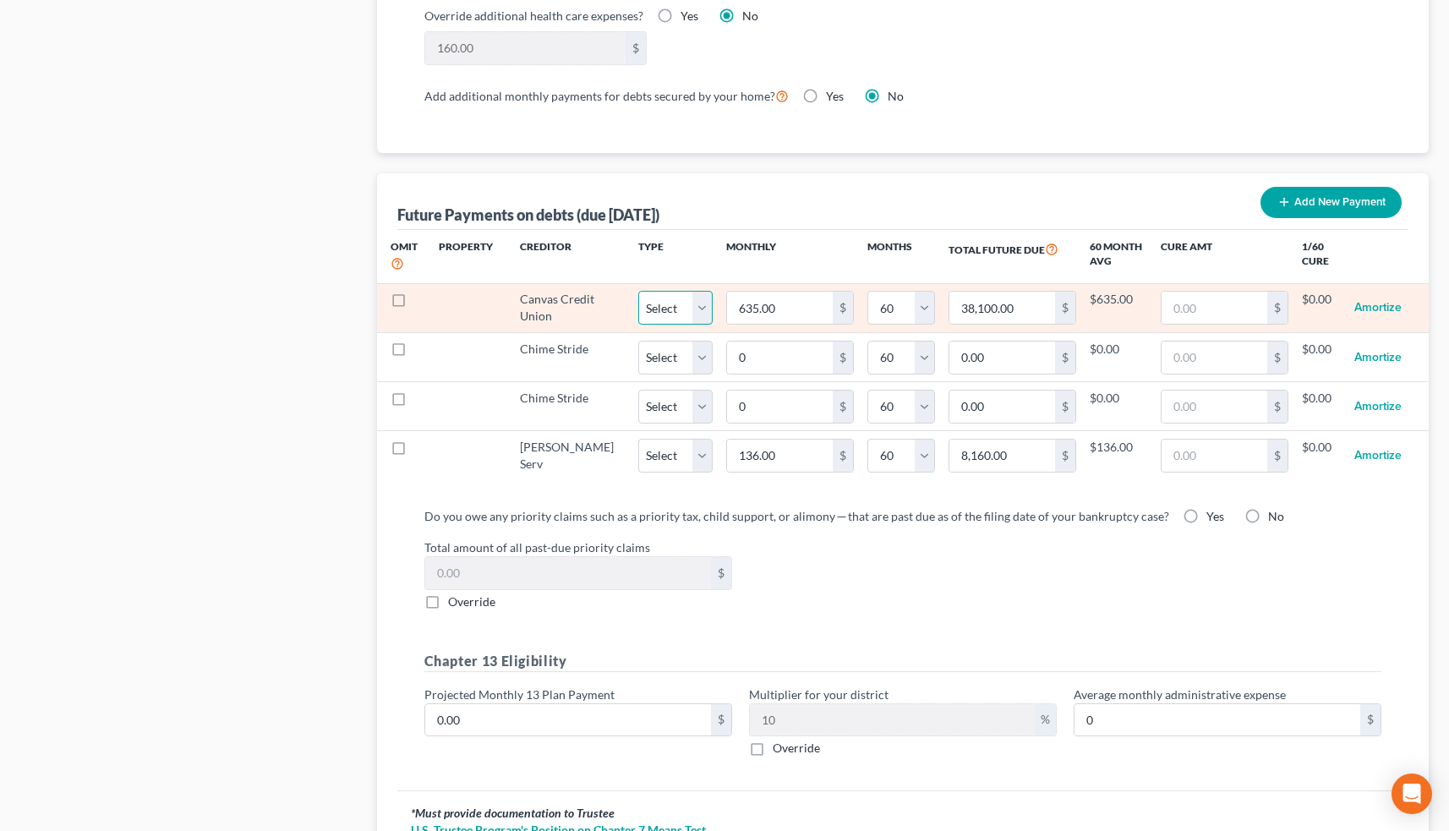
select select "1"
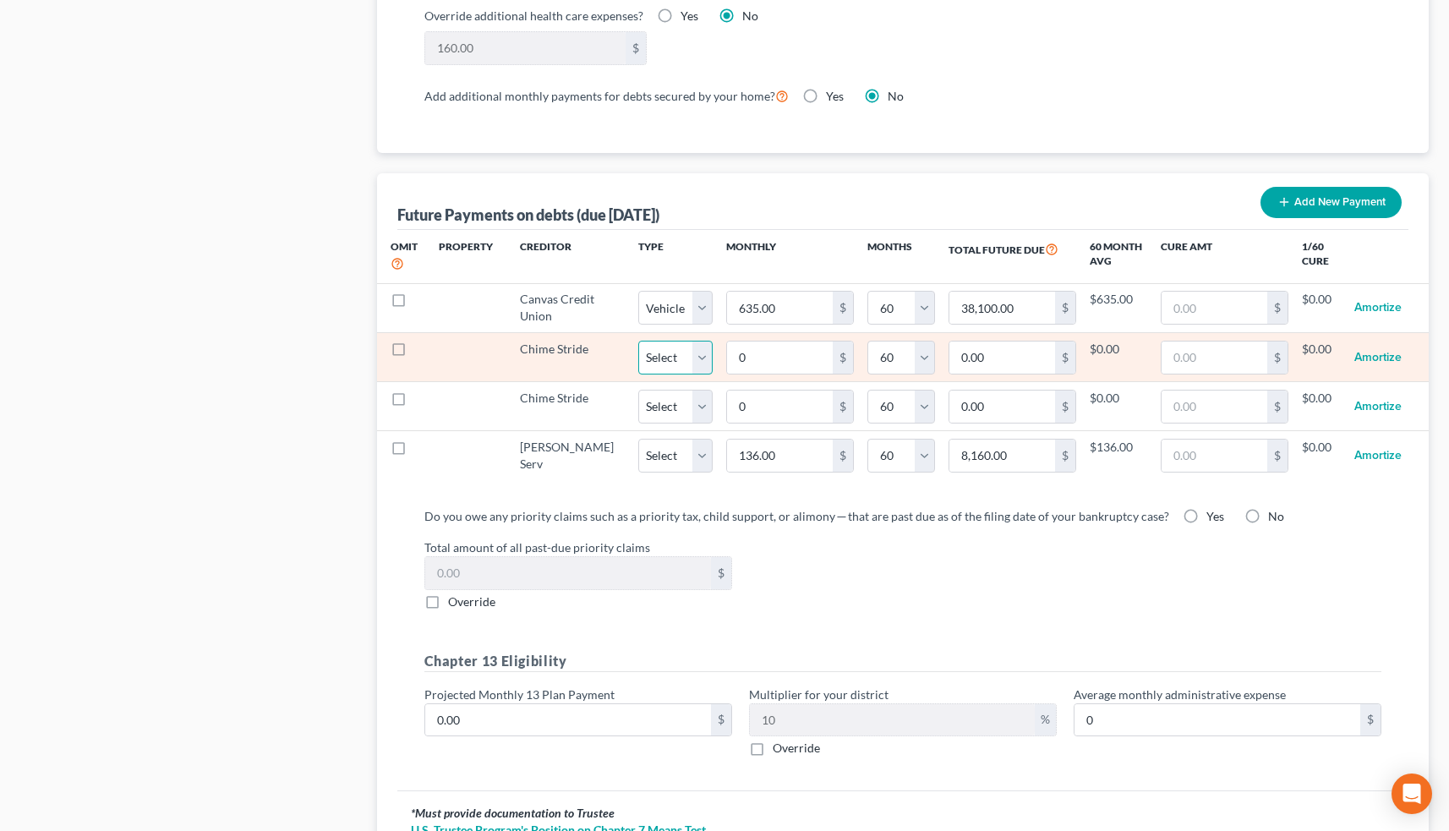
select select "1"
select select "60"
select select "2"
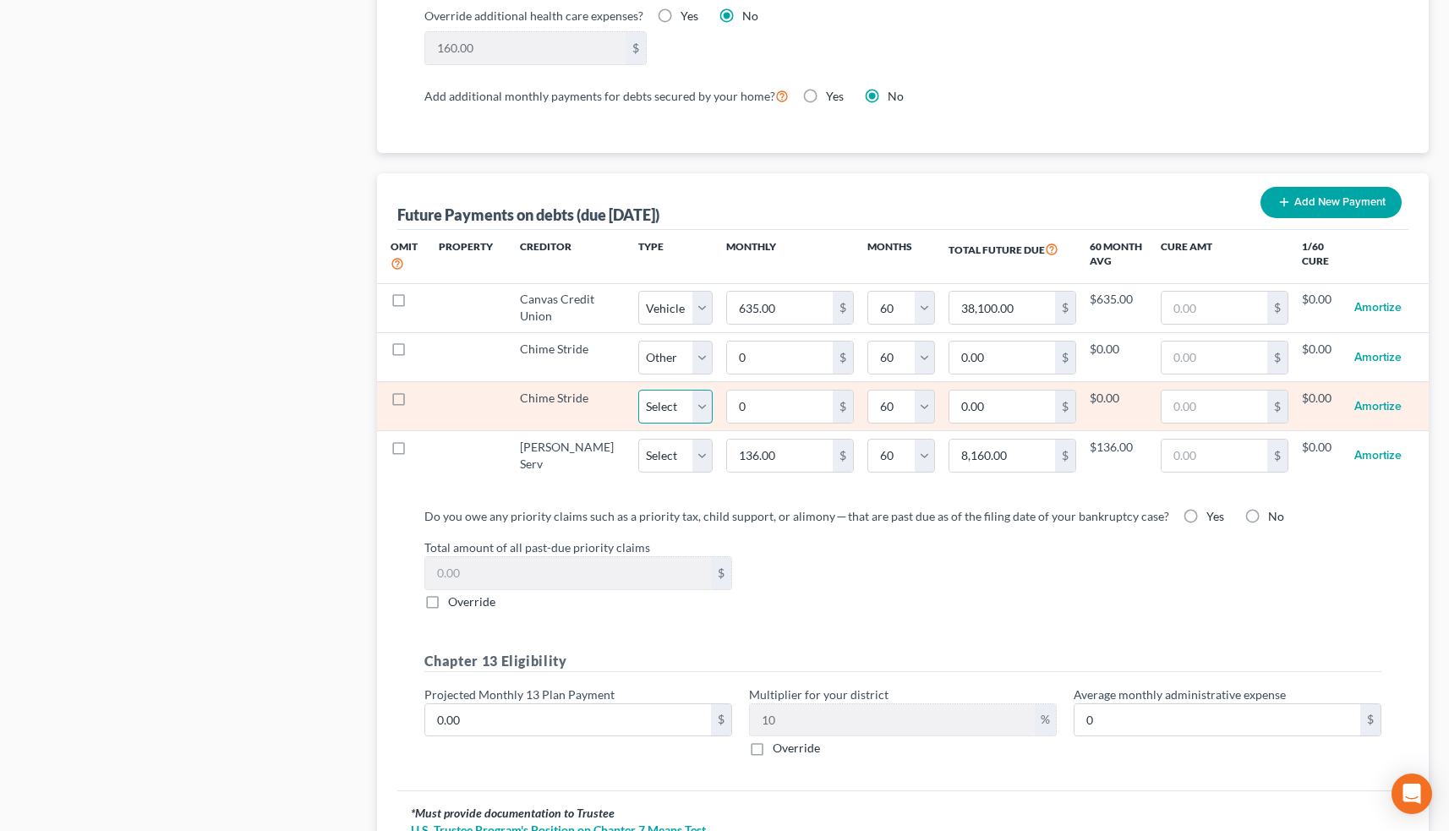
select select "2"
select select "60"
select select "2"
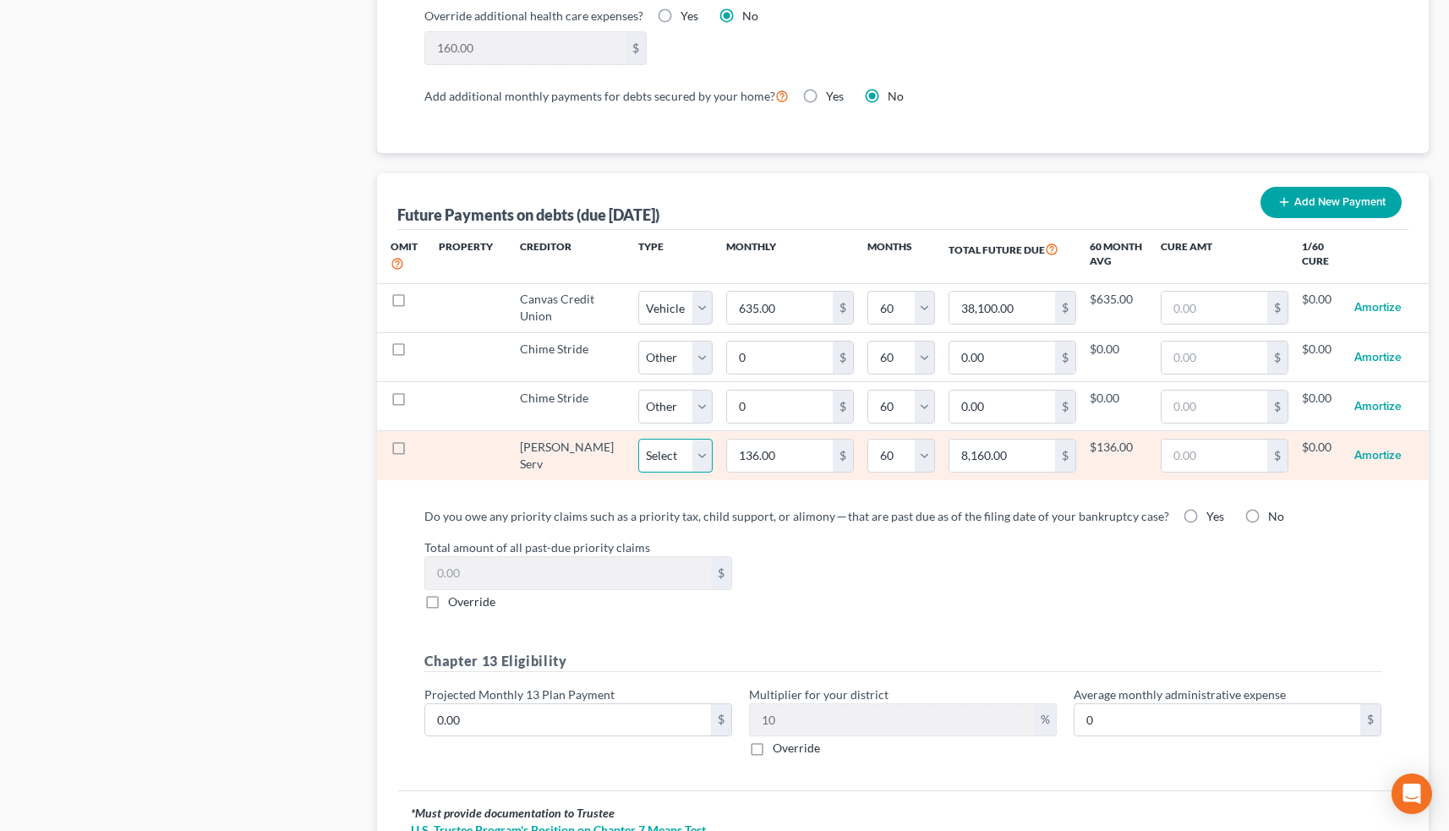
select select "2"
select select "60"
select select "2"
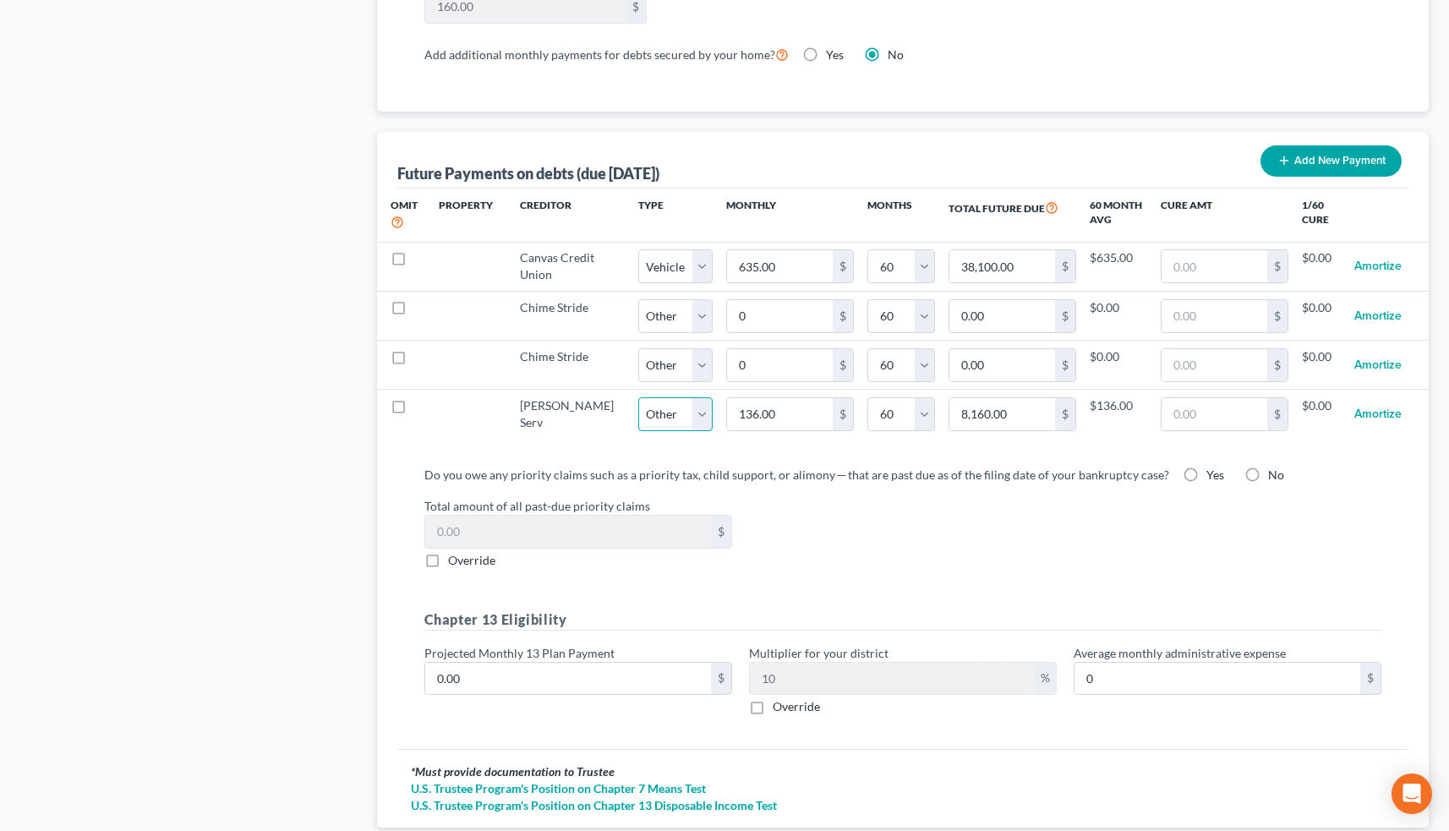
select select "2"
select select "60"
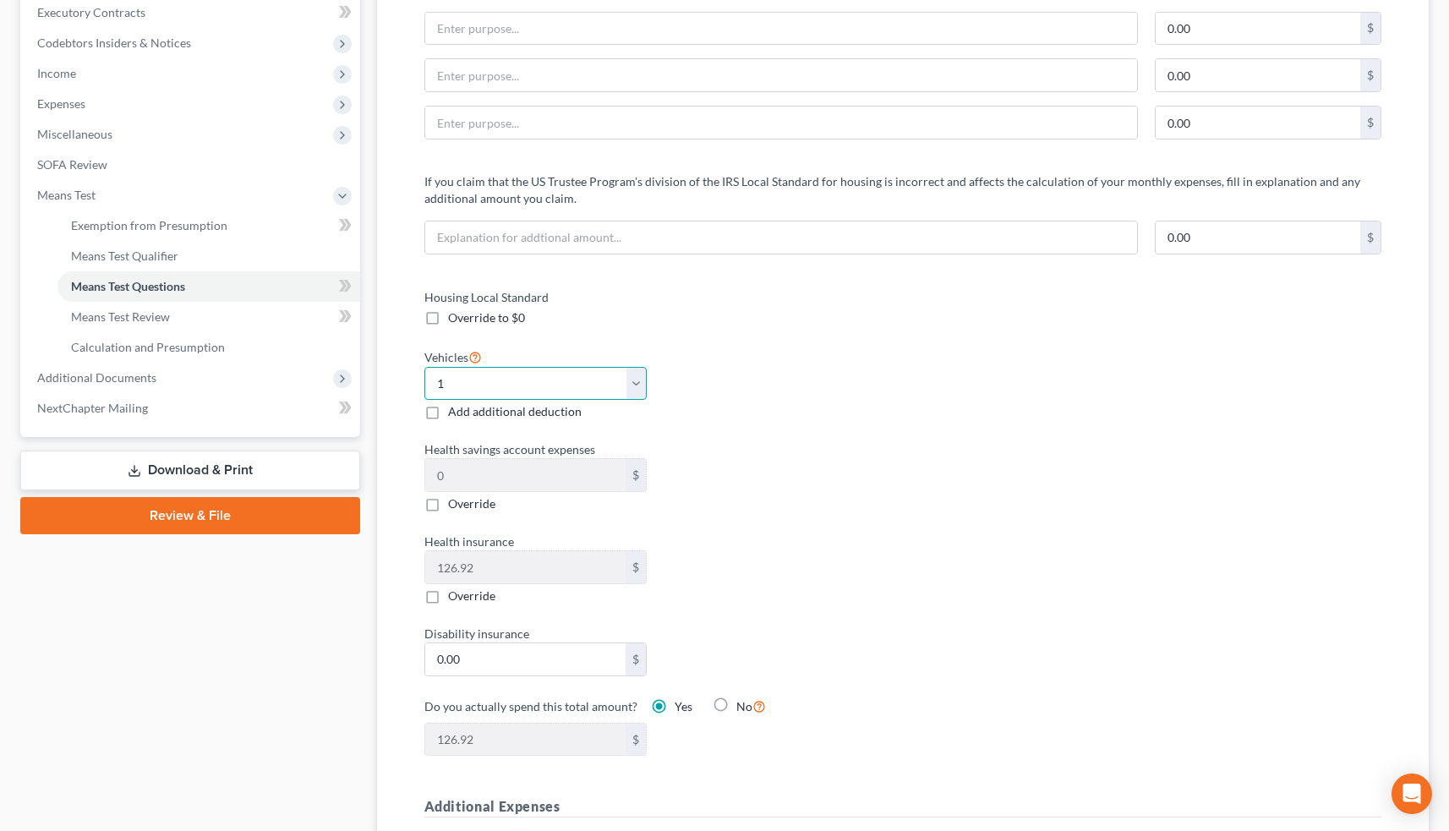
scroll to position [487, 0]
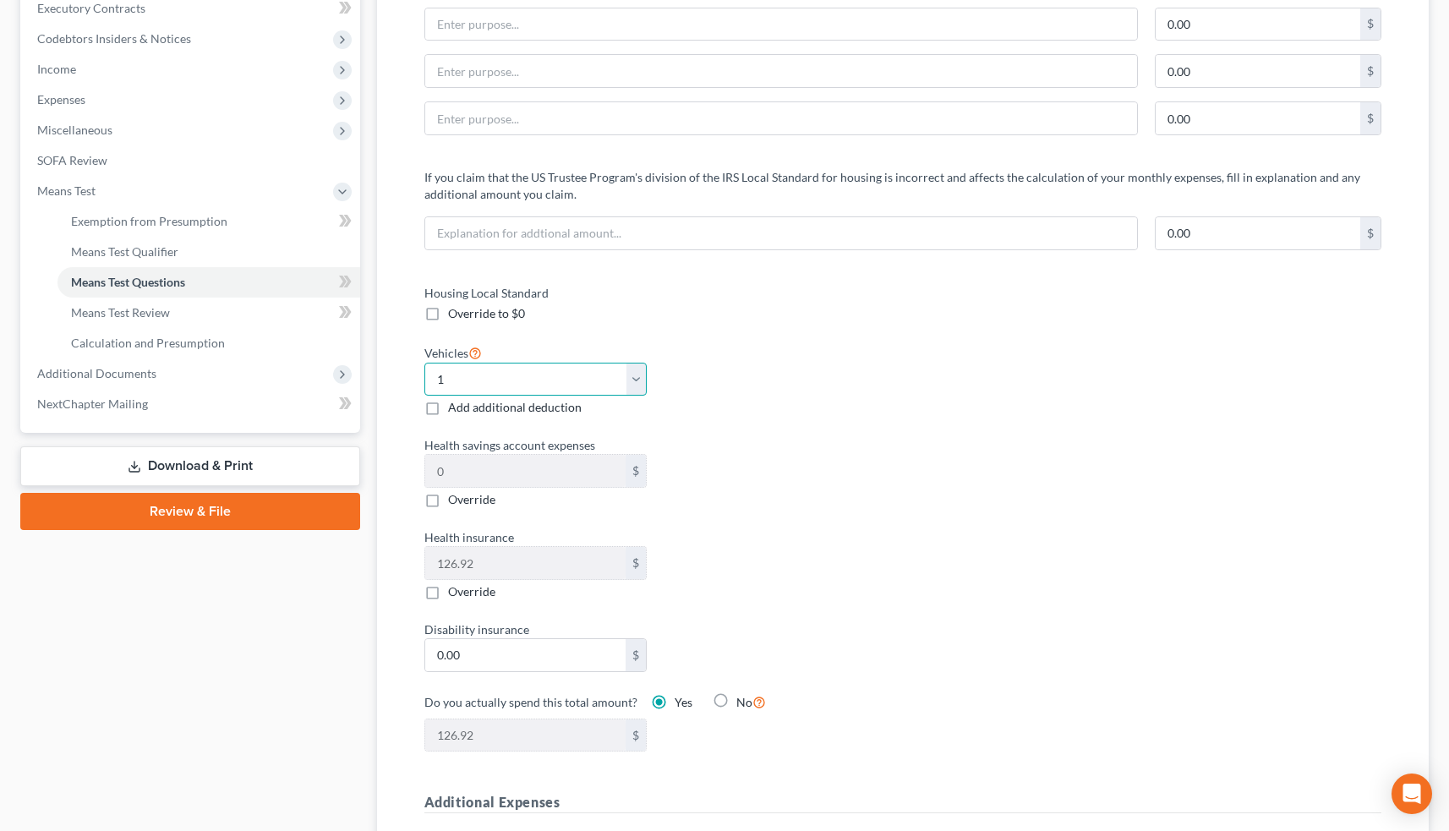
select select "2"
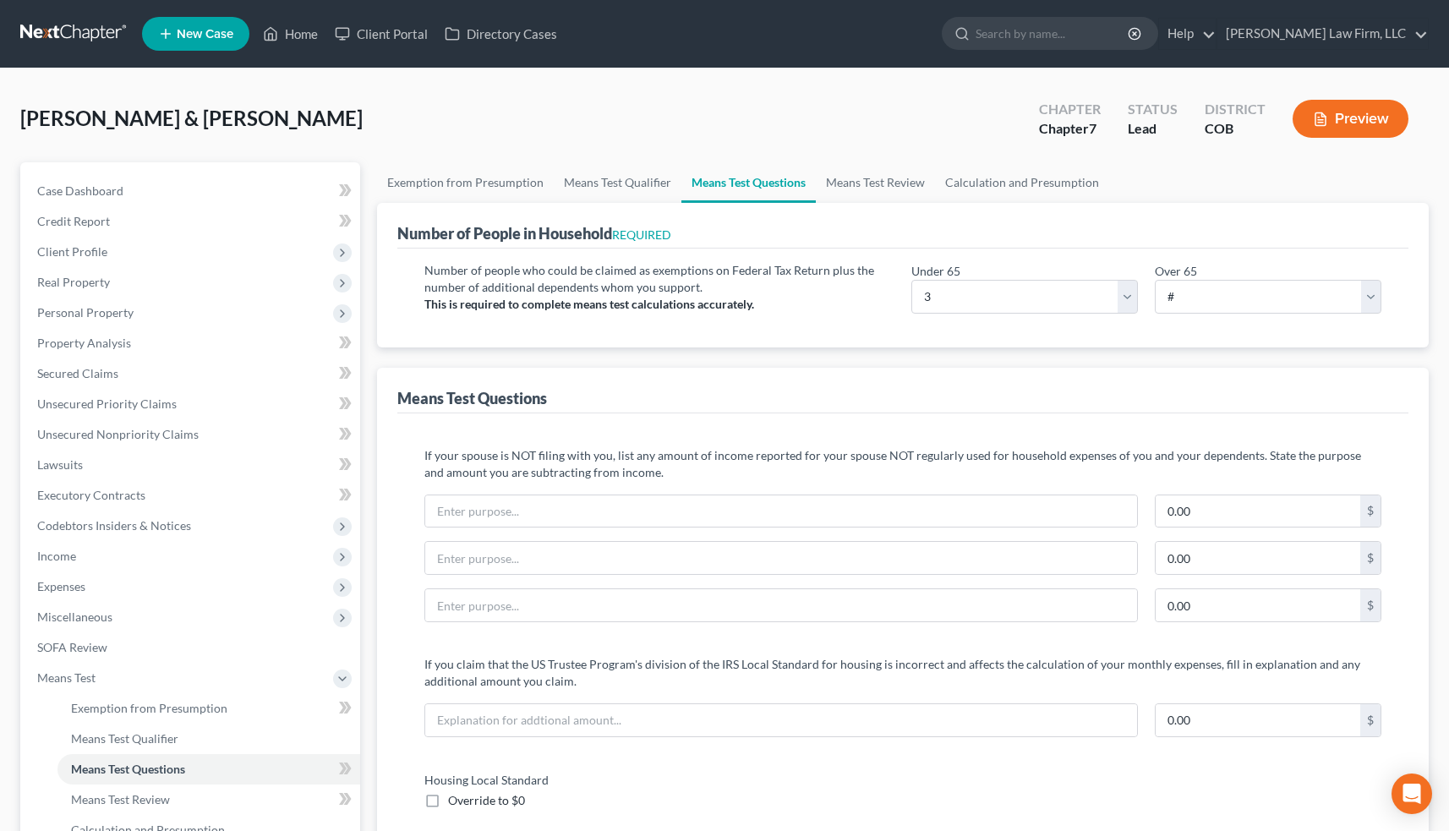
scroll to position [0, 0]
click at [869, 183] on link "Means Test Review" at bounding box center [875, 182] width 119 height 41
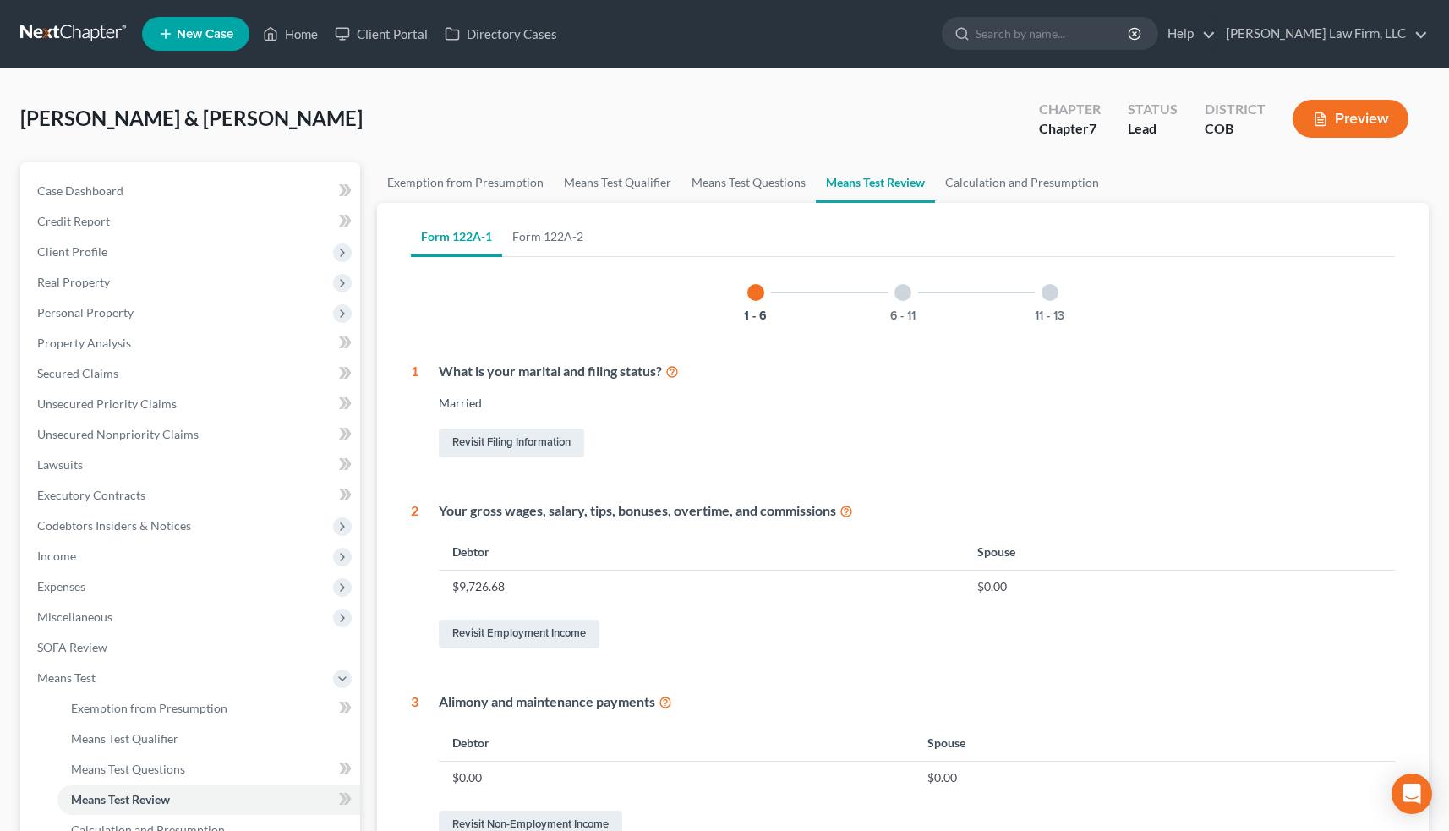
click at [904, 296] on div at bounding box center [902, 292] width 17 height 17
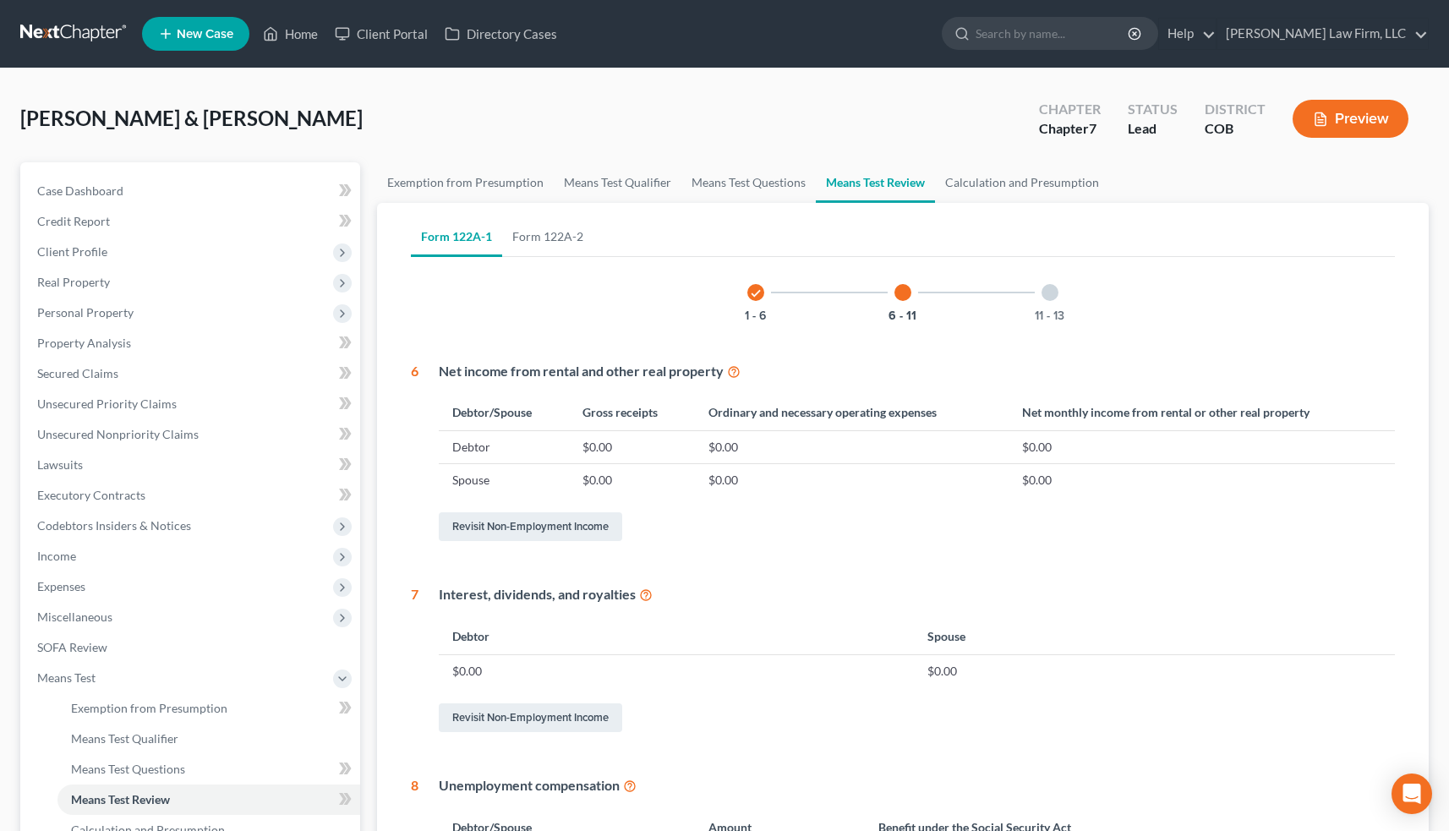
click at [1051, 291] on div at bounding box center [1050, 292] width 17 height 17
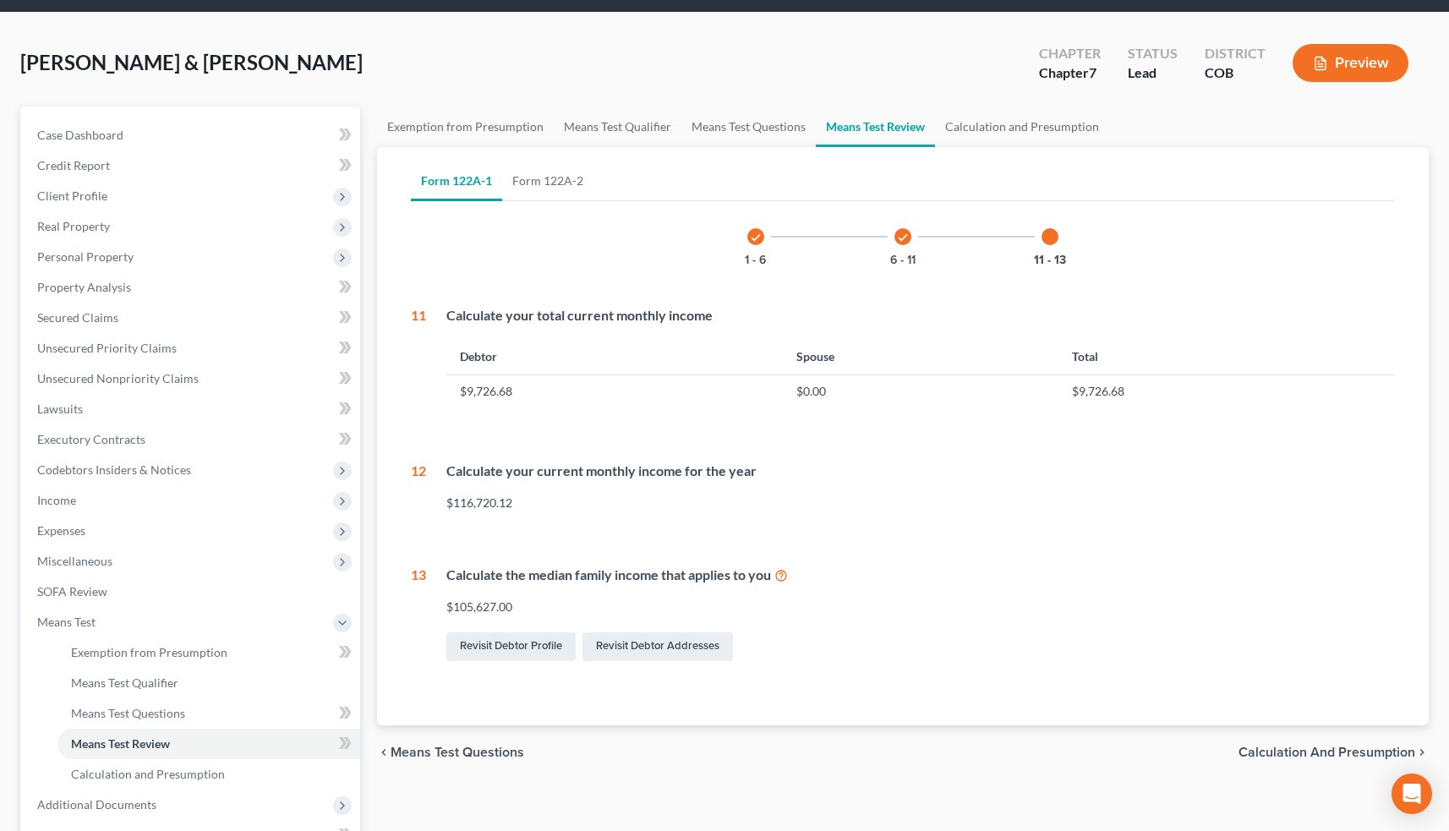
scroll to position [91, 0]
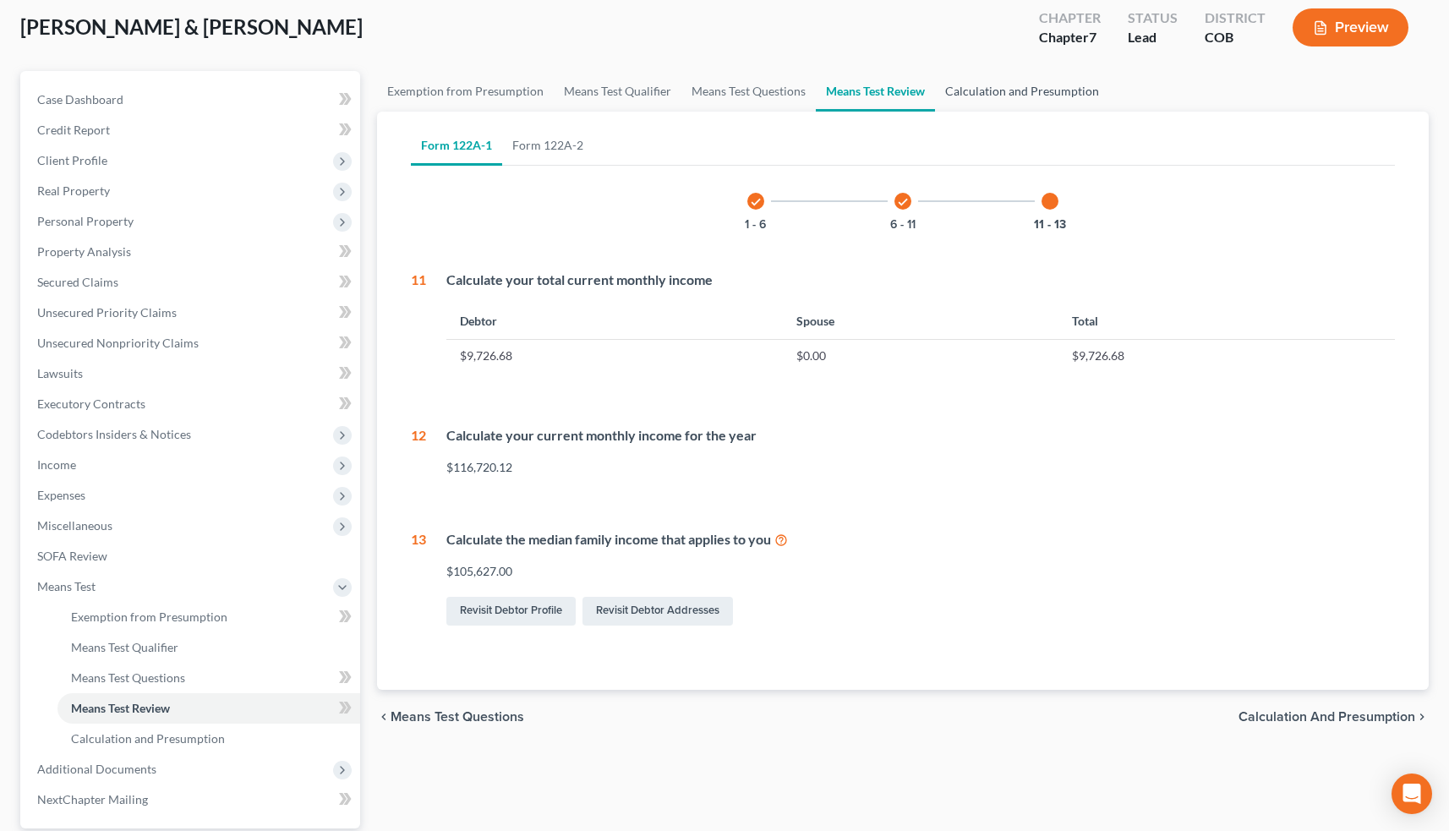
click at [993, 95] on link "Calculation and Presumption" at bounding box center [1022, 91] width 174 height 41
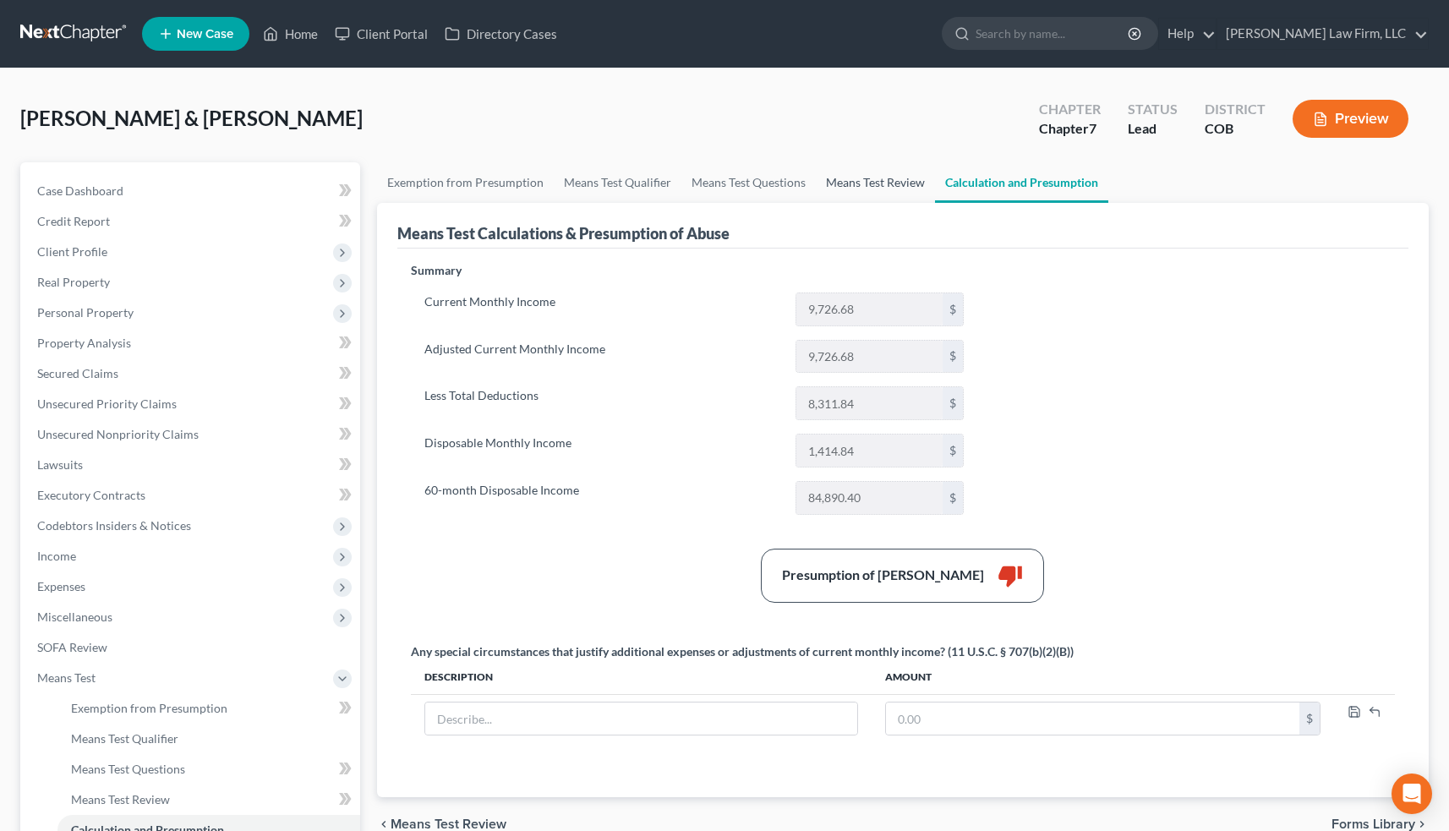
click at [874, 183] on link "Means Test Review" at bounding box center [875, 182] width 119 height 41
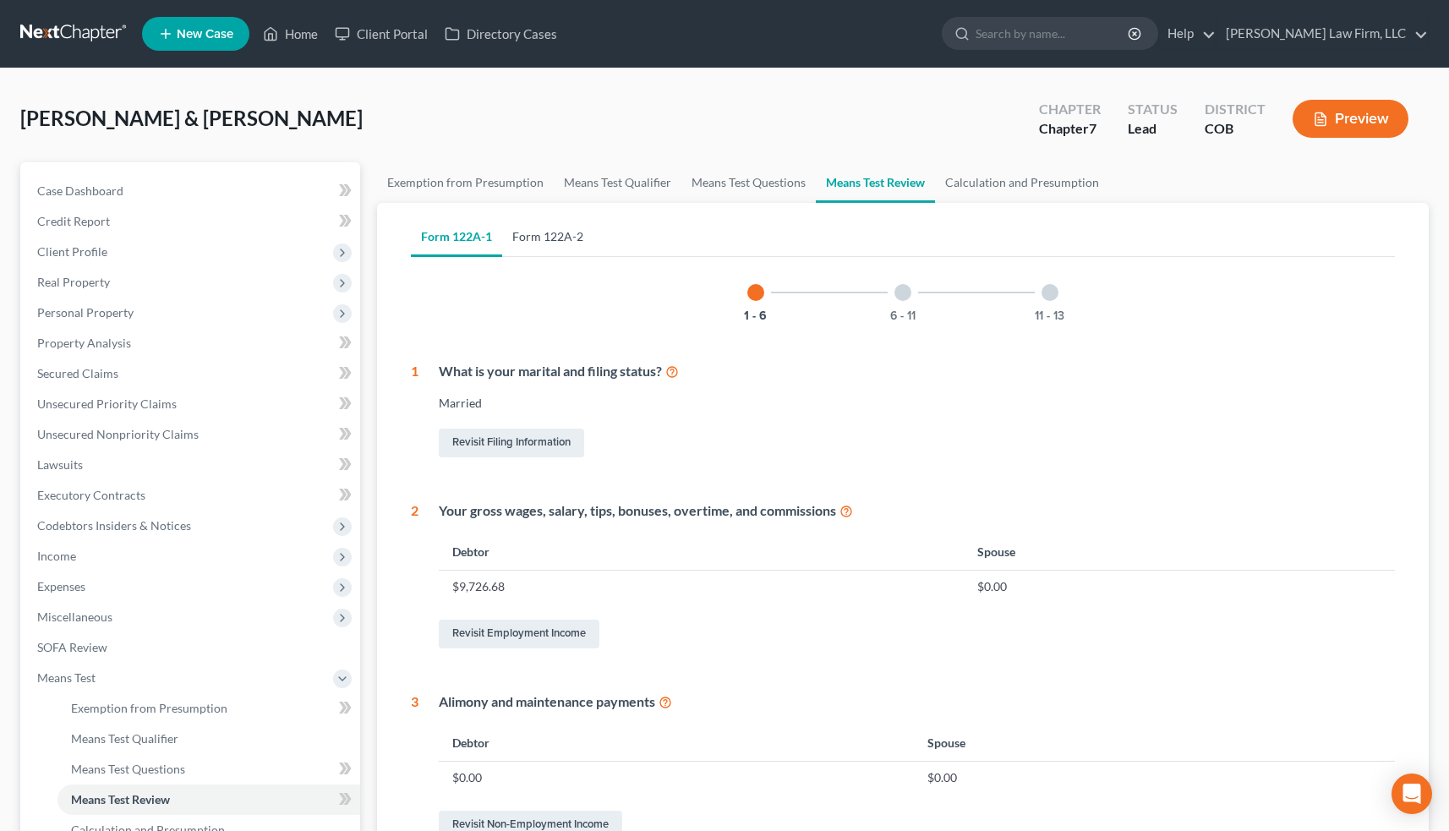
click at [544, 241] on link "Form 122A-2" at bounding box center [547, 236] width 91 height 41
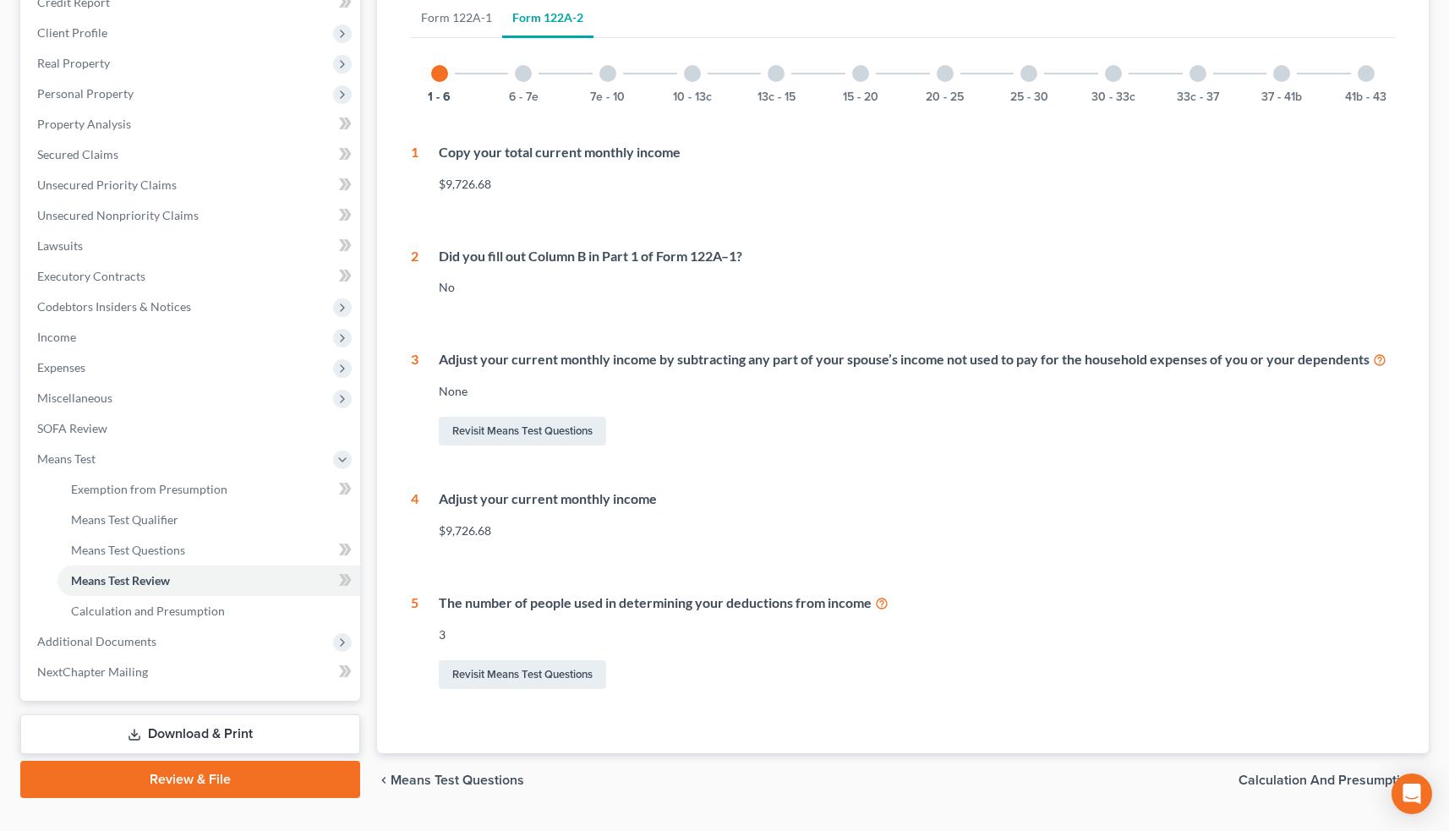
scroll to position [210, 0]
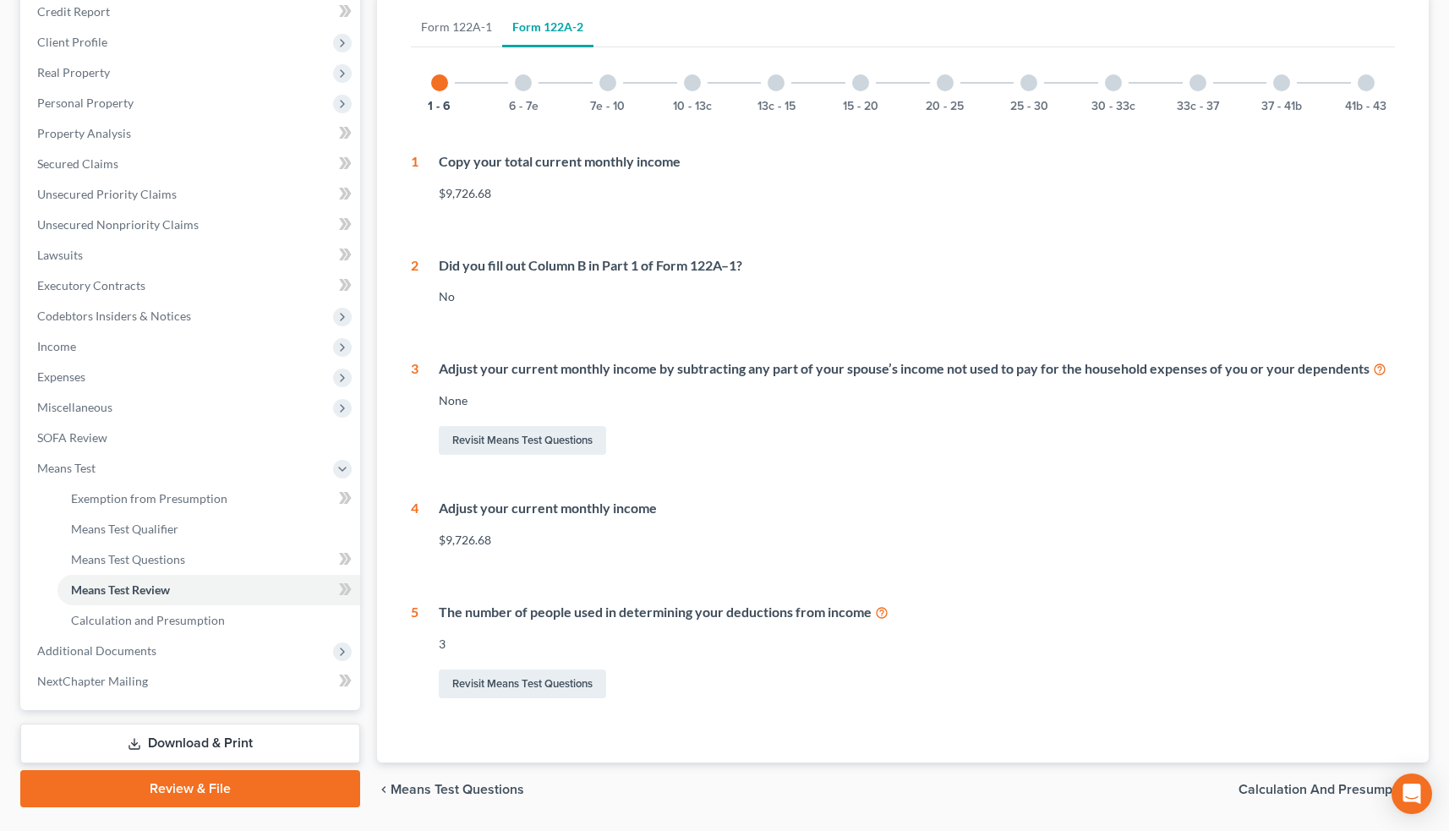
click at [881, 607] on icon at bounding box center [882, 612] width 14 height 16
click at [528, 82] on div at bounding box center [523, 82] width 17 height 17
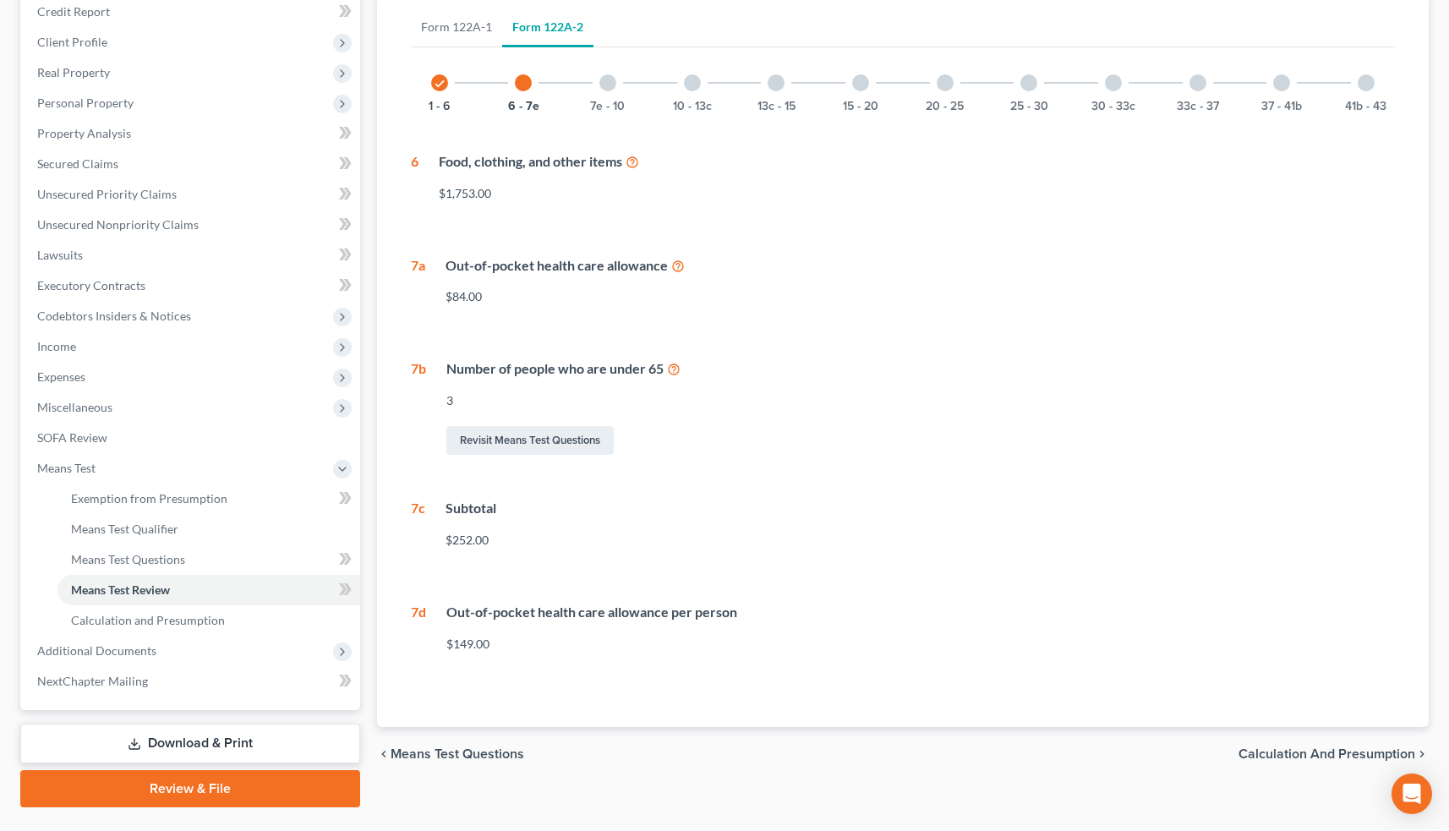
click at [611, 85] on div at bounding box center [607, 82] width 17 height 17
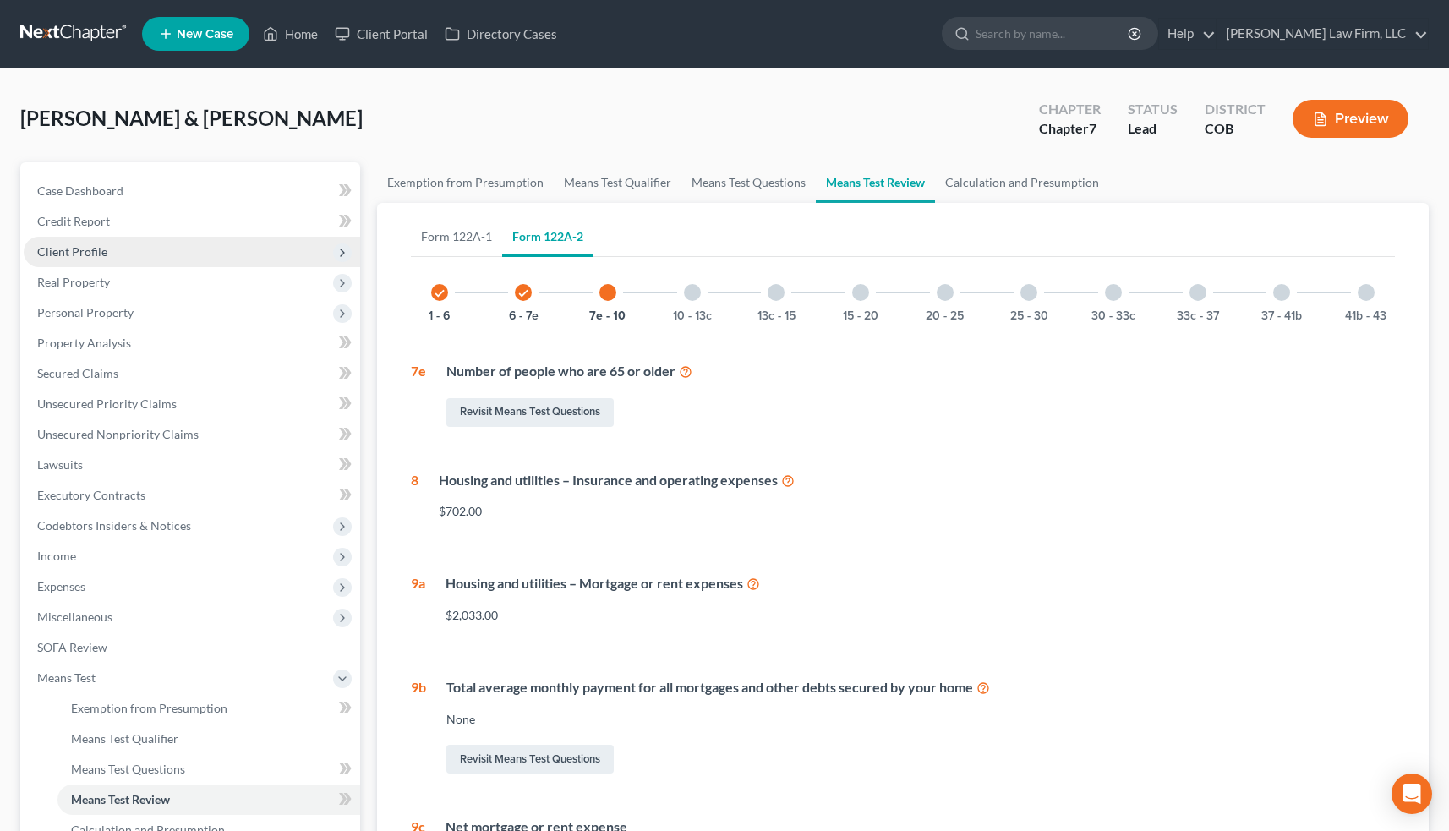
scroll to position [0, 0]
click at [199, 253] on span "Client Profile" at bounding box center [192, 252] width 336 height 30
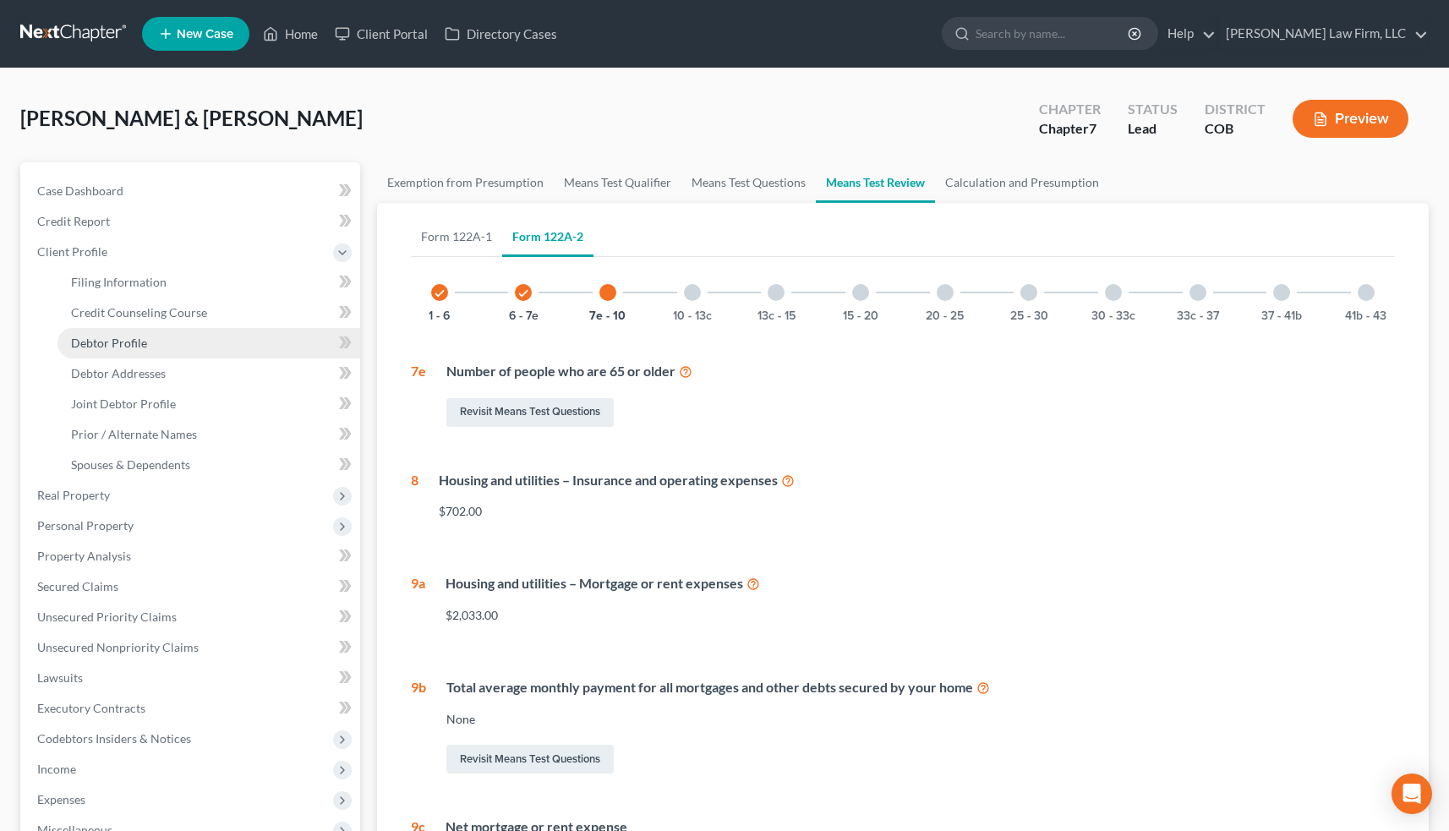
click at [226, 341] on link "Debtor Profile" at bounding box center [208, 343] width 303 height 30
select select "1"
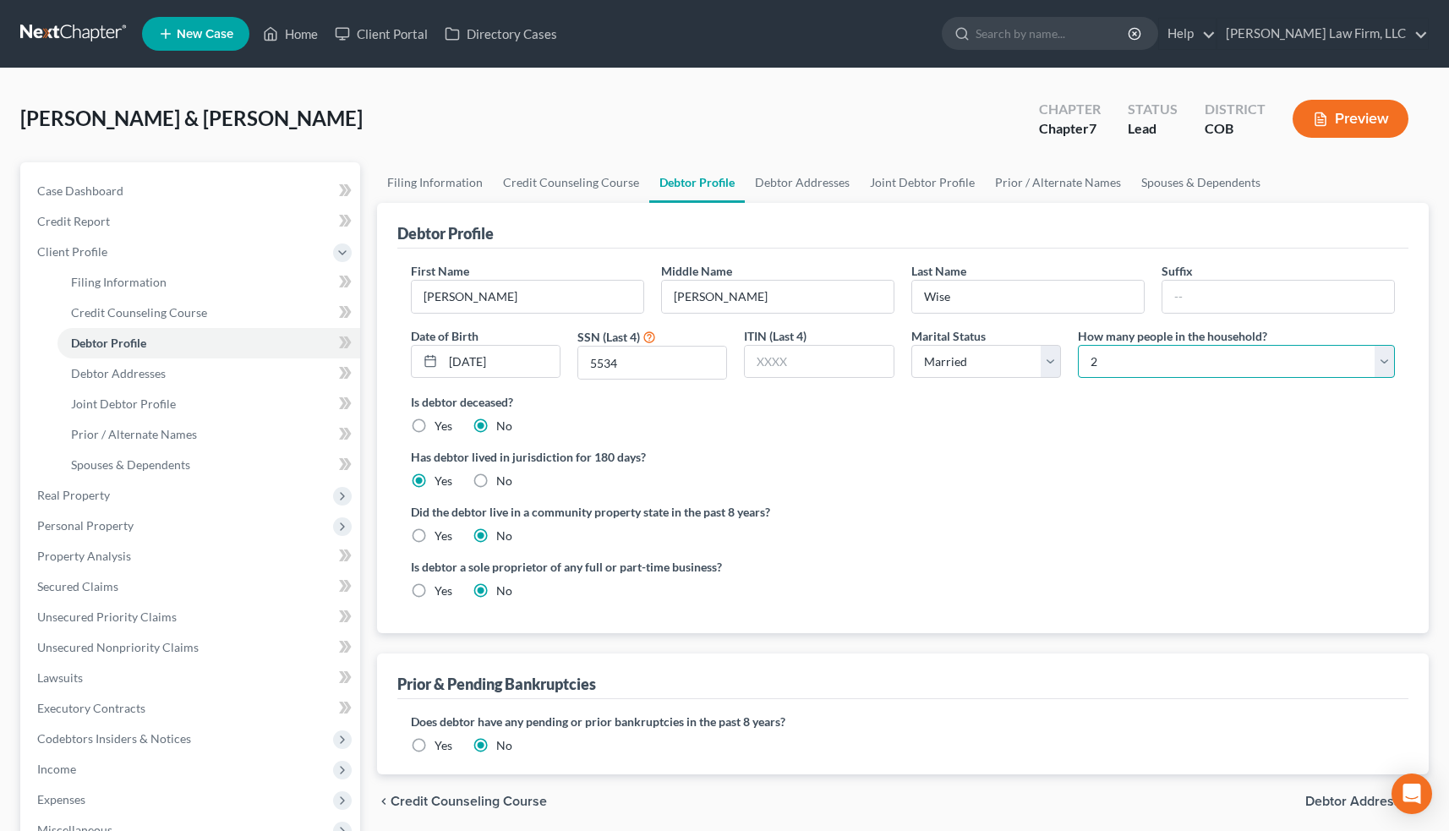
select select "2"
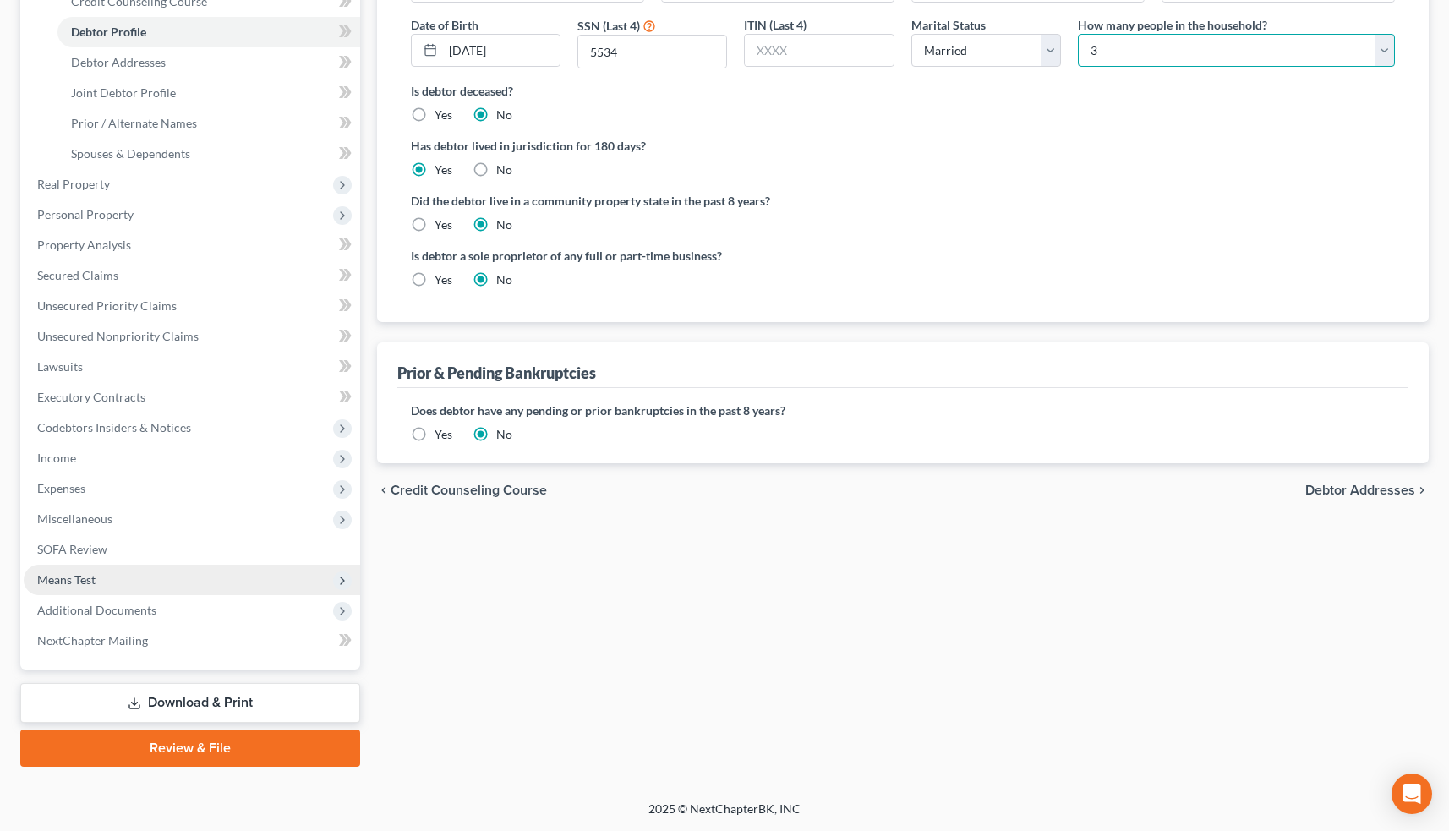
scroll to position [311, 0]
click at [169, 576] on span "Means Test" at bounding box center [192, 580] width 336 height 30
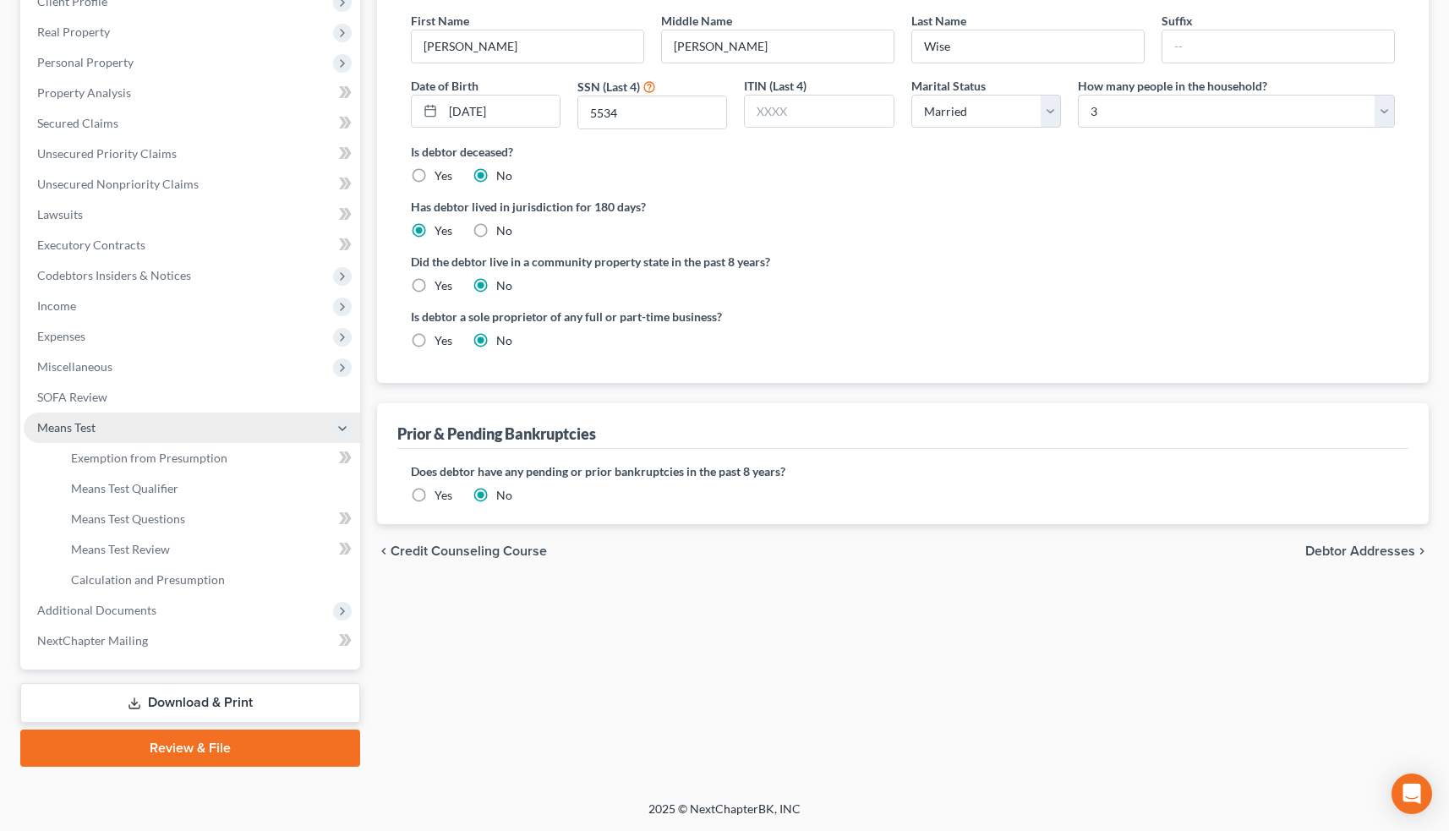
scroll to position [250, 0]
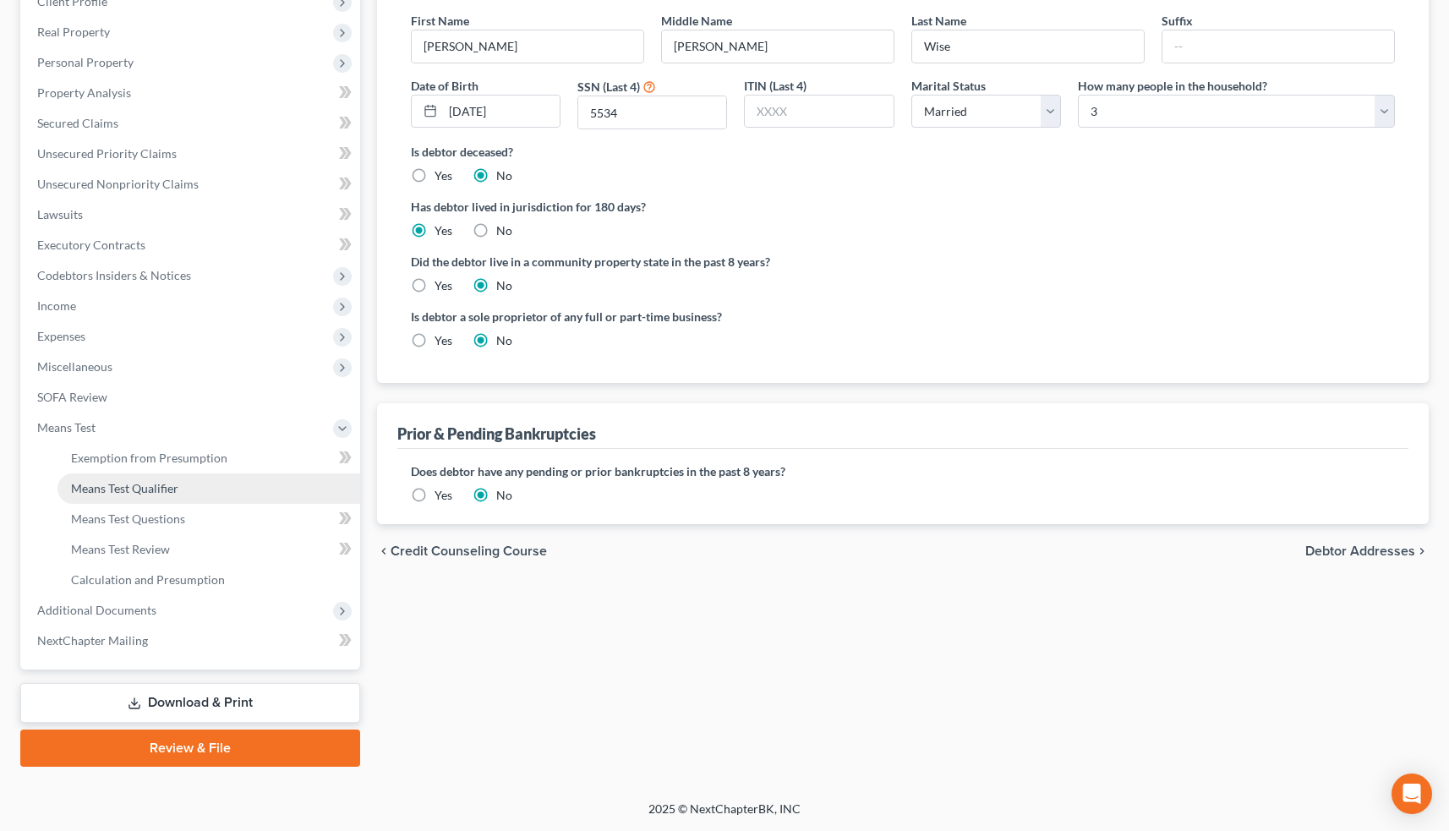
click at [189, 489] on link "Means Test Qualifier" at bounding box center [208, 488] width 303 height 30
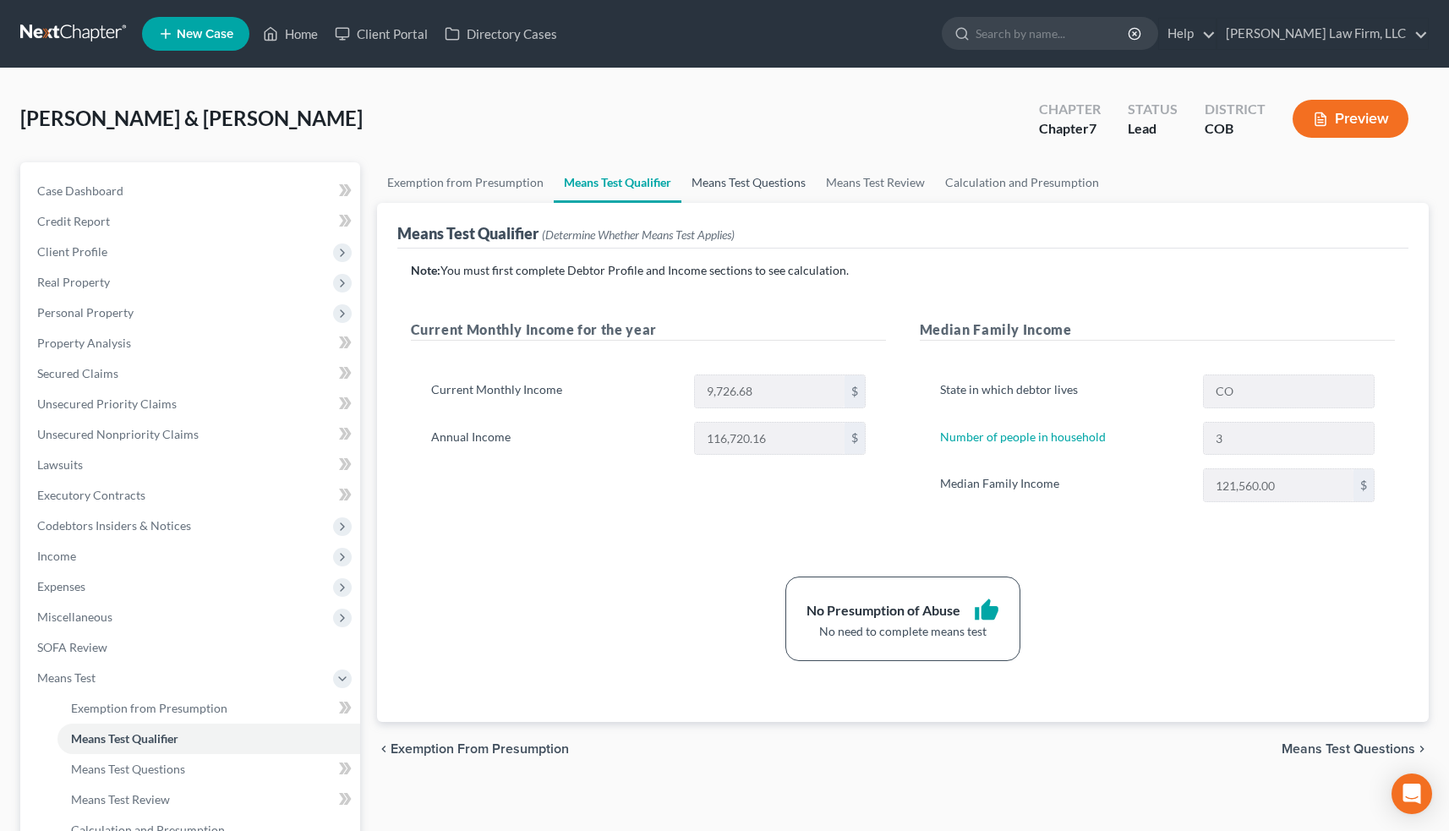
click at [744, 180] on link "Means Test Questions" at bounding box center [748, 182] width 134 height 41
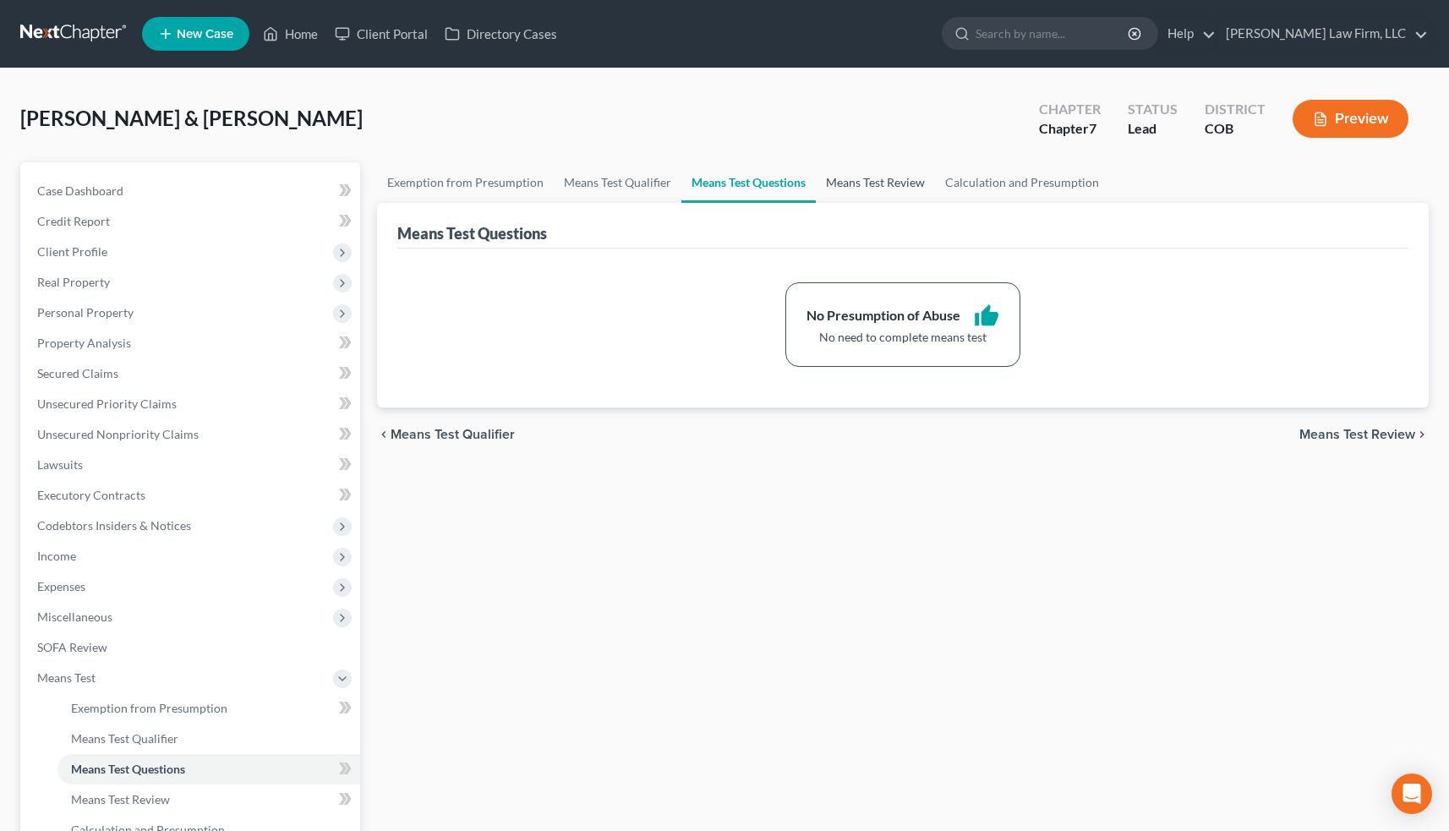
click at [859, 172] on link "Means Test Review" at bounding box center [875, 182] width 119 height 41
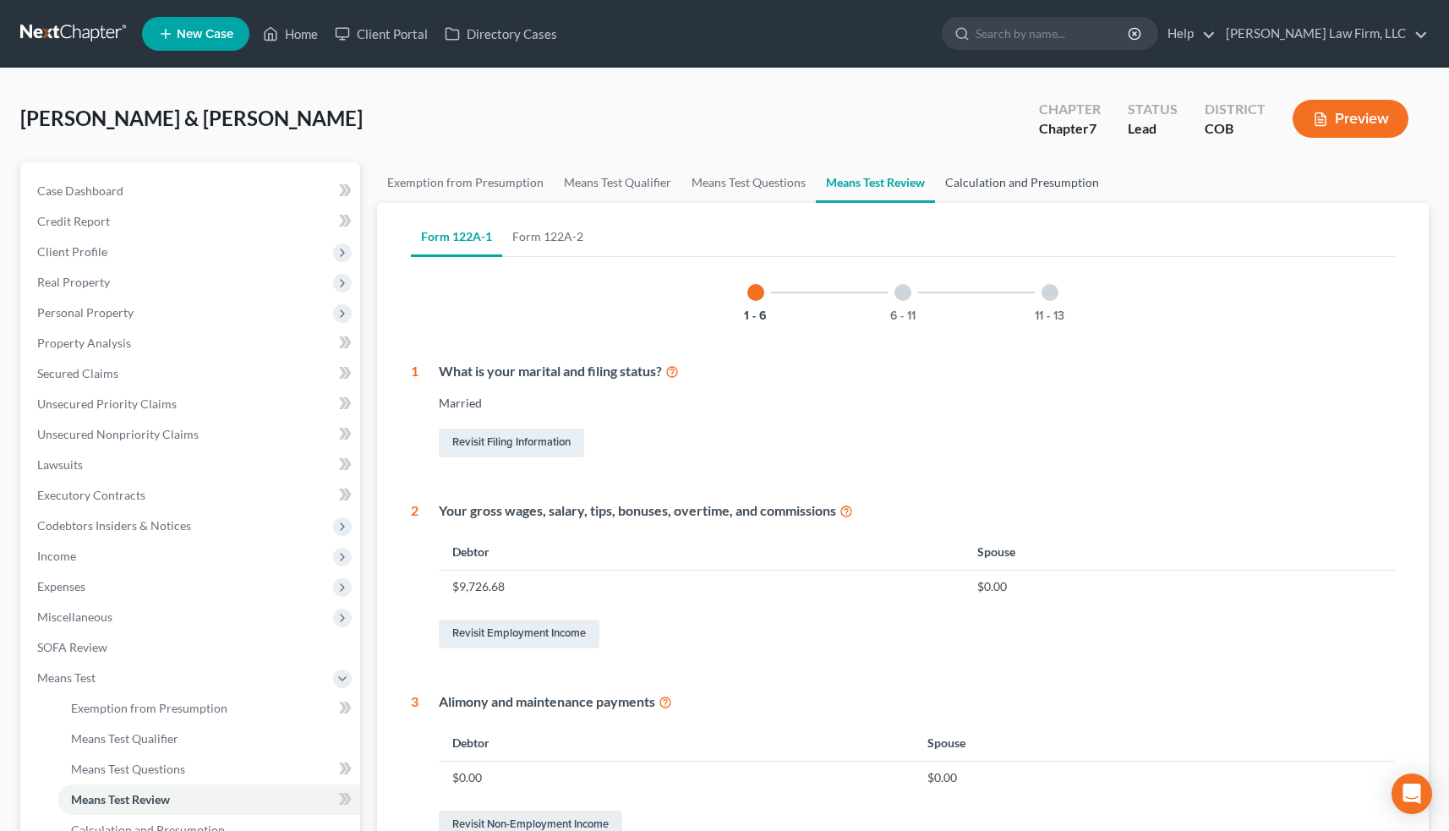
click at [1019, 178] on link "Calculation and Presumption" at bounding box center [1022, 182] width 174 height 41
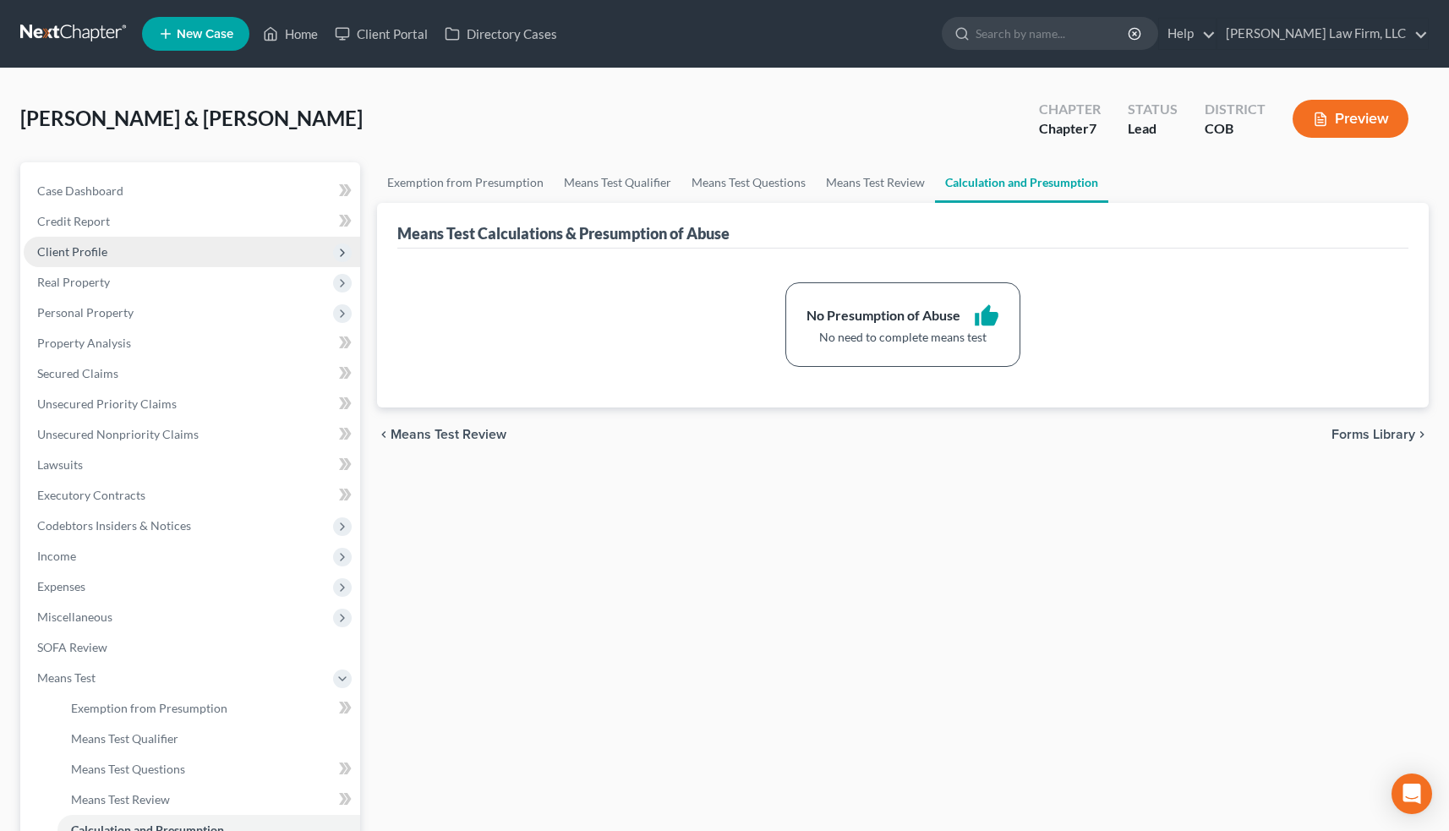
click at [186, 250] on span "Client Profile" at bounding box center [192, 252] width 336 height 30
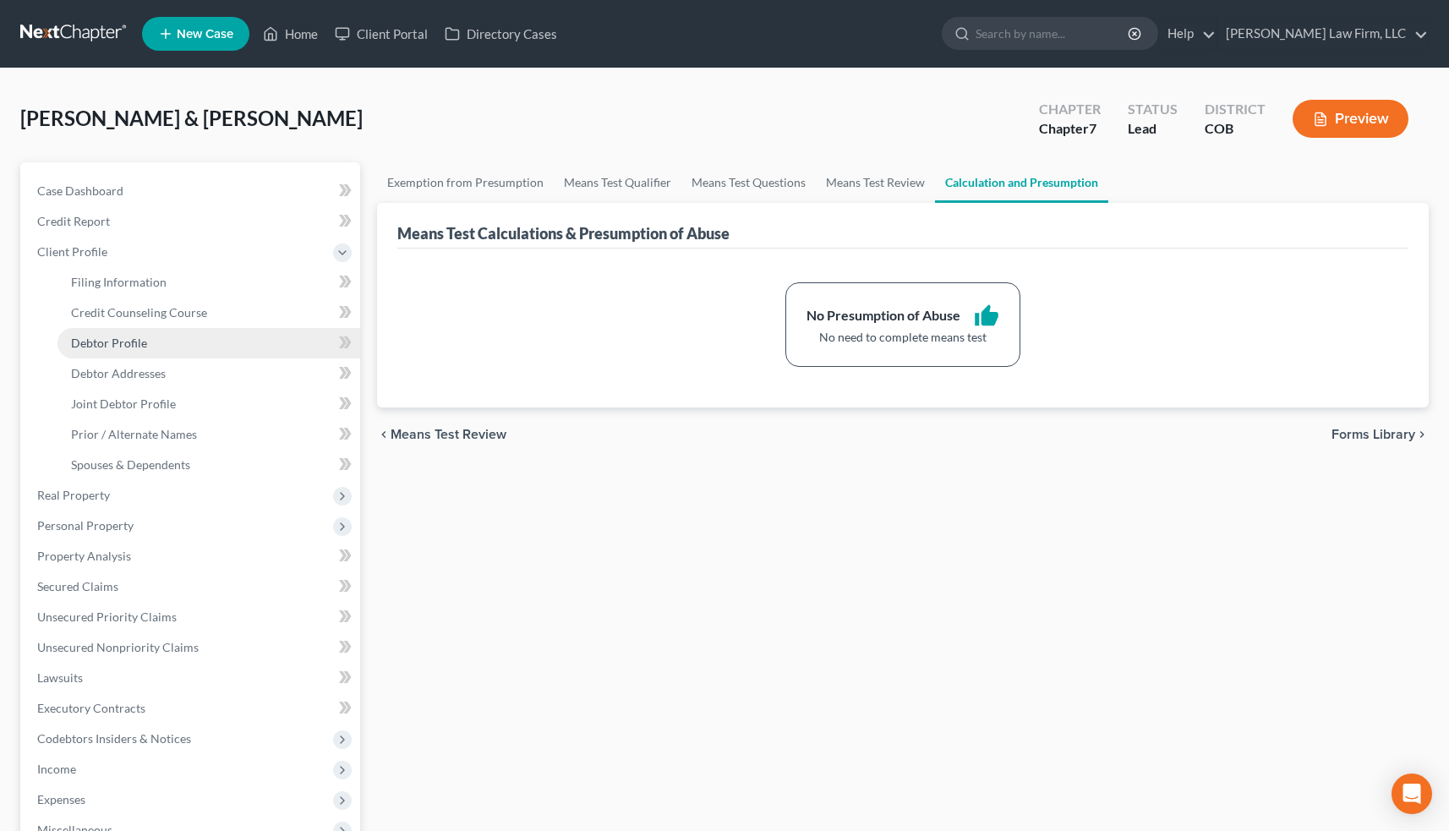
click at [186, 340] on link "Debtor Profile" at bounding box center [208, 343] width 303 height 30
select select "1"
select select "2"
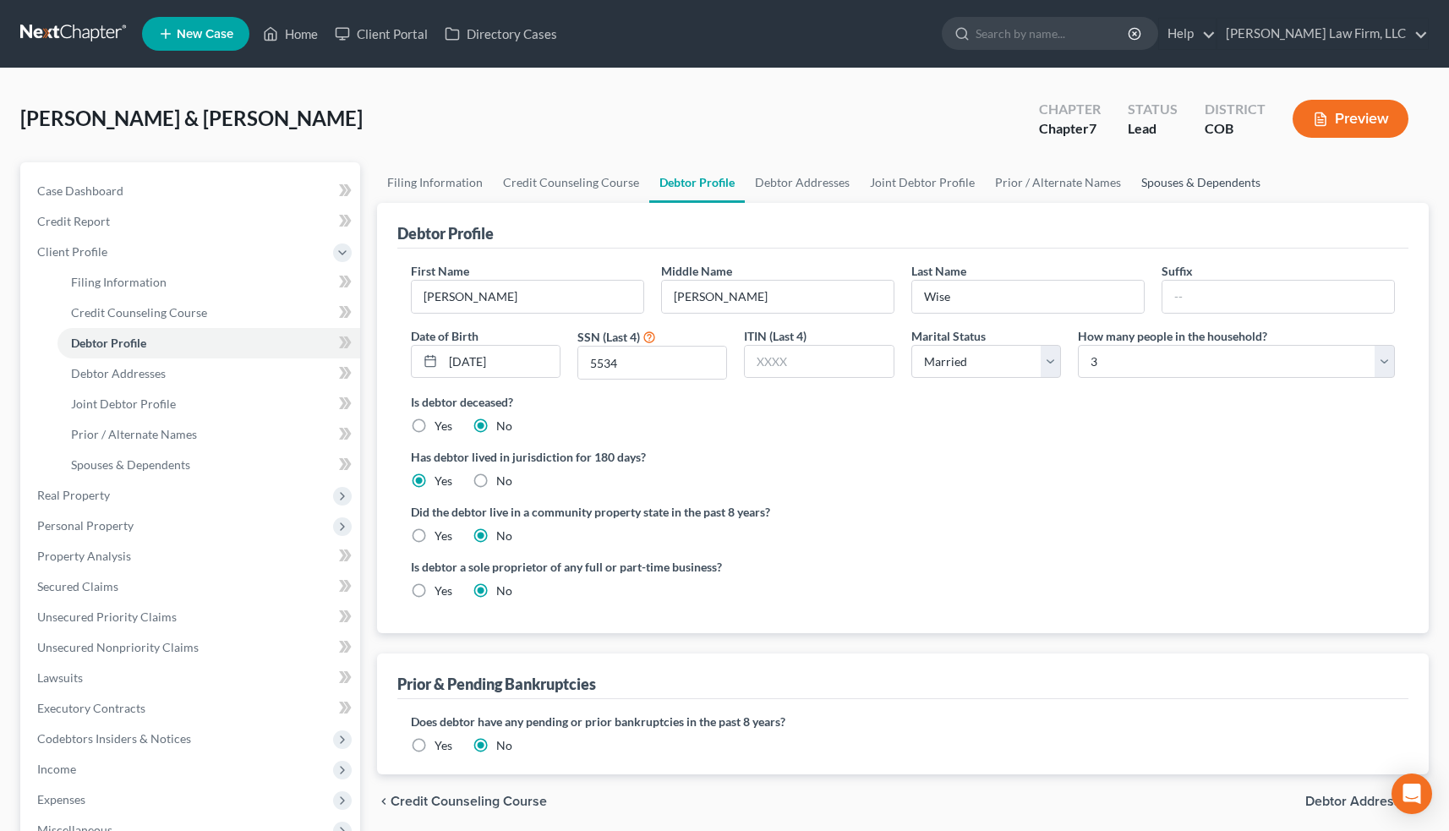
click at [1162, 184] on link "Spouses & Dependents" at bounding box center [1200, 182] width 139 height 41
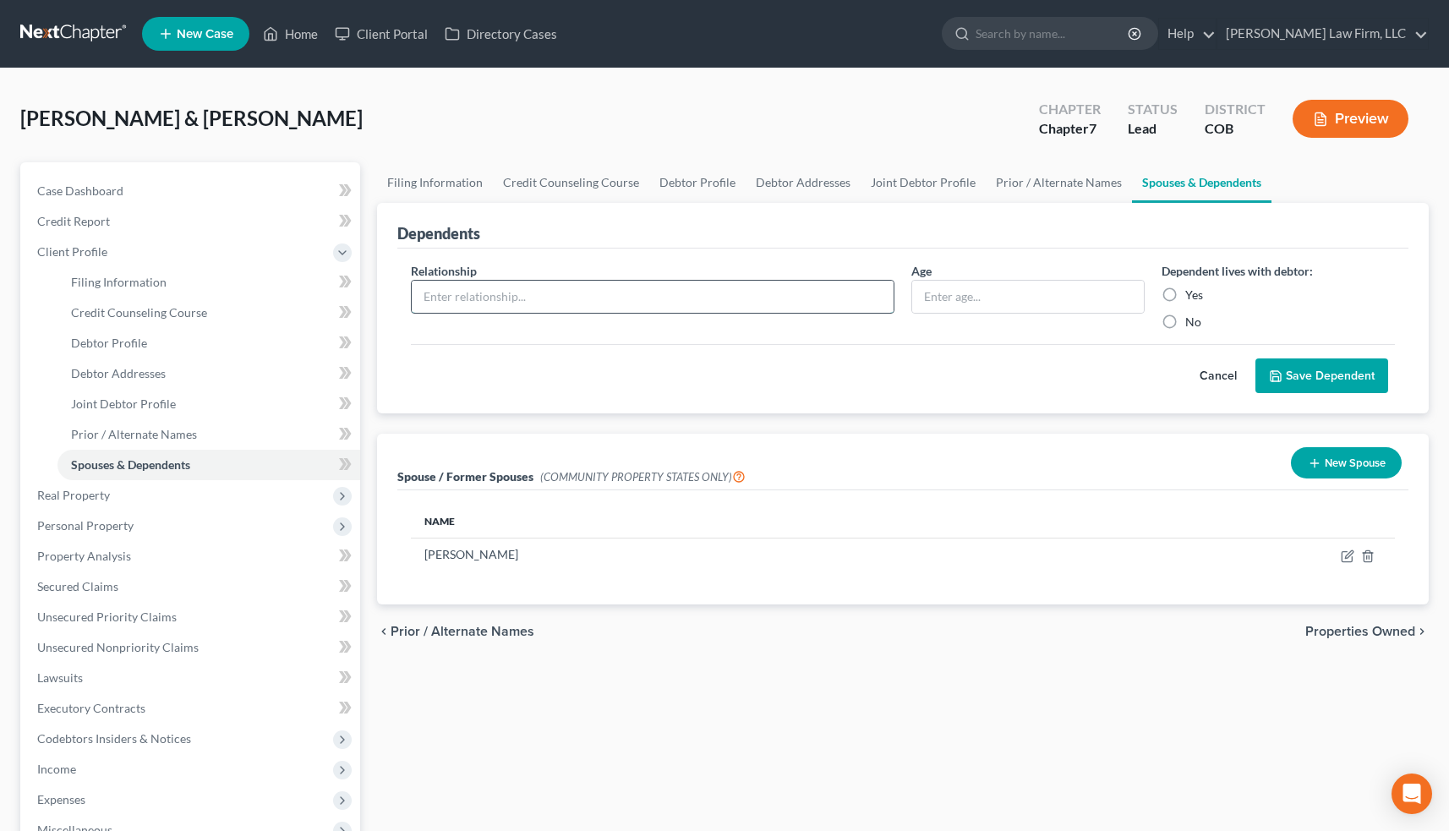
click at [575, 310] on input "text" at bounding box center [653, 297] width 482 height 32
type input "Niece"
type input "19"
click at [1185, 293] on label "Yes" at bounding box center [1194, 295] width 18 height 17
click at [1192, 293] on input "Yes" at bounding box center [1197, 292] width 11 height 11
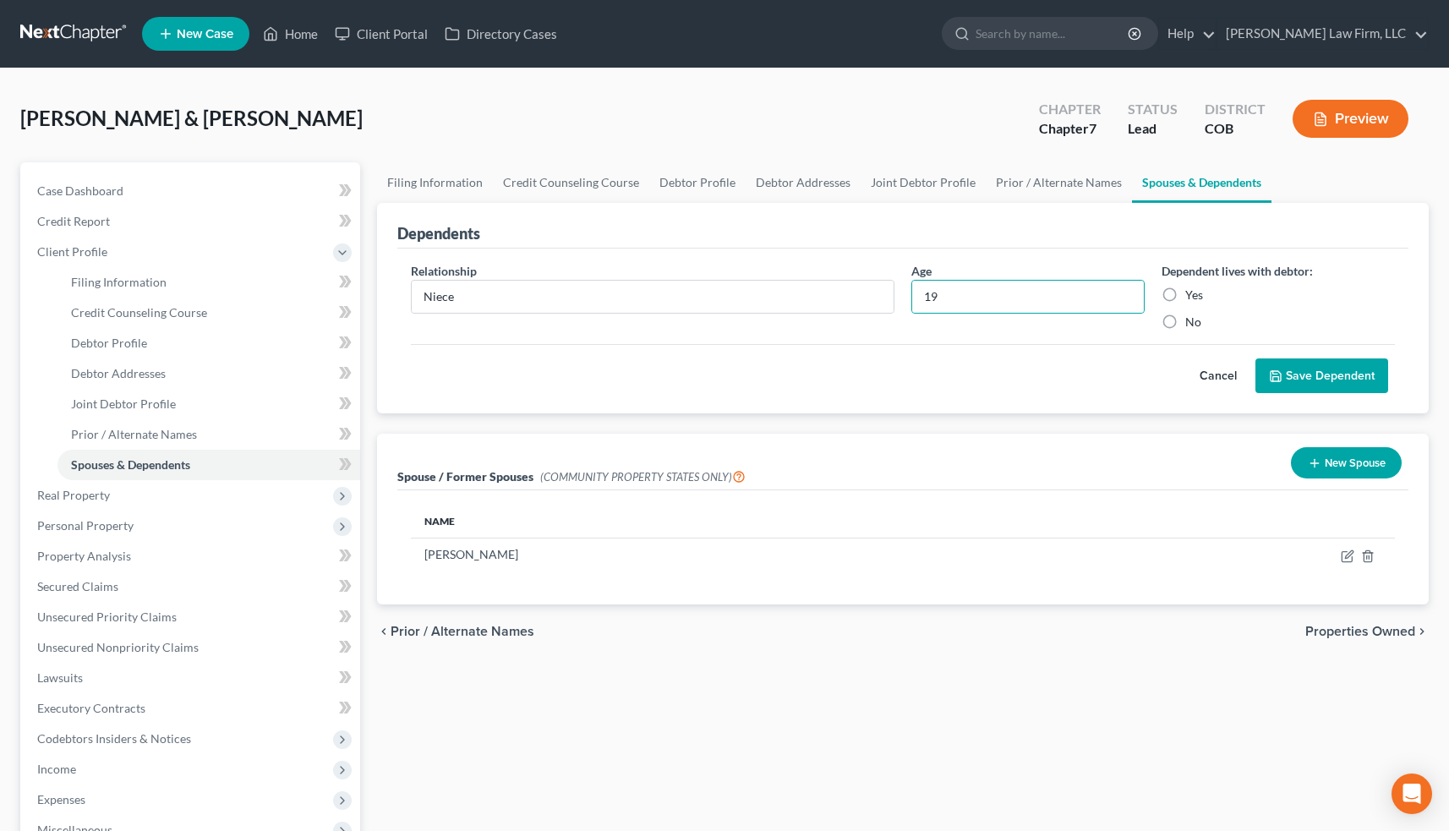
radio input "true"
click at [1340, 376] on button "Save Dependent" at bounding box center [1321, 376] width 133 height 36
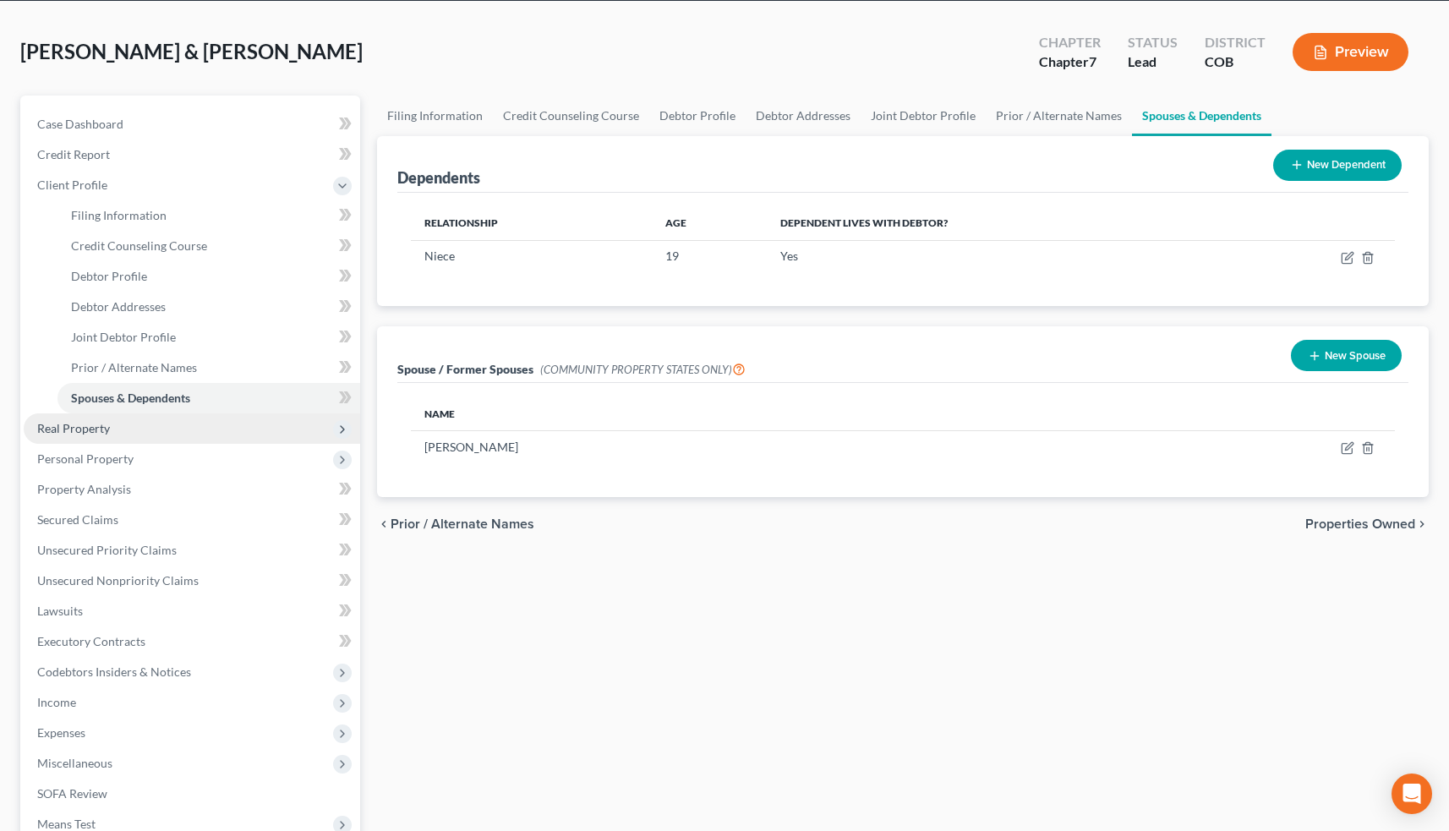
scroll to position [65, 0]
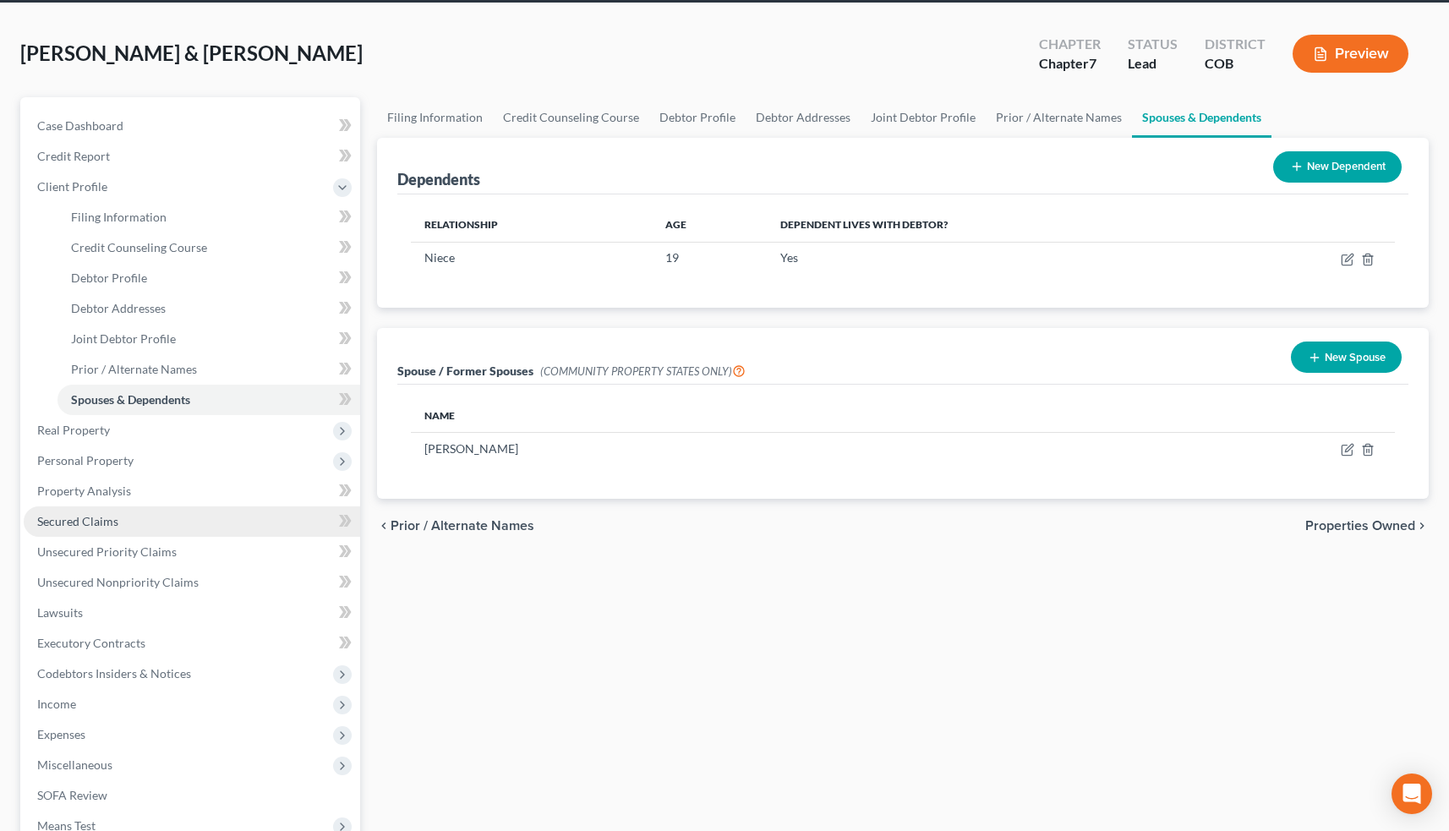
click at [188, 532] on link "Secured Claims" at bounding box center [192, 521] width 336 height 30
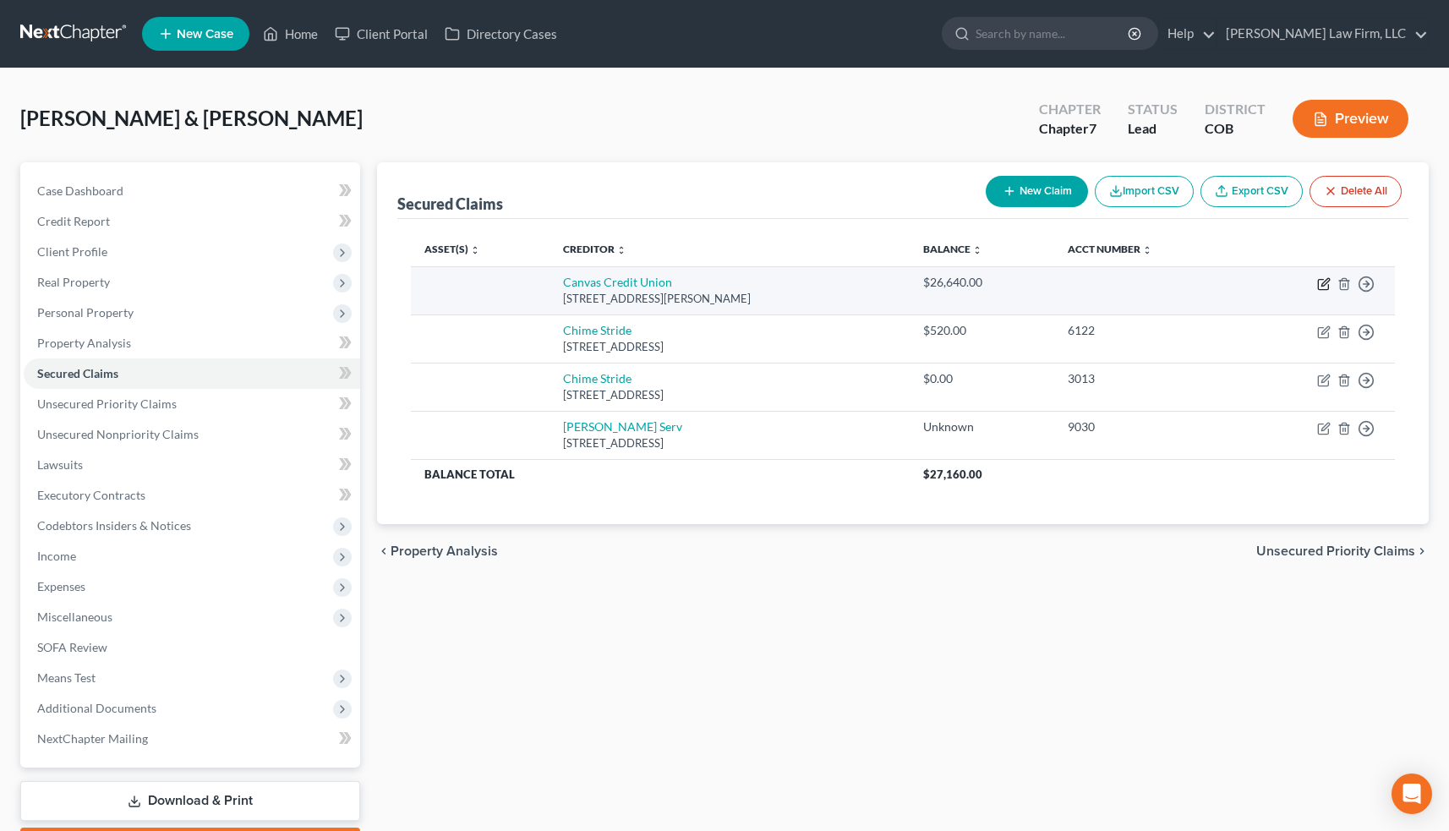
click at [1326, 286] on icon "button" at bounding box center [1324, 284] width 14 height 14
select select "5"
select select "0"
select select "4"
select select "0"
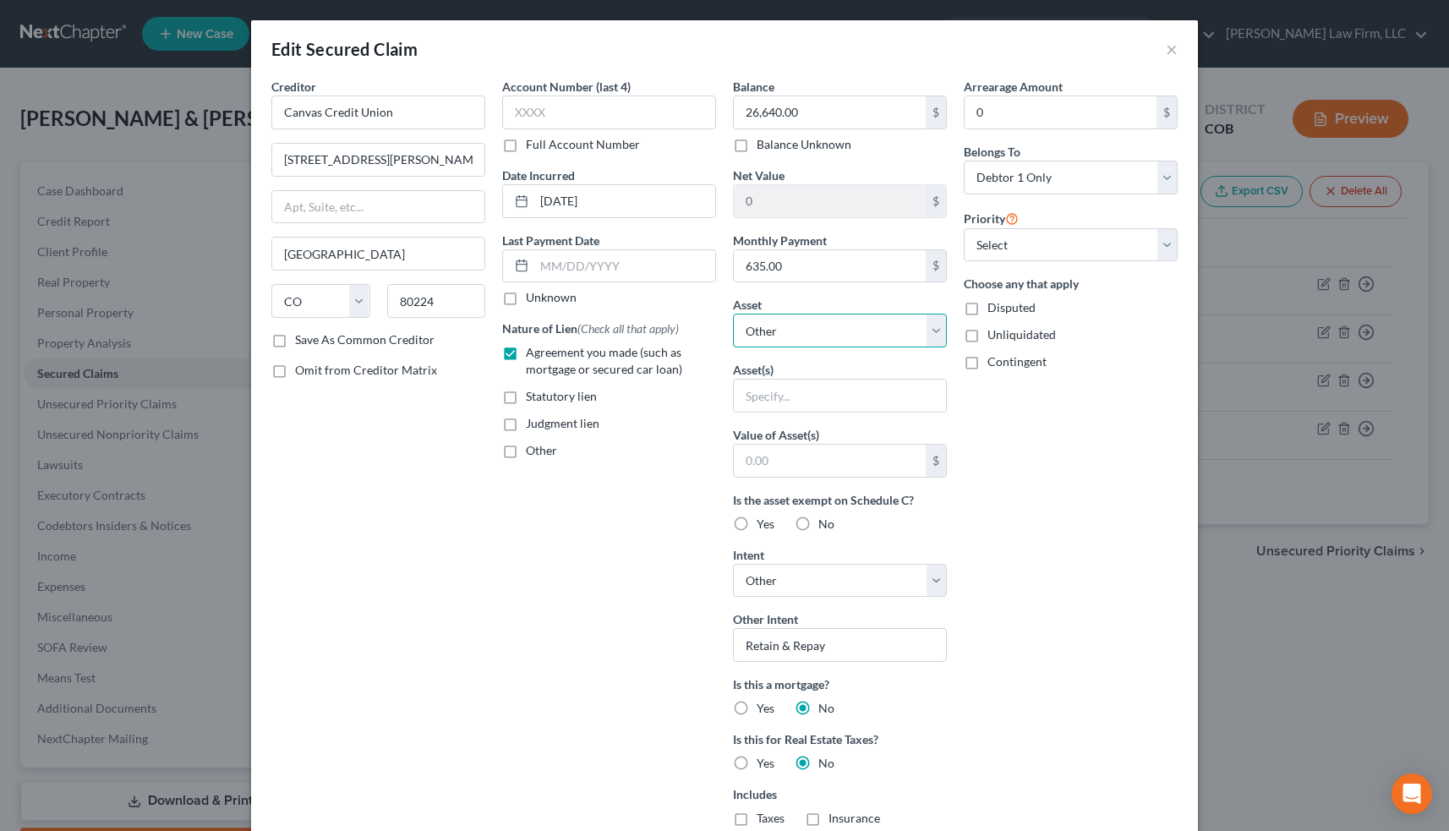
select select "2"
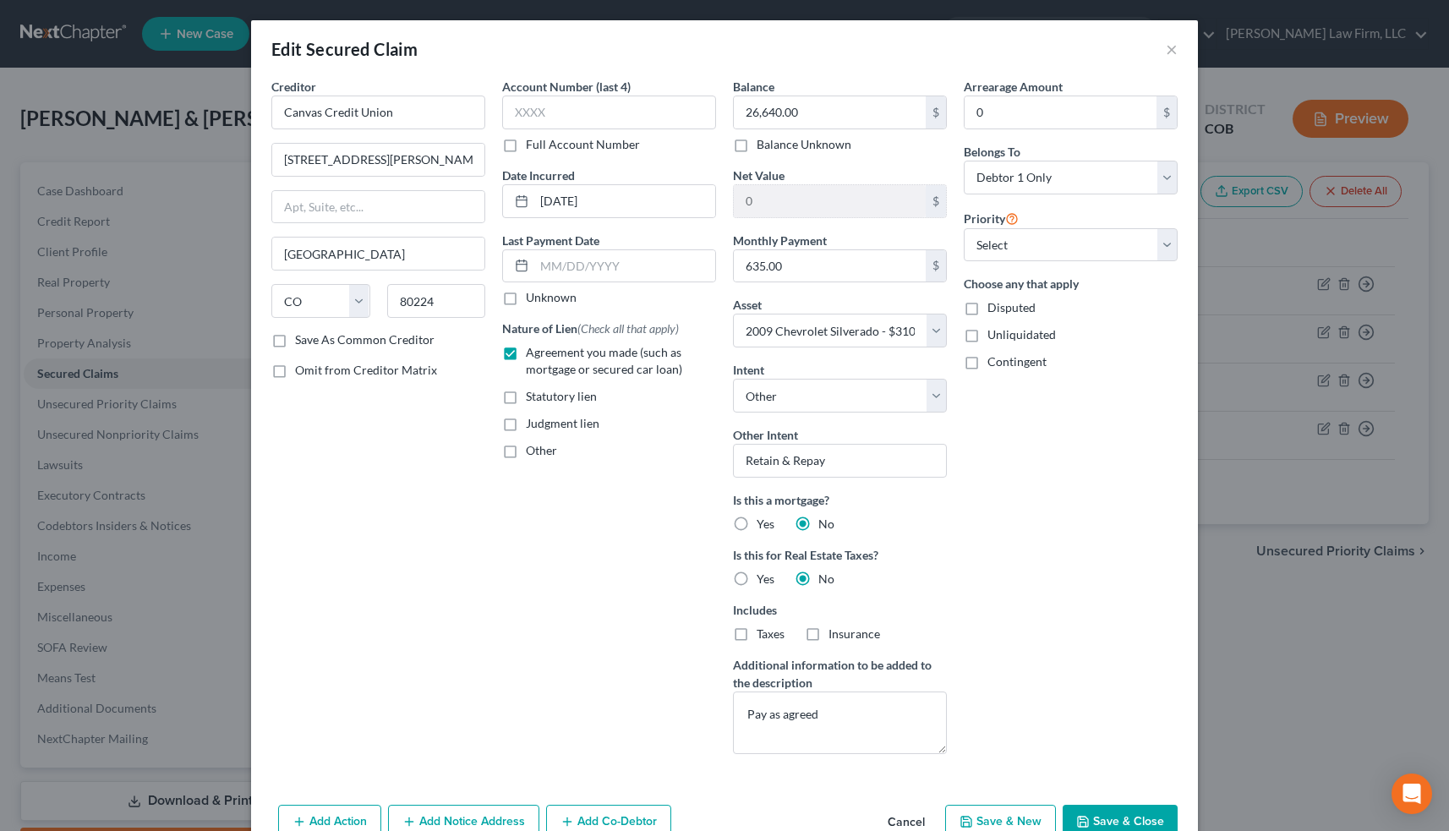
click at [1104, 812] on button "Save & Close" at bounding box center [1120, 823] width 115 height 36
select select
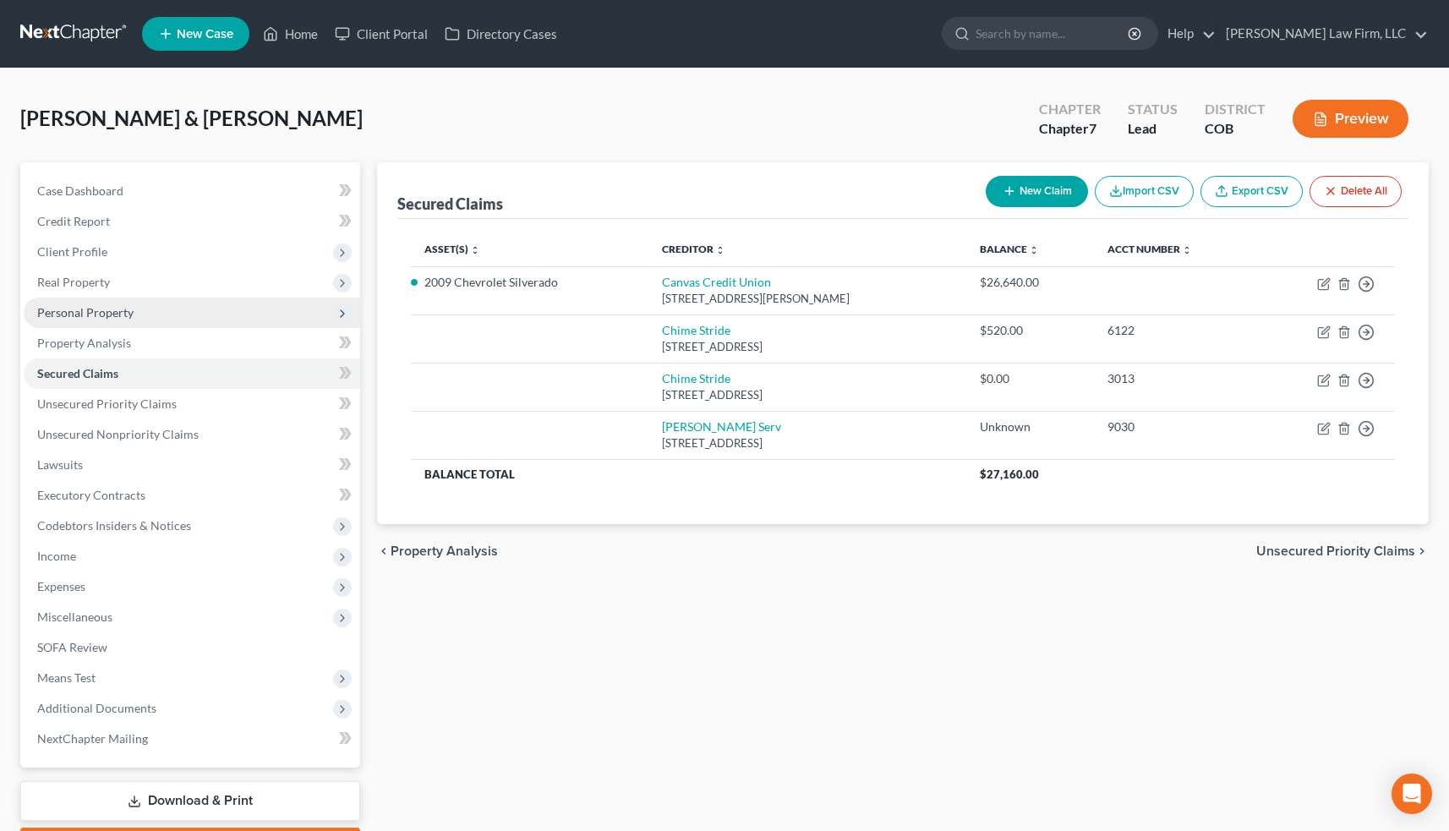
click at [154, 318] on span "Personal Property" at bounding box center [192, 313] width 336 height 30
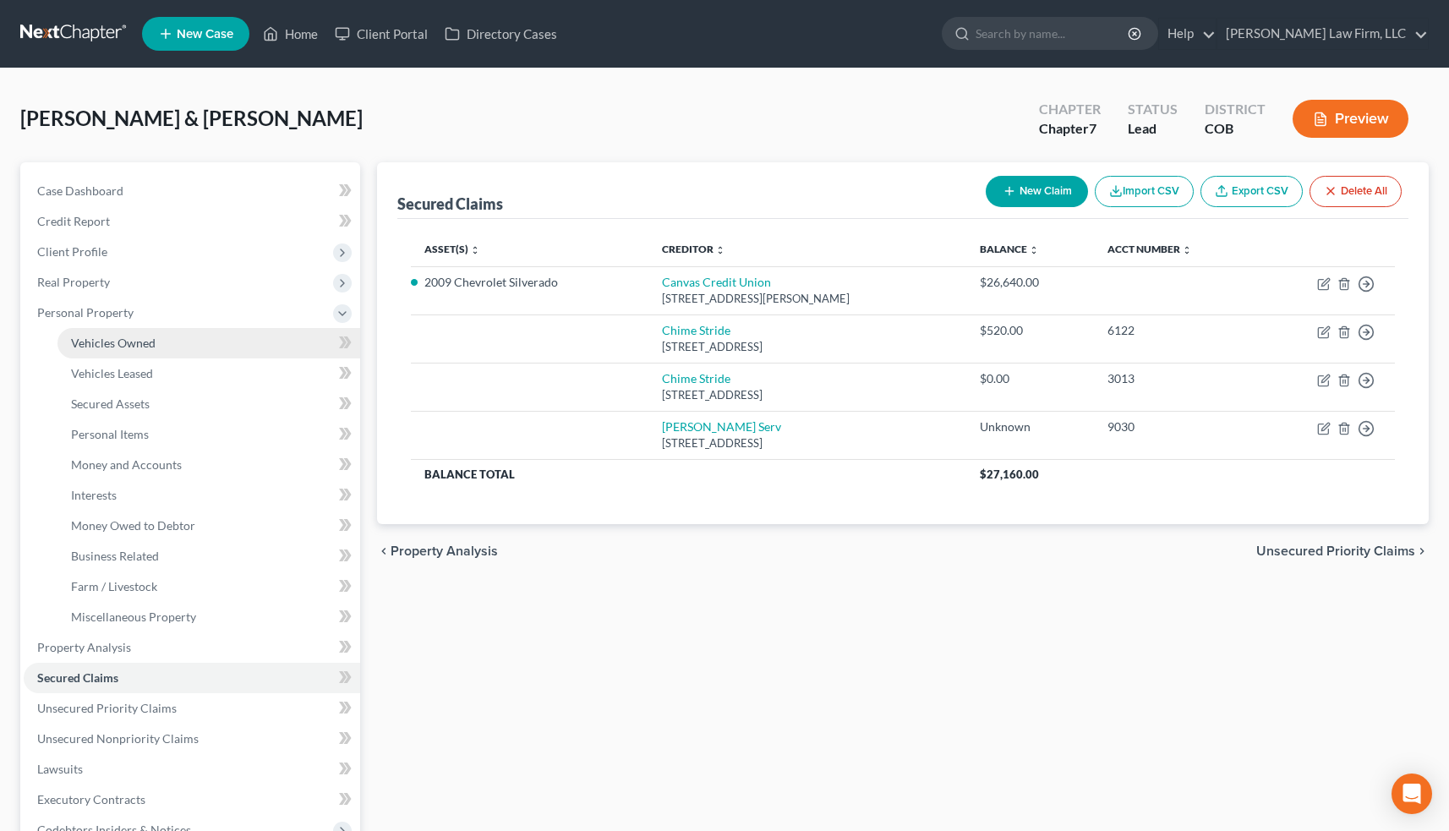
click at [154, 349] on span "Vehicles Owned" at bounding box center [113, 343] width 85 height 14
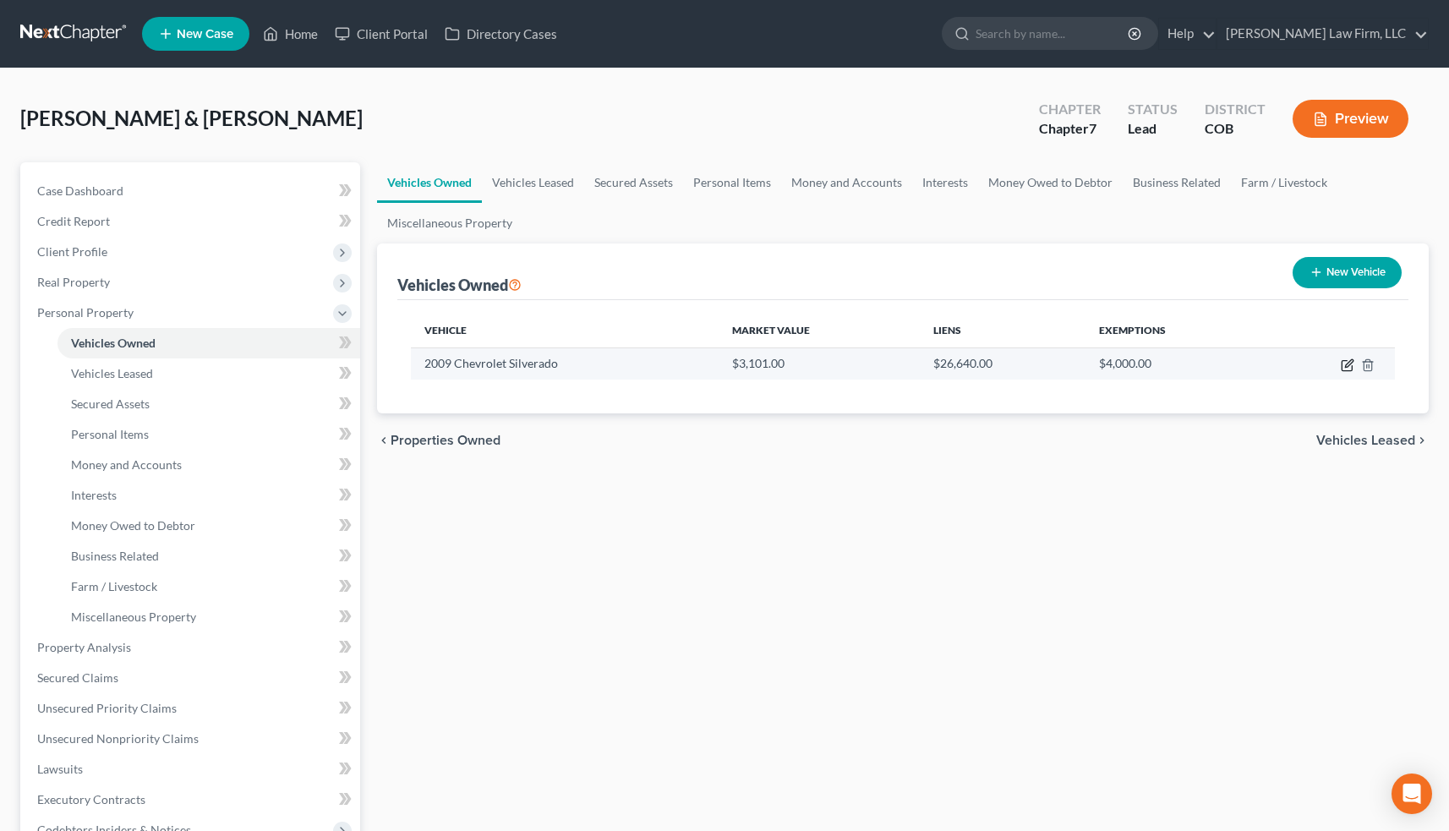
click at [1348, 364] on icon "button" at bounding box center [1348, 365] width 14 height 14
select select "0"
select select "17"
select select "3"
select select "1"
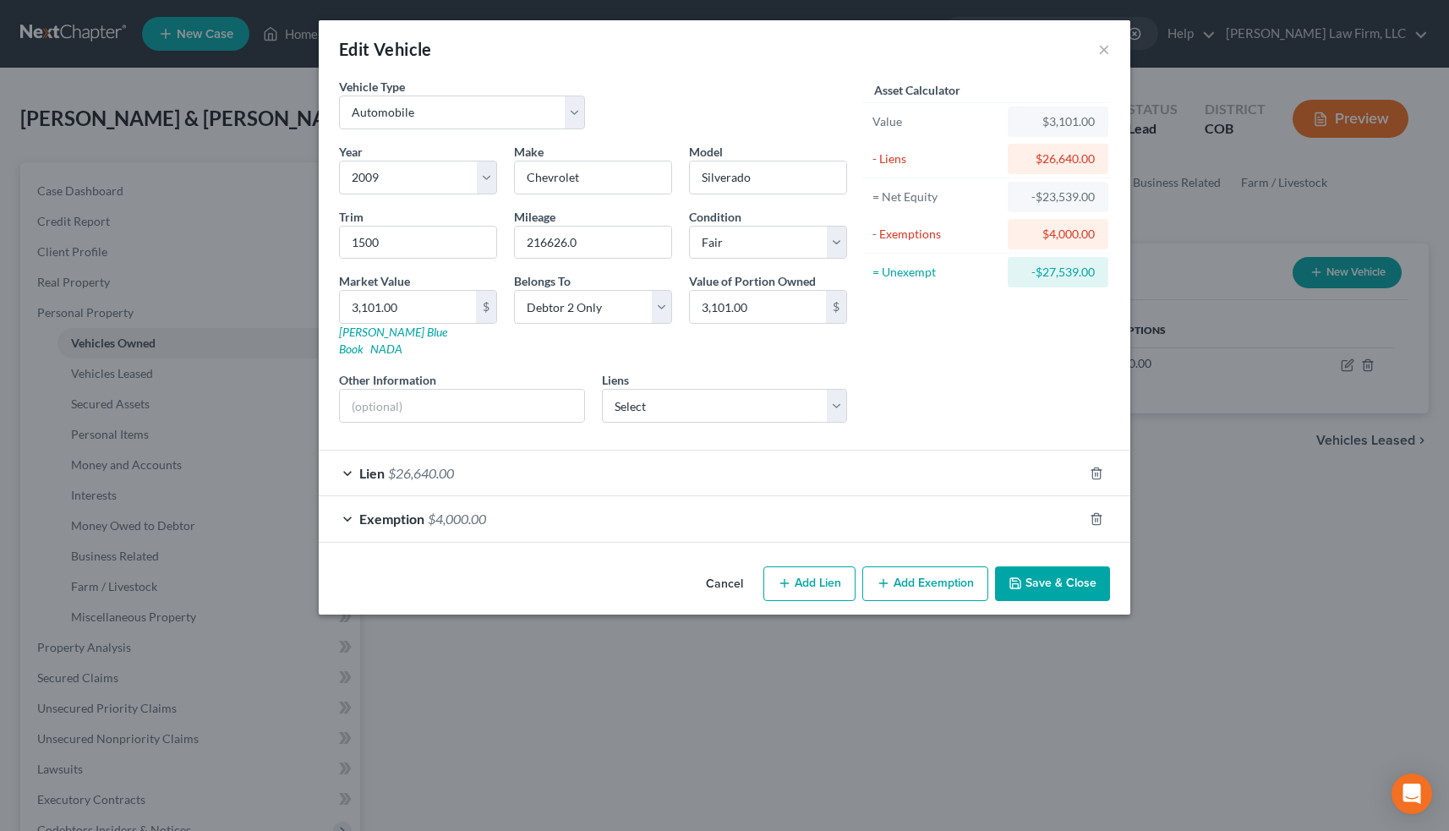
click at [726, 568] on button "Cancel" at bounding box center [724, 585] width 64 height 34
